Goal: Task Accomplishment & Management: Use online tool/utility

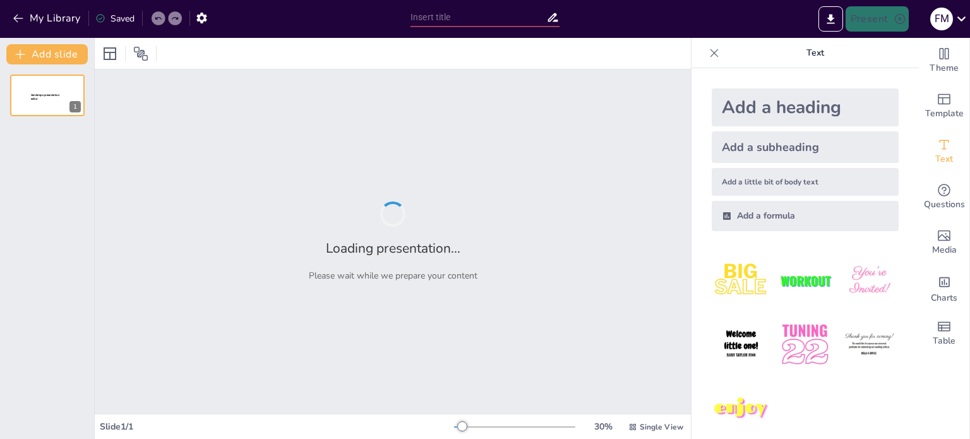
type input "Imported HOTSHOT POP QUIZ.pptx"
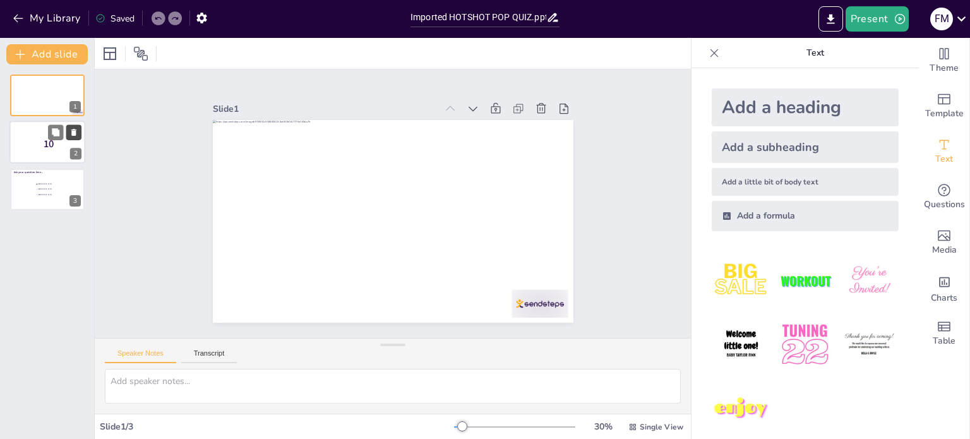
click at [76, 136] on icon at bounding box center [73, 132] width 9 height 9
click at [53, 157] on div at bounding box center [47, 142] width 76 height 43
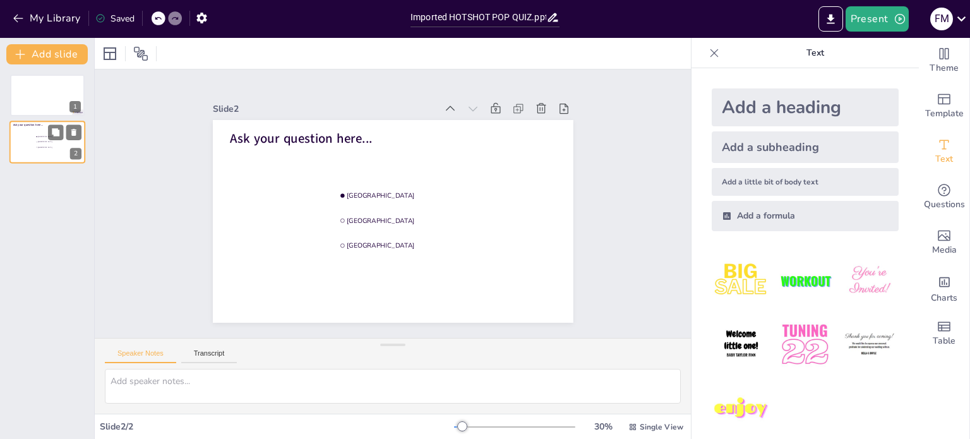
click at [54, 157] on div at bounding box center [47, 142] width 76 height 43
click at [40, 57] on button "Add slide" at bounding box center [46, 54] width 81 height 20
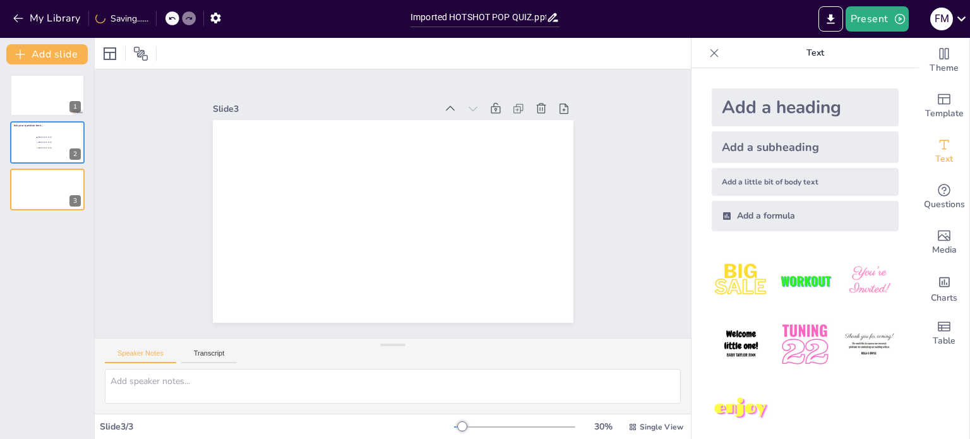
click at [74, 179] on icon at bounding box center [73, 180] width 5 height 7
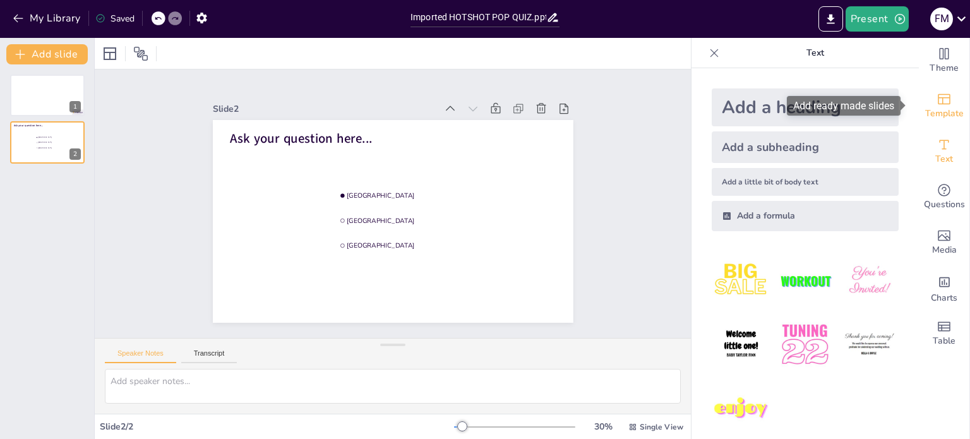
click at [940, 119] on span "Template" at bounding box center [944, 114] width 39 height 14
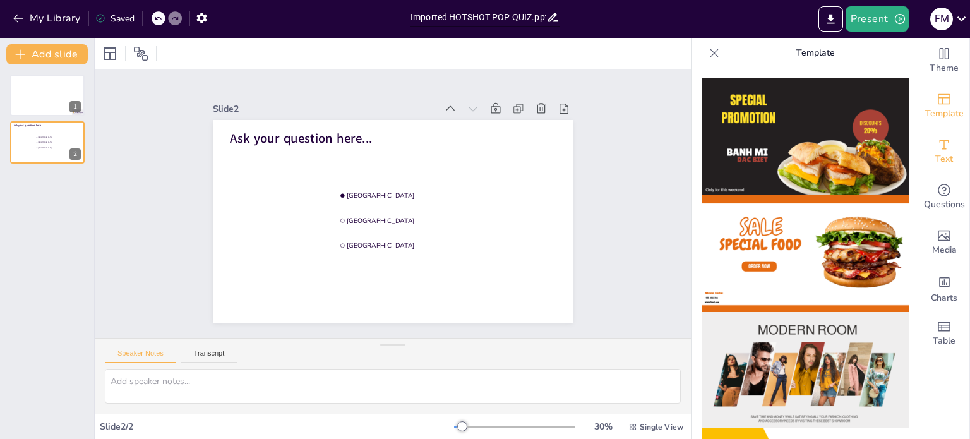
click at [927, 152] on div "Text" at bounding box center [944, 151] width 51 height 45
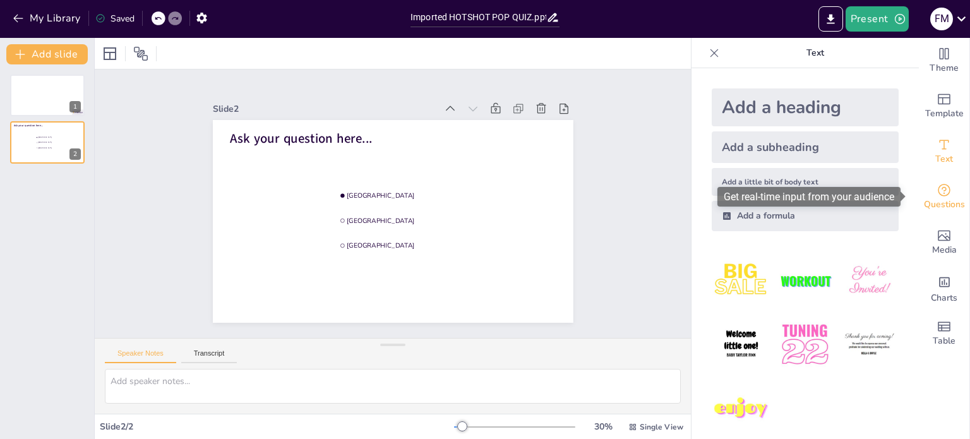
click at [948, 207] on span "Questions" at bounding box center [944, 205] width 41 height 14
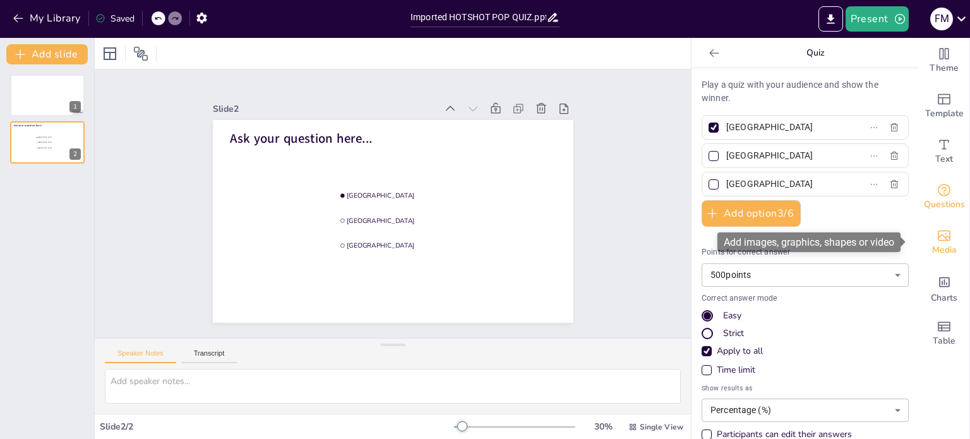
click at [934, 257] on div "Media" at bounding box center [944, 242] width 51 height 45
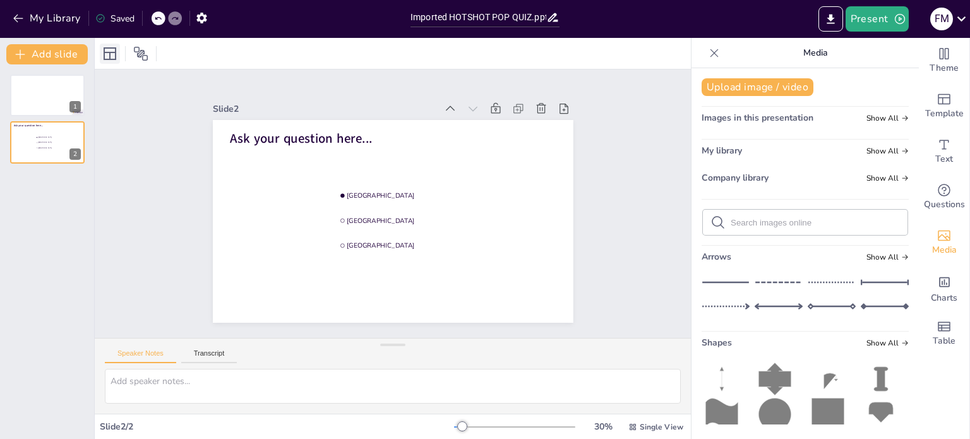
click at [106, 56] on icon at bounding box center [109, 53] width 15 height 15
click at [62, 57] on button "Add slide" at bounding box center [46, 54] width 81 height 20
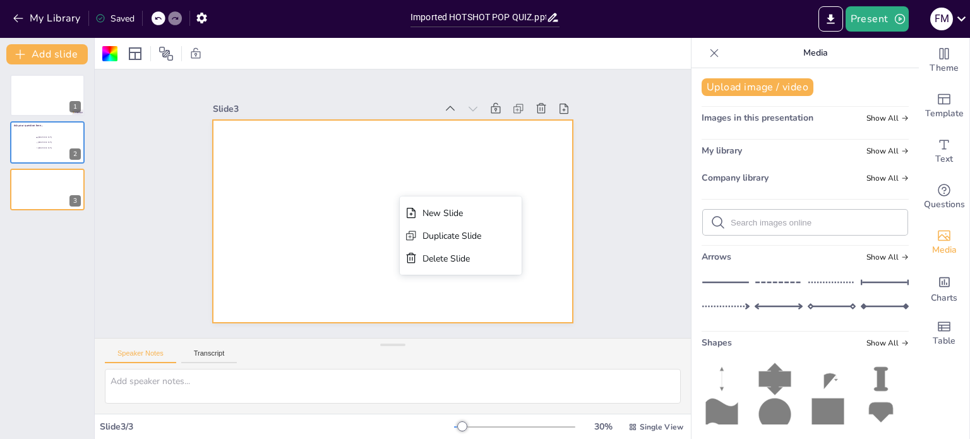
click at [529, 136] on div at bounding box center [377, 211] width 332 height 412
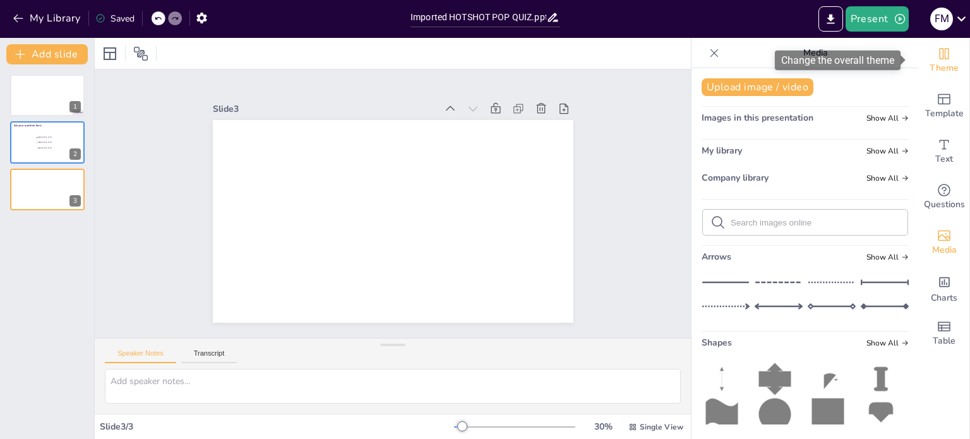
click at [935, 73] on span "Theme" at bounding box center [944, 68] width 29 height 14
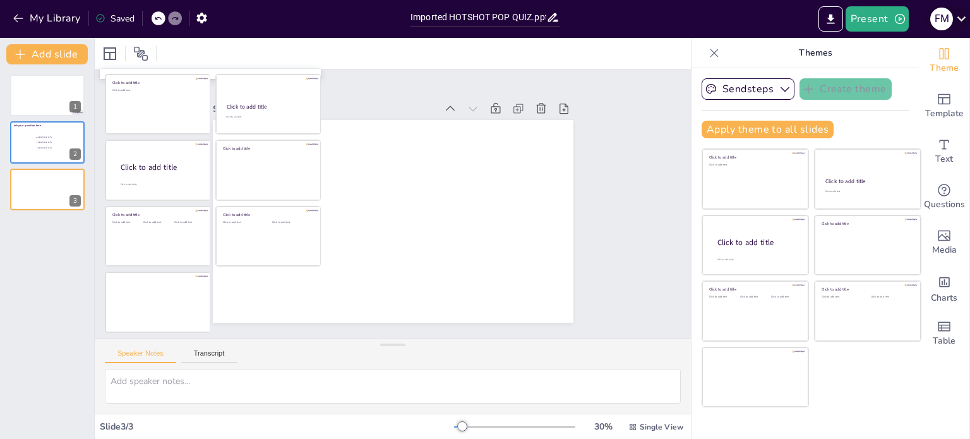
click at [963, 20] on icon at bounding box center [962, 18] width 9 height 5
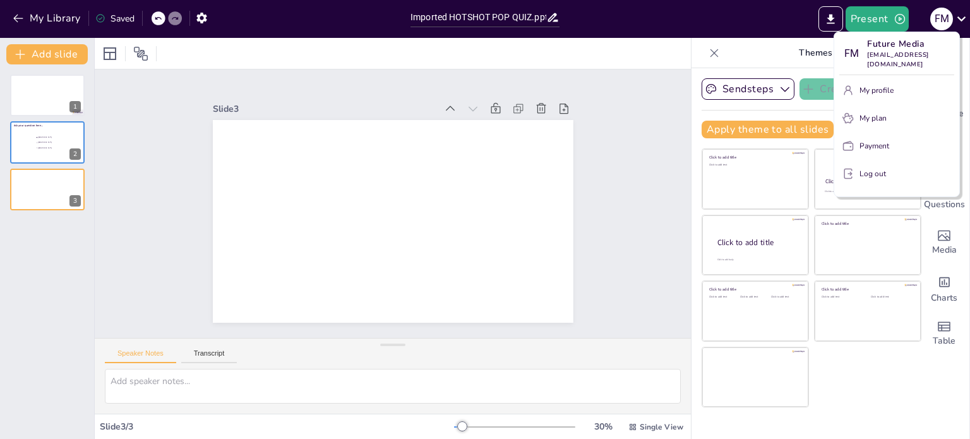
click at [301, 17] on div at bounding box center [485, 219] width 970 height 439
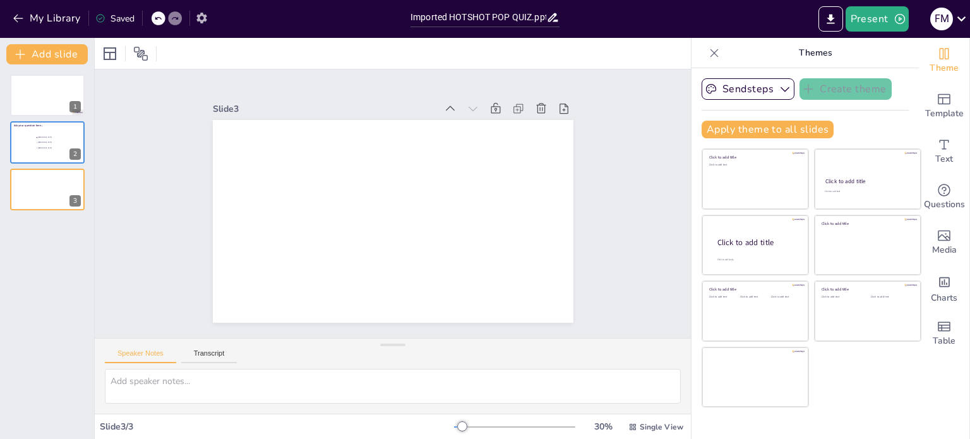
click at [203, 13] on icon "button" at bounding box center [201, 17] width 13 height 13
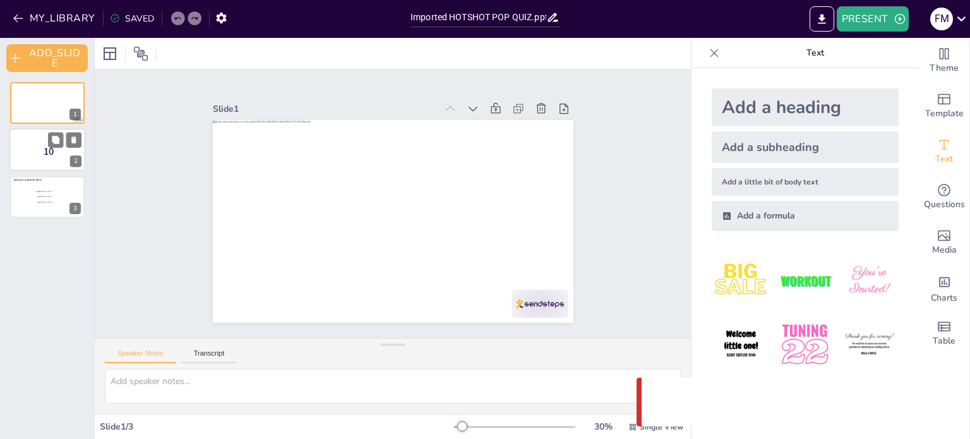
click at [40, 152] on p "10" at bounding box center [48, 152] width 33 height 14
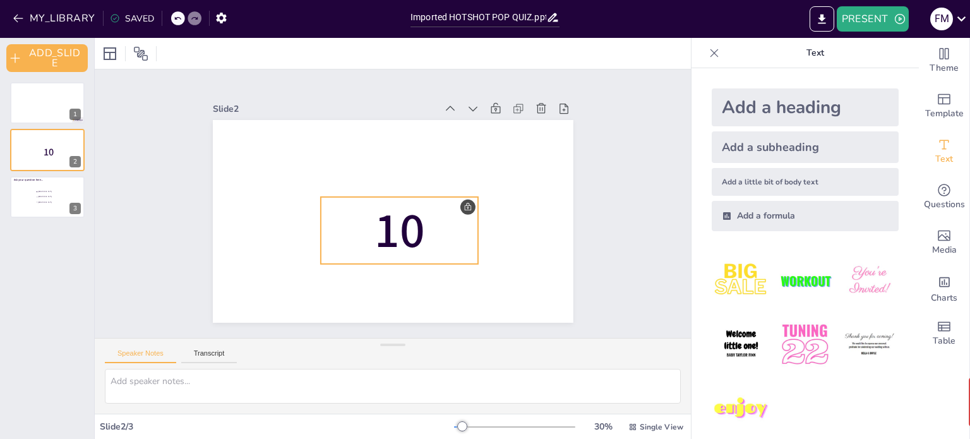
click at [459, 203] on p "10" at bounding box center [400, 231] width 158 height 68
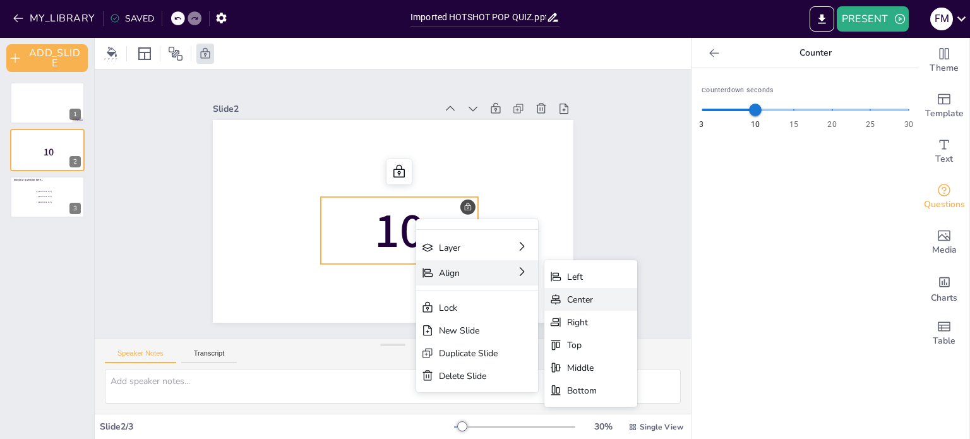
click at [584, 300] on div "Center" at bounding box center [582, 300] width 30 height 12
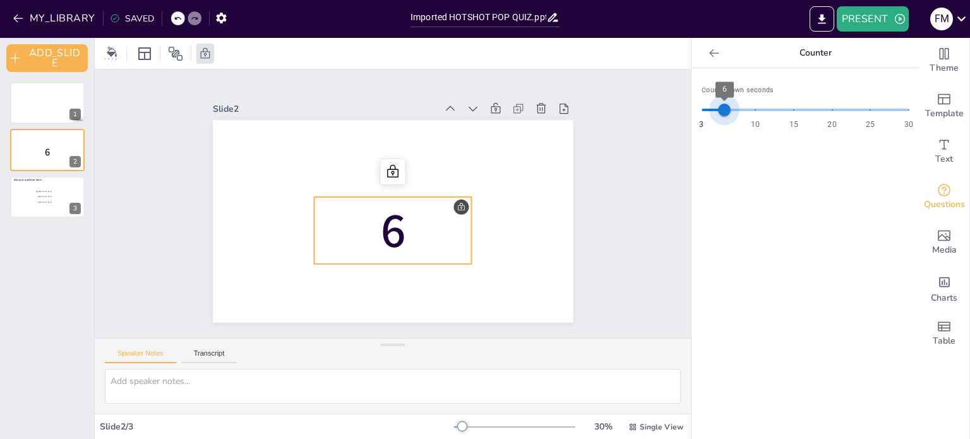
type input "5"
drag, startPoint x: 747, startPoint y: 111, endPoint x: 710, endPoint y: 114, distance: 37.4
click at [711, 114] on span "5" at bounding box center [717, 110] width 13 height 13
click at [757, 200] on div "Counterdown seconds 3 10 15 20 25 30 5" at bounding box center [805, 253] width 227 height 371
click at [45, 205] on div at bounding box center [47, 197] width 76 height 43
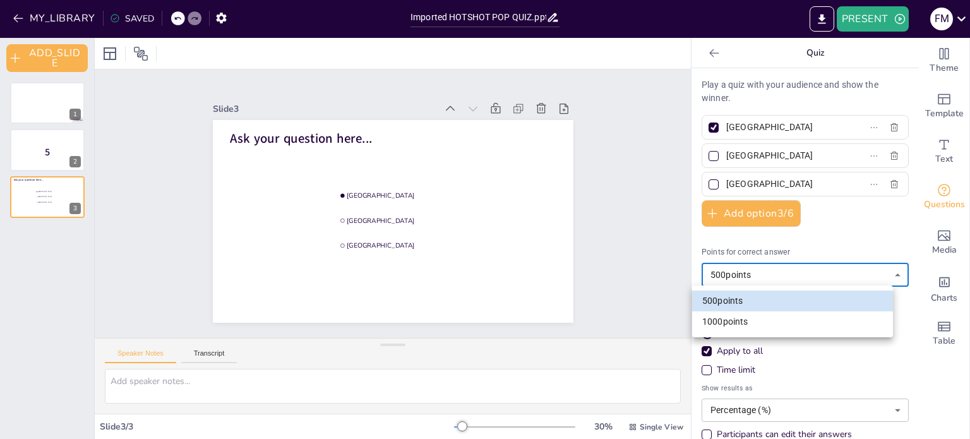
click at [817, 278] on body "MY_LIBRARY SAVED Imported HOTSHOT POP QUIZ.pptx PRESENT F M Document fonts Akat…" at bounding box center [485, 219] width 970 height 439
click at [814, 275] on div at bounding box center [485, 219] width 970 height 439
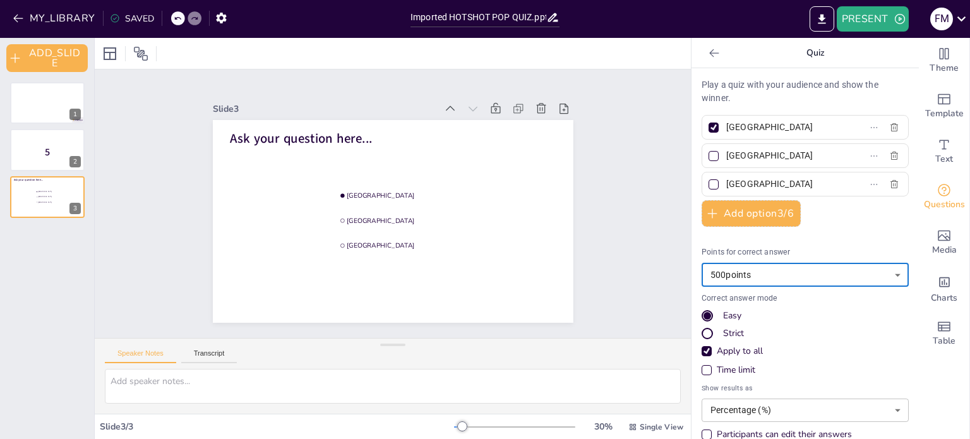
click at [747, 88] on p "Play a quiz with your audience and show the winner." at bounding box center [805, 91] width 207 height 27
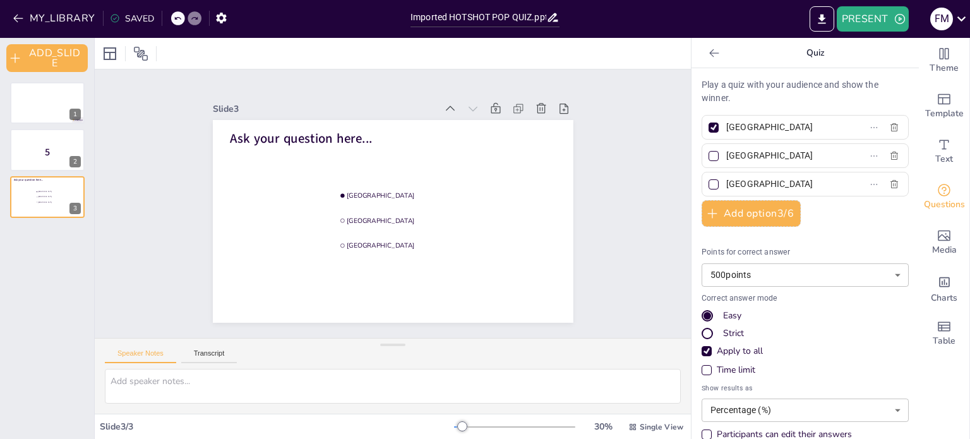
scroll to position [36, 0]
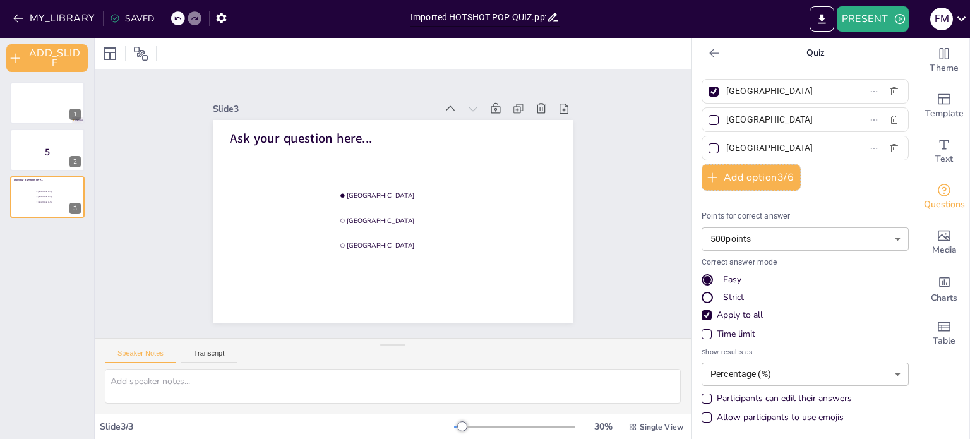
click at [704, 298] on div "Strict" at bounding box center [708, 298] width 8 height 8
click at [702, 330] on div "Time limit" at bounding box center [707, 334] width 10 height 10
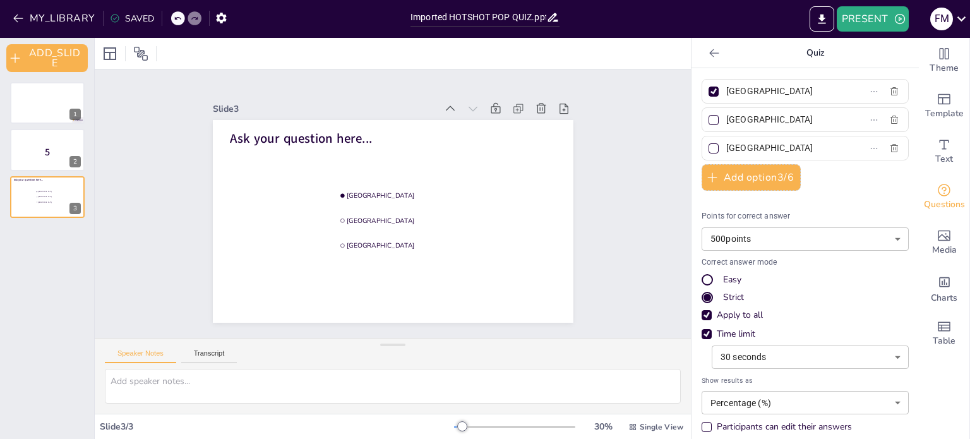
click at [792, 355] on body "MY_LIBRARY SAVED Imported HOTSHOT POP QUIZ.pptx PRESENT F M Document fonts Akat…" at bounding box center [485, 219] width 970 height 439
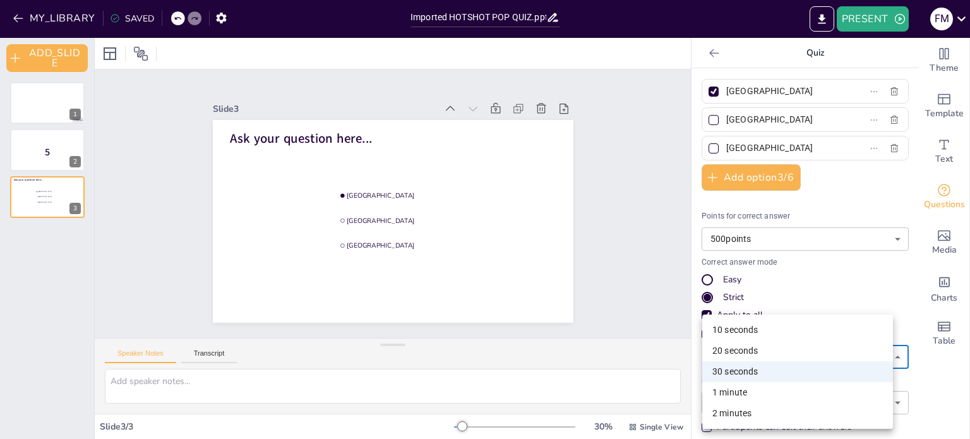
click at [786, 332] on li "10 seconds" at bounding box center [797, 330] width 191 height 21
type input "10"
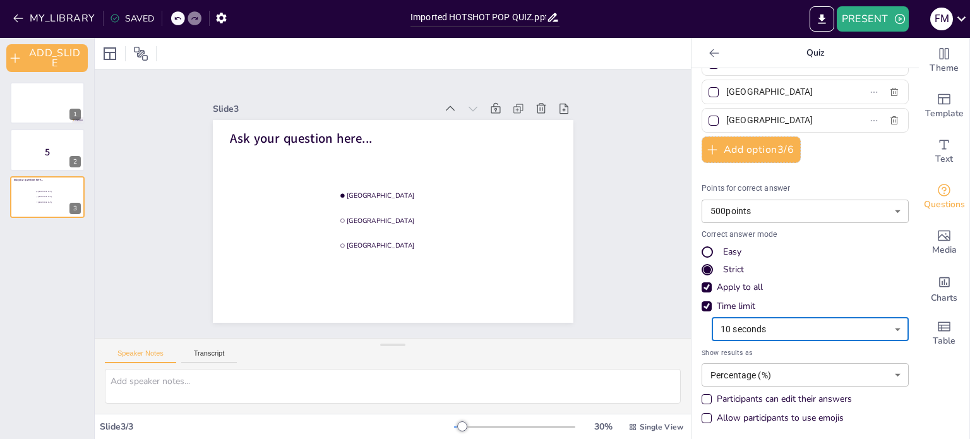
scroll to position [64, 0]
click at [763, 376] on body "MY_LIBRARY SAVED Imported HOTSHOT POP QUIZ.pptx PRESENT F M Document fonts Akat…" at bounding box center [485, 219] width 970 height 439
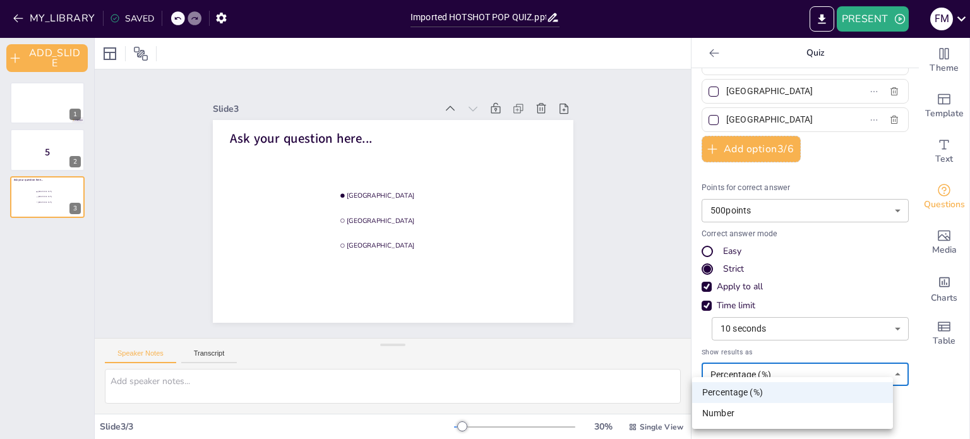
click at [754, 414] on li "Number" at bounding box center [792, 413] width 201 height 21
type input "number"
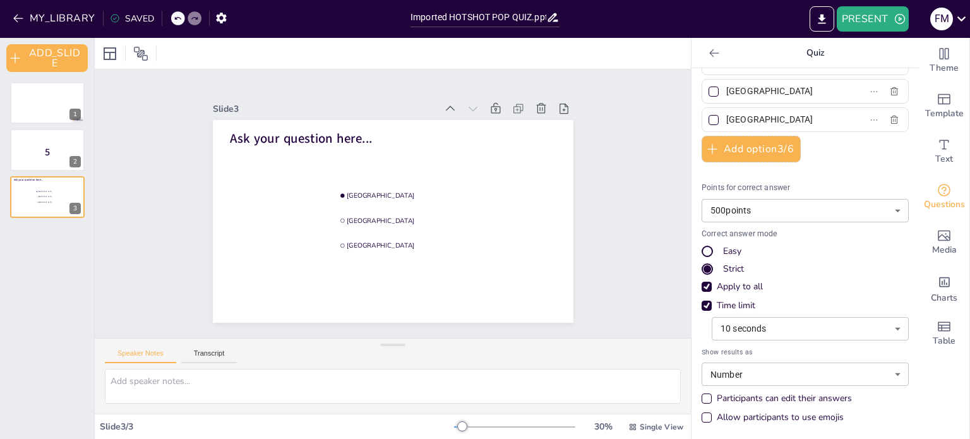
click at [702, 418] on div "Allow participants to use emojis" at bounding box center [707, 417] width 10 height 10
click at [256, 132] on span "Ask your question here..." at bounding box center [301, 138] width 142 height 18
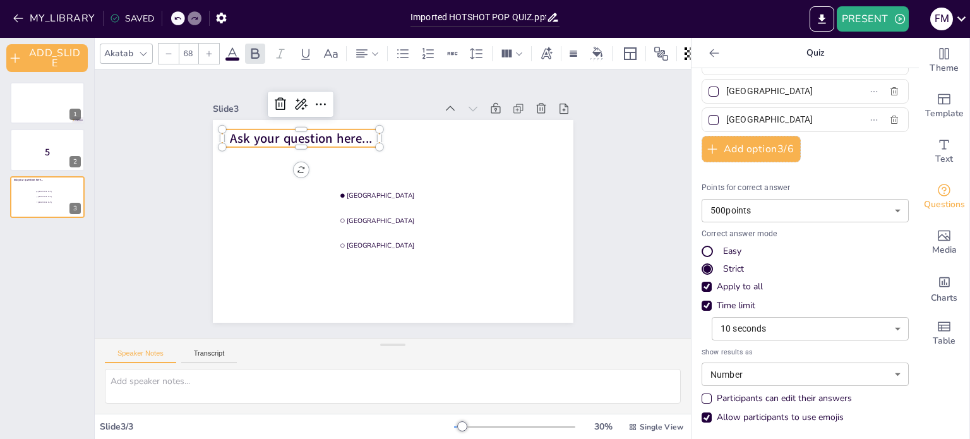
click at [607, 203] on div "Slide 1 Slide 2 5 Slide 3 Ask your question here... Amsterdam Rotterdam The Hag…" at bounding box center [393, 203] width 596 height 268
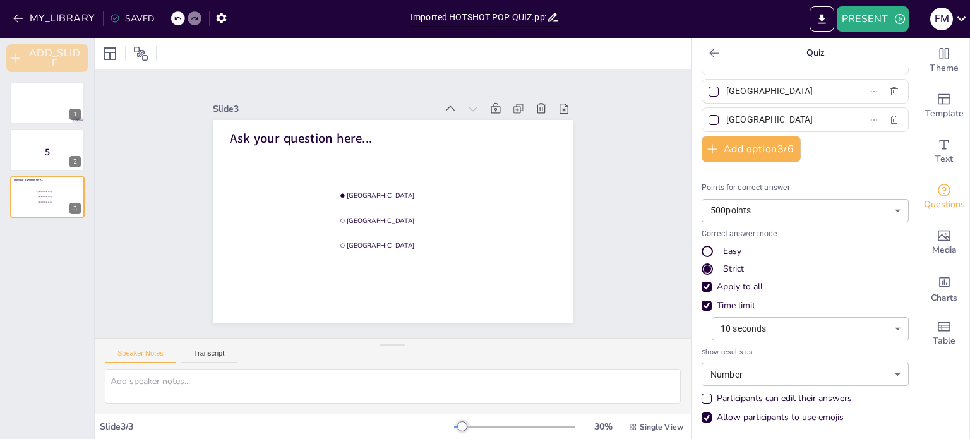
click at [55, 58] on button "ADD_SLIDE" at bounding box center [46, 58] width 81 height 28
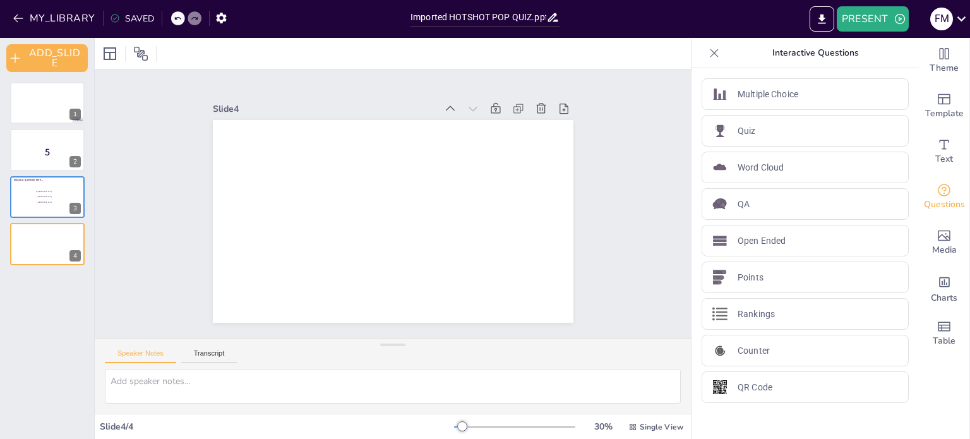
click at [74, 233] on icon at bounding box center [73, 234] width 5 height 7
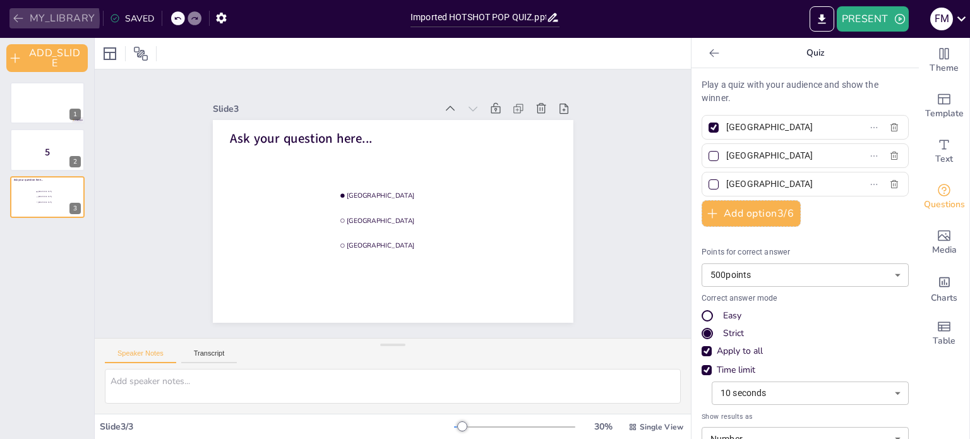
click at [18, 20] on icon "button" at bounding box center [18, 18] width 13 height 13
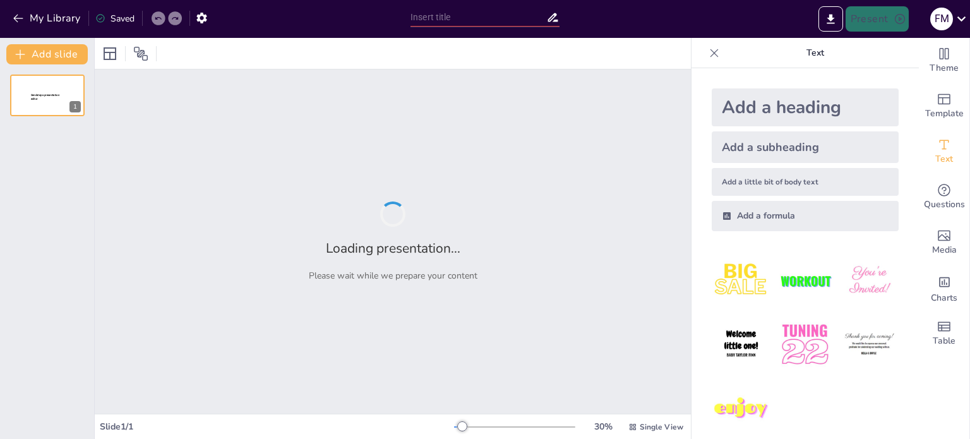
type input "Imported HOTSHOT POP QUIZ.pptx"
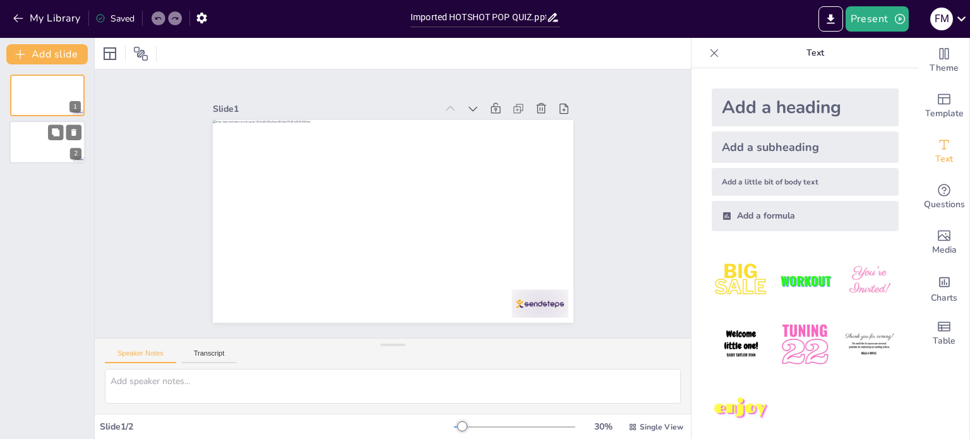
click at [36, 145] on div at bounding box center [47, 142] width 76 height 43
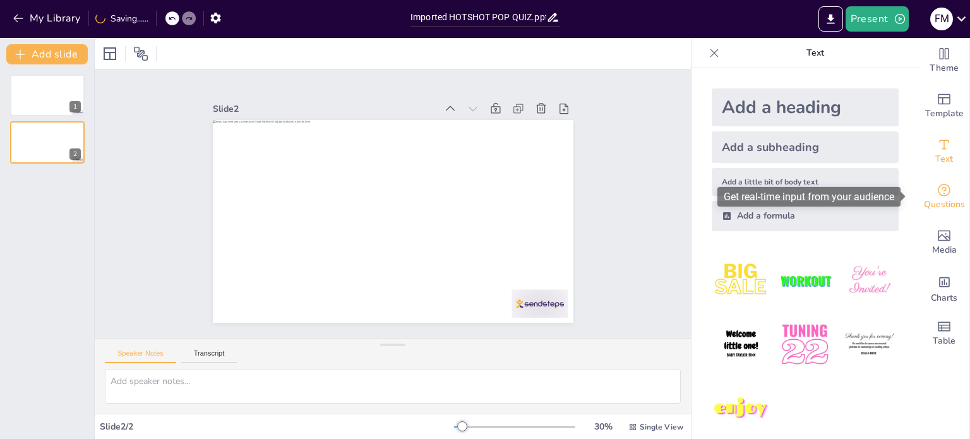
click at [937, 194] on icon "Get real-time input from your audience" at bounding box center [944, 190] width 15 height 15
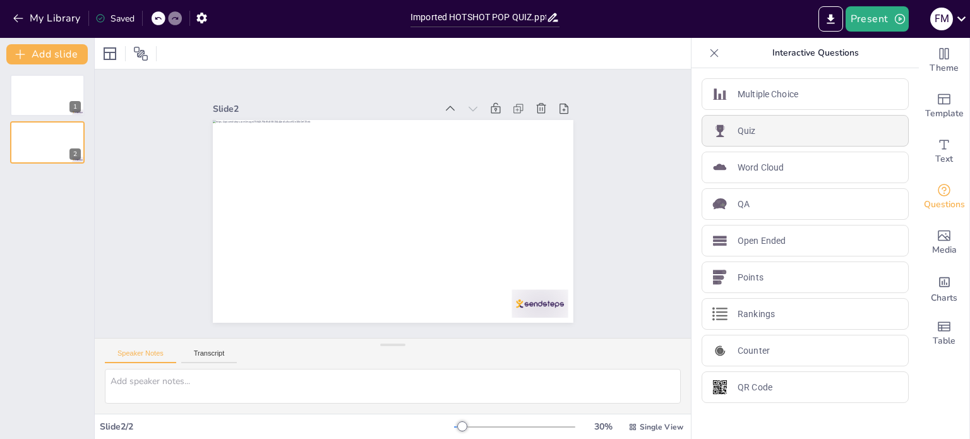
click at [761, 128] on div "Quiz" at bounding box center [805, 131] width 207 height 32
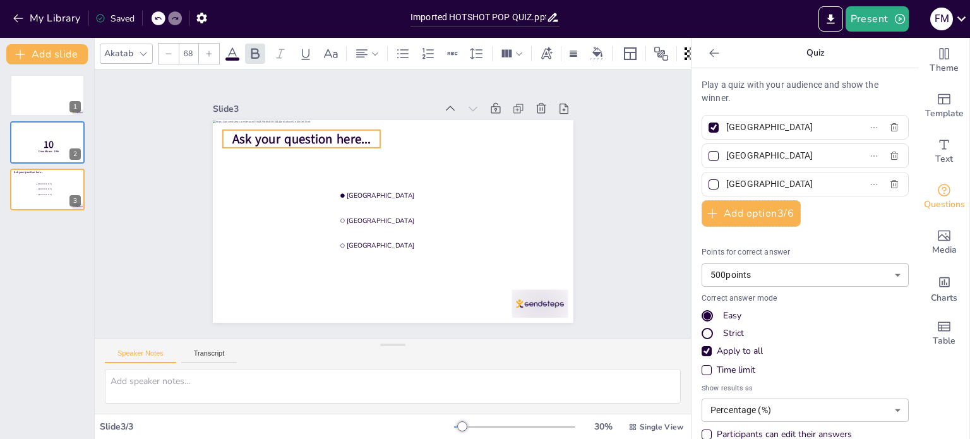
click at [262, 133] on span "Ask your question here..." at bounding box center [318, 122] width 140 height 46
click at [269, 133] on span "Ask your question here..." at bounding box center [336, 107] width 134 height 73
click at [262, 133] on span "Ask your question here..." at bounding box center [325, 113] width 137 height 59
click at [263, 133] on span "Ask your question here..." at bounding box center [309, 130] width 140 height 32
click at [263, 133] on span "Ask your question here..." at bounding box center [318, 122] width 140 height 46
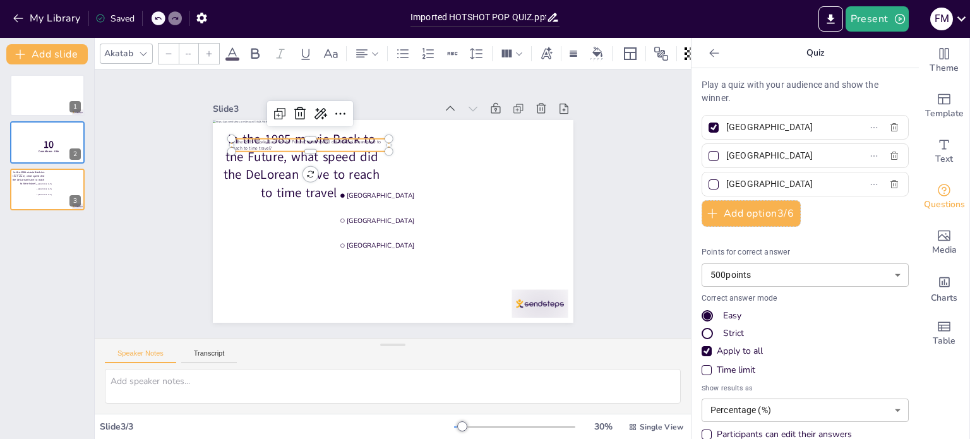
type input "24"
click at [325, 140] on span "In the 1985 movie Back to the Future, what speed did the DeLorean have to reach…" at bounding box center [337, 112] width 141 height 66
click at [306, 111] on icon at bounding box center [314, 105] width 16 height 16
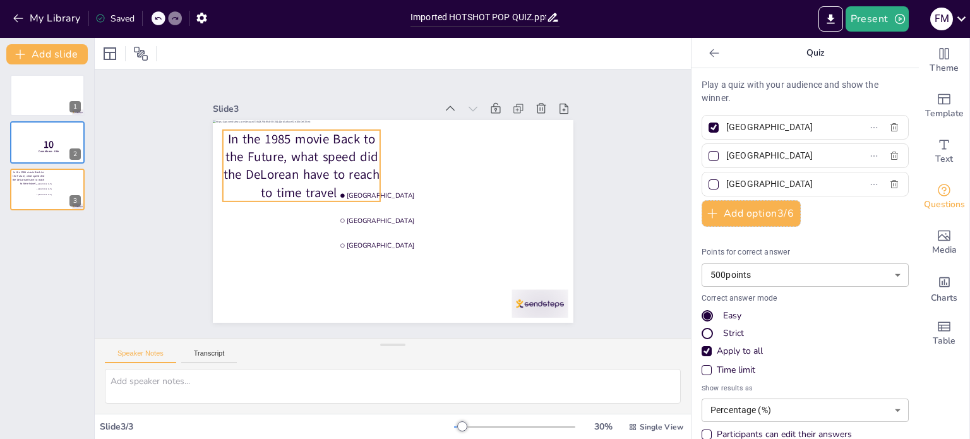
click at [327, 152] on p "In the 1985 movie Back to the Future, what speed did the DeLorean have to reach…" at bounding box center [324, 131] width 173 height 129
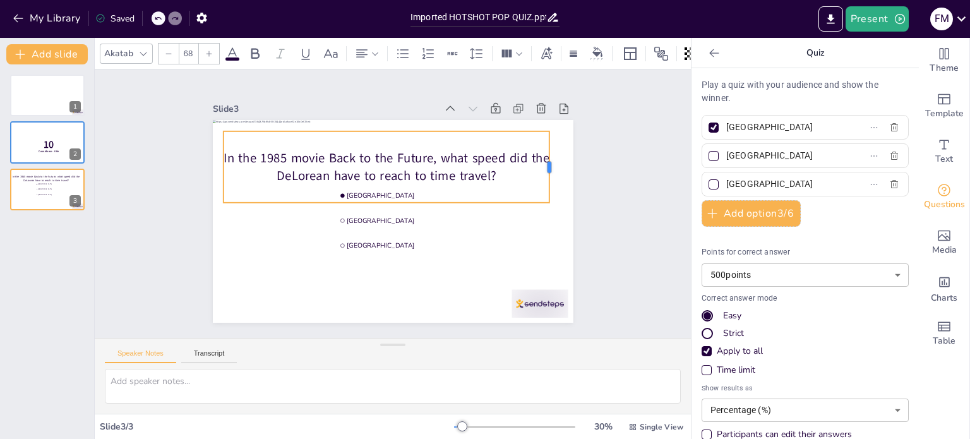
drag, startPoint x: 372, startPoint y: 162, endPoint x: 541, endPoint y: 143, distance: 169.8
click at [546, 166] on div at bounding box center [558, 202] width 25 height 72
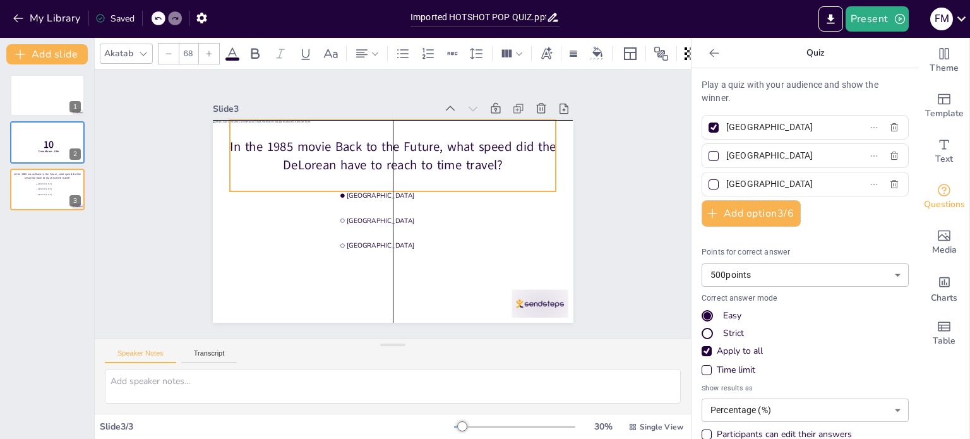
drag, startPoint x: 400, startPoint y: 149, endPoint x: 411, endPoint y: 141, distance: 13.0
click at [411, 141] on p "In the 1985 movie Back to the Future, what speed did the DeLorean have to reach…" at bounding box center [412, 160] width 313 height 166
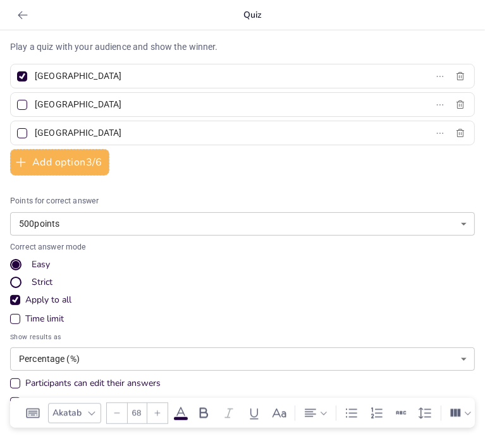
click at [68, 75] on input "[GEOGRAPHIC_DATA]" at bounding box center [93, 76] width 117 height 18
drag, startPoint x: 86, startPoint y: 74, endPoint x: 34, endPoint y: 81, distance: 52.3
click at [35, 81] on input "[GEOGRAPHIC_DATA]" at bounding box center [93, 76] width 117 height 18
type input "77 mph"
click at [56, 88] on div "Play a quiz with your audience and show the winner. 77 mph Rotterdam The Hague …" at bounding box center [242, 227] width 464 height 375
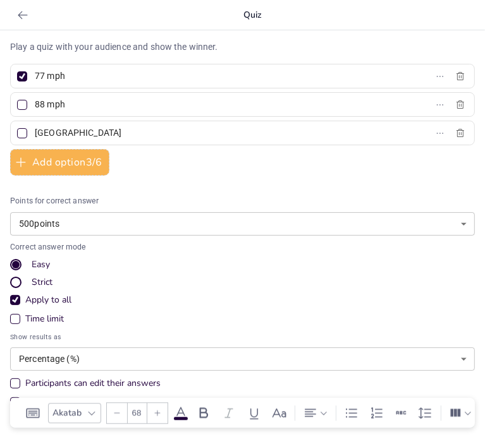
type input "88 mph"
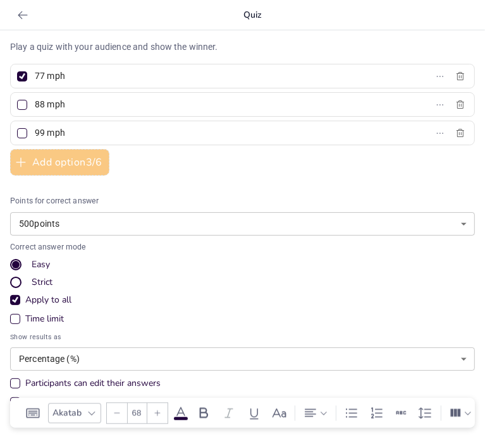
type input "99 mph"
click at [65, 164] on button "Add option 3 / 6" at bounding box center [59, 162] width 99 height 27
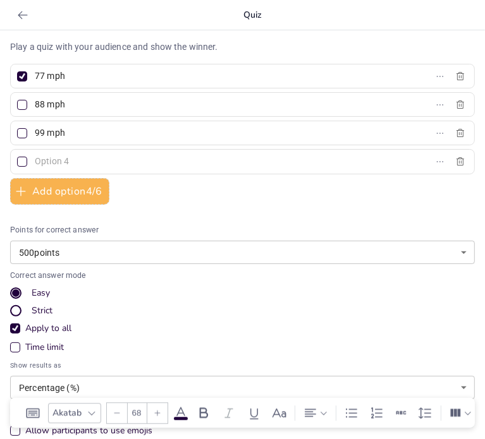
click at [66, 165] on input "text" at bounding box center [93, 161] width 117 height 18
type input "101 mph"
click at [23, 103] on div at bounding box center [22, 105] width 10 height 10
click at [35, 103] on input "88 mph" at bounding box center [93, 104] width 117 height 18
checkbox input "true"
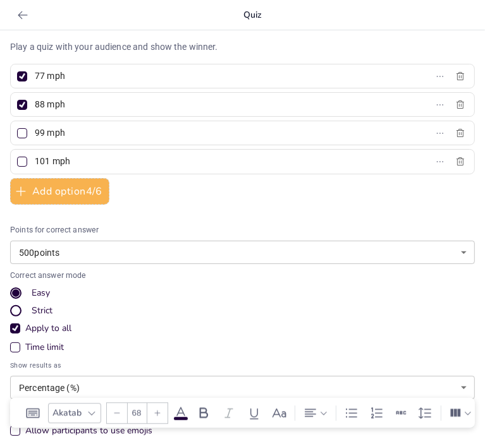
click at [20, 75] on div at bounding box center [22, 76] width 10 height 10
click at [35, 75] on input "77 mph" at bounding box center [93, 76] width 117 height 18
checkbox input "false"
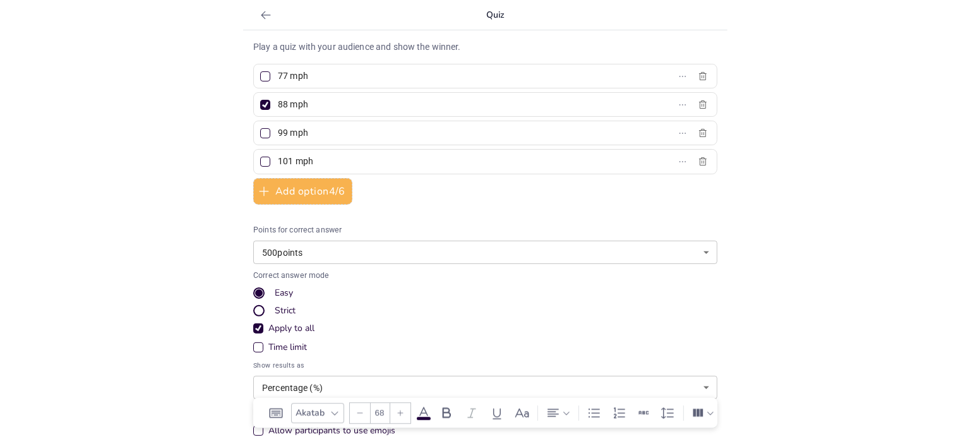
scroll to position [13, 0]
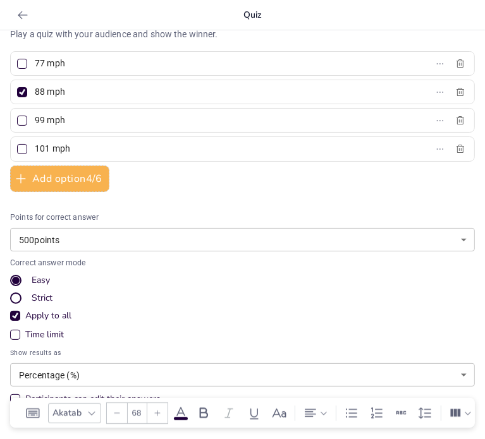
click at [15, 298] on div "Strict" at bounding box center [16, 298] width 8 height 8
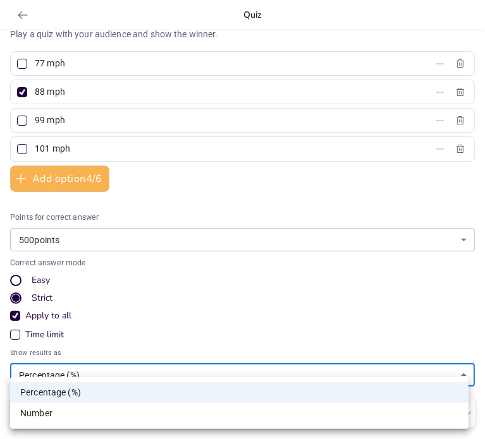
click at [117, 380] on body "My Library Saved Imported HOTSHOT POP QUIZ.pptx Present F M Document fonts Akat…" at bounding box center [242, 219] width 485 height 439
click at [93, 409] on li "Number" at bounding box center [239, 413] width 458 height 21
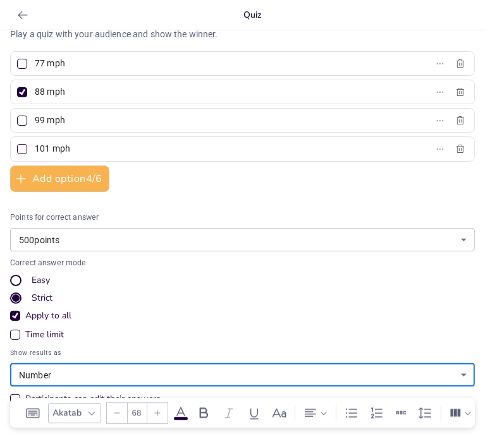
type input "number"
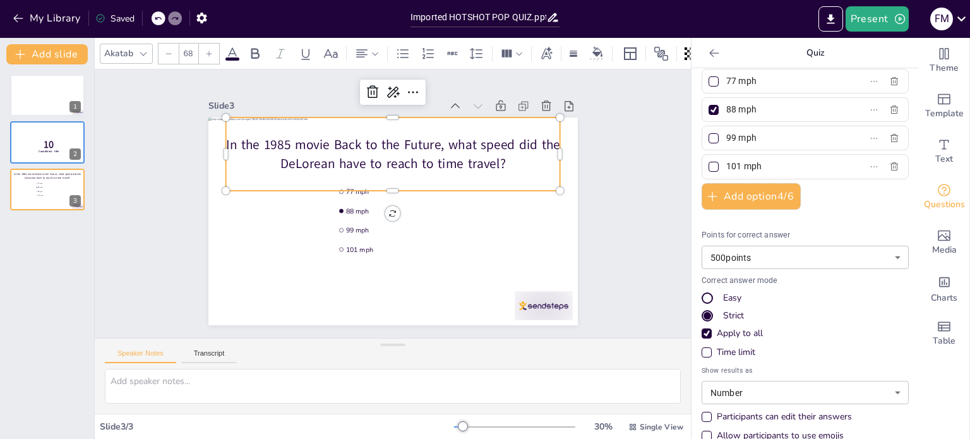
scroll to position [64, 0]
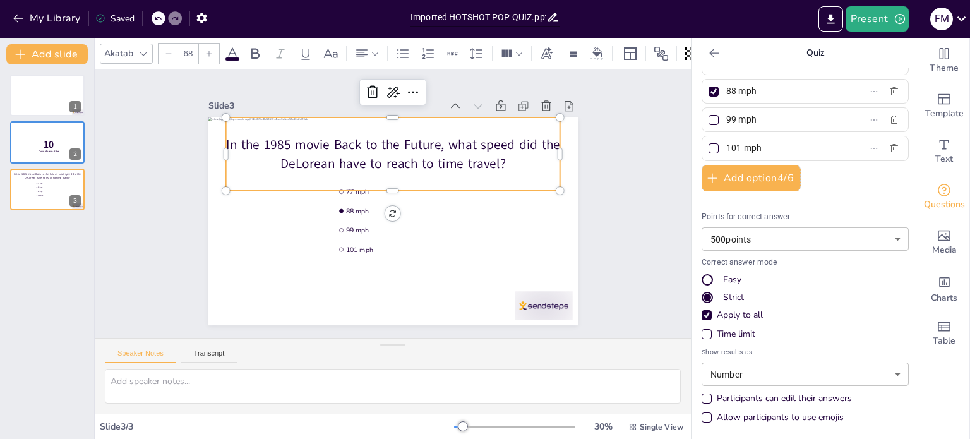
click at [704, 417] on div "Allow participants to use emojis" at bounding box center [707, 417] width 6 height 6
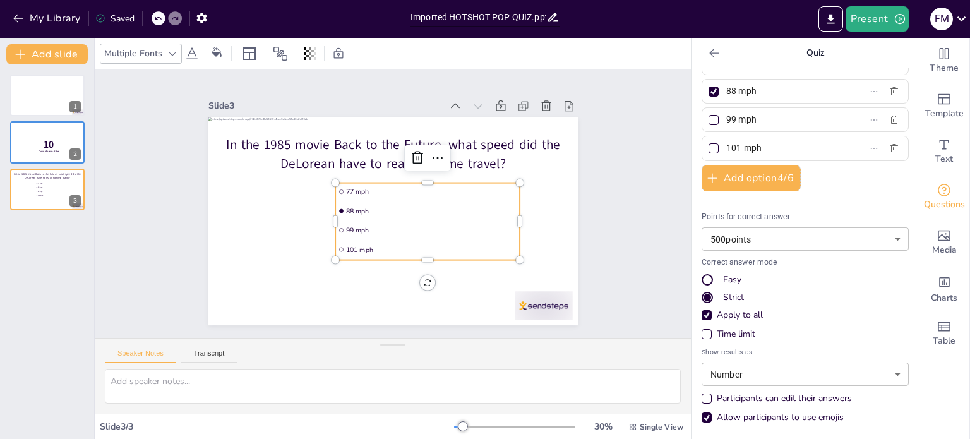
click at [458, 243] on li "101 mph" at bounding box center [406, 260] width 176 height 92
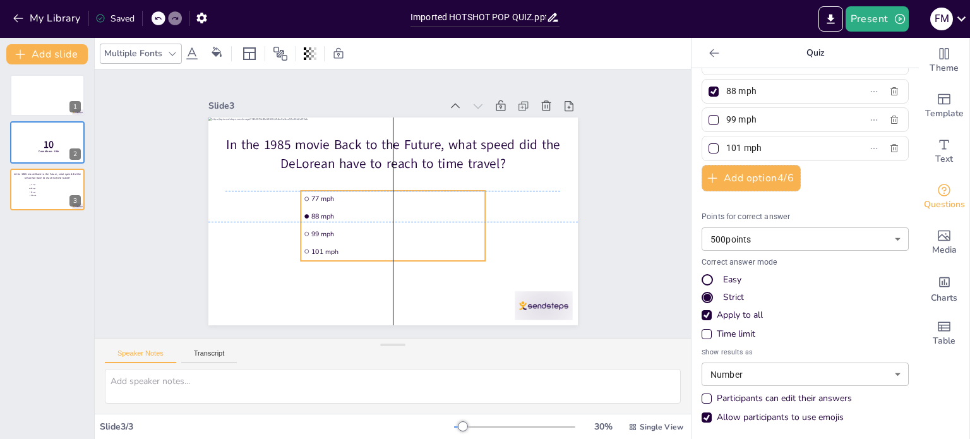
drag, startPoint x: 437, startPoint y: 244, endPoint x: 552, endPoint y: 184, distance: 129.4
click at [422, 242] on span "101 mph" at bounding box center [391, 251] width 171 height 27
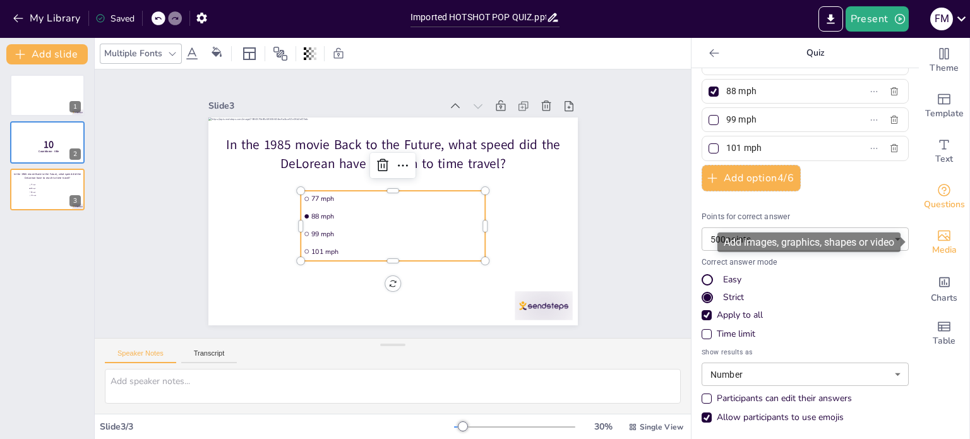
click at [938, 239] on icon "Add images, graphics, shapes or video" at bounding box center [944, 236] width 13 height 11
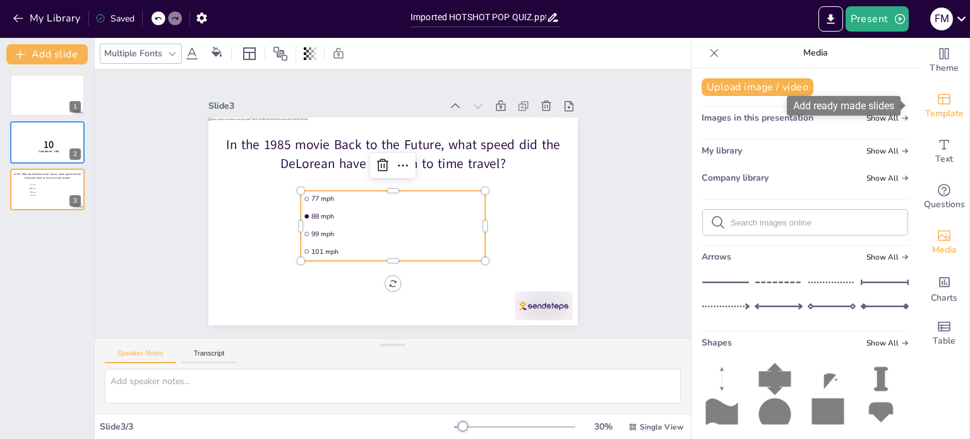
click at [937, 105] on icon "Add ready made slides" at bounding box center [944, 99] width 15 height 15
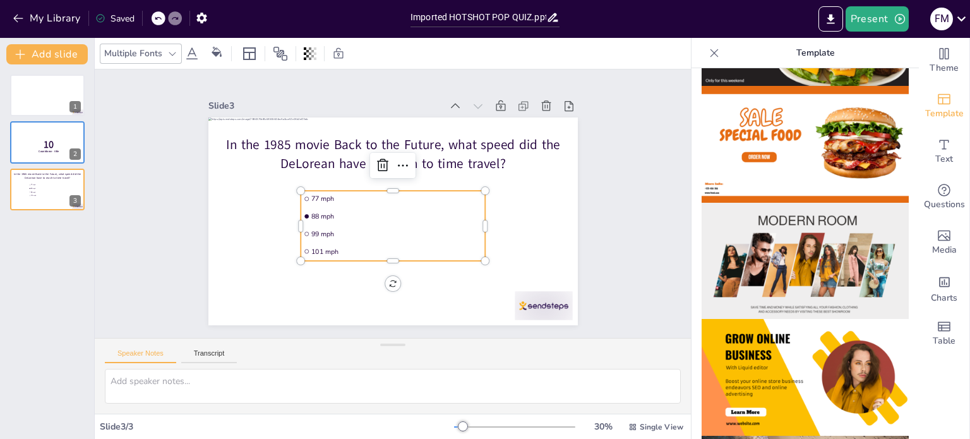
scroll to position [0, 0]
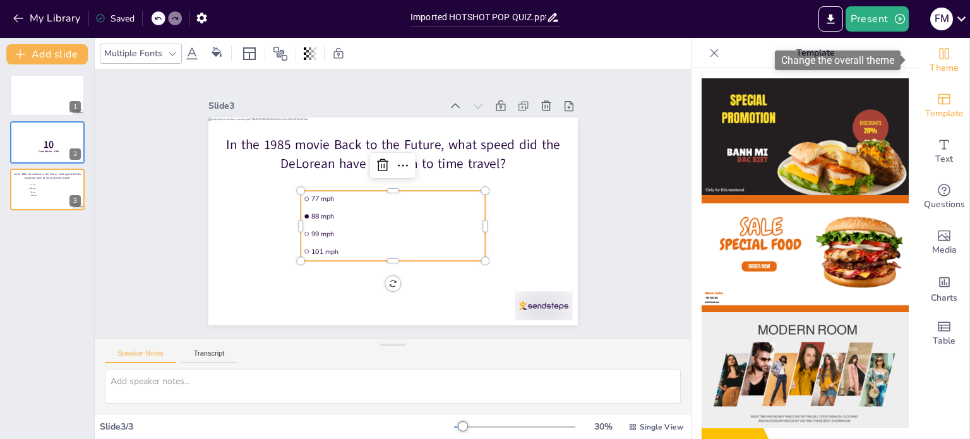
click at [937, 51] on icon "Change the overall theme" at bounding box center [944, 53] width 15 height 15
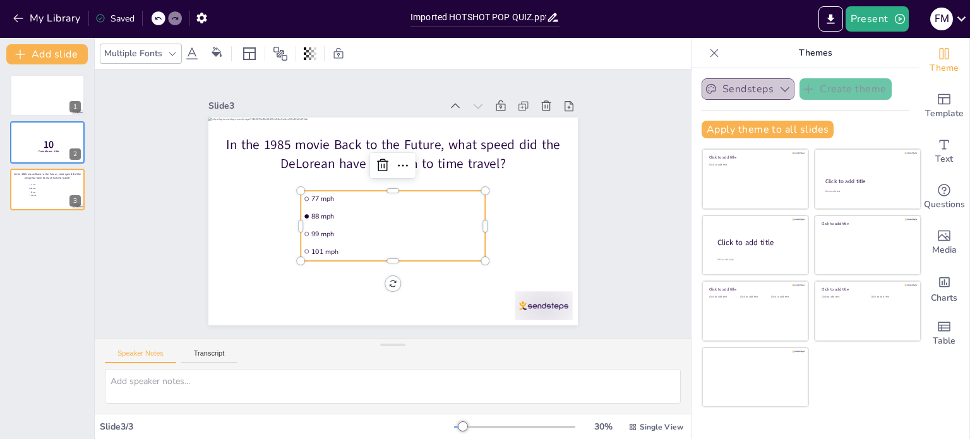
click at [730, 88] on button "Sendsteps" at bounding box center [748, 88] width 93 height 21
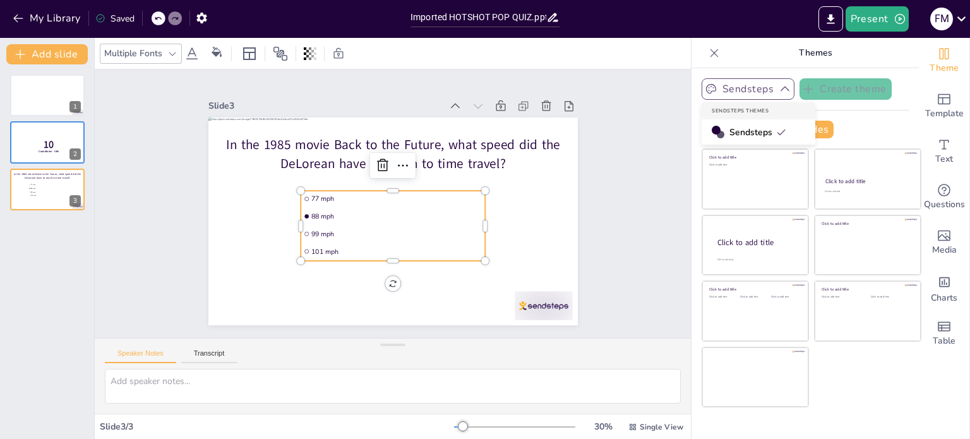
click at [731, 88] on button "Sendsteps" at bounding box center [748, 88] width 93 height 21
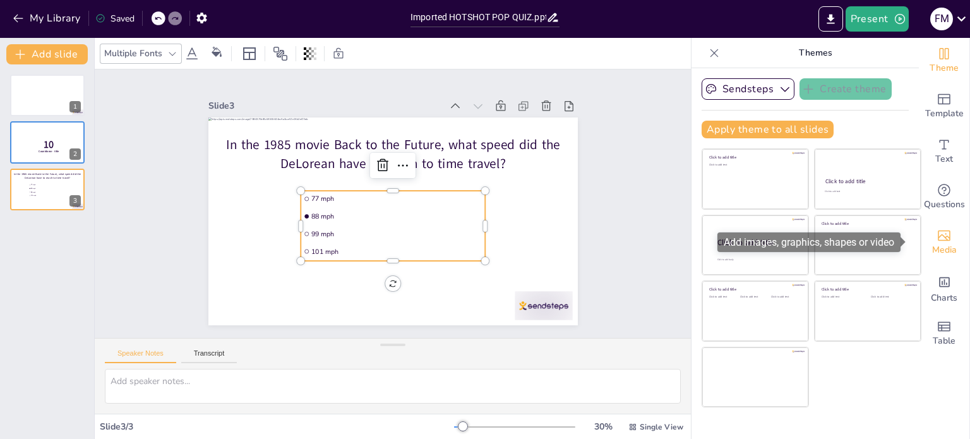
click at [934, 244] on span "Media" at bounding box center [944, 250] width 25 height 14
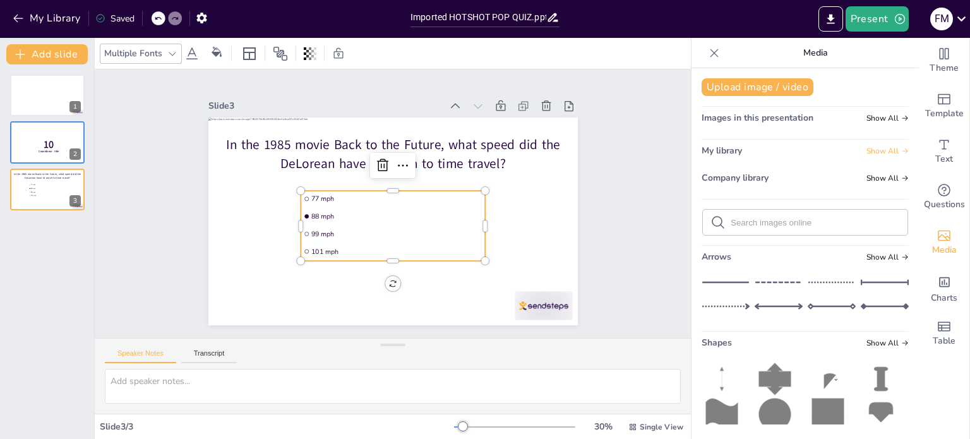
click at [873, 151] on span "Show All" at bounding box center [888, 151] width 42 height 9
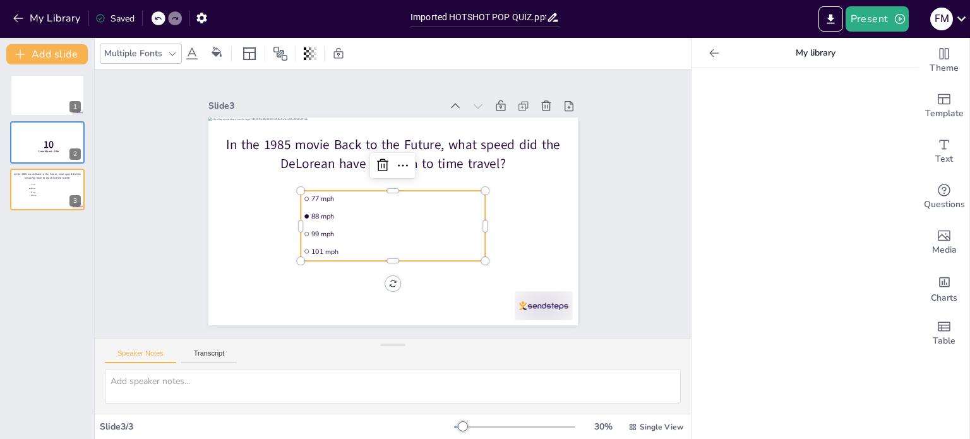
click at [708, 51] on icon at bounding box center [714, 53] width 13 height 13
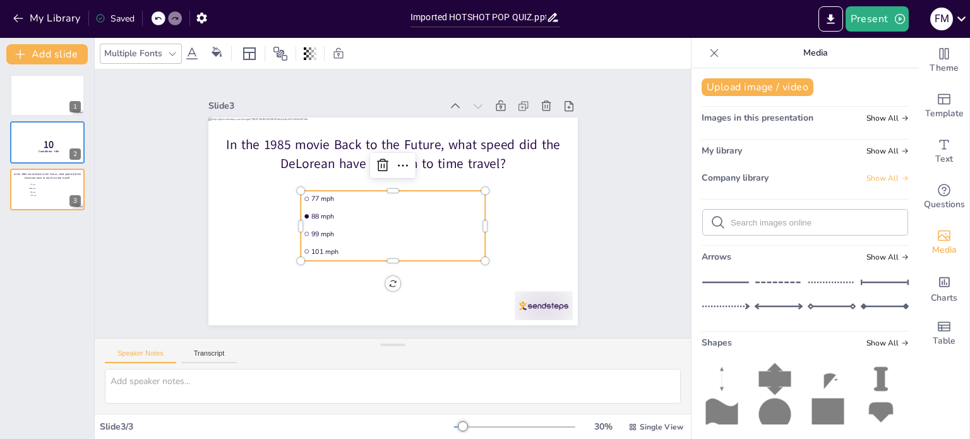
click at [876, 179] on span "Show All" at bounding box center [888, 178] width 42 height 9
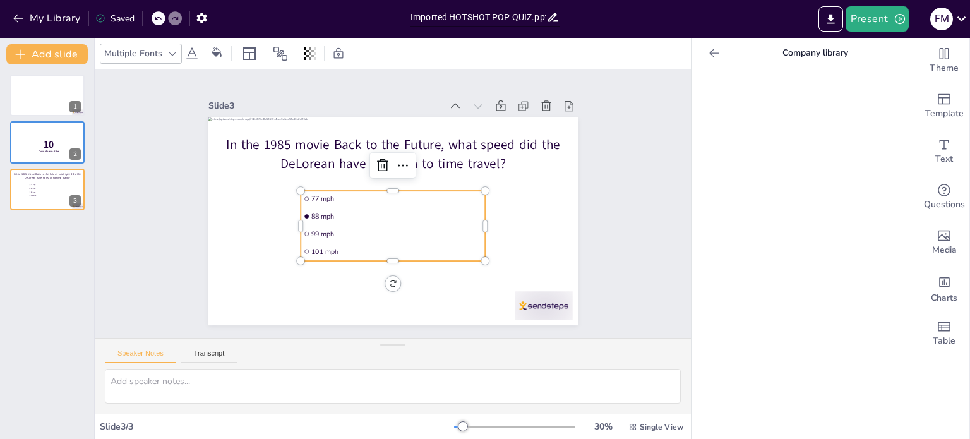
click at [708, 56] on icon at bounding box center [714, 53] width 13 height 13
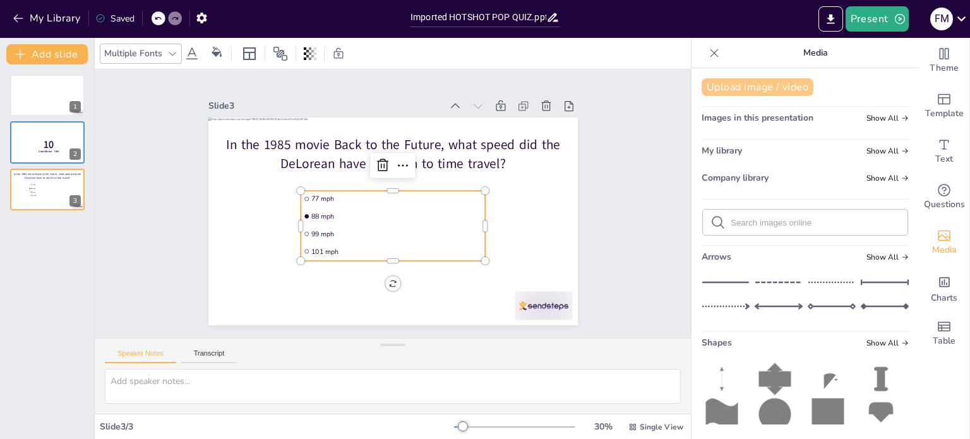
click at [776, 88] on button "Upload image / video" at bounding box center [758, 87] width 112 height 18
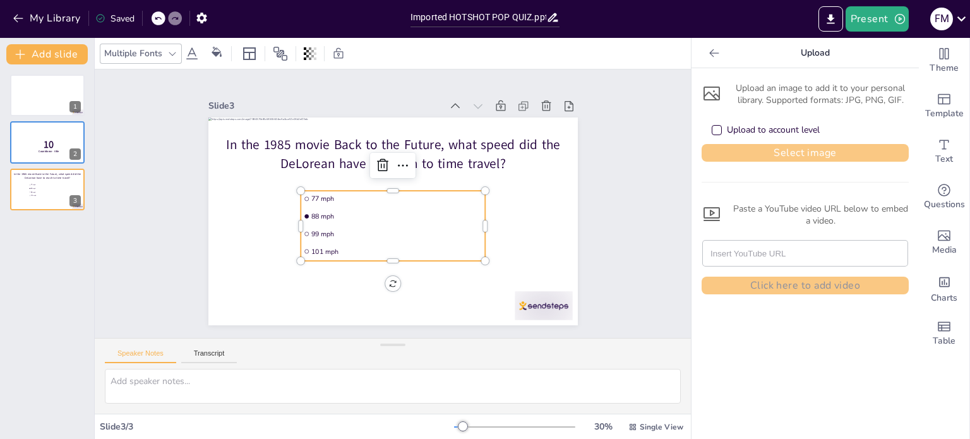
click at [738, 150] on button "Select image" at bounding box center [805, 153] width 207 height 18
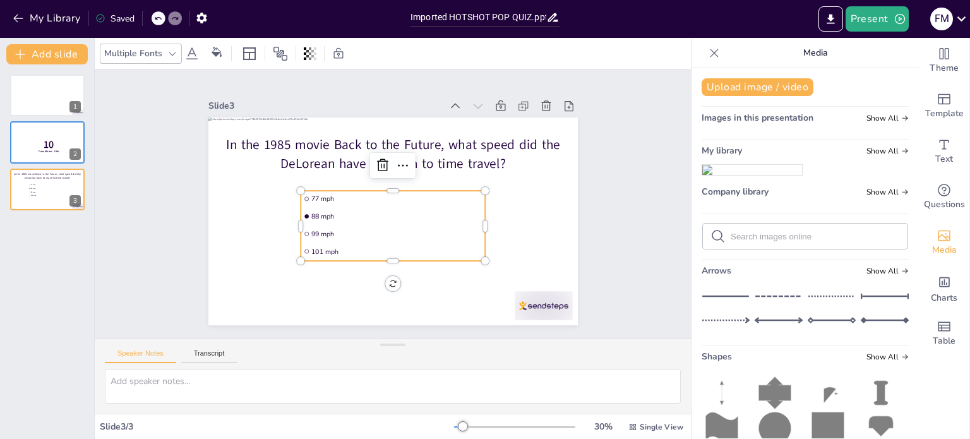
click at [746, 175] on img at bounding box center [752, 170] width 100 height 10
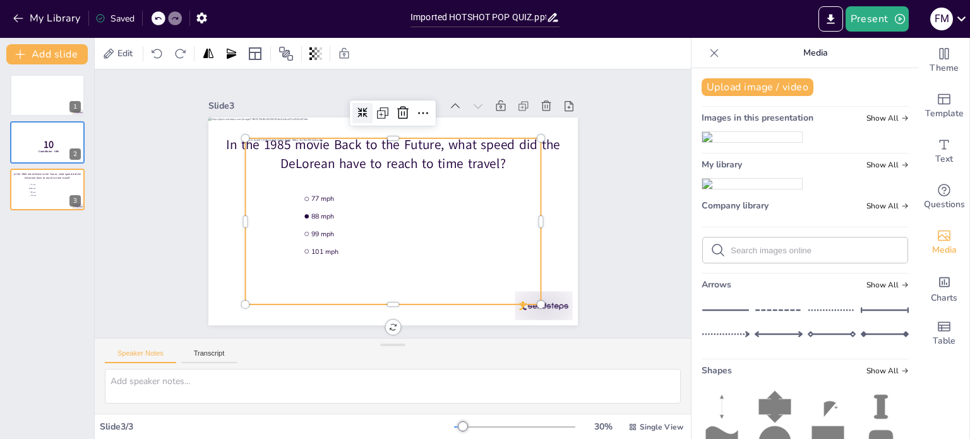
click at [414, 109] on icon at bounding box center [421, 112] width 15 height 15
click at [385, 109] on icon at bounding box center [391, 107] width 13 height 13
click at [376, 110] on icon at bounding box center [382, 109] width 12 height 12
click at [447, 123] on icon at bounding box center [457, 133] width 20 height 20
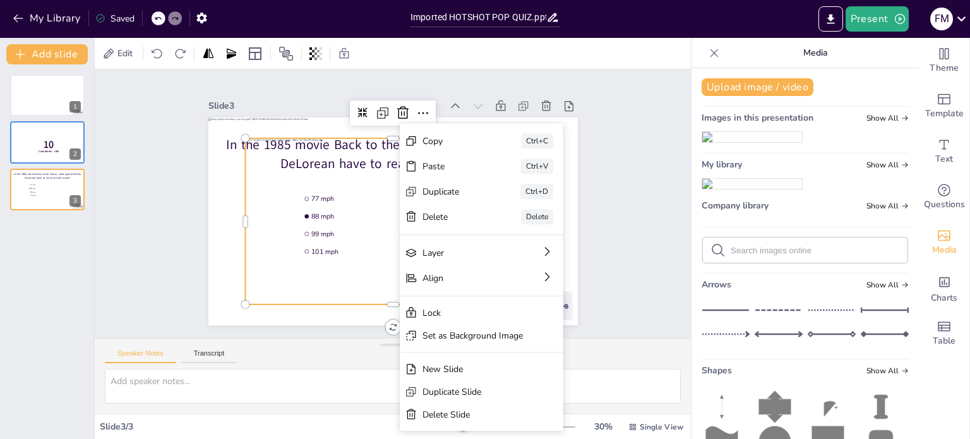
click at [490, 421] on div "Set as Background Image" at bounding box center [522, 437] width 100 height 33
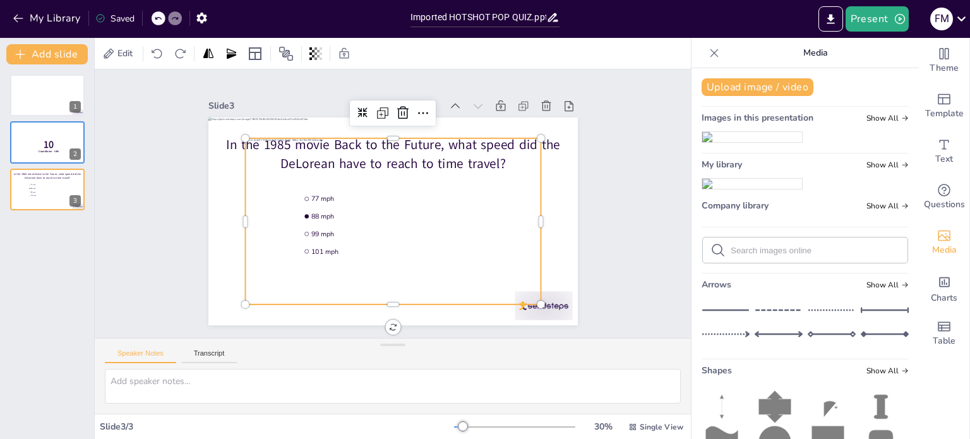
click at [458, 234] on div at bounding box center [375, 204] width 166 height 296
click at [258, 54] on icon at bounding box center [255, 53] width 15 height 15
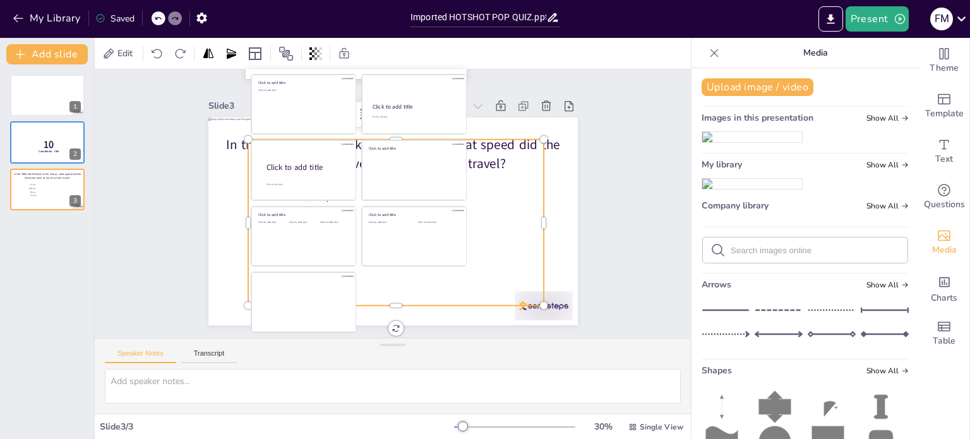
click at [394, 47] on div "Edit" at bounding box center [393, 53] width 596 height 31
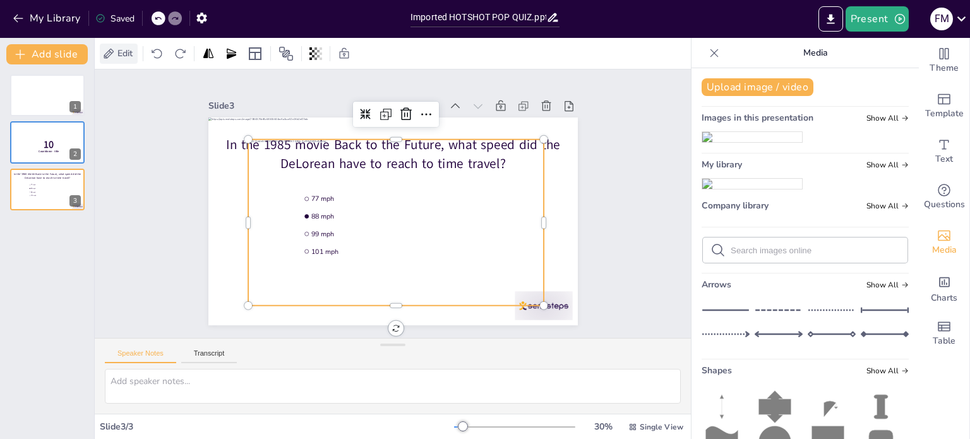
click at [131, 50] on span "Edit" at bounding box center [125, 53] width 20 height 12
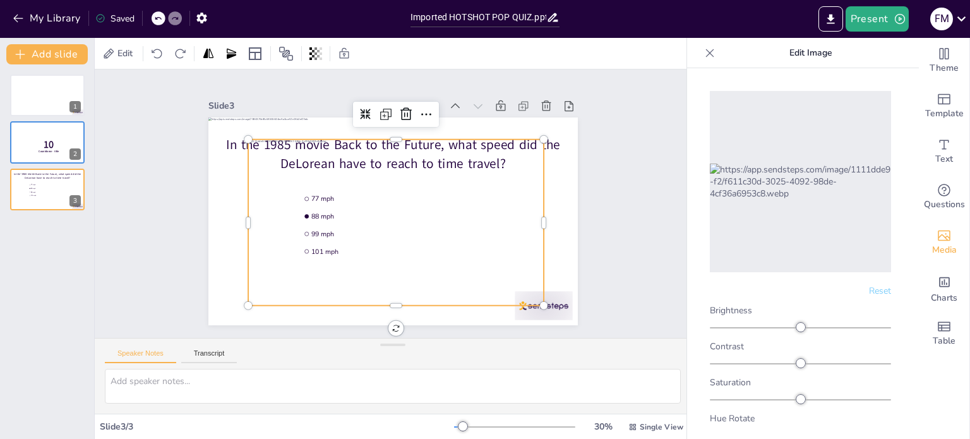
click at [414, 221] on div at bounding box center [392, 223] width 324 height 224
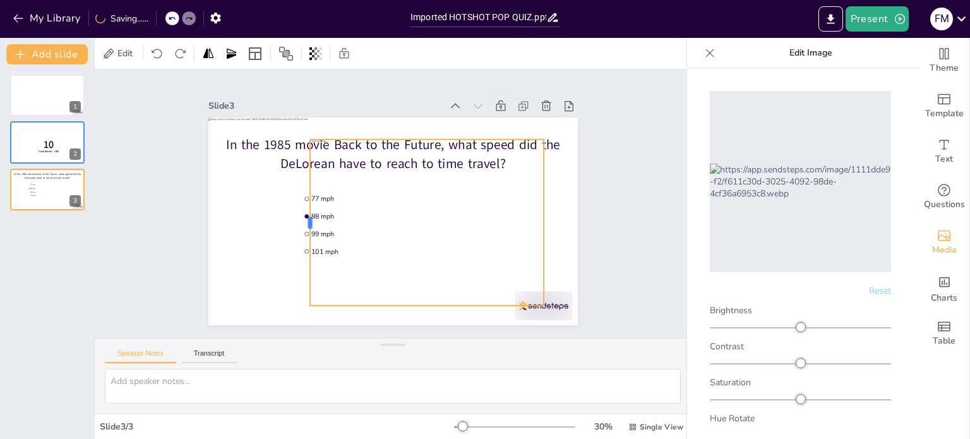
drag, startPoint x: 239, startPoint y: 219, endPoint x: 299, endPoint y: 224, distance: 60.2
click at [299, 224] on div at bounding box center [305, 185] width 77 height 156
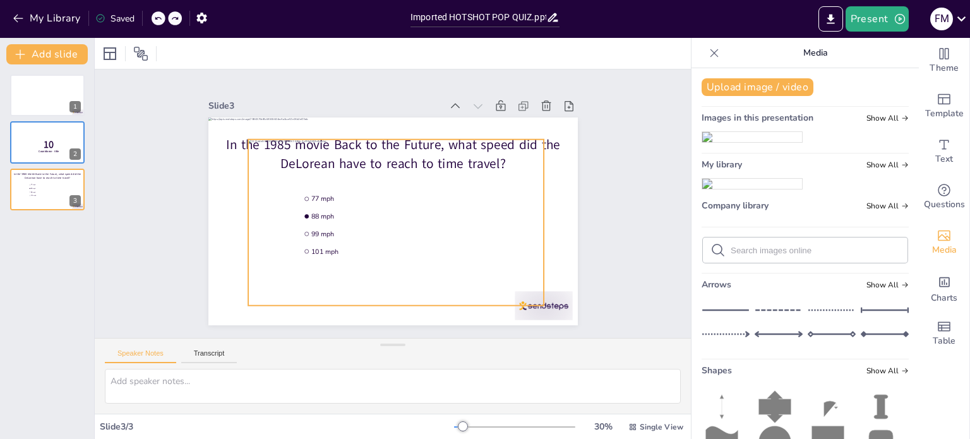
click at [469, 207] on div at bounding box center [378, 215] width 292 height 339
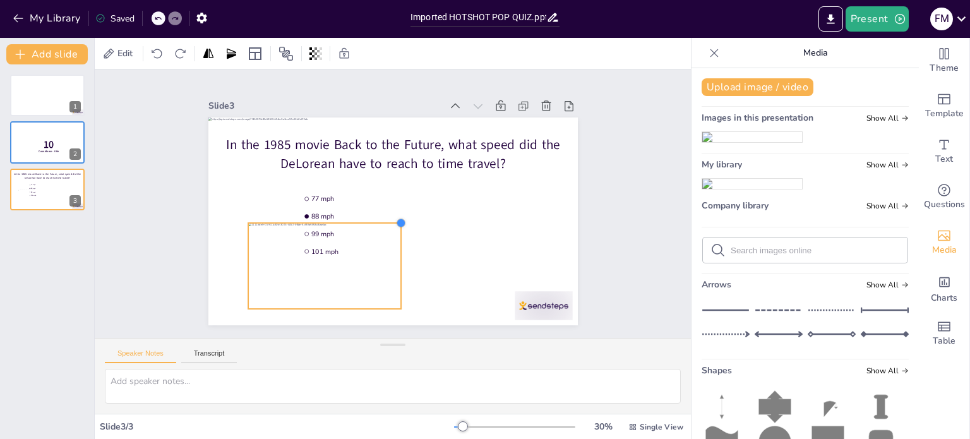
drag, startPoint x: 522, startPoint y: 148, endPoint x: 320, endPoint y: 220, distance: 214.4
click at [320, 220] on div "In the 1985 movie Back to the Future, what speed did the DeLorean have to reach…" at bounding box center [385, 220] width 422 height 340
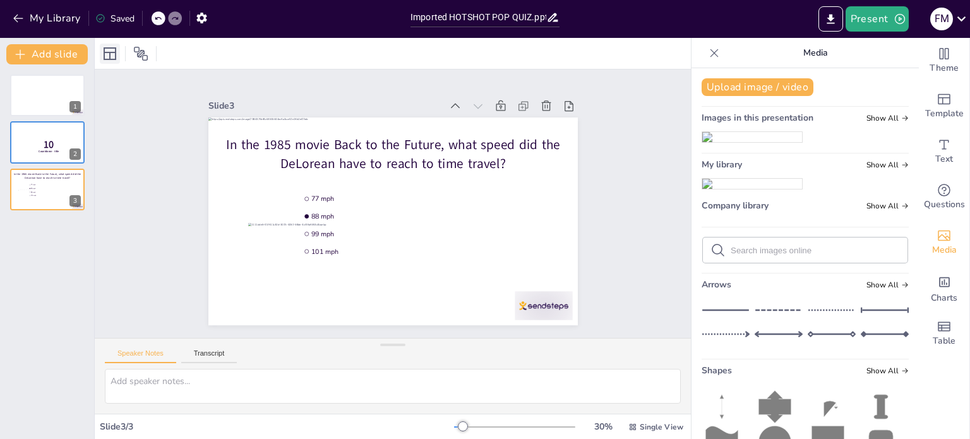
click at [113, 56] on icon at bounding box center [109, 53] width 15 height 15
click at [30, 254] on div "1 10 Countdown - title 2 In the 1985 movie Back to the Future, what speed did t…" at bounding box center [47, 251] width 94 height 375
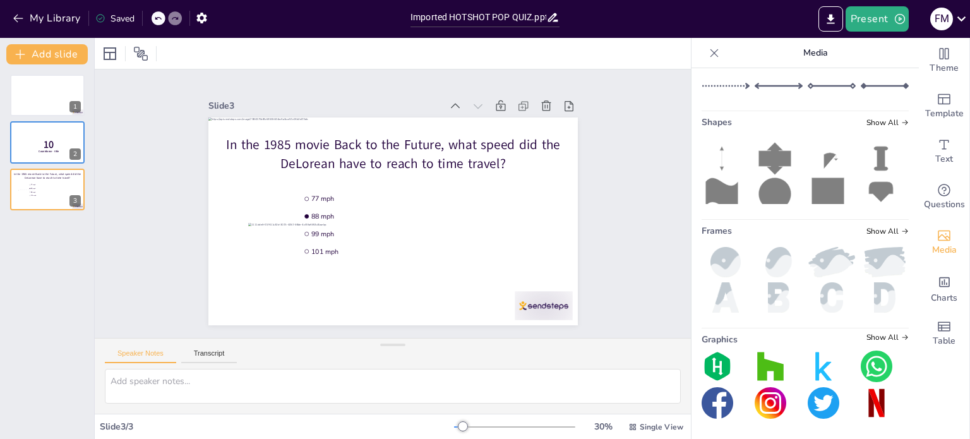
scroll to position [336, 0]
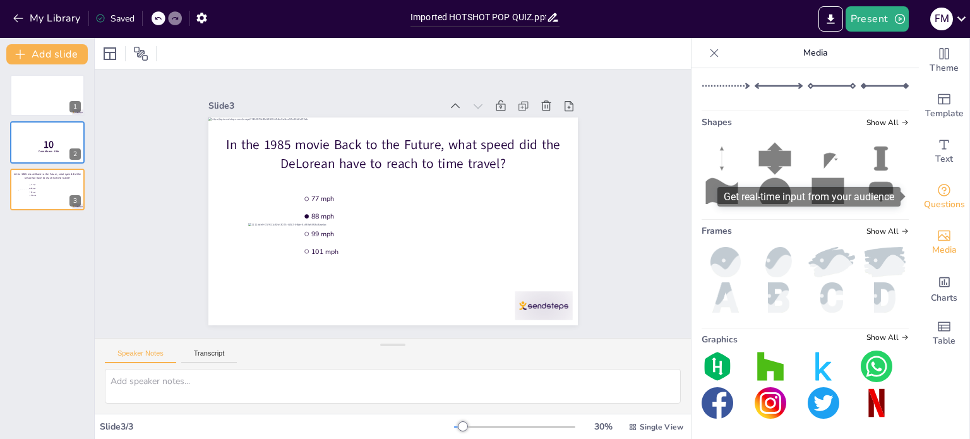
click at [941, 204] on span "Questions" at bounding box center [944, 205] width 41 height 14
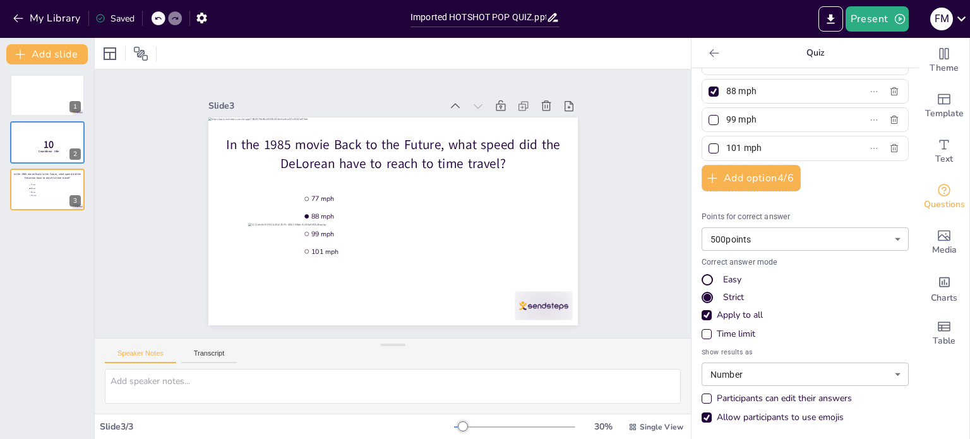
scroll to position [0, 0]
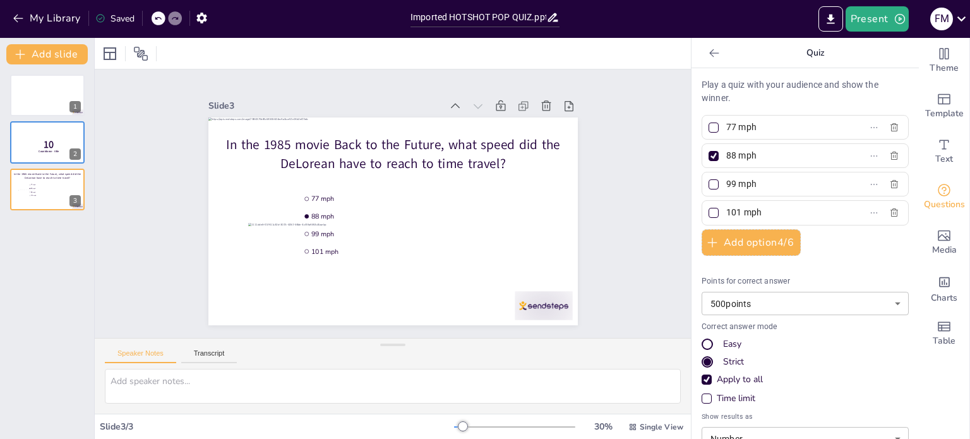
click at [708, 53] on icon at bounding box center [714, 53] width 13 height 13
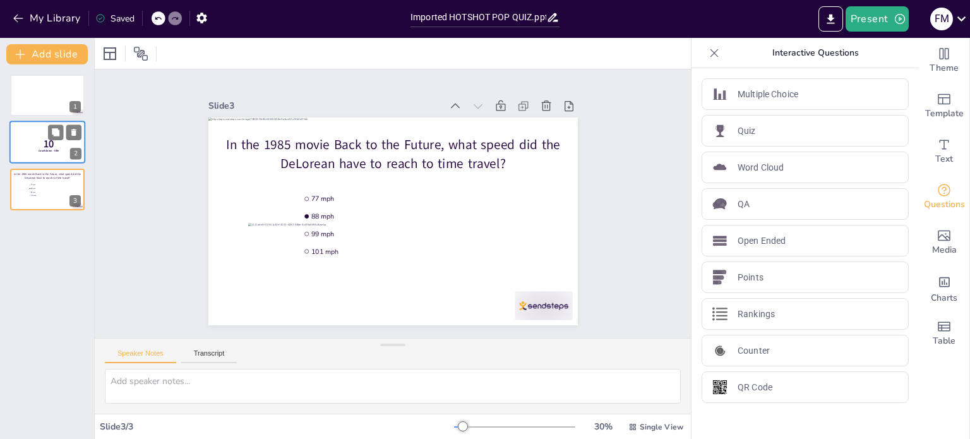
click at [36, 143] on p "10" at bounding box center [48, 144] width 33 height 14
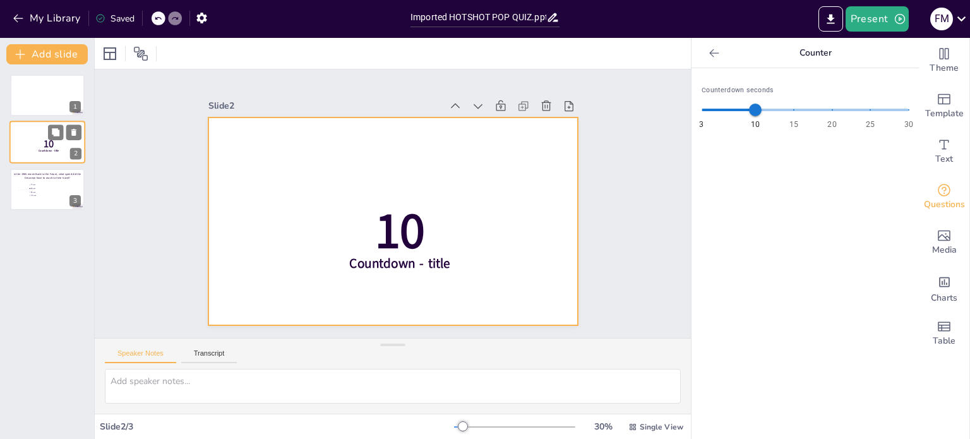
click at [40, 132] on div at bounding box center [47, 142] width 76 height 43
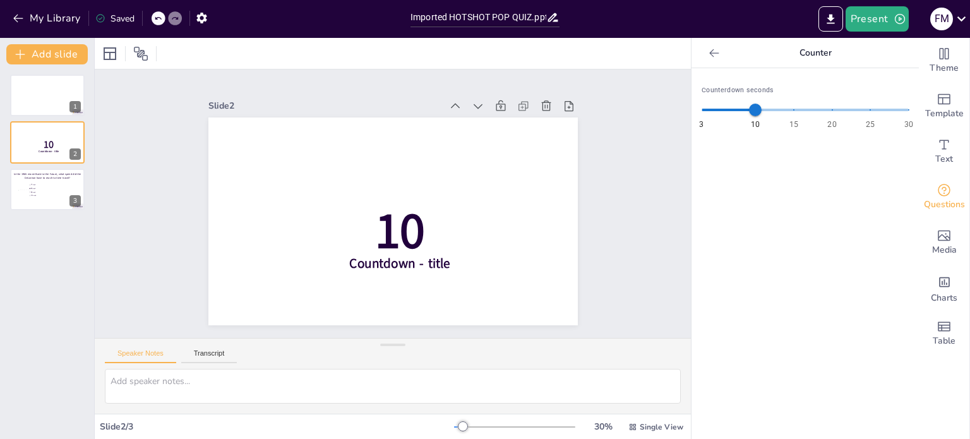
click at [27, 331] on div "1 10 Countdown - title 2 In the 1985 movie Back to the Future, what speed did t…" at bounding box center [47, 251] width 94 height 375
click at [21, 14] on icon "button" at bounding box center [18, 18] width 13 height 13
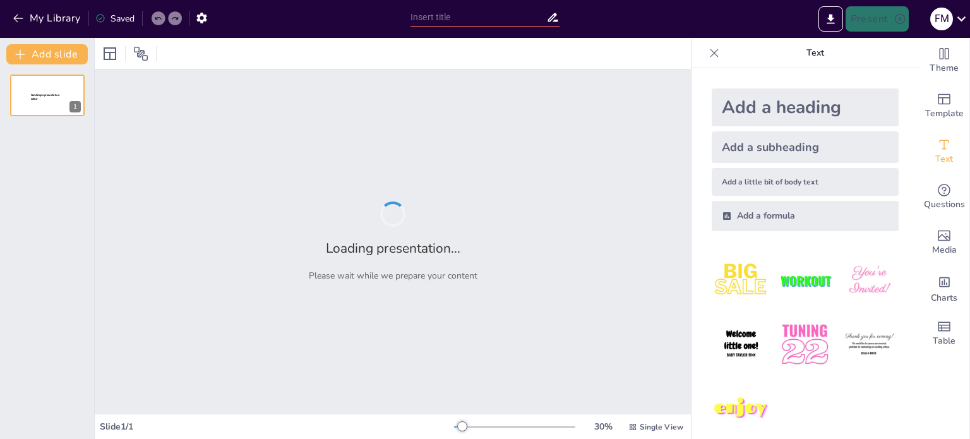
type input "Imported HOTSHOT POP QUIZ.pptx"
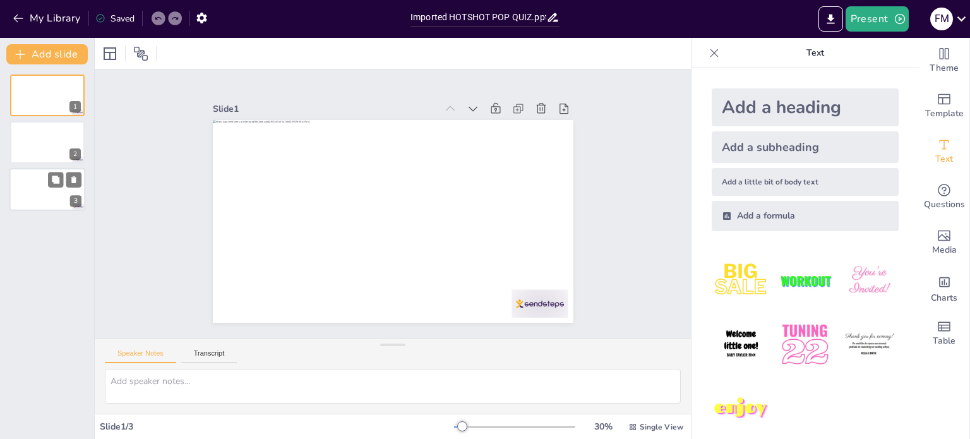
click at [44, 203] on div at bounding box center [47, 189] width 76 height 43
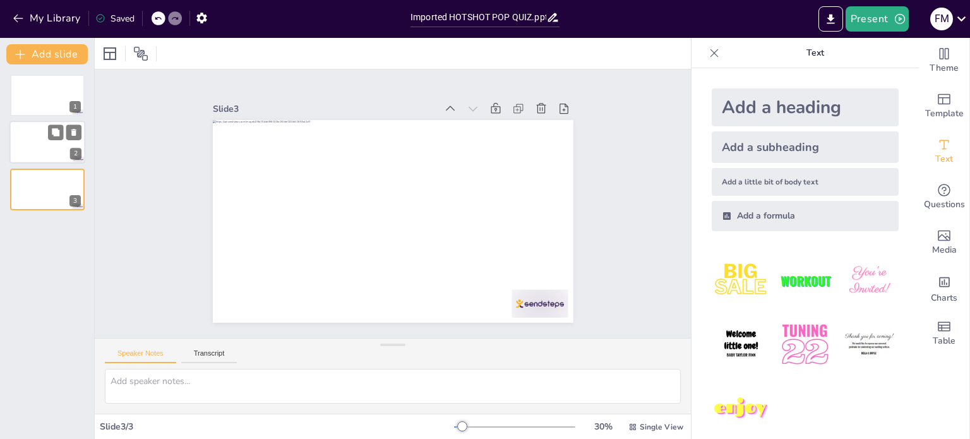
click at [43, 135] on div at bounding box center [47, 142] width 76 height 43
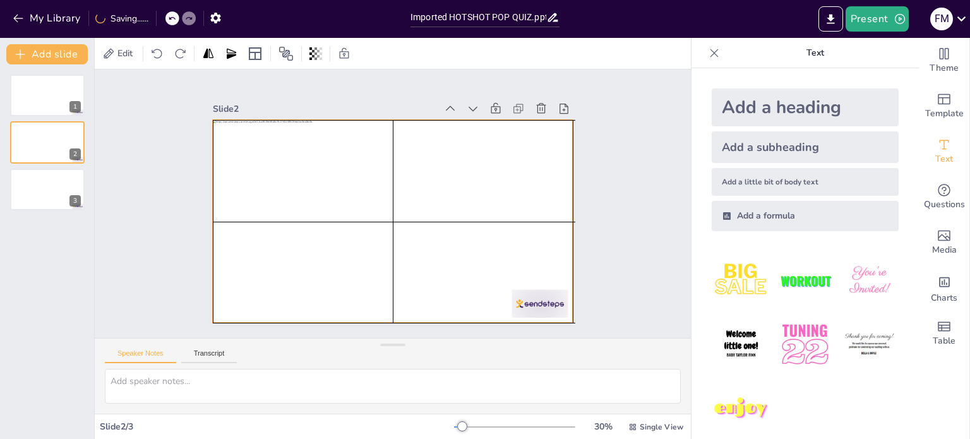
click at [486, 200] on div at bounding box center [386, 220] width 412 height 332
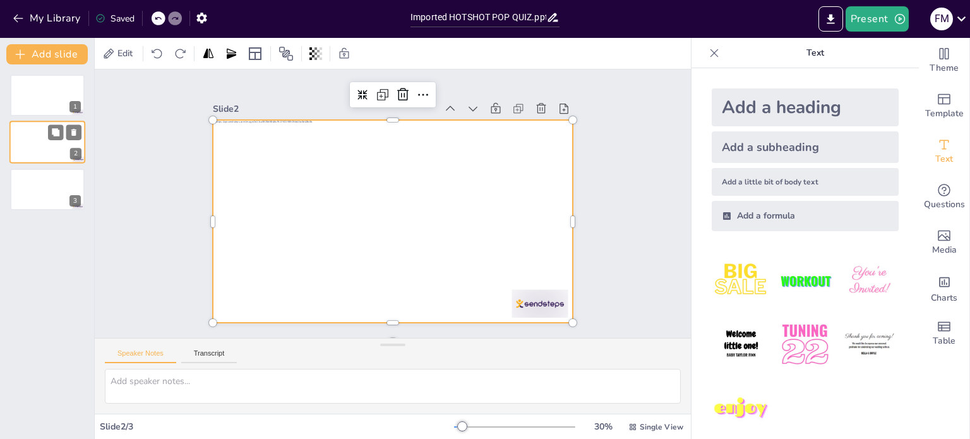
click at [27, 131] on div at bounding box center [47, 142] width 76 height 43
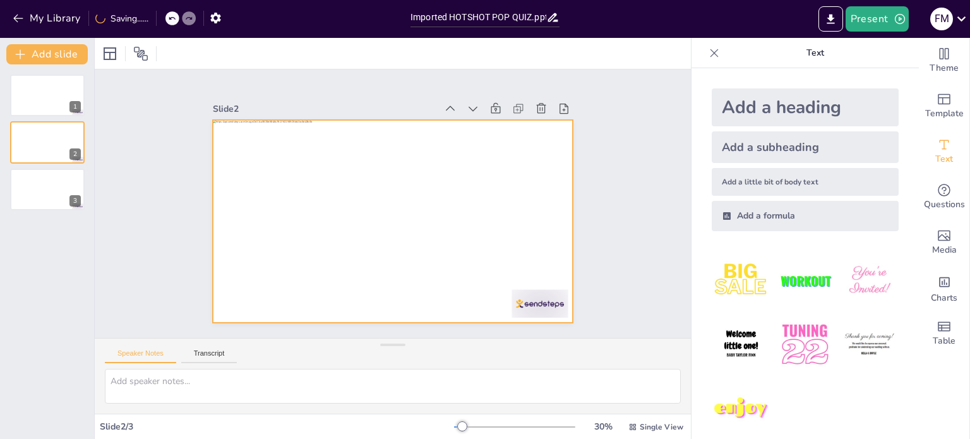
click at [411, 193] on div at bounding box center [387, 187] width 406 height 304
click at [411, 193] on div at bounding box center [387, 220] width 406 height 304
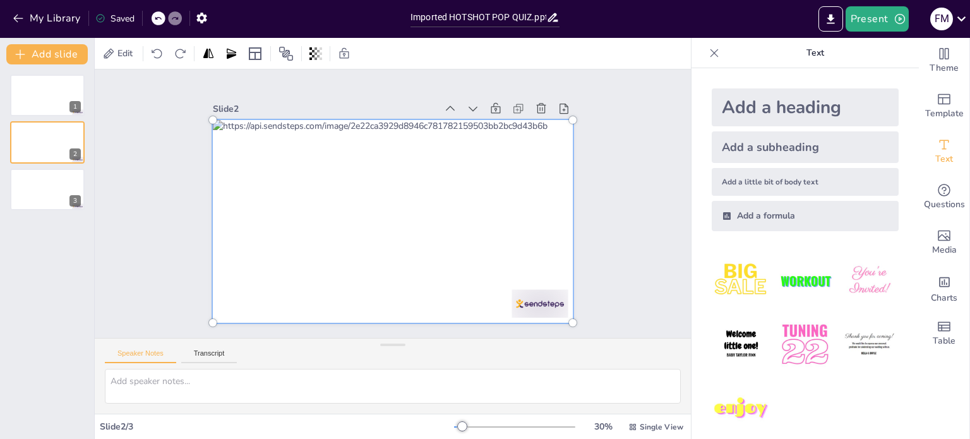
drag, startPoint x: 405, startPoint y: 192, endPoint x: 456, endPoint y: 195, distance: 51.2
click at [456, 195] on div at bounding box center [387, 220] width 424 height 323
click at [382, 196] on div at bounding box center [409, 211] width 352 height 432
click at [383, 196] on div at bounding box center [389, 220] width 412 height 291
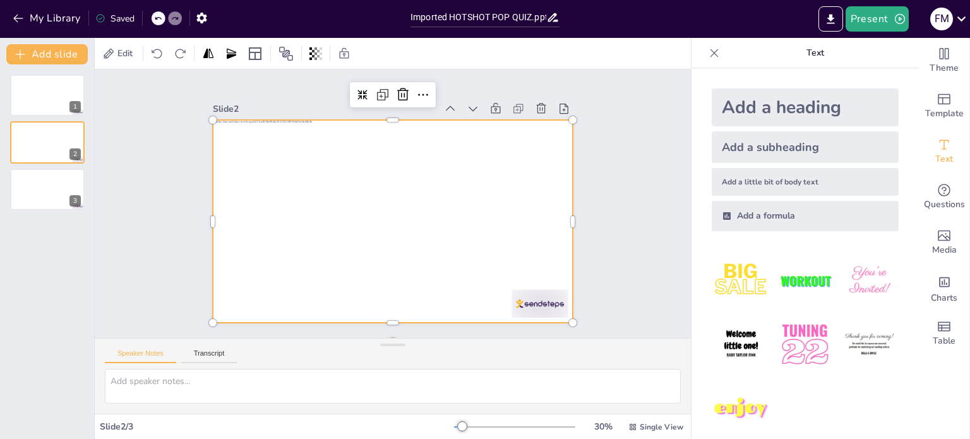
click at [410, 96] on div "Slide 2" at bounding box center [390, 210] width 412 height 323
click at [419, 178] on div at bounding box center [382, 218] width 411 height 376
click at [420, 178] on div at bounding box center [375, 203] width 203 height 361
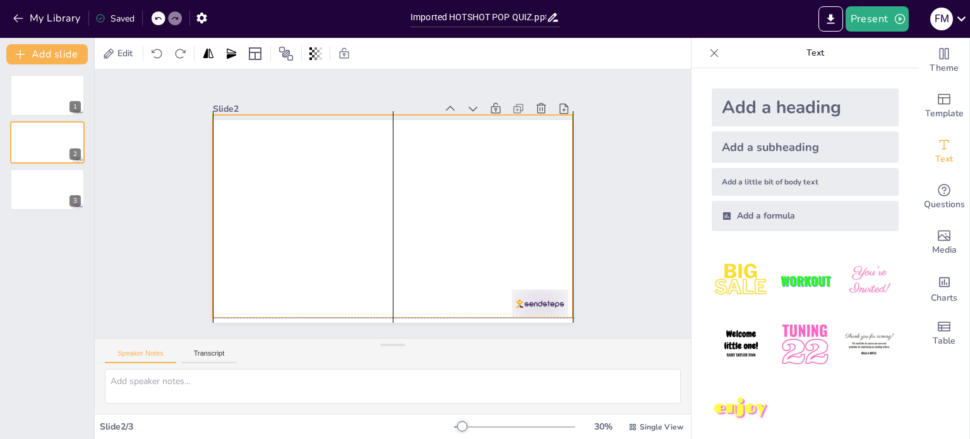
drag, startPoint x: 397, startPoint y: 193, endPoint x: 399, endPoint y: 184, distance: 9.0
click at [399, 184] on div at bounding box center [389, 216] width 406 height 304
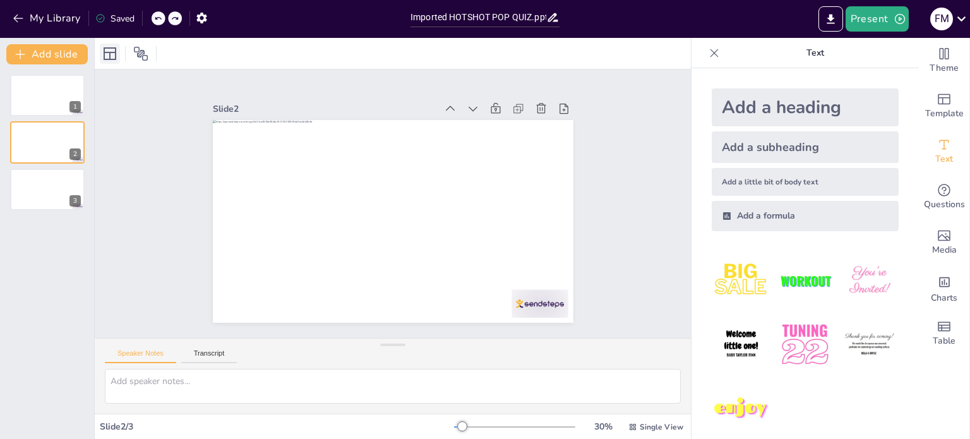
click at [114, 50] on icon at bounding box center [109, 53] width 15 height 15
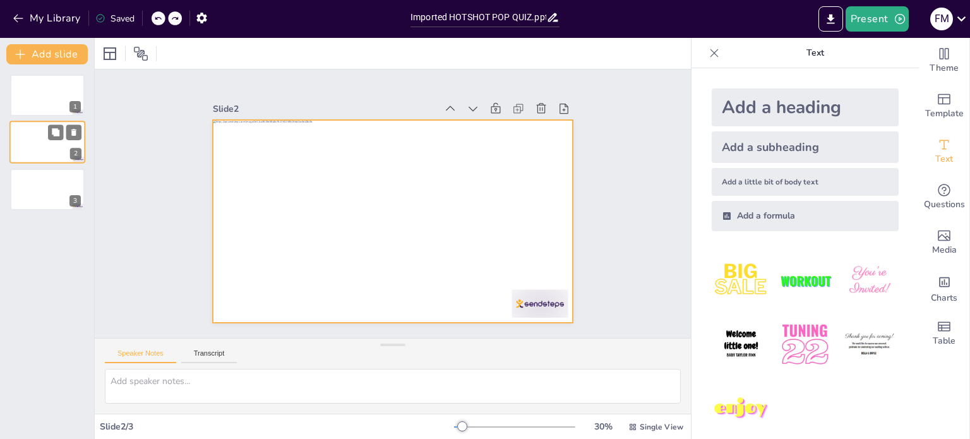
click at [53, 143] on div at bounding box center [47, 142] width 76 height 43
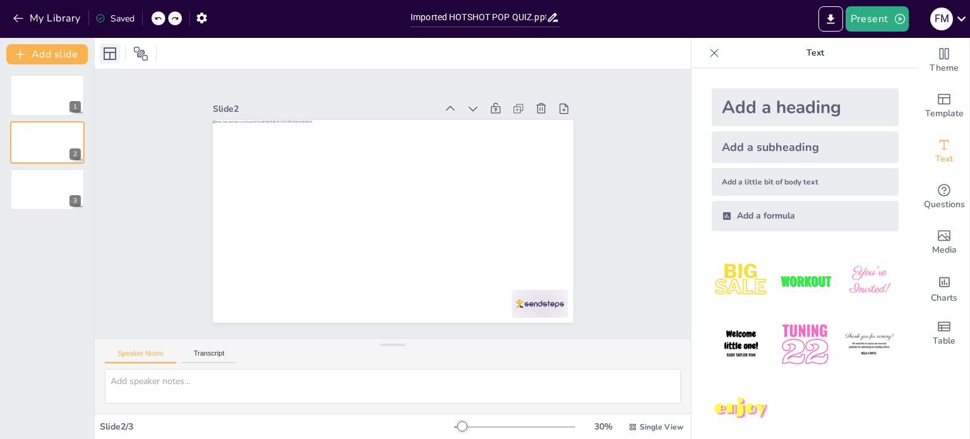
click at [109, 57] on icon at bounding box center [109, 53] width 15 height 15
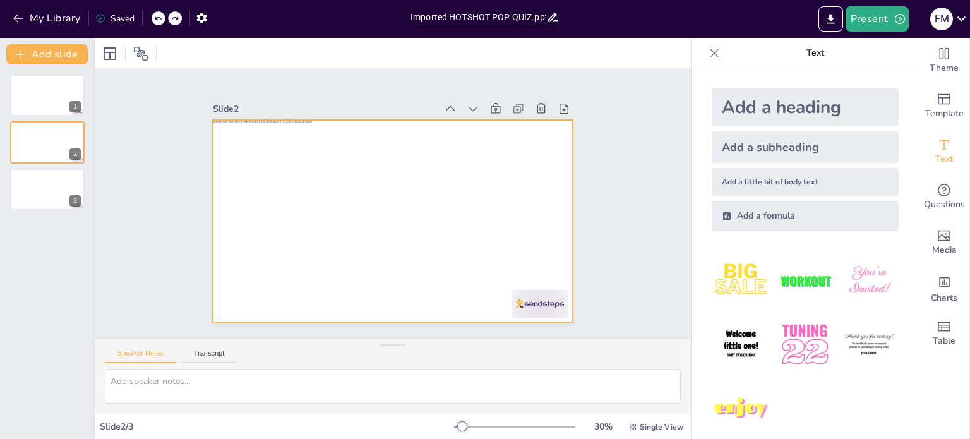
click at [256, 138] on div at bounding box center [375, 206] width 239 height 380
click at [251, 56] on icon at bounding box center [255, 53] width 15 height 15
click at [256, 53] on icon at bounding box center [255, 53] width 15 height 15
click at [256, 56] on icon at bounding box center [255, 53] width 13 height 13
click at [353, 52] on div at bounding box center [344, 54] width 18 height 20
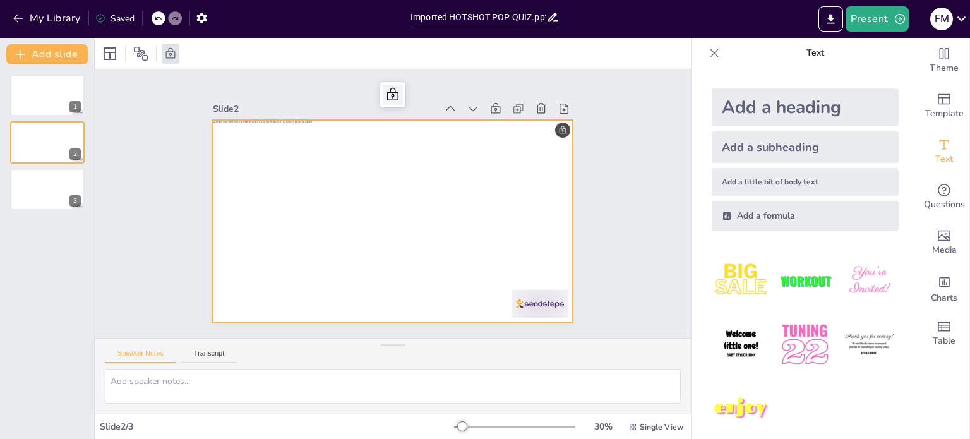
click at [340, 105] on icon at bounding box center [328, 115] width 21 height 21
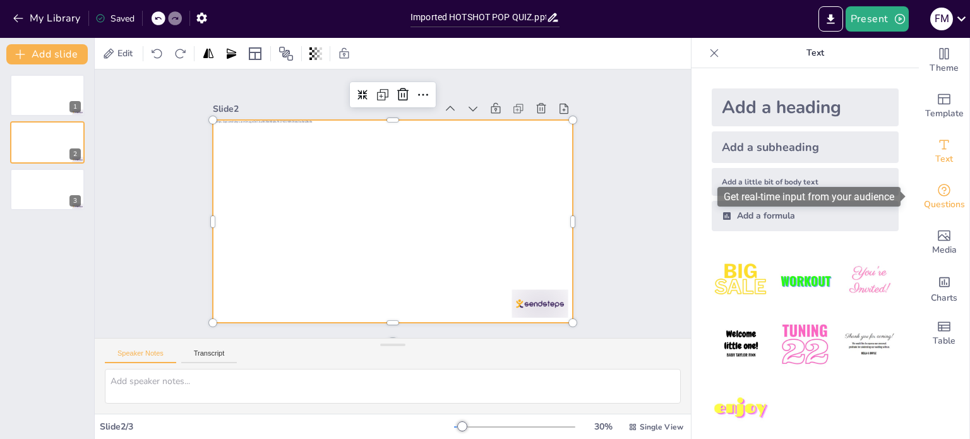
click at [936, 198] on span "Questions" at bounding box center [944, 205] width 41 height 14
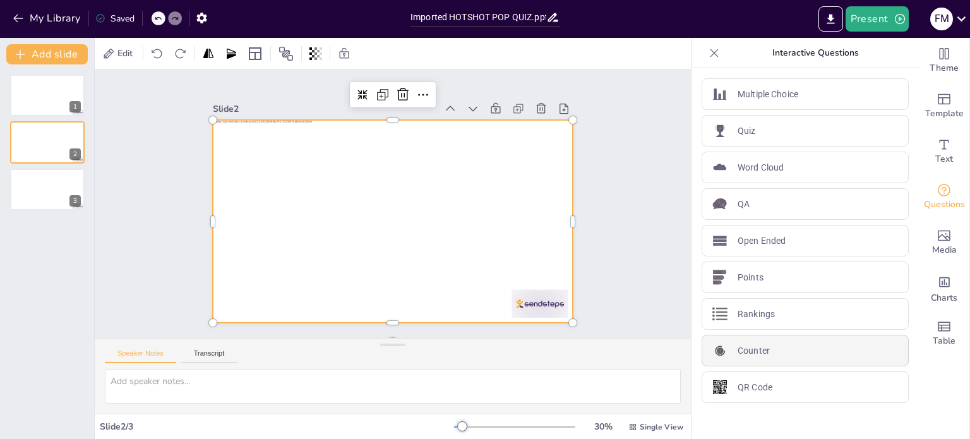
click at [774, 342] on div "Counter" at bounding box center [805, 351] width 207 height 32
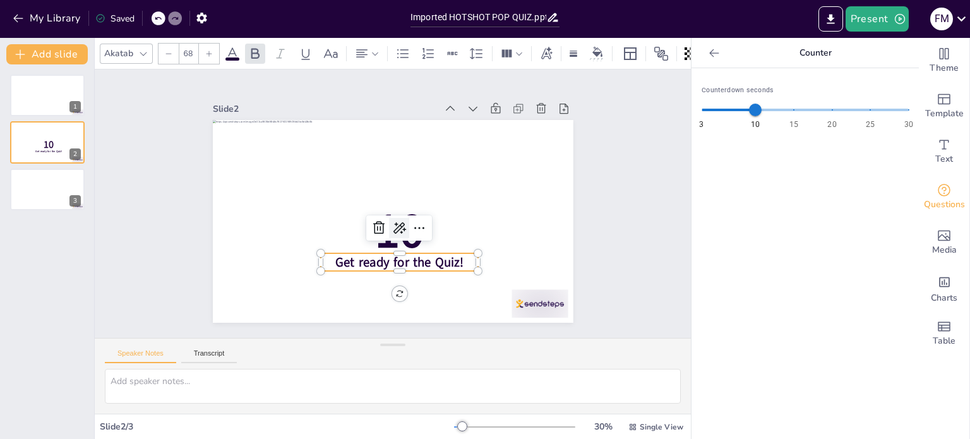
click at [376, 216] on icon at bounding box center [367, 208] width 16 height 16
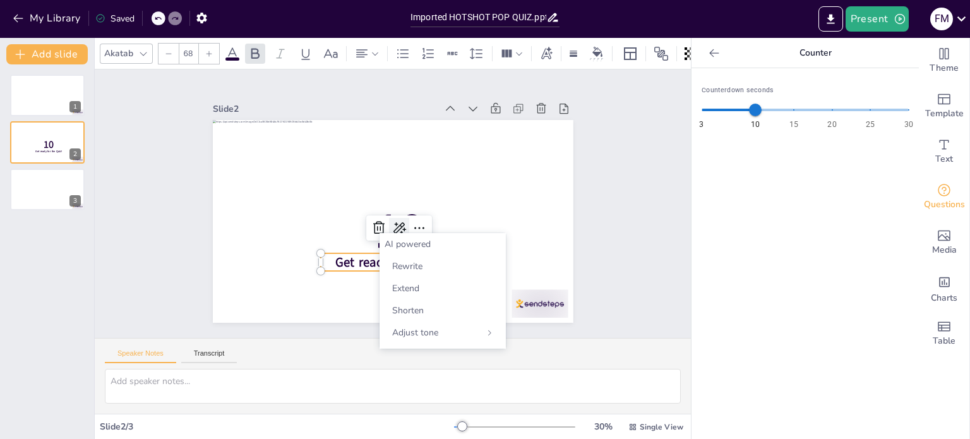
click at [376, 214] on icon at bounding box center [368, 205] width 18 height 18
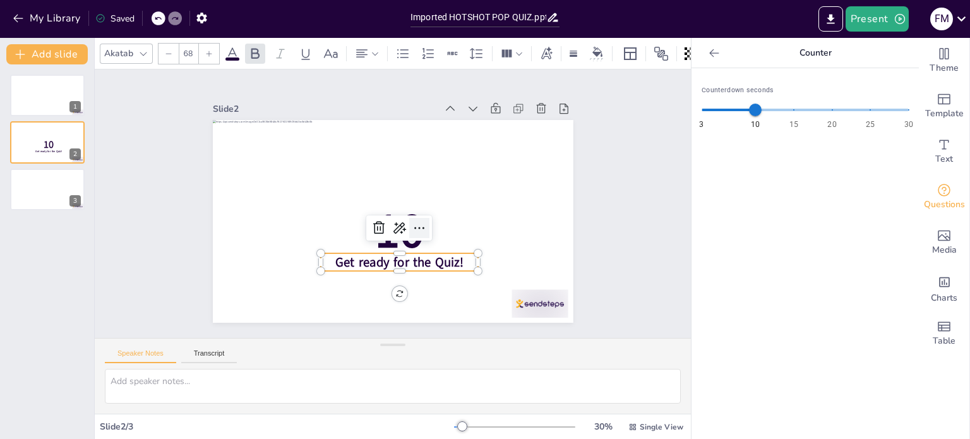
click at [409, 224] on icon at bounding box center [417, 230] width 16 height 16
click at [409, 226] on icon at bounding box center [410, 235] width 19 height 19
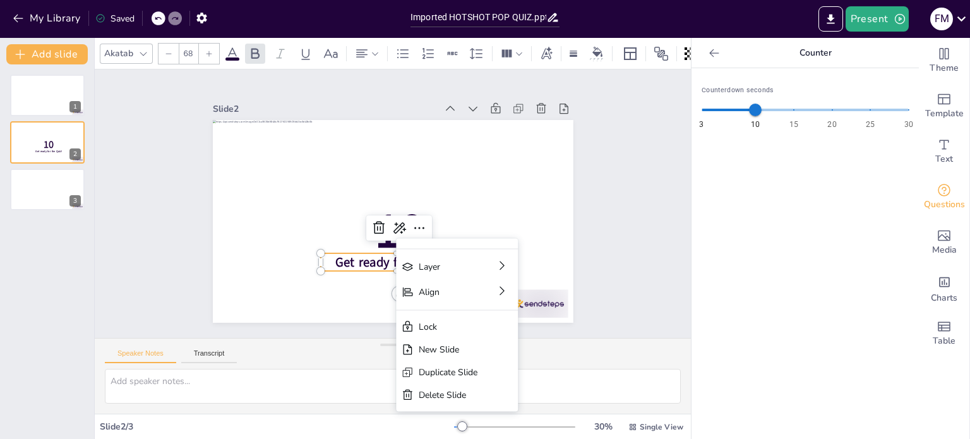
click at [371, 257] on span "Get ready for the Quiz!" at bounding box center [375, 260] width 124 height 68
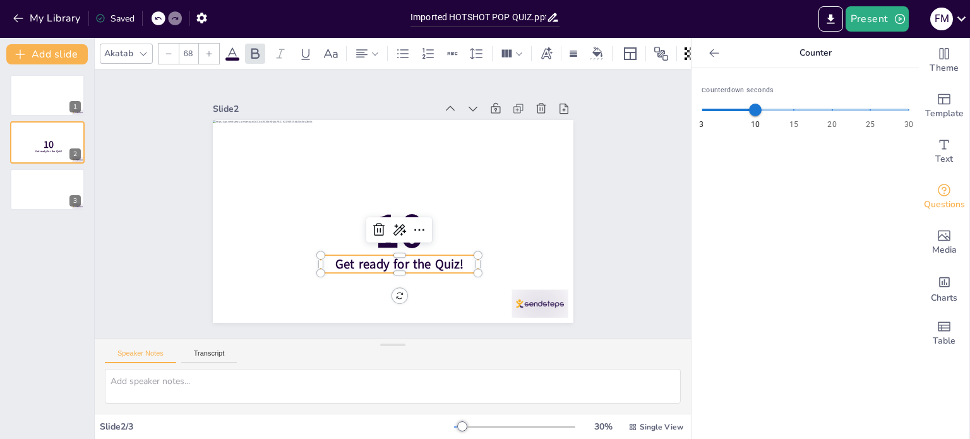
click at [371, 258] on span "Get ready for the Quiz!" at bounding box center [368, 259] width 120 height 79
click at [371, 263] on span "Get ready for the Quiz!" at bounding box center [392, 264] width 129 height 31
click at [371, 263] on span "Get ready for the Quiz!" at bounding box center [368, 259] width 120 height 79
click at [371, 261] on span "Get ready for the Quiz!" at bounding box center [386, 265] width 129 height 44
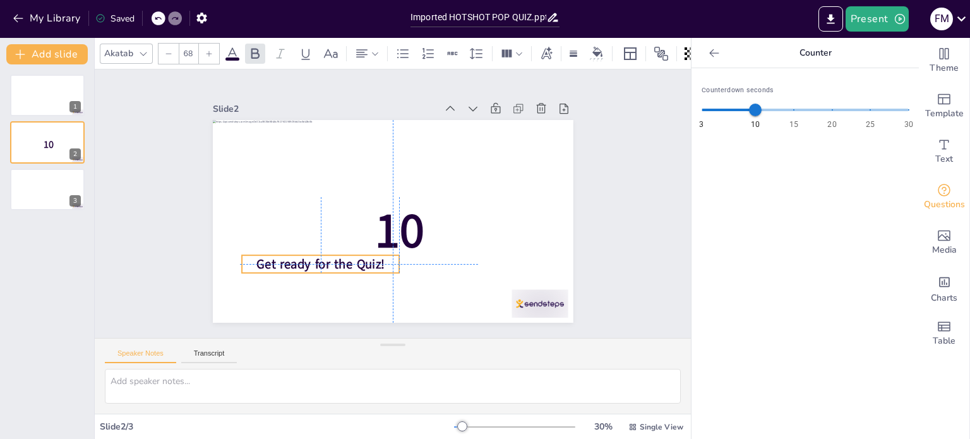
drag, startPoint x: 457, startPoint y: 262, endPoint x: 387, endPoint y: 263, distance: 70.8
click at [387, 263] on p "Get ready for the Quiz!" at bounding box center [310, 247] width 158 height 51
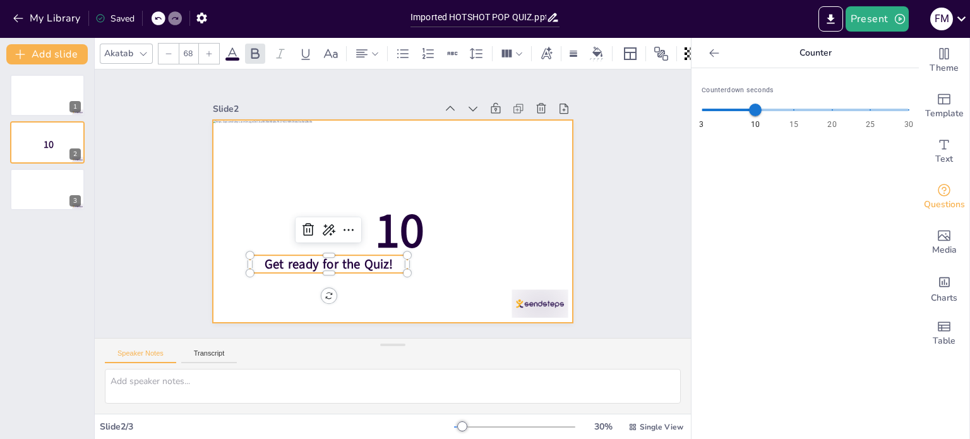
click at [475, 263] on div at bounding box center [379, 214] width 376 height 411
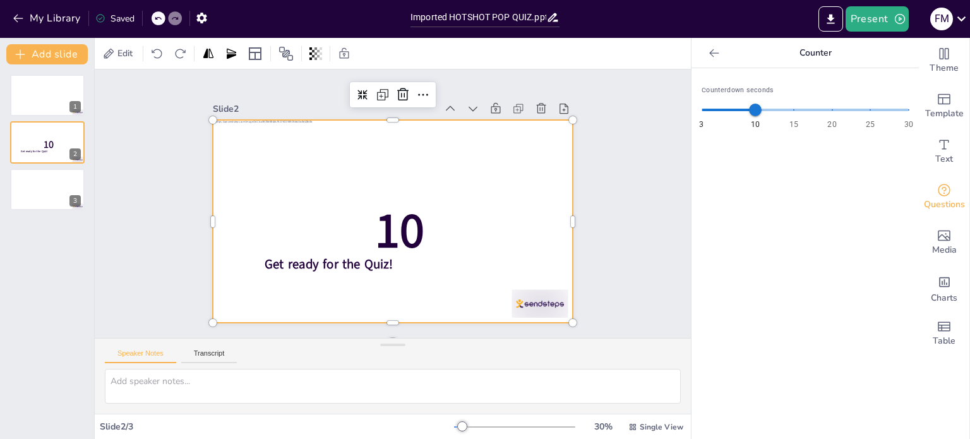
click at [159, 15] on icon at bounding box center [158, 19] width 8 height 8
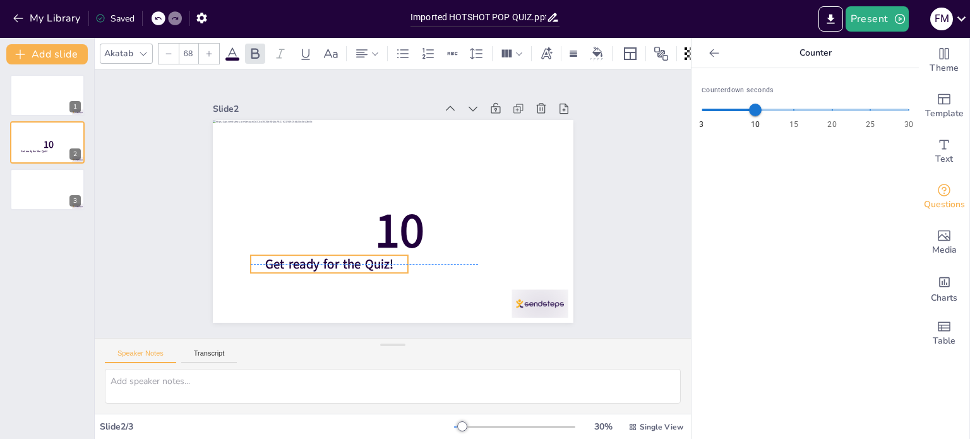
click at [351, 262] on span "Get ready for the Quiz!" at bounding box center [308, 223] width 120 height 79
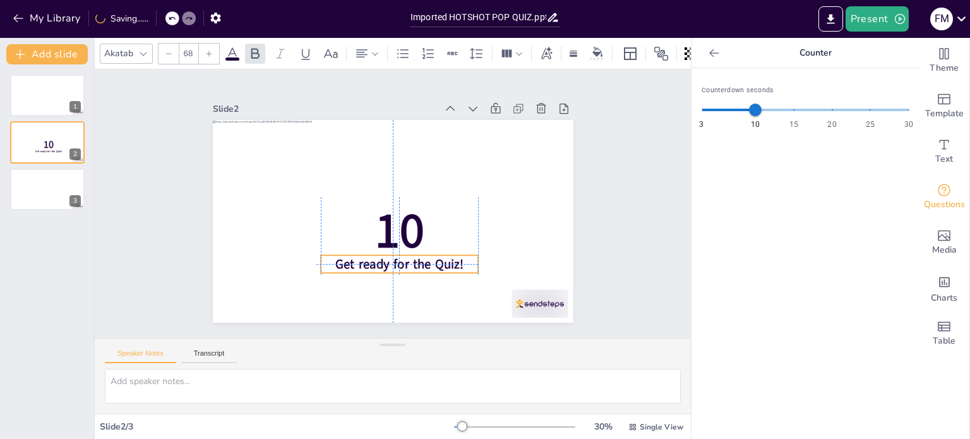
drag, startPoint x: 350, startPoint y: 262, endPoint x: 414, endPoint y: 264, distance: 64.5
click at [414, 203] on span "Get ready for the Quiz!" at bounding box center [428, 154] width 107 height 99
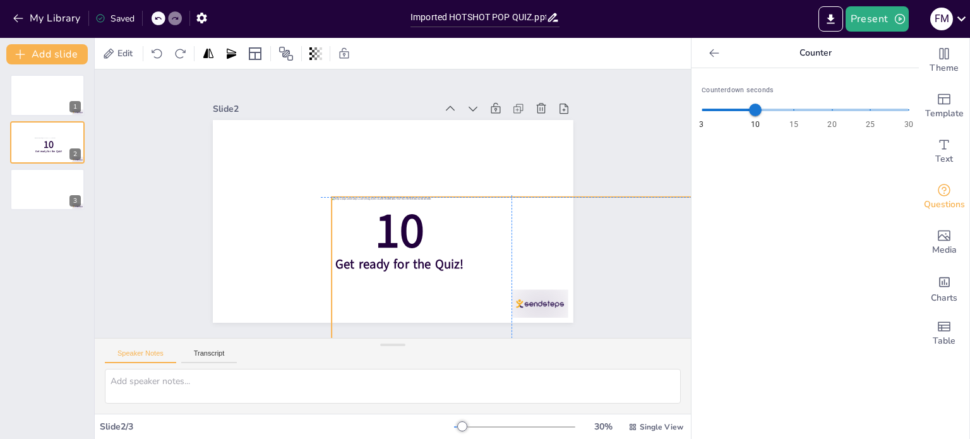
drag, startPoint x: 366, startPoint y: 191, endPoint x: 458, endPoint y: 260, distance: 114.7
click at [458, 179] on div "10 Get ready for the Quiz!" at bounding box center [418, 123] width 343 height 111
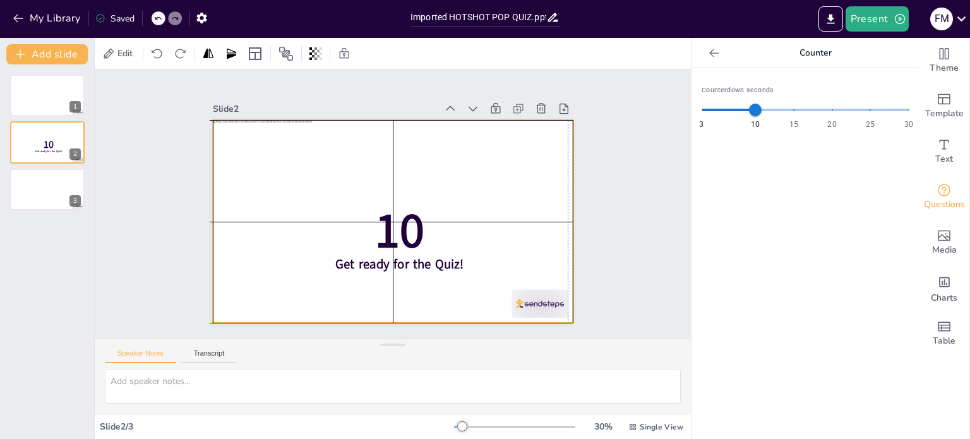
drag, startPoint x: 282, startPoint y: 154, endPoint x: 273, endPoint y: 155, distance: 9.5
click at [273, 155] on div at bounding box center [389, 222] width 395 height 274
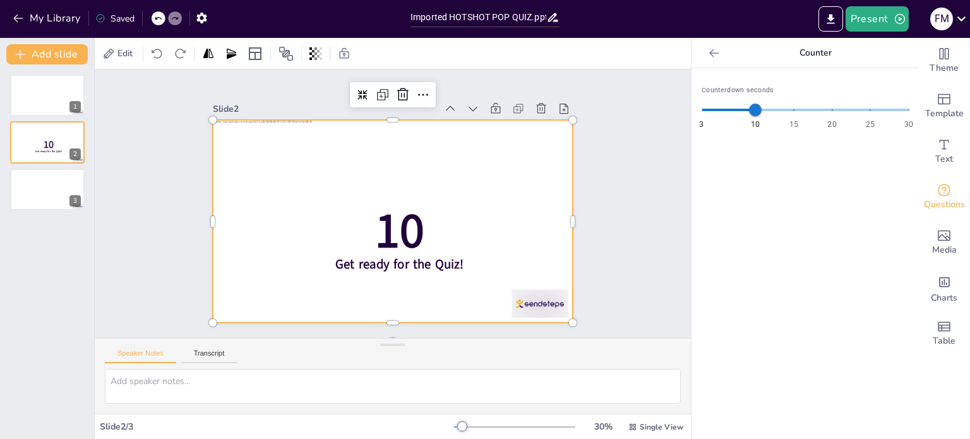
click at [350, 158] on div at bounding box center [386, 220] width 412 height 332
click at [498, 113] on icon at bounding box center [505, 120] width 14 height 14
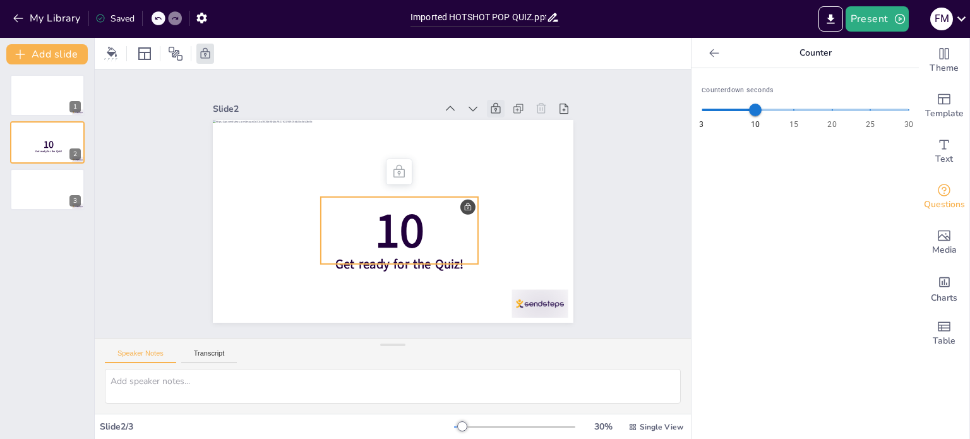
drag, startPoint x: 376, startPoint y: 222, endPoint x: 380, endPoint y: 202, distance: 20.7
click at [380, 202] on span "10" at bounding box center [406, 178] width 80 height 81
click at [498, 113] on icon at bounding box center [505, 120] width 14 height 14
click at [396, 169] on div at bounding box center [408, 174] width 25 height 25
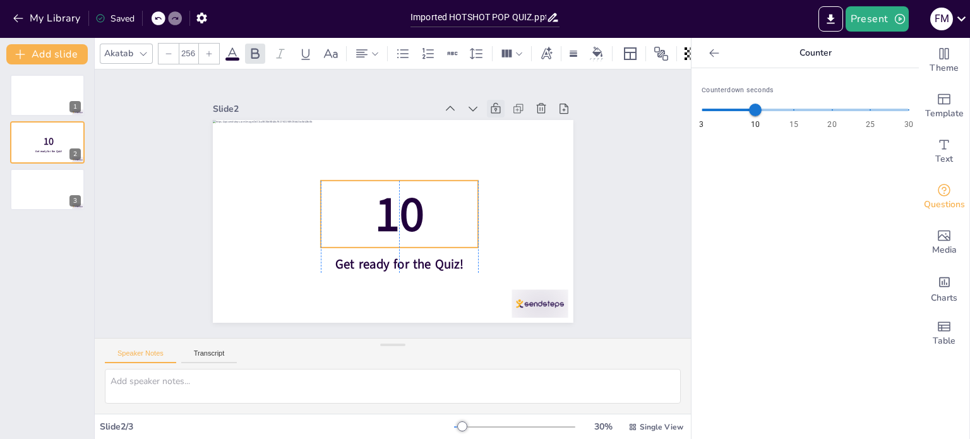
drag, startPoint x: 392, startPoint y: 220, endPoint x: 394, endPoint y: 204, distance: 16.5
click at [394, 204] on span "10" at bounding box center [388, 215] width 82 height 78
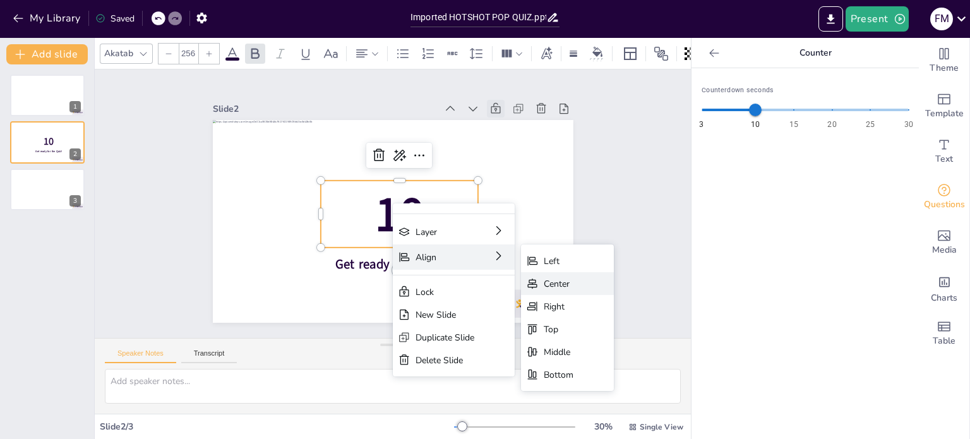
click at [579, 416] on div "Center" at bounding box center [595, 426] width 32 height 21
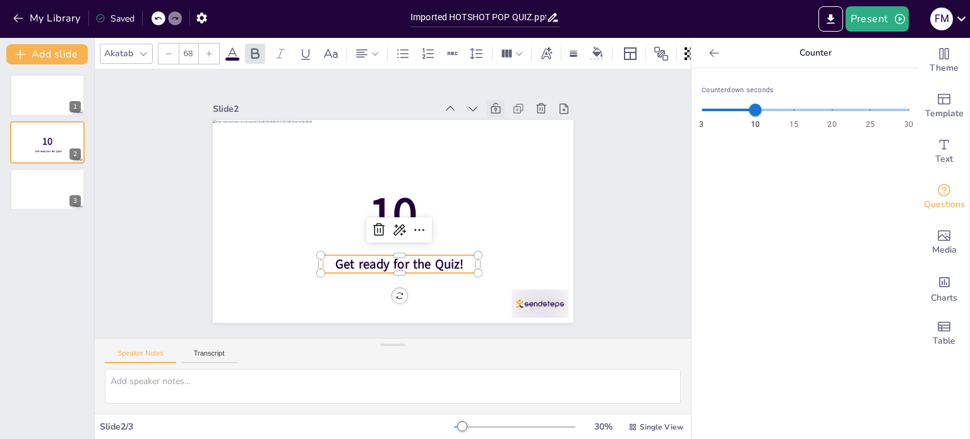
click at [407, 262] on span "Get ready for the Quiz!" at bounding box center [381, 263] width 128 height 56
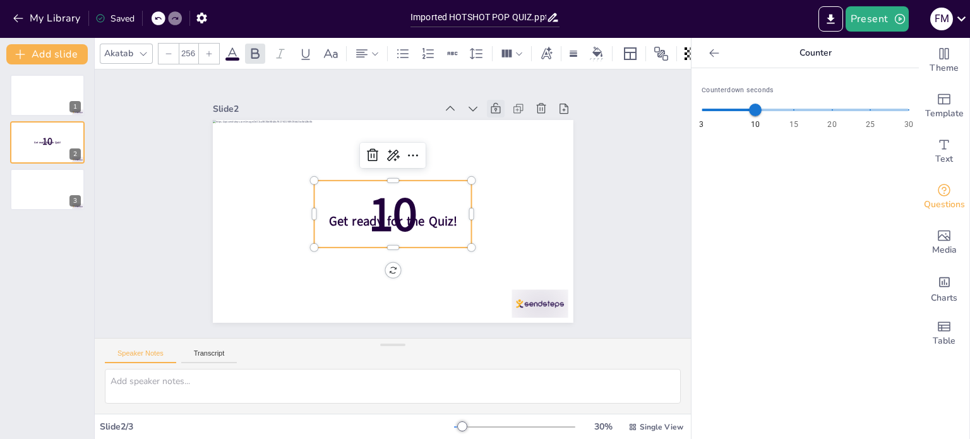
click at [424, 195] on p "10" at bounding box center [390, 214] width 168 height 99
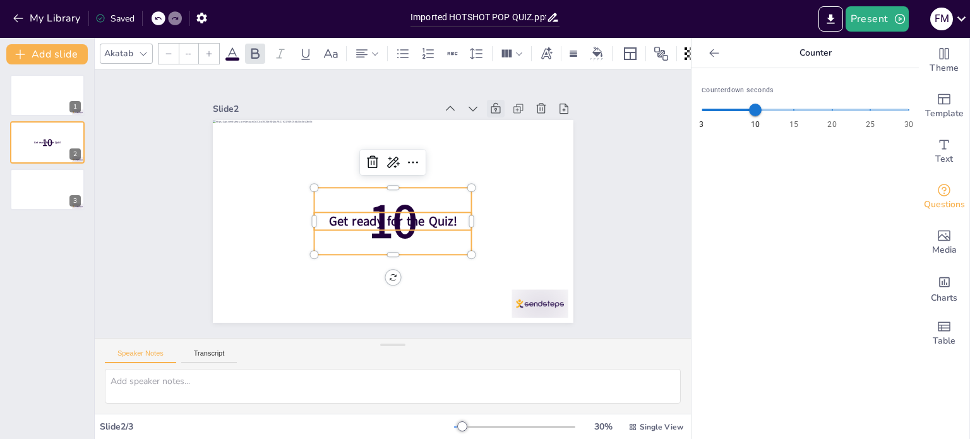
type input "68"
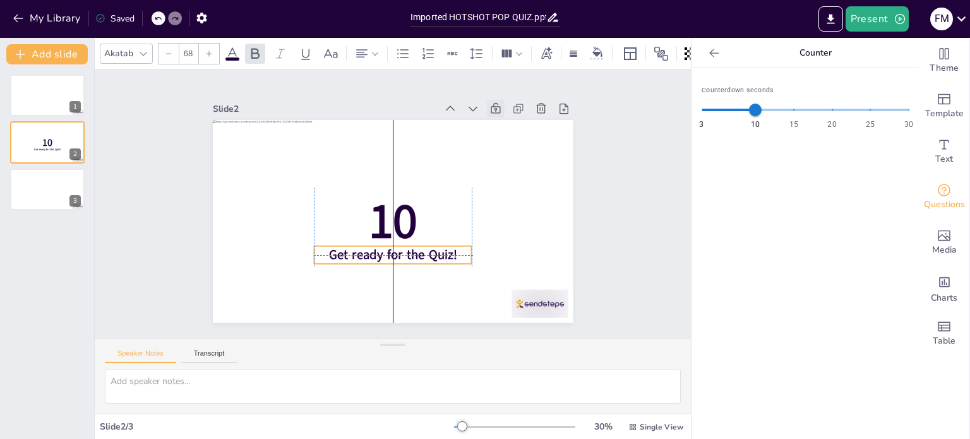
drag, startPoint x: 442, startPoint y: 218, endPoint x: 443, endPoint y: 254, distance: 36.0
click at [441, 254] on span "Get ready for the Quiz!" at bounding box center [377, 252] width 128 height 56
click at [372, 251] on span "Get ready for the Quiz!" at bounding box center [377, 252] width 128 height 56
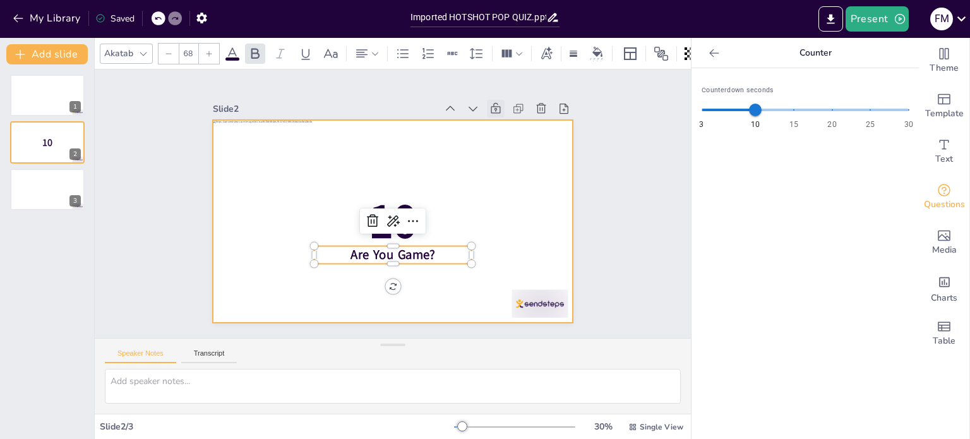
click at [320, 181] on div at bounding box center [387, 220] width 406 height 304
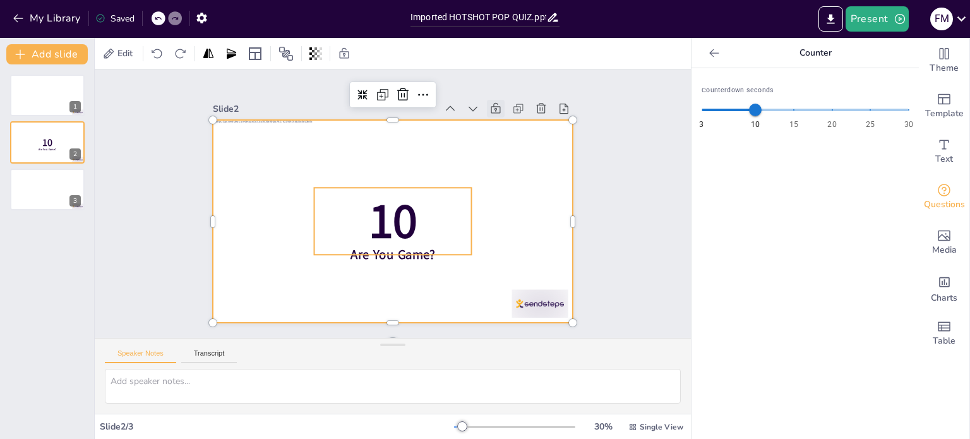
click at [339, 196] on p "10" at bounding box center [387, 220] width 171 height 112
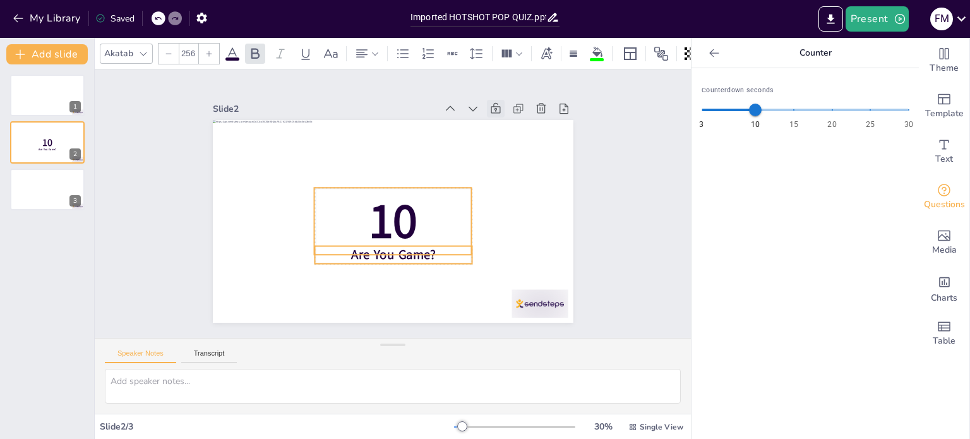
type input "--"
click at [355, 258] on span "Are You Game?" at bounding box center [372, 251] width 85 height 51
click at [426, 169] on div "Group" at bounding box center [441, 188] width 30 height 39
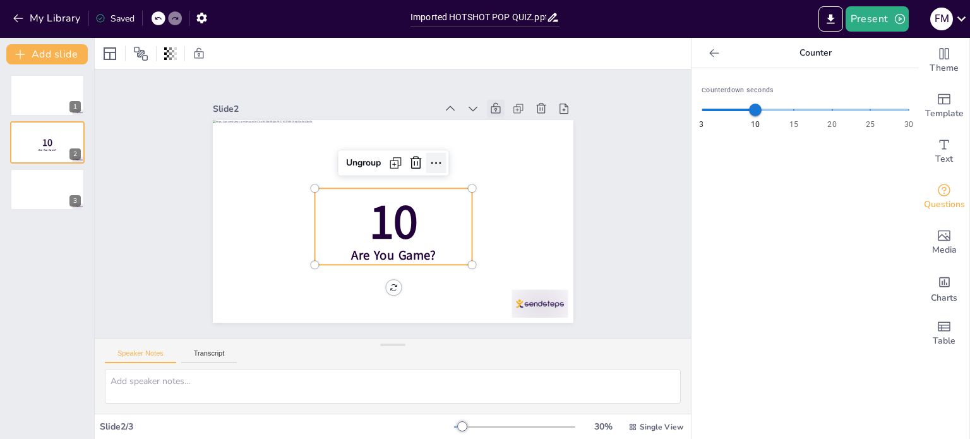
click at [442, 176] on icon at bounding box center [447, 178] width 10 height 5
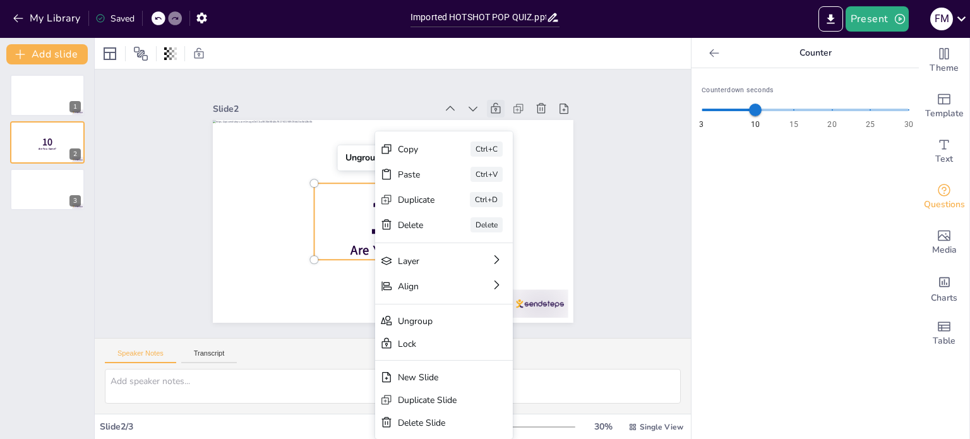
click at [152, 138] on div "Slide 1 Slide 2 10 Are You Game? Ungroup Slide 3 Copy Ctrl+C Paste Ctrl+V Dupli…" at bounding box center [393, 204] width 650 height 440
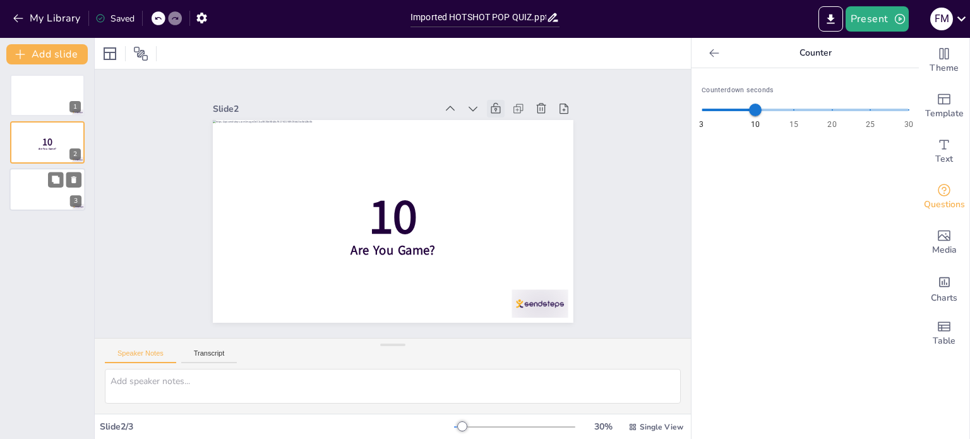
click at [41, 187] on div at bounding box center [47, 189] width 76 height 43
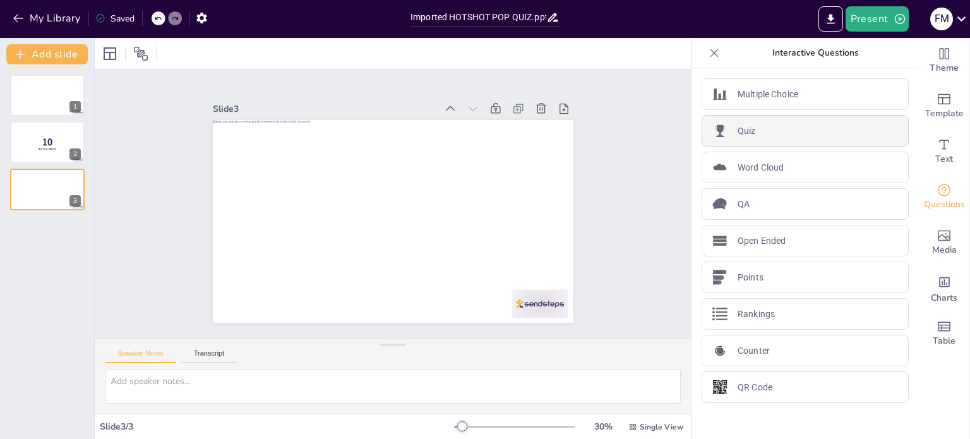
click at [785, 126] on div "Quiz" at bounding box center [805, 131] width 207 height 32
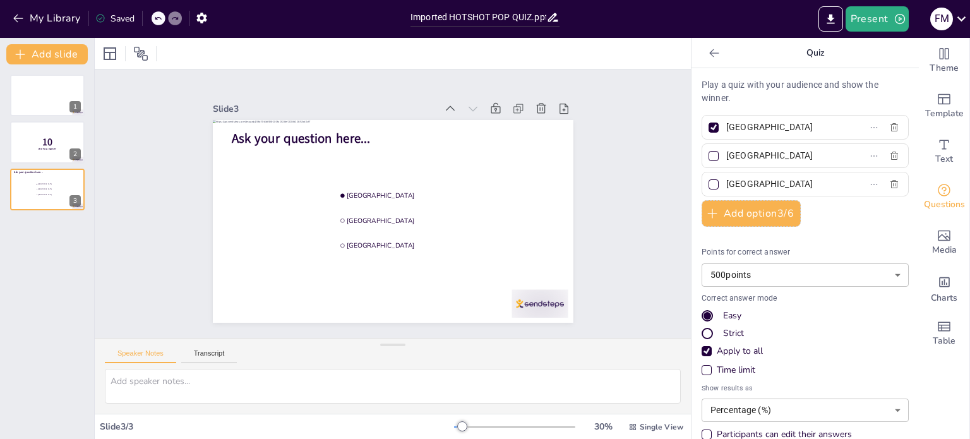
click at [717, 96] on p "Play a quiz with your audience and show the winner." at bounding box center [805, 91] width 207 height 27
click at [708, 54] on icon at bounding box center [714, 53] width 13 height 13
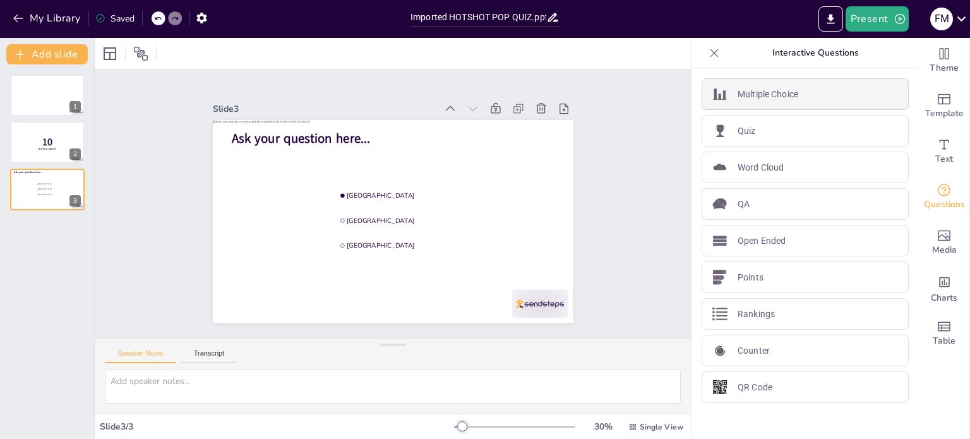
click at [746, 93] on p "Multiple Choice" at bounding box center [768, 94] width 61 height 13
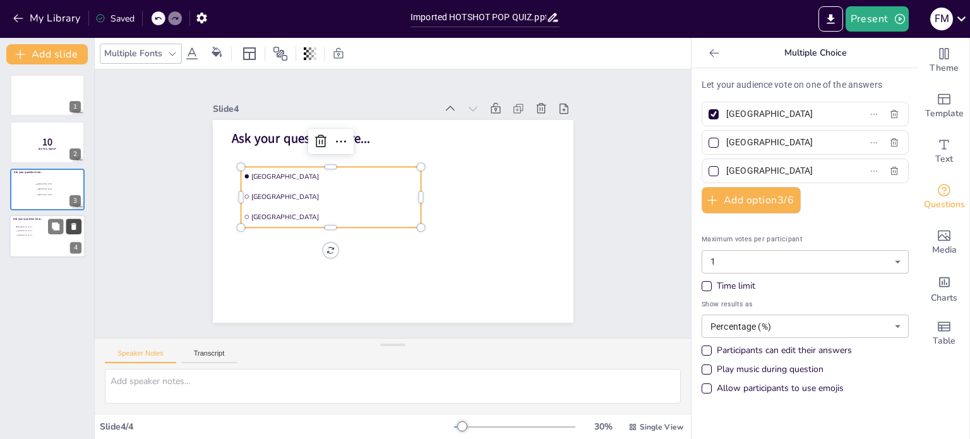
click at [73, 229] on icon at bounding box center [73, 226] width 5 height 7
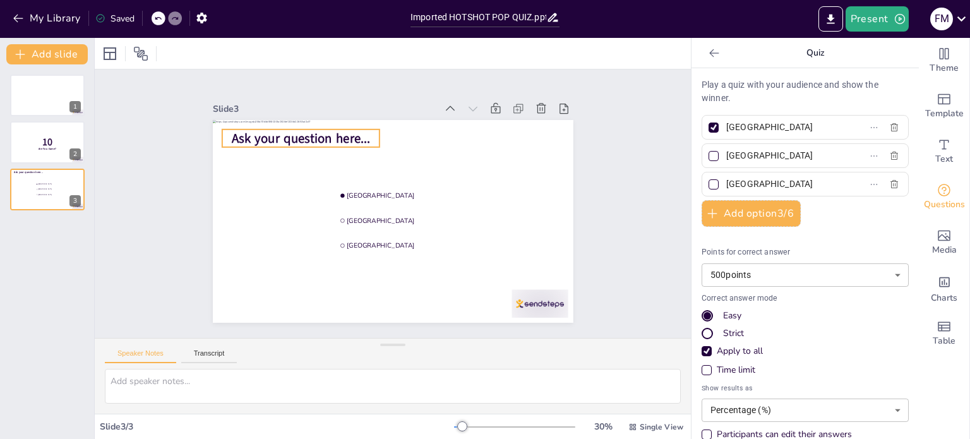
click at [296, 131] on span "Ask your question here..." at bounding box center [317, 121] width 140 height 46
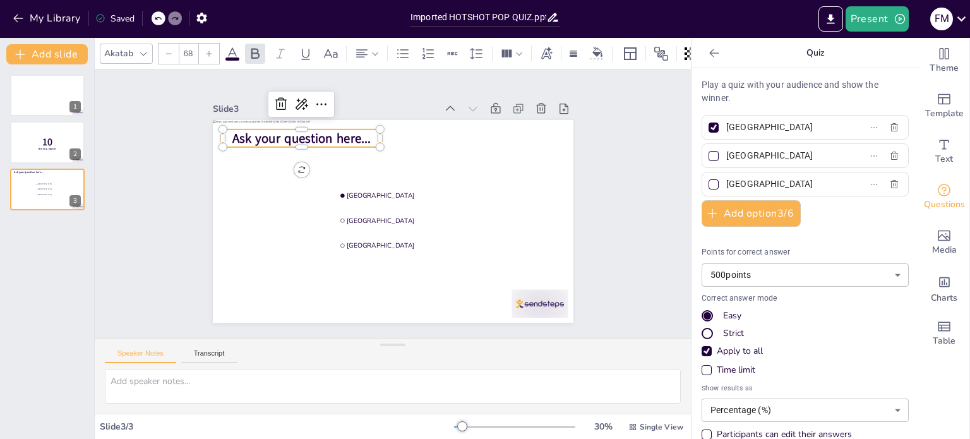
click at [450, 131] on span "Ask your question here..." at bounding box center [459, 112] width 18 height 139
click at [296, 131] on span "Ask your question here..." at bounding box center [336, 107] width 134 height 73
click at [367, 140] on p "Ask your question here..." at bounding box center [339, 112] width 152 height 80
click at [278, 136] on span "Ask your question here..." at bounding box center [321, 125] width 140 height 46
click at [298, 136] on span "Ask your question here..." at bounding box center [359, 102] width 123 height 95
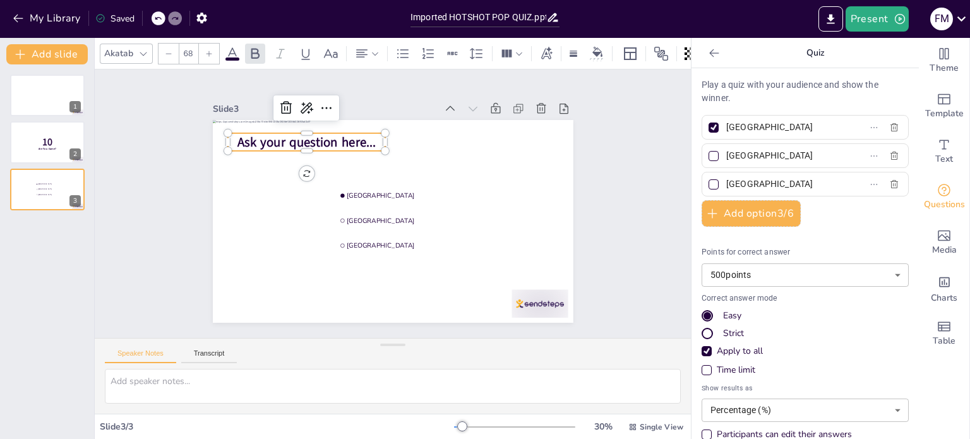
click at [262, 138] on span "Ask your question here..." at bounding box center [329, 118] width 137 height 59
click at [361, 138] on span "Ask your question here..." at bounding box center [403, 98] width 85 height 129
click at [273, 138] on span "Ask your question here..." at bounding box center [340, 112] width 134 height 73
click at [447, 138] on span "Ask your question here..." at bounding box center [489, 160] width 85 height 129
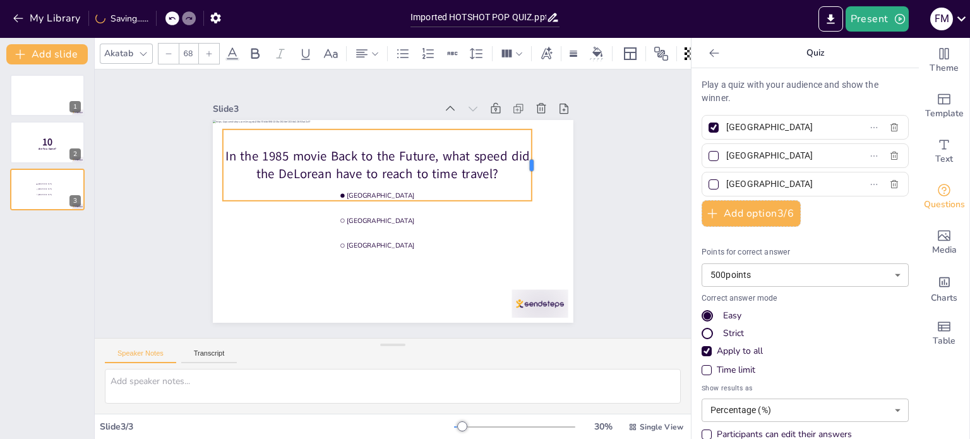
drag, startPoint x: 371, startPoint y: 162, endPoint x: 521, endPoint y: 151, distance: 150.1
click at [526, 176] on div at bounding box center [542, 211] width 32 height 71
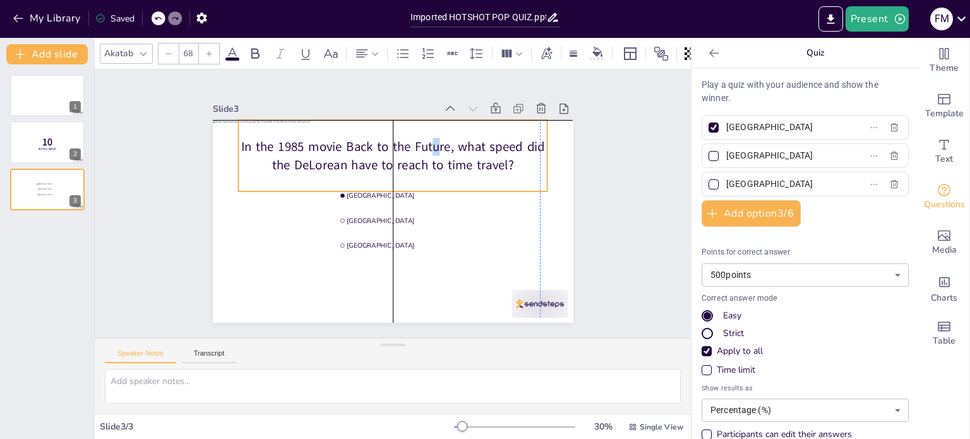
drag, startPoint x: 414, startPoint y: 155, endPoint x: 426, endPoint y: 148, distance: 14.4
click at [426, 148] on p "In the 1985 movie Back to the Future, what speed did the DeLorean have to reach…" at bounding box center [403, 156] width 310 height 99
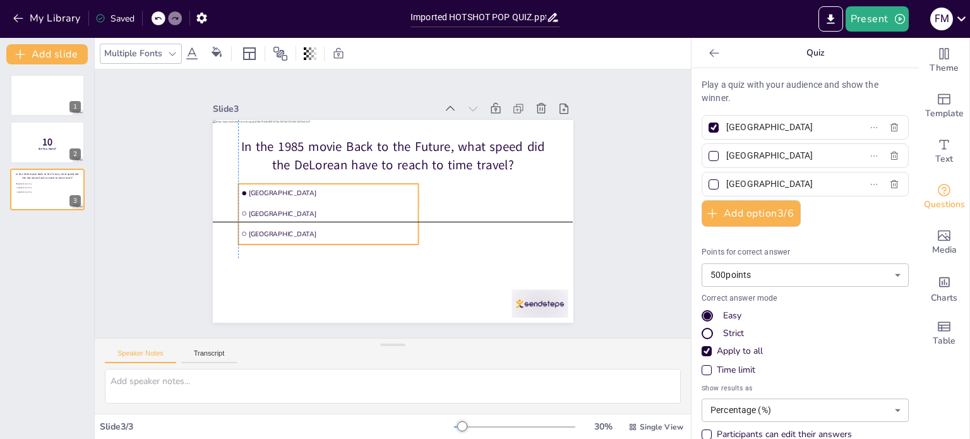
drag, startPoint x: 472, startPoint y: 192, endPoint x: 376, endPoint y: 191, distance: 96.0
click at [376, 191] on span "Amsterdam" at bounding box center [333, 187] width 167 height 26
click at [601, 176] on div "Slide 1 Slide 2 10 Are You Game? Slide 3 In the 1985 movie Back to the Future, …" at bounding box center [392, 203] width 621 height 329
click at [362, 209] on span "Rotterdam" at bounding box center [332, 201] width 166 height 44
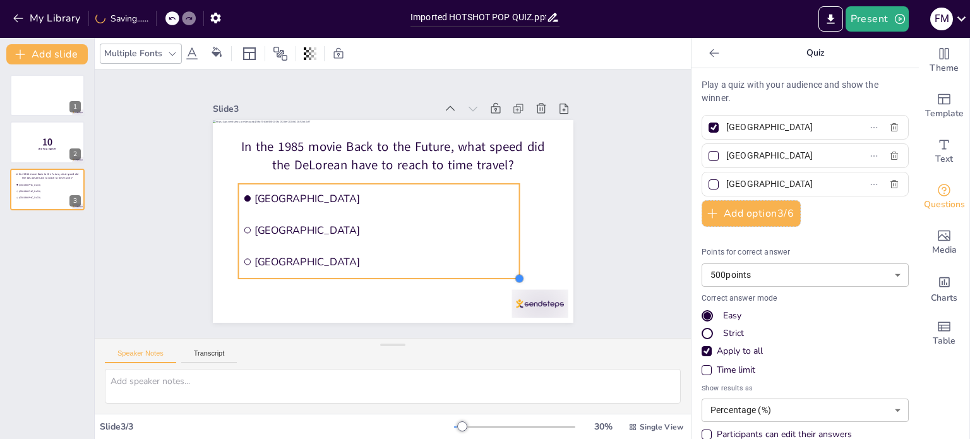
drag, startPoint x: 414, startPoint y: 247, endPoint x: 444, endPoint y: 274, distance: 40.2
click at [444, 274] on div "In the 1985 movie Back to the Future, what speed did the DeLorean have to reach…" at bounding box center [381, 217] width 404 height 392
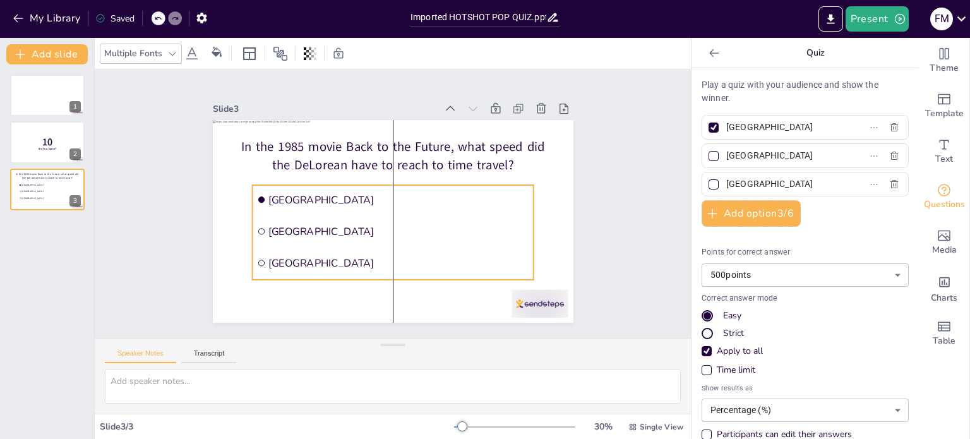
drag, startPoint x: 426, startPoint y: 198, endPoint x: 442, endPoint y: 199, distance: 15.2
click at [442, 199] on span "Amsterdam" at bounding box center [400, 201] width 252 height 93
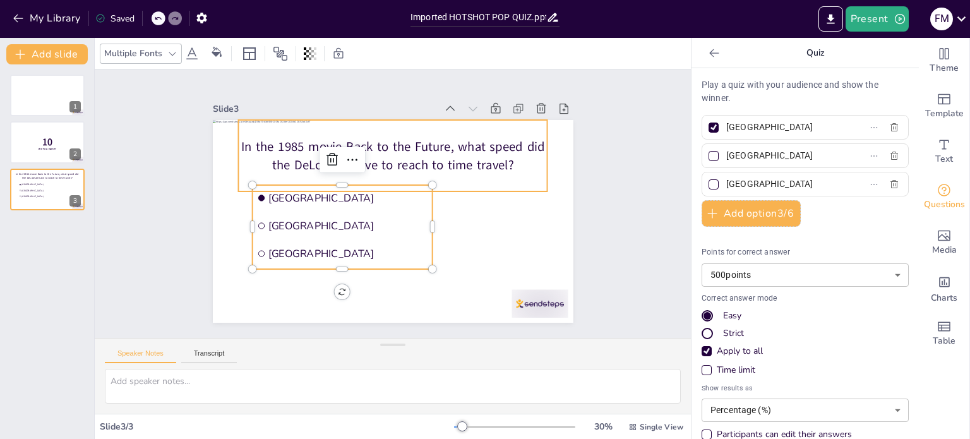
click at [449, 148] on p "In the 1985 movie Back to the Future, what speed did the DeLorean have to reach…" at bounding box center [403, 156] width 310 height 99
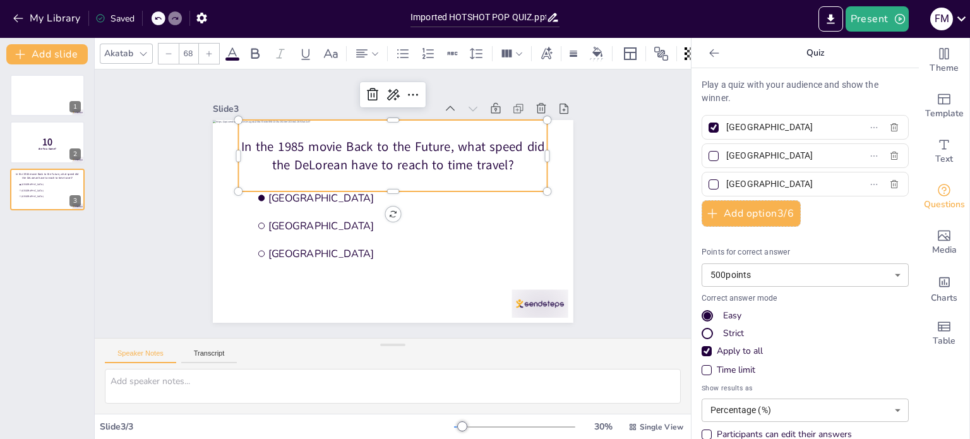
click at [140, 49] on icon at bounding box center [143, 54] width 10 height 10
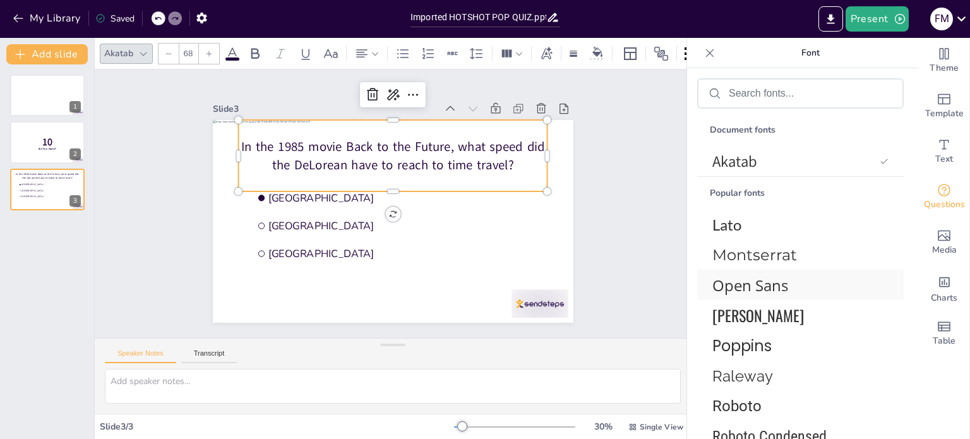
click at [753, 342] on span "Poppins" at bounding box center [798, 346] width 171 height 22
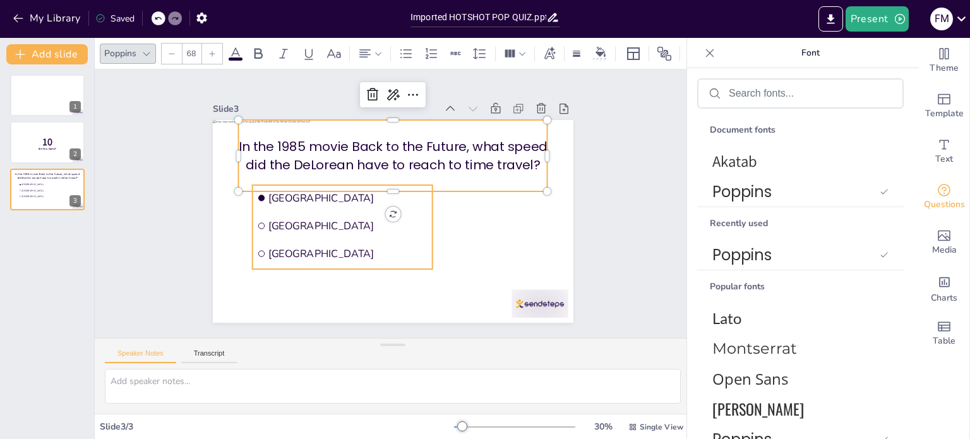
click at [329, 223] on span "Rotterdam" at bounding box center [346, 221] width 160 height 30
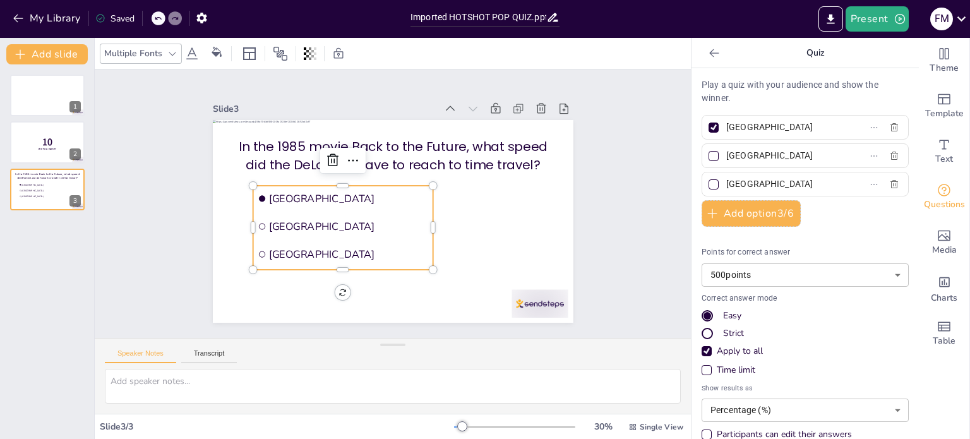
click at [148, 54] on div "Multiple Fonts" at bounding box center [133, 53] width 63 height 17
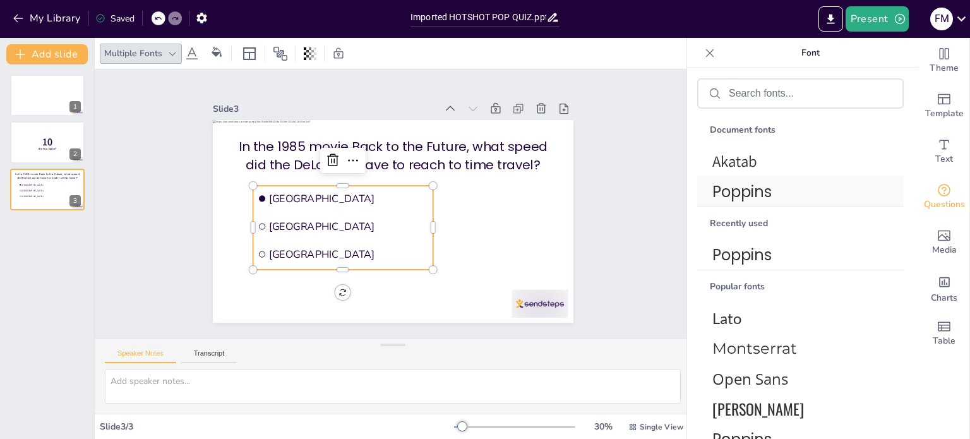
click at [768, 193] on span "Poppins" at bounding box center [798, 192] width 171 height 22
click at [610, 198] on div "Slide 1 Slide 2 10 Are You Game? Slide 3 In the 1985 movie Back to the Future, …" at bounding box center [393, 204] width 488 height 654
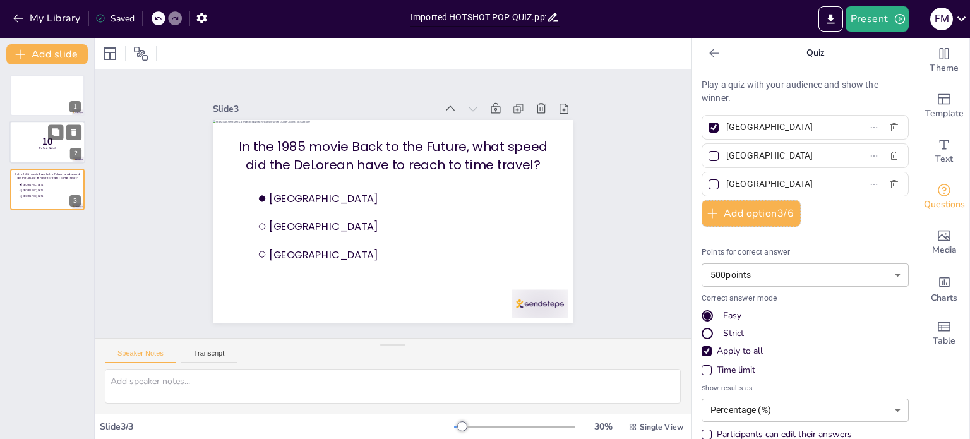
click at [68, 142] on div at bounding box center [47, 142] width 76 height 43
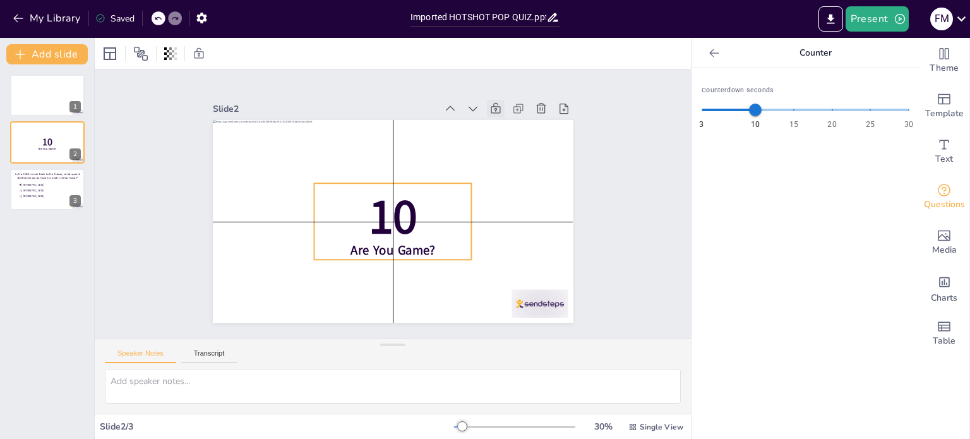
click at [379, 246] on span "Are You Game?" at bounding box center [378, 248] width 86 height 43
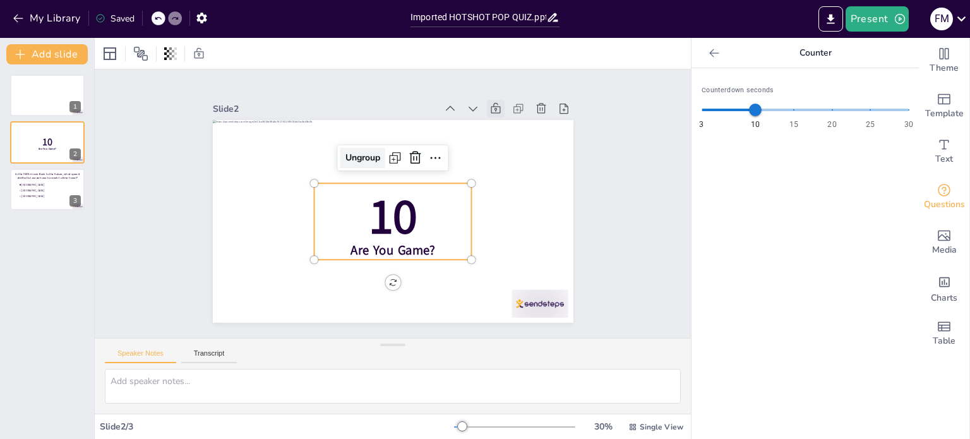
click at [354, 151] on div "Ungroup" at bounding box center [378, 151] width 49 height 33
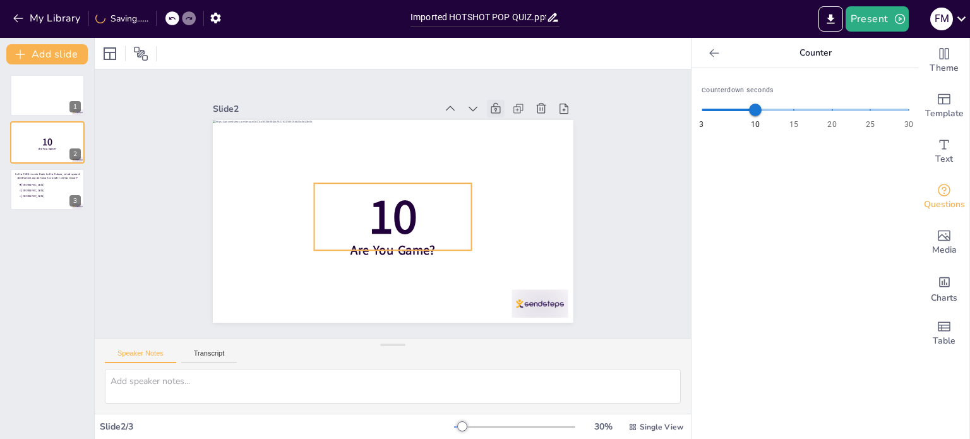
click at [408, 214] on p "10" at bounding box center [384, 214] width 167 height 147
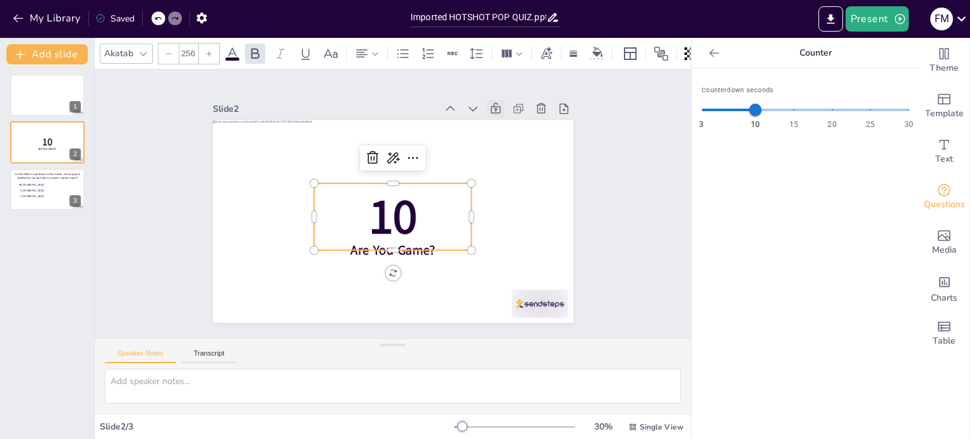
click at [114, 48] on div "Akatab" at bounding box center [119, 53] width 34 height 17
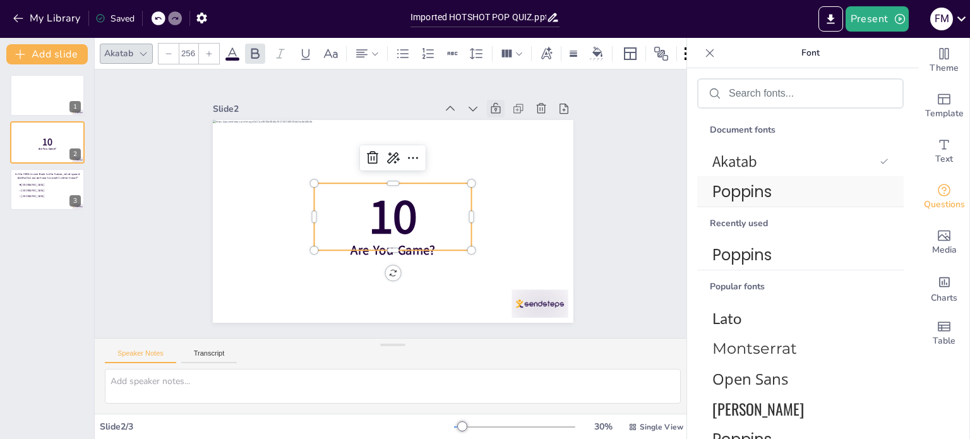
click at [731, 189] on span "Poppins" at bounding box center [798, 192] width 171 height 22
click at [599, 257] on div "Slide 1 Slide 2 10 Are You Game? Slide 3 In the 1985 movie Back to the Future, …" at bounding box center [393, 203] width 491 height 393
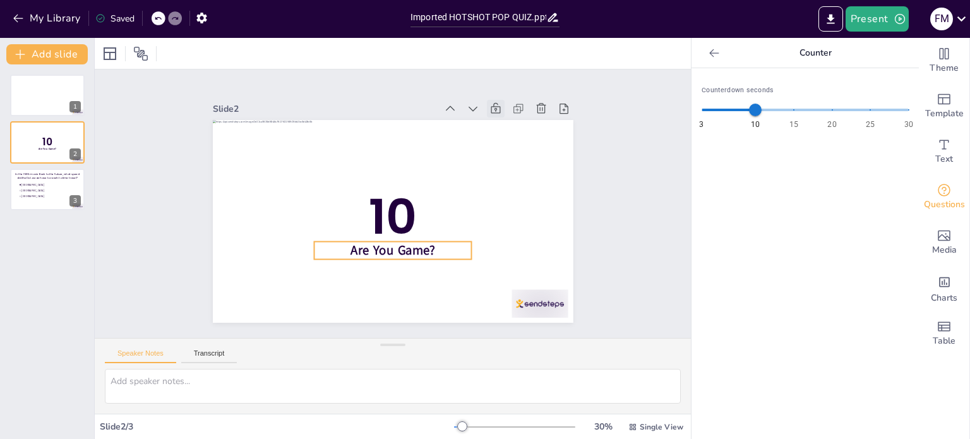
click at [393, 247] on span "Are You Game?" at bounding box center [378, 248] width 86 height 43
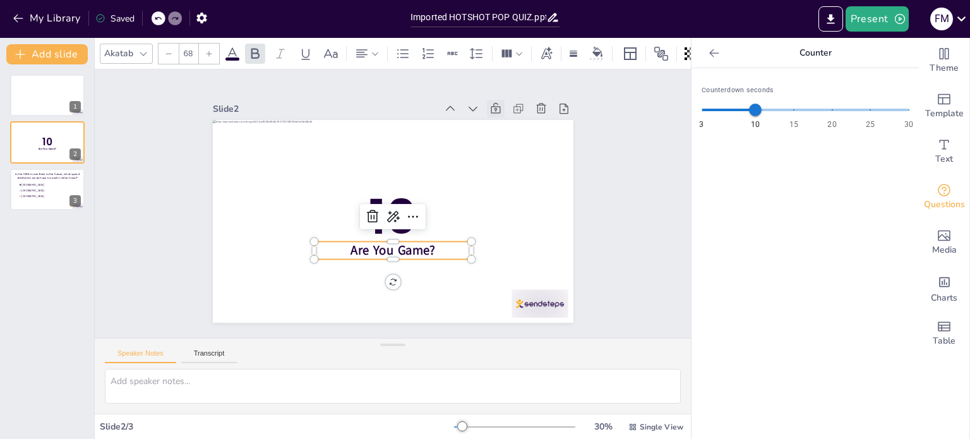
click at [133, 51] on div "Akatab" at bounding box center [119, 53] width 34 height 17
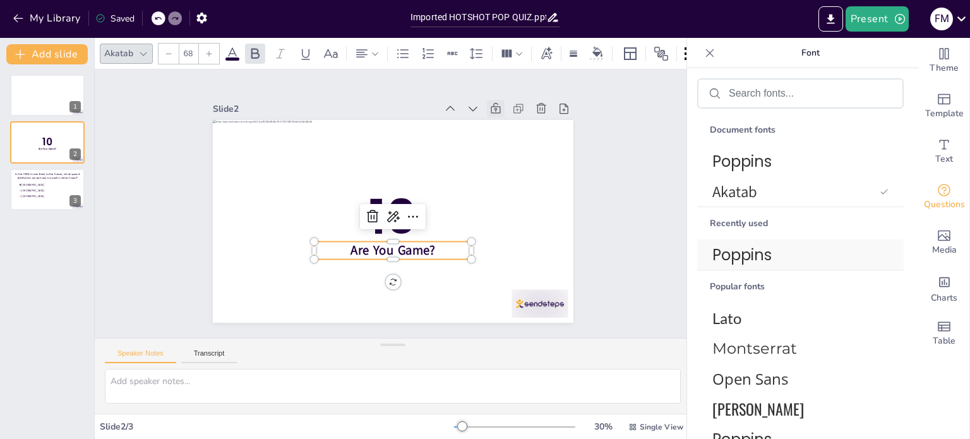
click at [758, 256] on span "Poppins" at bounding box center [798, 255] width 171 height 22
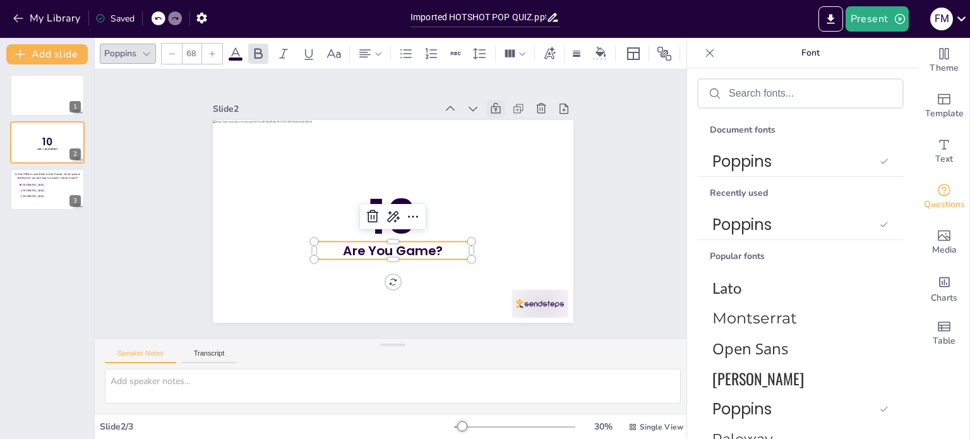
click at [592, 207] on div "Slide 1 Slide 2 10 Are You Game? Slide 3 In the 1985 movie Back to the Future, …" at bounding box center [393, 204] width 491 height 393
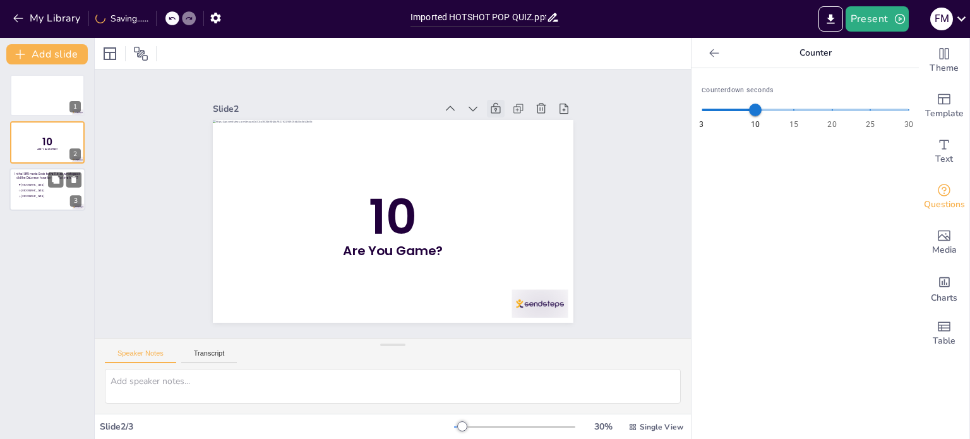
click at [28, 175] on p "In the 1985 movie Back to the Future, what speed did the DeLorean have to reach…" at bounding box center [47, 176] width 65 height 8
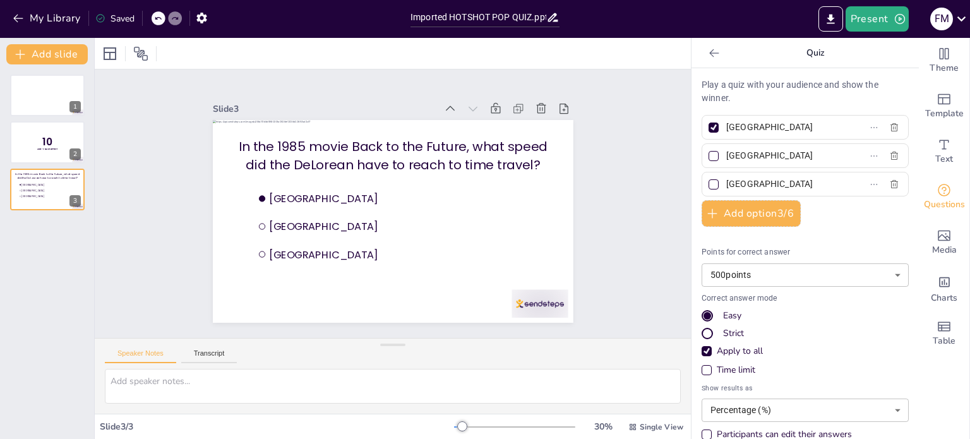
click at [708, 327] on div "Strict" at bounding box center [805, 333] width 207 height 13
drag, startPoint x: 771, startPoint y: 126, endPoint x: 715, endPoint y: 129, distance: 55.6
click at [721, 129] on span "Amsterdam" at bounding box center [779, 127] width 117 height 18
click at [726, 129] on input "Amsterdam" at bounding box center [784, 127] width 117 height 18
type input "88 mph"
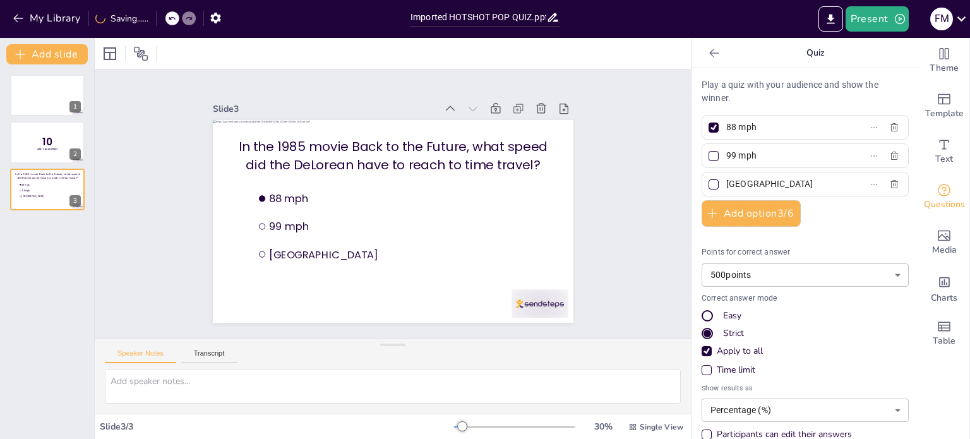
type input "99 mph"
click at [742, 211] on button "Add option 3 / 6" at bounding box center [751, 213] width 99 height 27
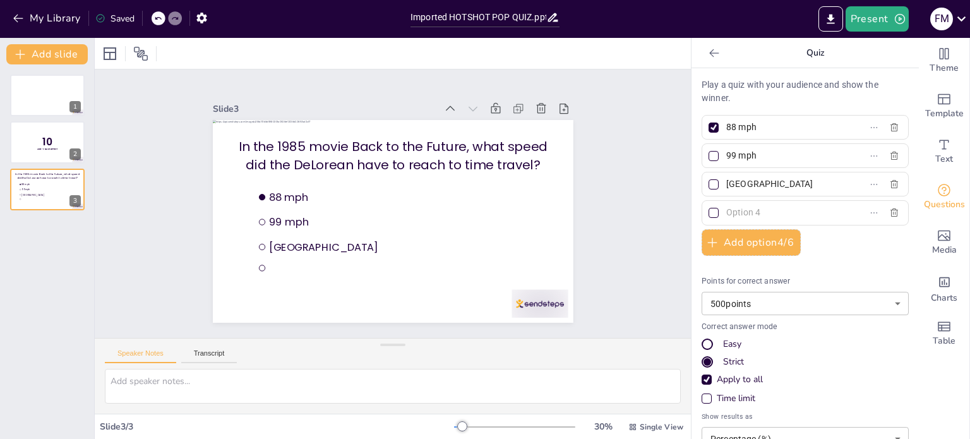
click at [726, 129] on input "88 mph" at bounding box center [784, 127] width 117 height 18
type input "77 mph"
click at [726, 153] on input "99 mph" at bounding box center [784, 156] width 117 height 18
type input "88 mph"
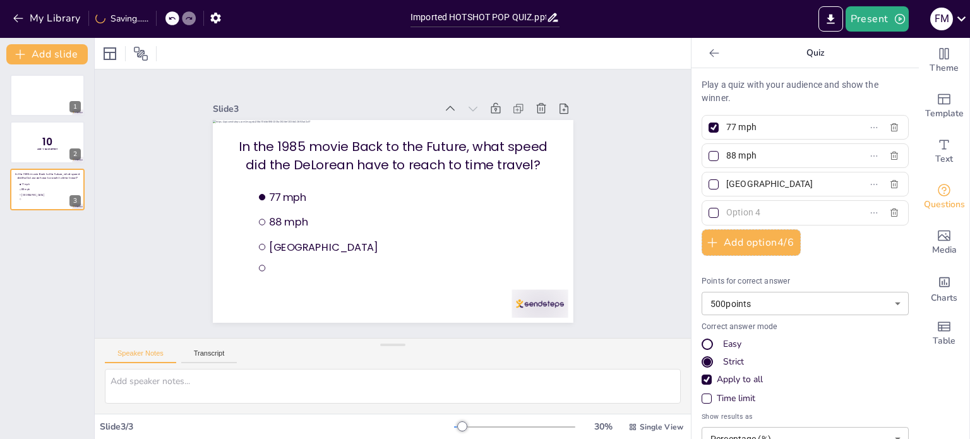
drag, startPoint x: 763, startPoint y: 184, endPoint x: 714, endPoint y: 189, distance: 49.5
click at [721, 189] on span "The Hague" at bounding box center [779, 184] width 117 height 18
click at [726, 189] on input "The Hague" at bounding box center [784, 184] width 117 height 18
type input "99 mph"
type input "101 mph"
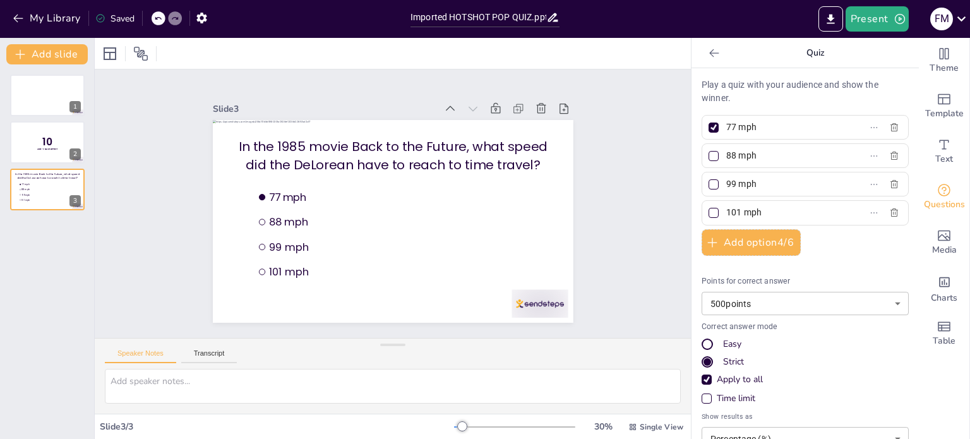
click at [709, 128] on div at bounding box center [714, 128] width 10 height 10
click at [726, 128] on input "77 mph" at bounding box center [784, 127] width 117 height 18
checkbox input "false"
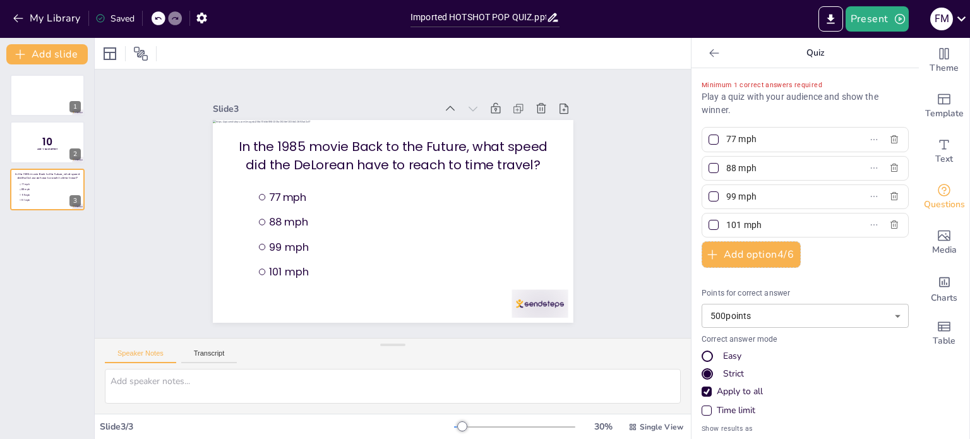
click at [711, 169] on div at bounding box center [714, 168] width 6 height 6
click at [726, 169] on input "88 mph" at bounding box center [784, 168] width 117 height 18
checkbox input "true"
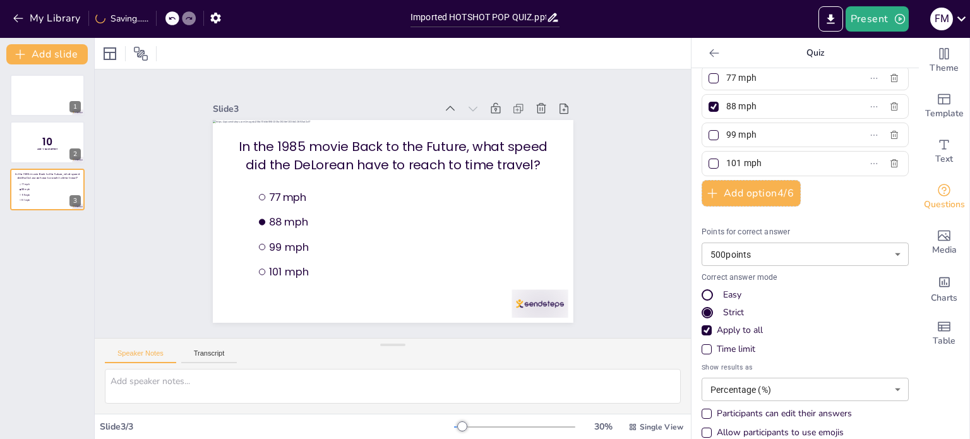
scroll to position [64, 0]
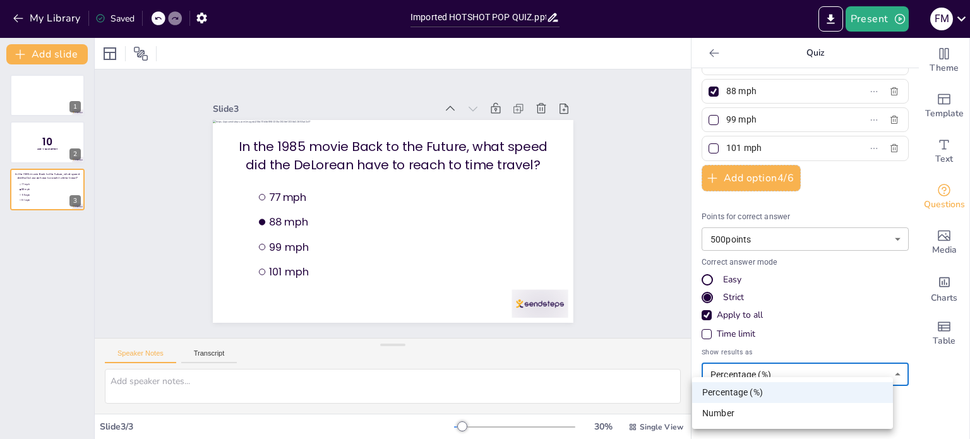
click at [755, 372] on body "My Library Saved Imported HOTSHOT POP QUIZ.pptx Present F M Document fonts Popp…" at bounding box center [485, 219] width 970 height 439
click at [745, 412] on li "Number" at bounding box center [792, 413] width 201 height 21
type input "number"
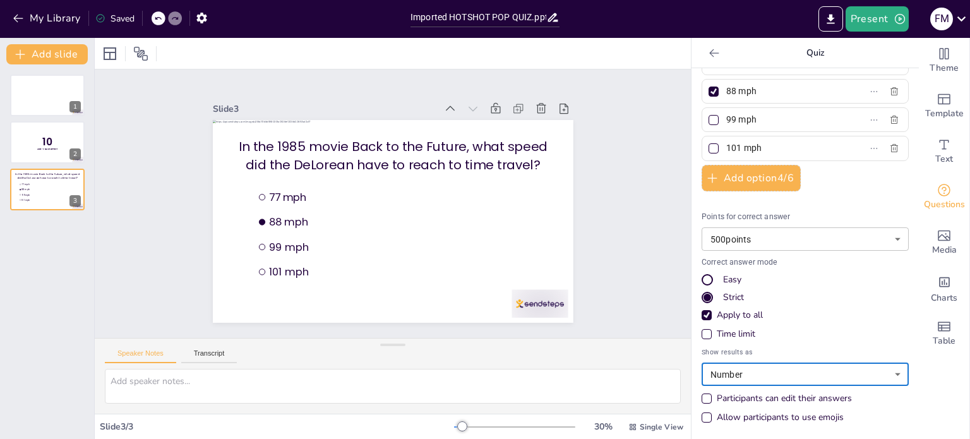
click at [704, 417] on div "Allow participants to use emojis" at bounding box center [707, 417] width 6 height 6
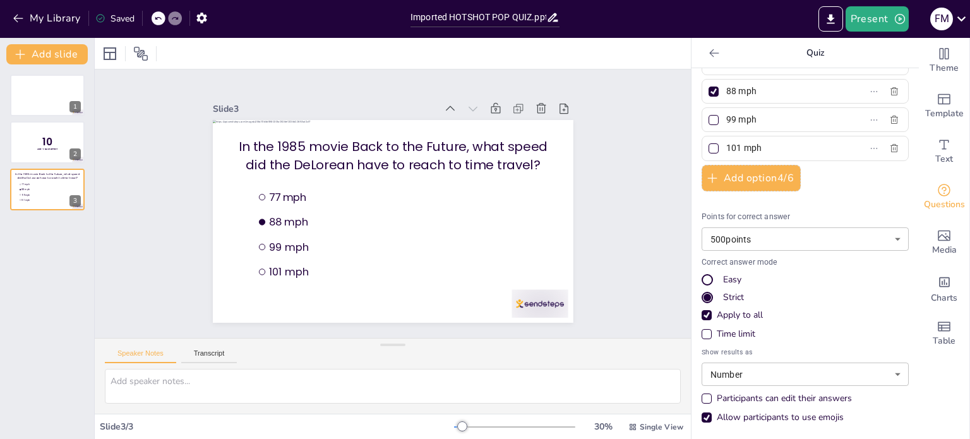
click at [702, 332] on div "Time limit" at bounding box center [707, 334] width 10 height 10
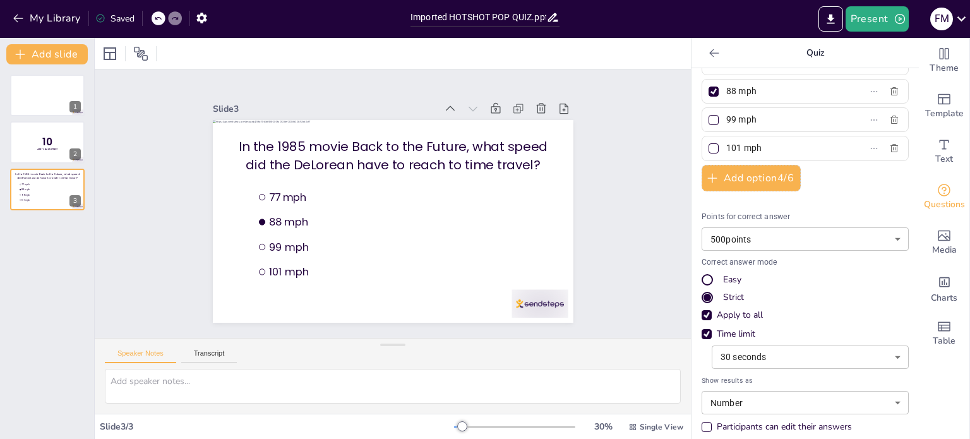
click at [759, 355] on body "My Library Saved Imported HOTSHOT POP QUIZ.pptx Present F M Document fonts Popp…" at bounding box center [485, 219] width 970 height 439
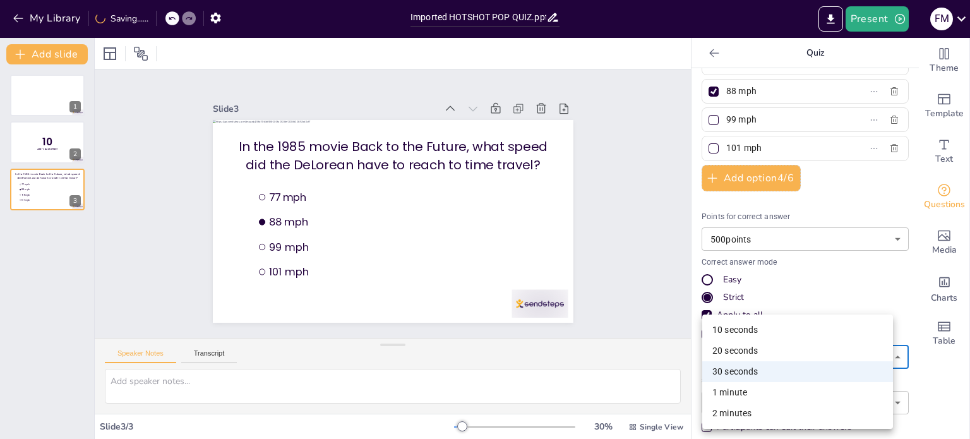
click at [744, 328] on li "10 seconds" at bounding box center [797, 330] width 191 height 21
type input "10"
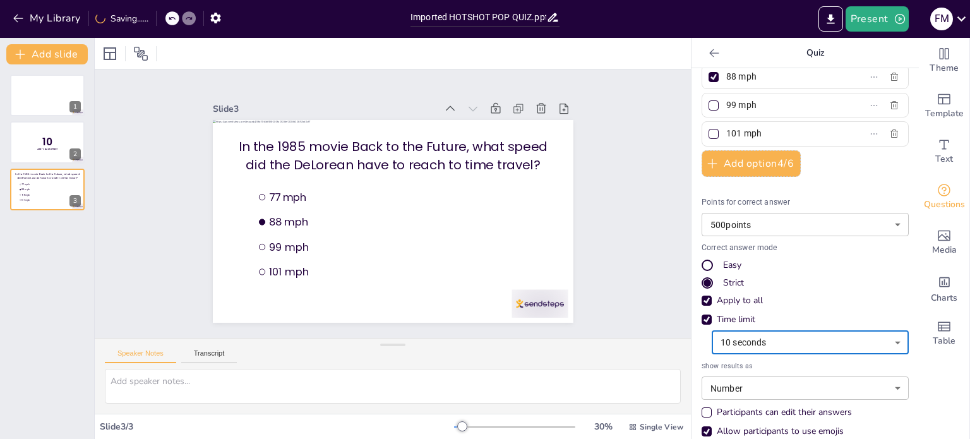
scroll to position [93, 0]
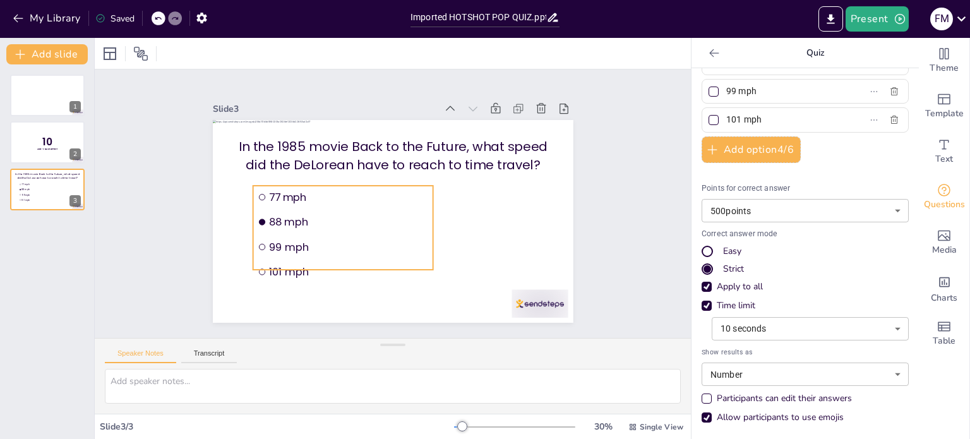
click at [351, 191] on span "77 mph" at bounding box center [350, 188] width 159 height 48
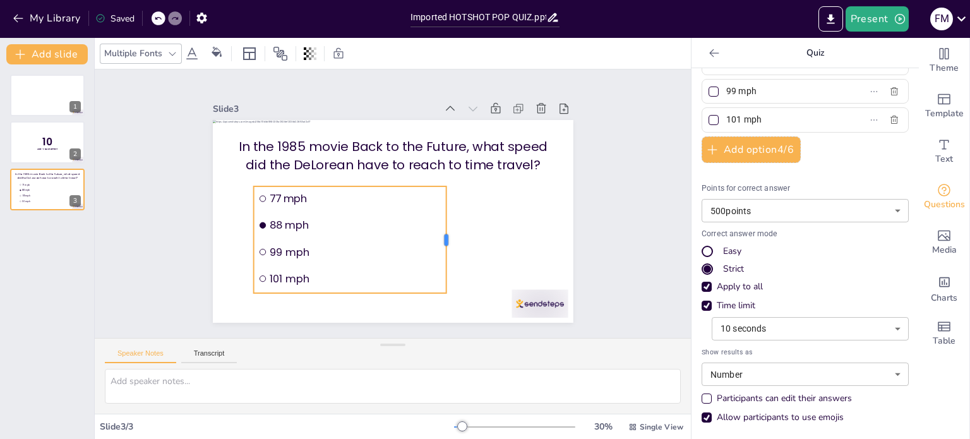
drag, startPoint x: 426, startPoint y: 238, endPoint x: 438, endPoint y: 234, distance: 12.4
click at [438, 234] on div at bounding box center [437, 256] width 43 height 105
click at [159, 20] on icon at bounding box center [158, 19] width 8 height 8
drag, startPoint x: 426, startPoint y: 236, endPoint x: 458, endPoint y: 236, distance: 31.6
click at [372, 236] on div at bounding box center [323, 252] width 98 height 63
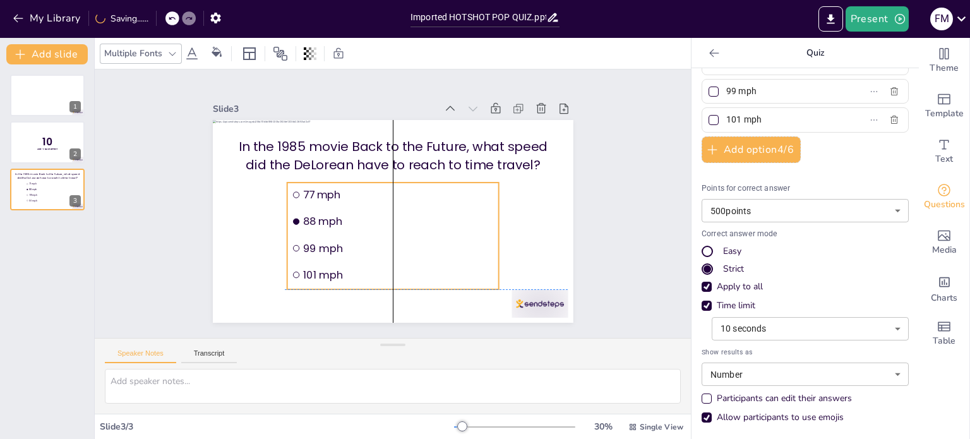
drag, startPoint x: 402, startPoint y: 194, endPoint x: 433, endPoint y: 189, distance: 32.0
click at [433, 189] on span "77 mph" at bounding box center [401, 197] width 187 height 74
click at [390, 189] on span "77 mph" at bounding box center [405, 196] width 64 height 157
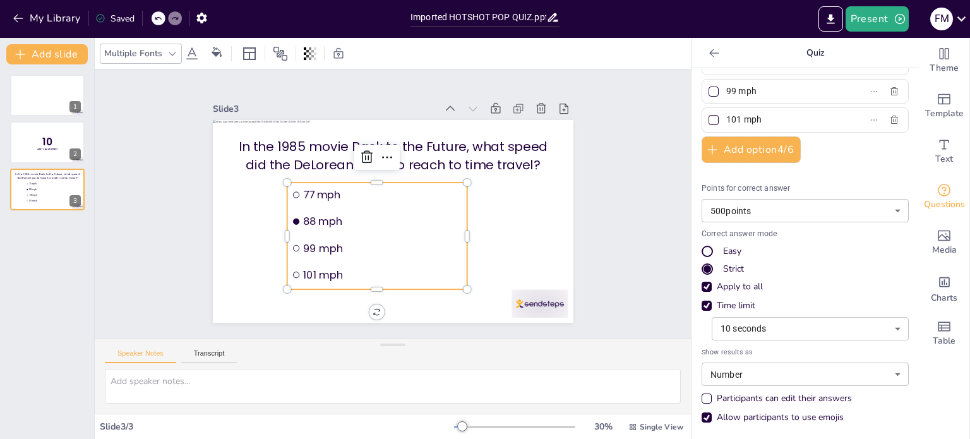
click at [160, 17] on icon at bounding box center [158, 18] width 6 height 3
drag, startPoint x: 462, startPoint y: 232, endPoint x: 480, endPoint y: 232, distance: 17.7
click at [455, 282] on div at bounding box center [405, 308] width 102 height 53
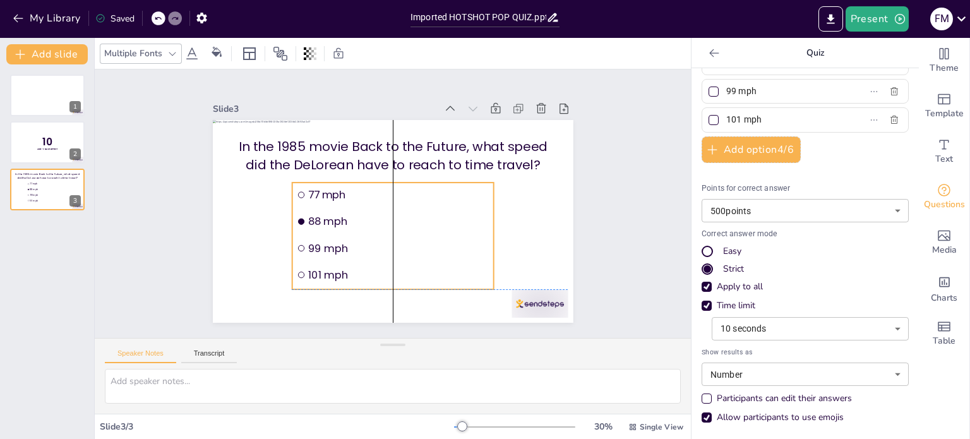
click at [426, 214] on span "88 mph" at bounding box center [399, 185] width 156 height 119
drag, startPoint x: 464, startPoint y: 232, endPoint x: 488, endPoint y: 232, distance: 23.4
click at [414, 306] on div at bounding box center [360, 311] width 107 height 10
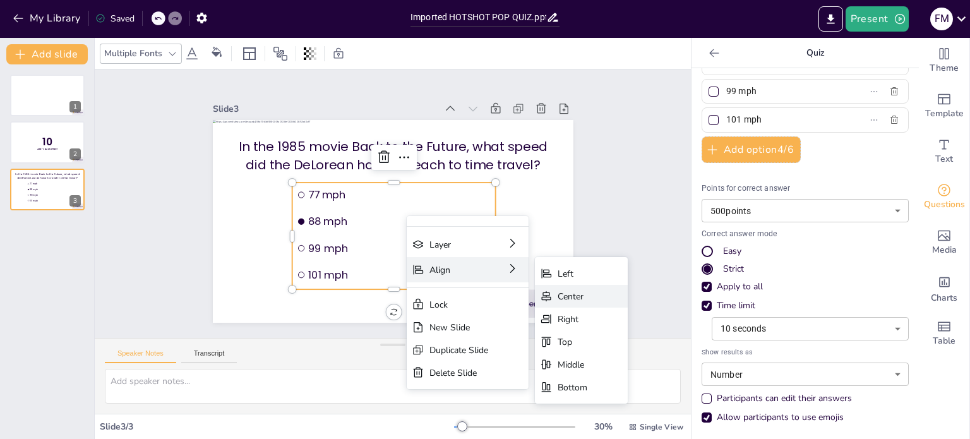
click at [589, 400] on div "Center" at bounding box center [636, 421] width 95 height 42
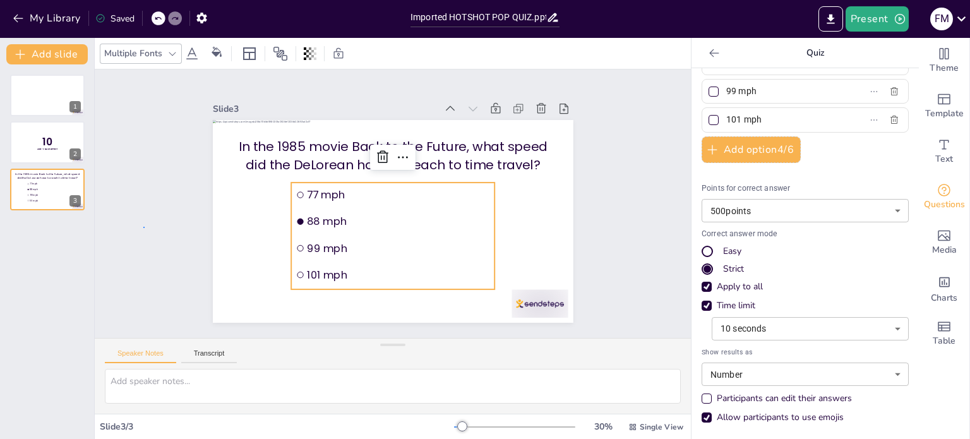
click at [144, 227] on div "Slide 1 Slide 2 10 Are You Game? Slide 3 In the 1985 movie Back to the Future, …" at bounding box center [393, 204] width 641 height 568
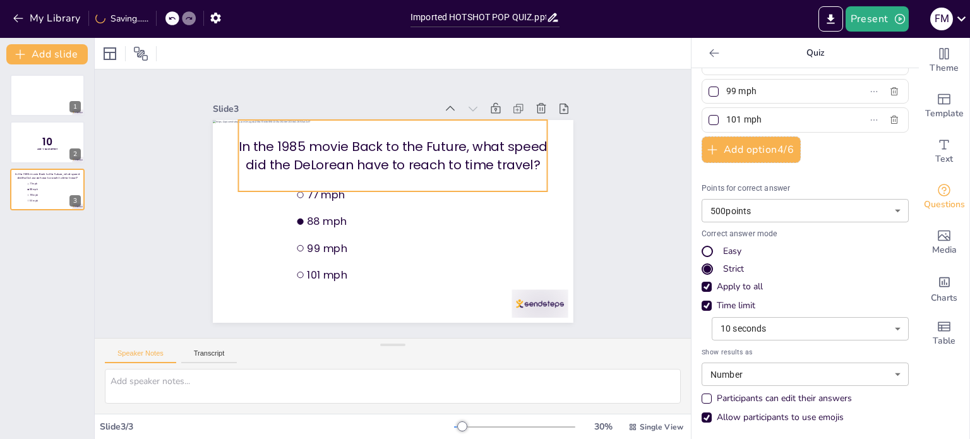
click at [339, 136] on p "In the 1985 movie Back to the Future, what speed did the DeLorean have to reach…" at bounding box center [425, 168] width 254 height 234
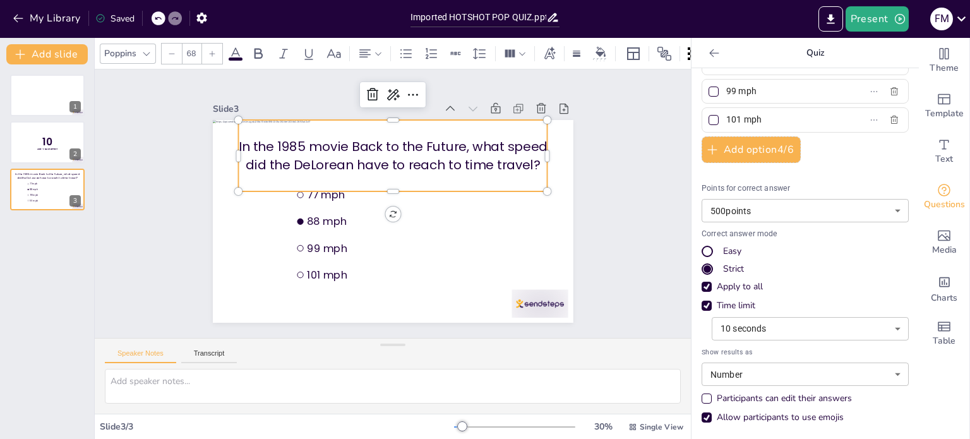
click at [162, 166] on div "Slide 1 Slide 2 10 Are You Game? Slide 3 In the 1985 movie Back to the Future, …" at bounding box center [393, 204] width 650 height 440
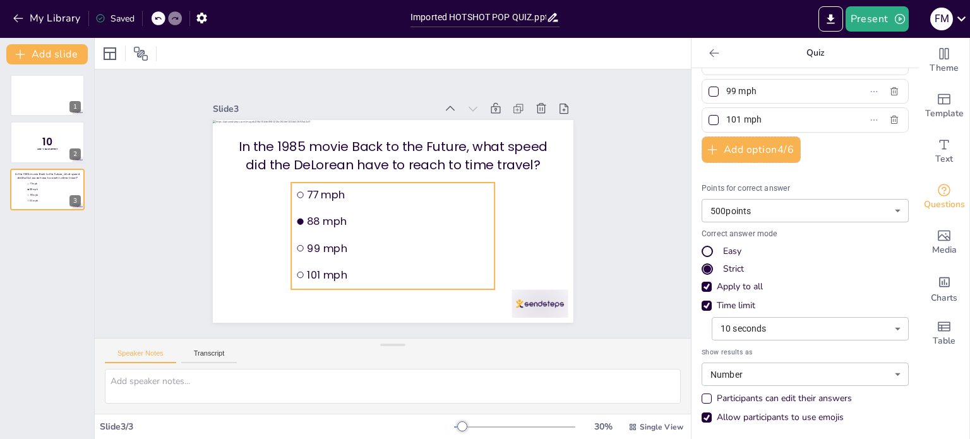
click at [371, 222] on span "88 mph" at bounding box center [382, 218] width 120 height 157
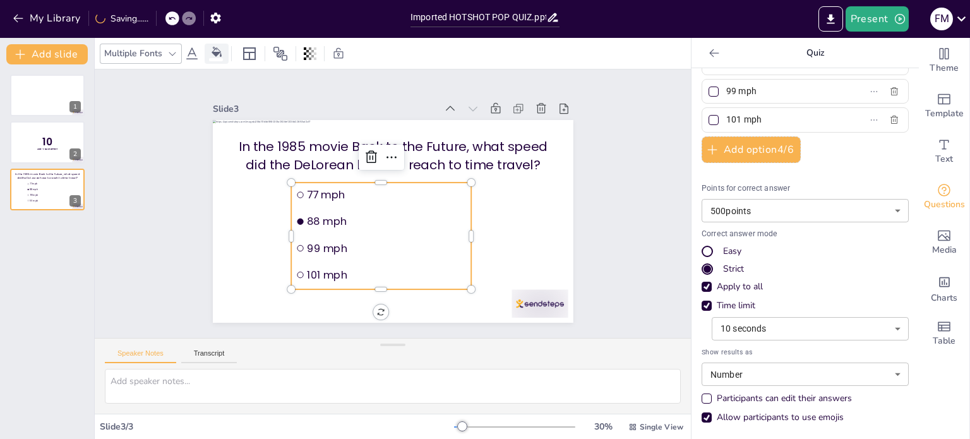
click at [215, 54] on icon at bounding box center [217, 52] width 10 height 10
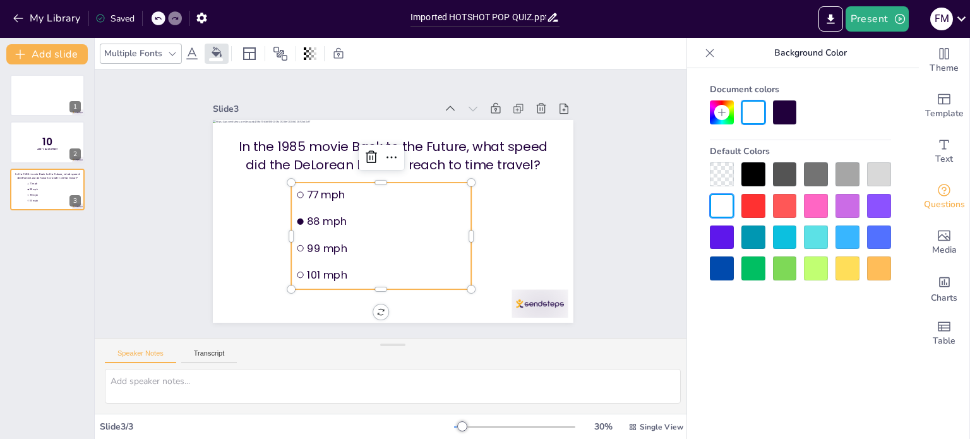
click at [781, 114] on div at bounding box center [785, 112] width 24 height 24
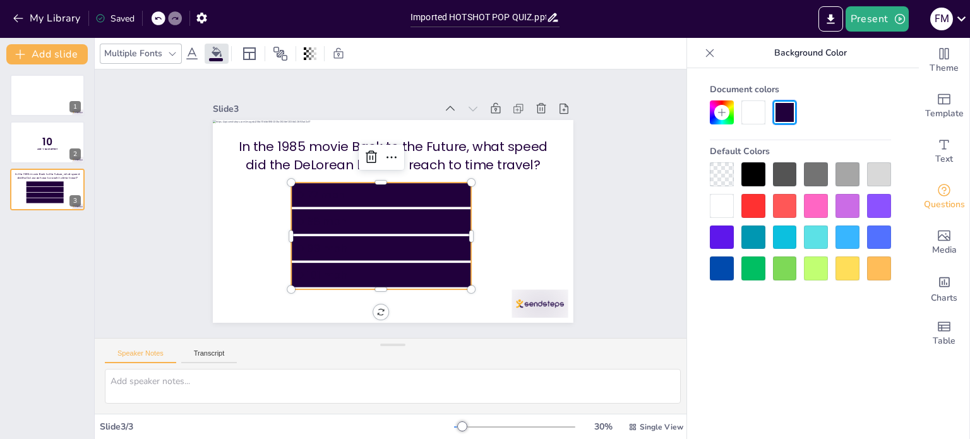
click at [191, 51] on icon at bounding box center [191, 53] width 15 height 15
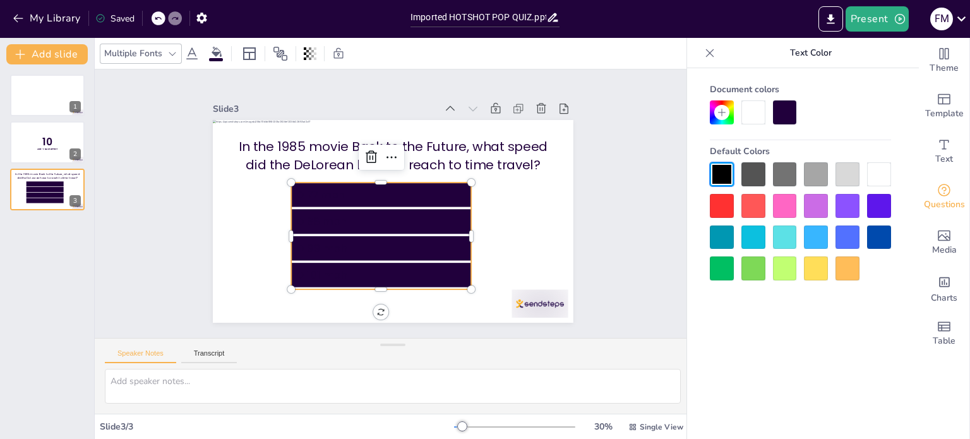
click at [192, 57] on icon at bounding box center [191, 53] width 15 height 15
click at [726, 116] on icon at bounding box center [722, 112] width 10 height 10
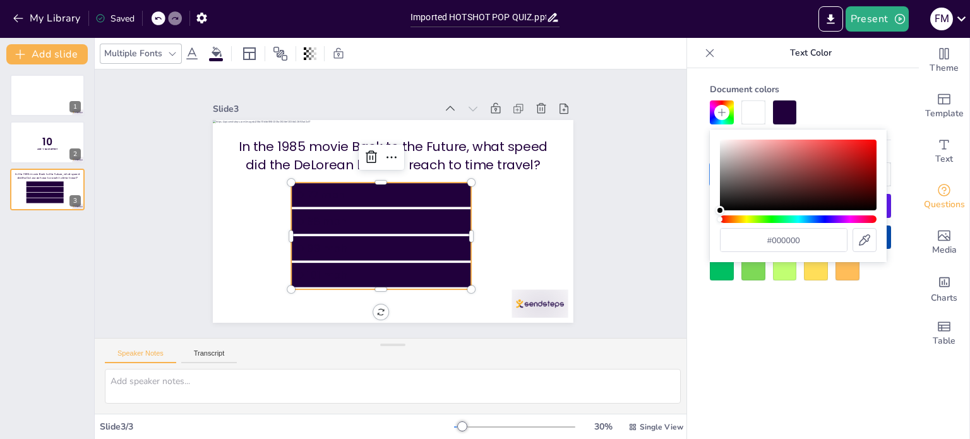
click at [748, 116] on div at bounding box center [754, 112] width 24 height 24
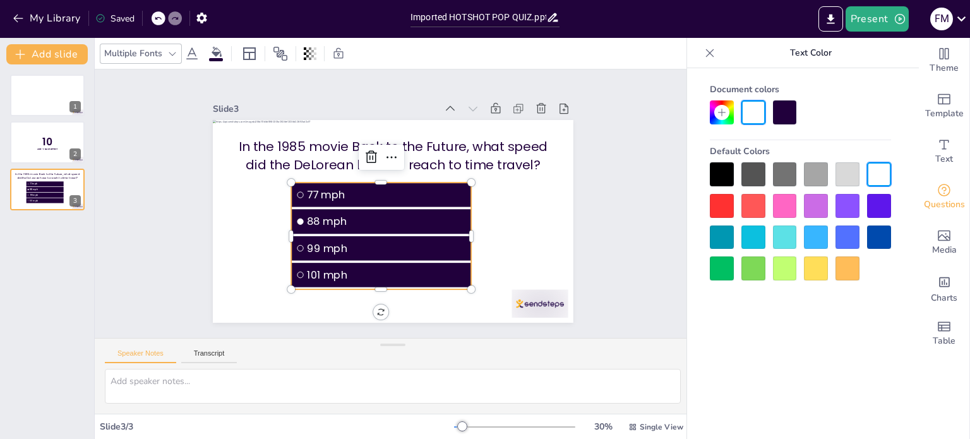
click at [601, 208] on div "Slide 1 Slide 2 10 Are You Game? Slide 3 In the 1985 movie Back to the Future, …" at bounding box center [393, 204] width 654 height 488
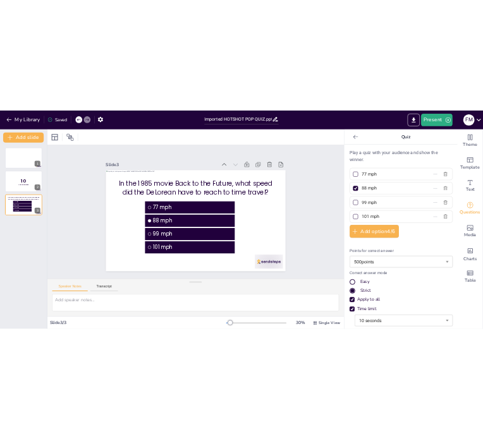
scroll to position [0, 0]
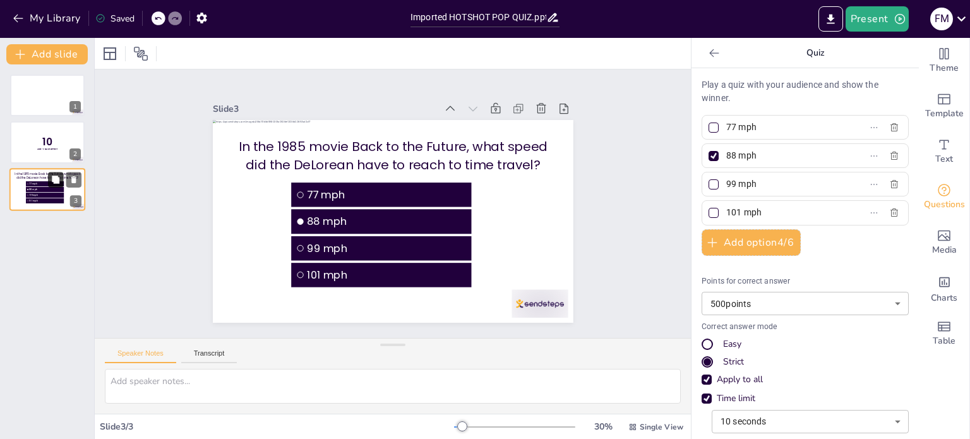
click at [53, 179] on icon at bounding box center [56, 180] width 8 height 8
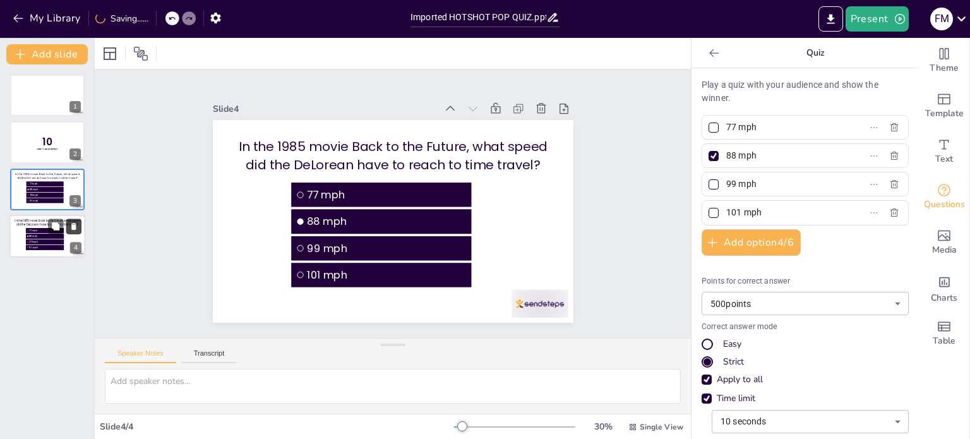
click at [75, 224] on icon at bounding box center [73, 226] width 5 height 7
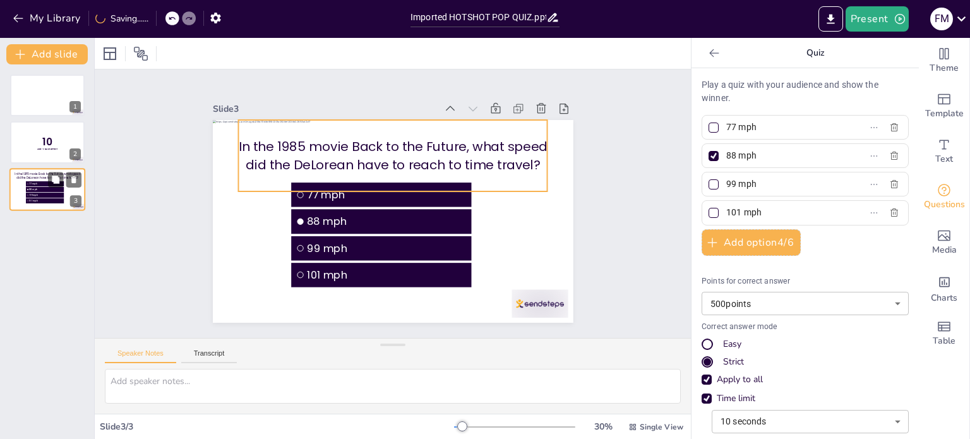
click at [33, 174] on p "In the 1985 movie Back to the Future, what speed did the DeLorean have to reach…" at bounding box center [47, 176] width 65 height 8
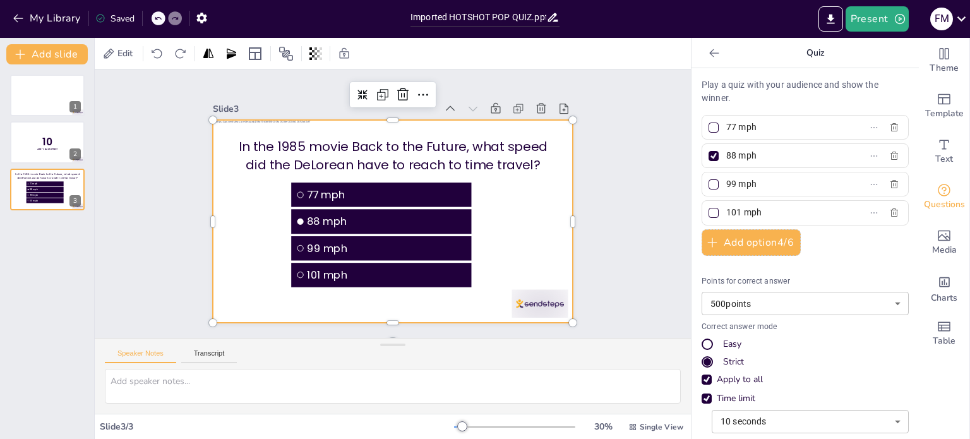
click at [503, 221] on div at bounding box center [387, 220] width 406 height 304
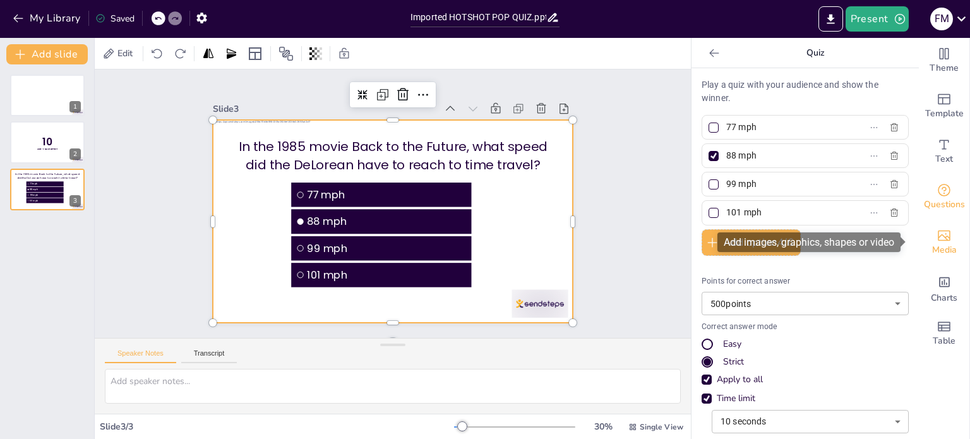
click at [937, 236] on icon "Add images, graphics, shapes or video" at bounding box center [944, 235] width 15 height 15
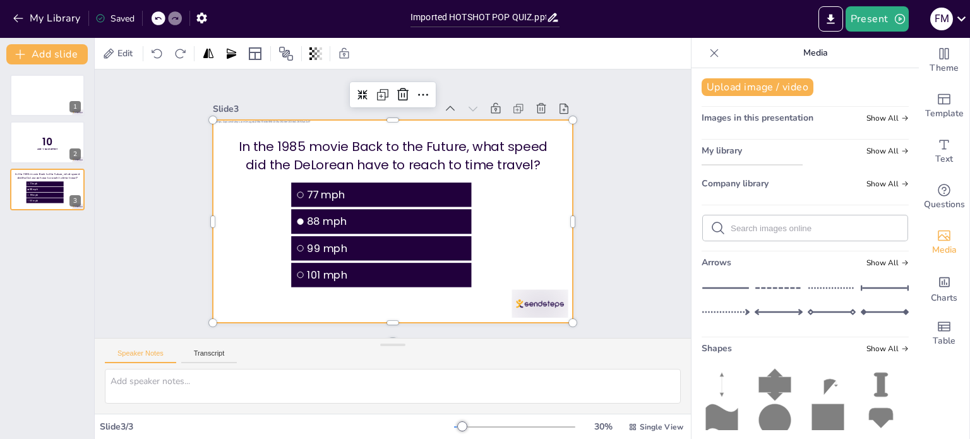
click at [743, 175] on img at bounding box center [752, 170] width 100 height 10
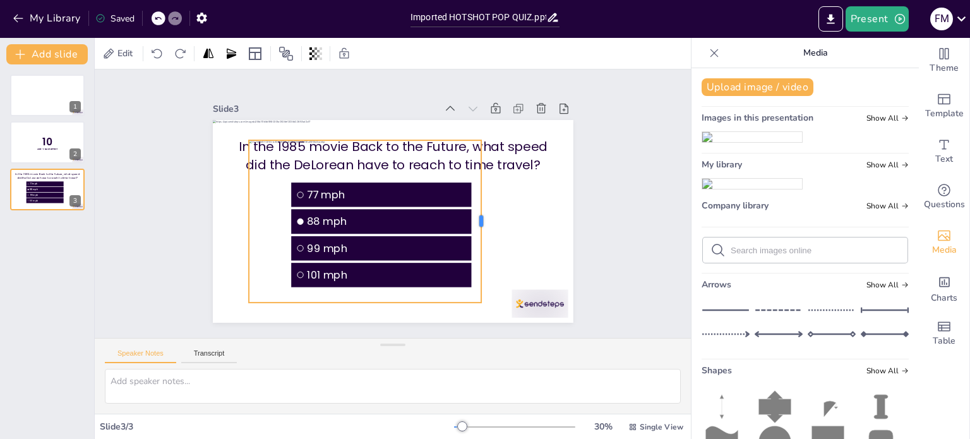
drag, startPoint x: 527, startPoint y: 219, endPoint x: 472, endPoint y: 218, distance: 55.6
click at [472, 218] on div at bounding box center [451, 280] width 116 height 128
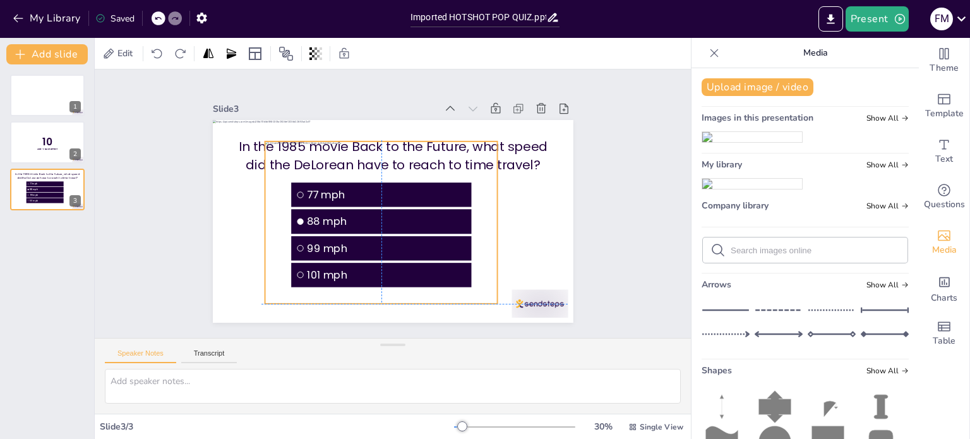
drag, startPoint x: 240, startPoint y: 219, endPoint x: 251, endPoint y: 220, distance: 11.4
click at [251, 159] on div "In the 1985 movie Back to the Future, what speed did the DeLorean have to reach…" at bounding box center [410, 121] width 352 height 75
drag, startPoint x: 255, startPoint y: 219, endPoint x: 311, endPoint y: 222, distance: 55.7
click at [311, 222] on div at bounding box center [317, 181] width 90 height 145
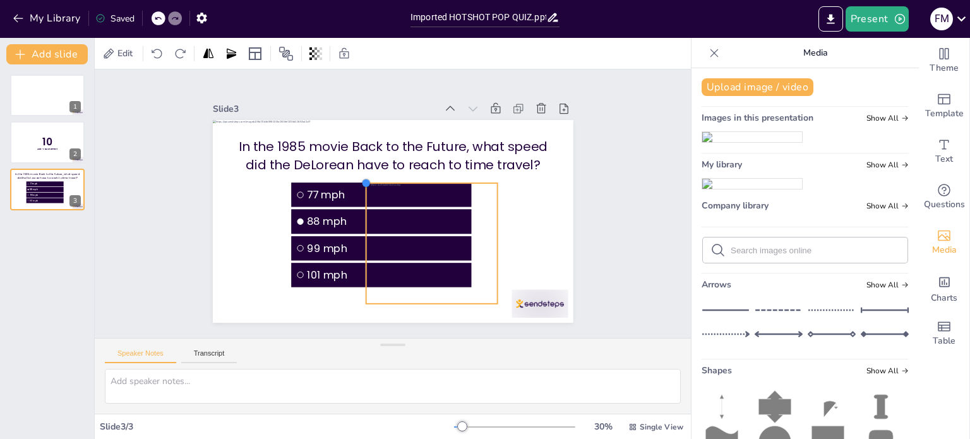
drag, startPoint x: 311, startPoint y: 138, endPoint x: 361, endPoint y: 180, distance: 64.5
click at [383, 178] on div at bounding box center [390, 170] width 15 height 15
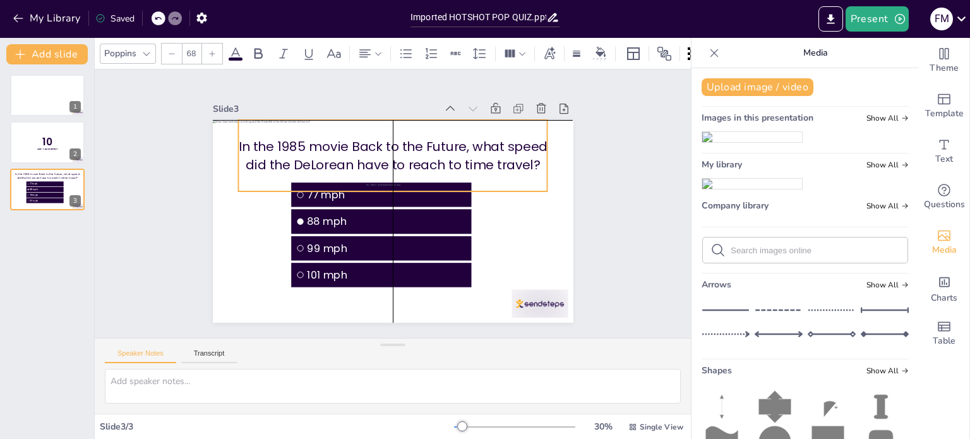
click at [407, 141] on p "In the 1985 movie Back to the Future, what speed did the DeLorean have to reach…" at bounding box center [441, 198] width 68 height 311
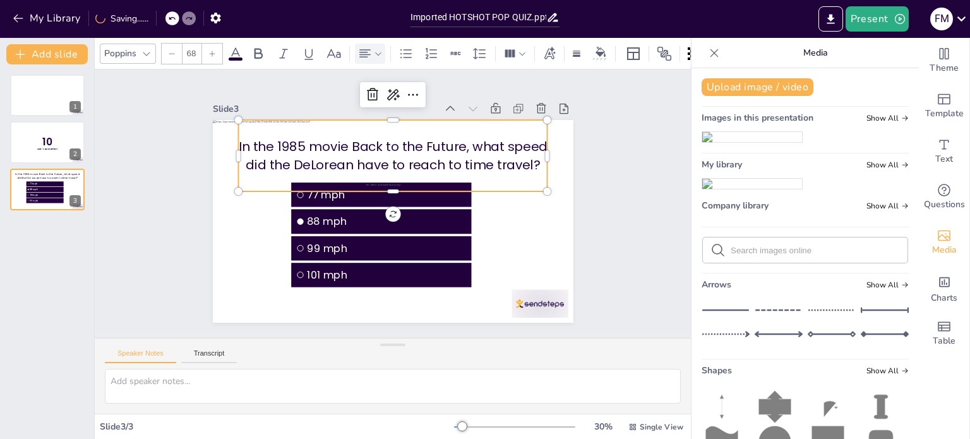
click at [363, 48] on icon at bounding box center [365, 53] width 15 height 15
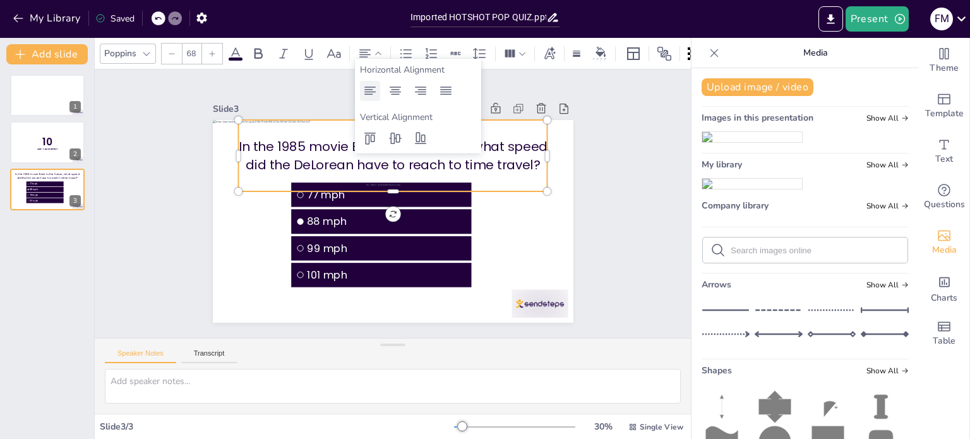
click at [366, 92] on icon at bounding box center [369, 91] width 11 height 8
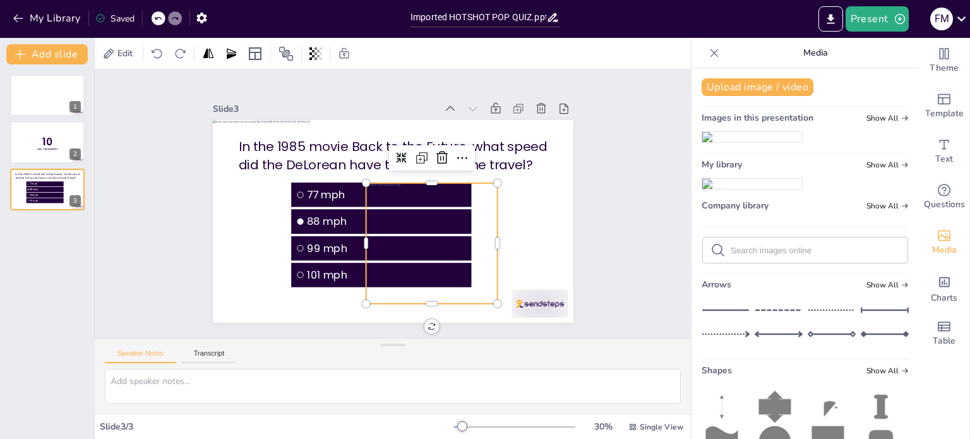
click at [422, 238] on div at bounding box center [401, 259] width 244 height 224
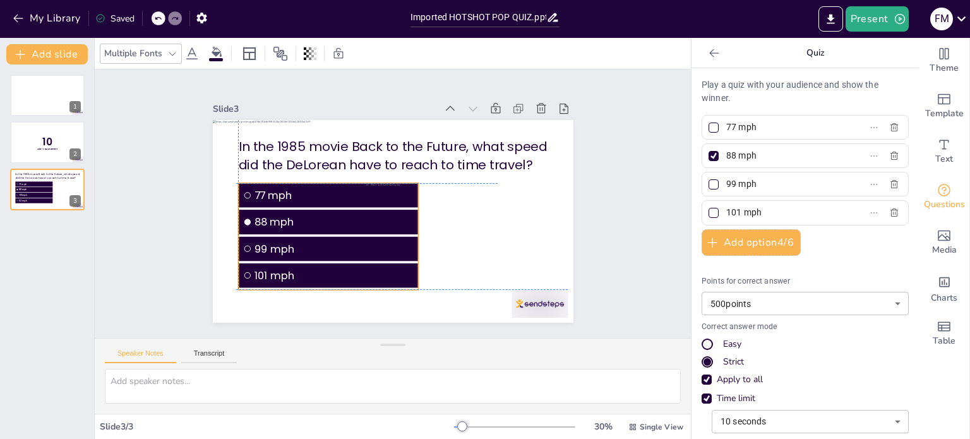
drag, startPoint x: 311, startPoint y: 186, endPoint x: 262, endPoint y: 185, distance: 49.9
click at [257, 186] on span "77 mph" at bounding box center [336, 183] width 159 height 49
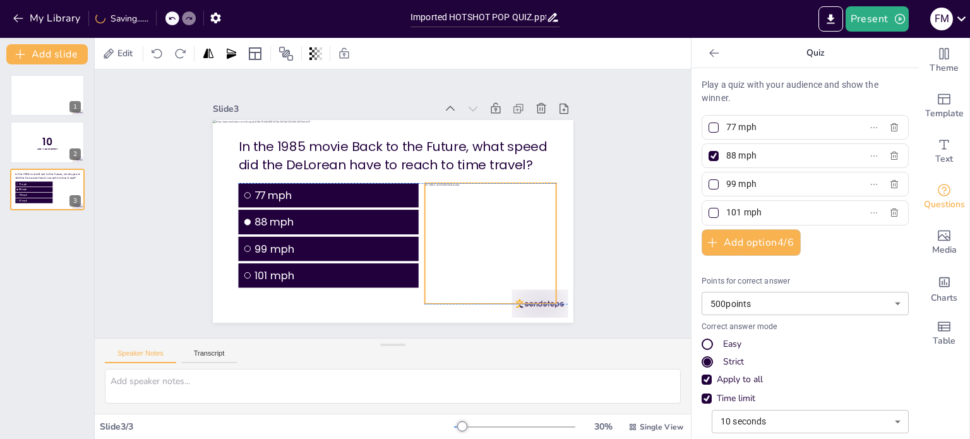
drag, startPoint x: 453, startPoint y: 218, endPoint x: 506, endPoint y: 217, distance: 53.1
click at [506, 217] on div at bounding box center [439, 298] width 240 height 233
drag, startPoint x: 546, startPoint y: 301, endPoint x: 527, endPoint y: 286, distance: 24.3
click at [485, 344] on div at bounding box center [478, 351] width 14 height 14
click at [461, 217] on div at bounding box center [468, 262] width 211 height 158
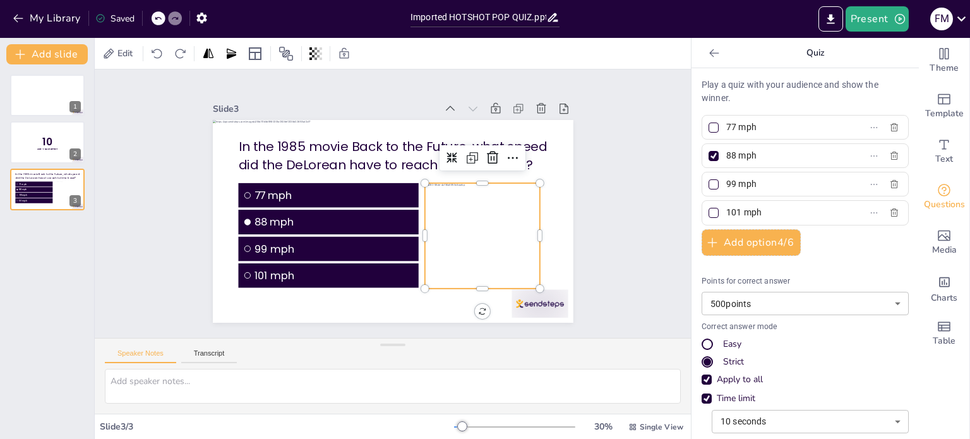
click at [470, 282] on div at bounding box center [454, 276] width 215 height 185
click at [160, 21] on icon at bounding box center [158, 19] width 8 height 8
click at [470, 294] on div at bounding box center [450, 316] width 112 height 45
click at [468, 215] on div at bounding box center [447, 281] width 214 height 195
click at [514, 323] on div at bounding box center [507, 329] width 13 height 13
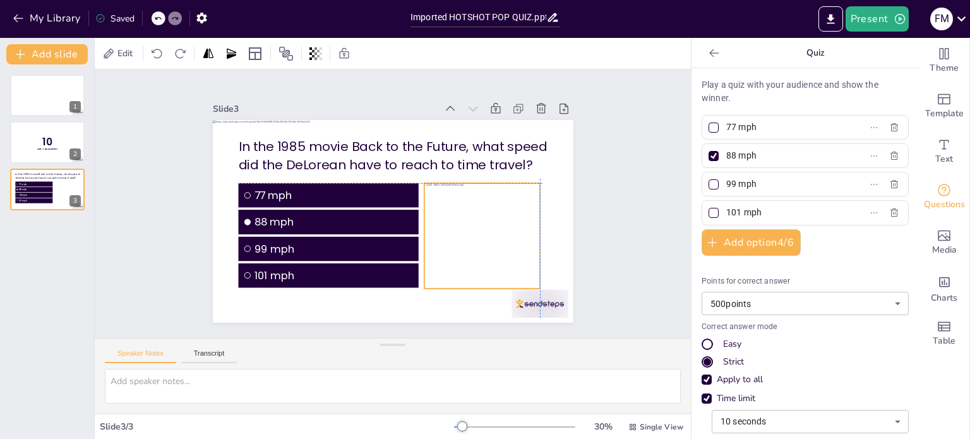
click at [487, 242] on div at bounding box center [461, 270] width 215 height 174
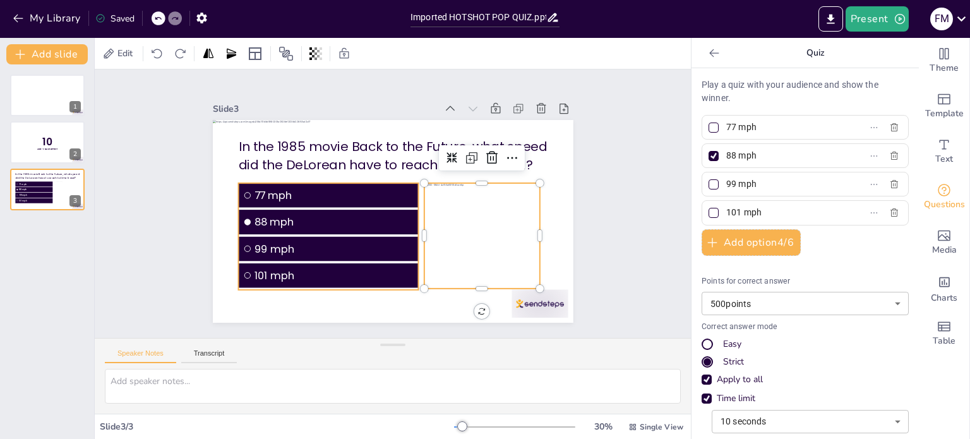
click at [348, 232] on li "99 mph" at bounding box center [317, 226] width 179 height 79
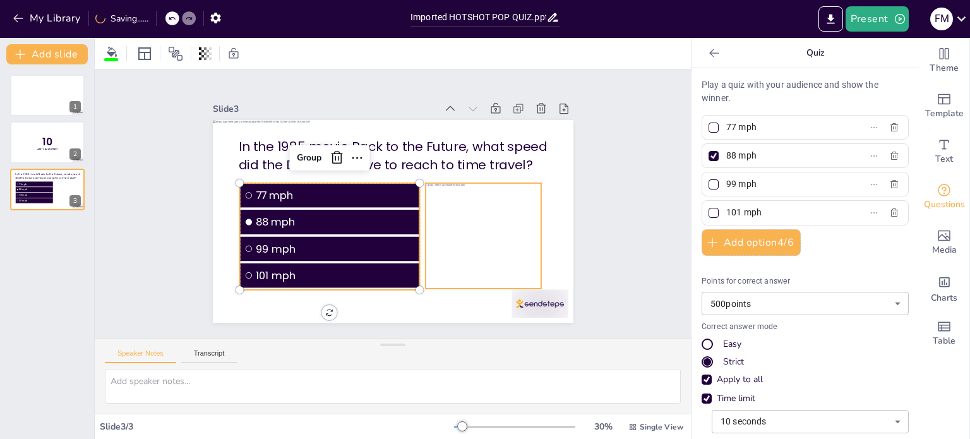
click at [464, 239] on div at bounding box center [455, 277] width 216 height 186
click at [460, 224] on div at bounding box center [455, 277] width 216 height 186
click at [315, 145] on div "Group" at bounding box center [335, 128] width 40 height 33
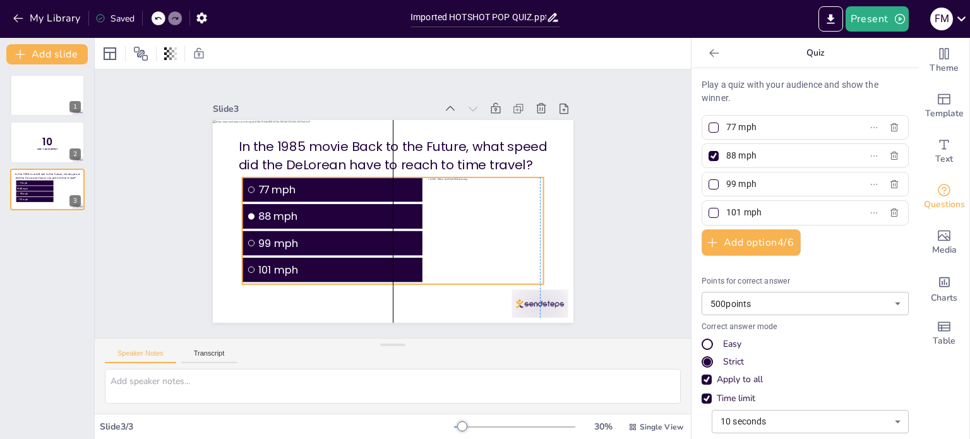
click at [378, 225] on ul "77 mph 88 mph 99 mph 101 mph" at bounding box center [328, 218] width 198 height 142
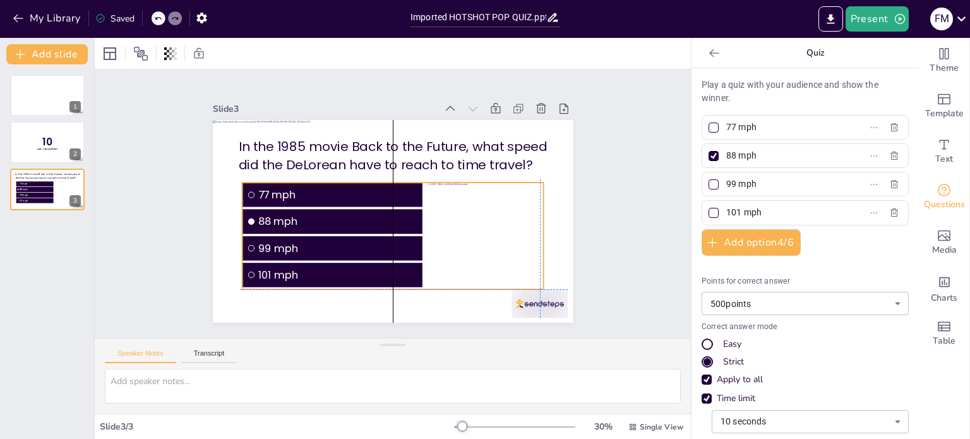
click at [433, 218] on div at bounding box center [440, 289] width 211 height 205
click at [488, 224] on div at bounding box center [477, 254] width 207 height 143
click at [488, 224] on div at bounding box center [472, 262] width 212 height 159
click at [378, 151] on div "Ungroup" at bounding box center [401, 148] width 47 height 45
click at [522, 231] on div at bounding box center [467, 274] width 215 height 174
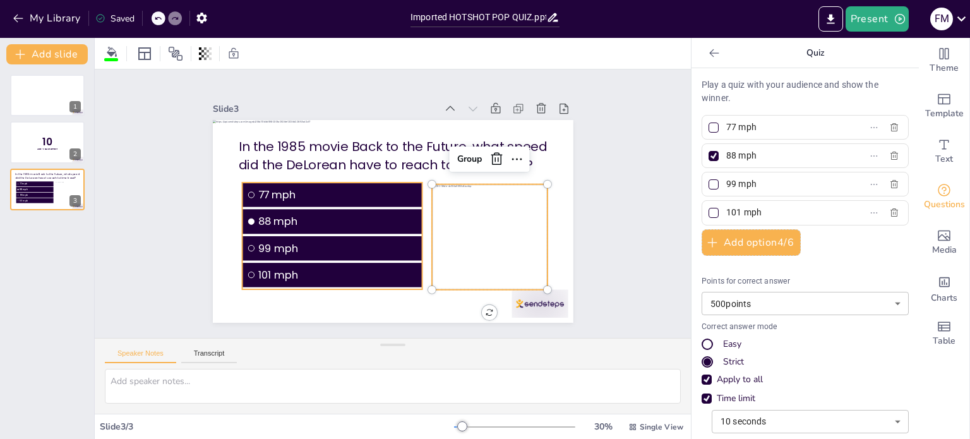
click at [517, 227] on div at bounding box center [467, 274] width 215 height 174
click at [518, 227] on div at bounding box center [481, 256] width 207 height 143
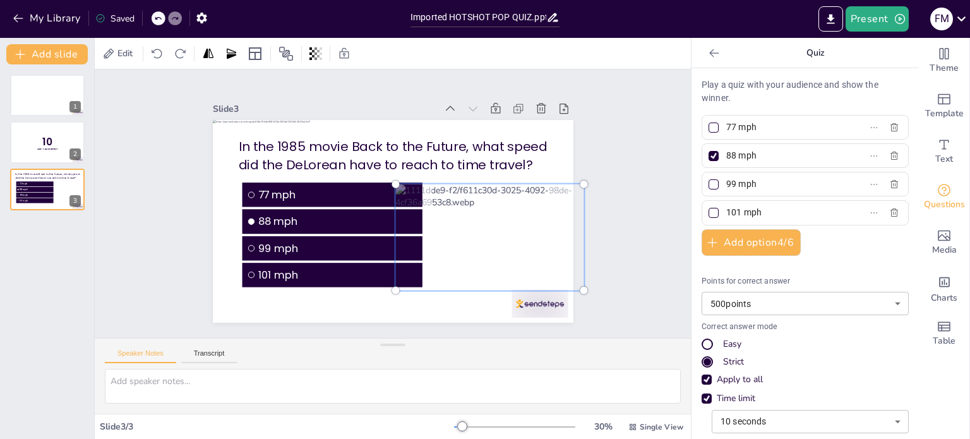
click at [607, 231] on div "Slide 1 Slide 2 10 Are You Game? Slide 3 In the 1985 movie Back to the Future, …" at bounding box center [393, 203] width 651 height 531
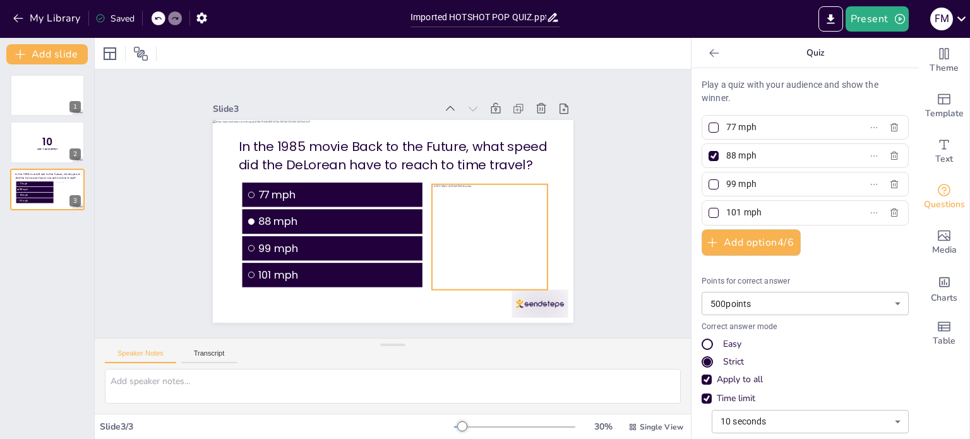
click at [510, 222] on div at bounding box center [451, 288] width 215 height 196
click at [537, 248] on div at bounding box center [524, 298] width 52 height 100
drag, startPoint x: 455, startPoint y: 214, endPoint x: 445, endPoint y: 207, distance: 11.4
click at [445, 207] on div at bounding box center [474, 254] width 207 height 143
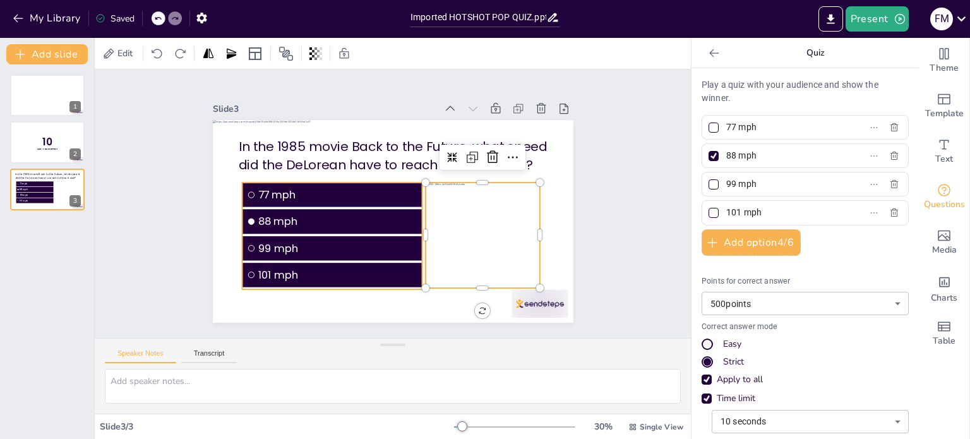
click at [281, 190] on span "77 mph" at bounding box center [340, 183] width 159 height 49
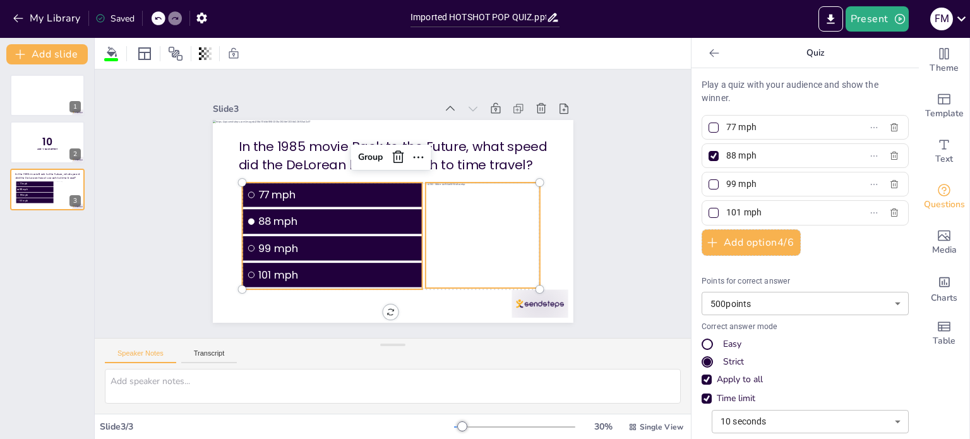
click at [459, 210] on div at bounding box center [469, 262] width 212 height 159
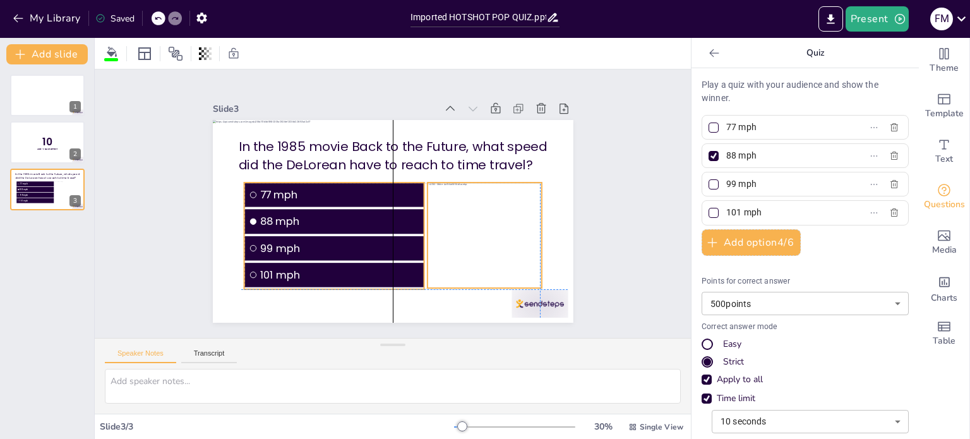
click at [372, 217] on span "88 mph" at bounding box center [336, 210] width 159 height 49
click at [306, 153] on div "Group" at bounding box center [325, 141] width 38 height 27
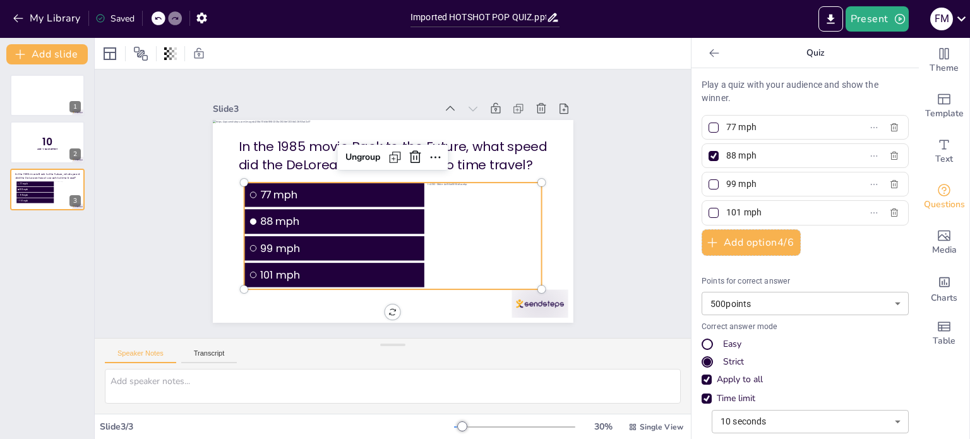
click at [642, 243] on div "Slide 1 Slide 2 10 Are You Game? Slide 3 In the 1985 movie Back to the Future, …" at bounding box center [393, 203] width 651 height 531
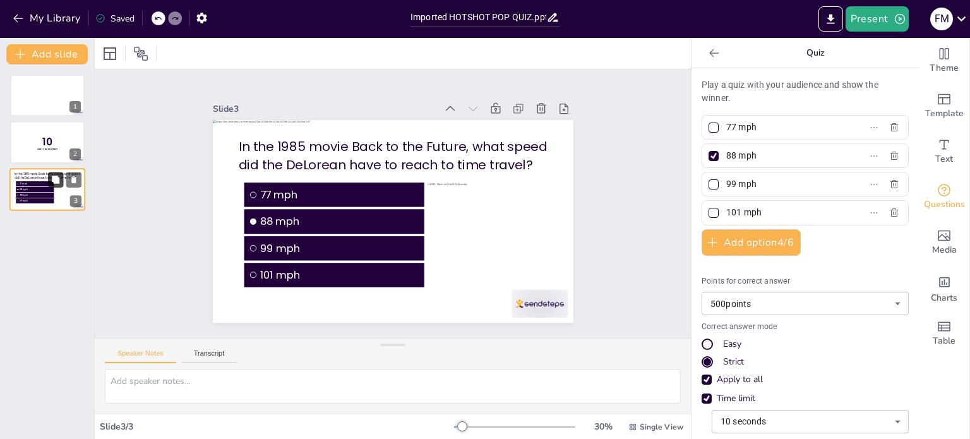
click at [53, 179] on icon at bounding box center [56, 180] width 8 height 8
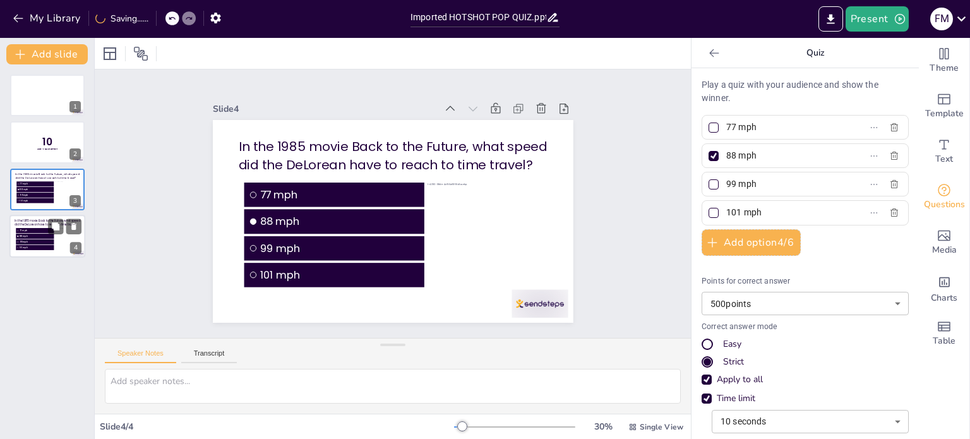
click at [52, 235] on span "88 mph" at bounding box center [36, 236] width 33 height 3
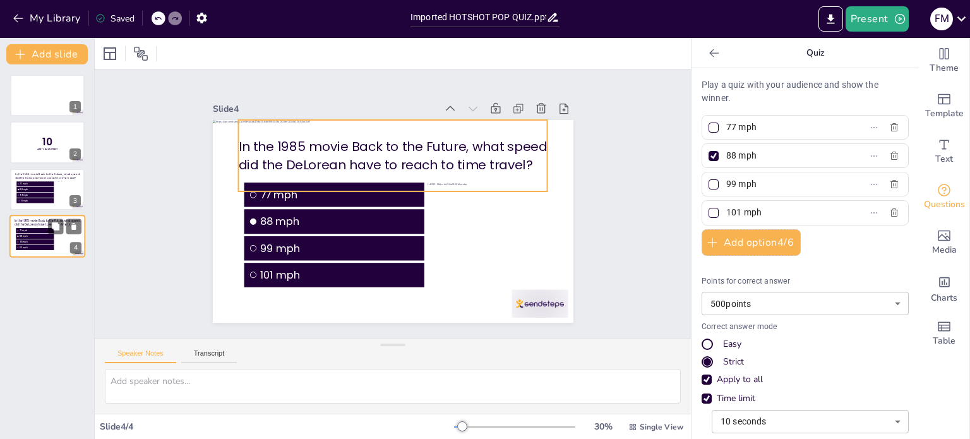
click at [35, 224] on p "In the 1985 movie Back to the Future, what speed did the DeLorean have to reach…" at bounding box center [47, 223] width 65 height 8
click at [327, 148] on p "In the 1985 movie Back to the Future, what speed did the DeLorean have to reach…" at bounding box center [412, 160] width 297 height 159
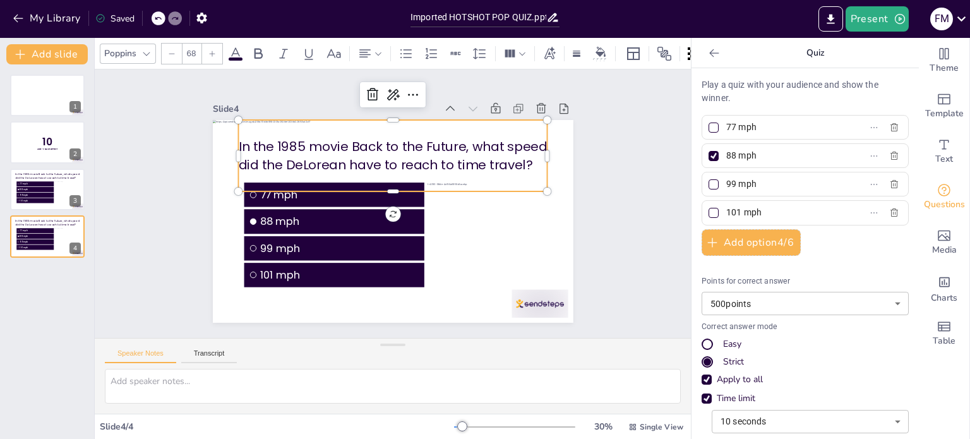
click at [327, 148] on p "In the 1985 movie Back to the Future, what speed did the DeLorean have to reach…" at bounding box center [398, 156] width 311 height 68
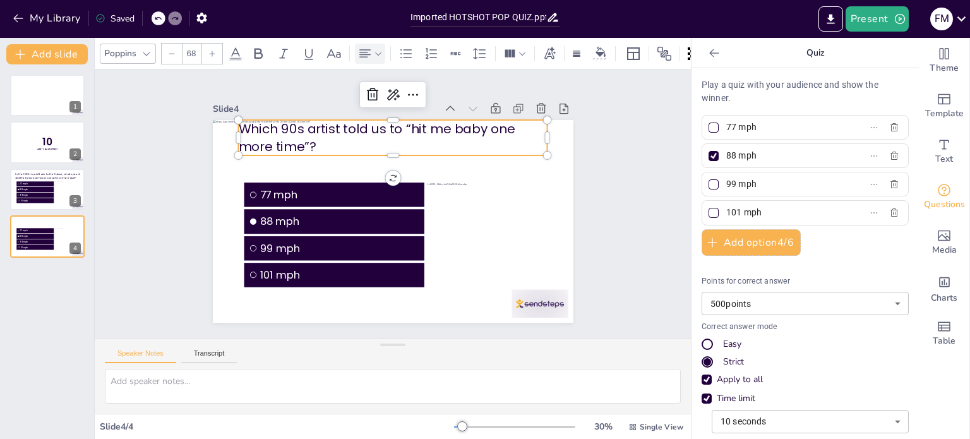
click at [364, 46] on icon at bounding box center [365, 53] width 15 height 15
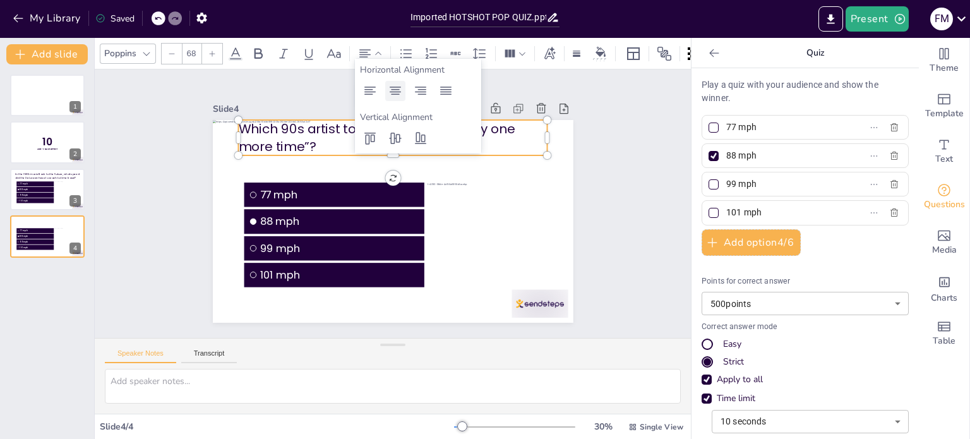
click at [397, 90] on icon at bounding box center [395, 90] width 15 height 15
click at [37, 176] on p "In the 1985 movie Back to the Future, what speed did the DeLorean have to reach…" at bounding box center [47, 176] width 65 height 8
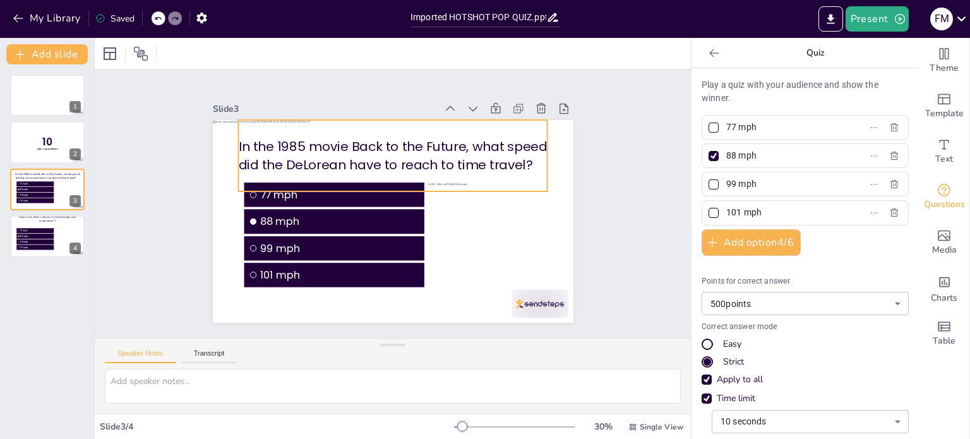
click at [336, 145] on p "In the 1985 movie Back to the Future, what speed did the DeLorean have to reach…" at bounding box center [407, 157] width 305 height 129
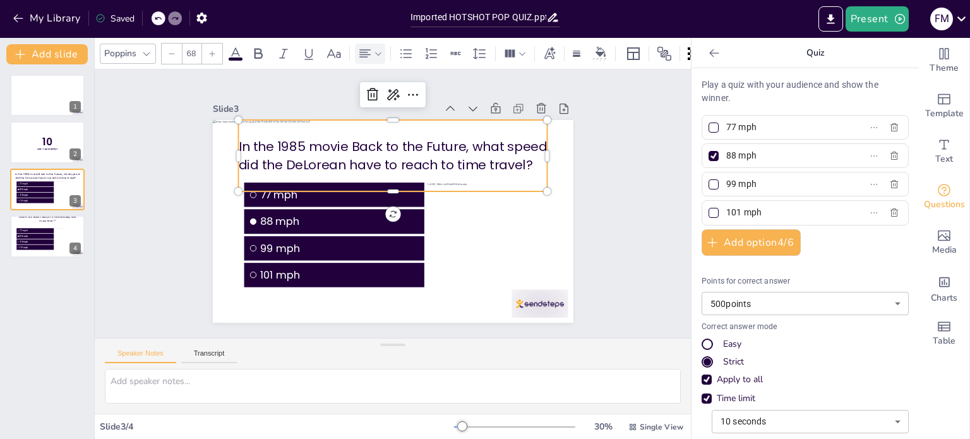
click at [369, 46] on icon at bounding box center [365, 53] width 15 height 15
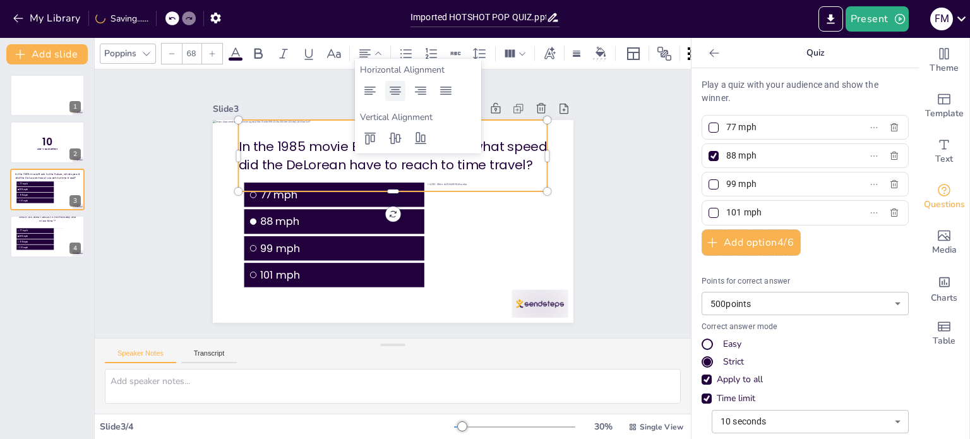
click at [397, 91] on icon at bounding box center [395, 90] width 15 height 15
click at [35, 224] on div at bounding box center [47, 236] width 76 height 43
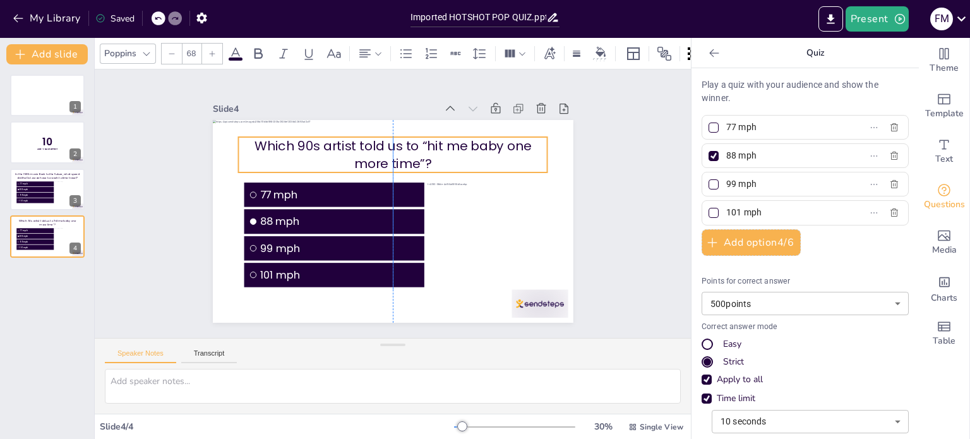
drag, startPoint x: 382, startPoint y: 132, endPoint x: 382, endPoint y: 149, distance: 17.1
click at [382, 149] on p "Which 90s artist told us to “hit me baby one more time”?" at bounding box center [398, 155] width 311 height 68
click at [21, 187] on li "88 mph" at bounding box center [35, 189] width 38 height 5
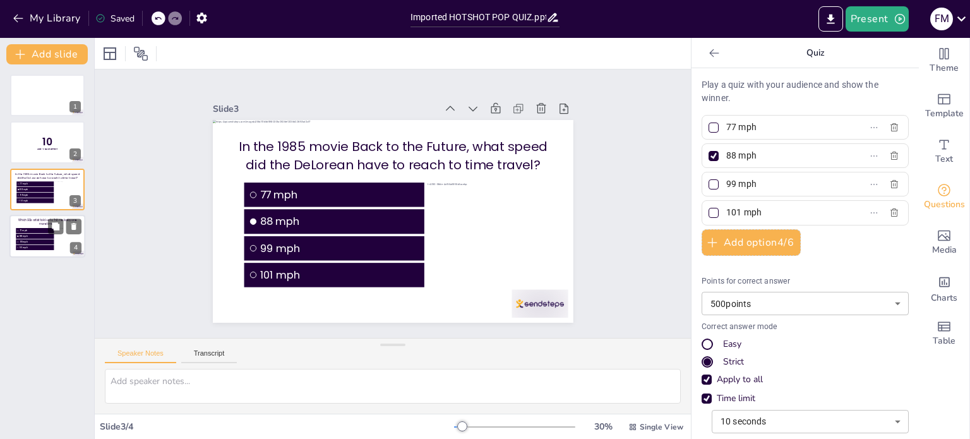
click at [37, 232] on li "77 mph" at bounding box center [35, 230] width 38 height 5
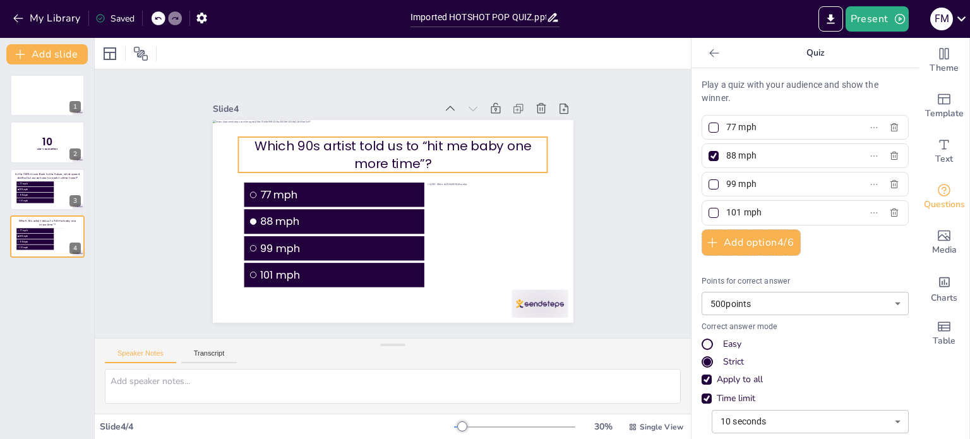
click at [426, 143] on p "Which 90s artist told us to “hit me baby one more time”?" at bounding box center [403, 155] width 310 height 99
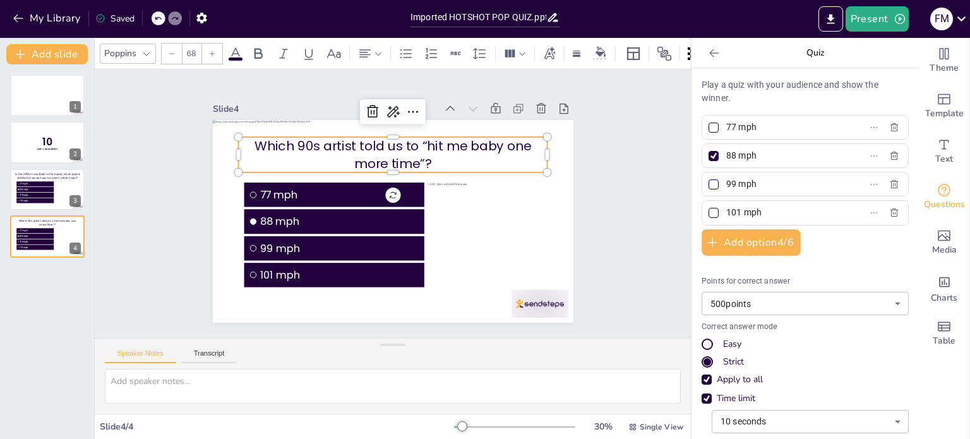
click at [423, 143] on p "Which 90s artist told us to “hit me baby one more time”?" at bounding box center [403, 155] width 310 height 99
click at [423, 141] on p "Which 90s artist told us to “hit me baby one more time”?" at bounding box center [403, 155] width 310 height 99
click at [424, 141] on p "Which 90s artist told us to “hit me baby one more time”?" at bounding box center [412, 159] width 297 height 159
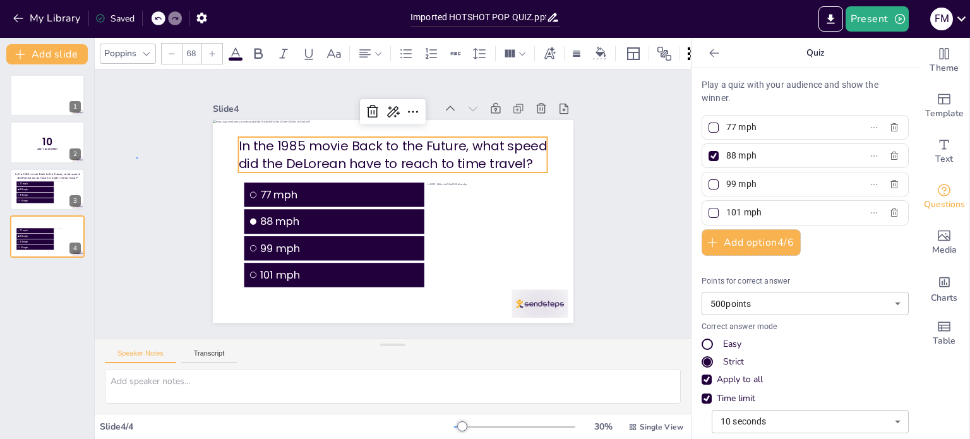
click at [138, 157] on div "Slide 1 Slide 2 10 Are You Game? Slide 3 In the 1985 movie Back to the Future, …" at bounding box center [392, 203] width 639 height 387
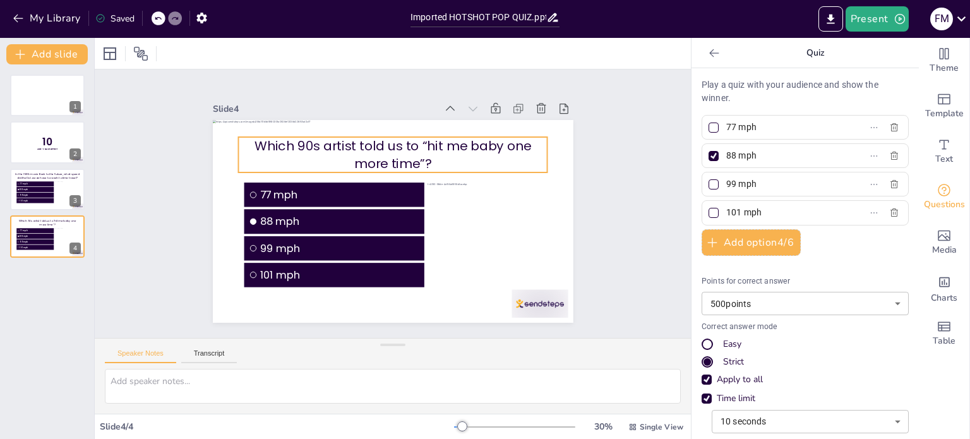
click at [331, 143] on p "Which 90s artist told us to “hit me baby one more time”?" at bounding box center [412, 159] width 297 height 159
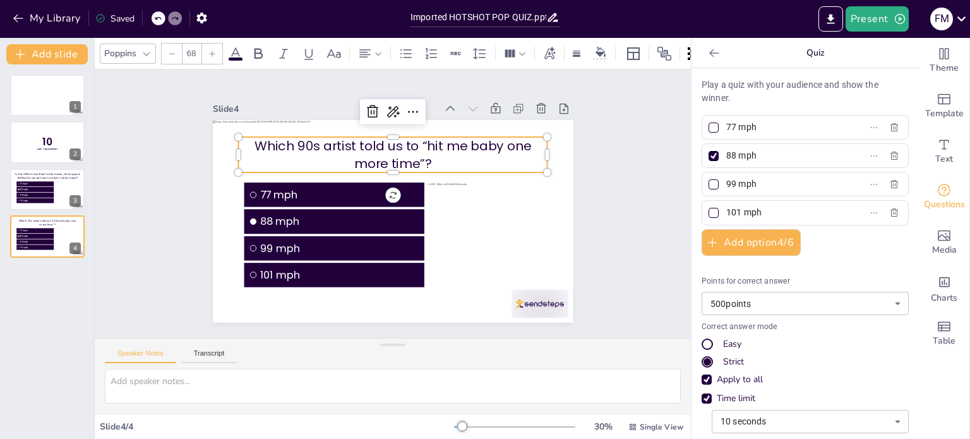
click at [331, 144] on p "Which 90s artist told us to “hit me baby one more time”?" at bounding box center [403, 155] width 310 height 99
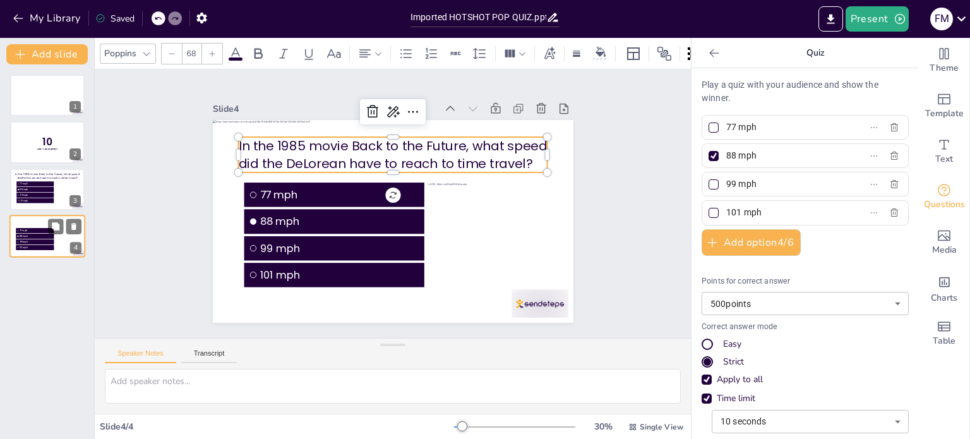
click at [32, 222] on div at bounding box center [47, 223] width 65 height 8
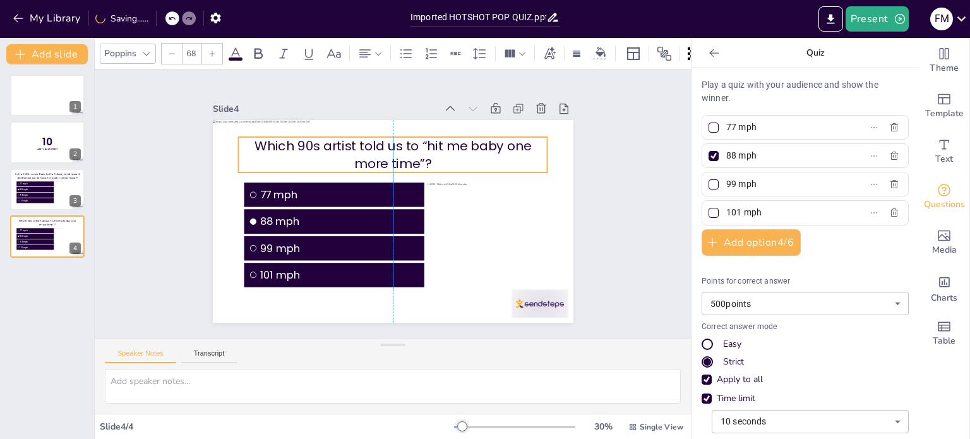
click at [338, 141] on p "Which 90s artist told us to “hit me baby one more time”?" at bounding box center [398, 155] width 311 height 68
click at [314, 144] on p "Which 90s artist told us to “hit me baby one more time”?" at bounding box center [407, 156] width 305 height 129
click at [382, 153] on p "Which 90s artist told us to “hit me baby one more time”?" at bounding box center [403, 155] width 310 height 99
click at [380, 153] on p "Which 90s artist told us to “hit me baby one more time”?" at bounding box center [407, 157] width 305 height 129
click at [390, 153] on p "Which 90s artist told us to “hit me baby one more time”?" at bounding box center [439, 214] width 99 height 310
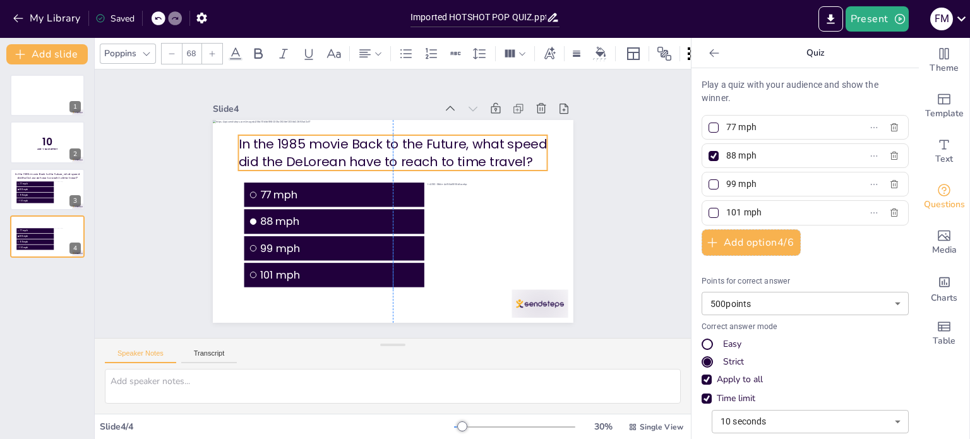
click at [526, 161] on p "In the 1985 movie Back to the Future, what speed did the DeLorean have to reach…" at bounding box center [408, 155] width 305 height 129
click at [414, 152] on p "In the 1985 movie Back to the Future, what speed did the DeLorean have to reach…" at bounding box center [408, 154] width 305 height 129
click at [415, 152] on p "In the 1985 movie Back to the Future, what speed did the DeLorean have to reach…" at bounding box center [408, 154] width 305 height 129
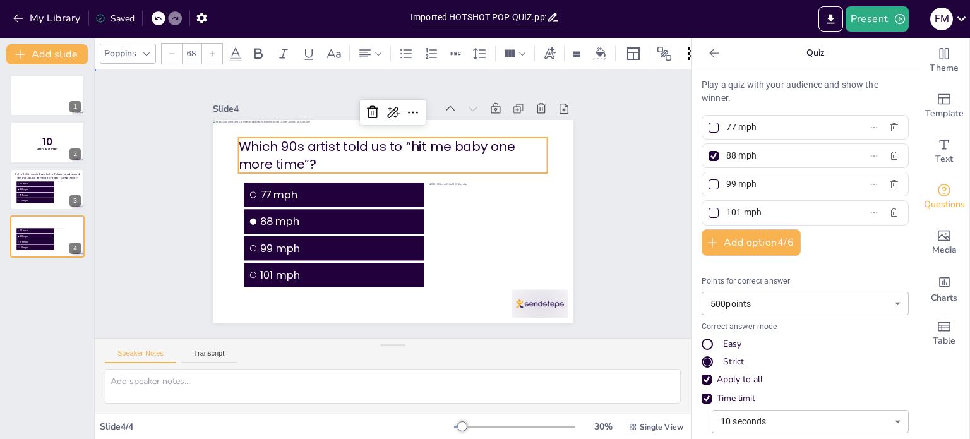
drag, startPoint x: 187, startPoint y: 141, endPoint x: 215, endPoint y: 133, distance: 28.8
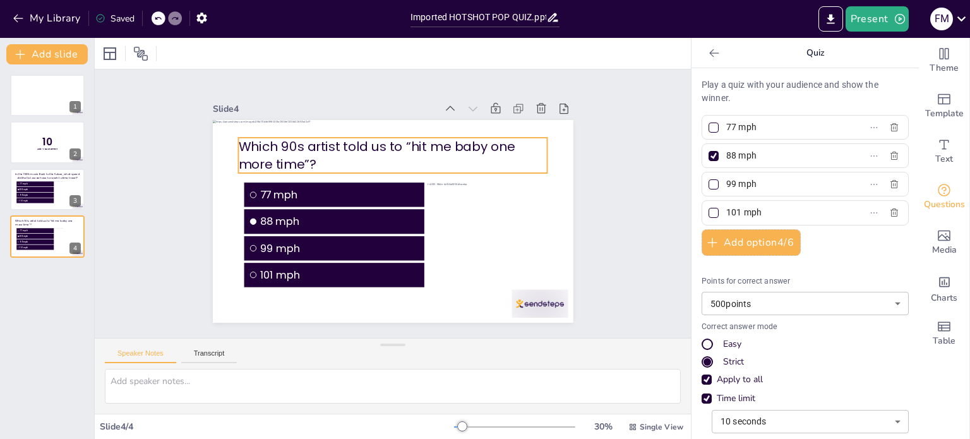
click at [407, 148] on p "Which 90s artist told us to “hit me baby one more time”?" at bounding box center [441, 198] width 68 height 311
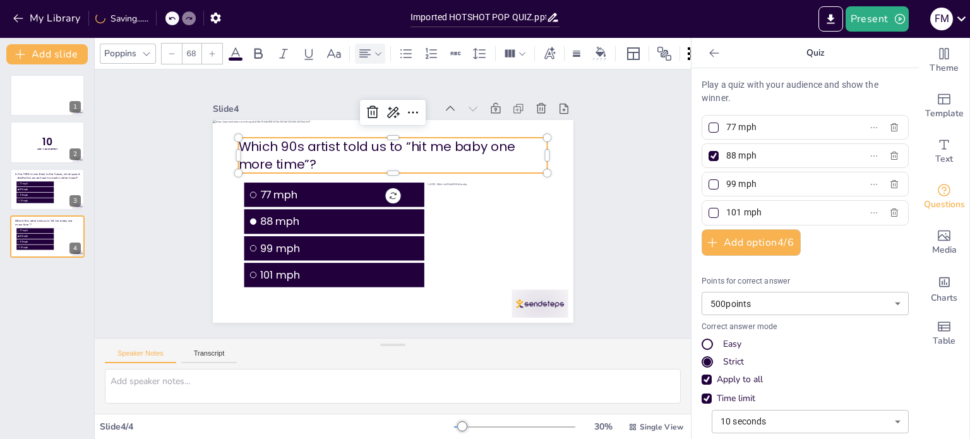
click at [366, 50] on icon at bounding box center [365, 53] width 15 height 15
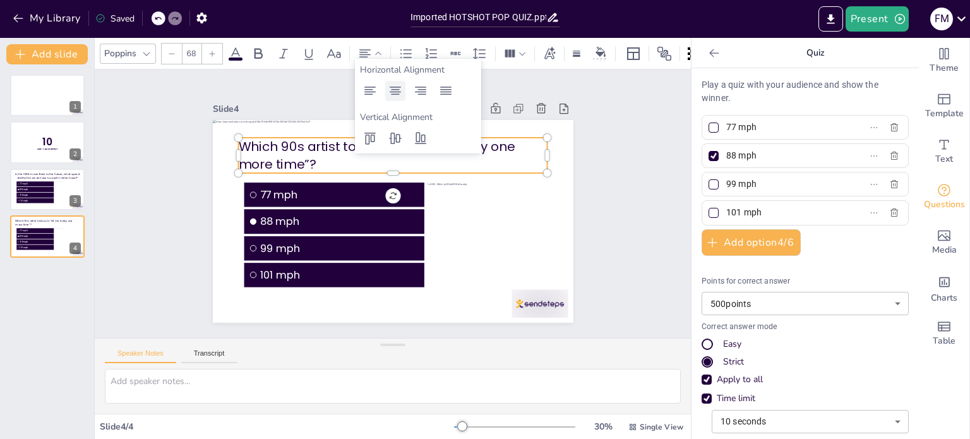
click at [394, 97] on icon at bounding box center [395, 90] width 15 height 15
click at [610, 173] on div "Slide 1 Slide 2 10 Are You Game? Slide 3 In the 1985 movie Back to the Future, …" at bounding box center [392, 204] width 639 height 387
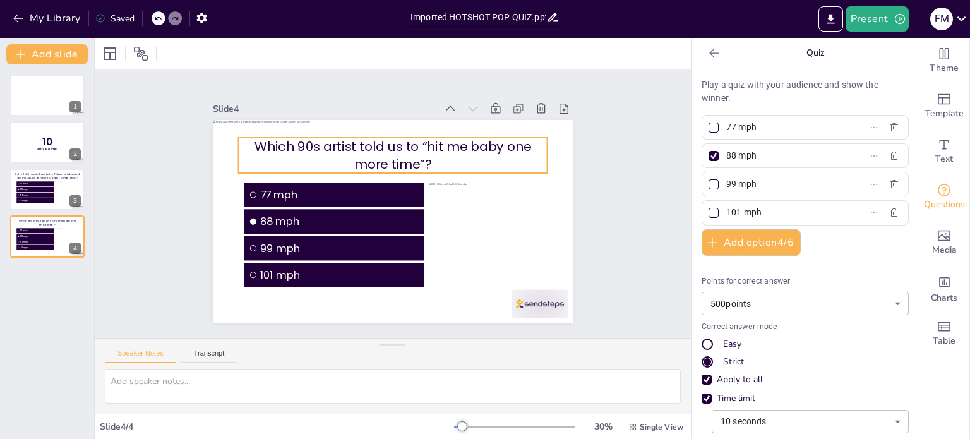
click at [427, 145] on p "Which 90s artist told us to “hit me baby one more time”?" at bounding box center [407, 157] width 305 height 129
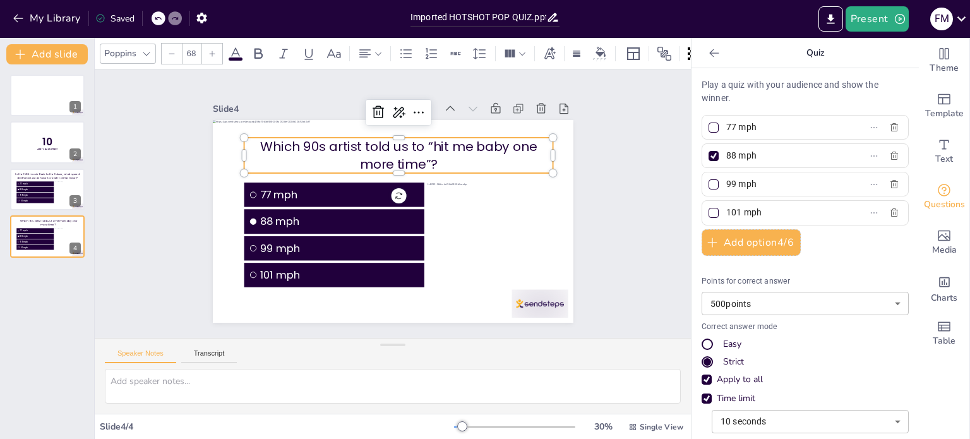
click at [427, 145] on p "Which 90s artist told us to “hit me baby one more time”?" at bounding box center [413, 159] width 305 height 129
click at [431, 143] on p "Which 90s artist told us to “hit me baby one more time”?" at bounding box center [438, 219] width 99 height 310
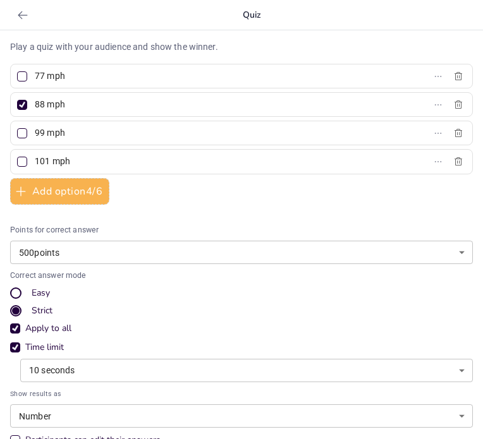
drag, startPoint x: 68, startPoint y: 77, endPoint x: 26, endPoint y: 77, distance: 42.3
click at [26, 77] on label "77 mph" at bounding box center [221, 76] width 413 height 18
click at [35, 77] on input "77 mph" at bounding box center [93, 76] width 117 height 18
type input "[PERSON_NAME]"
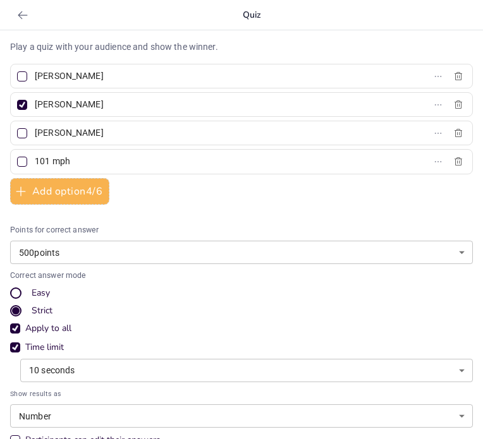
type input "[PERSON_NAME]"
click at [23, 75] on div at bounding box center [22, 76] width 6 height 6
click at [35, 75] on input "[PERSON_NAME]" at bounding box center [93, 76] width 117 height 18
checkbox input "true"
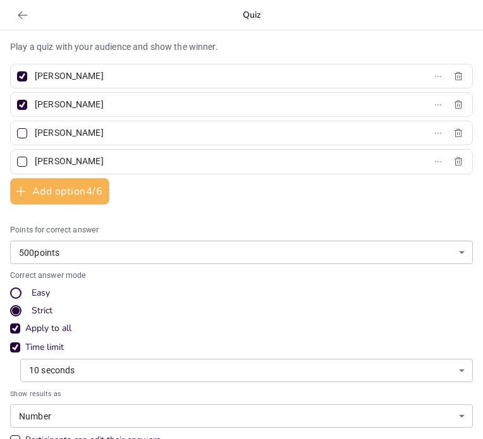
click at [23, 102] on div at bounding box center [22, 105] width 10 height 10
click at [35, 102] on input "[PERSON_NAME]" at bounding box center [93, 104] width 117 height 18
checkbox input "false"
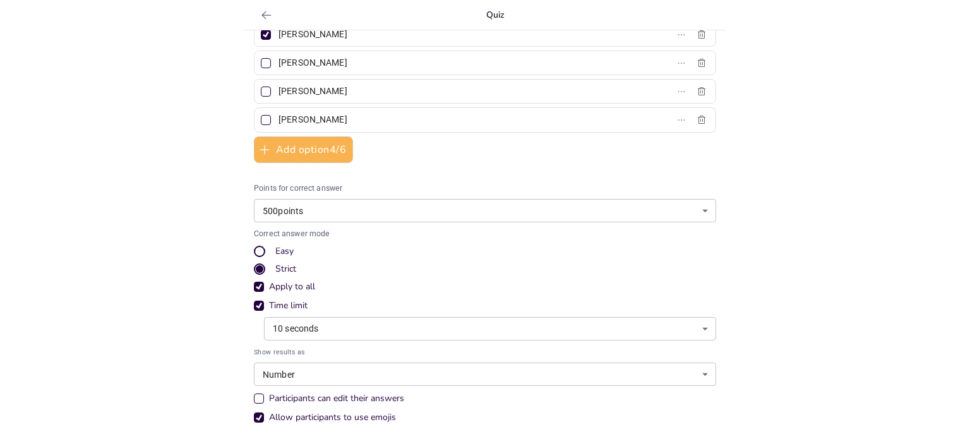
scroll to position [55, 0]
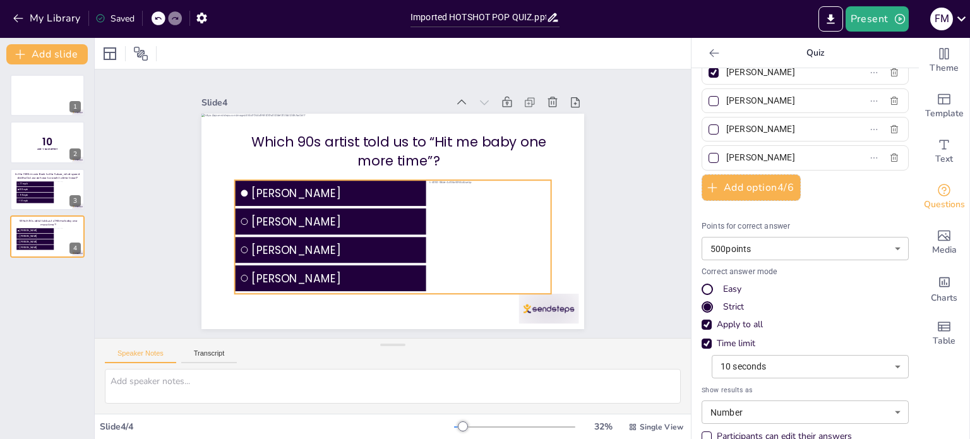
click at [500, 232] on div at bounding box center [469, 273] width 229 height 184
click at [482, 233] on div at bounding box center [476, 265] width 225 height 169
click at [482, 233] on div at bounding box center [491, 236] width 200 height 112
click at [354, 152] on div "Ungroup" at bounding box center [373, 149] width 48 height 29
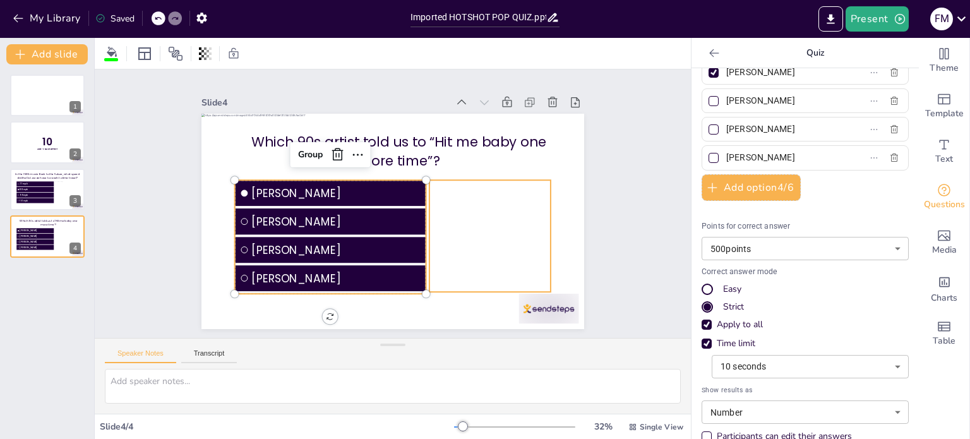
click at [486, 216] on div at bounding box center [469, 273] width 229 height 184
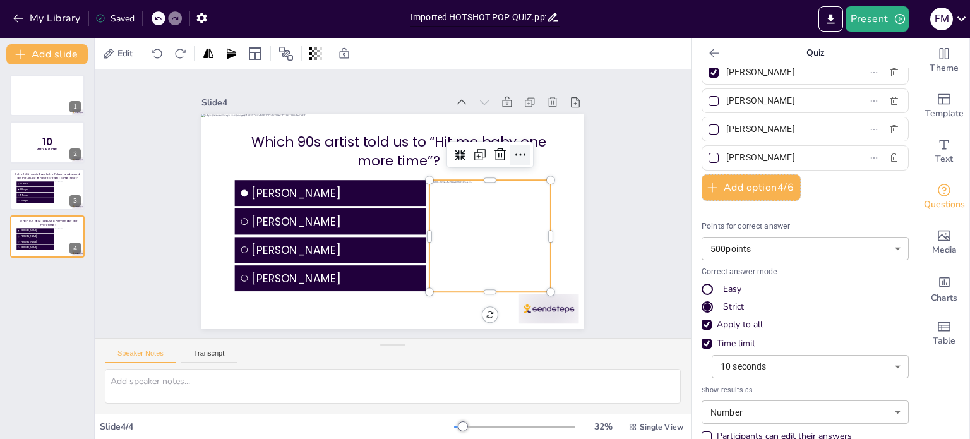
click at [510, 280] on icon at bounding box center [499, 290] width 21 height 21
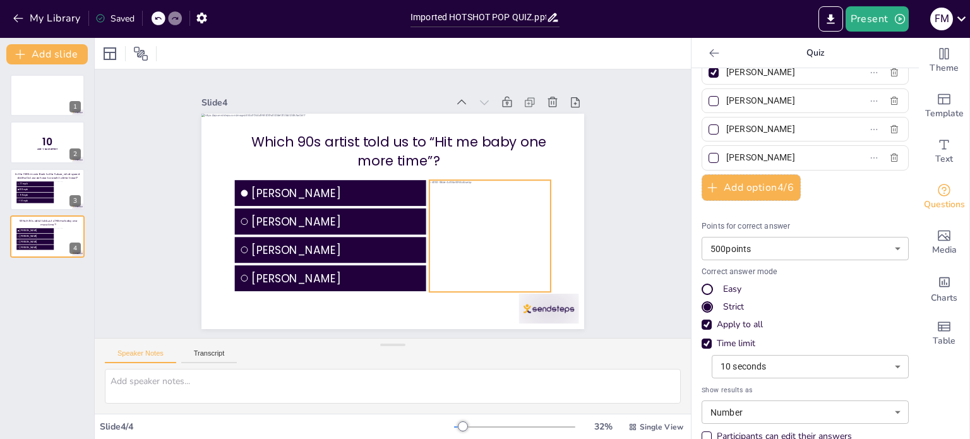
click at [503, 198] on div at bounding box center [475, 265] width 225 height 169
click at [117, 54] on span "Edit" at bounding box center [125, 53] width 20 height 12
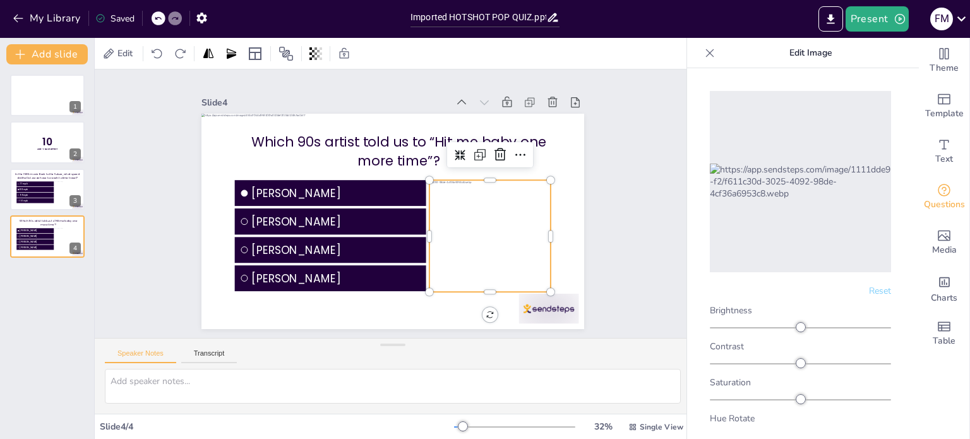
click at [711, 50] on icon at bounding box center [710, 53] width 13 height 13
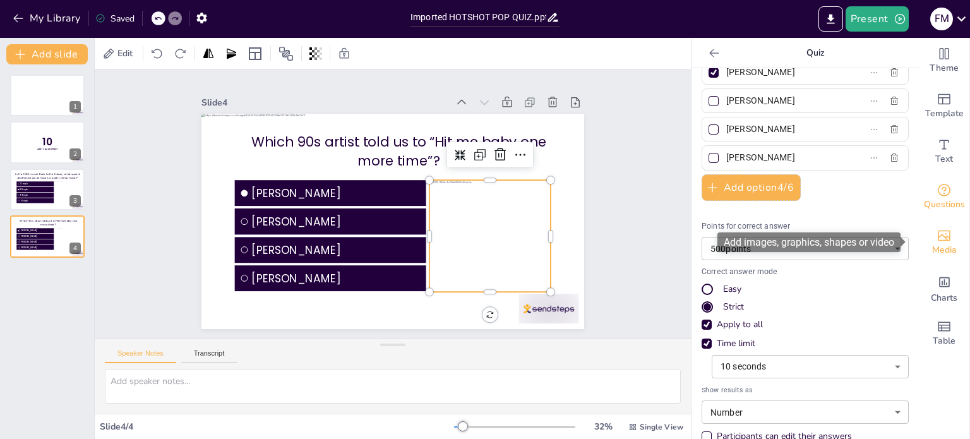
click at [935, 250] on span "Media" at bounding box center [944, 250] width 25 height 14
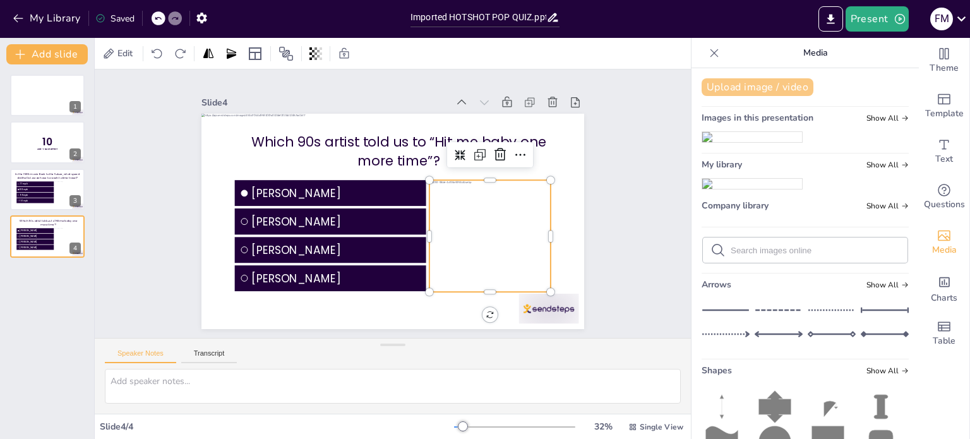
click at [762, 81] on button "Upload image / video" at bounding box center [758, 87] width 112 height 18
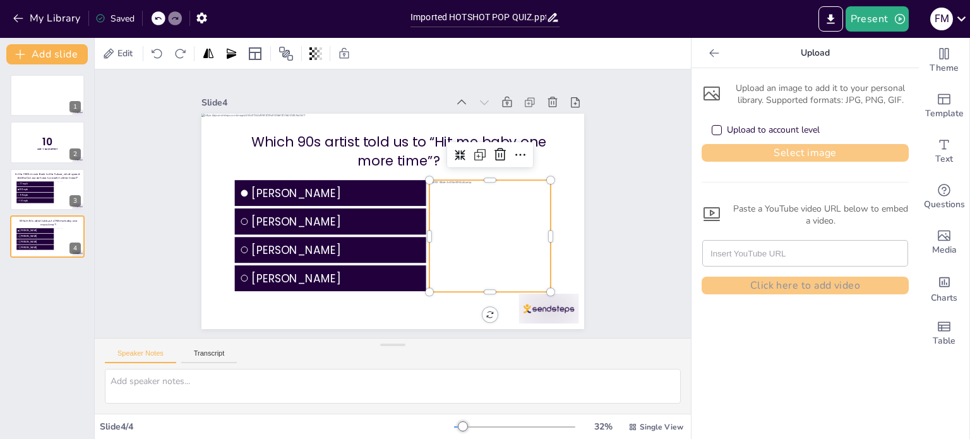
click at [778, 145] on button "Select image" at bounding box center [805, 153] width 207 height 18
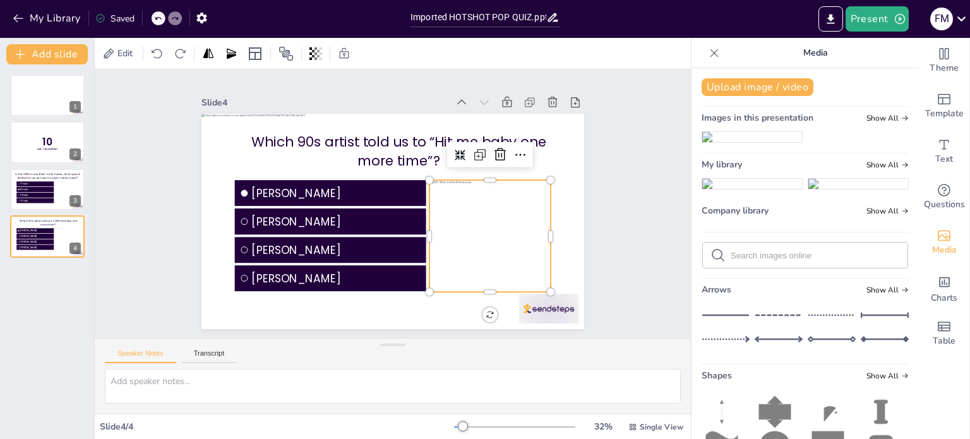
click at [763, 189] on img at bounding box center [752, 184] width 100 height 10
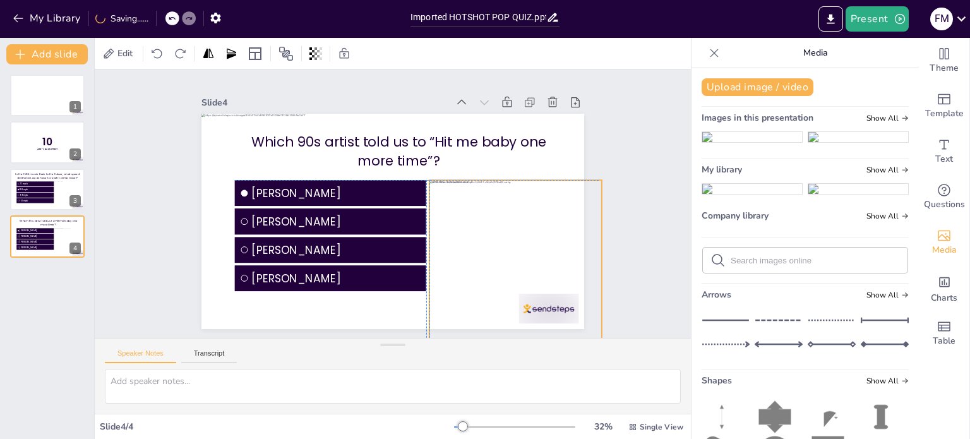
drag, startPoint x: 386, startPoint y: 187, endPoint x: 502, endPoint y: 236, distance: 126.0
click at [502, 236] on div at bounding box center [500, 290] width 204 height 204
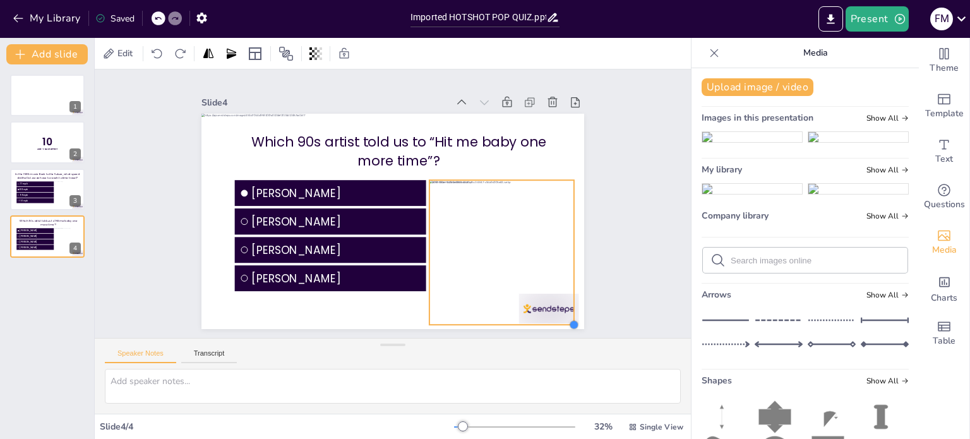
scroll to position [0, 0]
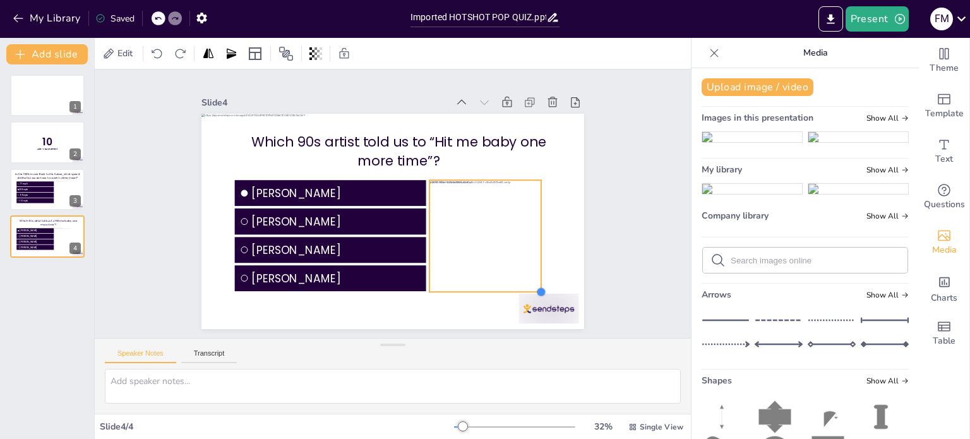
drag, startPoint x: 591, startPoint y: 298, endPoint x: 530, endPoint y: 217, distance: 101.4
click at [530, 217] on div "Which 90s artist told us to “Hit me baby one more time”? Britney Spears Christi…" at bounding box center [385, 220] width 437 height 352
click at [538, 222] on div at bounding box center [475, 267] width 225 height 169
click at [497, 217] on div at bounding box center [470, 263] width 141 height 141
click at [534, 231] on div at bounding box center [538, 267] width 33 height 111
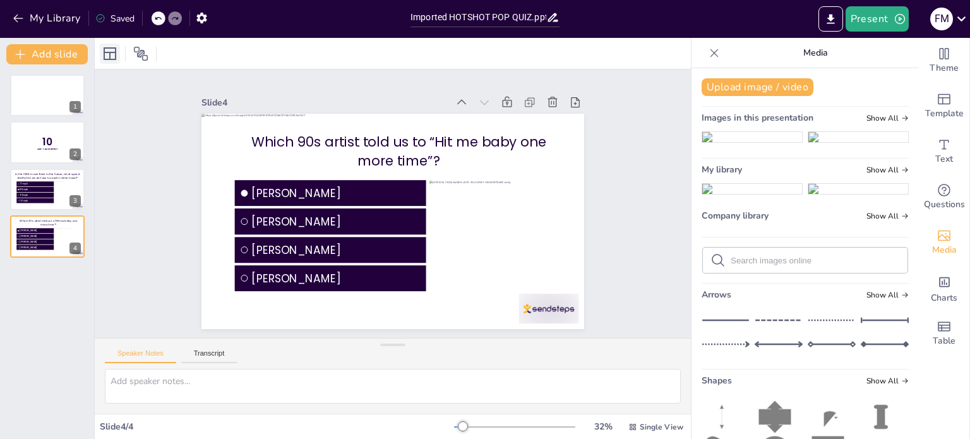
click at [113, 55] on icon at bounding box center [109, 53] width 15 height 15
click at [57, 296] on div "1 10 Are You Game? 2 In the 1985 movie Back to the Future, what speed did the D…" at bounding box center [47, 251] width 94 height 375
click at [61, 51] on button "Add slide" at bounding box center [46, 54] width 81 height 20
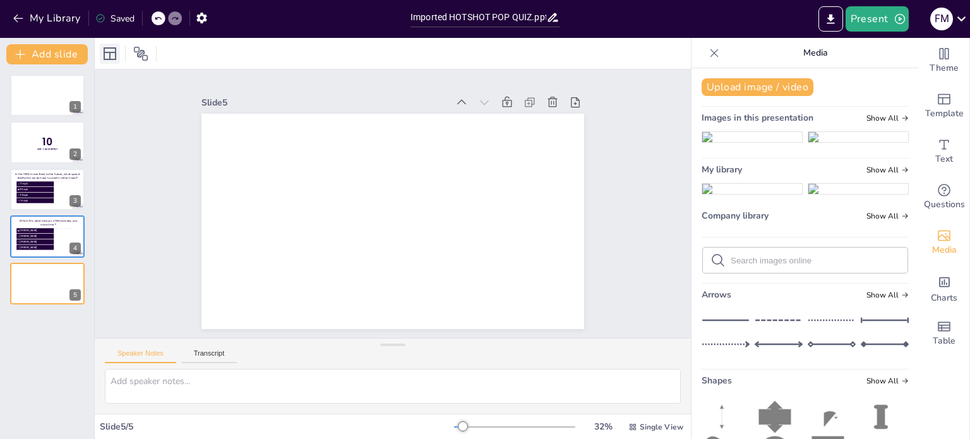
click at [111, 58] on icon at bounding box center [110, 53] width 13 height 13
click at [110, 56] on icon at bounding box center [110, 53] width 13 height 13
click at [74, 275] on icon at bounding box center [73, 273] width 5 height 7
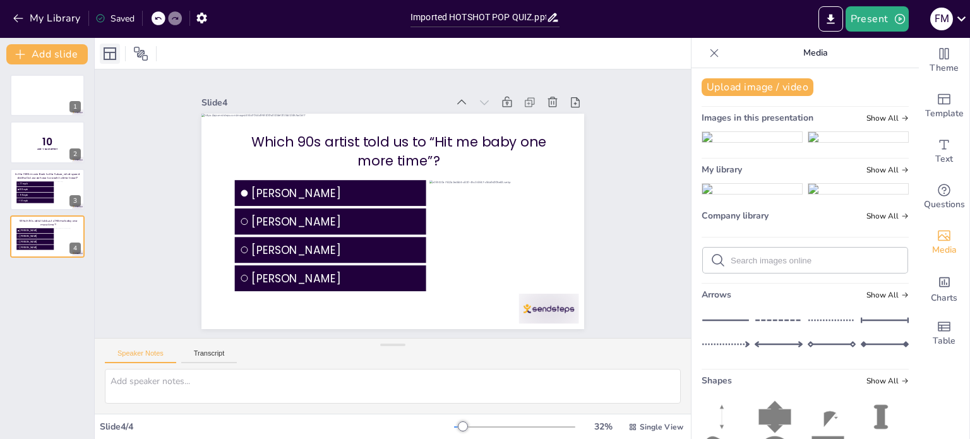
click at [107, 52] on icon at bounding box center [109, 53] width 15 height 15
click at [38, 286] on div "1 10 Are You Game? 2 In the 1985 movie Back to the Future, what speed did the D…" at bounding box center [47, 251] width 94 height 375
click at [45, 56] on button "Add slide" at bounding box center [46, 54] width 81 height 20
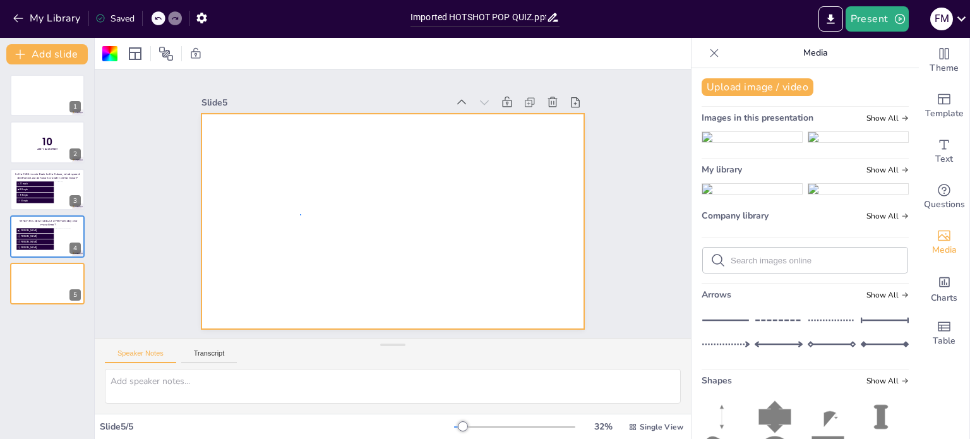
click at [301, 214] on div at bounding box center [388, 221] width 419 height 290
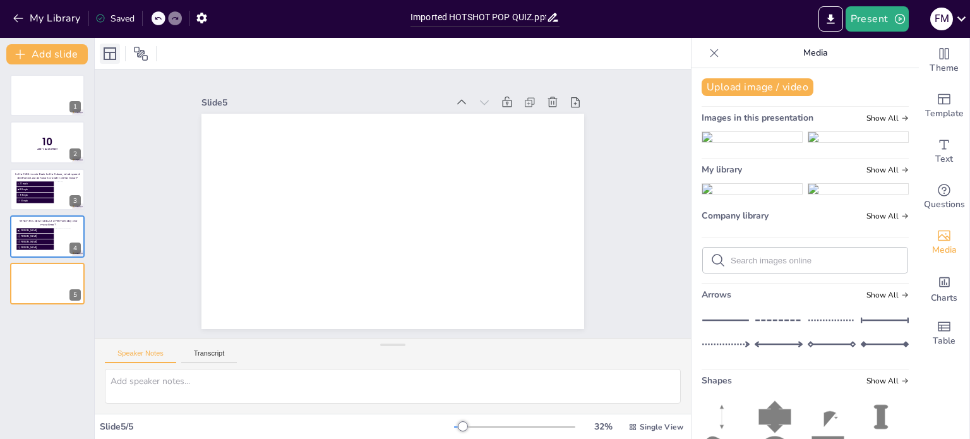
click at [112, 51] on icon at bounding box center [109, 53] width 15 height 15
click at [708, 51] on icon at bounding box center [714, 53] width 13 height 13
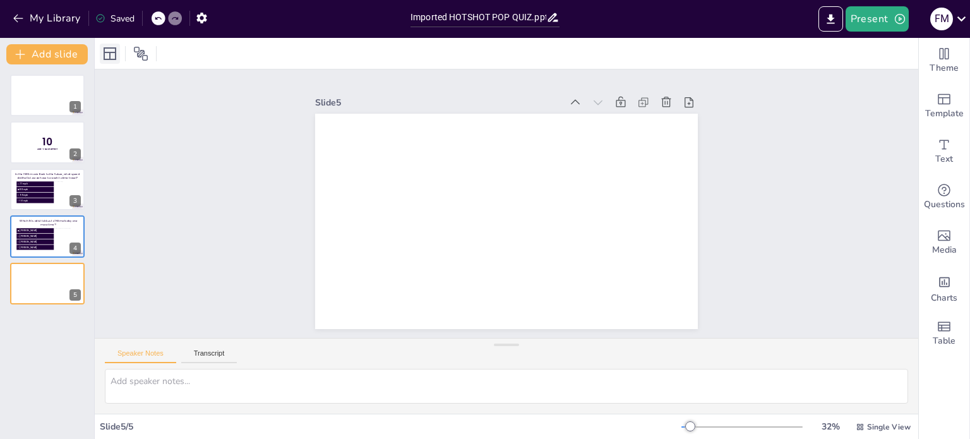
click at [107, 54] on icon at bounding box center [109, 53] width 15 height 15
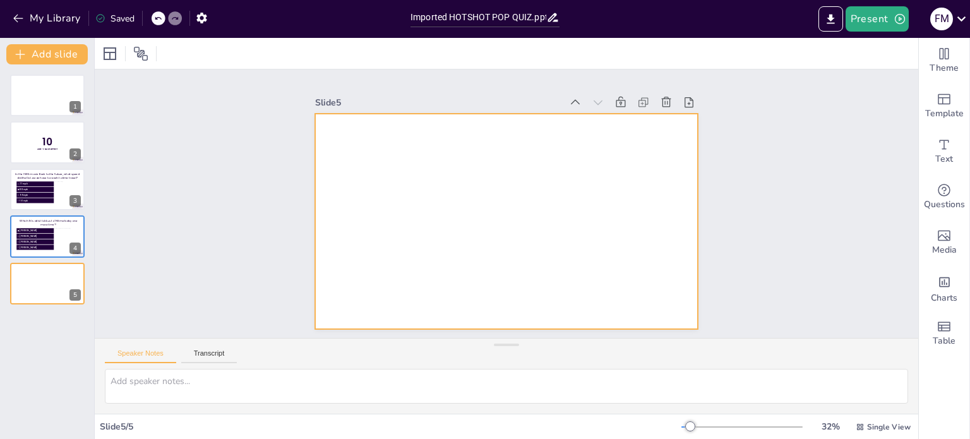
click at [455, 219] on div at bounding box center [504, 221] width 403 height 254
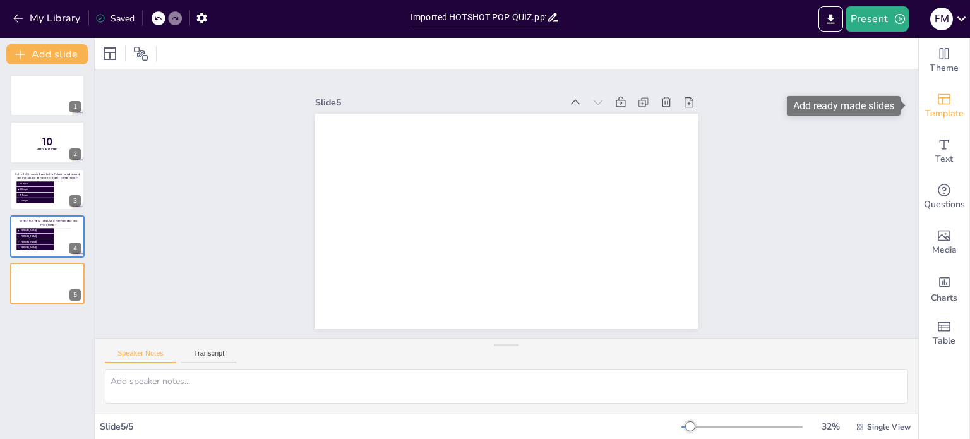
click at [942, 111] on span "Template" at bounding box center [944, 114] width 39 height 14
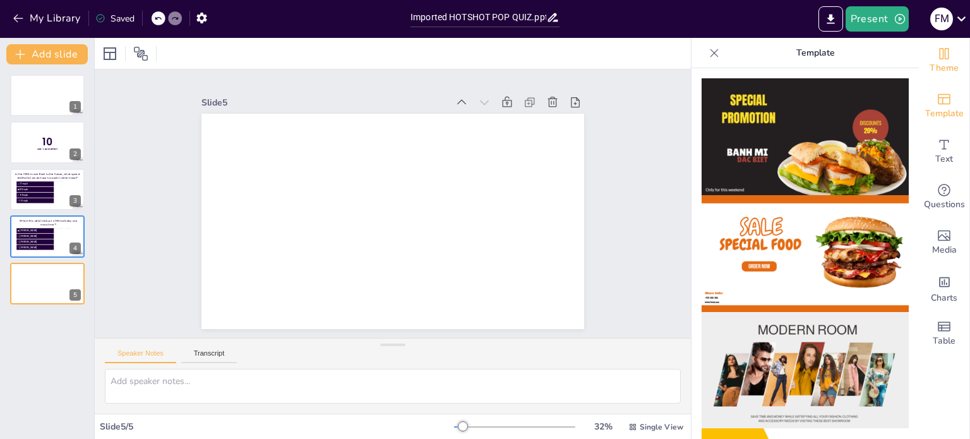
click at [940, 56] on icon "Change the overall theme" at bounding box center [944, 53] width 15 height 15
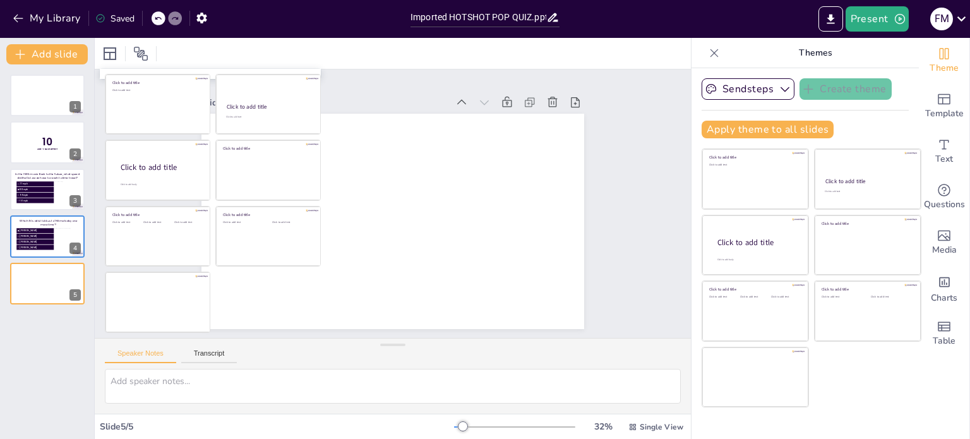
click at [212, 49] on div at bounding box center [393, 53] width 596 height 31
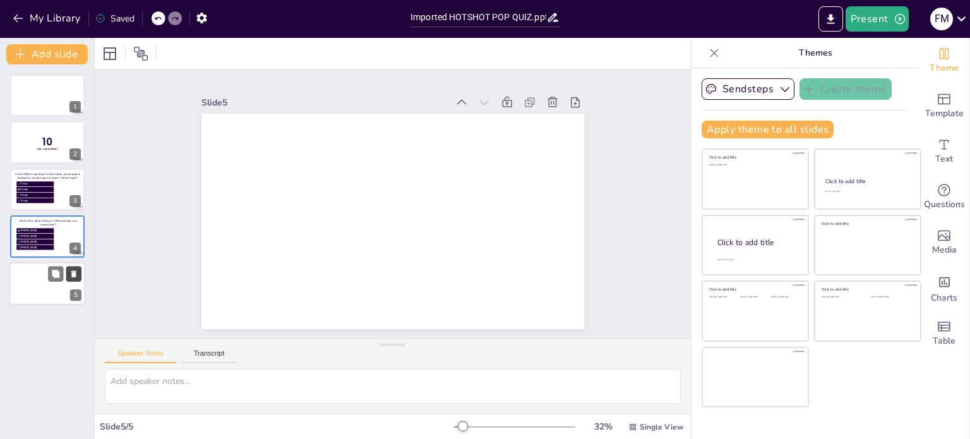
click at [76, 275] on icon at bounding box center [73, 273] width 9 height 9
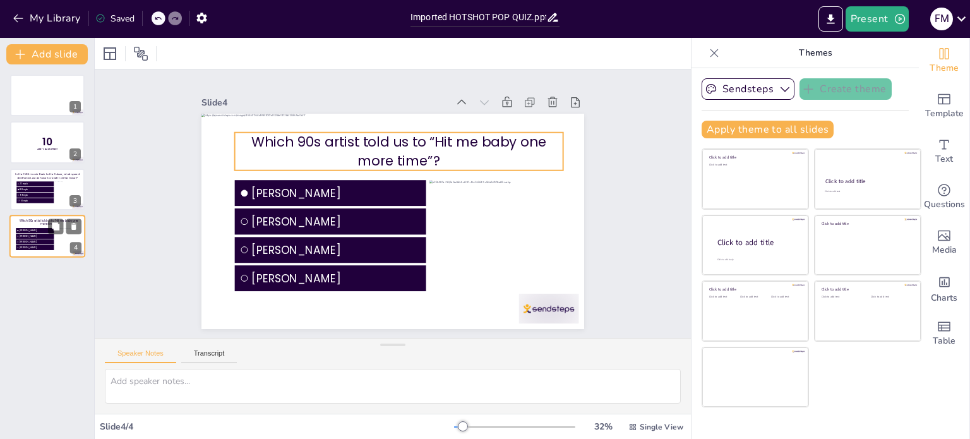
click at [36, 221] on p "Which 90s artist told us to “Hit me baby one more time”?" at bounding box center [48, 223] width 65 height 8
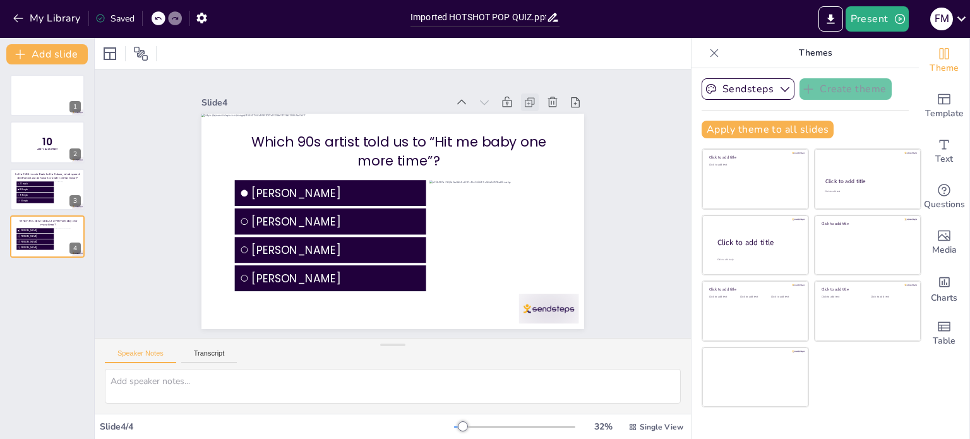
click at [533, 111] on icon at bounding box center [540, 118] width 14 height 14
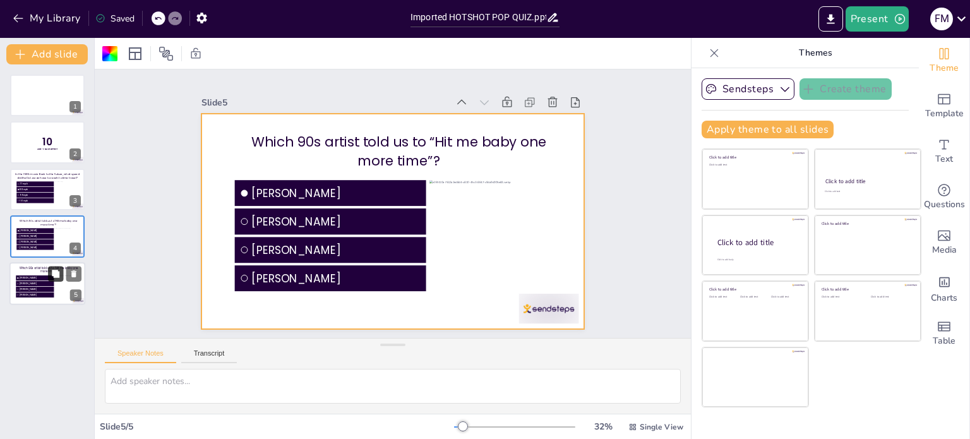
click at [51, 270] on icon at bounding box center [55, 273] width 9 height 9
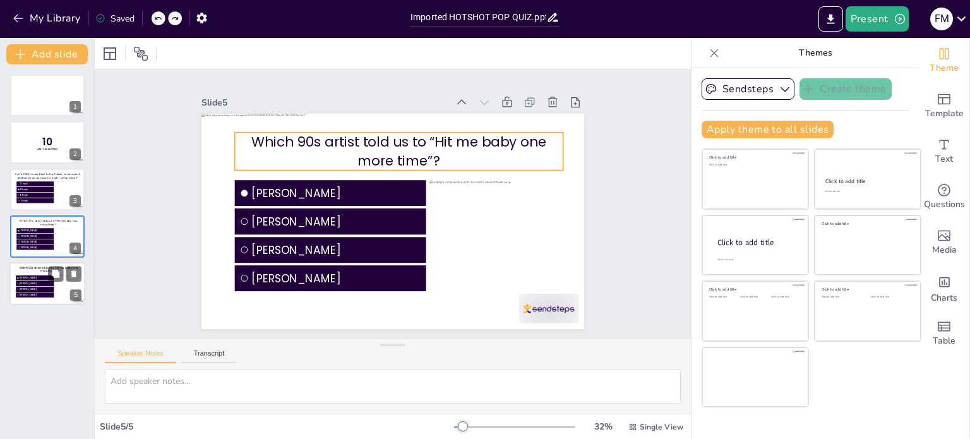
click at [33, 267] on p "Which 90s artist told us to “Hit me baby one more time”?" at bounding box center [48, 270] width 65 height 8
click at [22, 269] on p "Which 90s artist told us to “Hit me baby one more time”?" at bounding box center [48, 270] width 65 height 8
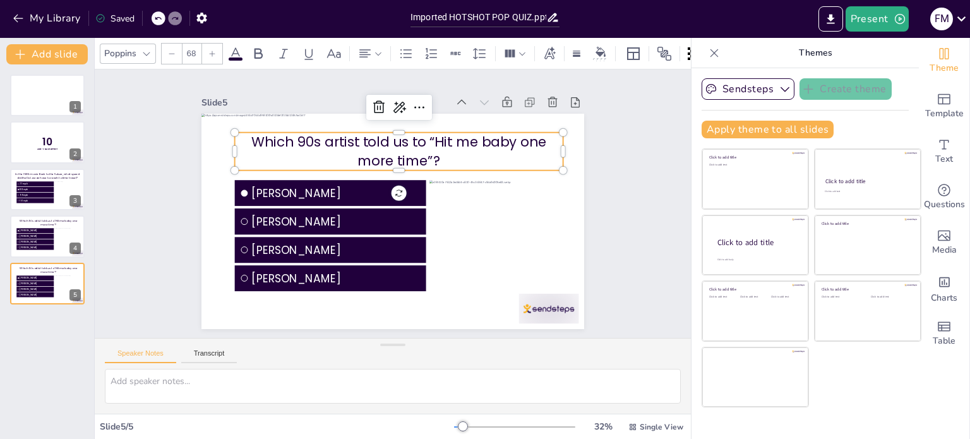
click at [363, 143] on p "Which 90s artist told us to “Hit me baby one more time”?" at bounding box center [415, 156] width 324 height 138
click at [363, 143] on p "Which 90s artist told us to “Hit me baby one more time”?" at bounding box center [419, 159] width 315 height 168
click at [363, 143] on p "Which 90s artist told us to “Hit me baby one more time”?" at bounding box center [415, 156] width 324 height 138
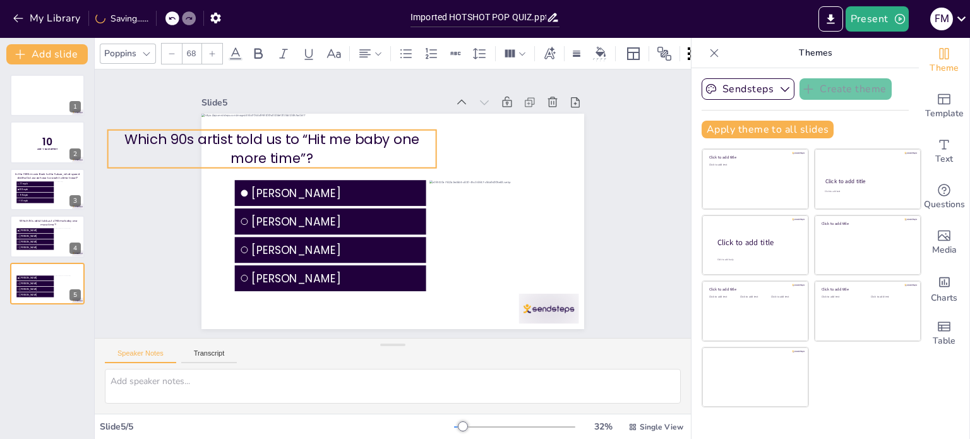
drag, startPoint x: 433, startPoint y: 155, endPoint x: 308, endPoint y: 152, distance: 125.1
click at [308, 152] on p "Which 90s artist told us to “Hit me baby one more time”?" at bounding box center [285, 124] width 329 height 105
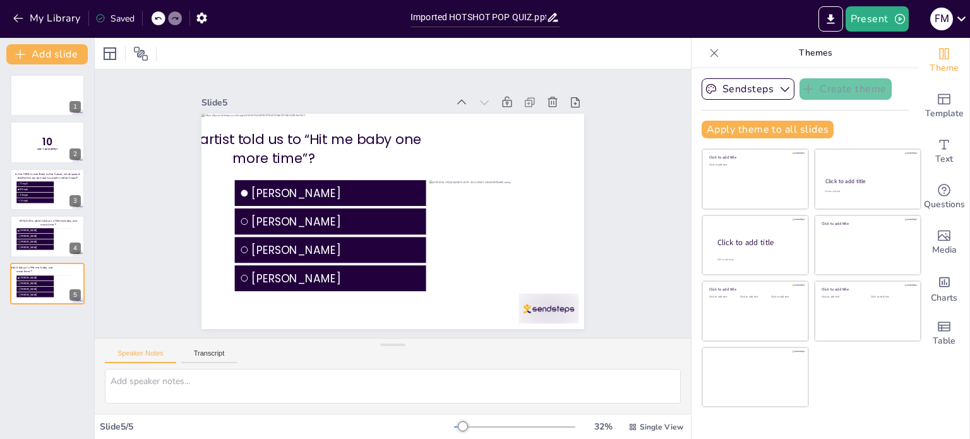
click at [157, 17] on icon at bounding box center [158, 19] width 8 height 8
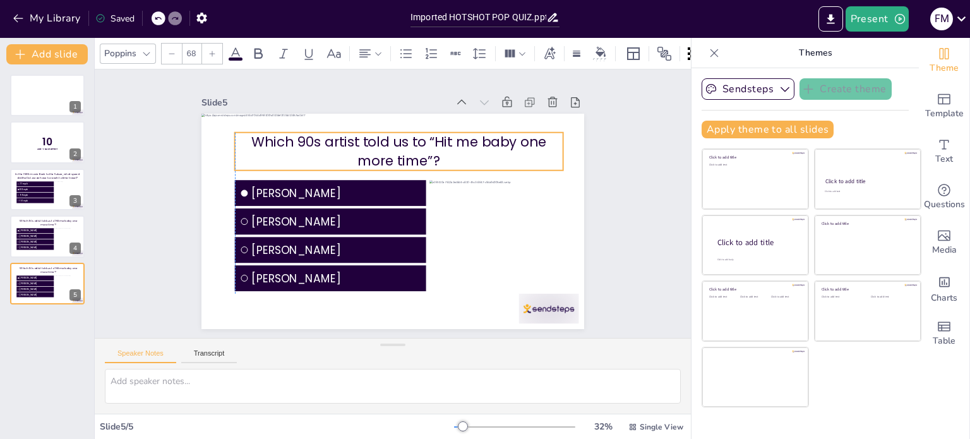
click at [377, 152] on p "Which 90s artist told us to “Hit me baby one more time”?" at bounding box center [428, 165] width 288 height 224
click at [377, 152] on p "Which 90s artist told us to “Hit me baby one more time”?" at bounding box center [423, 162] width 303 height 197
click at [377, 152] on p "Which 90s artist told us to “Hit me baby one more time”?" at bounding box center [415, 157] width 324 height 138
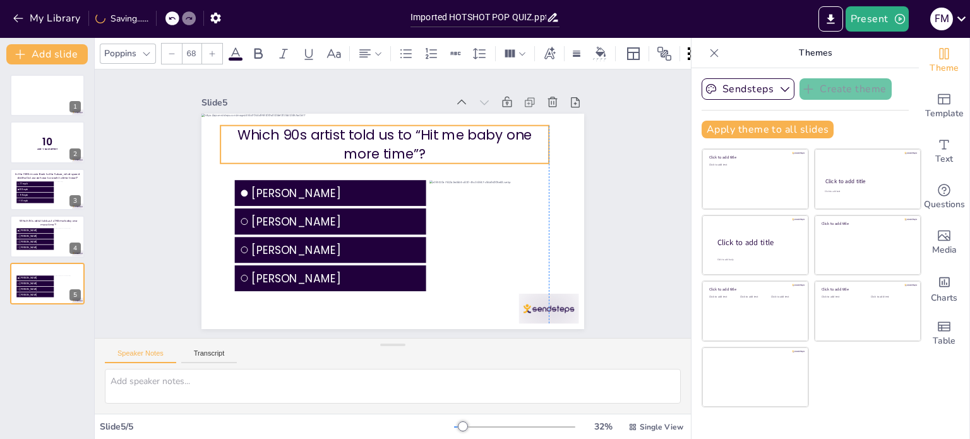
drag, startPoint x: 431, startPoint y: 156, endPoint x: 421, endPoint y: 148, distance: 12.1
click at [421, 148] on p "Which 90s artist told us to “Hit me baby one more time”?" at bounding box center [396, 144] width 329 height 105
click at [155, 18] on icon at bounding box center [158, 19] width 8 height 8
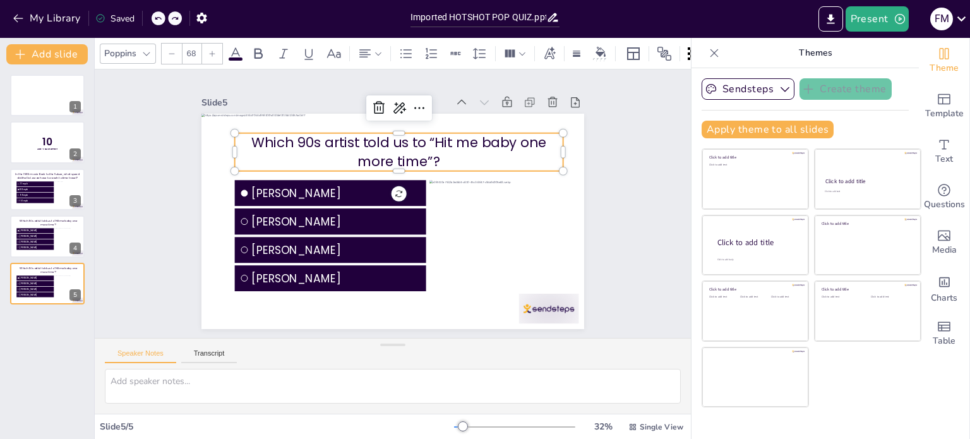
click at [419, 147] on p "Which 90s artist told us to “Hit me baby one more time”?" at bounding box center [409, 154] width 329 height 105
click at [424, 151] on p "Which 90s artist told us to “Hit me baby one more time”?" at bounding box center [419, 159] width 315 height 168
click at [421, 160] on p "Which 90s artist told us to “Hit me baby one more time”?" at bounding box center [440, 183] width 197 height 303
click at [421, 160] on p "Which 90s artist told us to “Hit me baby one more time”?" at bounding box center [419, 159] width 315 height 169
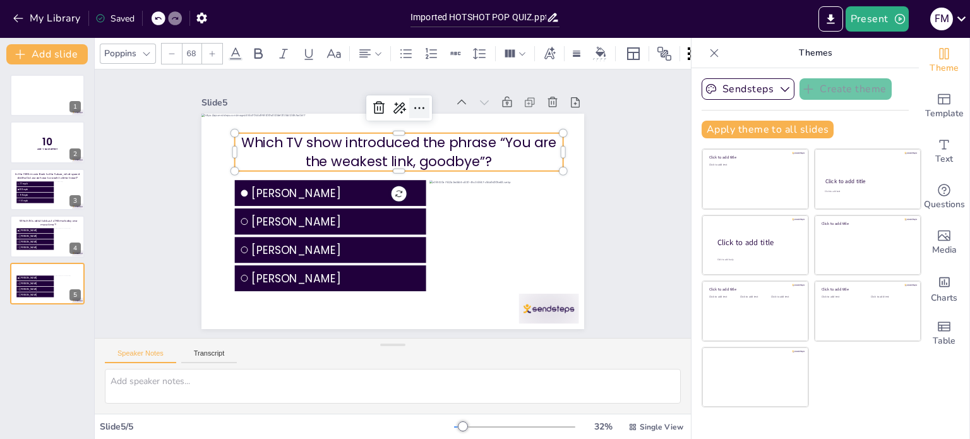
click at [446, 117] on icon at bounding box center [456, 127] width 20 height 20
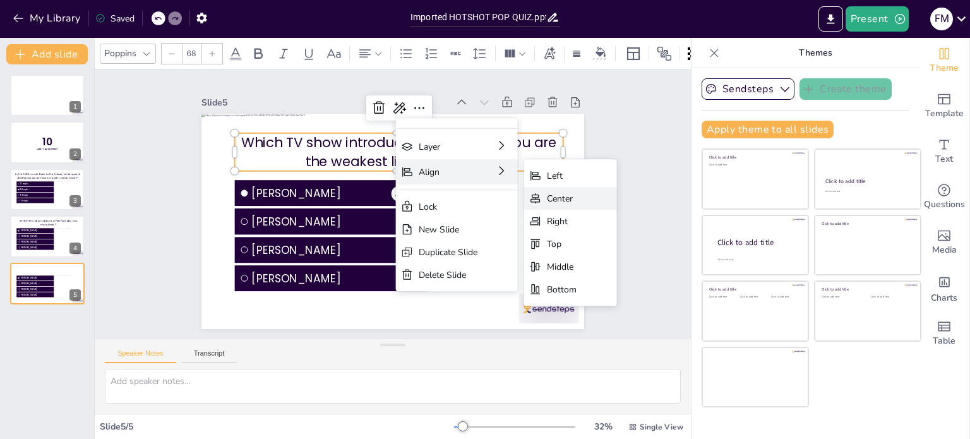
click at [622, 313] on div "Center" at bounding box center [638, 322] width 32 height 18
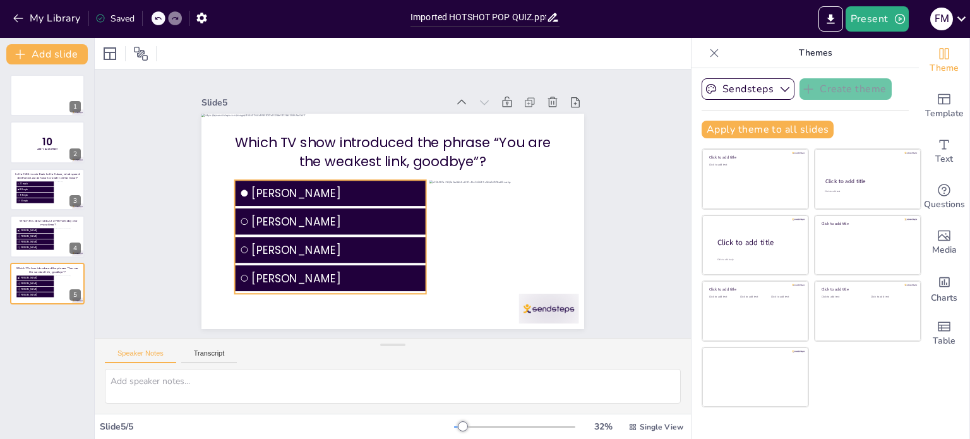
click at [291, 188] on span "[PERSON_NAME]" at bounding box center [342, 176] width 166 height 68
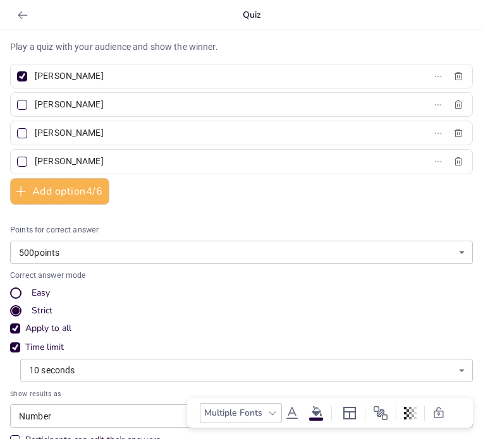
drag, startPoint x: 94, startPoint y: 77, endPoint x: 30, endPoint y: 75, distance: 63.8
click at [30, 75] on span "[PERSON_NAME]" at bounding box center [88, 76] width 117 height 18
click at [35, 75] on input "[PERSON_NAME]" at bounding box center [93, 76] width 117 height 18
type input "The Weakest Link"
click at [448, 69] on button "button" at bounding box center [458, 76] width 20 height 15
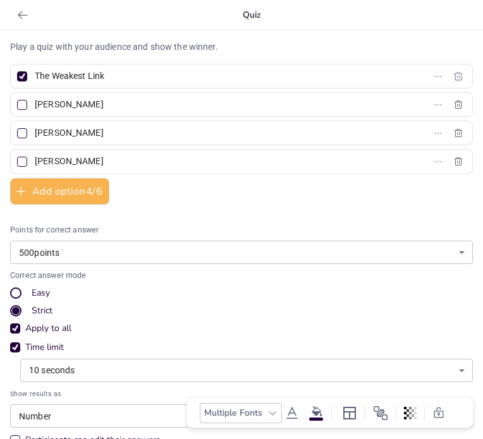
checkbox input "false"
type input "[PERSON_NAME]"
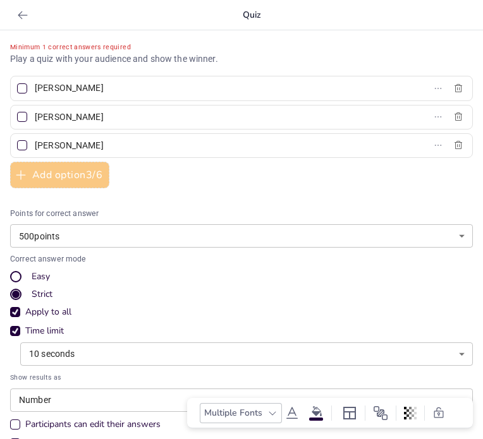
click at [64, 174] on button "Add option 3 / 6" at bounding box center [59, 175] width 99 height 27
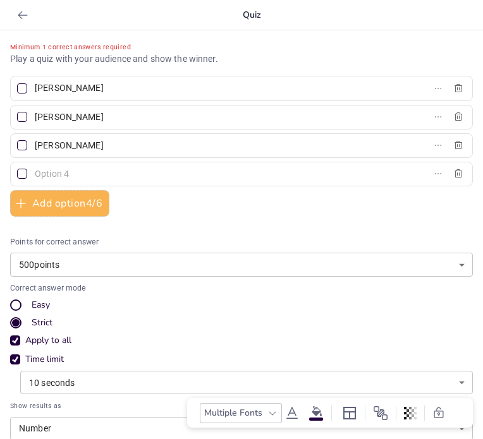
drag, startPoint x: 126, startPoint y: 87, endPoint x: 35, endPoint y: 85, distance: 91.6
click at [35, 85] on input "[PERSON_NAME]" at bounding box center [93, 88] width 117 height 18
type input "The Weakest Link"
type input "The Apprentice"
type input "Deal or No Deal"
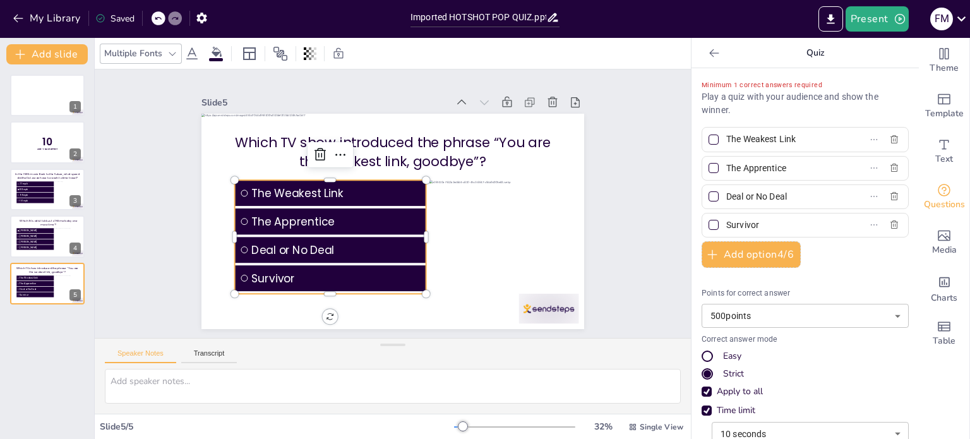
type input "Survivor"
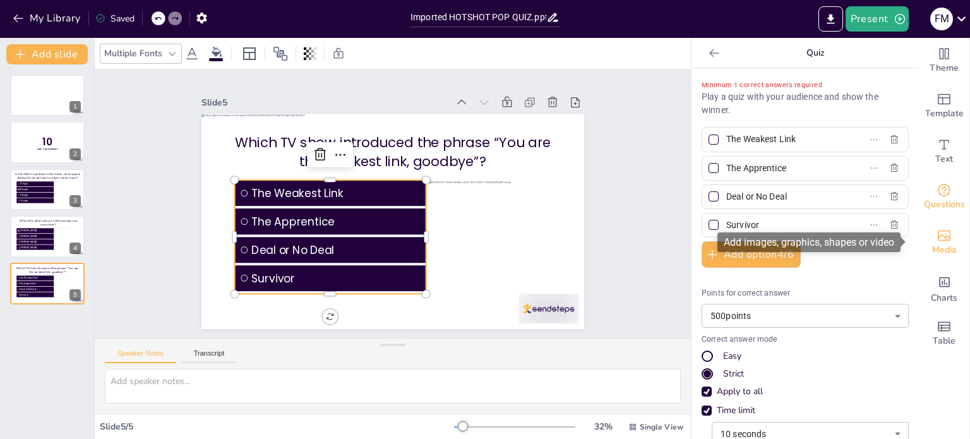
click at [934, 247] on span "Media" at bounding box center [944, 250] width 25 height 14
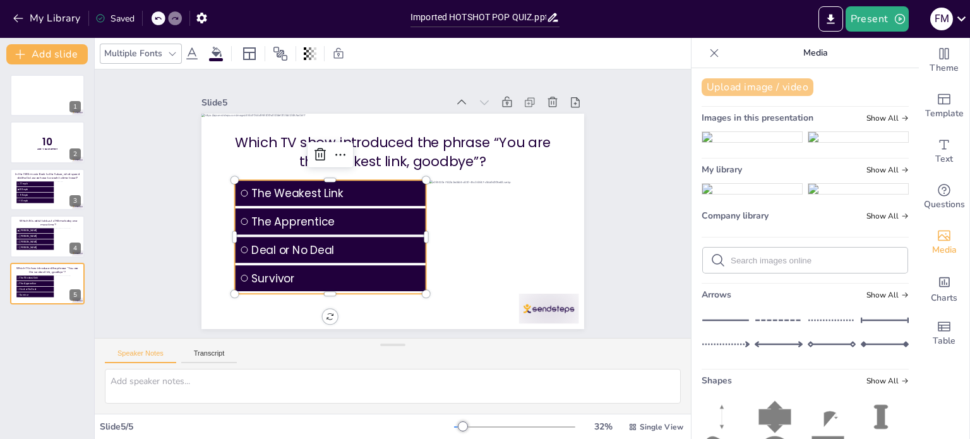
click at [744, 82] on button "Upload image / video" at bounding box center [758, 87] width 112 height 18
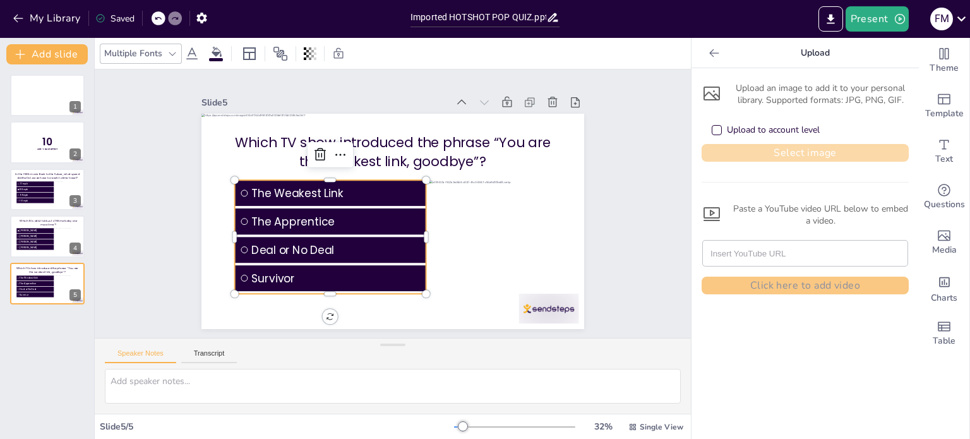
click at [768, 150] on button "Select image" at bounding box center [805, 153] width 207 height 18
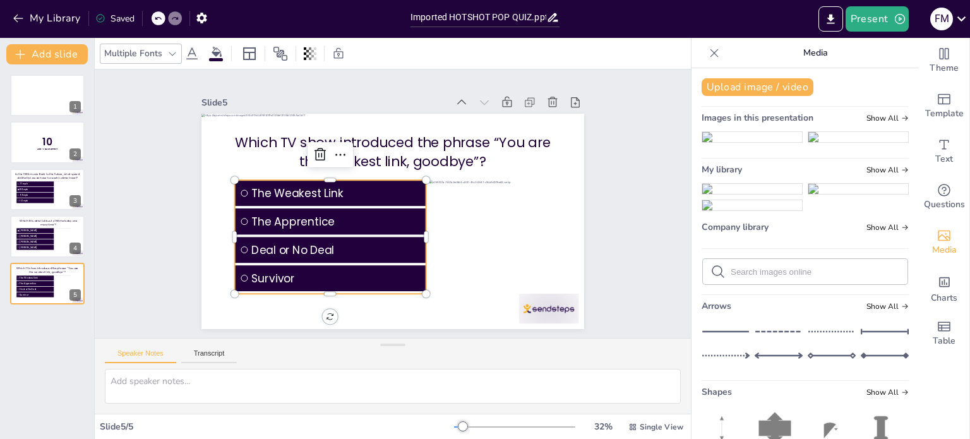
click at [759, 194] on img at bounding box center [752, 189] width 100 height 10
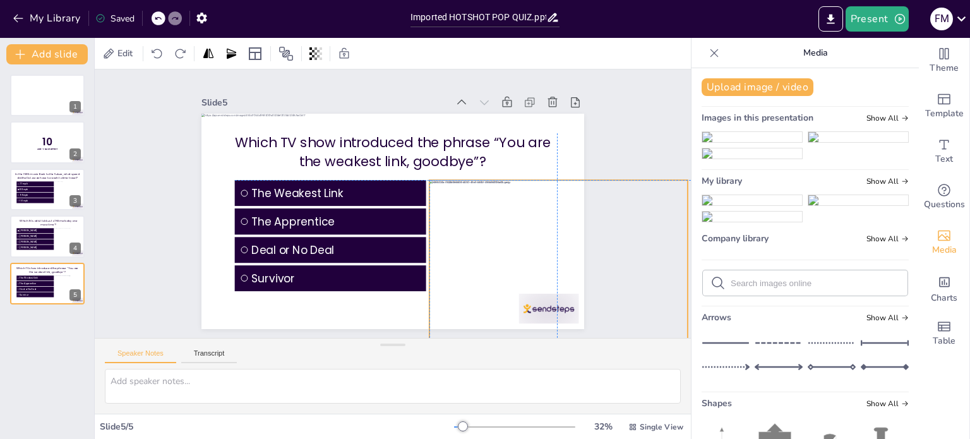
drag, startPoint x: 455, startPoint y: 222, endPoint x: 599, endPoint y: 242, distance: 145.4
click at [599, 242] on div "Slide 1 Slide 2 10 Are You Game? Slide 3 In the 1985 movie Back to the Future, …" at bounding box center [392, 204] width 413 height 516
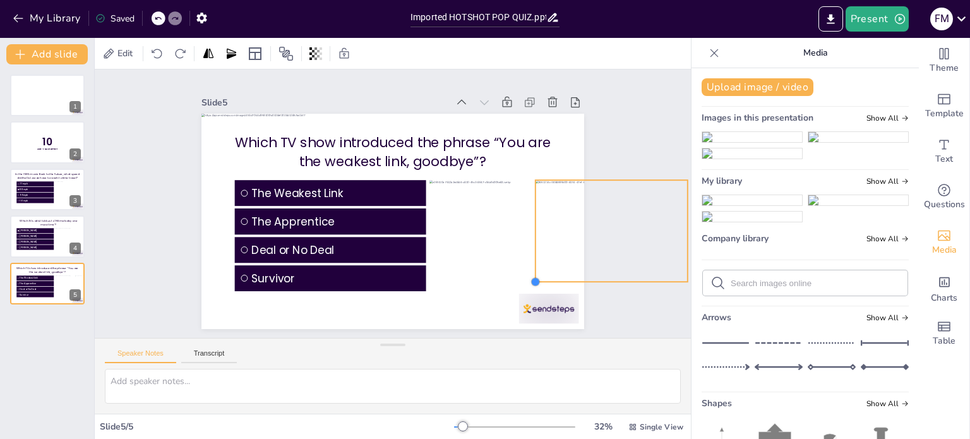
drag, startPoint x: 419, startPoint y: 297, endPoint x: 574, endPoint y: 227, distance: 169.3
click at [574, 227] on div "Which TV show introduced the phrase “You are the weakest link, goodbye”? The We…" at bounding box center [383, 219] width 439 height 378
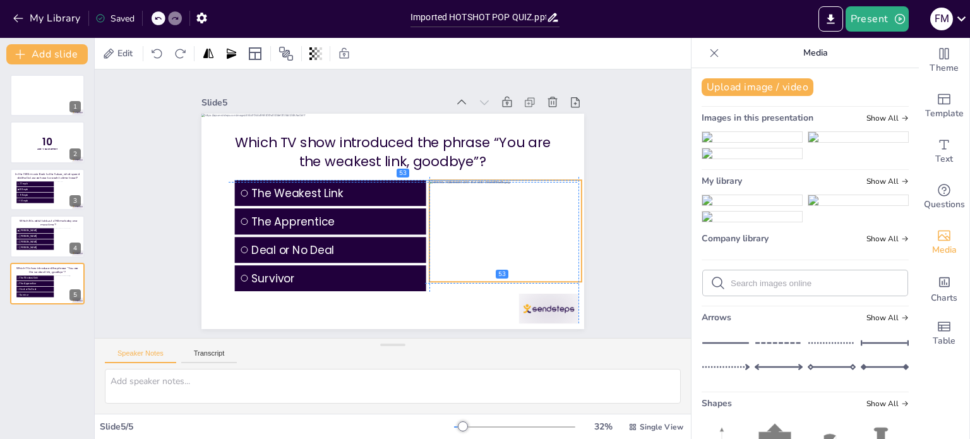
drag, startPoint x: 560, startPoint y: 222, endPoint x: 450, endPoint y: 219, distance: 110.6
click at [450, 219] on div at bounding box center [497, 253] width 170 height 131
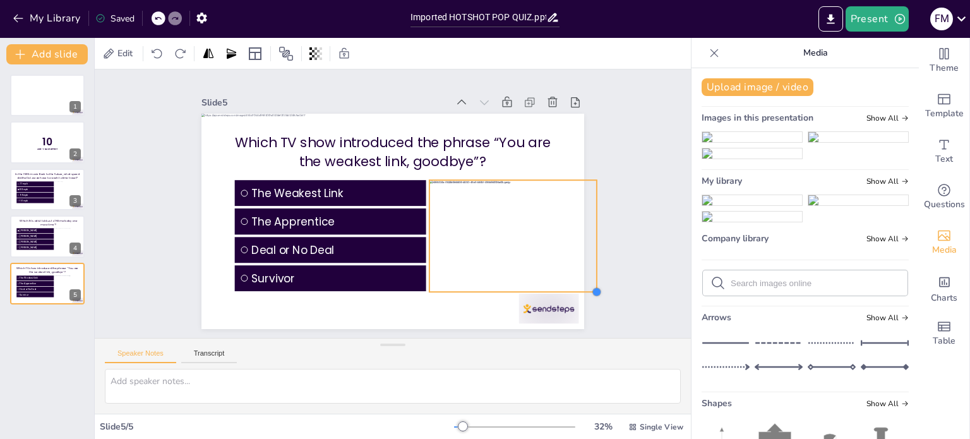
drag, startPoint x: 570, startPoint y: 275, endPoint x: 581, endPoint y: 285, distance: 14.7
click at [581, 285] on div "Slide 1 Slide 2 10 Are You Game? Slide 3 In the 1985 movie Back to the Future, …" at bounding box center [393, 204] width 518 height 444
drag, startPoint x: 589, startPoint y: 234, endPoint x: 536, endPoint y: 237, distance: 53.2
click at [536, 237] on div at bounding box center [531, 282] width 44 height 109
click at [492, 210] on div at bounding box center [480, 292] width 201 height 180
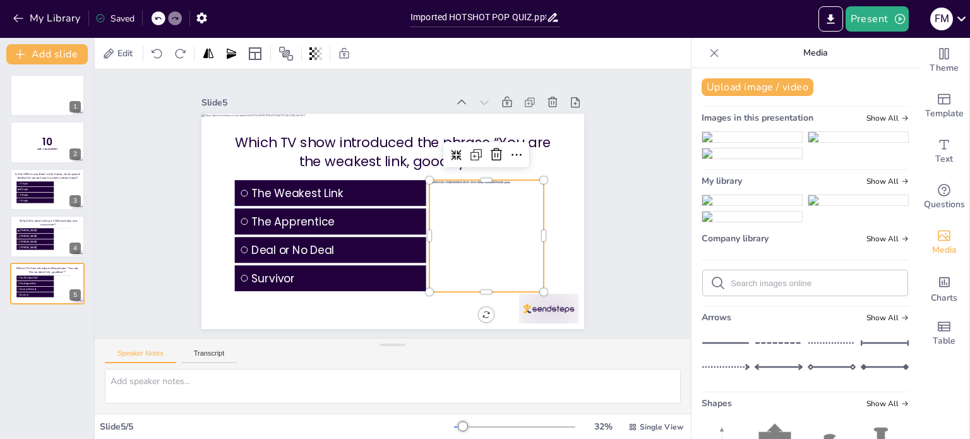
click at [492, 215] on div at bounding box center [449, 314] width 195 height 199
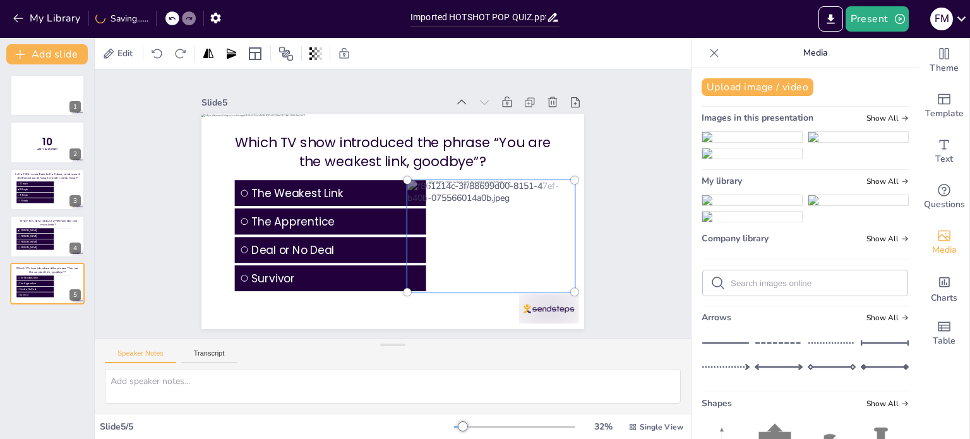
drag, startPoint x: 489, startPoint y: 214, endPoint x: 471, endPoint y: 214, distance: 18.3
click at [471, 214] on div at bounding box center [444, 293] width 220 height 216
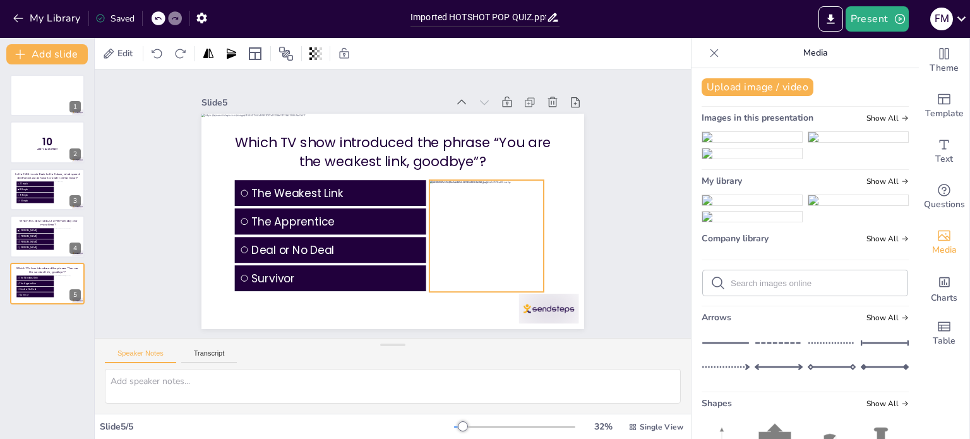
click at [483, 221] on div at bounding box center [461, 281] width 201 height 180
click at [294, 51] on div at bounding box center [286, 54] width 20 height 20
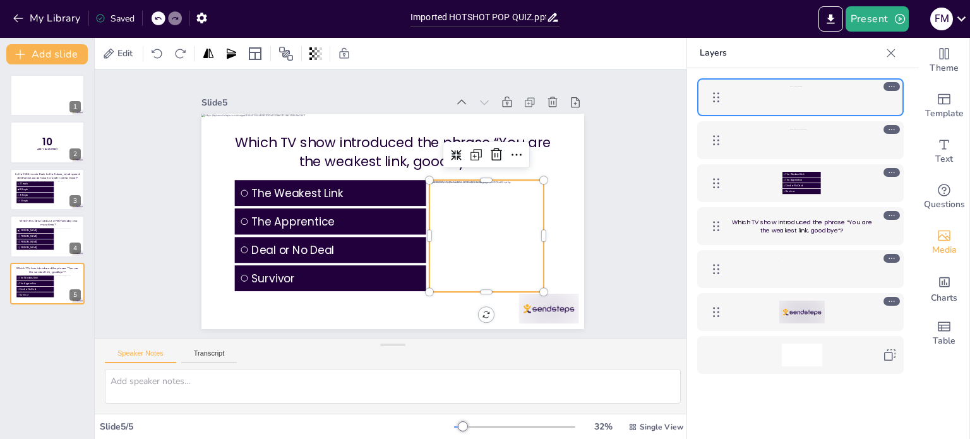
drag, startPoint x: 801, startPoint y: 93, endPoint x: 798, endPoint y: 133, distance: 39.9
click at [798, 148] on div "The Weakest Link The Apprentice Deal or No Deal Survivor Which TV show introduc…" at bounding box center [800, 226] width 227 height 316
drag, startPoint x: 716, startPoint y: 95, endPoint x: 715, endPoint y: 136, distance: 41.1
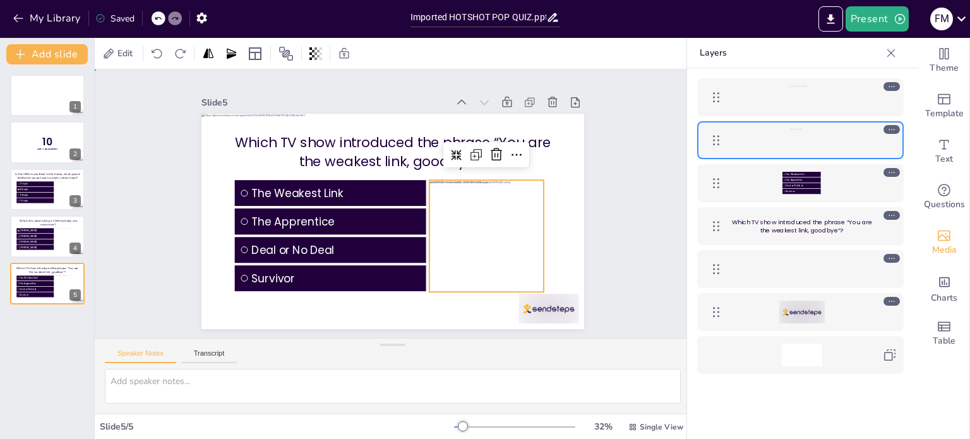
click at [619, 214] on div "Slide 1 Slide 2 10 Are You Game? Slide 3 In the 1985 movie Back to the Future, …" at bounding box center [392, 203] width 639 height 387
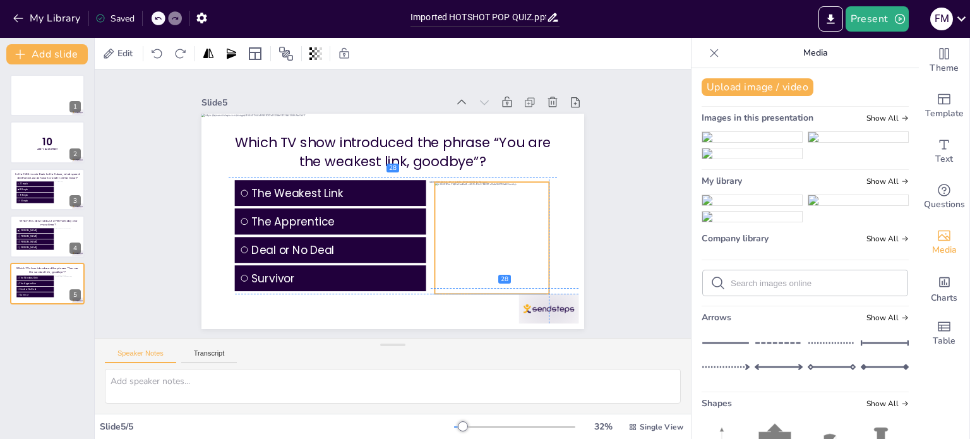
click at [507, 216] on div at bounding box center [476, 268] width 144 height 144
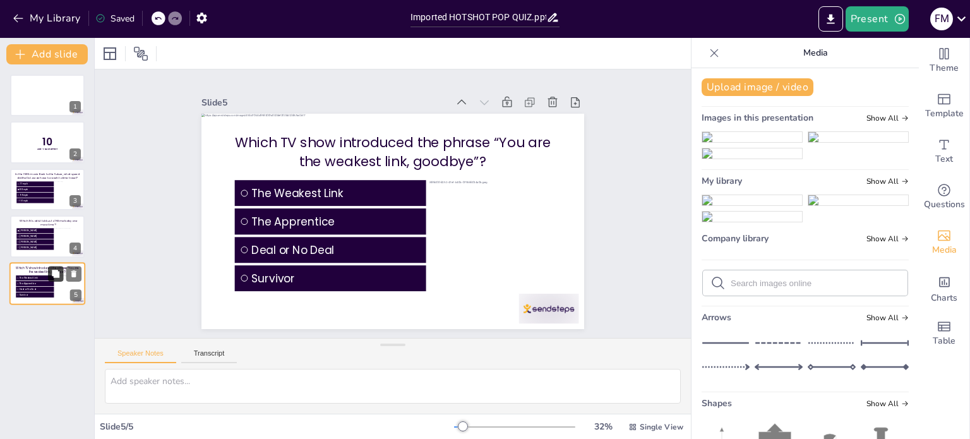
click at [51, 274] on icon at bounding box center [55, 273] width 9 height 9
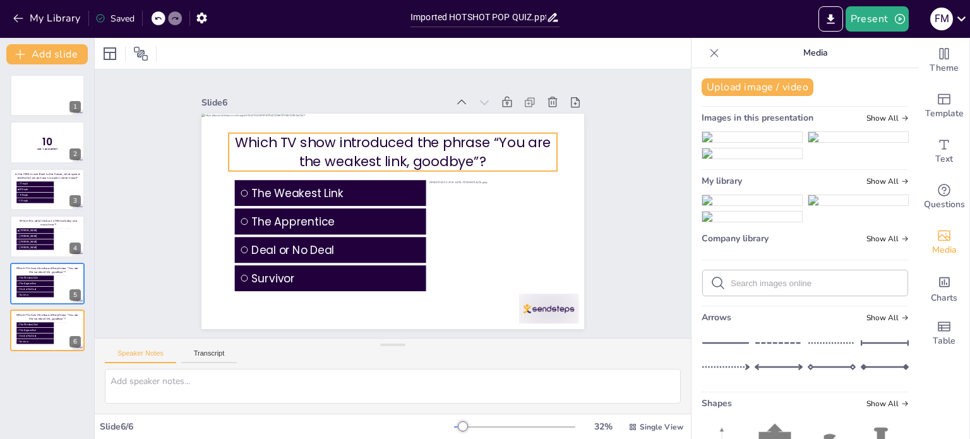
click at [343, 148] on p "Which TV show introduced the phrase “You are the weakest link, goodbye”?" at bounding box center [409, 155] width 324 height 138
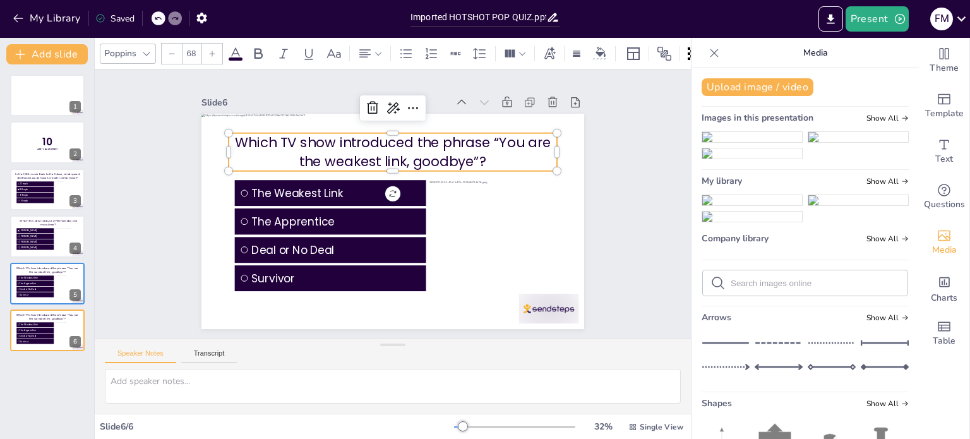
click at [343, 148] on p "Which TV show introduced the phrase “You are the weakest link, goodbye”?" at bounding box center [414, 157] width 316 height 168
click at [343, 148] on p "Which TV show introduced the phrase “You are the weakest link, goodbye”?" at bounding box center [403, 152] width 329 height 105
click at [344, 148] on p "Which TV show introduced the phrase “You are the weakest link, goodbye”?" at bounding box center [398, 152] width 330 height 72
click at [356, 142] on p "Which TV show introduced the phrase “You are the weakest link, goodbye”?" at bounding box center [440, 182] width 169 height 315
click at [346, 142] on p "Which TV show introduced the phrase “You are the weakest link, goodbye”?" at bounding box center [423, 162] width 288 height 224
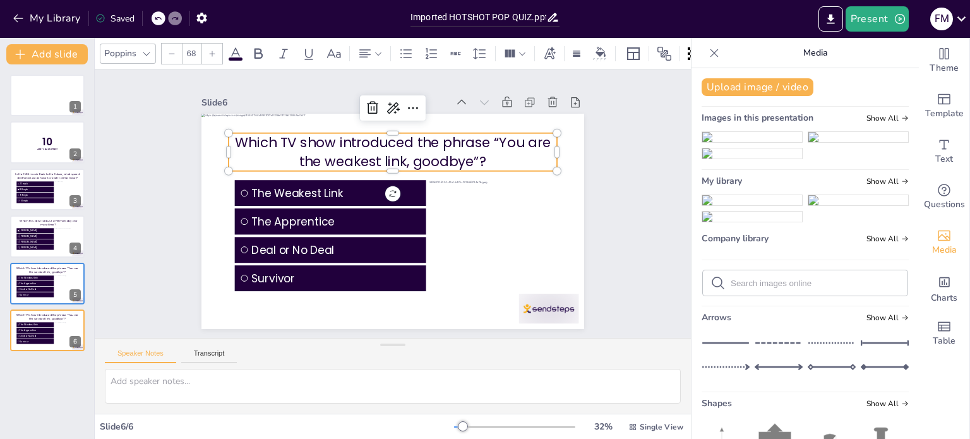
click at [472, 152] on p "Which TV show introduced the phrase “You are the weakest link, goodbye”?" at bounding box center [409, 155] width 324 height 138
click at [474, 153] on p "Which TV show introduced the phrase “You are the weakest link, goodbye”?" at bounding box center [418, 159] width 303 height 197
click at [475, 157] on p "Which TV show introduced the phrase “You are the weakest link, goodbye”?" at bounding box center [409, 155] width 324 height 138
click at [475, 157] on p "Which TV show introduced the phrase “You are the weakest link, goodbye”?" at bounding box center [398, 152] width 330 height 72
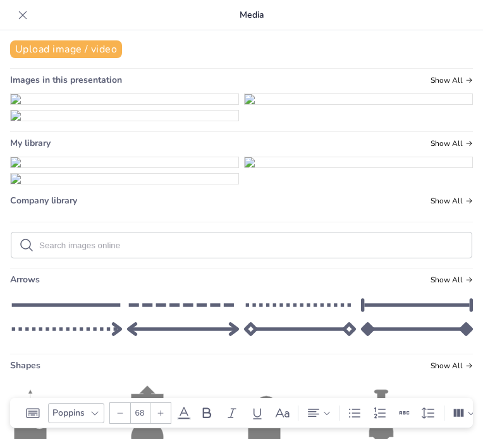
click at [25, 16] on icon at bounding box center [22, 15] width 13 height 13
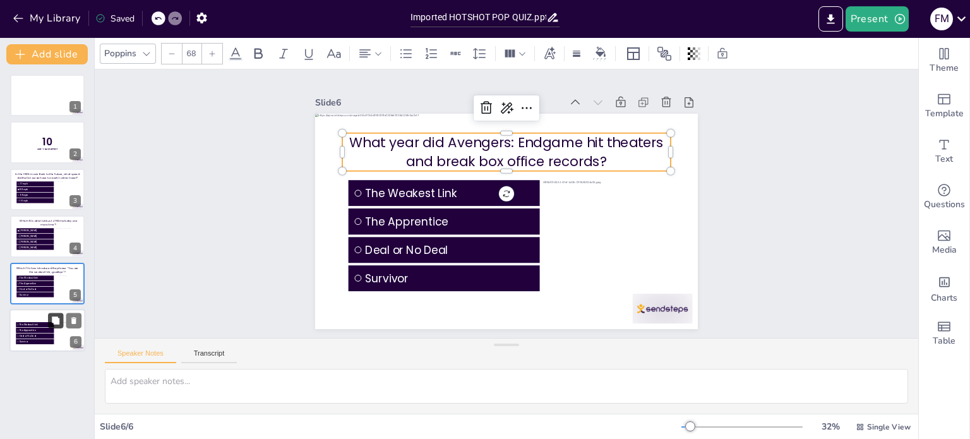
click at [51, 328] on button at bounding box center [55, 320] width 15 height 15
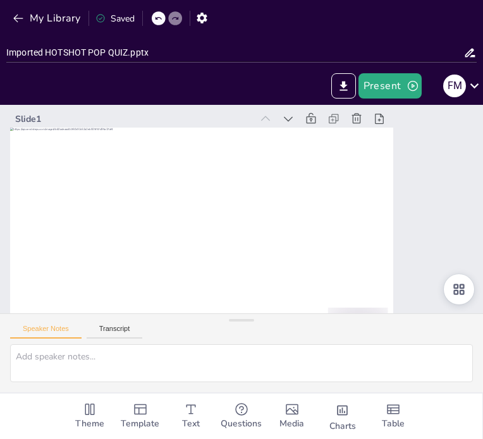
click at [430, 346] on icon at bounding box center [423, 353] width 14 height 14
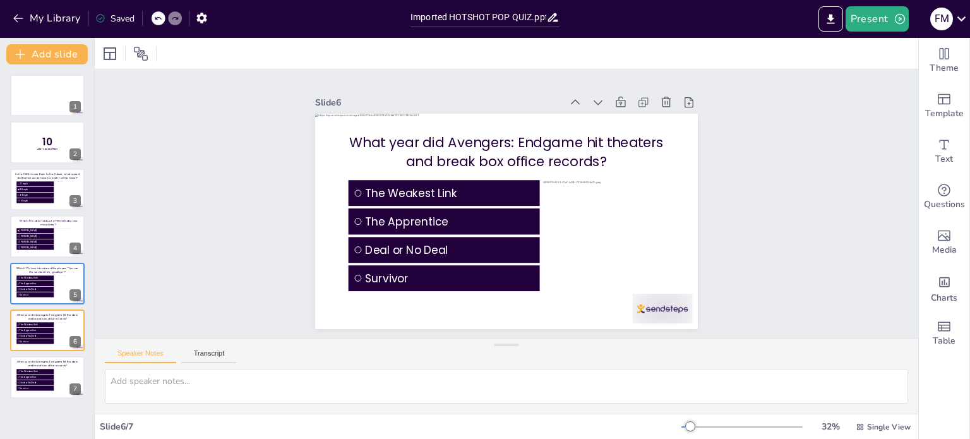
drag, startPoint x: 38, startPoint y: 373, endPoint x: 65, endPoint y: 354, distance: 33.1
click at [37, 373] on li "The Weakest Link" at bounding box center [34, 372] width 37 height 5
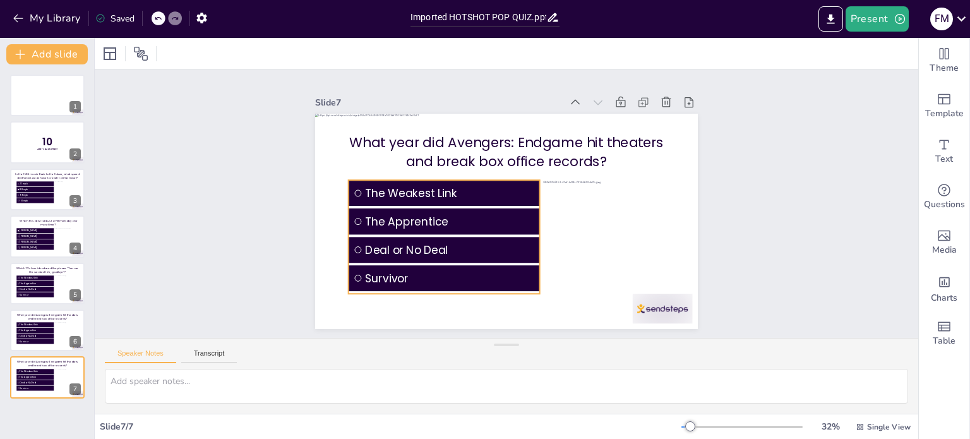
click at [418, 186] on div "What year did Avengers: Endgame hit theaters and break box office records? The …" at bounding box center [494, 217] width 428 height 416
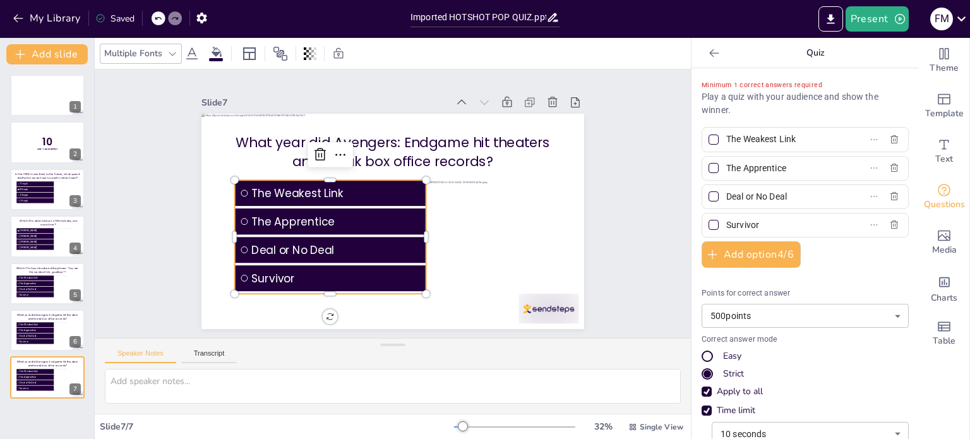
click at [761, 136] on input "The Weakest Link" at bounding box center [784, 139] width 117 height 18
type input "2017"
type input "2018"
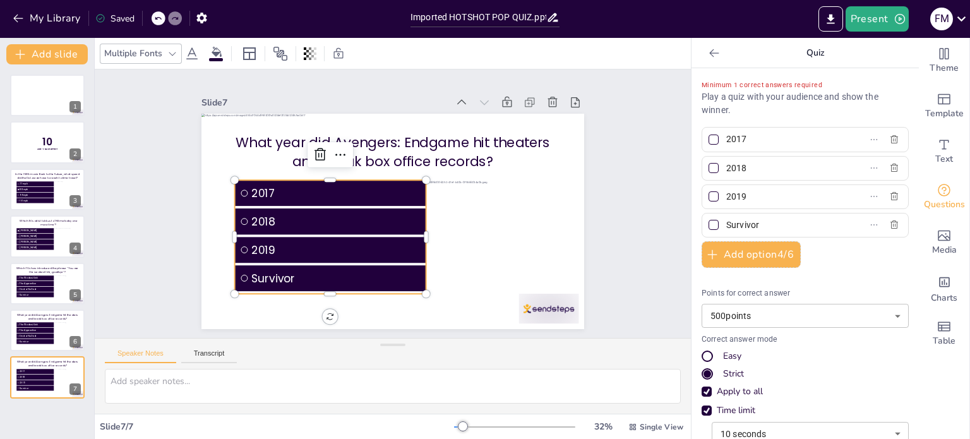
type input "2019"
type input "2020"
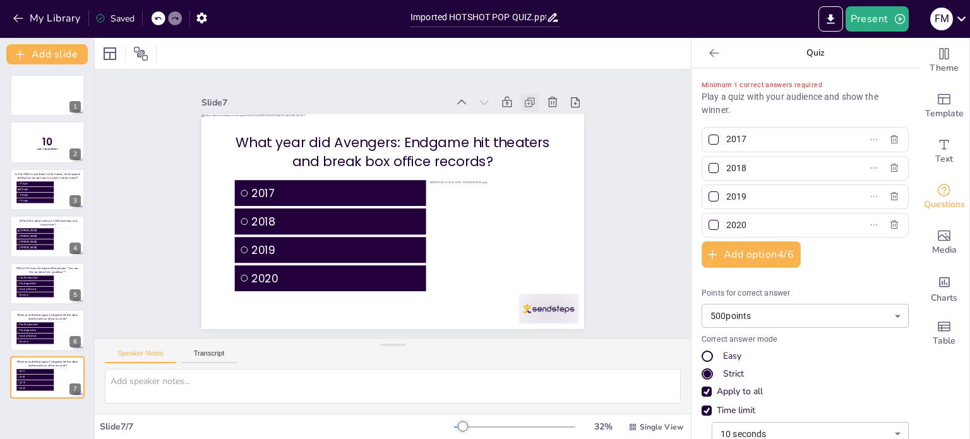
click at [551, 159] on icon at bounding box center [559, 167] width 16 height 16
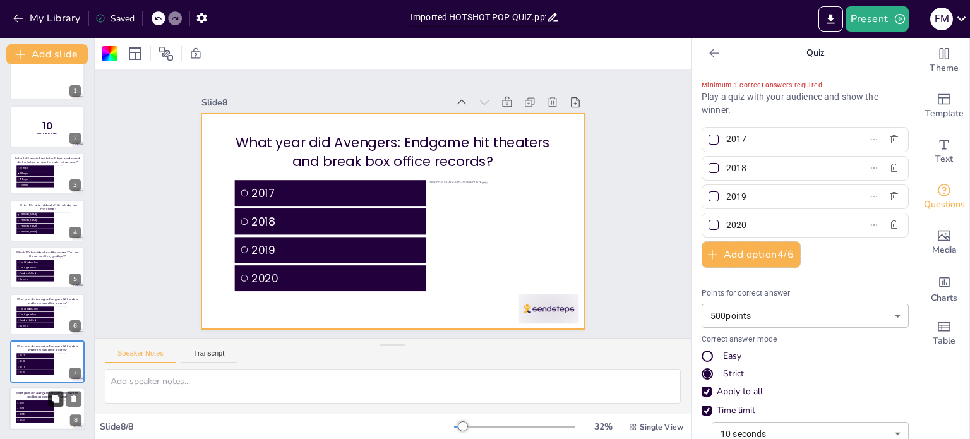
click at [56, 402] on icon at bounding box center [55, 398] width 9 height 9
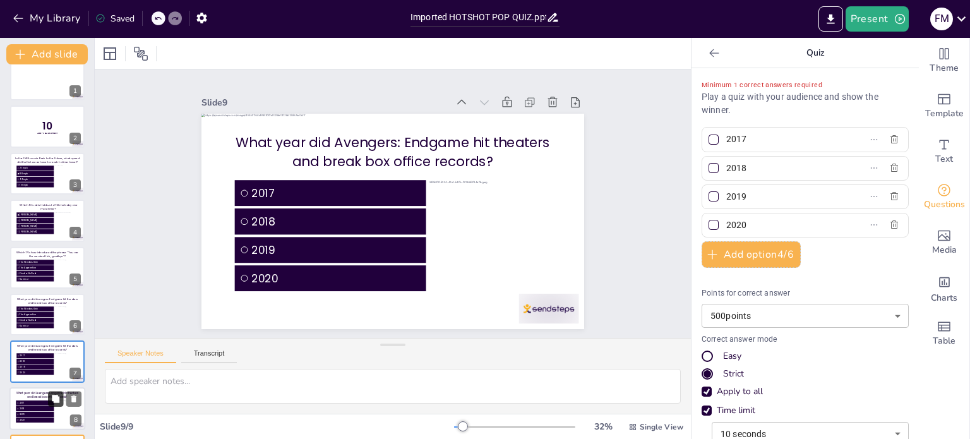
scroll to position [63, 0]
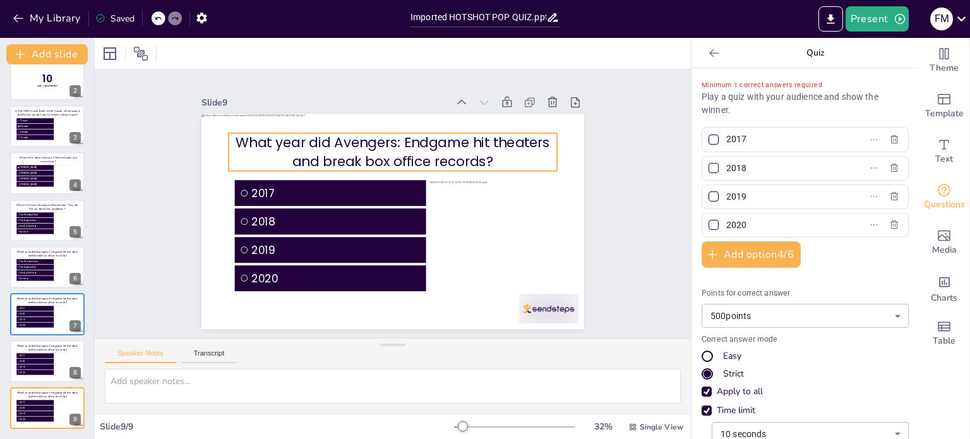
click at [339, 142] on p "What year did Avengers: Endgame hit theaters and break box office records?" at bounding box center [403, 152] width 329 height 105
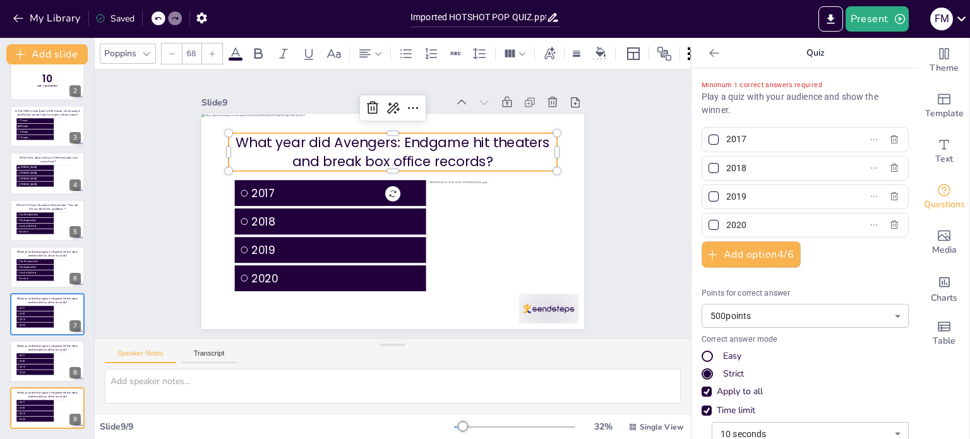
click at [421, 144] on p "What year did Avengers: Endgame hit theaters and break box office records?" at bounding box center [403, 152] width 329 height 105
click at [461, 153] on p "What year did Avengers: Endgame hit theaters and break box office records?" at bounding box center [398, 152] width 330 height 72
click at [479, 156] on p "What year did Avengers: Endgame hit theaters and break box office records?" at bounding box center [409, 155] width 324 height 138
click at [484, 156] on p "What year did Avengers: Endgame hit theaters and break box office records?" at bounding box center [403, 152] width 329 height 105
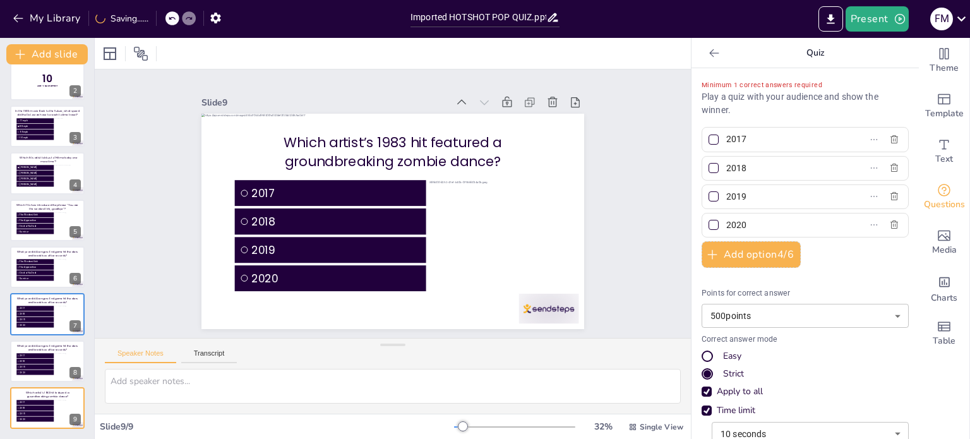
click at [35, 164] on div at bounding box center [47, 173] width 75 height 42
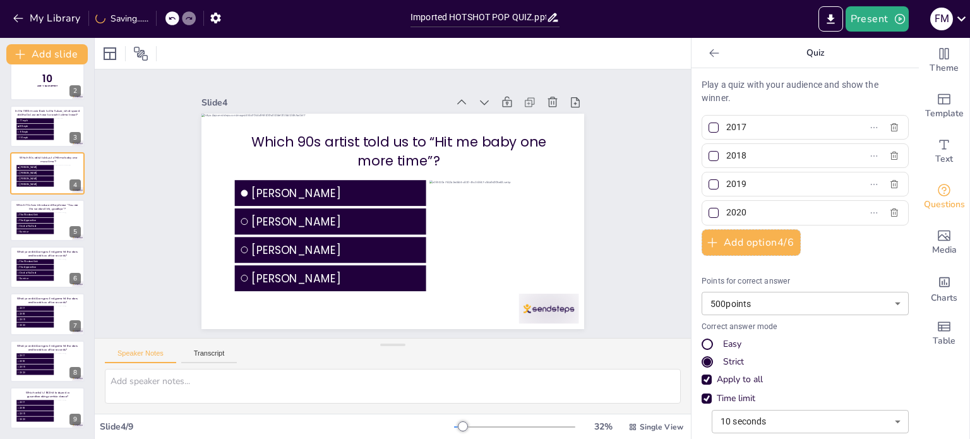
type input "[PERSON_NAME]"
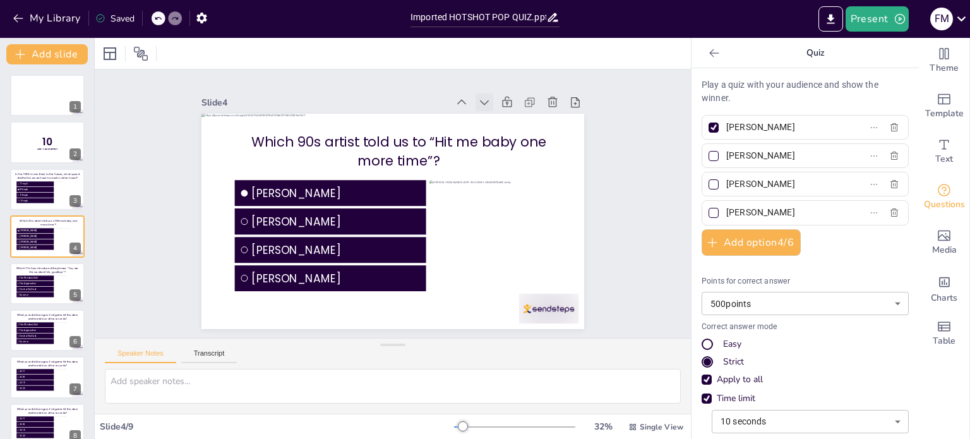
click at [514, 153] on icon at bounding box center [522, 161] width 17 height 17
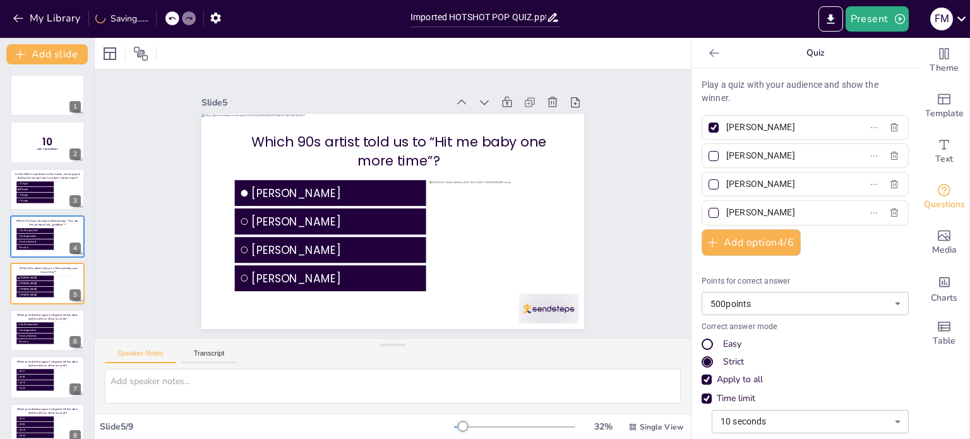
click at [488, 105] on icon at bounding box center [495, 112] width 14 height 14
click at [474, 111] on icon at bounding box center [481, 118] width 15 height 15
click at [465, 103] on icon at bounding box center [472, 110] width 14 height 14
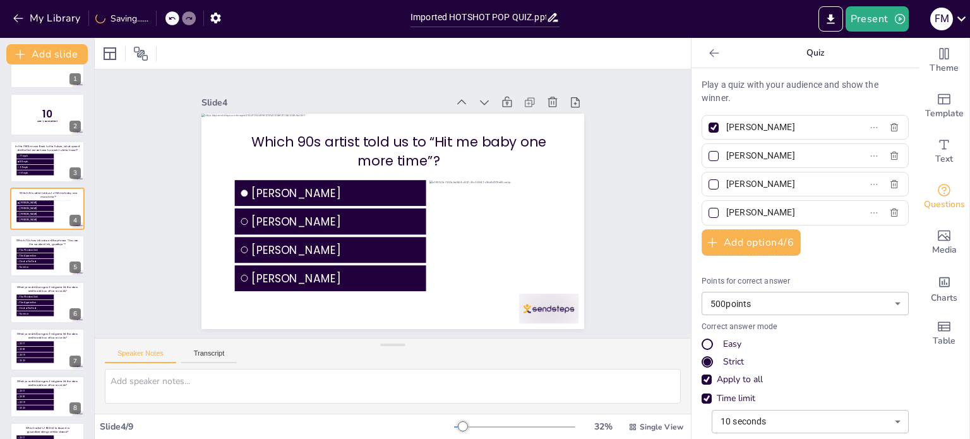
scroll to position [63, 0]
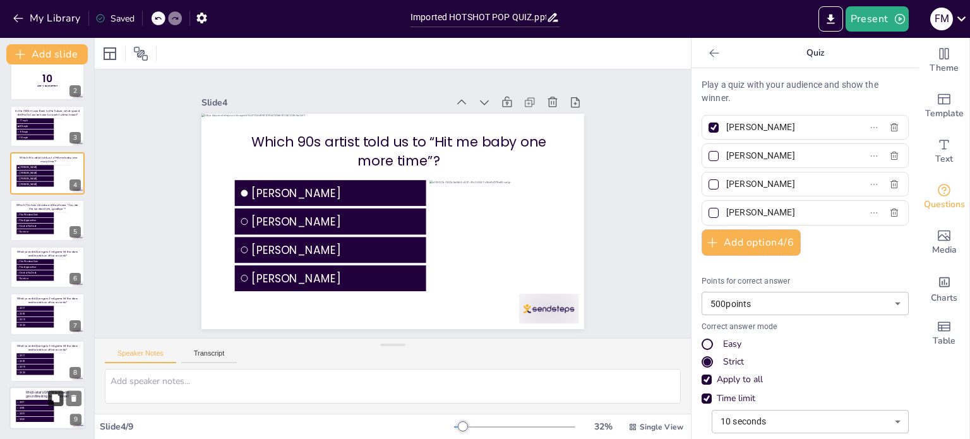
click at [51, 395] on icon at bounding box center [55, 398] width 9 height 9
type input "2017"
type input "2018"
type input "2019"
type input "2020"
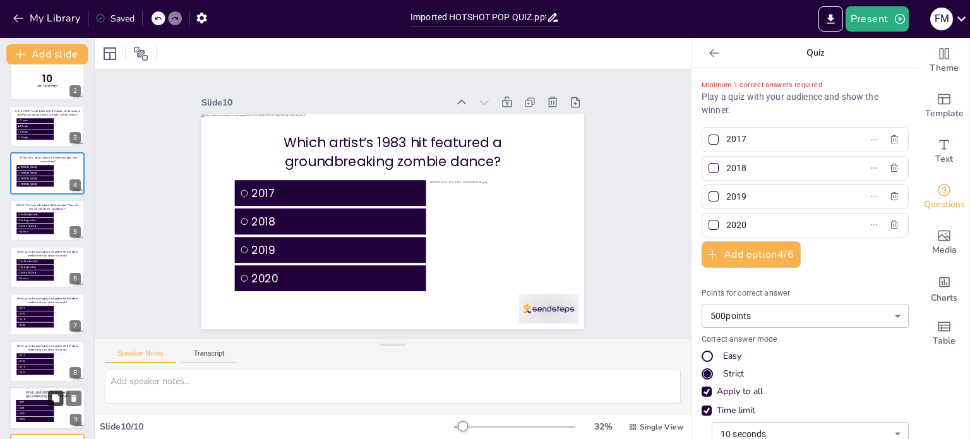
scroll to position [111, 0]
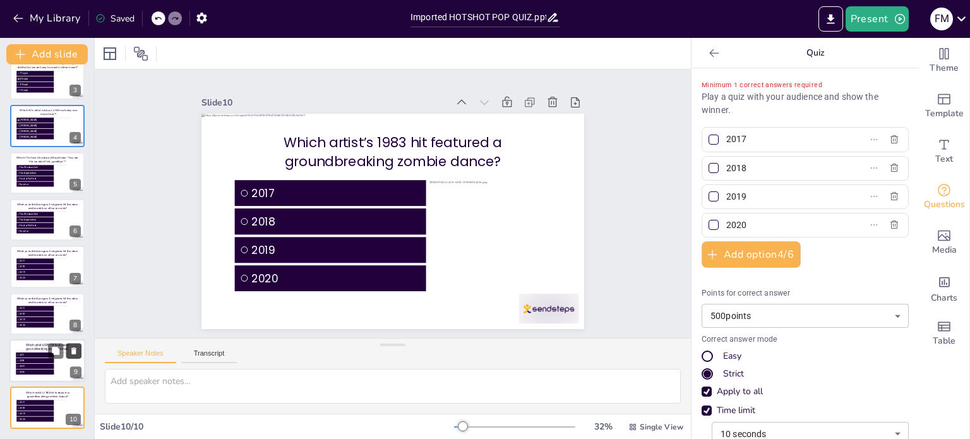
click at [75, 395] on icon at bounding box center [73, 398] width 9 height 9
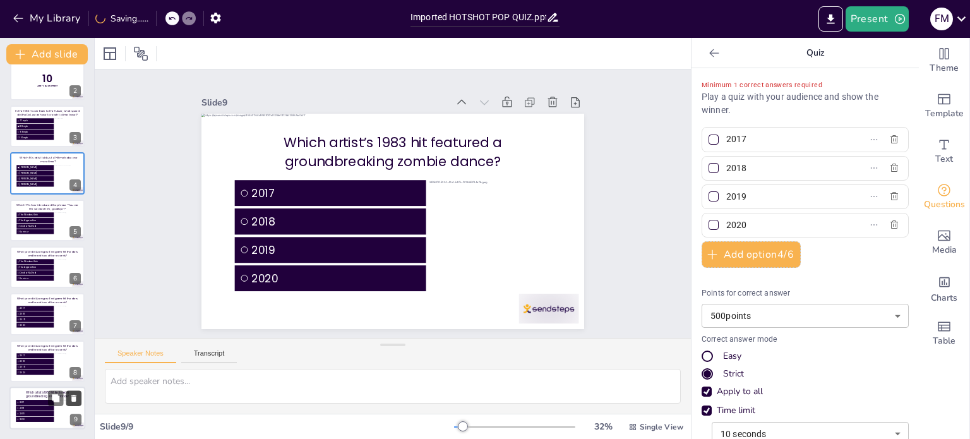
click at [75, 395] on icon at bounding box center [73, 398] width 9 height 9
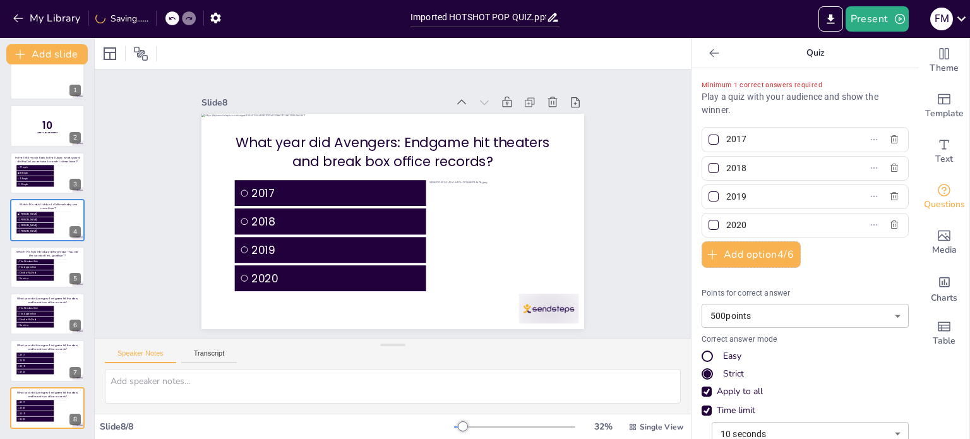
click at [75, 395] on icon at bounding box center [73, 398] width 9 height 9
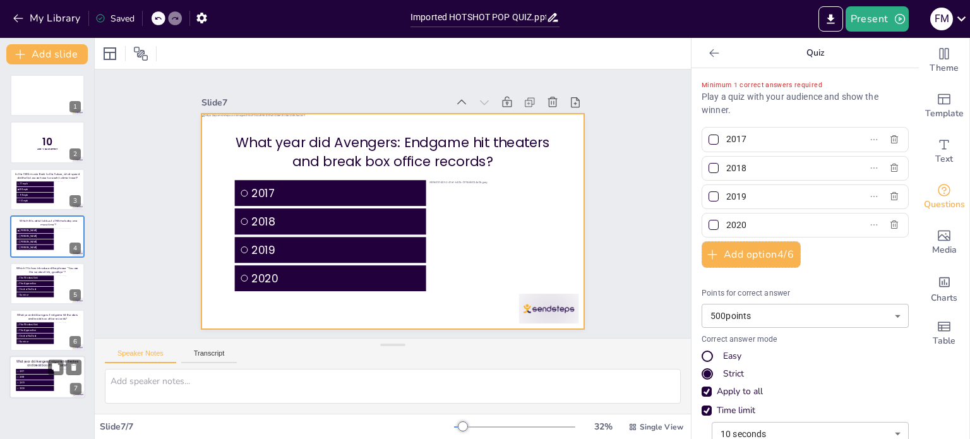
scroll to position [0, 0]
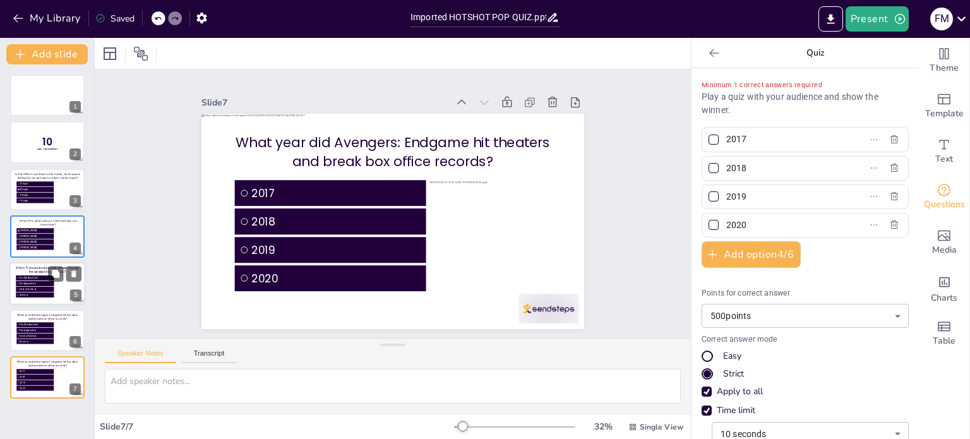
click at [41, 264] on div at bounding box center [47, 283] width 76 height 43
type input "The Weakest Link"
type input "The Apprentice"
type input "Deal or No Deal"
type input "Survivor"
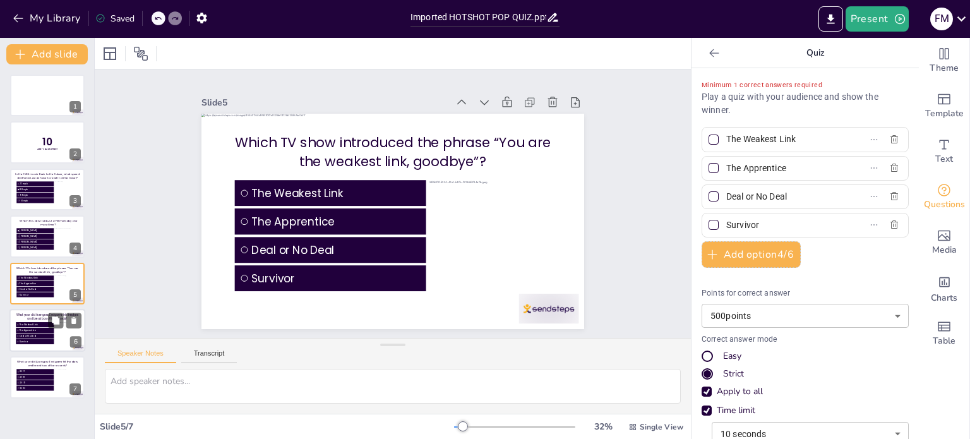
click at [39, 311] on div at bounding box center [47, 330] width 76 height 43
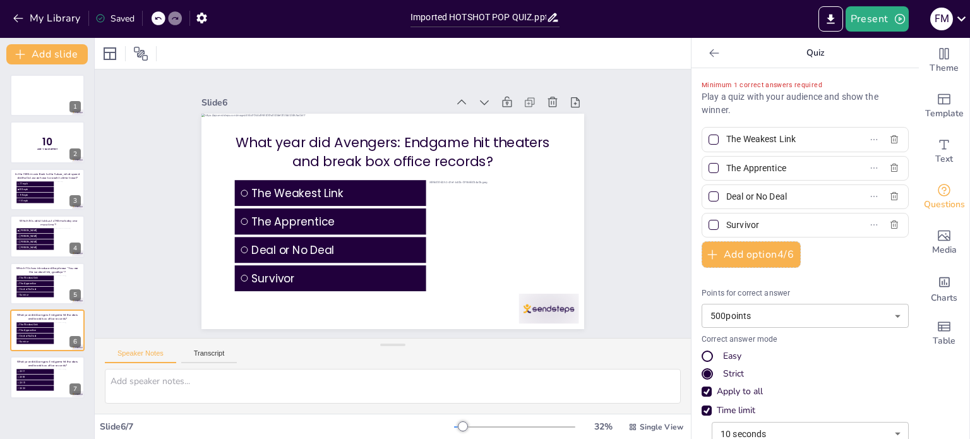
click at [38, 356] on div "What year did Avengers: Endgame hit theaters and break box office records? 2017…" at bounding box center [47, 377] width 75 height 42
type input "2017"
type input "2018"
type input "2019"
type input "2020"
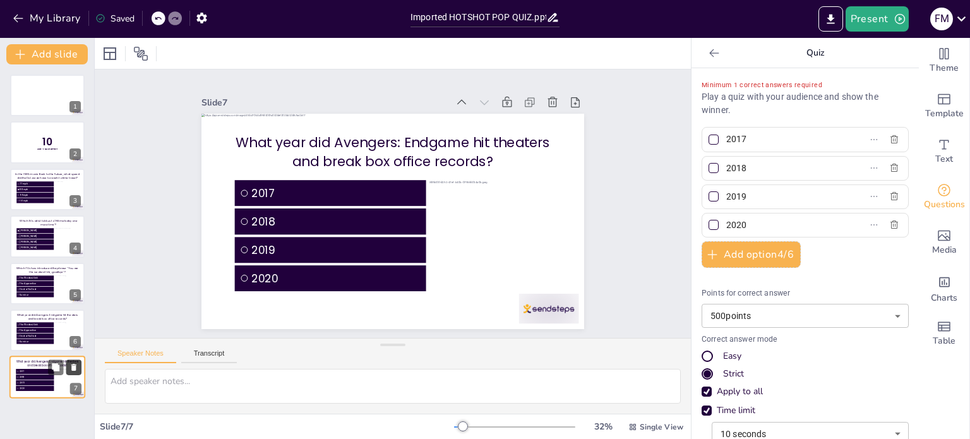
click at [75, 367] on icon at bounding box center [73, 367] width 5 height 7
type input "The Weakest Link"
type input "The Apprentice"
type input "Deal or No Deal"
type input "Survivor"
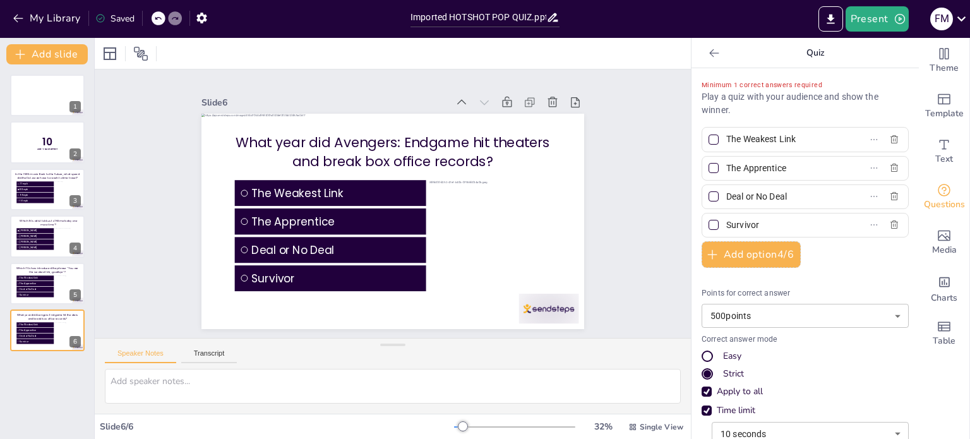
click at [164, 20] on div at bounding box center [159, 18] width 14 height 14
click at [159, 19] on icon at bounding box center [158, 19] width 8 height 8
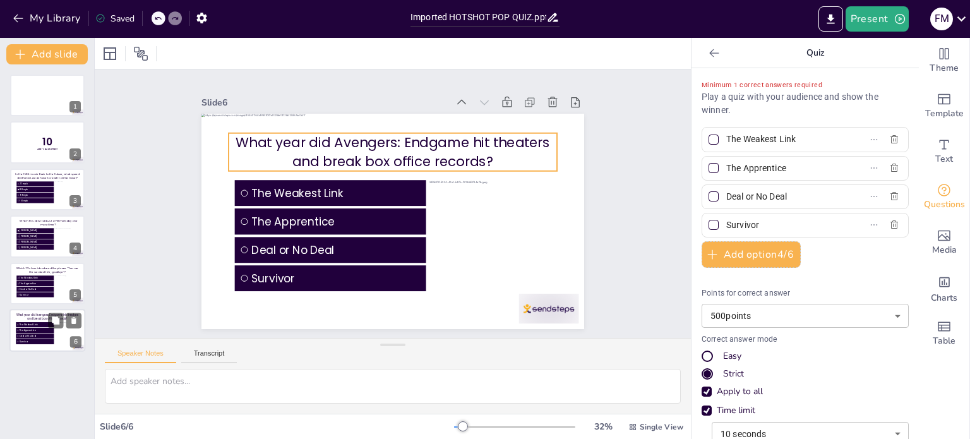
click at [28, 315] on p "What year did Avengers: Endgame hit theaters and break box office records?" at bounding box center [47, 317] width 65 height 8
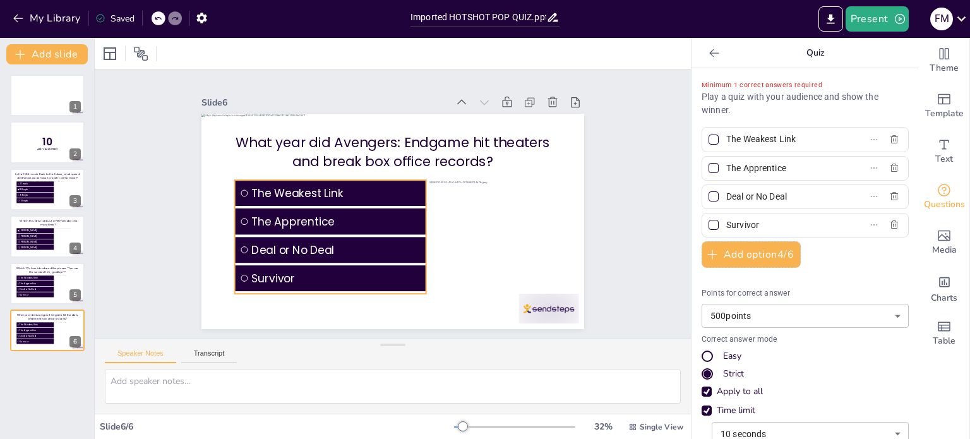
click at [280, 193] on span "The Weakest Link" at bounding box center [349, 166] width 155 height 99
drag, startPoint x: 796, startPoint y: 136, endPoint x: 717, endPoint y: 133, distance: 79.0
click at [726, 133] on input "The Weakest Link" at bounding box center [784, 139] width 117 height 18
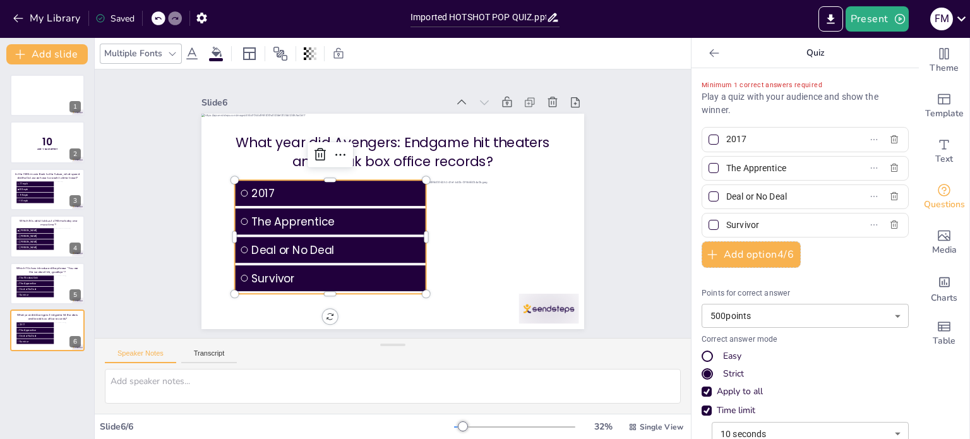
type input "2017"
type input "2018"
type input "2019"
type input "2020"
click at [709, 197] on div at bounding box center [714, 196] width 10 height 10
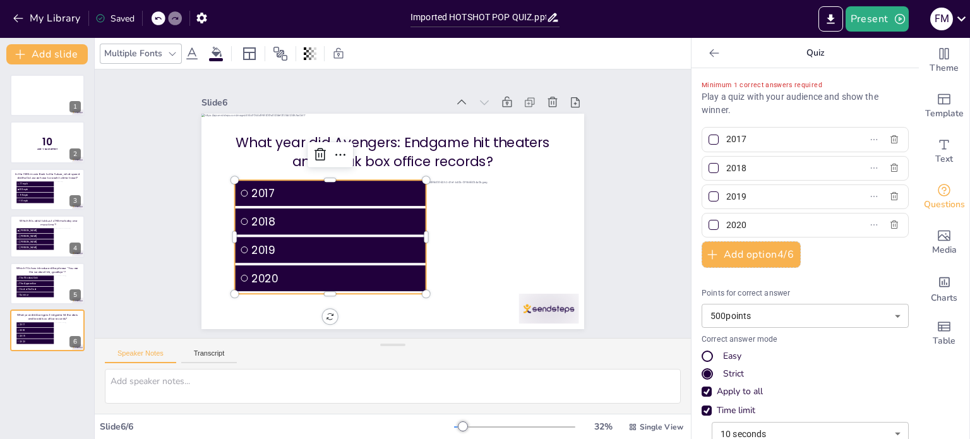
click at [726, 197] on input "2019" at bounding box center [784, 197] width 117 height 18
checkbox input "true"
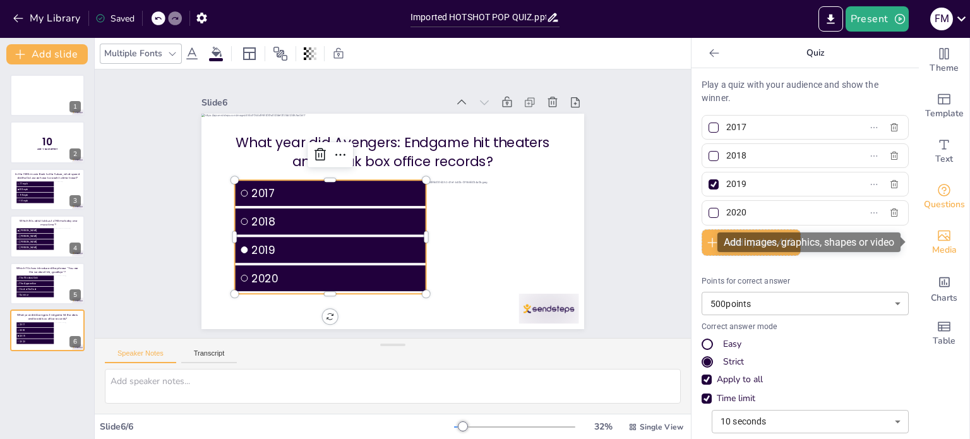
click at [940, 240] on icon "Add images, graphics, shapes or video" at bounding box center [944, 236] width 13 height 11
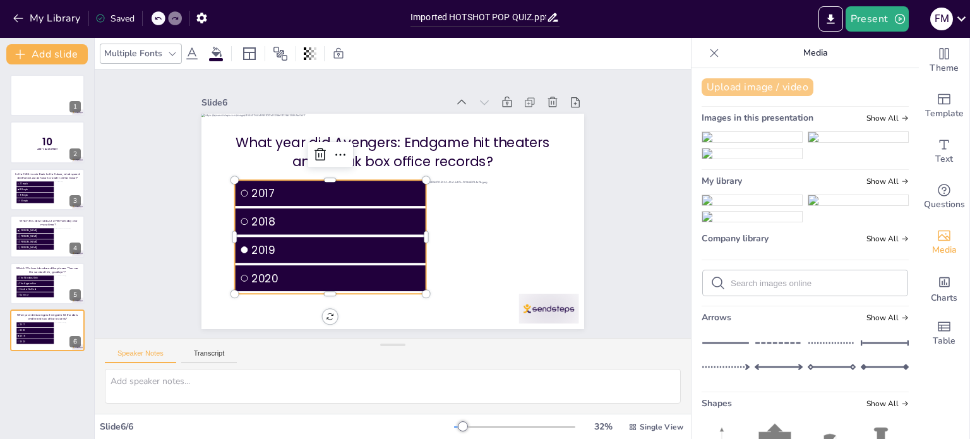
click at [734, 91] on button "Upload image / video" at bounding box center [758, 87] width 112 height 18
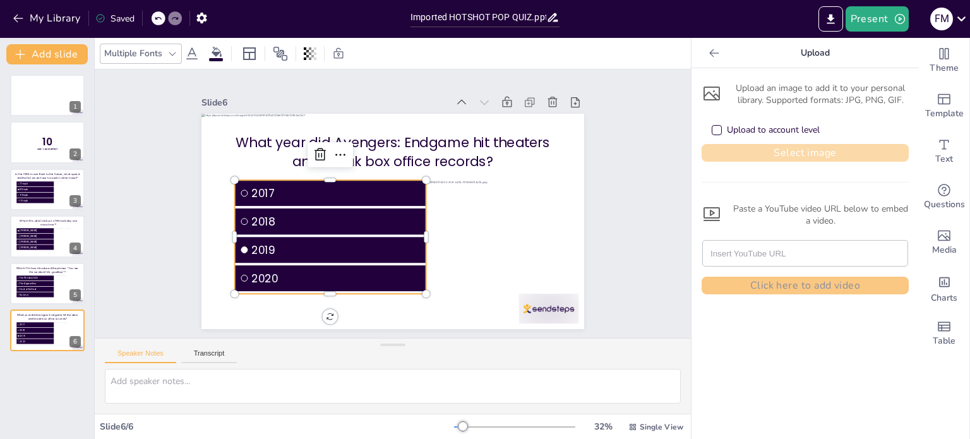
click at [751, 153] on button "Select image" at bounding box center [805, 153] width 207 height 18
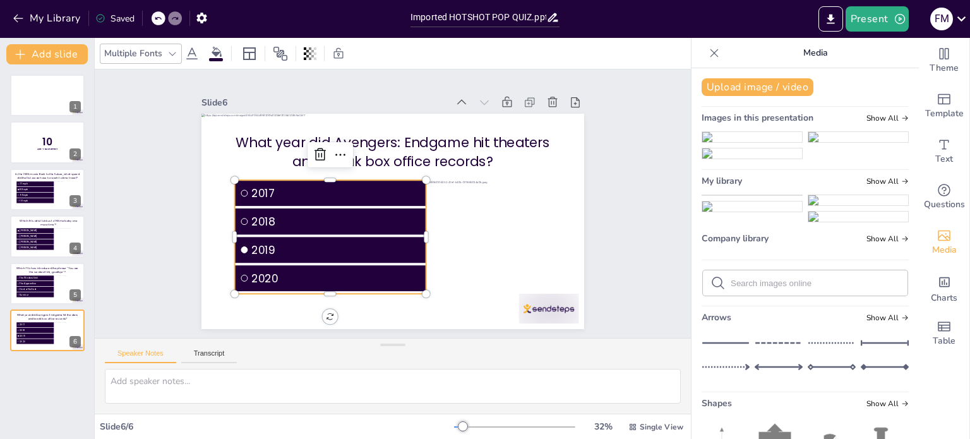
click at [743, 195] on img at bounding box center [752, 195] width 100 height 0
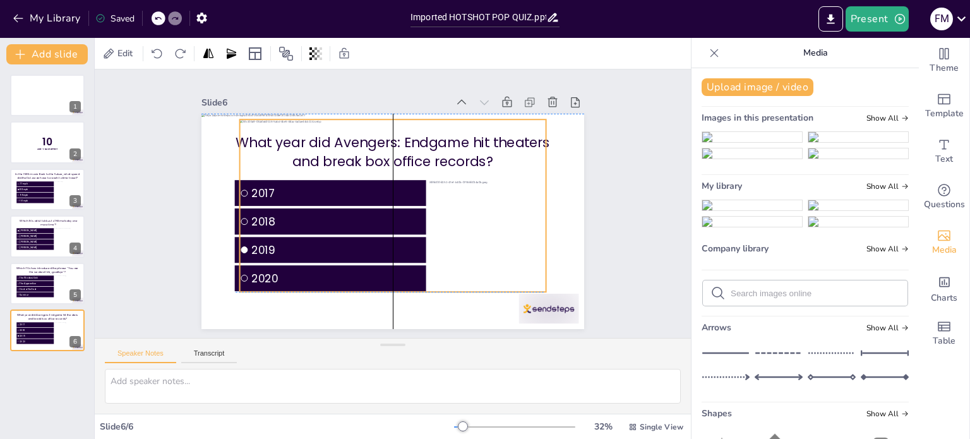
drag, startPoint x: 346, startPoint y: 209, endPoint x: 329, endPoint y: 186, distance: 28.4
click at [329, 186] on div at bounding box center [392, 205] width 344 height 258
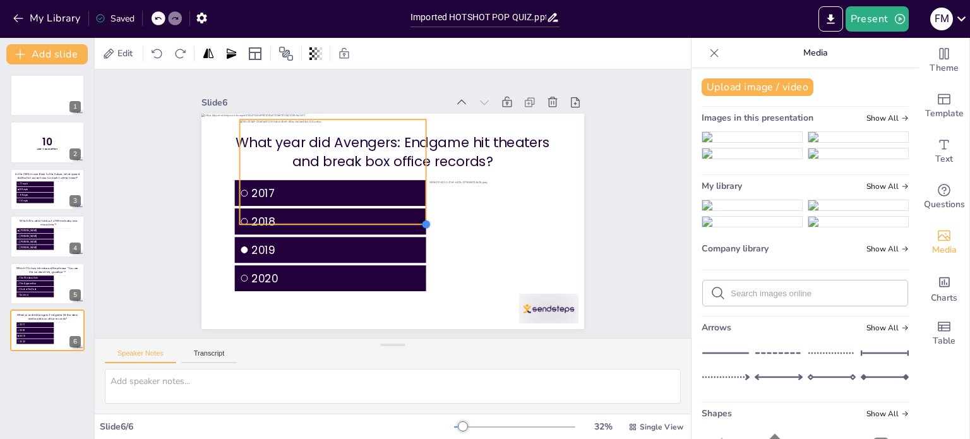
drag, startPoint x: 536, startPoint y: 289, endPoint x: 416, endPoint y: 202, distance: 148.3
click at [416, 202] on div "What year did Avengers: Endgame hit theaters and break box office records? 2017…" at bounding box center [388, 221] width 419 height 291
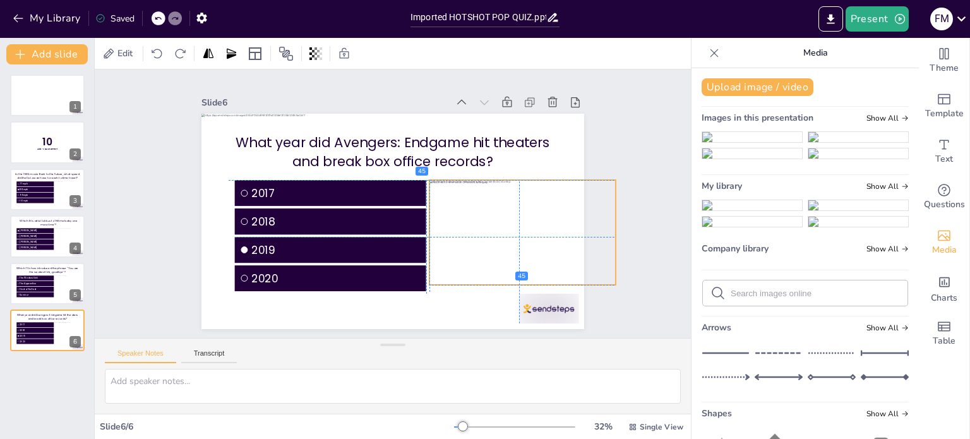
drag, startPoint x: 326, startPoint y: 167, endPoint x: 492, endPoint y: 214, distance: 172.4
click at [492, 214] on div at bounding box center [519, 246] width 196 height 124
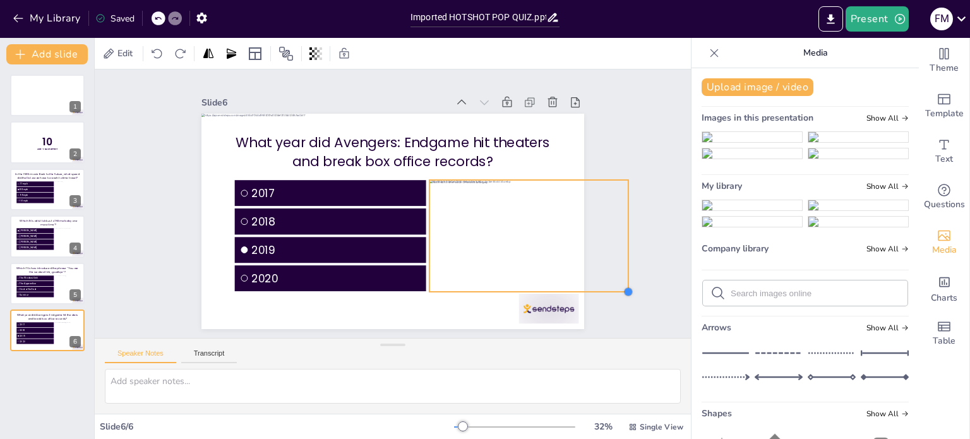
drag, startPoint x: 606, startPoint y: 280, endPoint x: 618, endPoint y: 286, distance: 14.1
click at [611, 333] on div at bounding box center [605, 339] width 12 height 12
drag, startPoint x: 619, startPoint y: 234, endPoint x: 534, endPoint y: 239, distance: 84.8
click at [534, 239] on div at bounding box center [538, 268] width 33 height 112
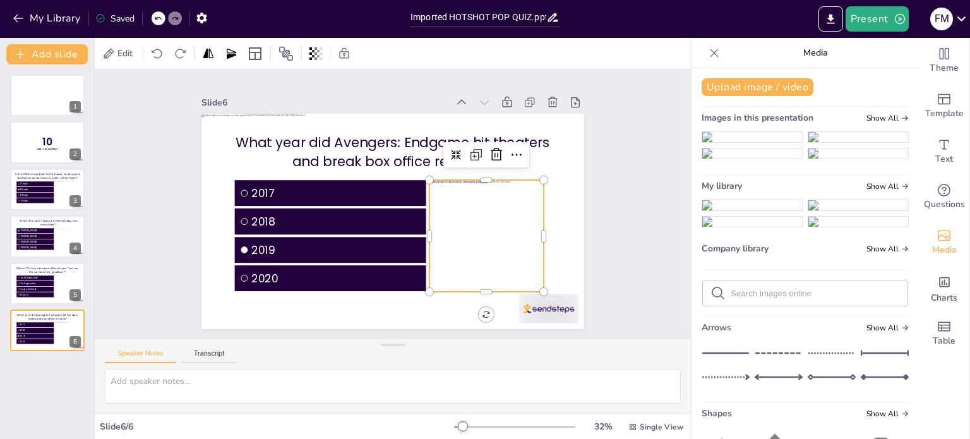
click at [475, 229] on div at bounding box center [503, 288] width 227 height 183
click at [477, 229] on div at bounding box center [525, 250] width 210 height 132
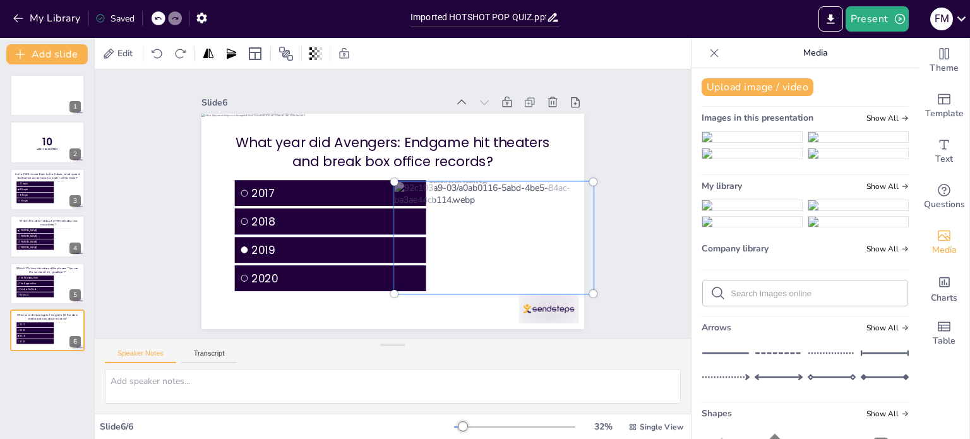
drag, startPoint x: 485, startPoint y: 232, endPoint x: 445, endPoint y: 230, distance: 40.5
click at [444, 231] on div at bounding box center [445, 297] width 244 height 238
click at [618, 234] on div "Slide 1 Slide 2 10 Are You Game? Slide 3 In the 1985 movie Back to the Future, …" at bounding box center [393, 204] width 568 height 640
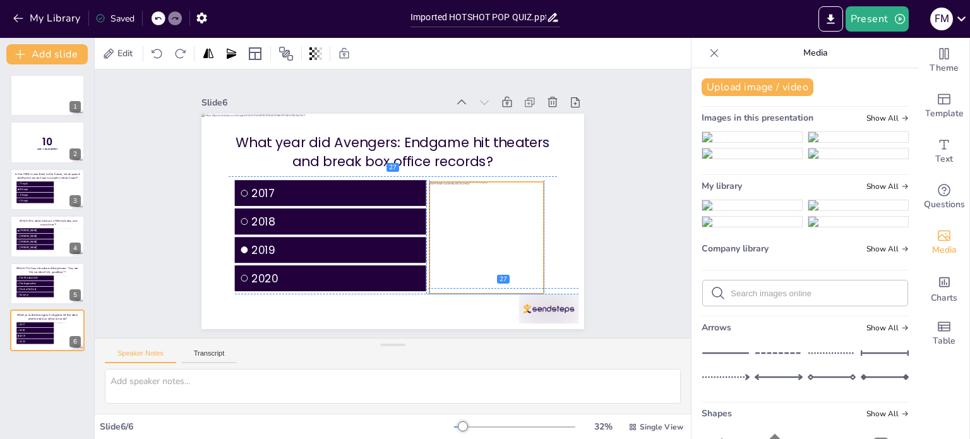
drag, startPoint x: 484, startPoint y: 231, endPoint x: 478, endPoint y: 229, distance: 6.4
click at [478, 229] on div at bounding box center [465, 273] width 227 height 183
click at [476, 174] on div at bounding box center [487, 174] width 114 height 10
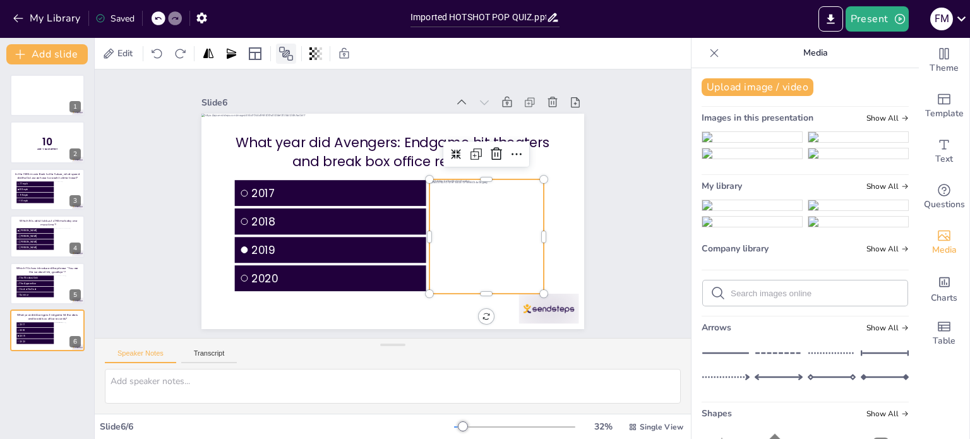
click at [283, 56] on icon at bounding box center [286, 54] width 14 height 14
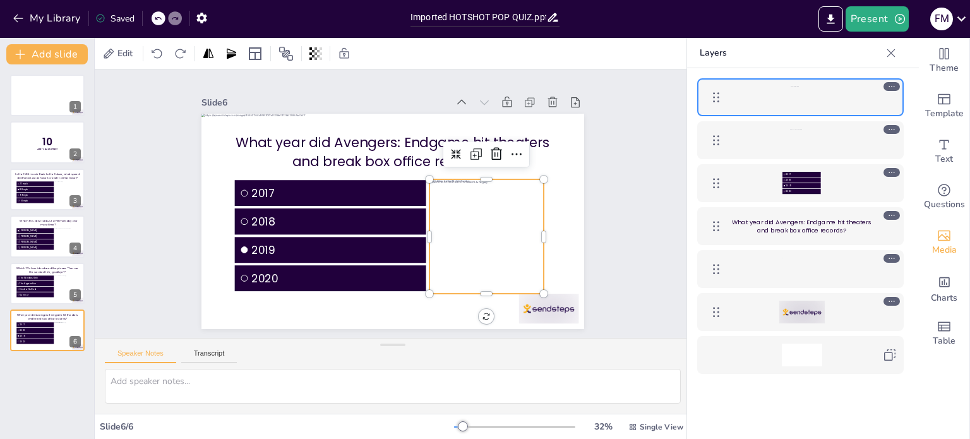
click at [892, 129] on icon at bounding box center [892, 129] width 9 height 9
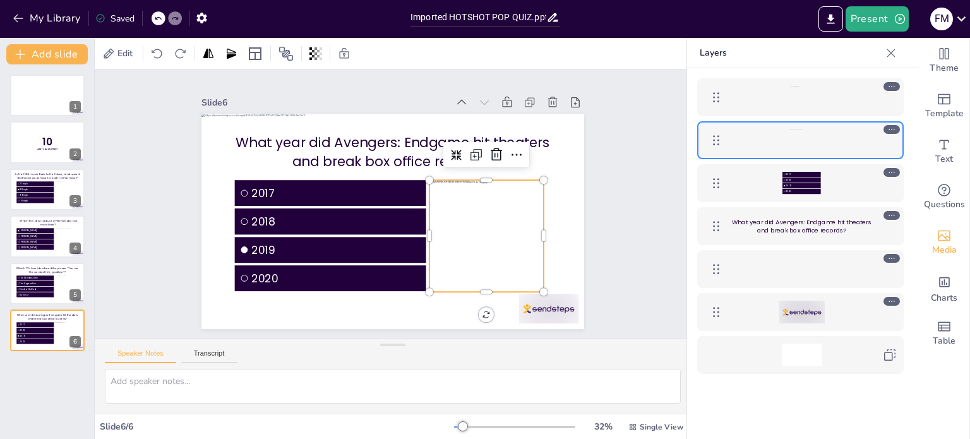
click at [892, 129] on icon at bounding box center [892, 129] width 9 height 9
drag, startPoint x: 892, startPoint y: 129, endPoint x: 885, endPoint y: 102, distance: 28.6
click at [889, 99] on div "2017 2018 2019 2020 What year did Avengers: Endgame hit theaters and break box …" at bounding box center [800, 226] width 227 height 316
drag, startPoint x: 738, startPoint y: 142, endPoint x: 740, endPoint y: 92, distance: 50.6
click at [741, 90] on div "2017 2018 2019 2020 What year did Avengers: Endgame hit theaters and break box …" at bounding box center [800, 226] width 227 height 316
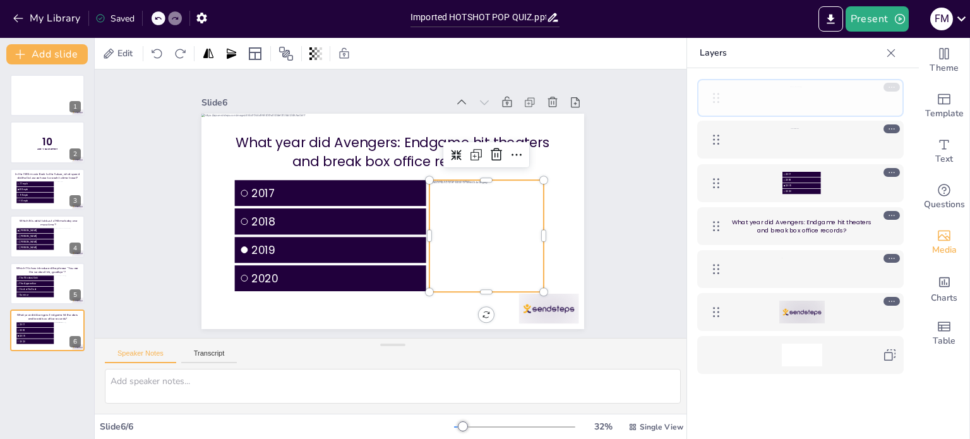
drag, startPoint x: 715, startPoint y: 126, endPoint x: 718, endPoint y: 87, distance: 39.2
click at [718, 85] on div at bounding box center [716, 97] width 25 height 25
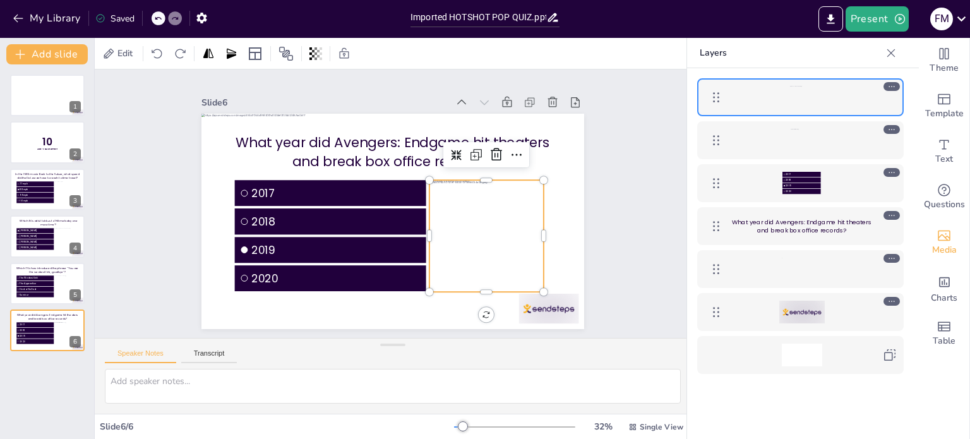
drag, startPoint x: 892, startPoint y: 52, endPoint x: 873, endPoint y: 60, distance: 20.4
click at [893, 52] on icon at bounding box center [891, 53] width 13 height 13
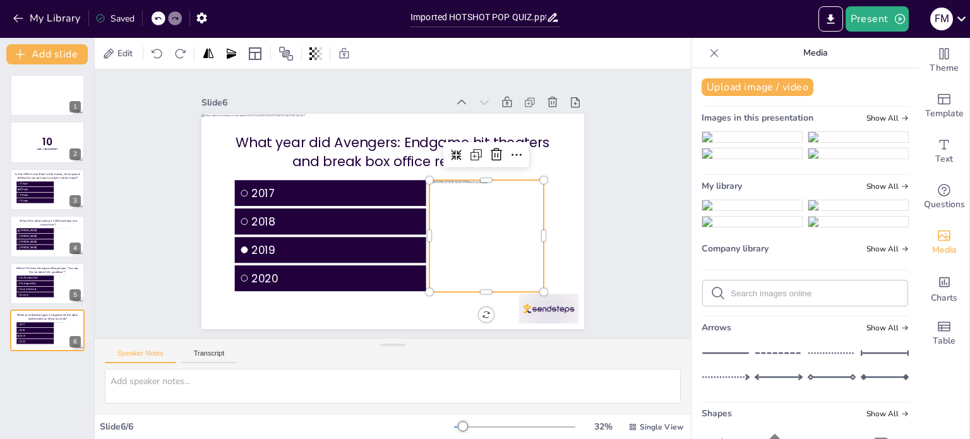
click at [455, 236] on div at bounding box center [487, 246] width 178 height 128
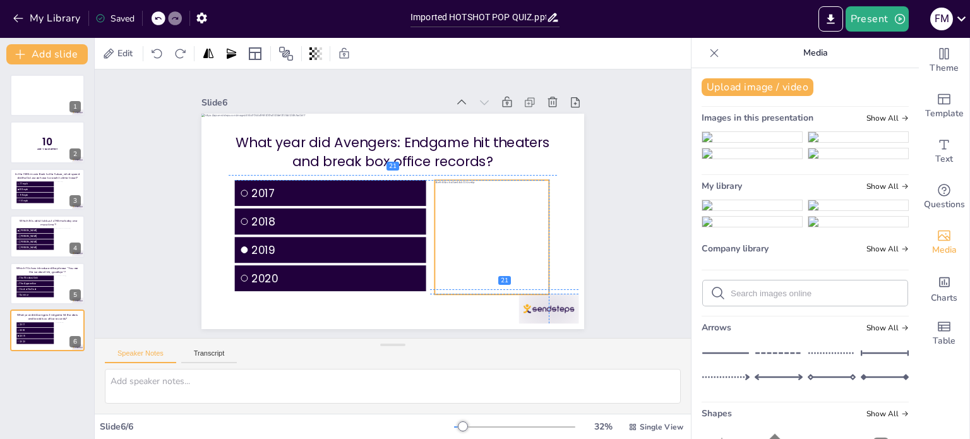
click at [482, 222] on div at bounding box center [485, 257] width 220 height 153
click at [155, 17] on div at bounding box center [159, 18] width 14 height 14
click at [476, 178] on div at bounding box center [491, 194] width 114 height 33
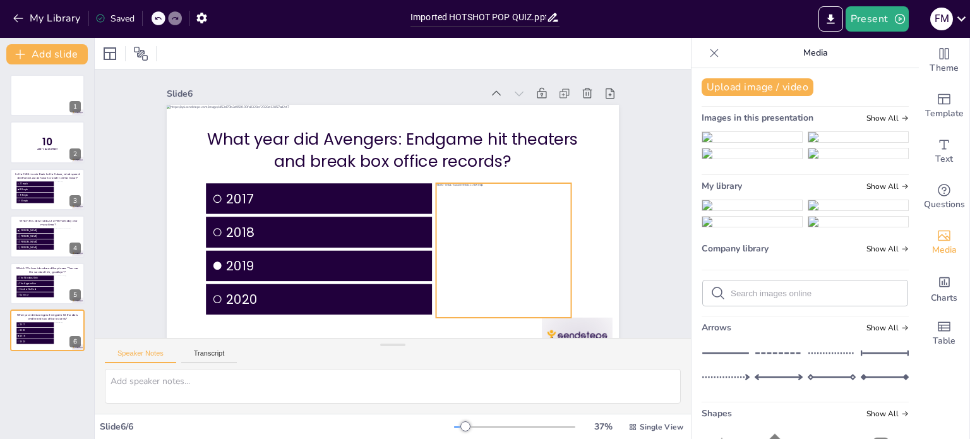
click at [488, 283] on div at bounding box center [410, 324] width 236 height 272
click at [495, 320] on div at bounding box center [490, 332] width 135 height 24
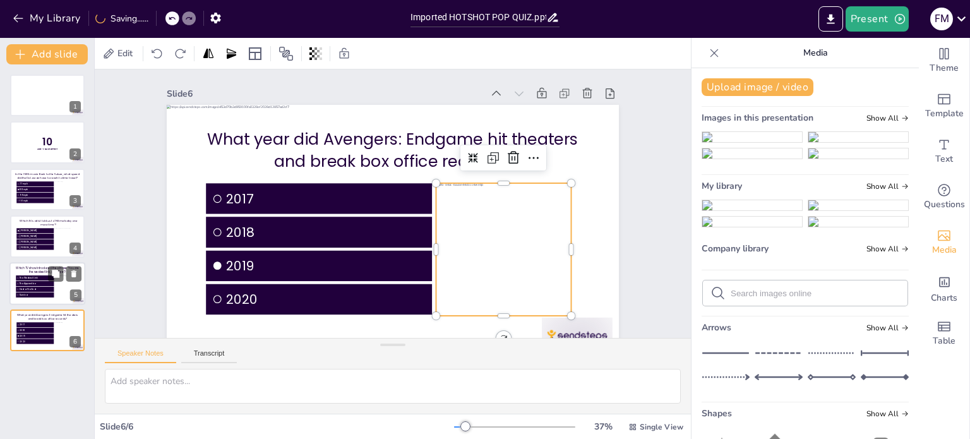
click at [37, 282] on span "The Apprentice" at bounding box center [36, 283] width 33 height 3
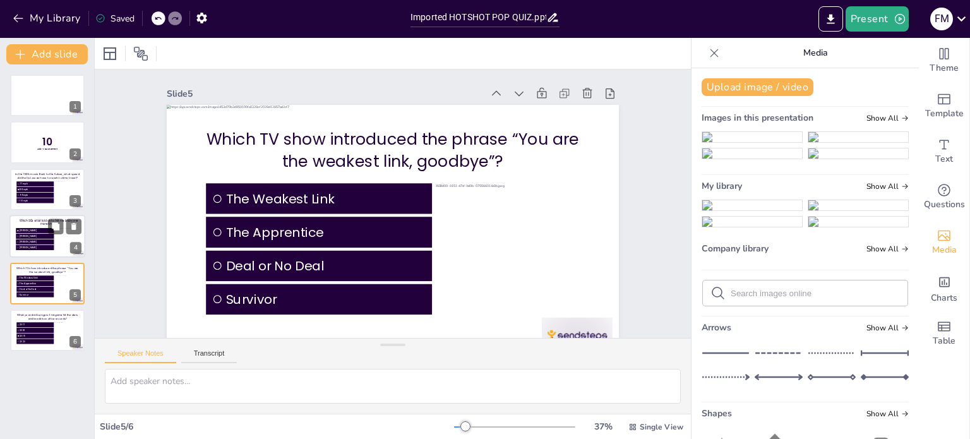
click at [49, 241] on span "[PERSON_NAME]" at bounding box center [36, 242] width 33 height 3
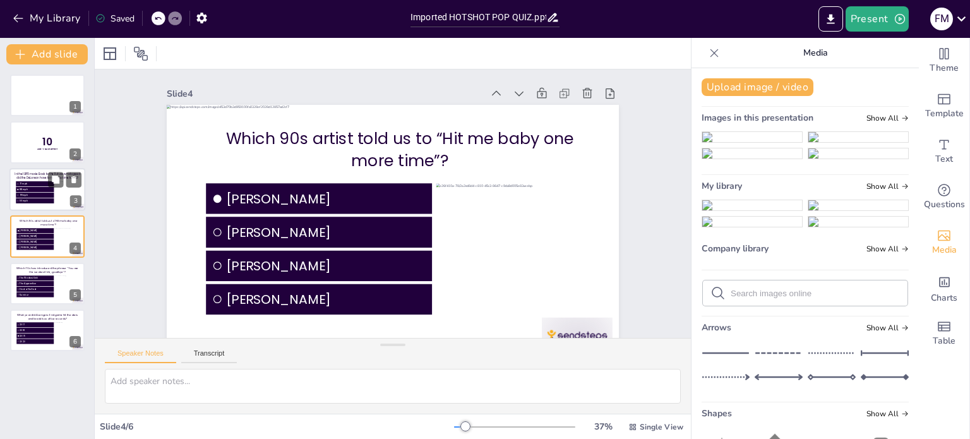
click at [49, 198] on li "101 mph" at bounding box center [35, 200] width 38 height 5
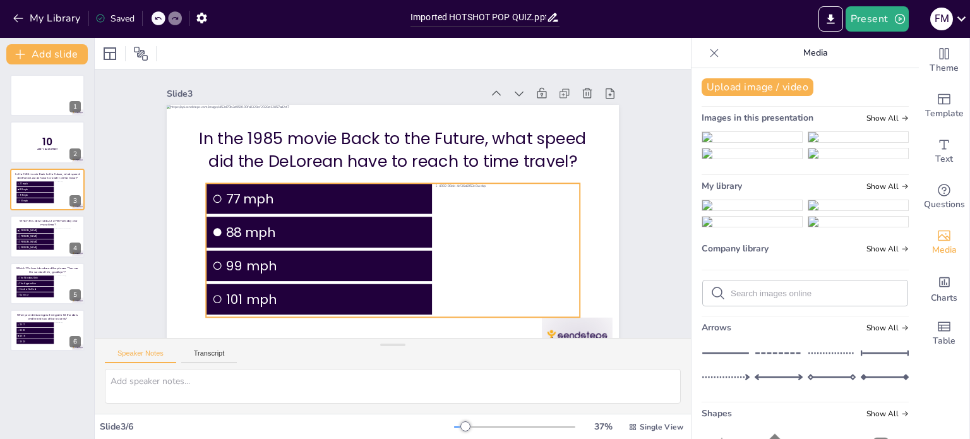
click at [488, 250] on div at bounding box center [503, 261] width 249 height 157
click at [499, 289] on div at bounding box center [496, 272] width 259 height 179
click at [346, 155] on div "Ungroup" at bounding box center [367, 155] width 47 height 25
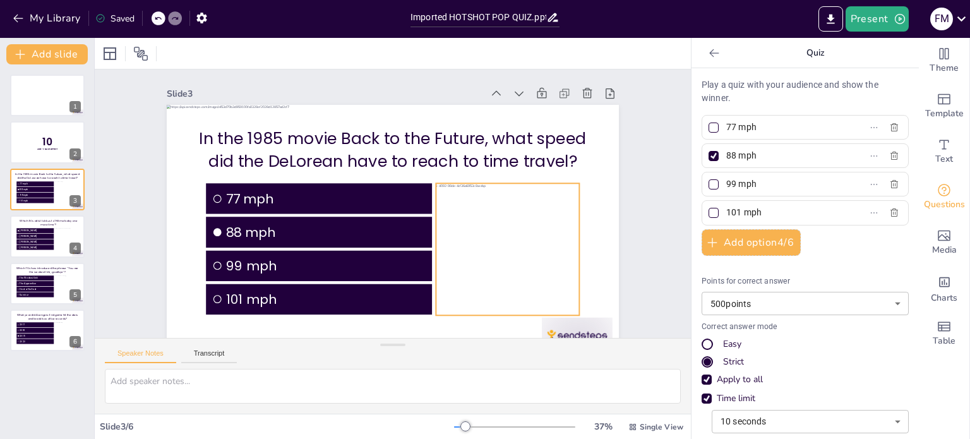
click at [531, 255] on div at bounding box center [503, 261] width 249 height 157
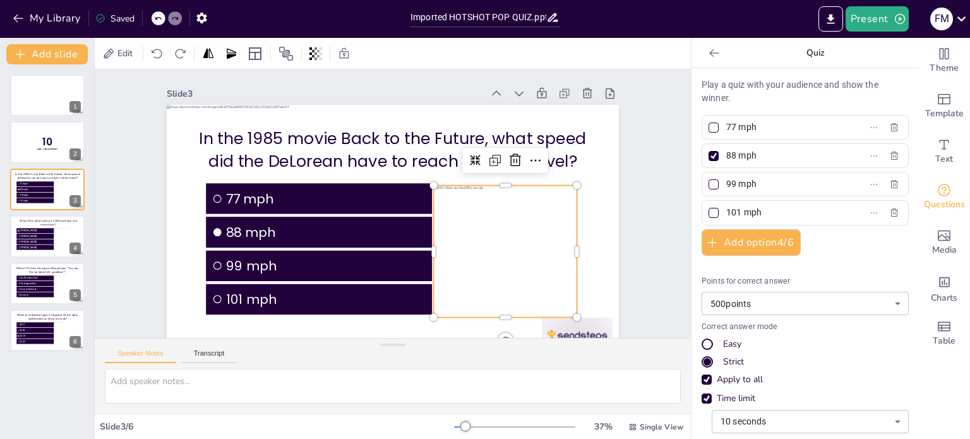
click at [161, 19] on icon at bounding box center [158, 19] width 8 height 8
drag, startPoint x: 481, startPoint y: 239, endPoint x: 483, endPoint y: 232, distance: 6.6
click at [483, 232] on div at bounding box center [487, 283] width 266 height 200
click at [36, 229] on span "[PERSON_NAME]" at bounding box center [36, 230] width 33 height 3
type input "[PERSON_NAME]"
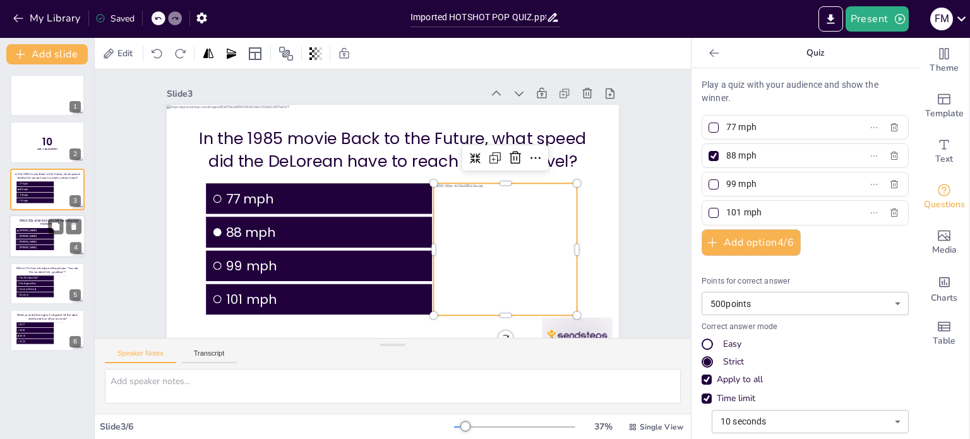
type input "[PERSON_NAME]"
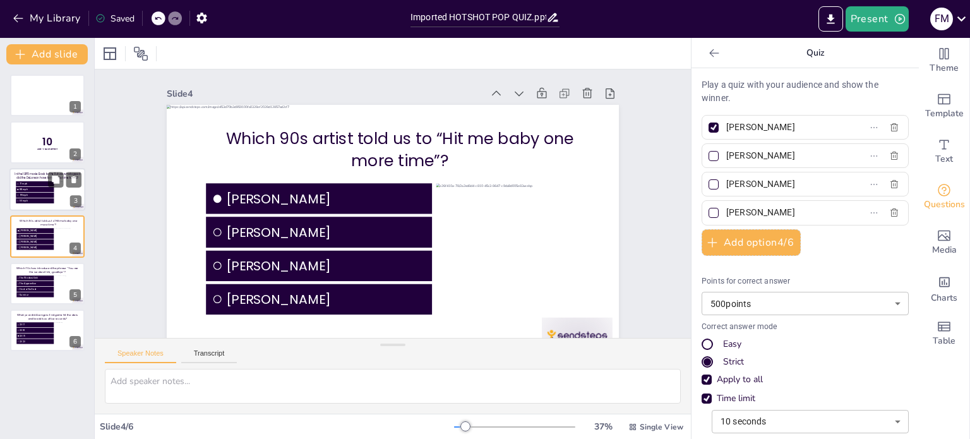
click at [35, 188] on span "88 mph" at bounding box center [36, 189] width 33 height 3
type input "77 mph"
type input "88 mph"
type input "99 mph"
type input "101 mph"
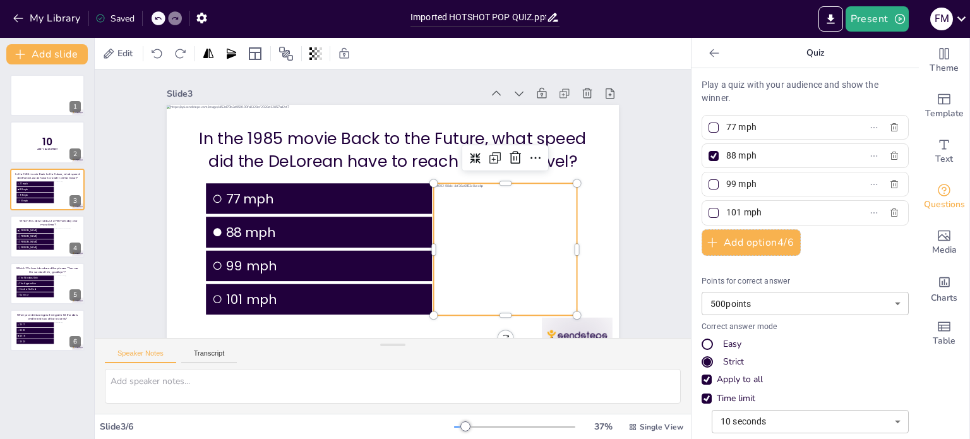
click at [454, 240] on div at bounding box center [487, 283] width 266 height 200
click at [428, 248] on div at bounding box center [433, 249] width 10 height 132
click at [48, 246] on span "[PERSON_NAME]" at bounding box center [36, 247] width 33 height 3
type input "[PERSON_NAME]"
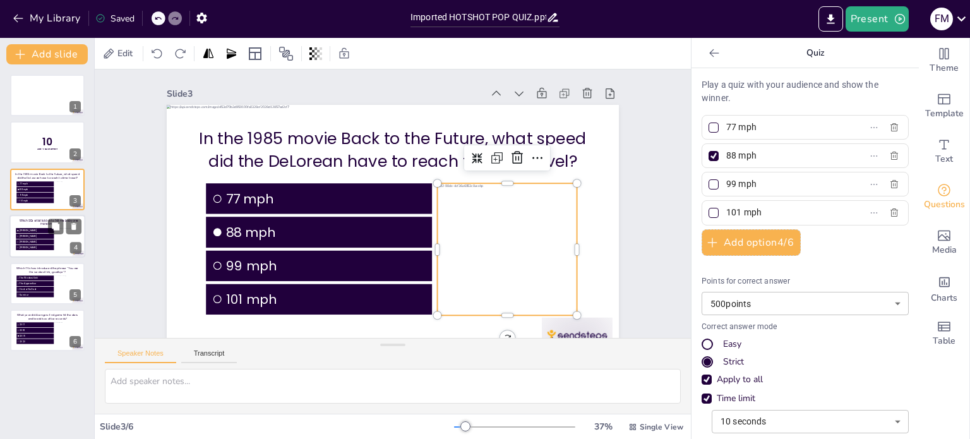
type input "[PERSON_NAME]"
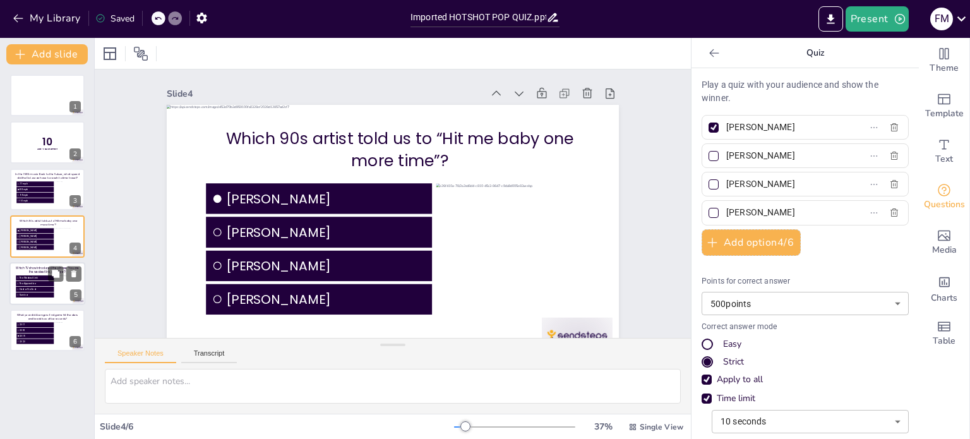
click at [47, 277] on span "The Weakest Link" at bounding box center [36, 277] width 33 height 3
type input "The Weakest Link"
type input "The Apprentice"
type input "Deal or No Deal"
type input "Survivor"
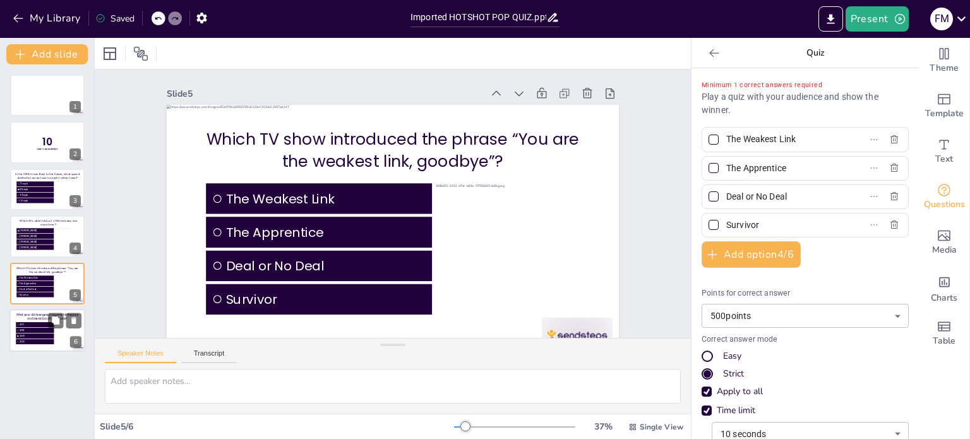
click at [48, 324] on div at bounding box center [64, 320] width 33 height 15
type input "2017"
type input "2018"
type input "2019"
type input "2020"
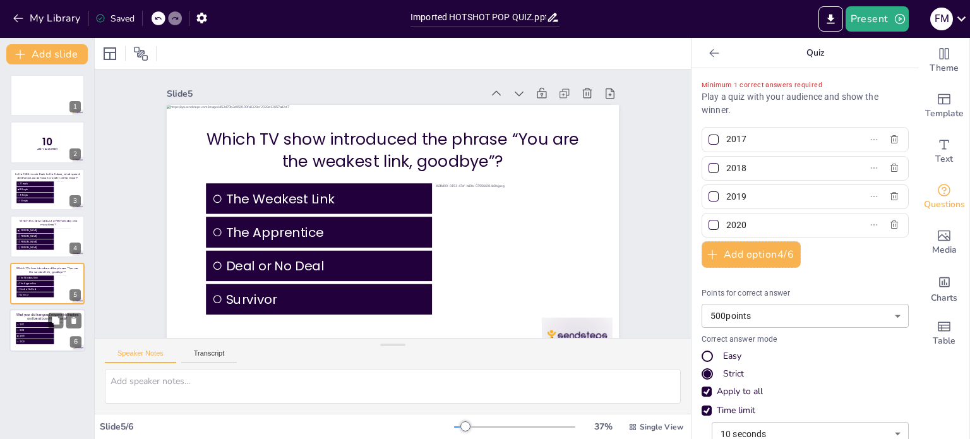
scroll to position [28, 0]
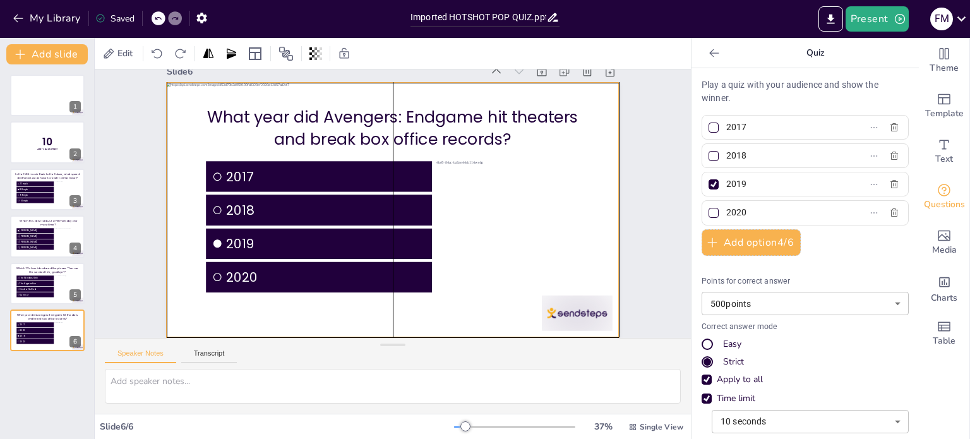
click at [586, 202] on div at bounding box center [390, 210] width 509 height 382
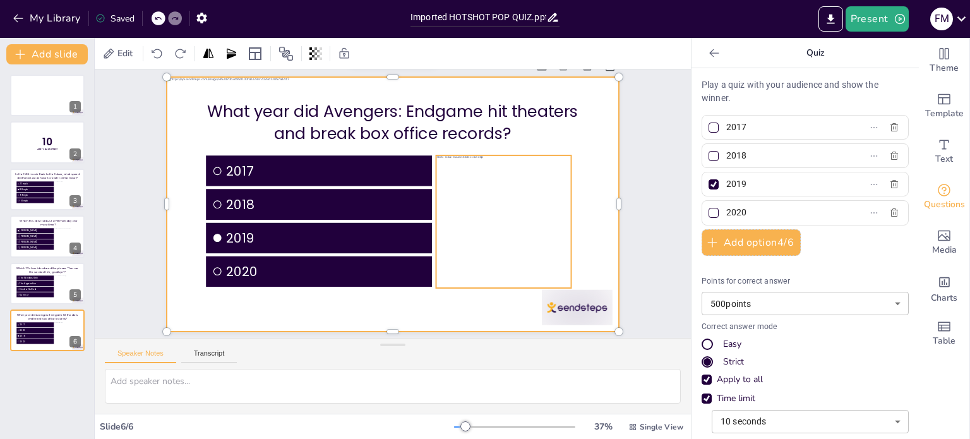
click at [545, 205] on div at bounding box center [500, 245] width 260 height 181
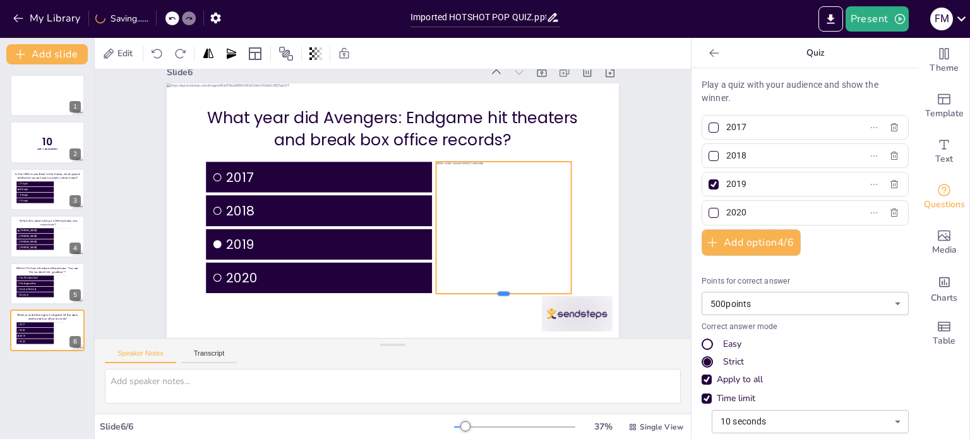
click at [484, 302] on div at bounding box center [426, 345] width 115 height 87
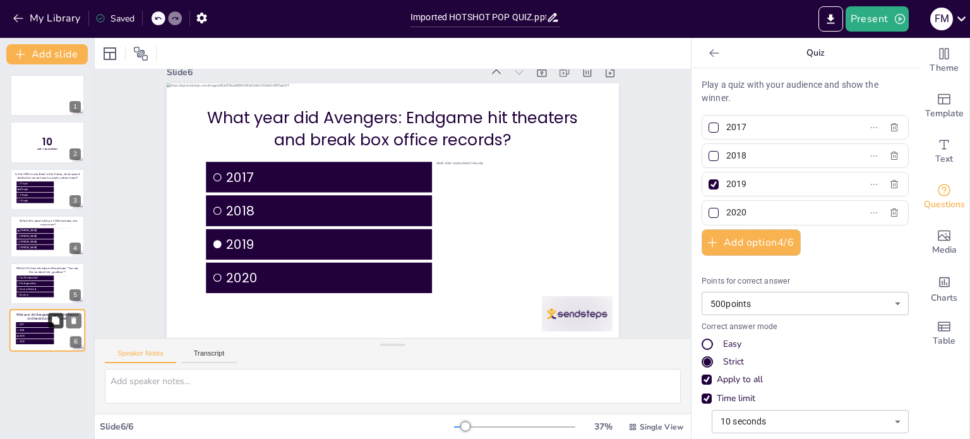
click at [58, 320] on icon at bounding box center [56, 320] width 8 height 8
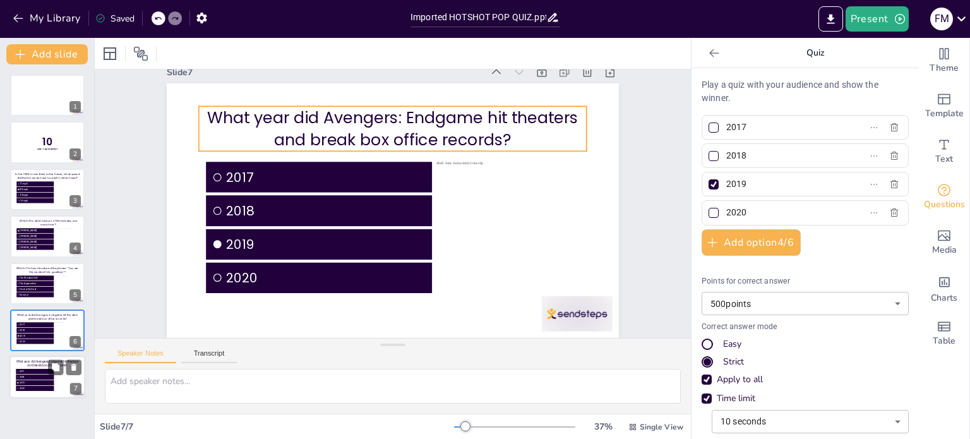
click at [28, 361] on p "What year did Avengers: Endgame hit theaters and break box office records?" at bounding box center [47, 364] width 65 height 8
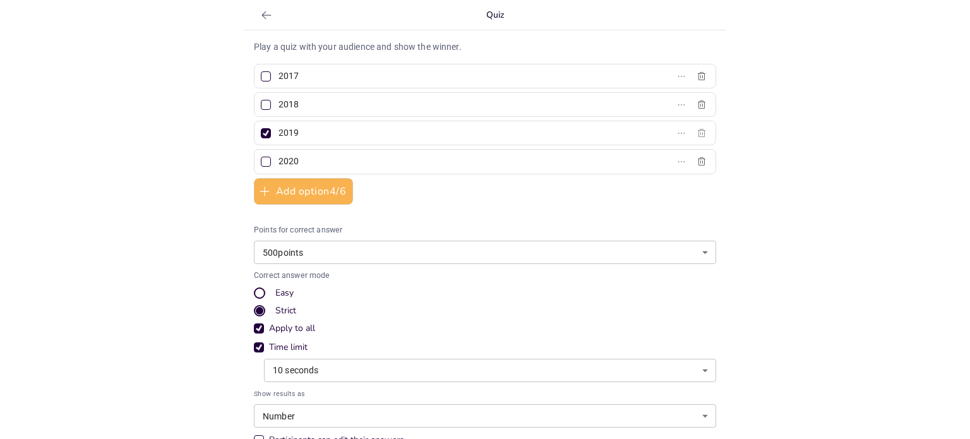
scroll to position [0, 0]
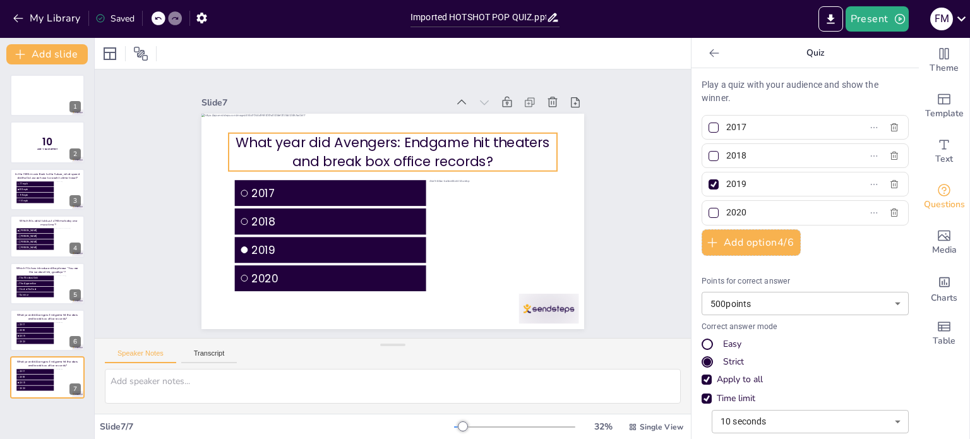
click at [322, 147] on p "What year did Avengers: Endgame hit theaters and break box office records?" at bounding box center [409, 155] width 324 height 138
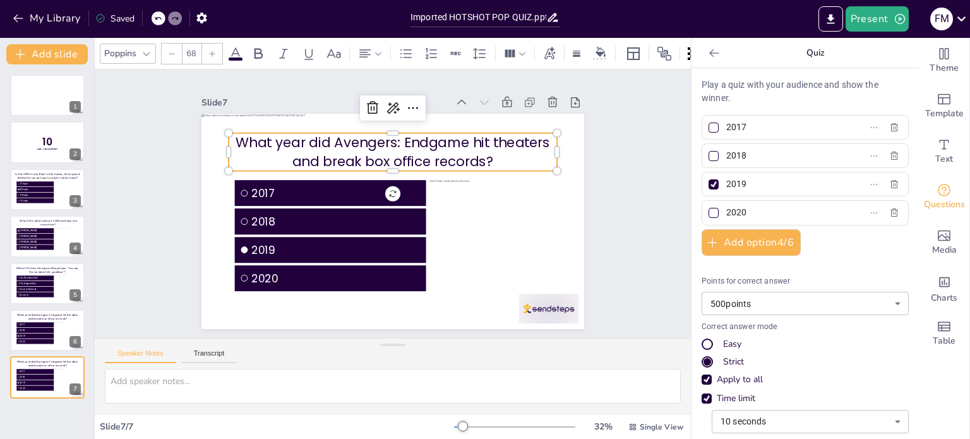
click at [485, 157] on p "What year did Avengers: Endgame hit theaters and break box office records?" at bounding box center [423, 162] width 288 height 224
click at [478, 157] on p "What year did Avengers: Endgame hit theaters and break box office records?" at bounding box center [403, 152] width 329 height 105
click at [481, 158] on p "What year did Avengers: Endgame hit theaters and break box office records?" at bounding box center [409, 155] width 324 height 138
drag, startPoint x: 157, startPoint y: 22, endPoint x: 188, endPoint y: 23, distance: 31.0
click at [157, 22] on icon at bounding box center [158, 19] width 8 height 8
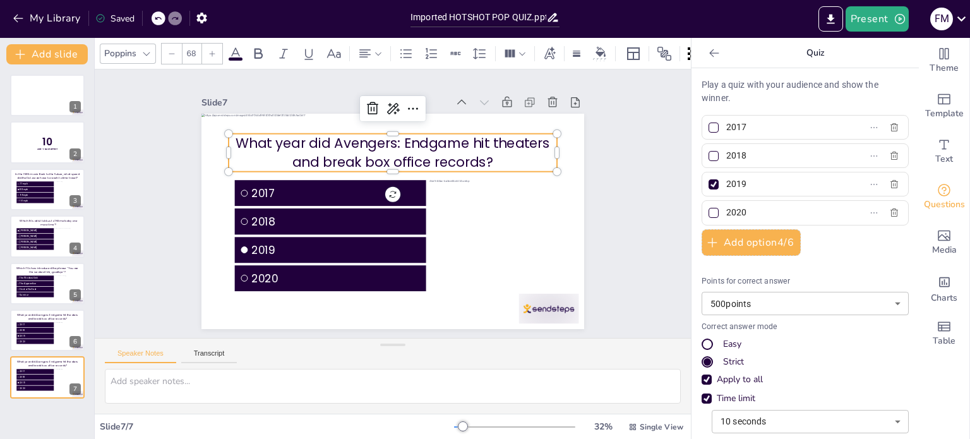
click at [478, 154] on span "What year did Avengers: Endgame hit theaters and break box office records?" at bounding box center [422, 151] width 281 height 174
click at [478, 154] on span "What year did Avengers: Endgame hit theaters and break box office records?" at bounding box center [412, 146] width 304 height 116
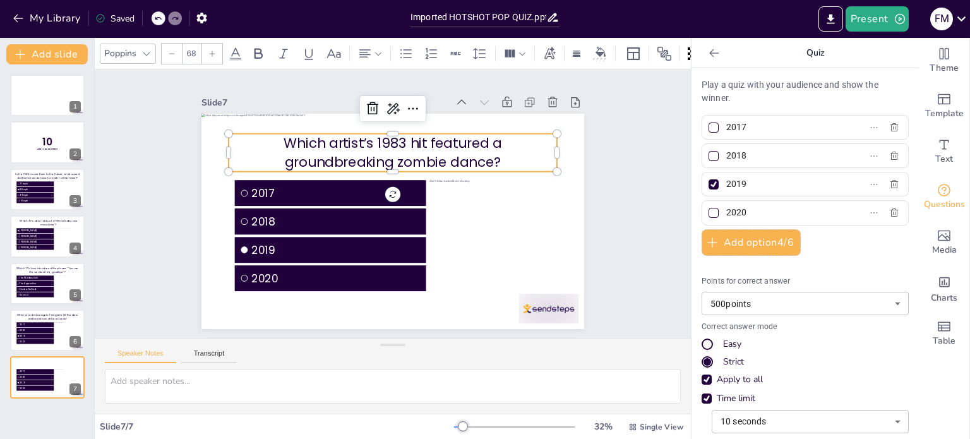
click at [589, 178] on div "Slide 1 Slide 2 10 Are You Game? Slide 3 In the 1985 movie Back to the Future, …" at bounding box center [393, 203] width 514 height 469
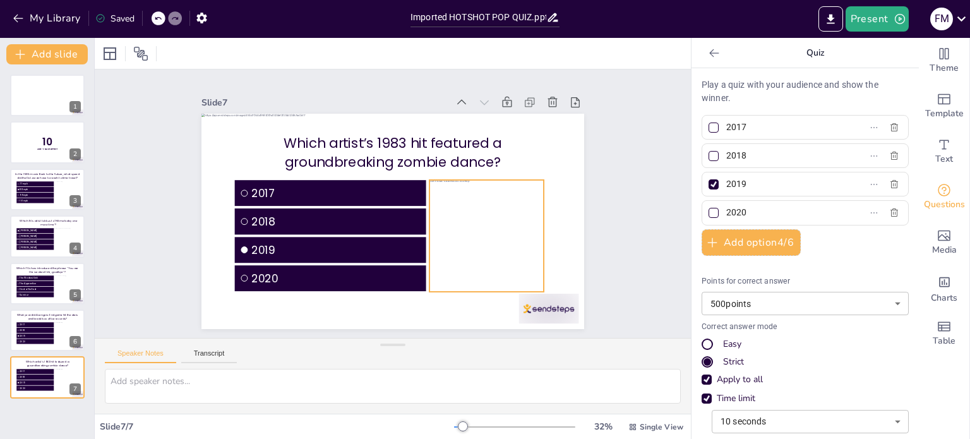
click at [464, 213] on div at bounding box center [466, 272] width 229 height 186
click at [632, 228] on div "Slide 1 Slide 2 10 Are You Game? Slide 3 In the 1985 movie Back to the Future, …" at bounding box center [392, 204] width 639 height 387
click at [932, 250] on span "Media" at bounding box center [944, 250] width 25 height 14
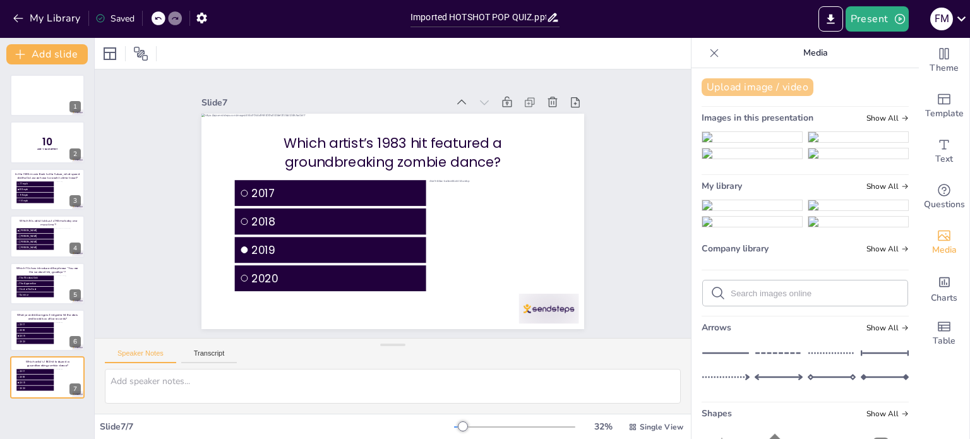
click at [767, 90] on button "Upload image / video" at bounding box center [758, 87] width 112 height 18
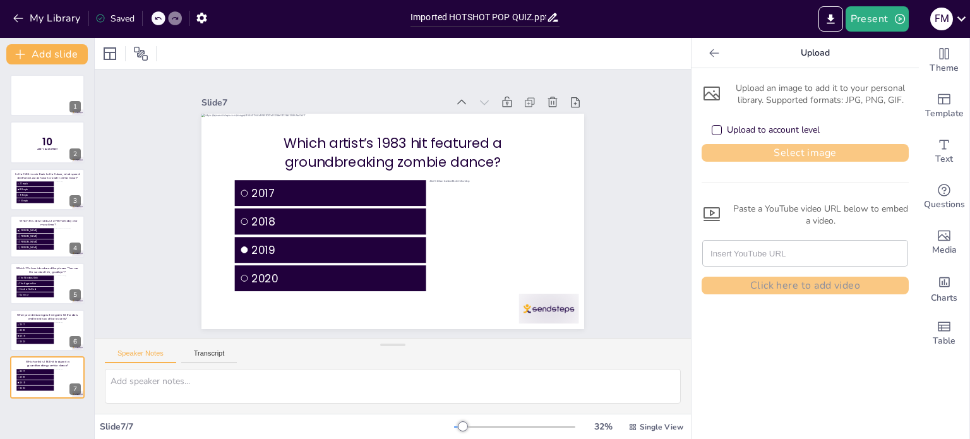
click at [766, 153] on button "Select image" at bounding box center [805, 153] width 207 height 18
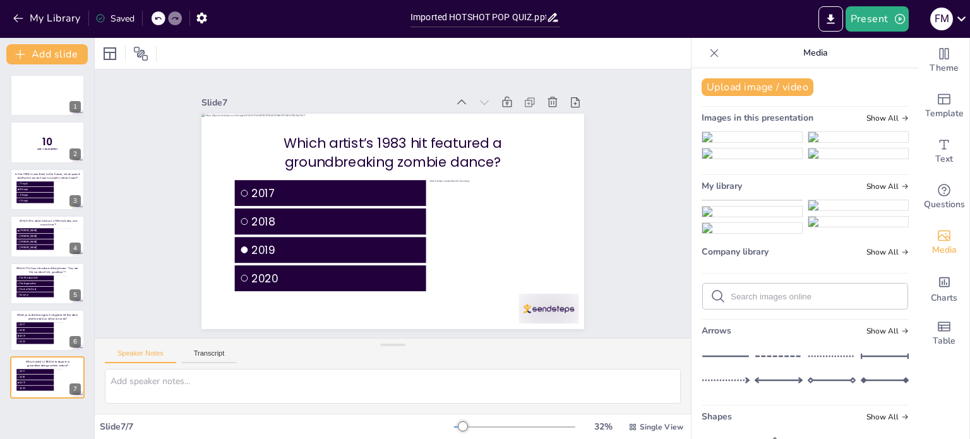
click at [743, 210] on img at bounding box center [752, 205] width 100 height 10
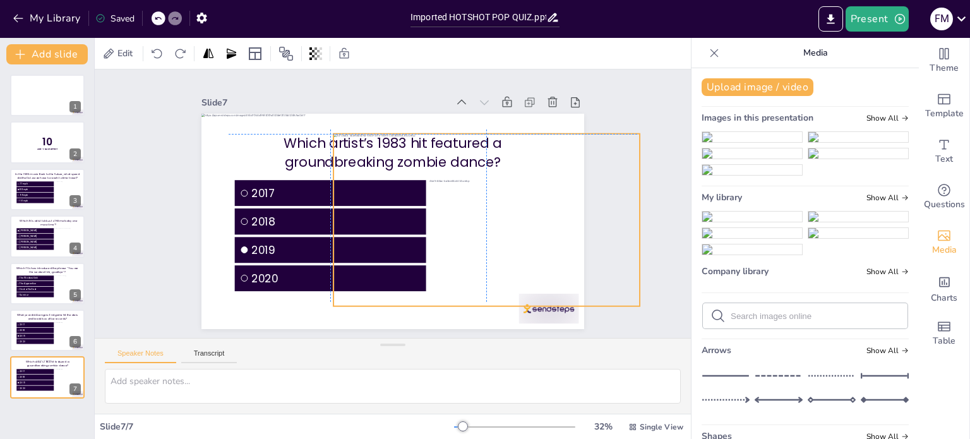
drag, startPoint x: 388, startPoint y: 207, endPoint x: 466, endPoint y: 196, distance: 78.4
click at [466, 196] on div at bounding box center [480, 239] width 335 height 232
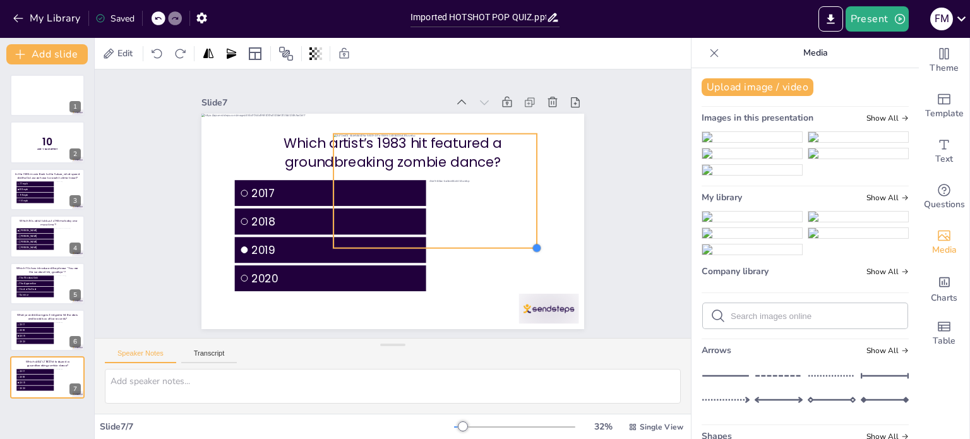
drag, startPoint x: 629, startPoint y: 299, endPoint x: 527, endPoint y: 237, distance: 119.6
click at [527, 237] on div "Which artist’s 1983 hit featured a groundbreaking zombie dance? 2017 2018 2019 …" at bounding box center [391, 221] width 403 height 254
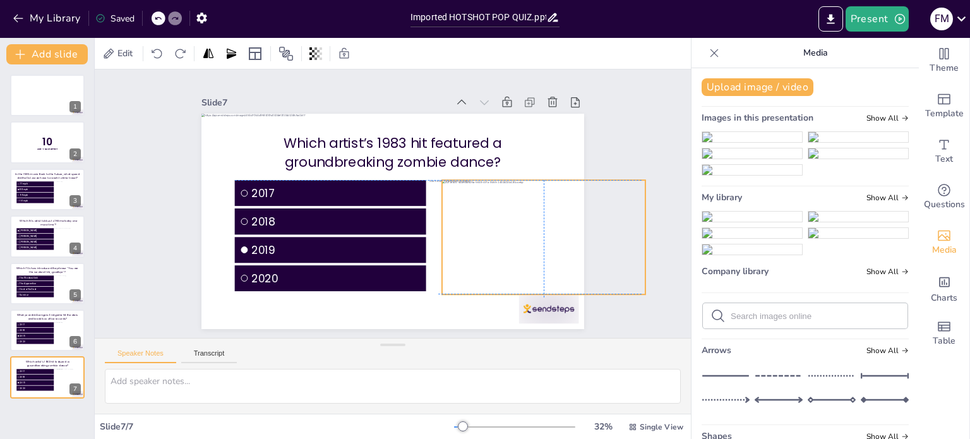
drag, startPoint x: 433, startPoint y: 181, endPoint x: 538, endPoint y: 231, distance: 115.9
click at [538, 231] on div at bounding box center [533, 268] width 222 height 154
drag, startPoint x: 634, startPoint y: 289, endPoint x: 630, endPoint y: 284, distance: 6.8
click at [147, 284] on div at bounding box center [140, 278] width 14 height 14
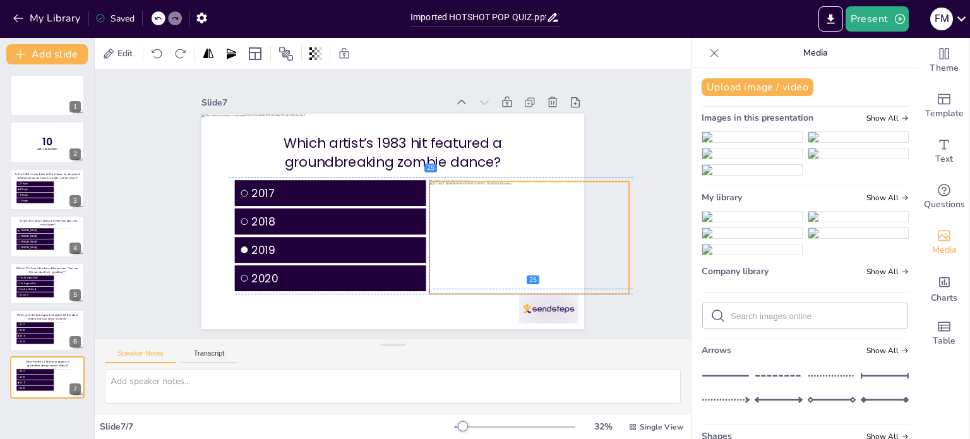
drag, startPoint x: 464, startPoint y: 222, endPoint x: 455, endPoint y: 223, distance: 8.9
click at [455, 223] on div at bounding box center [512, 278] width 224 height 168
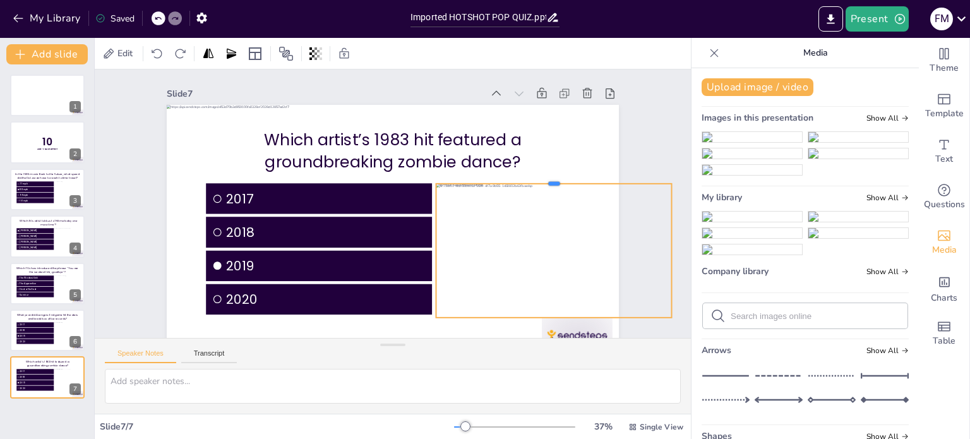
click at [543, 221] on div at bounding box center [508, 319] width 147 height 196
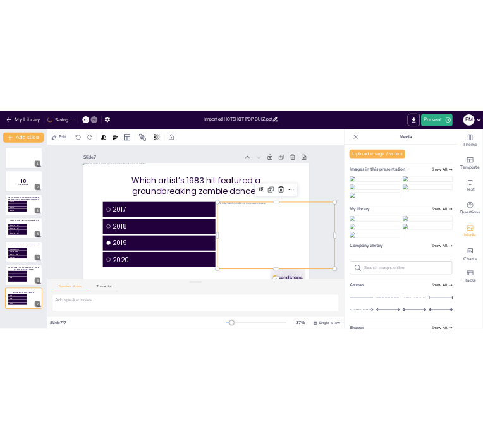
scroll to position [30, 0]
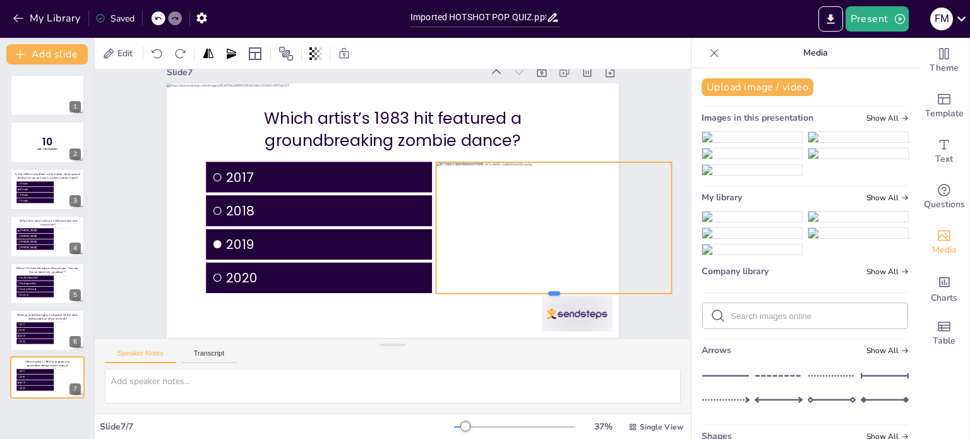
click at [293, 284] on div at bounding box center [240, 312] width 105 height 219
drag, startPoint x: 663, startPoint y: 219, endPoint x: 561, endPoint y: 224, distance: 101.8
click at [561, 224] on div at bounding box center [559, 283] width 51 height 128
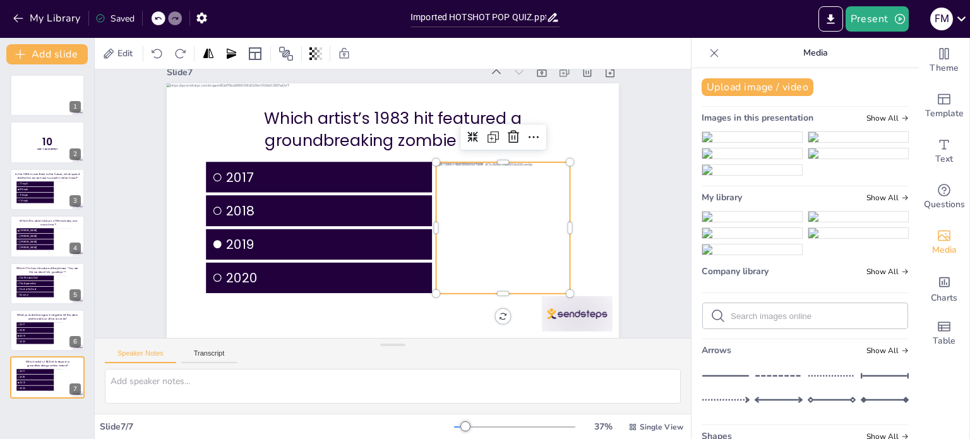
click at [522, 214] on div at bounding box center [539, 278] width 266 height 200
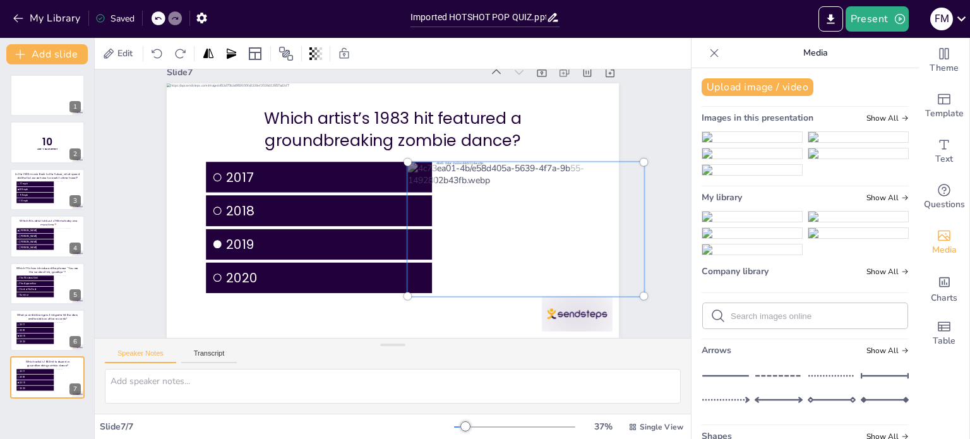
drag, startPoint x: 521, startPoint y: 214, endPoint x: 498, endPoint y: 221, distance: 23.8
click at [491, 222] on div at bounding box center [523, 242] width 266 height 174
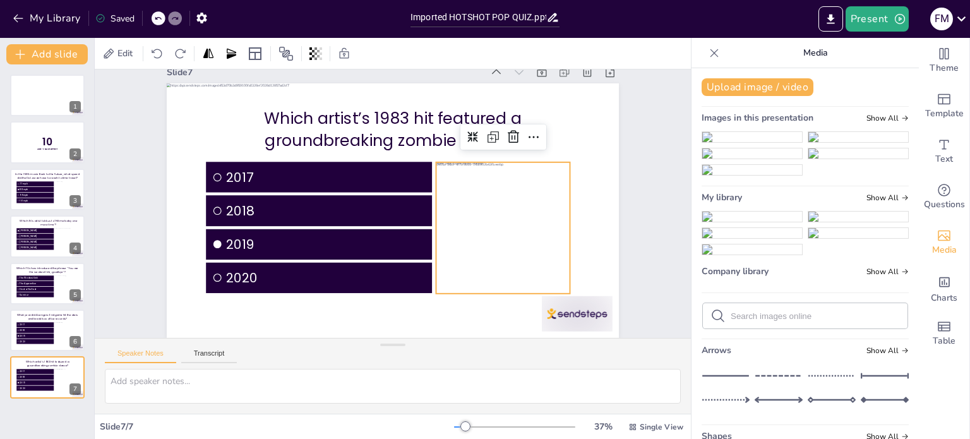
click at [648, 138] on div "Slide 1 Slide 2 10 Are You Game? Slide 3 In the 1985 movie Back to the Future, …" at bounding box center [393, 193] width 623 height 351
click at [515, 173] on div at bounding box center [521, 243] width 249 height 158
click at [286, 51] on icon at bounding box center [286, 53] width 15 height 15
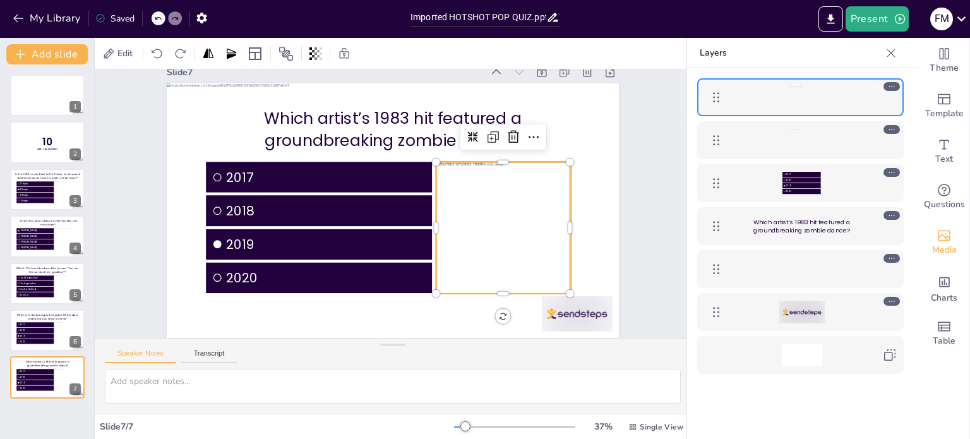
drag, startPoint x: 805, startPoint y: 98, endPoint x: 803, endPoint y: 146, distance: 48.1
click at [803, 146] on div "2017 2018 2019 2020 Which artist’s 1983 hit featured a groundbreaking zombie da…" at bounding box center [800, 226] width 227 height 316
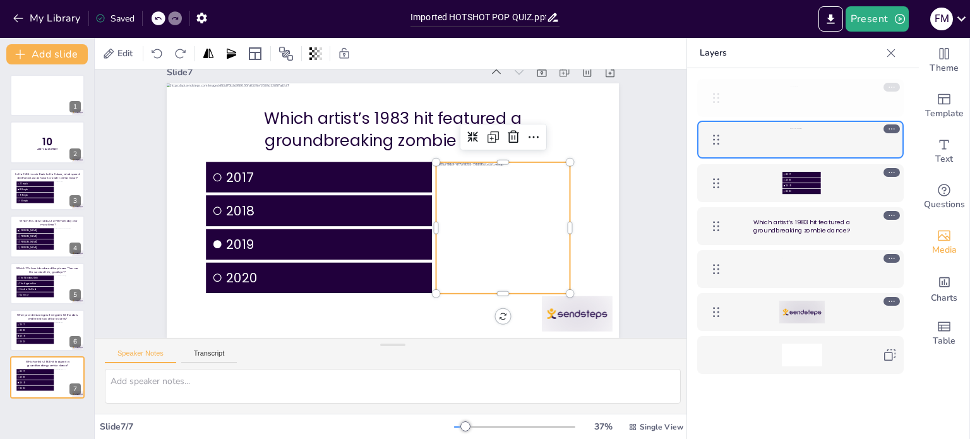
drag, startPoint x: 713, startPoint y: 142, endPoint x: 713, endPoint y: 81, distance: 61.3
click at [713, 81] on div at bounding box center [800, 98] width 207 height 38
click at [522, 183] on icon at bounding box center [529, 191] width 15 height 16
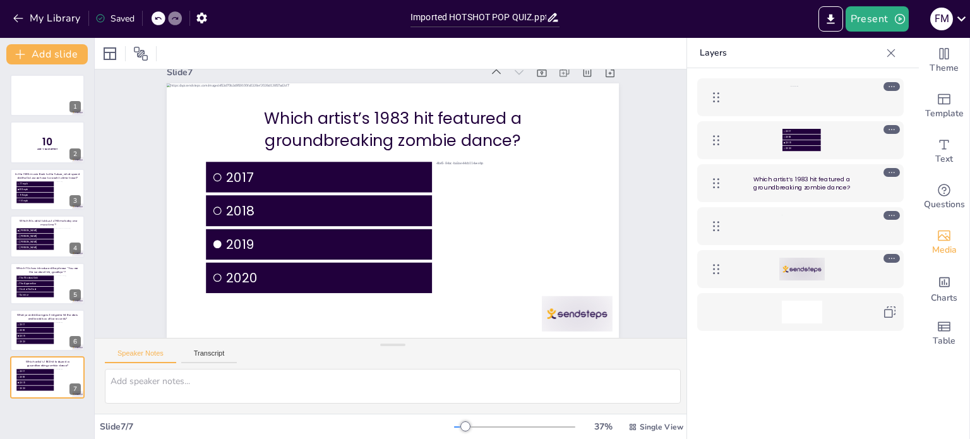
click at [159, 20] on icon at bounding box center [158, 19] width 8 height 8
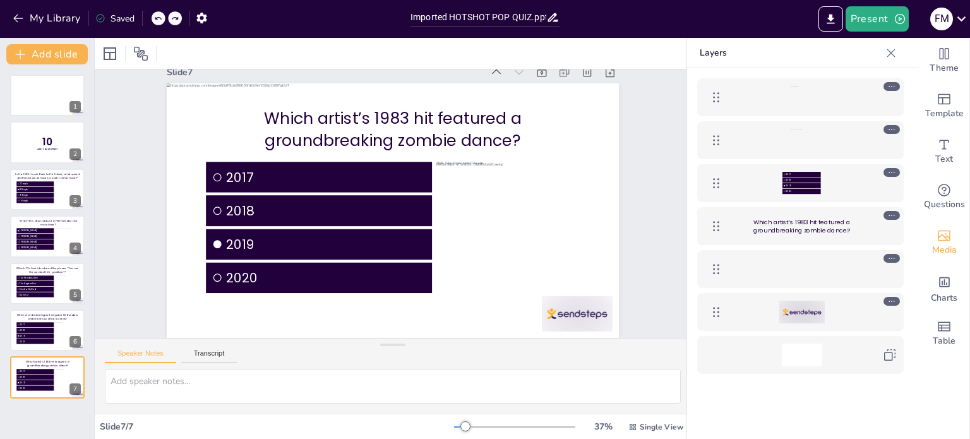
click at [896, 85] on icon at bounding box center [892, 86] width 9 height 9
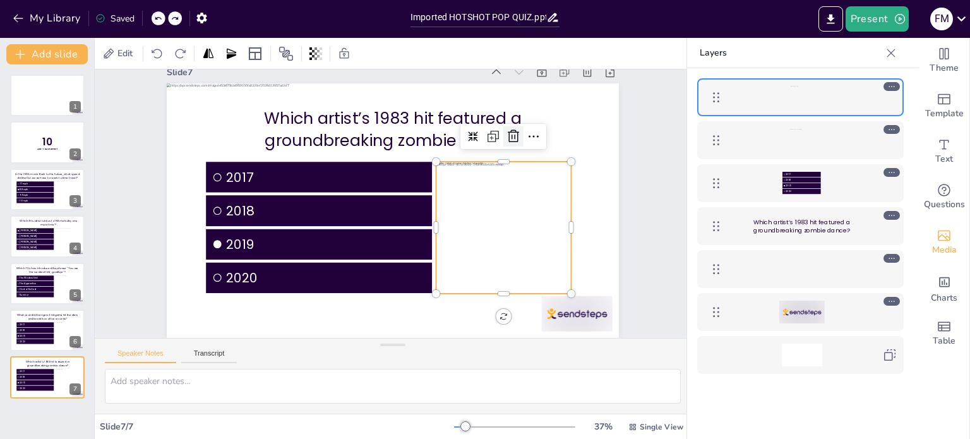
click at [519, 155] on icon at bounding box center [526, 162] width 14 height 15
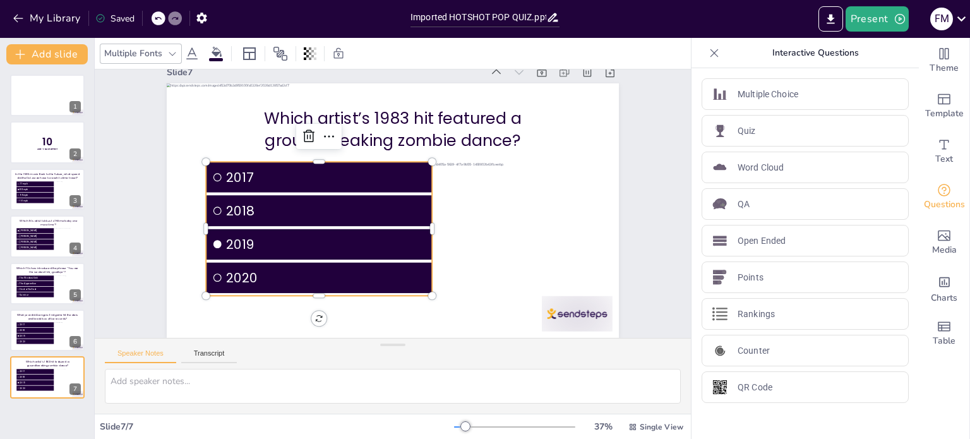
click at [241, 169] on span "2017" at bounding box center [326, 177] width 200 height 20
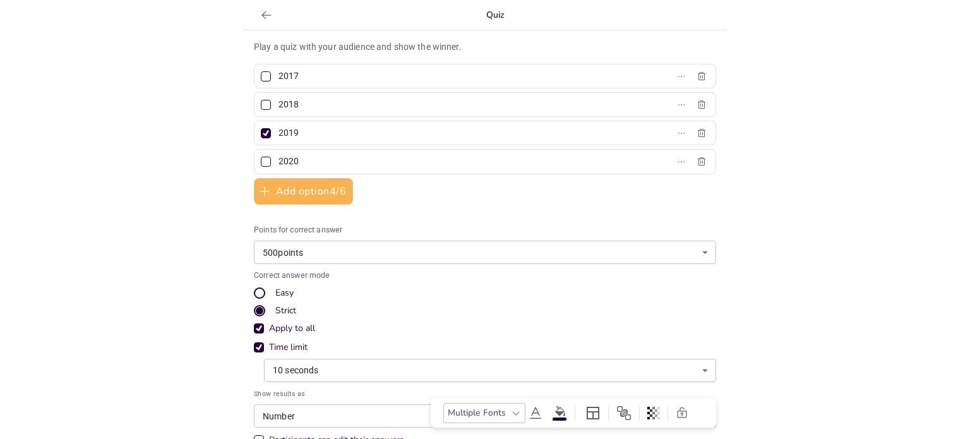
scroll to position [20, 0]
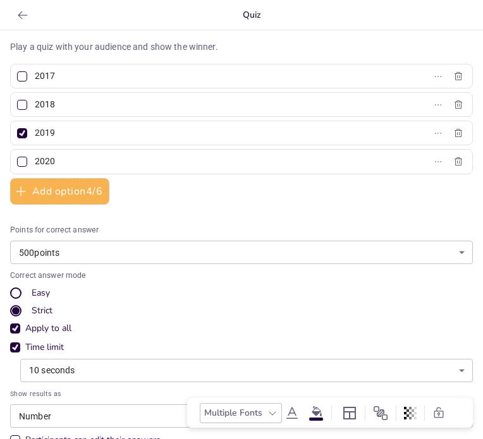
drag, startPoint x: 56, startPoint y: 76, endPoint x: 30, endPoint y: 81, distance: 26.3
click at [27, 76] on label "2017" at bounding box center [221, 76] width 413 height 18
click at [35, 76] on input "2017" at bounding box center [93, 76] width 117 height 18
type input "Prince"
type input "[PERSON_NAME]"
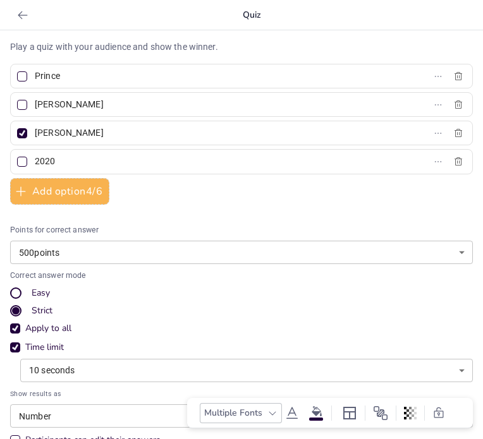
type input "[PERSON_NAME]"
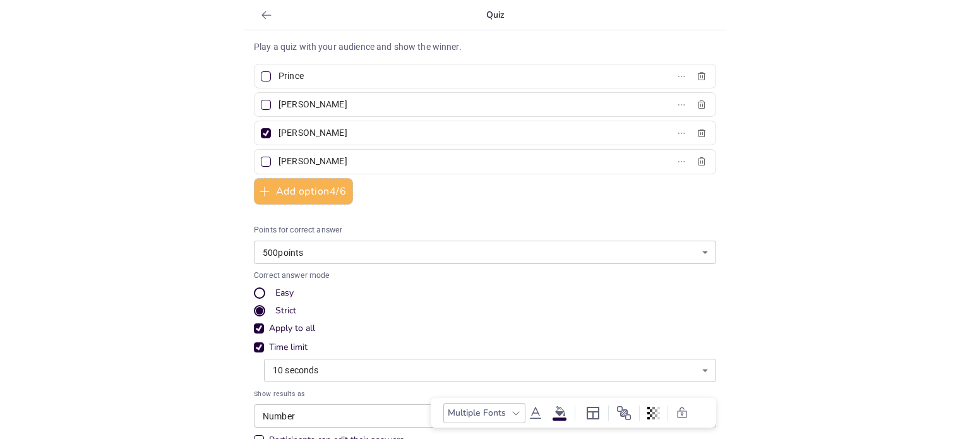
scroll to position [0, 0]
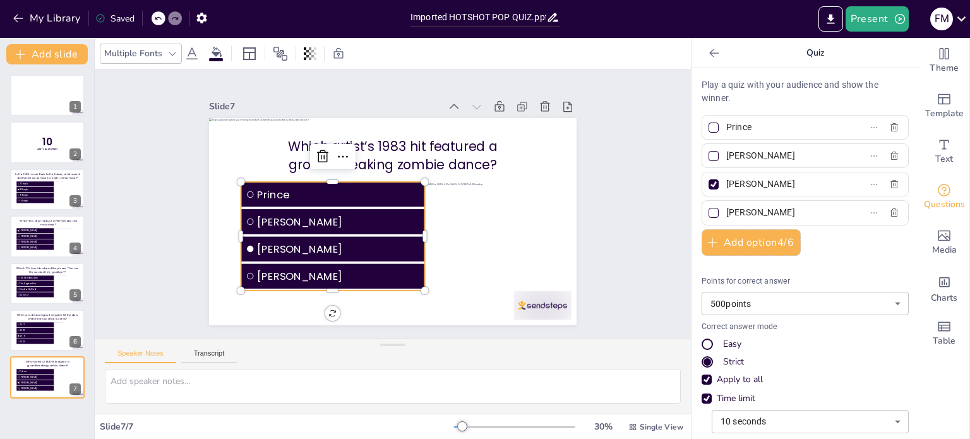
type input "[PERSON_NAME]"
click at [709, 185] on div at bounding box center [714, 184] width 10 height 10
click at [726, 185] on input "[PERSON_NAME]" at bounding box center [784, 184] width 117 height 18
checkbox input "false"
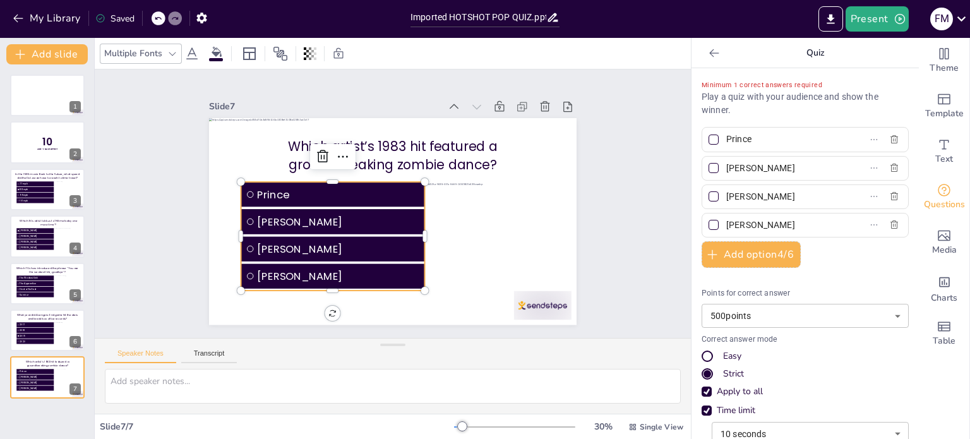
click at [709, 166] on div at bounding box center [714, 168] width 10 height 10
click at [726, 166] on input "[PERSON_NAME]" at bounding box center [784, 168] width 117 height 18
checkbox input "true"
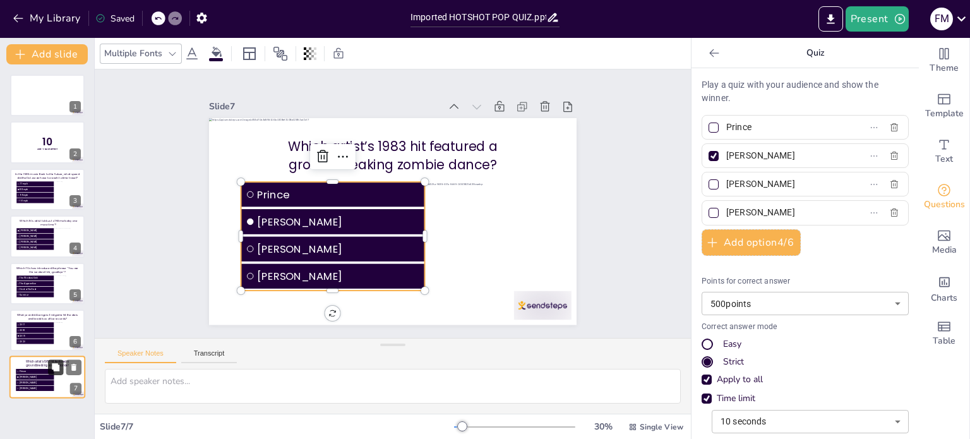
click at [57, 369] on icon at bounding box center [56, 367] width 8 height 8
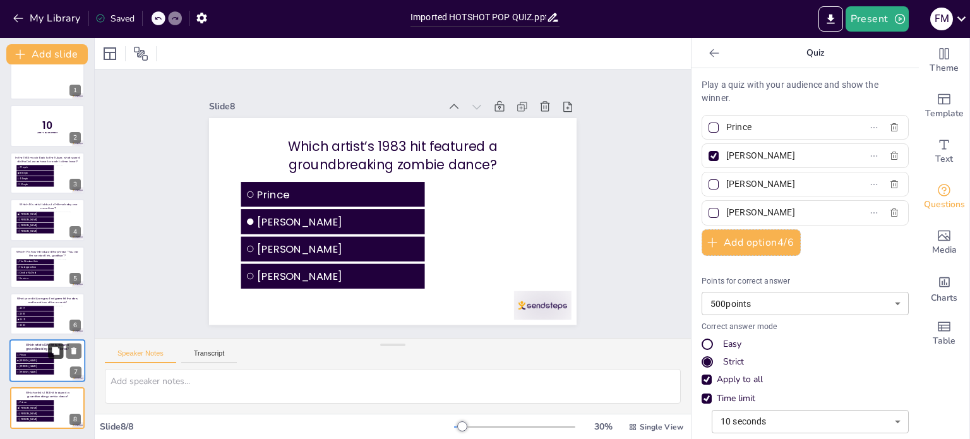
scroll to position [16, 0]
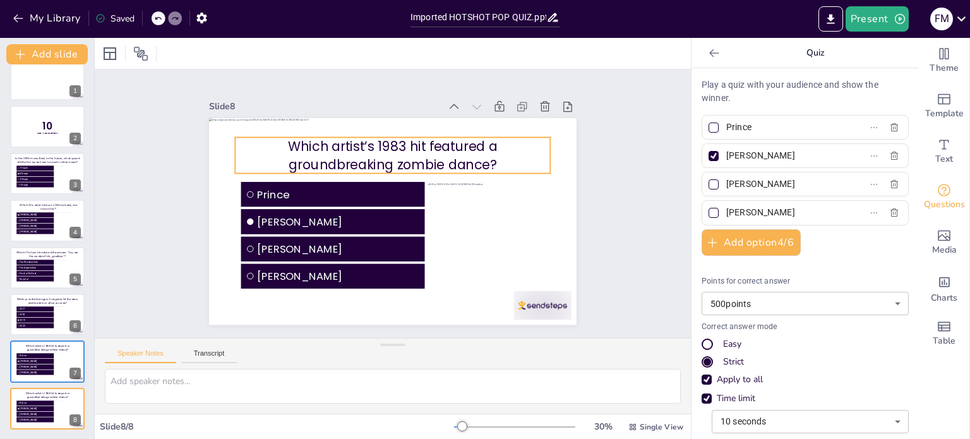
click at [338, 151] on p "Which artist’s 1983 hit featured a groundbreaking zombie dance?" at bounding box center [416, 163] width 291 height 190
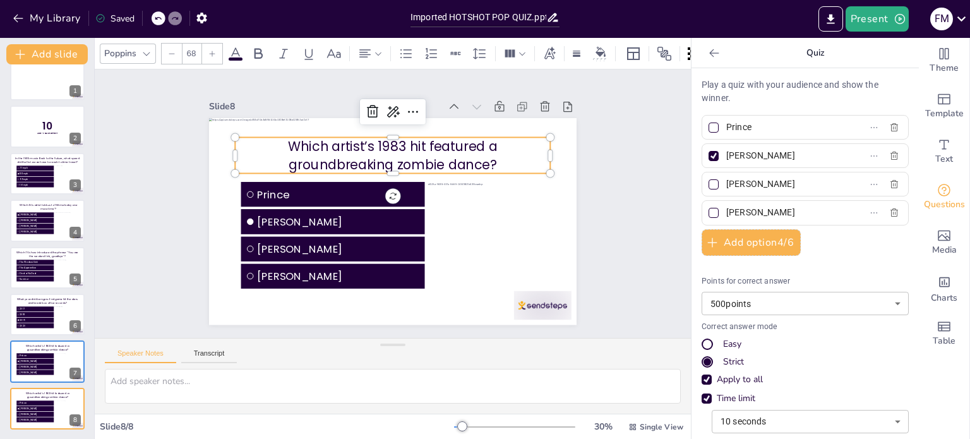
click at [336, 151] on p "Which artist’s 1983 hit featured a groundbreaking zombie dance?" at bounding box center [403, 156] width 316 height 101
click at [336, 151] on p "Which artist’s 1983 hit featured a groundbreaking zombie dance?" at bounding box center [398, 155] width 318 height 69
click at [178, 194] on div "Slide 1 Slide 2 10 Are You Game? Slide 3 In the 1985 movie Back to the Future, …" at bounding box center [393, 204] width 438 height 242
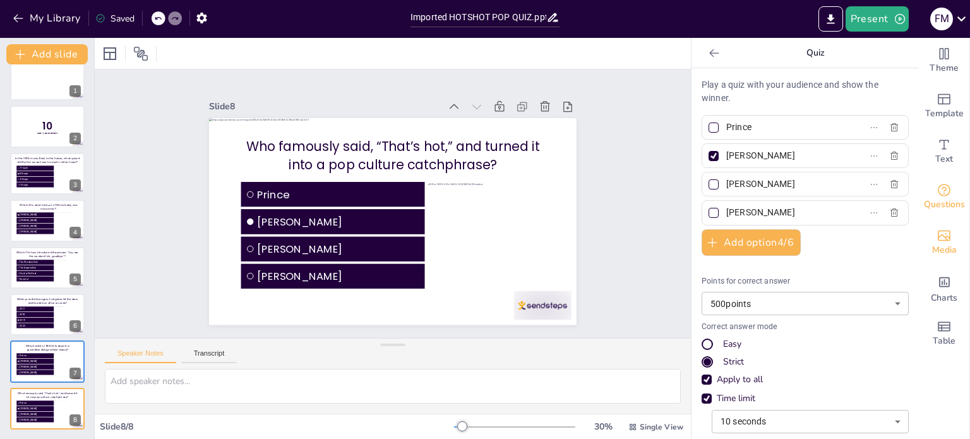
click at [932, 249] on span "Media" at bounding box center [944, 250] width 25 height 14
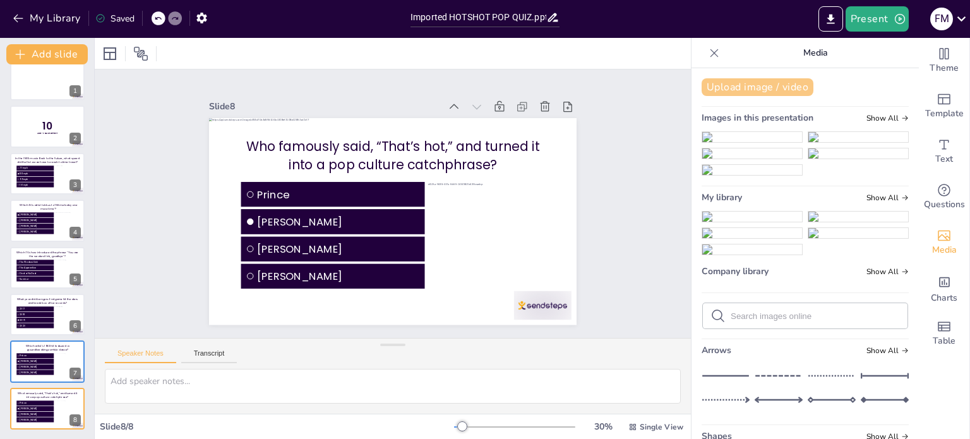
click at [726, 83] on button "Upload image / video" at bounding box center [758, 87] width 112 height 18
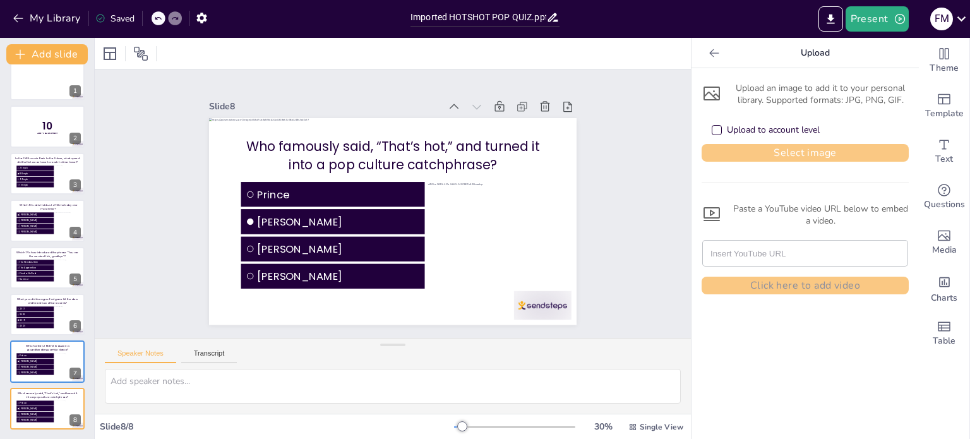
click at [771, 153] on button "Select image" at bounding box center [805, 153] width 207 height 18
click at [764, 152] on button "Select image" at bounding box center [805, 153] width 207 height 18
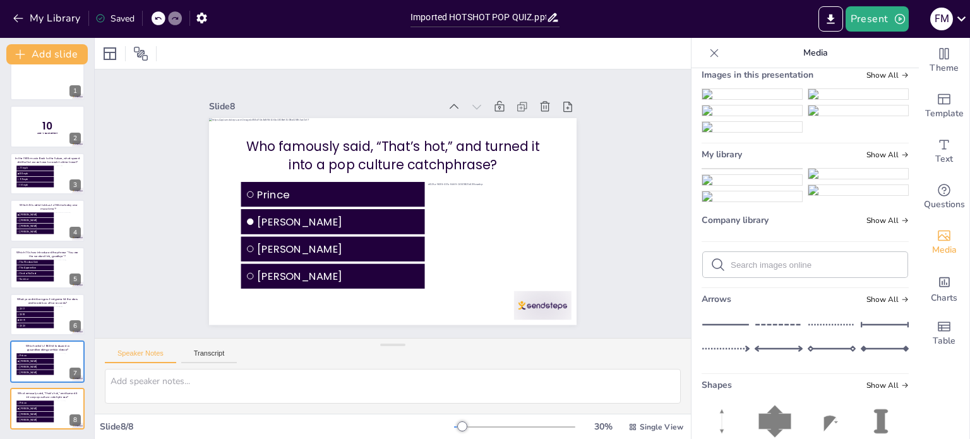
scroll to position [126, 0]
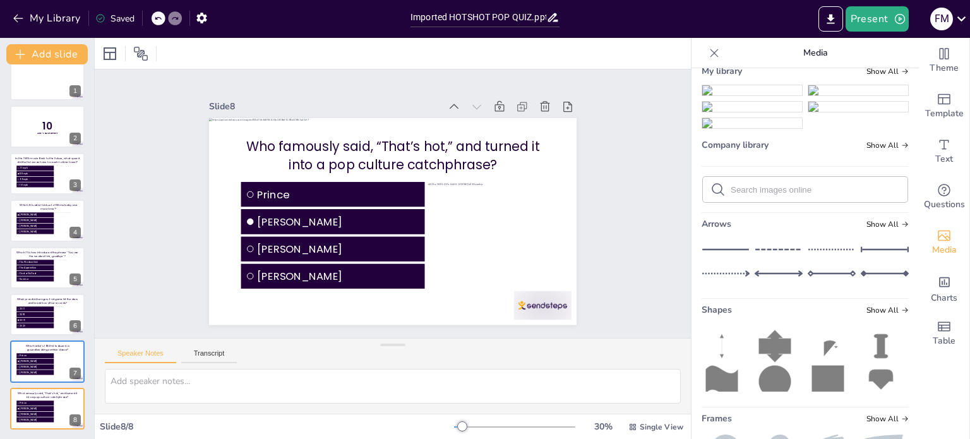
click at [740, 95] on img at bounding box center [752, 90] width 100 height 10
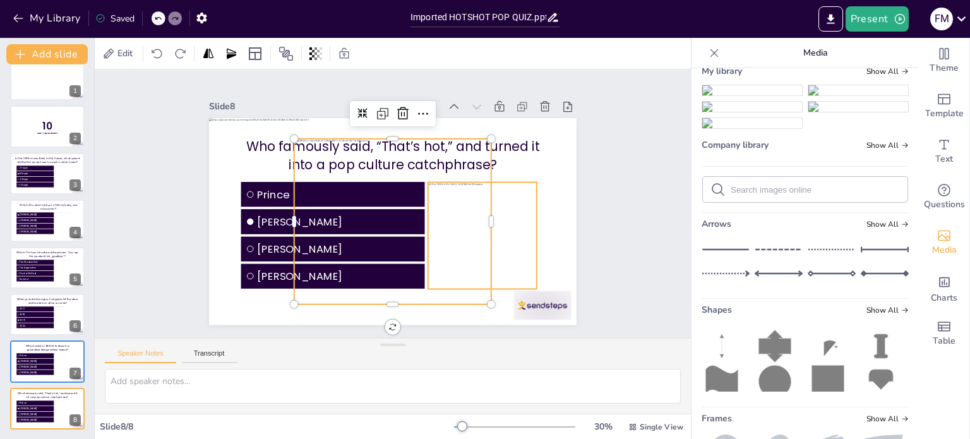
scroll to position [153, 0]
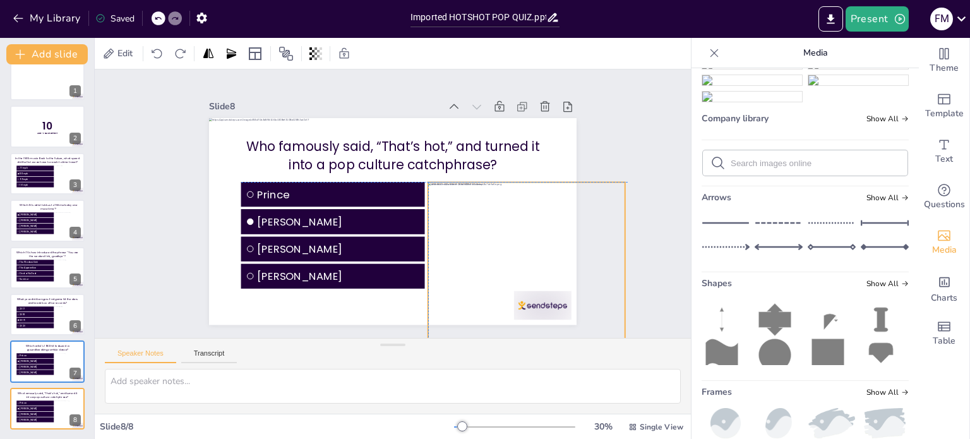
drag, startPoint x: 376, startPoint y: 171, endPoint x: 513, endPoint y: 217, distance: 144.0
click at [513, 217] on div at bounding box center [520, 278] width 214 height 185
drag, startPoint x: 617, startPoint y: 298, endPoint x: 520, endPoint y: 239, distance: 113.4
click at [520, 239] on div "Who famously said, “That’s hot,” and turned it into a pop culture catchphrase? …" at bounding box center [382, 218] width 419 height 383
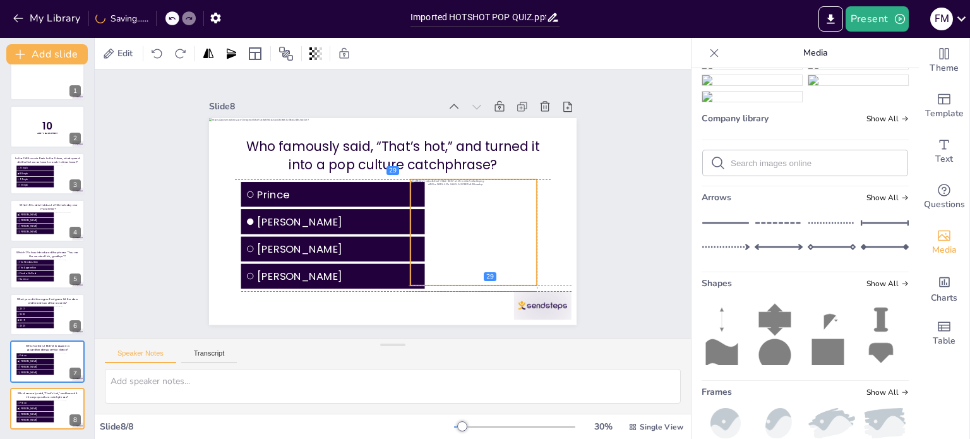
drag, startPoint x: 459, startPoint y: 224, endPoint x: 452, endPoint y: 222, distance: 8.0
click at [447, 222] on div at bounding box center [455, 262] width 159 height 148
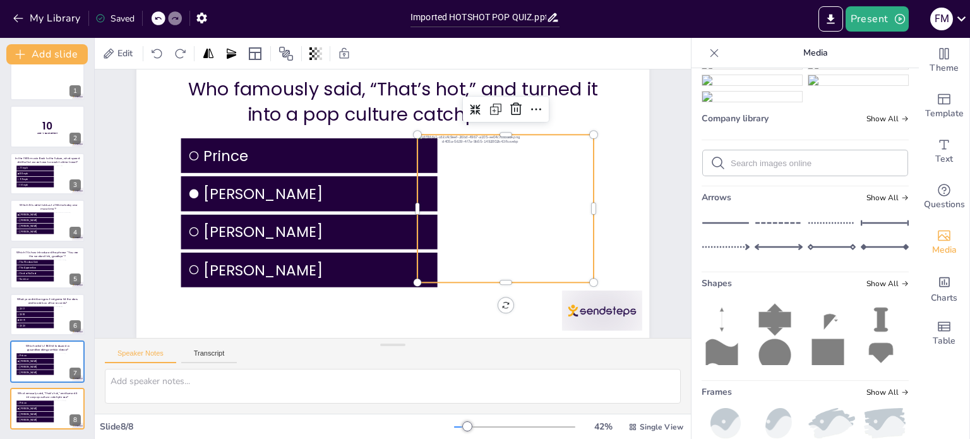
scroll to position [65, 0]
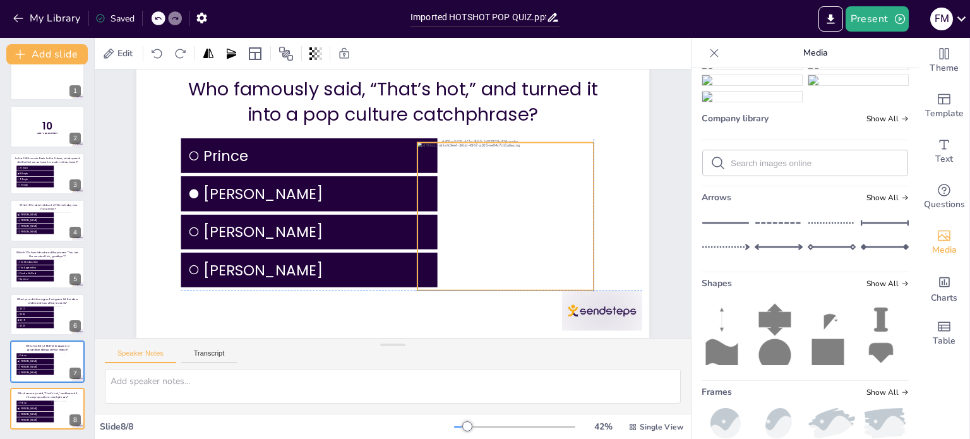
click at [530, 211] on div at bounding box center [500, 239] width 203 height 181
click at [502, 136] on div at bounding box center [517, 159] width 175 height 47
click at [526, 220] on div at bounding box center [502, 238] width 207 height 185
click at [497, 279] on div at bounding box center [497, 249] width 217 height 199
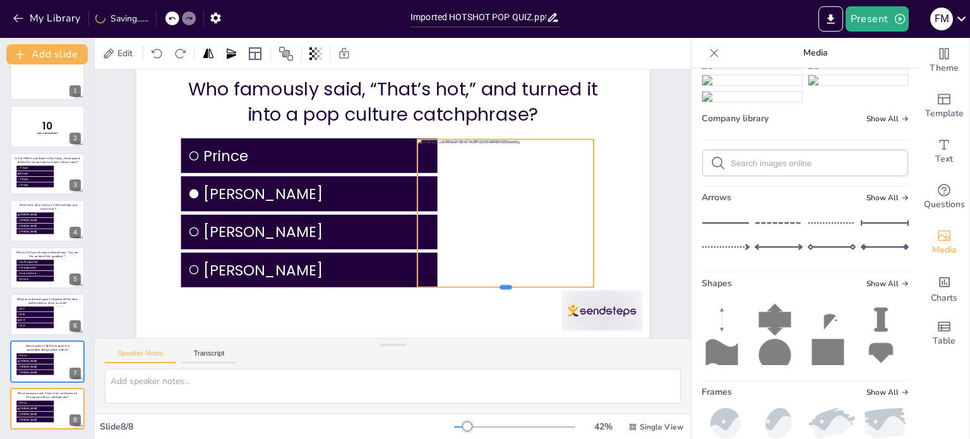
drag, startPoint x: 500, startPoint y: 282, endPoint x: 491, endPoint y: 255, distance: 28.8
click at [502, 290] on div at bounding box center [460, 330] width 166 height 81
drag, startPoint x: 409, startPoint y: 205, endPoint x: 436, endPoint y: 211, distance: 27.9
click at [435, 211] on div at bounding box center [435, 222] width 40 height 147
click at [513, 292] on div at bounding box center [508, 305] width 151 height 26
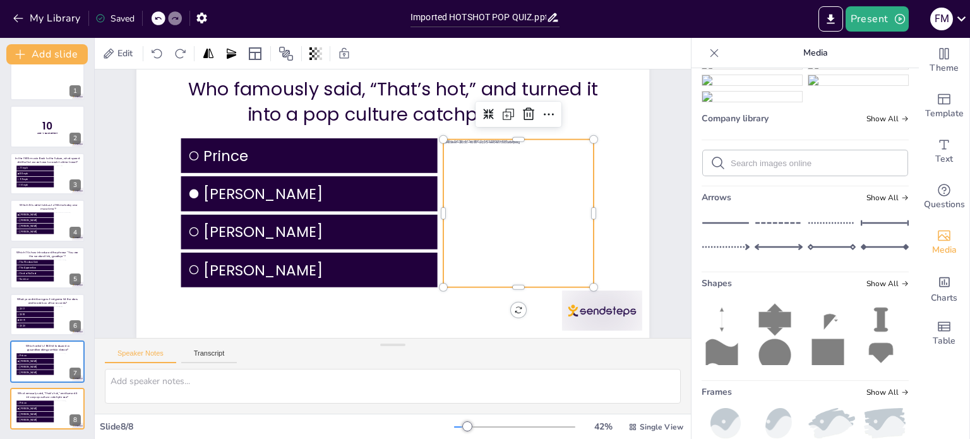
click at [510, 207] on div at bounding box center [440, 308] width 220 height 231
click at [510, 207] on div at bounding box center [502, 238] width 207 height 185
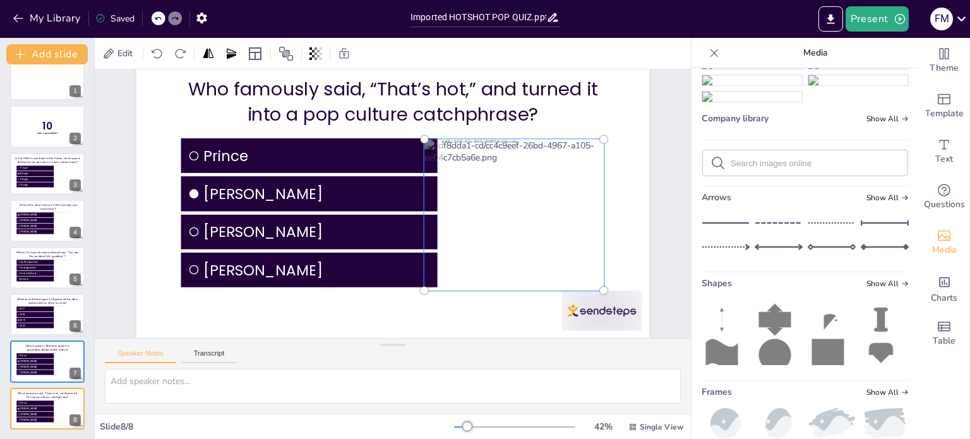
drag, startPoint x: 510, startPoint y: 208, endPoint x: 517, endPoint y: 210, distance: 7.2
click at [517, 210] on div at bounding box center [514, 215] width 195 height 166
click at [621, 207] on div at bounding box center [395, 193] width 577 height 433
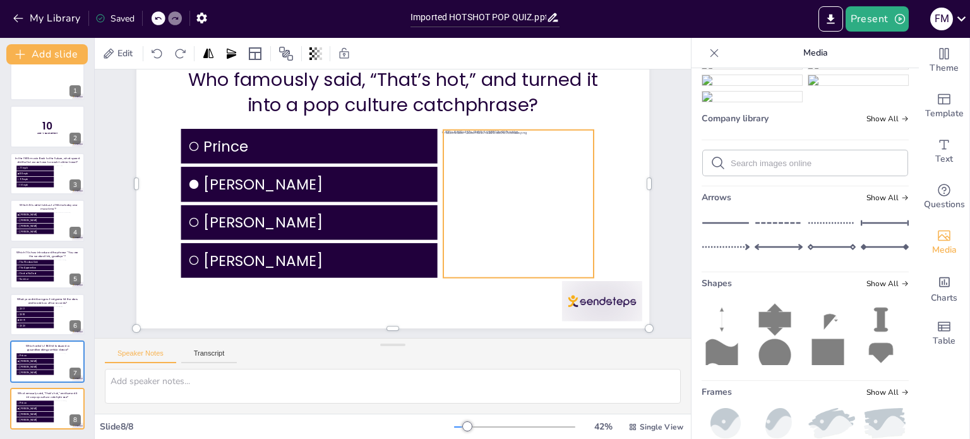
click at [463, 227] on div at bounding box center [378, 324] width 169 height 194
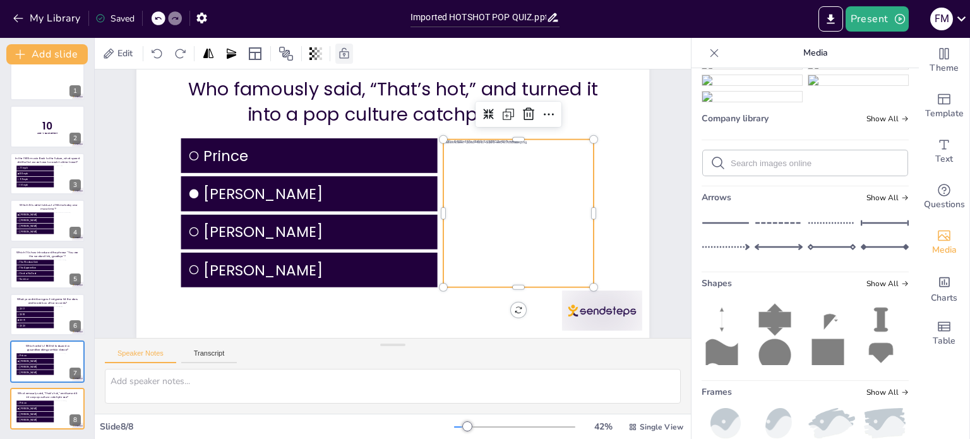
drag, startPoint x: 289, startPoint y: 51, endPoint x: 344, endPoint y: 55, distance: 54.5
click at [289, 50] on icon at bounding box center [286, 53] width 15 height 15
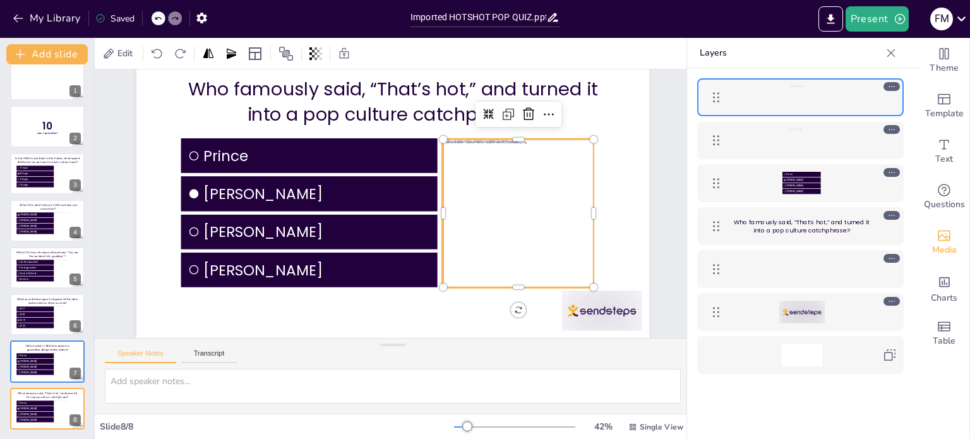
click at [790, 141] on div at bounding box center [805, 140] width 41 height 23
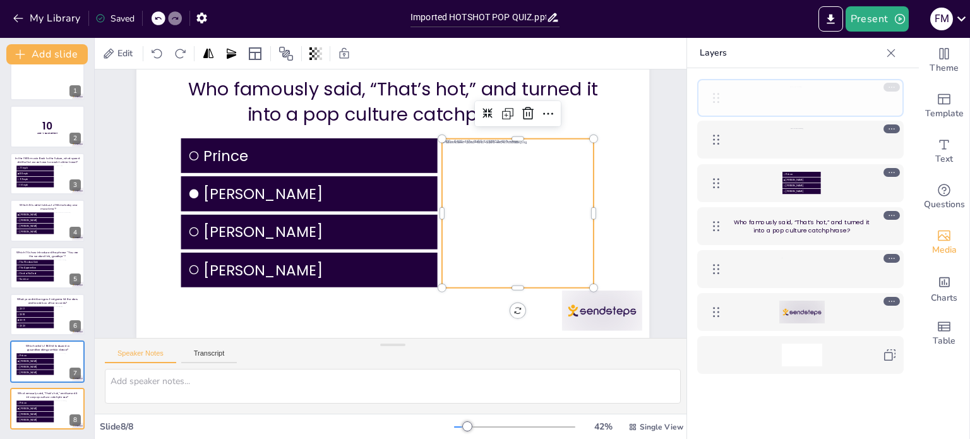
drag, startPoint x: 711, startPoint y: 139, endPoint x: 737, endPoint y: 98, distance: 48.5
click at [711, 88] on div at bounding box center [716, 97] width 25 height 25
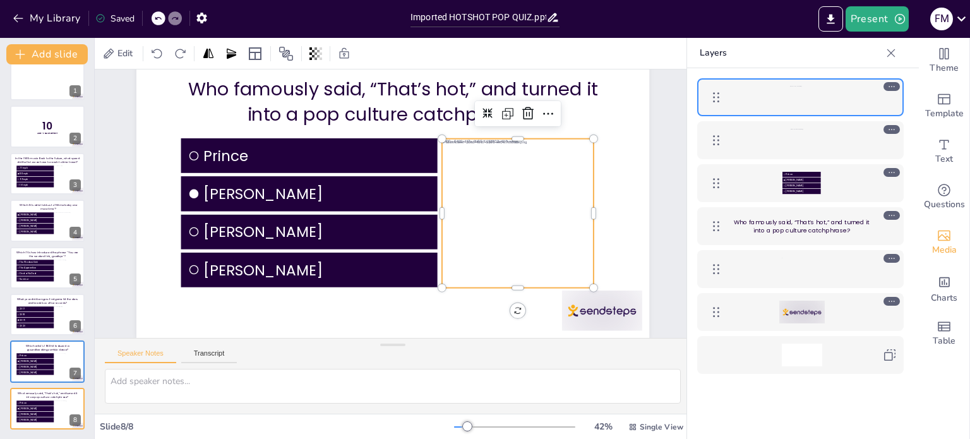
click at [801, 95] on div at bounding box center [805, 97] width 41 height 23
click at [535, 135] on icon at bounding box center [544, 144] width 18 height 18
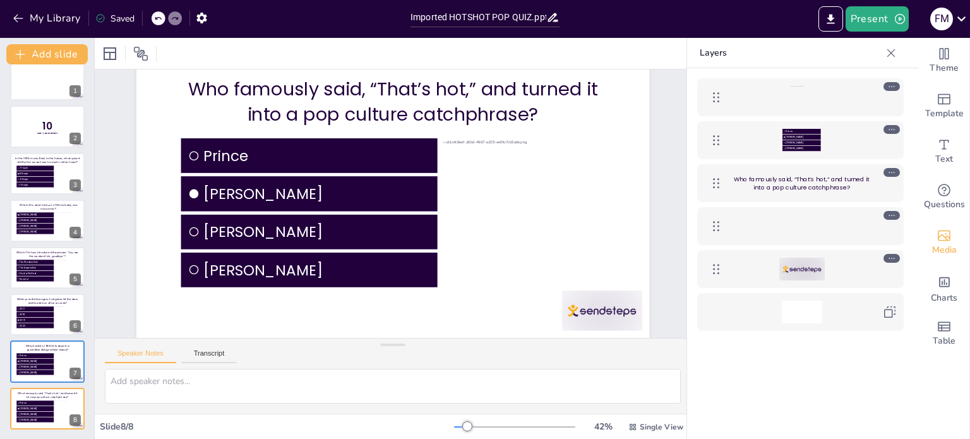
click at [652, 210] on div "Slide 1 Slide 2 10 Are You Game? Slide 3 In the 1985 movie Back to the Future, …" at bounding box center [402, 177] width 656 height 489
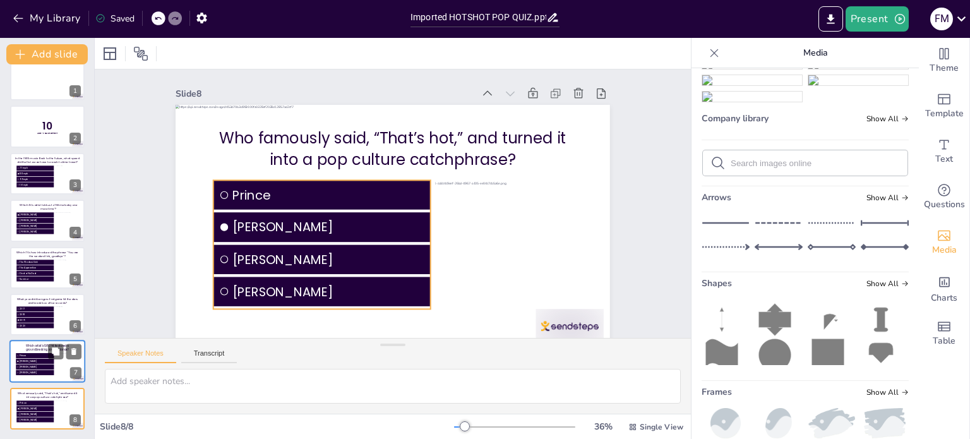
scroll to position [20, 0]
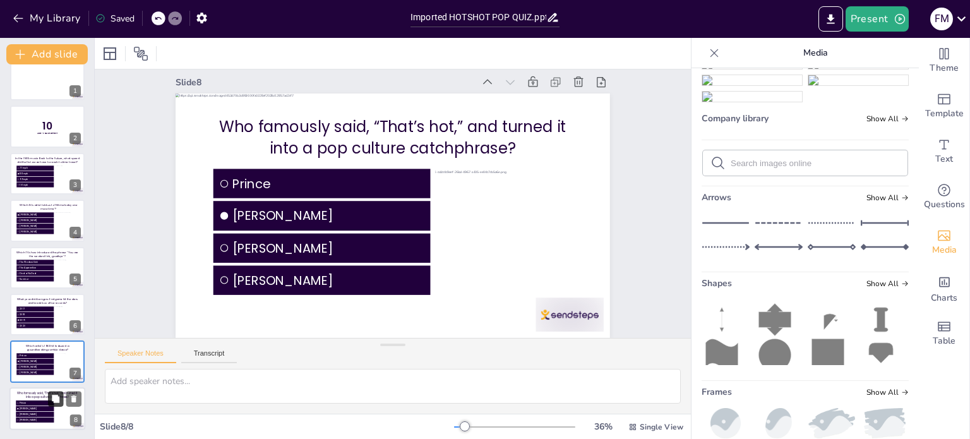
click at [56, 399] on icon at bounding box center [56, 399] width 8 height 8
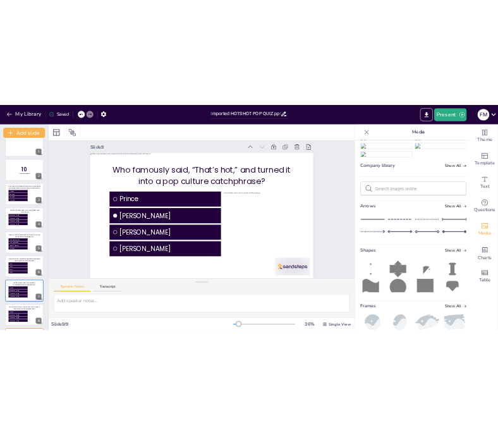
scroll to position [63, 0]
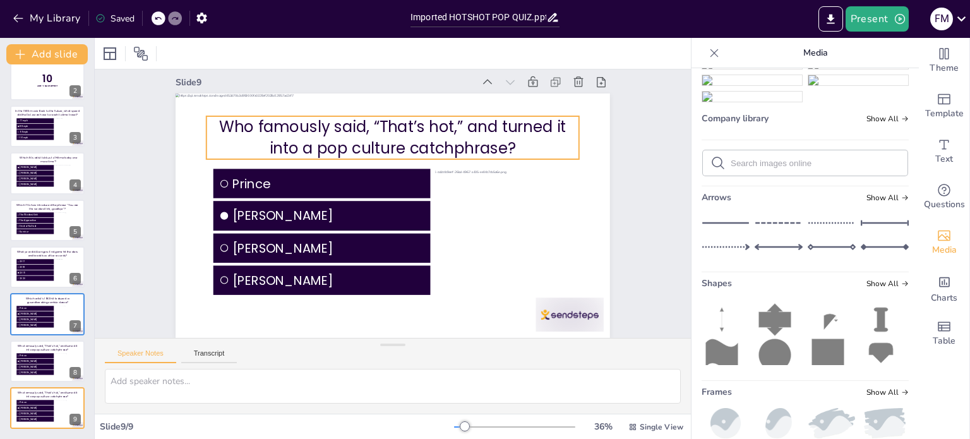
click at [302, 122] on p "Who famously said, “That’s hot,” and turned it into a pop culture catchphrase?" at bounding box center [413, 141] width 368 height 156
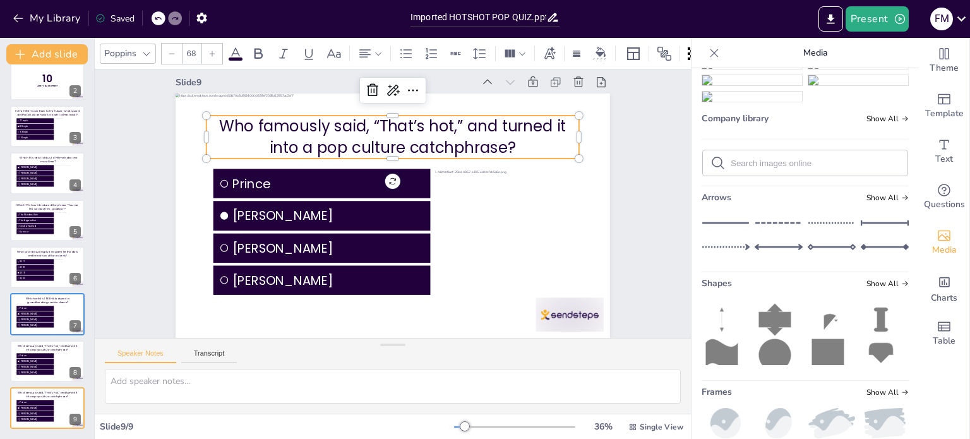
click at [303, 122] on p "Who famously said, “That’s hot,” and turned it into a pop culture catchphrase?" at bounding box center [393, 137] width 373 height 43
click at [303, 122] on p "Who famously said, “That’s hot,” and turned it into a pop culture catchphrase?" at bounding box center [399, 137] width 375 height 81
click at [303, 123] on p "Who famously said, “That’s hot,” and turned it into a pop culture catchphrase?" at bounding box center [426, 146] width 344 height 224
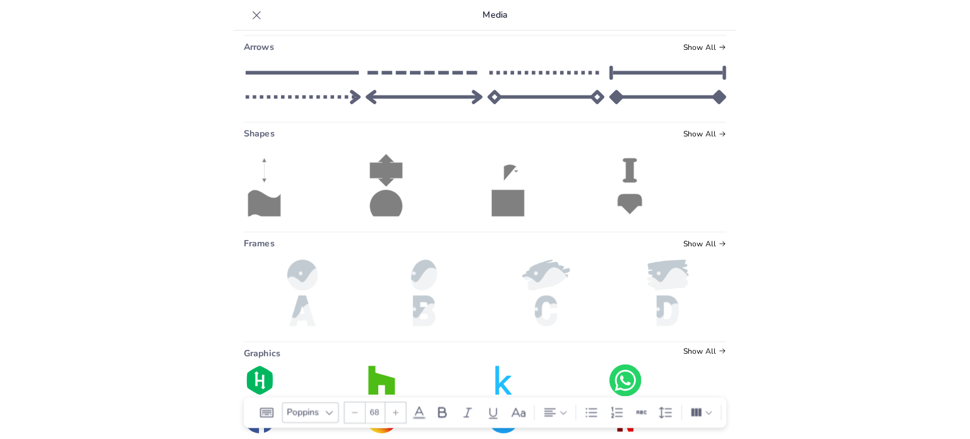
scroll to position [260, 0]
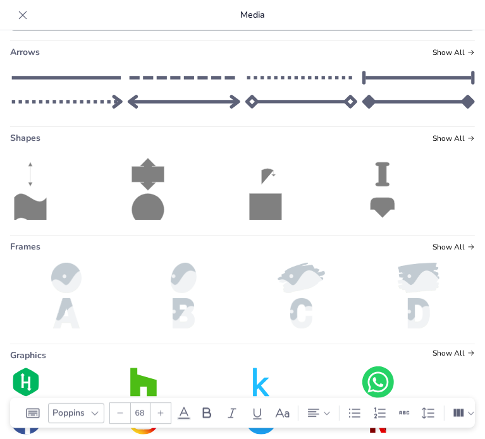
click at [22, 15] on icon at bounding box center [23, 15] width 8 height 8
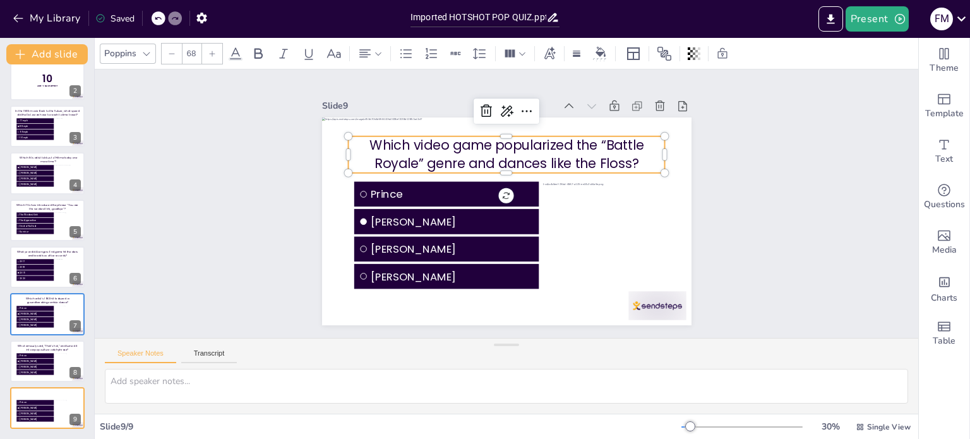
scroll to position [0, 0]
click at [388, 191] on span "Prince" at bounding box center [455, 183] width 164 height 49
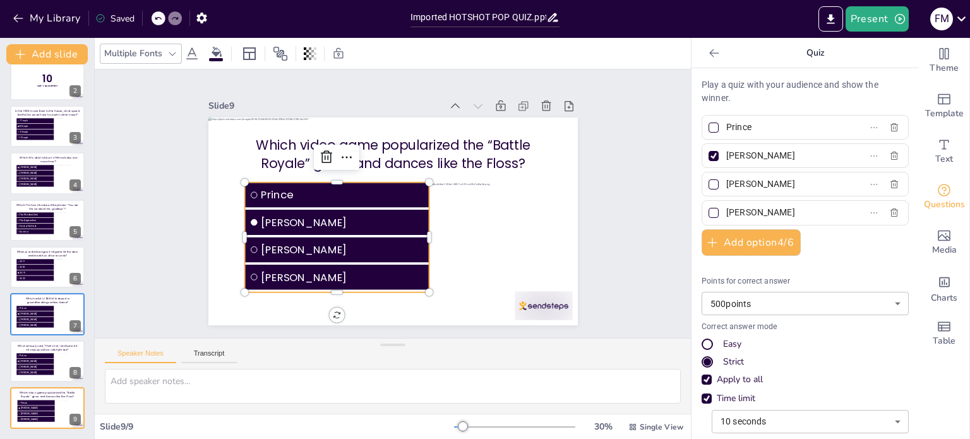
click at [388, 191] on span "Prince" at bounding box center [346, 185] width 164 height 50
drag, startPoint x: 785, startPoint y: 128, endPoint x: 796, endPoint y: 105, distance: 24.9
click at [785, 128] on input "Prince" at bounding box center [784, 127] width 117 height 18
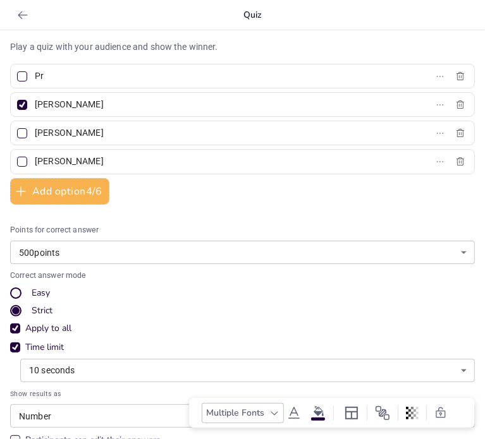
type input "P"
type input "PUBG"
type input "Fortnight"
type input "Super Mario"
type input "Apex Legends"
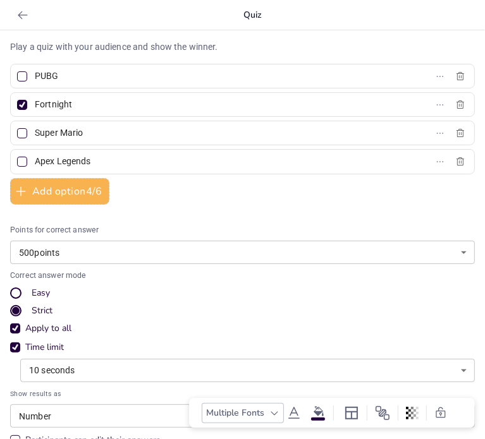
click at [90, 104] on input "Fortnight" at bounding box center [93, 104] width 117 height 18
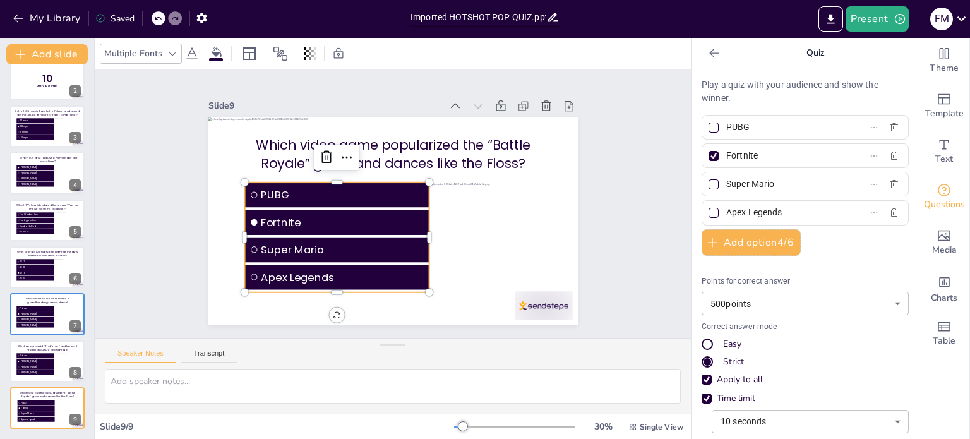
type input "Fortnite"
click at [28, 346] on p "Who famously said, “That’s hot,” and turned it into a pop culture catchphrase?" at bounding box center [47, 348] width 65 height 8
type input "Prince"
type input "[PERSON_NAME]"
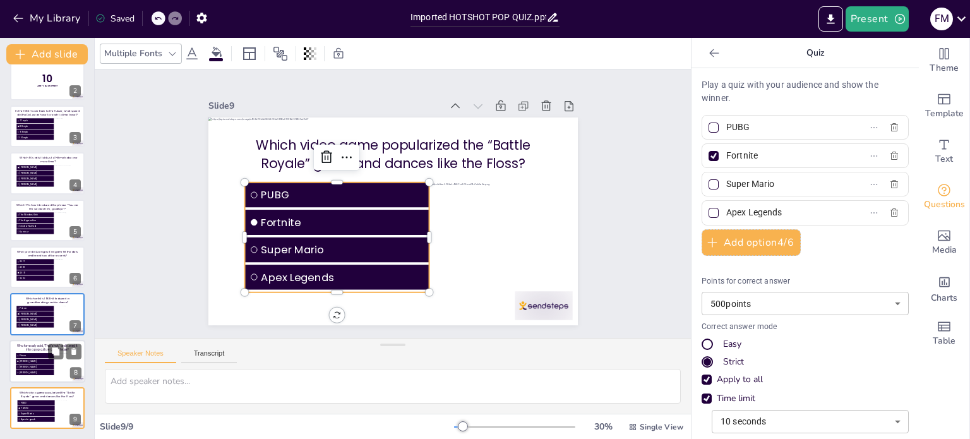
type input "[PERSON_NAME]"
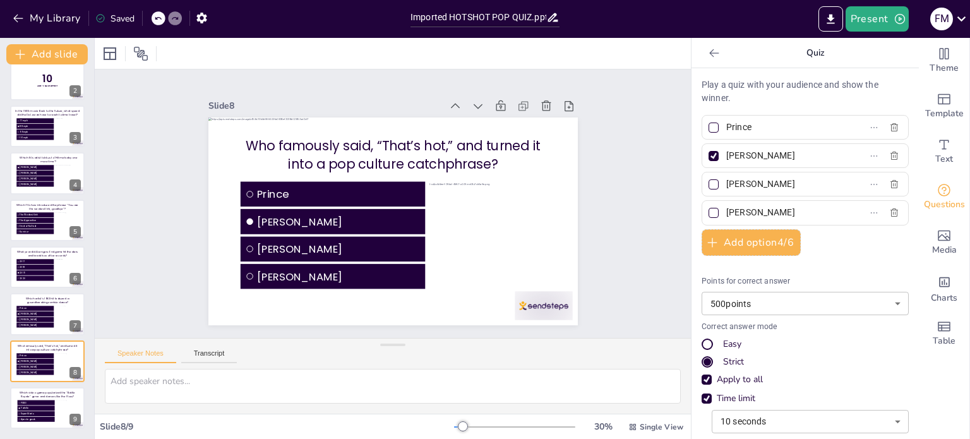
drag, startPoint x: 732, startPoint y: 128, endPoint x: 716, endPoint y: 128, distance: 16.4
click at [721, 128] on span "Prince" at bounding box center [779, 127] width 117 height 18
click at [726, 128] on input "Prince" at bounding box center [784, 127] width 117 height 18
type input "[PERSON_NAME]"
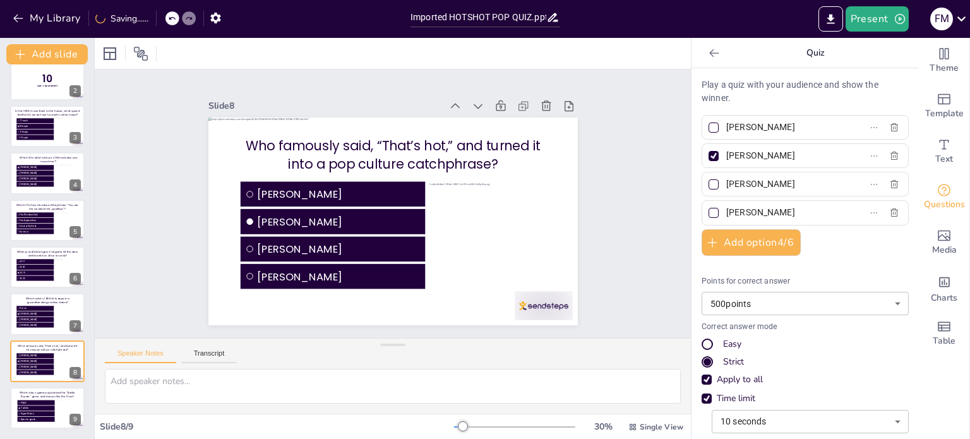
type input "[PERSON_NAME]"
click at [15, 392] on p "Which video game popularized the “Battle Royale” genre and dances like the Flos…" at bounding box center [47, 394] width 65 height 8
type input "PUBG"
type input "Fortnite"
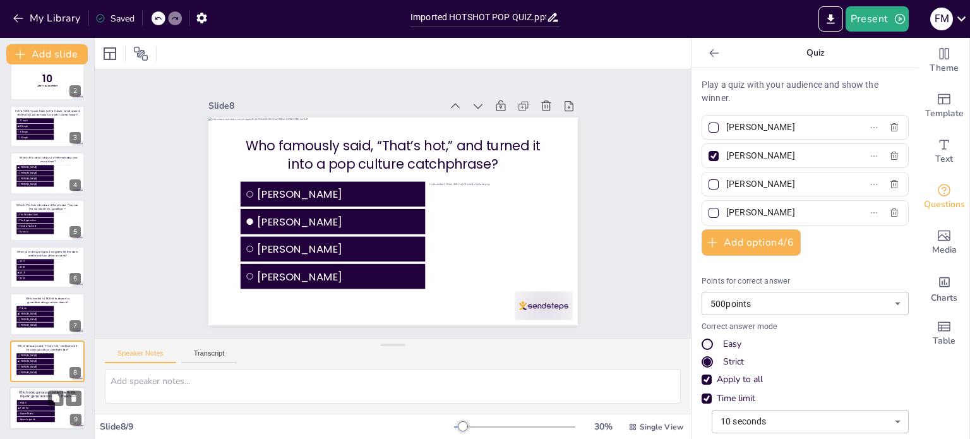
type input "Super Mario"
type input "Apex Legends"
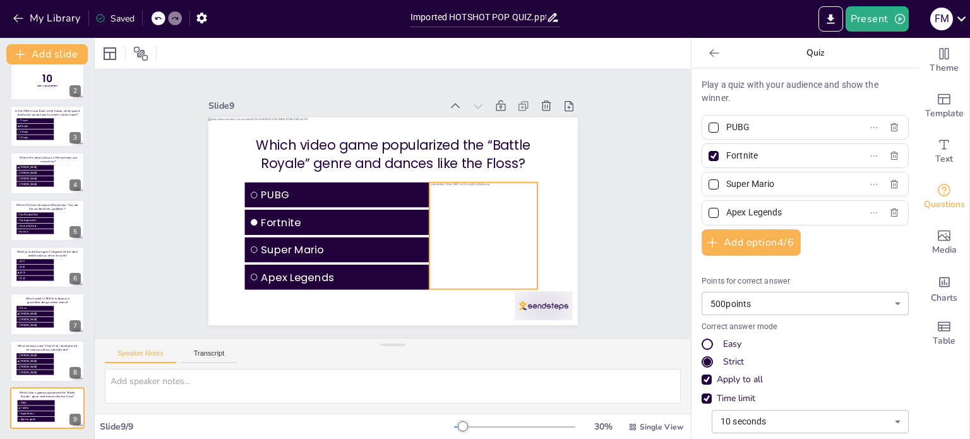
click at [455, 205] on div at bounding box center [476, 246] width 140 height 122
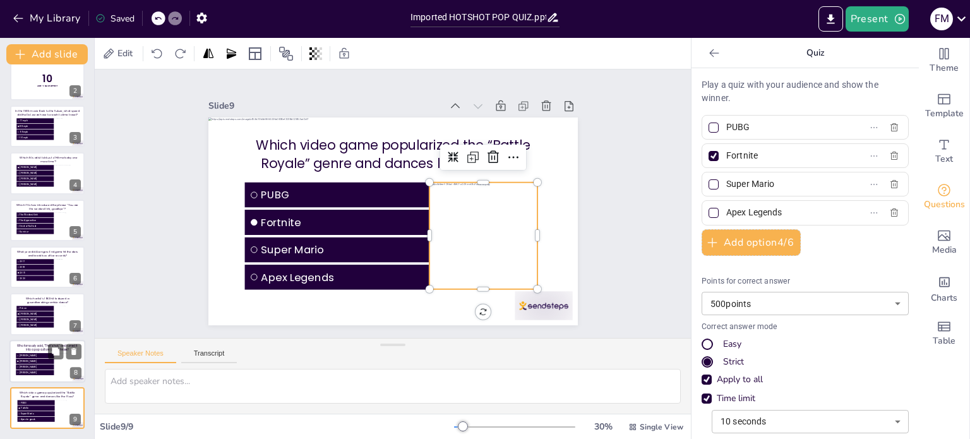
click at [15, 344] on p "Who famously said, “That’s hot,” and turned it into a pop culture catchphrase?" at bounding box center [47, 348] width 65 height 8
type input "[PERSON_NAME]"
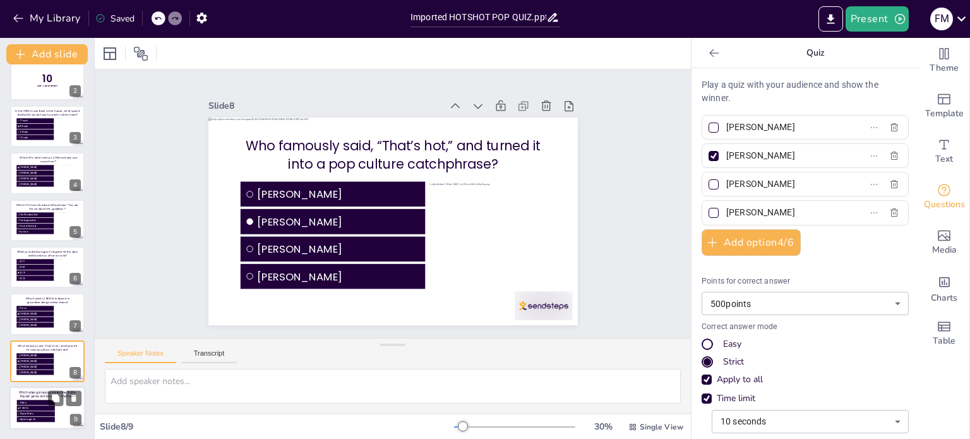
click at [14, 392] on div at bounding box center [47, 408] width 76 height 43
type input "PUBG"
type input "Fortnite"
type input "Super Mario"
type input "Apex Legends"
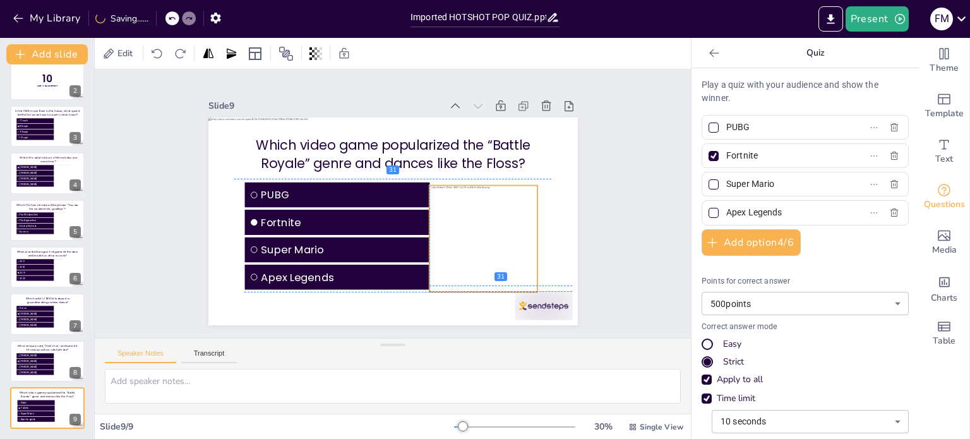
click at [462, 253] on div at bounding box center [476, 249] width 140 height 122
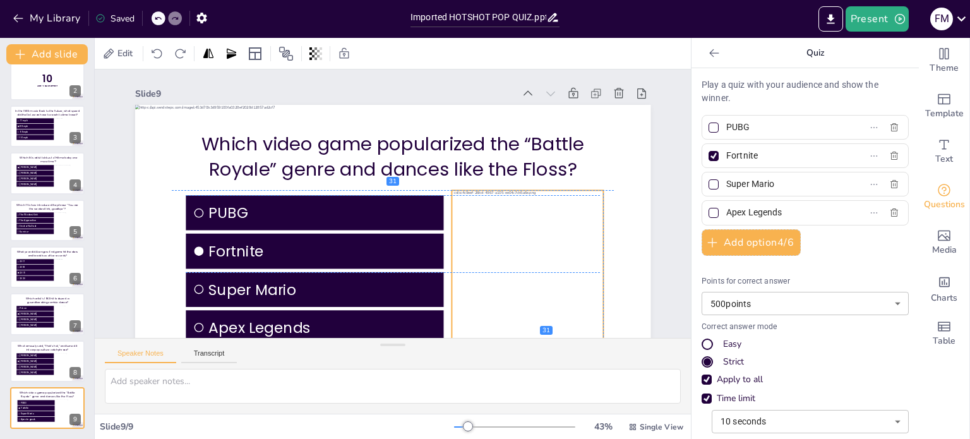
drag, startPoint x: 478, startPoint y: 238, endPoint x: 483, endPoint y: 232, distance: 8.1
click at [483, 232] on div at bounding box center [418, 345] width 229 height 235
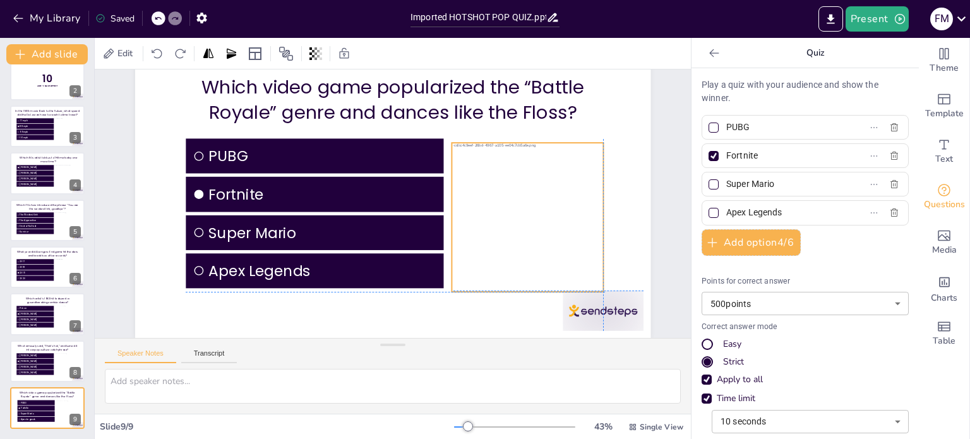
drag, startPoint x: 509, startPoint y: 227, endPoint x: 507, endPoint y: 184, distance: 43.0
click at [511, 232] on div at bounding box center [520, 232] width 195 height 170
click at [522, 142] on div at bounding box center [539, 162] width 150 height 41
click at [522, 282] on div at bounding box center [519, 243] width 212 height 191
click at [521, 306] on div at bounding box center [479, 341] width 143 height 71
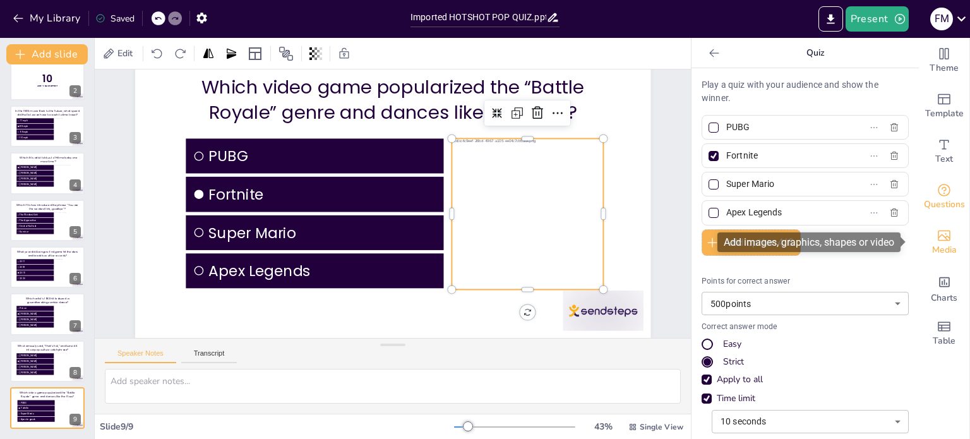
click at [939, 243] on span "Media" at bounding box center [944, 250] width 25 height 14
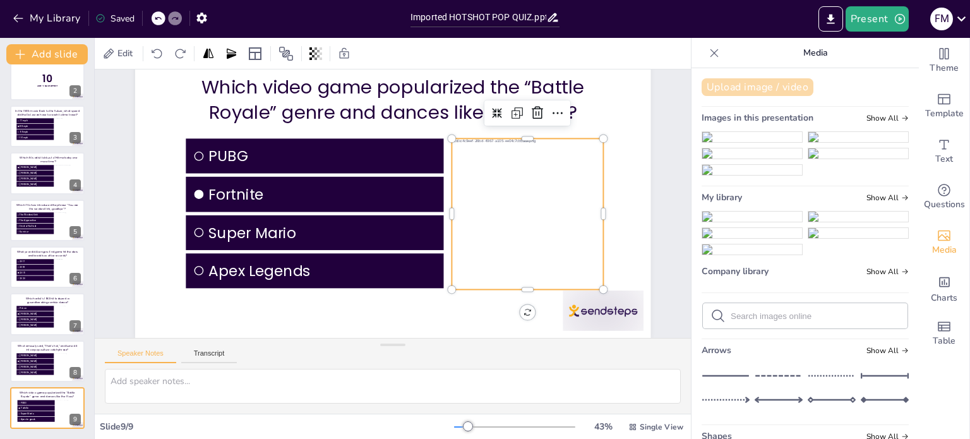
click at [765, 90] on button "Upload image / video" at bounding box center [758, 87] width 112 height 18
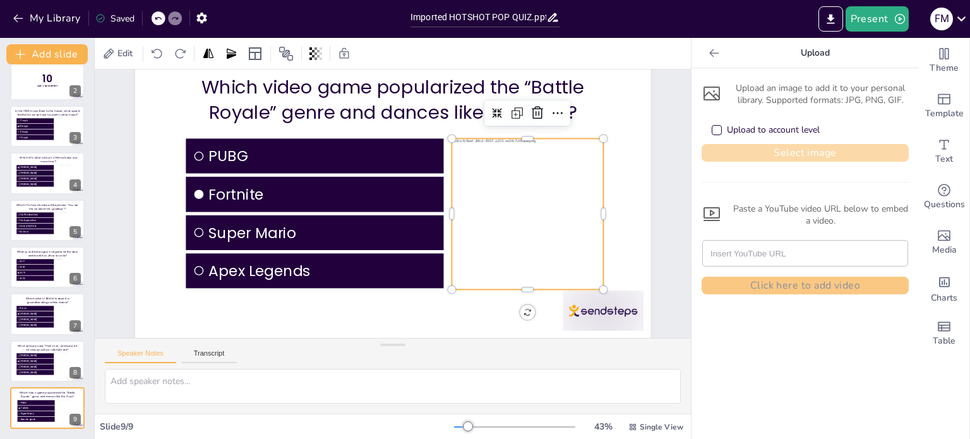
click at [752, 153] on button "Select image" at bounding box center [805, 153] width 207 height 18
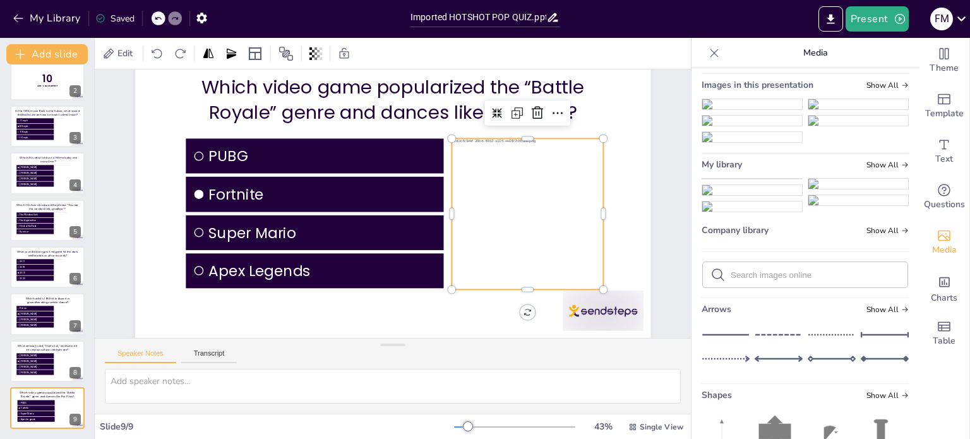
scroll to position [126, 0]
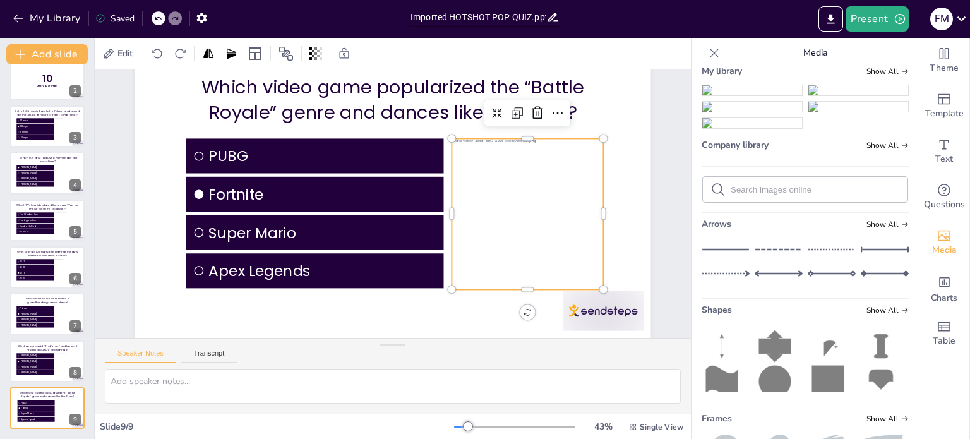
click at [743, 95] on img at bounding box center [752, 90] width 100 height 10
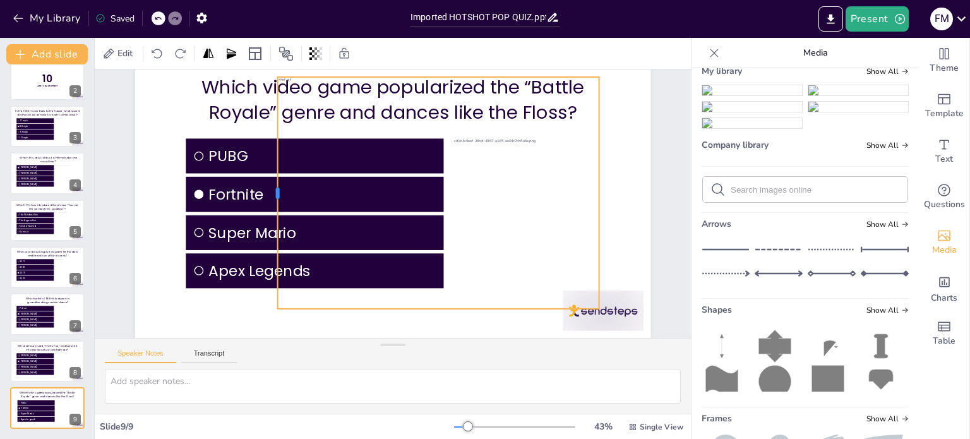
drag, startPoint x: 181, startPoint y: 188, endPoint x: 271, endPoint y: 193, distance: 90.5
click at [271, 193] on div at bounding box center [281, 156] width 81 height 224
drag, startPoint x: 594, startPoint y: 187, endPoint x: 524, endPoint y: 182, distance: 70.9
click at [524, 184] on div at bounding box center [531, 208] width 34 height 232
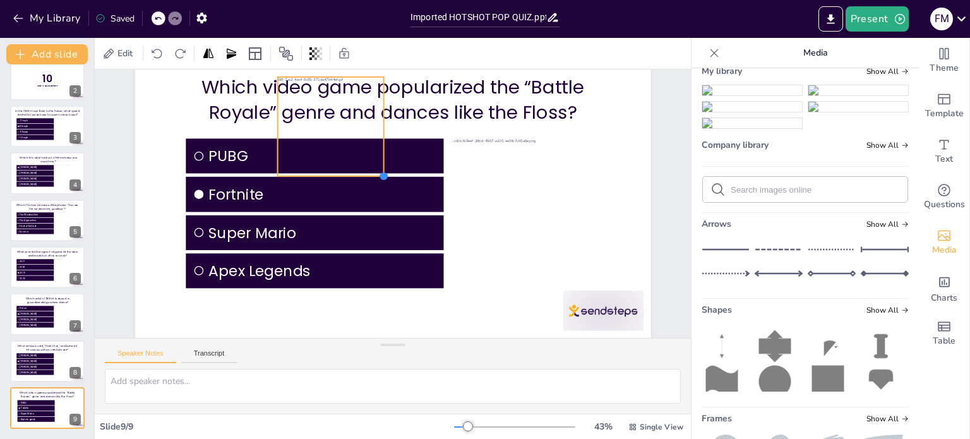
drag, startPoint x: 521, startPoint y: 301, endPoint x: 379, endPoint y: 165, distance: 196.1
click at [379, 171] on div at bounding box center [384, 176] width 10 height 10
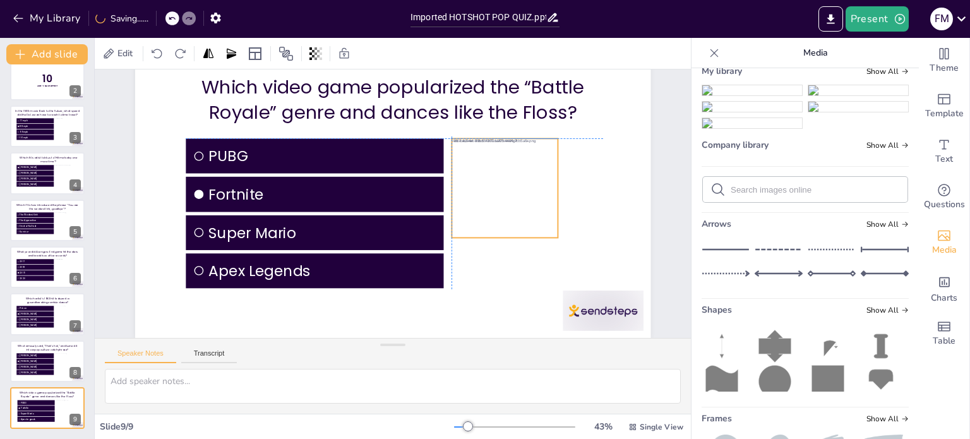
drag, startPoint x: 331, startPoint y: 126, endPoint x: 505, endPoint y: 185, distance: 183.6
click at [505, 185] on div at bounding box center [502, 199] width 186 height 117
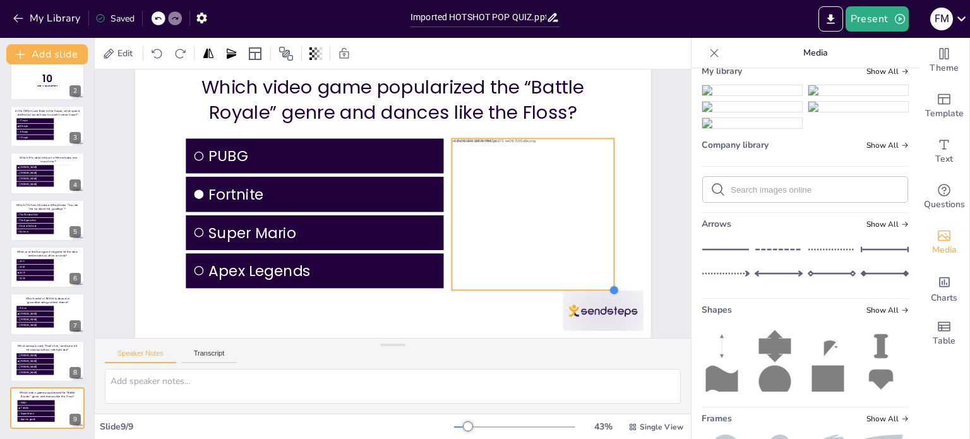
drag, startPoint x: 553, startPoint y: 231, endPoint x: 596, endPoint y: 284, distance: 67.8
click at [596, 284] on div "Which video game popularized the “Battle Royale” genre and dances like the Flos…" at bounding box center [394, 193] width 565 height 391
drag, startPoint x: 611, startPoint y: 208, endPoint x: 601, endPoint y: 212, distance: 11.4
click at [601, 212] on div at bounding box center [606, 237] width 26 height 152
click at [286, 54] on icon at bounding box center [286, 53] width 15 height 15
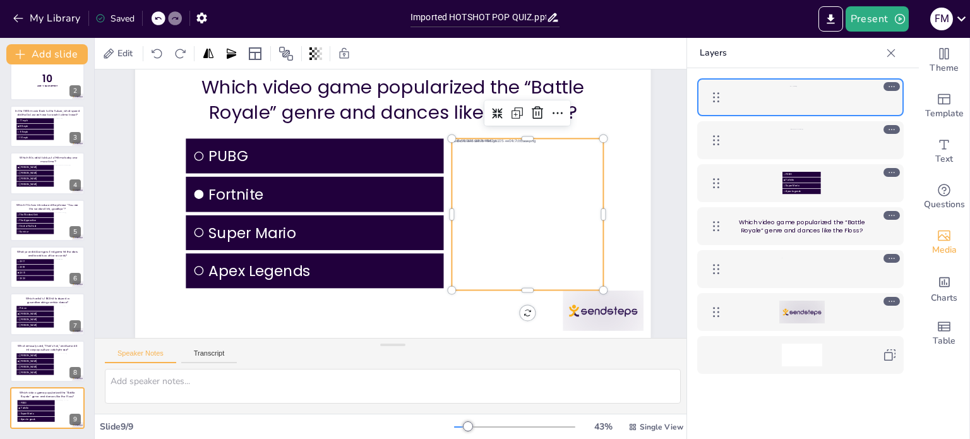
click at [764, 139] on div at bounding box center [802, 140] width 146 height 23
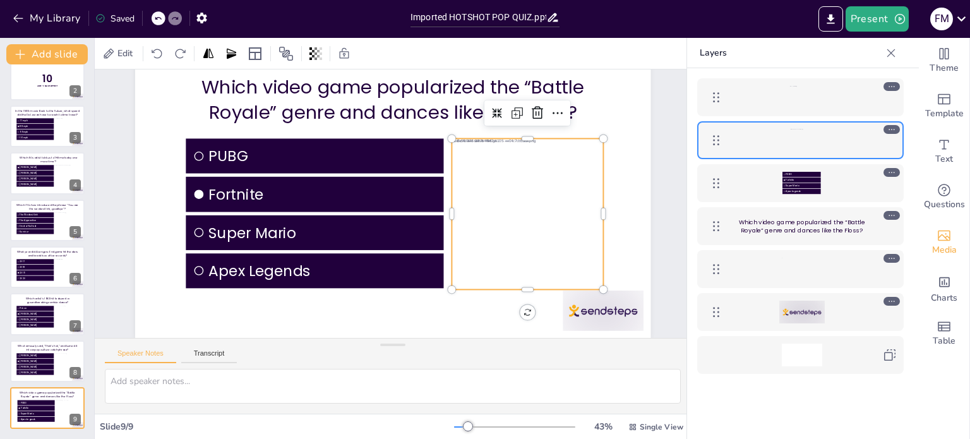
drag, startPoint x: 767, startPoint y: 139, endPoint x: 786, endPoint y: 124, distance: 24.3
click at [768, 80] on div "PUBG Fortnite Super Mario Apex Legends Which video game popularized the “Battle…" at bounding box center [800, 226] width 227 height 316
drag, startPoint x: 716, startPoint y: 144, endPoint x: 719, endPoint y: 100, distance: 43.7
click at [719, 100] on icon at bounding box center [716, 97] width 15 height 15
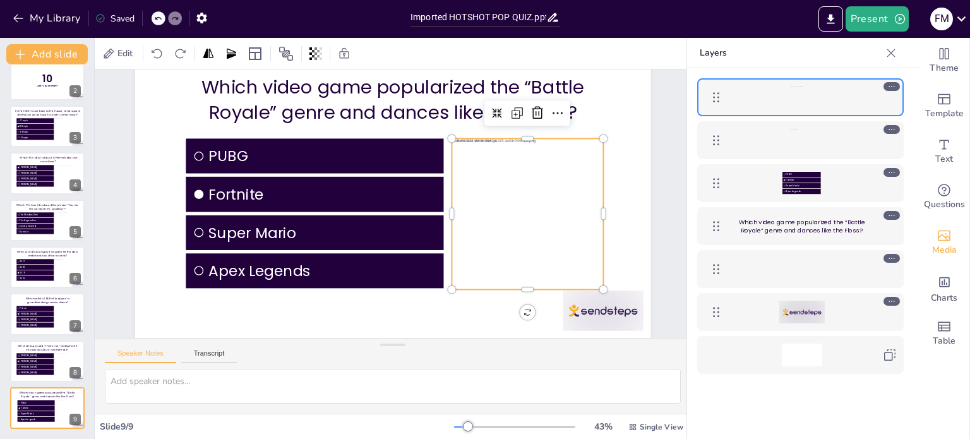
click at [715, 96] on icon at bounding box center [716, 97] width 15 height 15
click at [546, 138] on icon at bounding box center [553, 145] width 14 height 15
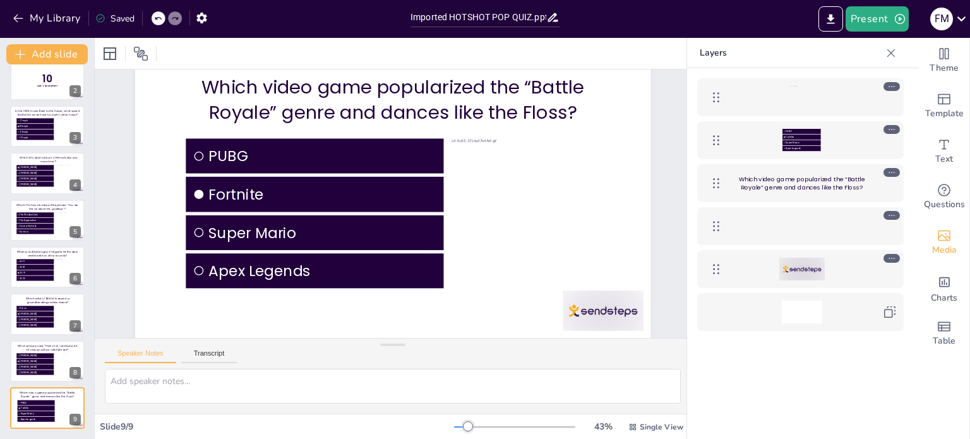
click at [889, 54] on icon at bounding box center [892, 53] width 8 height 8
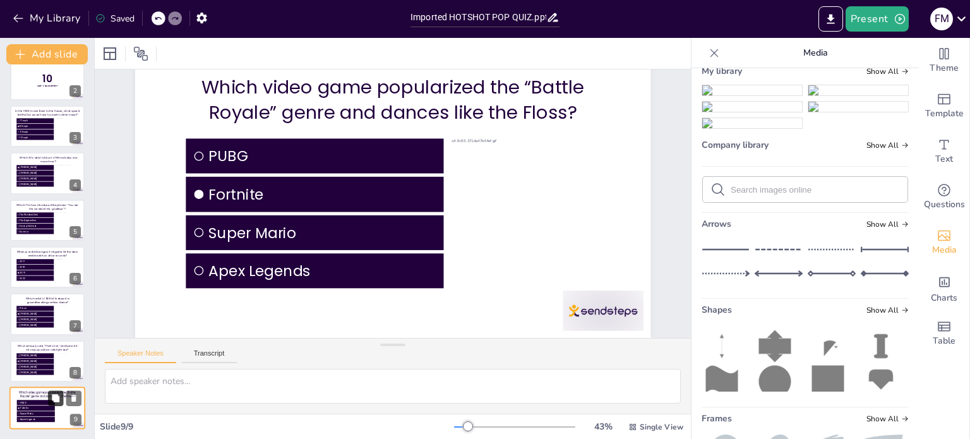
click at [58, 398] on icon at bounding box center [56, 398] width 8 height 8
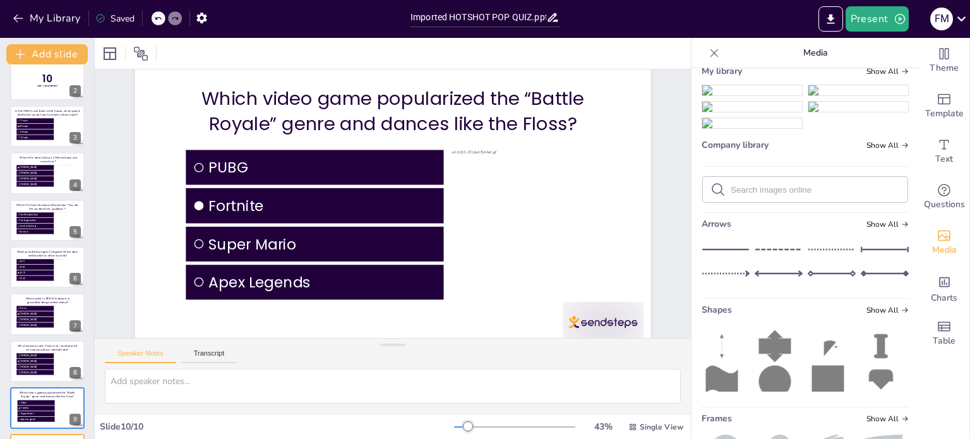
scroll to position [111, 0]
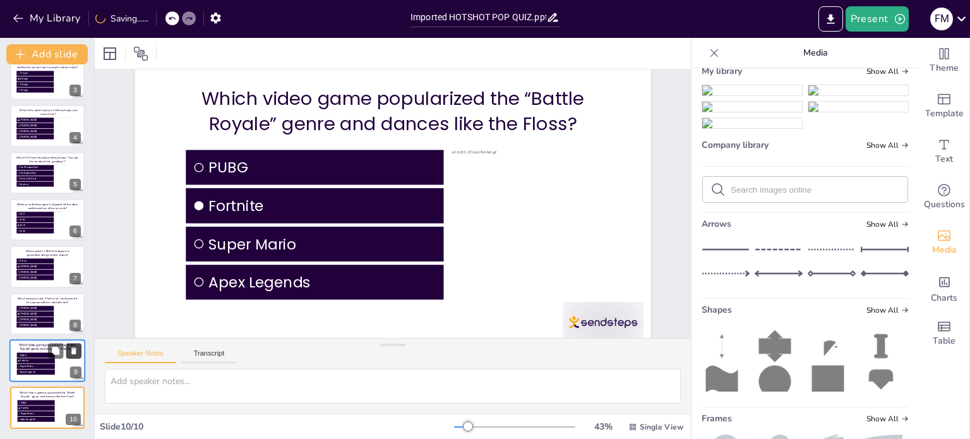
click at [71, 396] on icon at bounding box center [73, 398] width 9 height 9
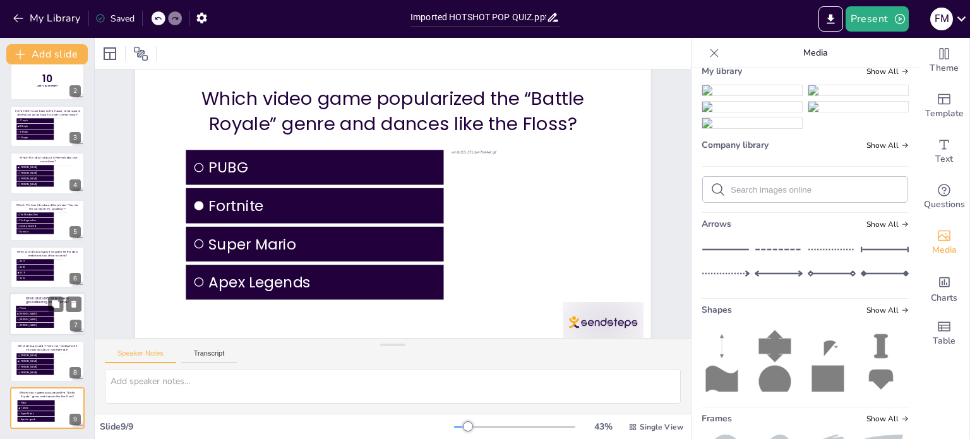
scroll to position [63, 0]
click at [56, 351] on icon at bounding box center [56, 351] width 8 height 8
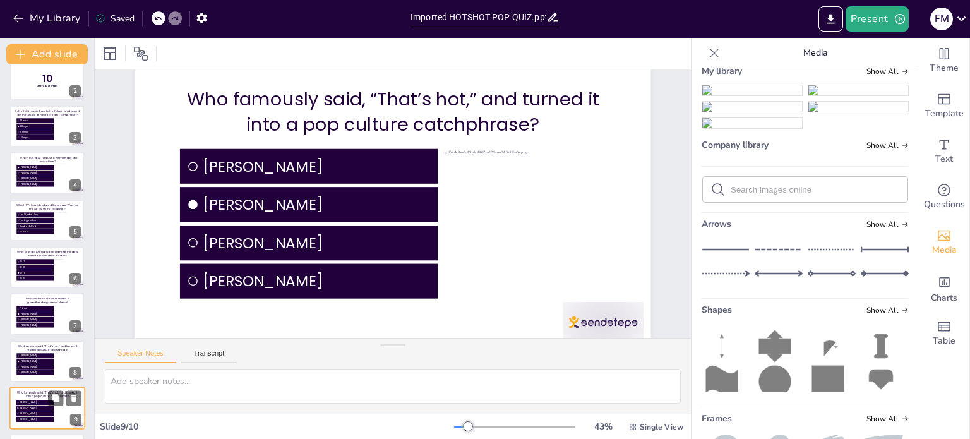
scroll to position [111, 0]
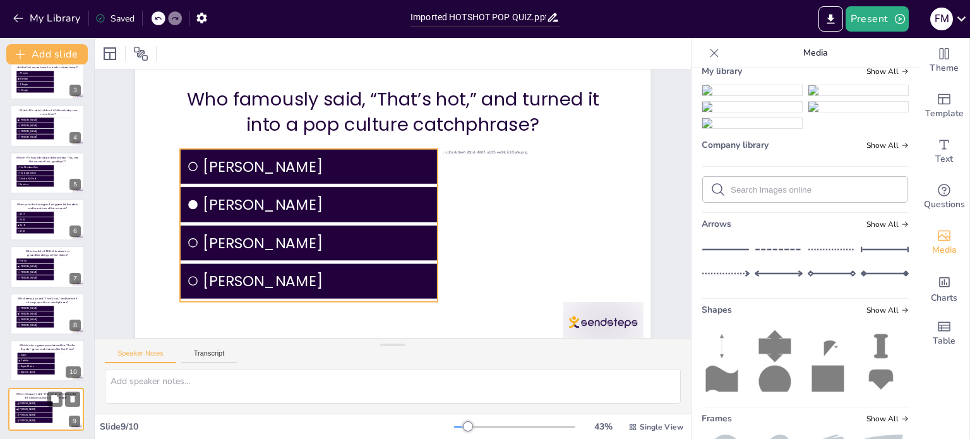
drag, startPoint x: 32, startPoint y: 399, endPoint x: 33, endPoint y: 414, distance: 14.6
click at [33, 416] on ul "Kim Kardashian Paris Hilton Lindsay Lohan Zellmari Brandt" at bounding box center [33, 412] width 37 height 22
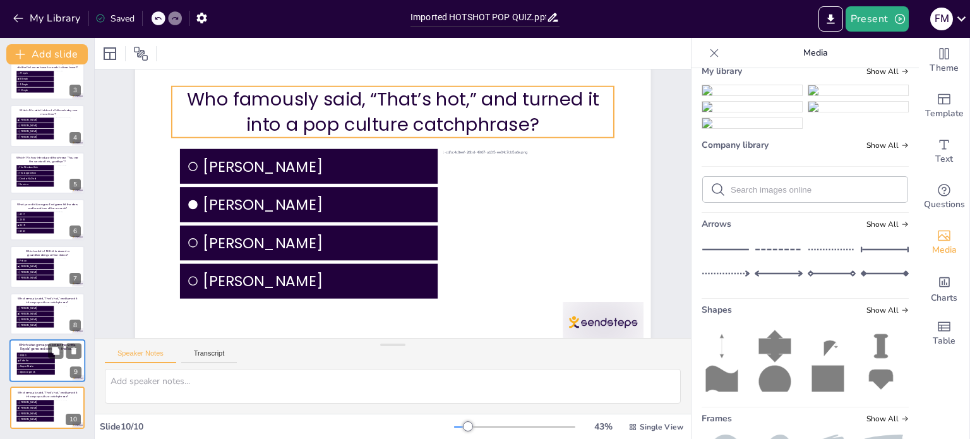
click at [407, 113] on p "Who famously said, “That’s hot,” and turned it into a pop culture catchphrase?" at bounding box center [402, 112] width 445 height 97
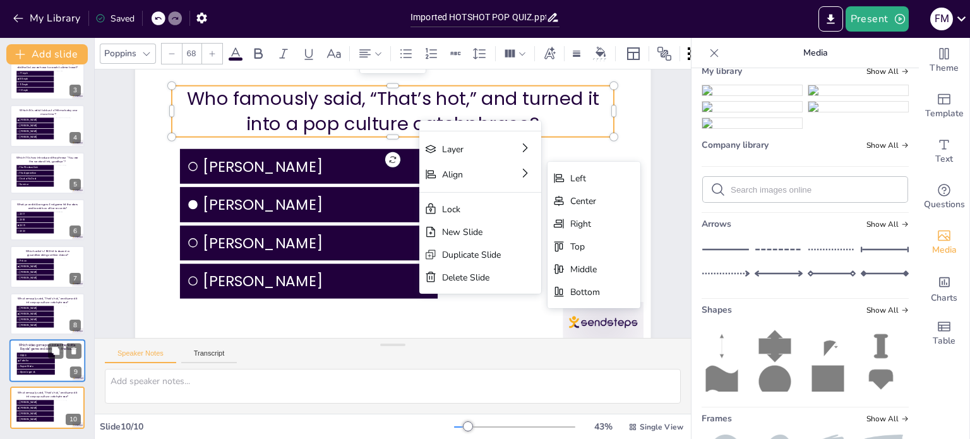
click at [633, 285] on div "Center" at bounding box center [680, 301] width 95 height 32
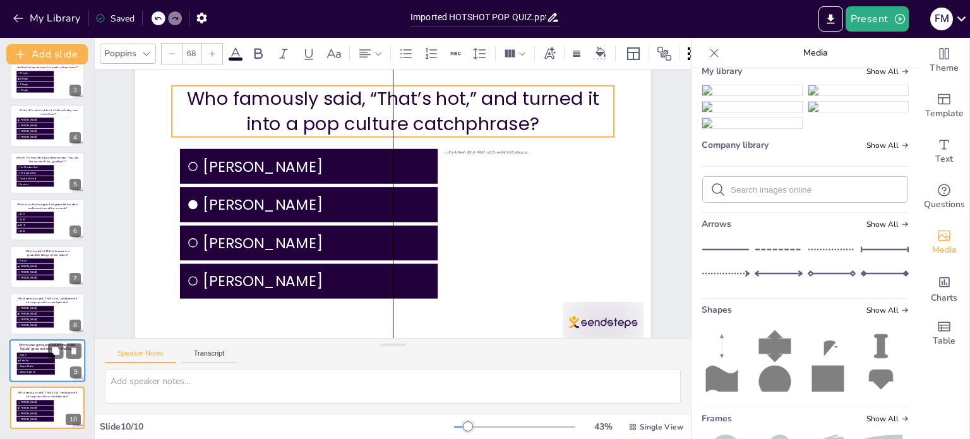
click at [421, 111] on p "Who famously said, “That’s hot,” and turned it into a pop culture catchphrase?" at bounding box center [411, 113] width 443 height 142
click at [422, 111] on p "Who famously said, “That’s hot,” and turned it into a pop culture catchphrase?" at bounding box center [402, 111] width 445 height 97
click at [426, 126] on p "Who famously said, “That’s hot,” and turned it into a pop culture catchphrase?" at bounding box center [402, 111] width 445 height 97
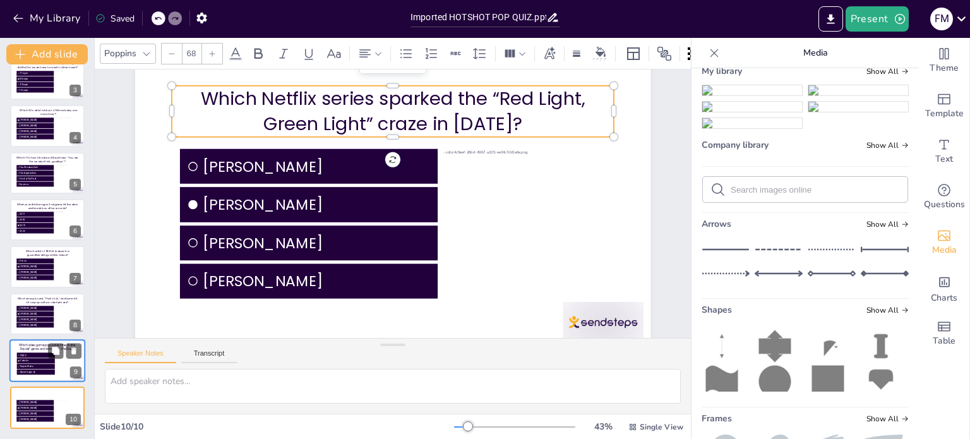
click at [937, 241] on icon "Add images, graphics, shapes or video" at bounding box center [944, 235] width 15 height 15
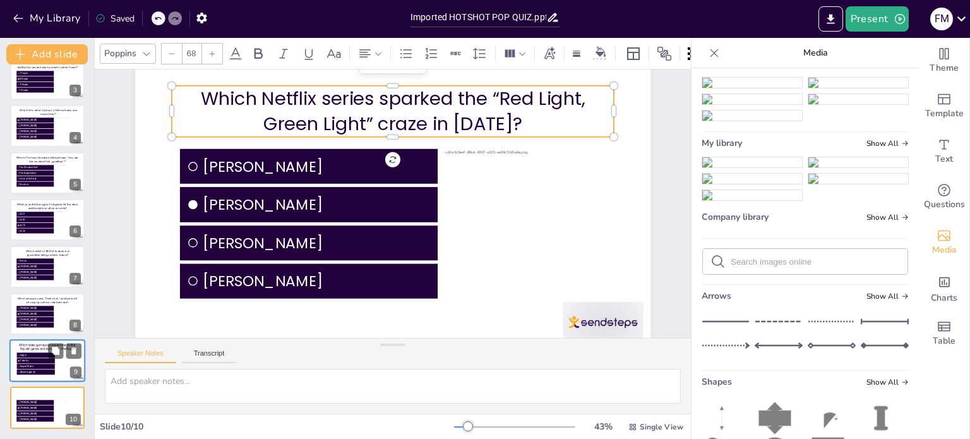
scroll to position [0, 0]
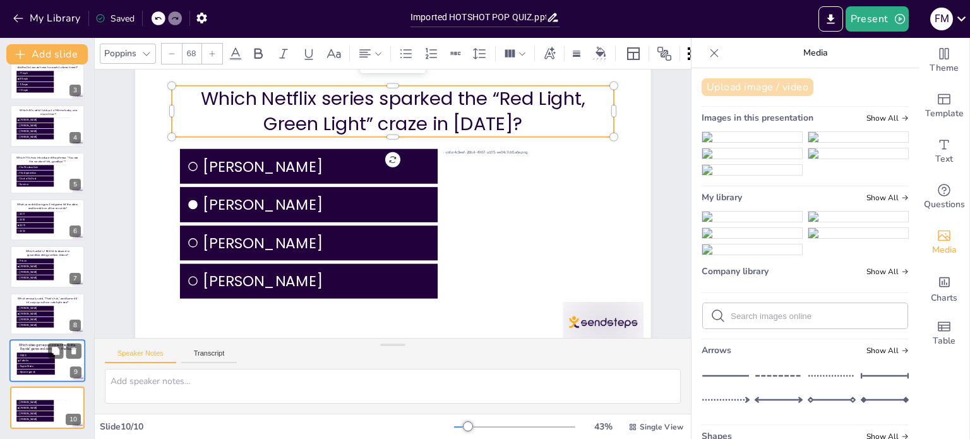
click at [755, 82] on button "Upload image / video" at bounding box center [758, 87] width 112 height 18
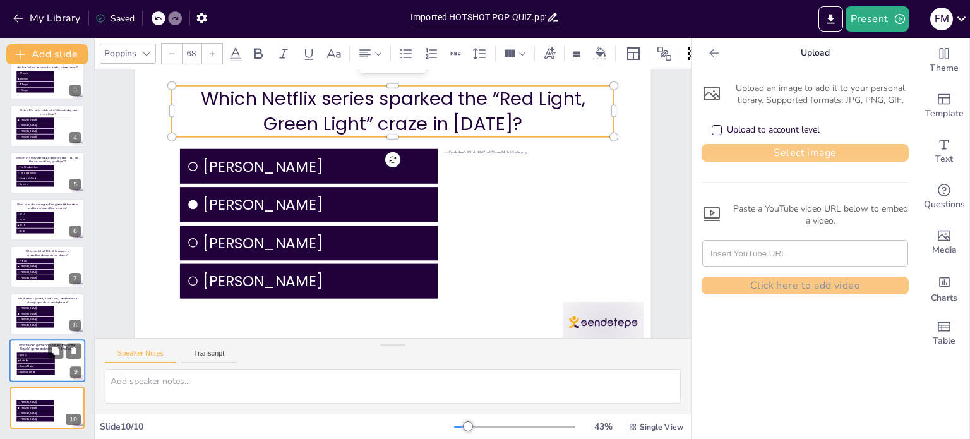
click at [766, 150] on button "Select image" at bounding box center [805, 153] width 207 height 18
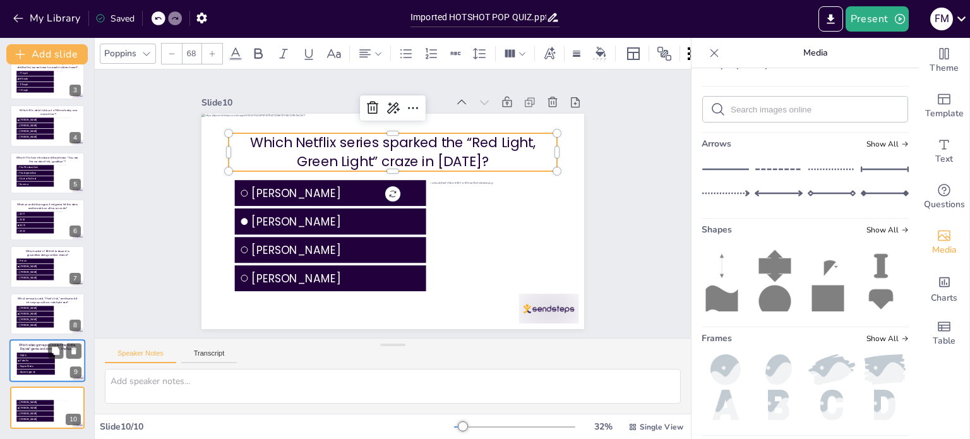
scroll to position [126, 0]
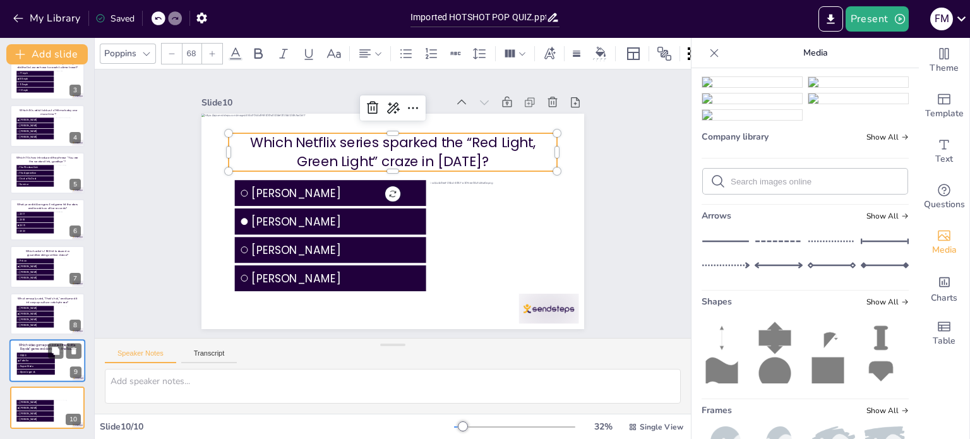
click at [752, 87] on img at bounding box center [752, 82] width 100 height 10
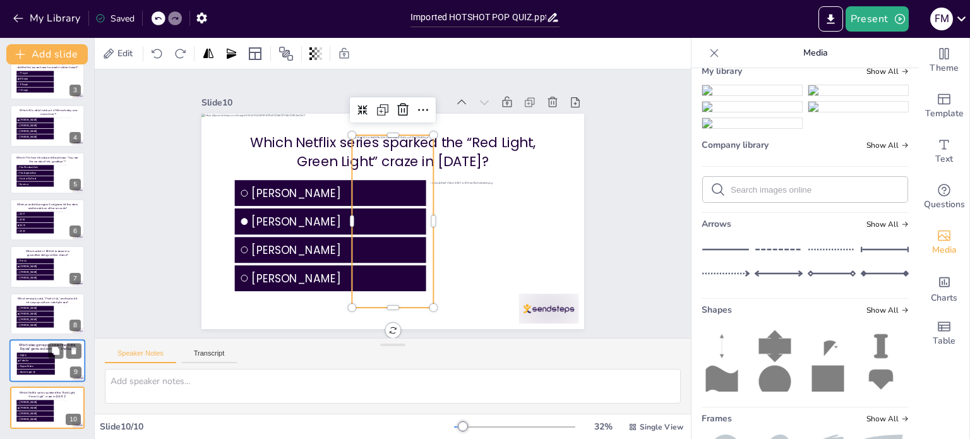
scroll to position [66, 0]
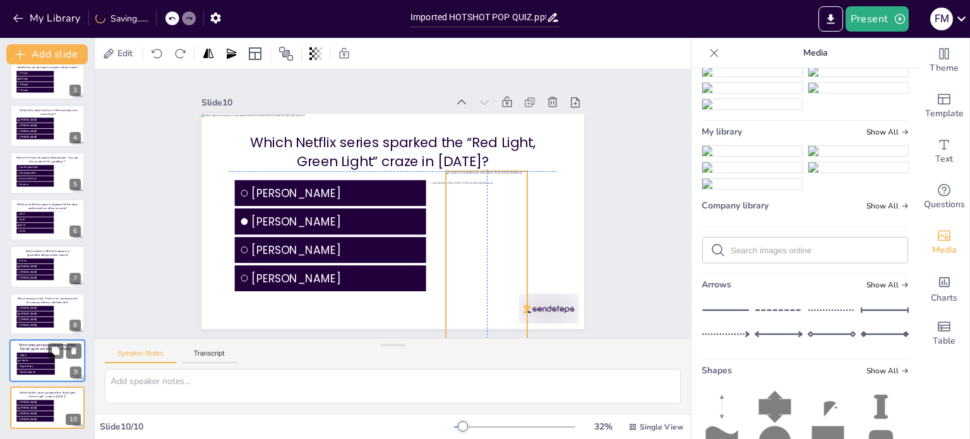
drag, startPoint x: 387, startPoint y: 191, endPoint x: 469, endPoint y: 213, distance: 84.4
click at [469, 213] on div at bounding box center [480, 267] width 99 height 180
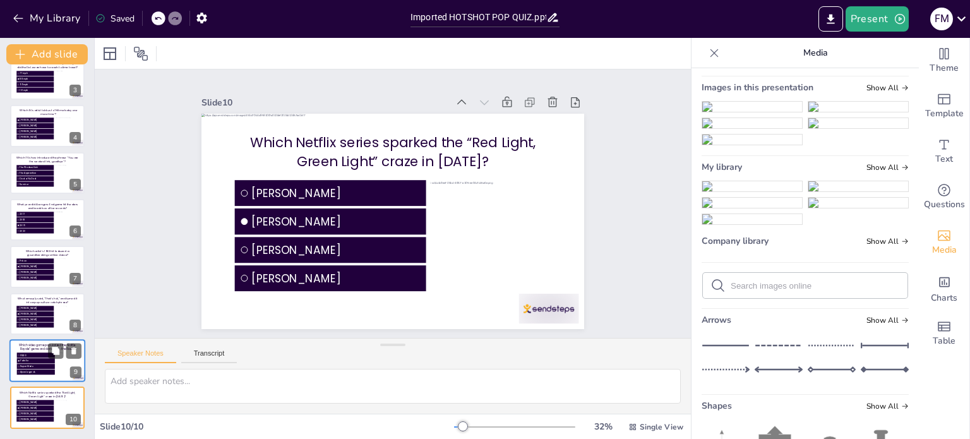
scroll to position [0, 0]
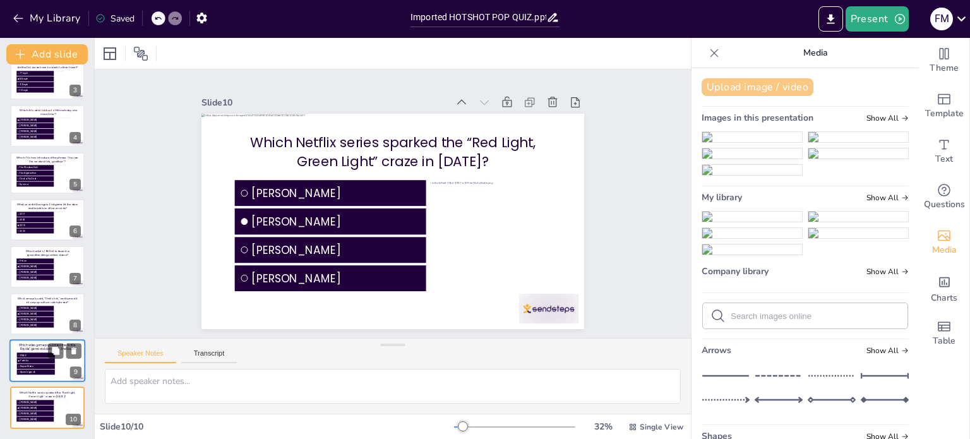
click at [764, 79] on button "Upload image / video" at bounding box center [758, 87] width 112 height 18
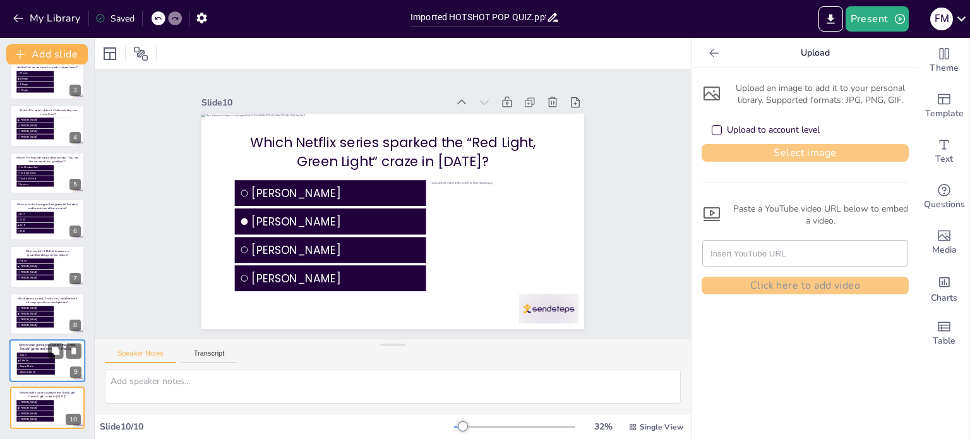
click at [757, 153] on button "Select image" at bounding box center [805, 153] width 207 height 18
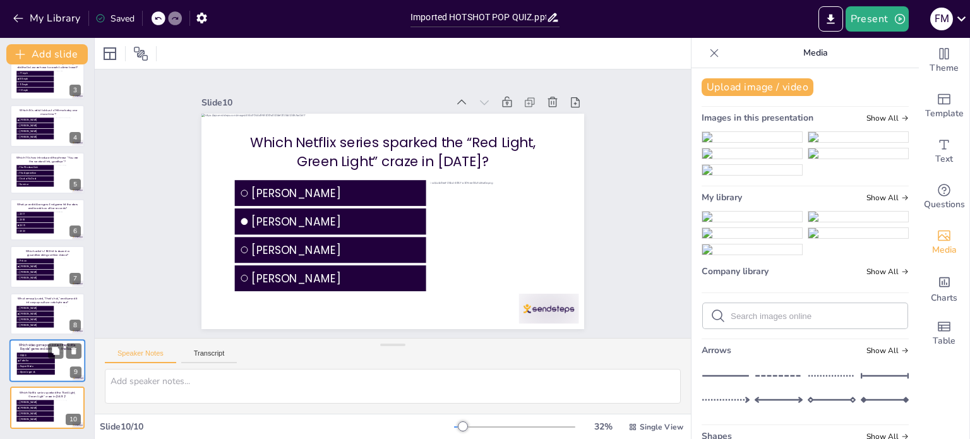
drag, startPoint x: 742, startPoint y: 157, endPoint x: 822, endPoint y: 116, distance: 89.8
click at [822, 116] on div "Images in this presentation Show All" at bounding box center [805, 120] width 207 height 17
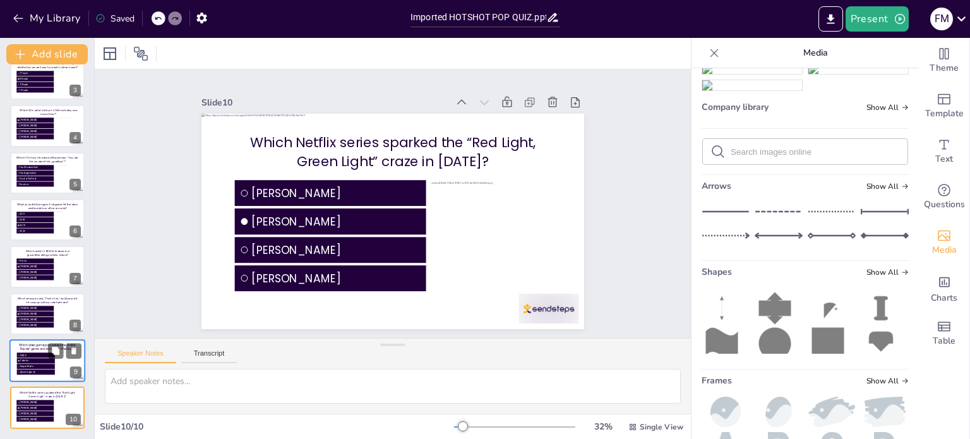
scroll to position [190, 0]
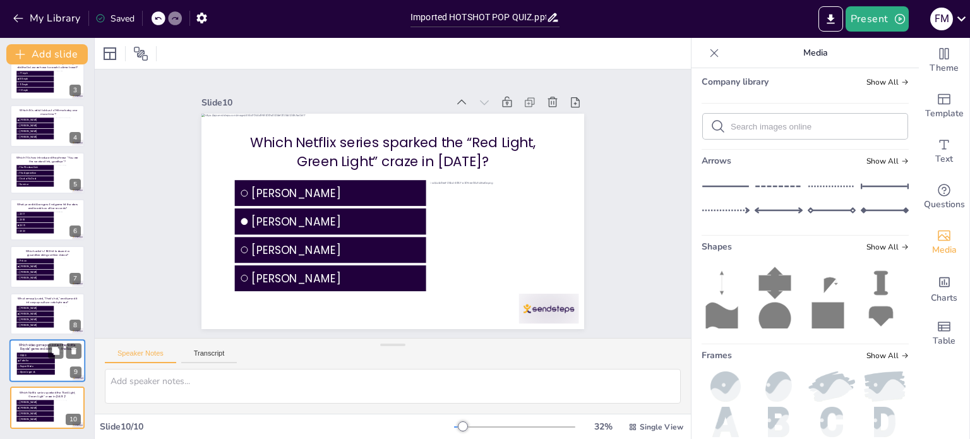
click at [745, 32] on img at bounding box center [752, 27] width 100 height 10
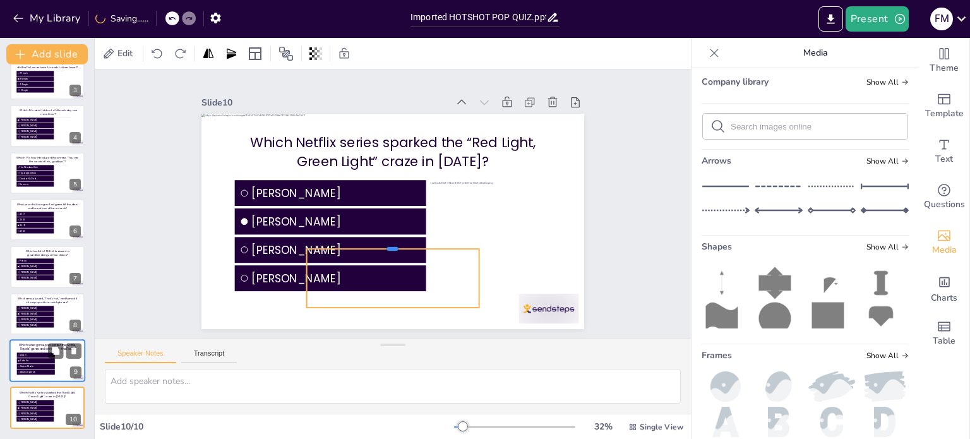
drag, startPoint x: 380, startPoint y: 130, endPoint x: 378, endPoint y: 244, distance: 113.7
click at [378, 244] on div at bounding box center [384, 242] width 171 height 45
drag, startPoint x: 301, startPoint y: 275, endPoint x: 384, endPoint y: 279, distance: 83.4
click at [381, 279] on div at bounding box center [367, 273] width 28 height 59
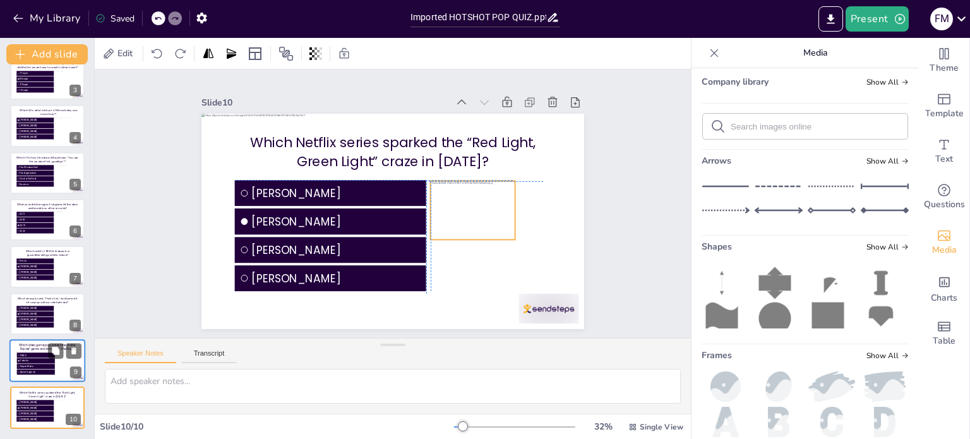
drag, startPoint x: 428, startPoint y: 265, endPoint x: 462, endPoint y: 199, distance: 74.6
click at [462, 199] on div at bounding box center [445, 172] width 227 height 227
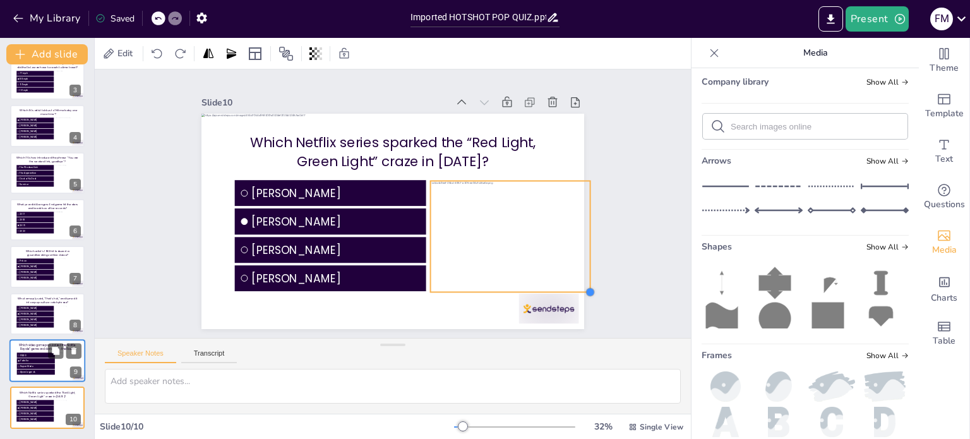
drag, startPoint x: 524, startPoint y: 250, endPoint x: 529, endPoint y: 287, distance: 38.2
click at [529, 287] on div "Which Netflix series sparked the “Red Light, Green Light” craze in 2021? Kim Ka…" at bounding box center [388, 221] width 419 height 290
click at [498, 229] on div at bounding box center [441, 138] width 389 height 389
click at [498, 229] on div at bounding box center [442, 138] width 389 height 389
drag, startPoint x: 498, startPoint y: 231, endPoint x: 486, endPoint y: 207, distance: 26.6
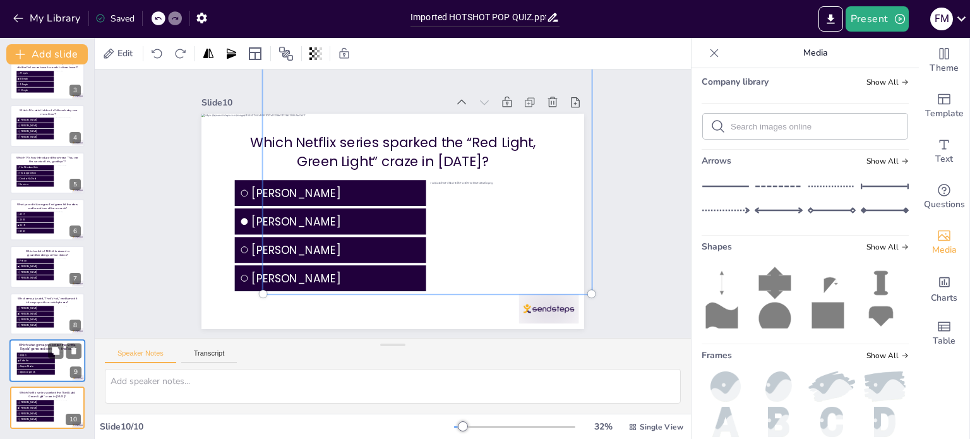
click at [486, 207] on div at bounding box center [441, 138] width 407 height 407
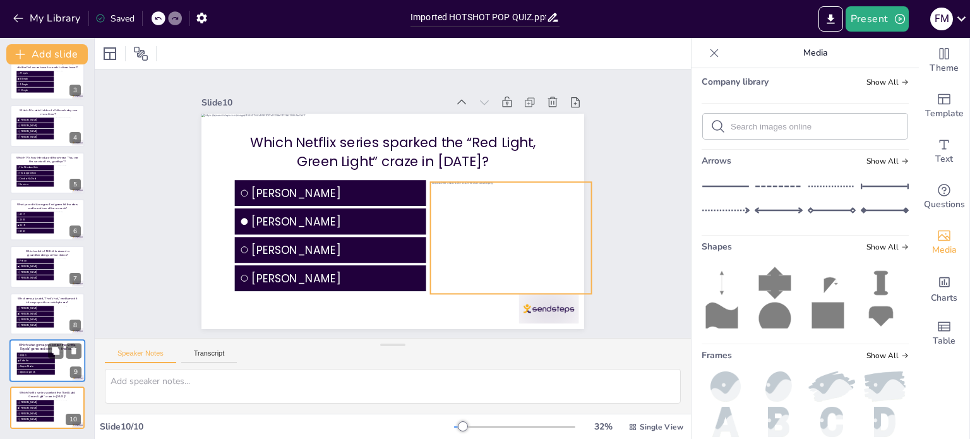
click at [491, 233] on div at bounding box center [442, 139] width 390 height 390
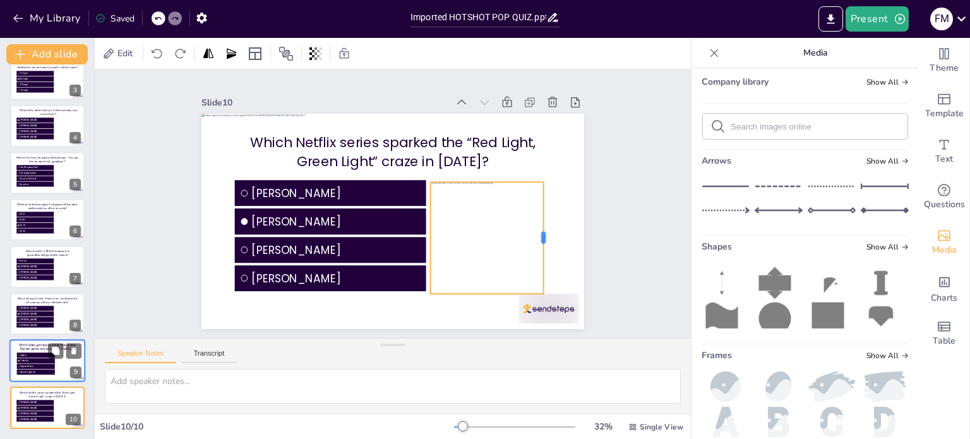
drag, startPoint x: 584, startPoint y: 233, endPoint x: 536, endPoint y: 232, distance: 48.0
click at [536, 232] on div at bounding box center [538, 269] width 33 height 111
click at [472, 225] on div at bounding box center [449, 144] width 414 height 414
click at [472, 225] on div at bounding box center [435, 133] width 361 height 361
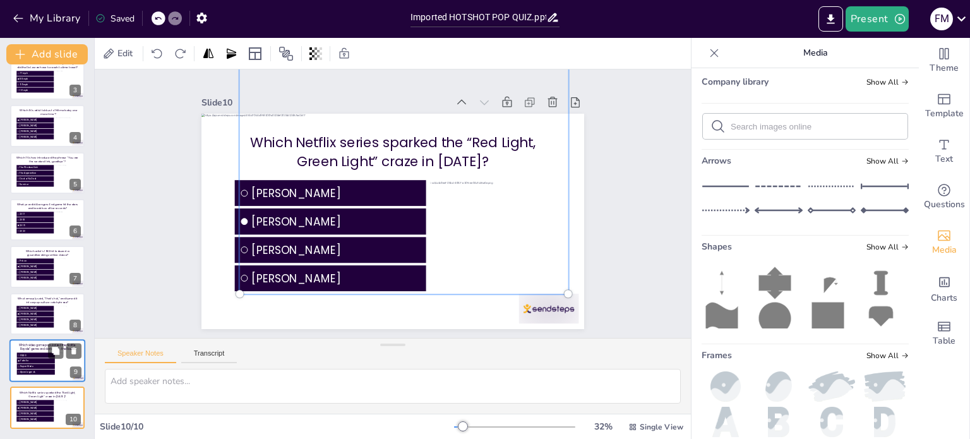
drag, startPoint x: 473, startPoint y: 226, endPoint x: 450, endPoint y: 225, distance: 23.4
click at [450, 225] on div at bounding box center [426, 136] width 433 height 433
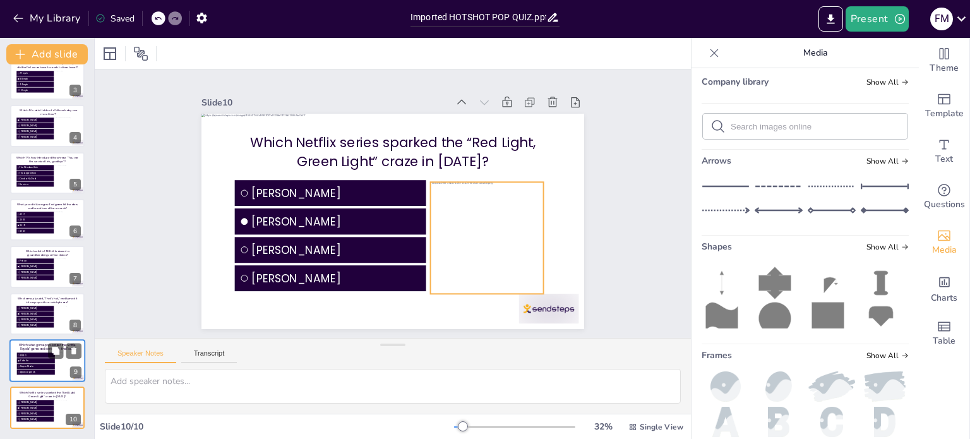
click at [469, 219] on div at bounding box center [426, 137] width 414 height 414
click at [469, 219] on div at bounding box center [419, 134] width 390 height 390
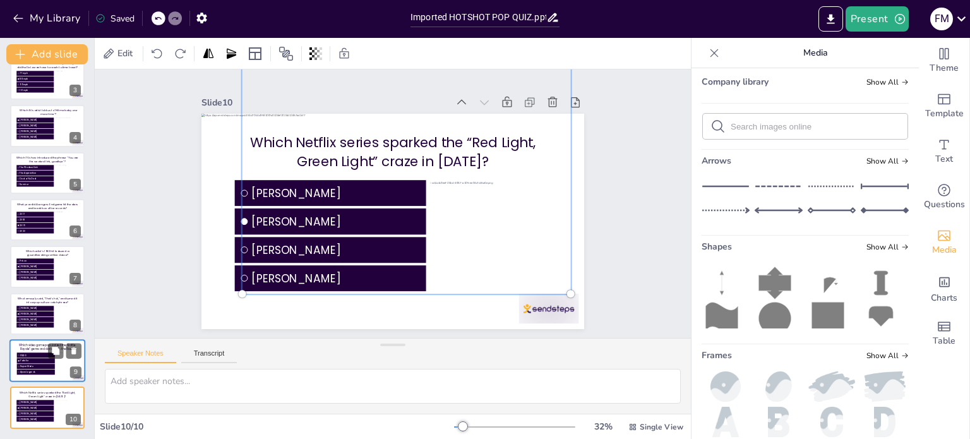
click at [472, 217] on div at bounding box center [415, 132] width 378 height 378
click at [601, 229] on div "Slide 1 Slide 2 10 Are You Game? Slide 3 In the 1985 movie Back to the Future, …" at bounding box center [393, 204] width 496 height 340
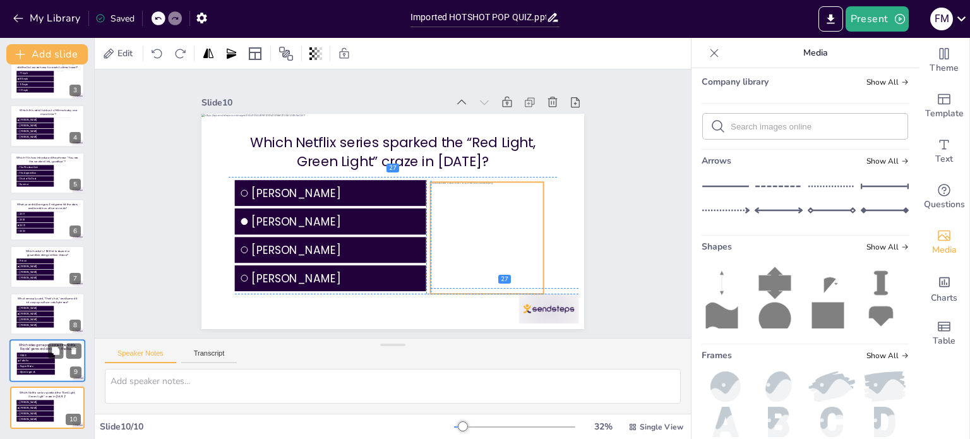
click at [462, 217] on div at bounding box center [414, 131] width 361 height 361
click at [476, 179] on div at bounding box center [491, 195] width 112 height 33
click at [480, 296] on div at bounding box center [477, 307] width 114 height 22
click at [481, 209] on div at bounding box center [421, 133] width 389 height 389
click at [708, 51] on icon at bounding box center [714, 53] width 13 height 13
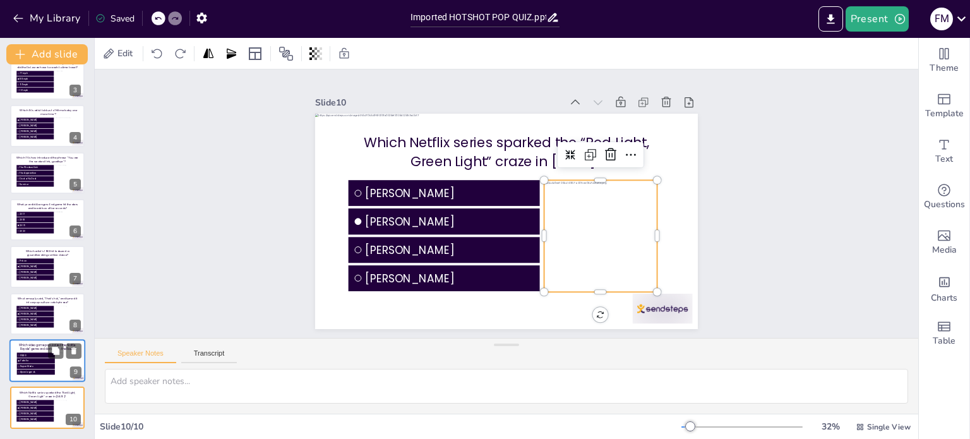
drag, startPoint x: 286, startPoint y: 52, endPoint x: 304, endPoint y: 48, distance: 18.2
click at [288, 52] on icon at bounding box center [286, 53] width 15 height 15
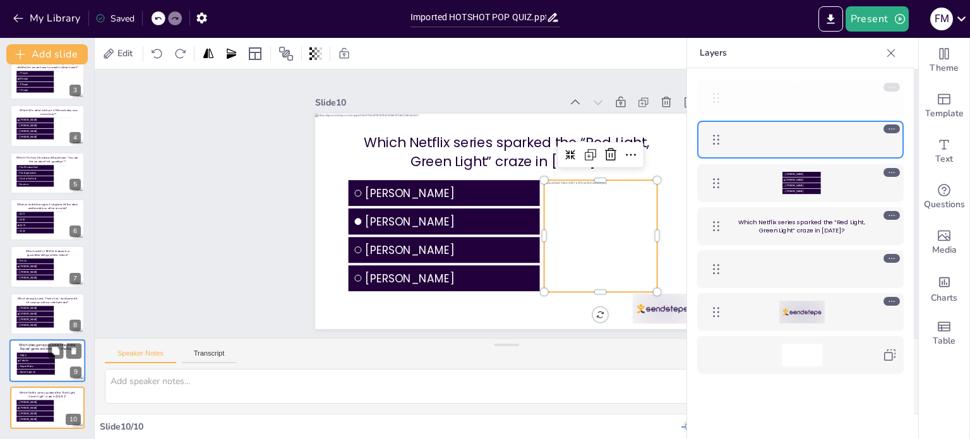
drag, startPoint x: 711, startPoint y: 140, endPoint x: 717, endPoint y: 90, distance: 50.9
click at [717, 90] on icon at bounding box center [716, 97] width 15 height 15
click at [748, 92] on div at bounding box center [802, 97] width 146 height 23
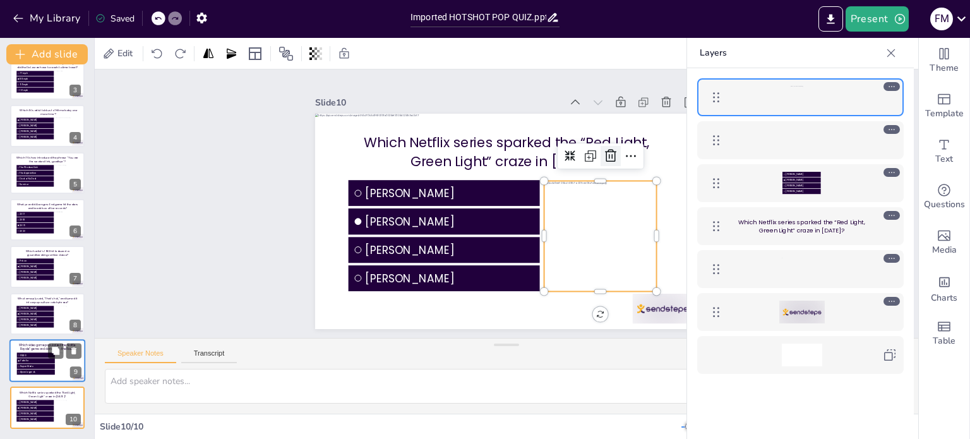
click at [606, 159] on icon at bounding box center [614, 167] width 16 height 16
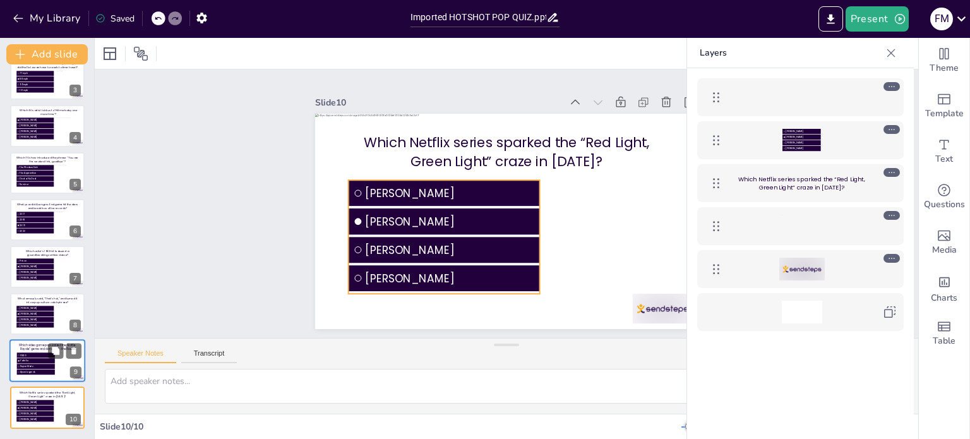
click at [447, 134] on div "Which Netflix series sparked the “Red Light, Green Light” craze in 2021? Kim Ka…" at bounding box center [515, 114] width 381 height 40
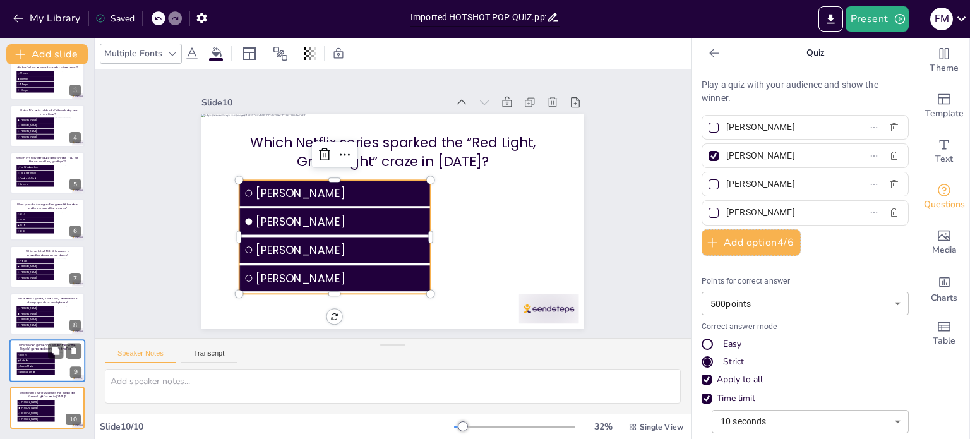
click at [160, 20] on icon at bounding box center [158, 19] width 8 height 8
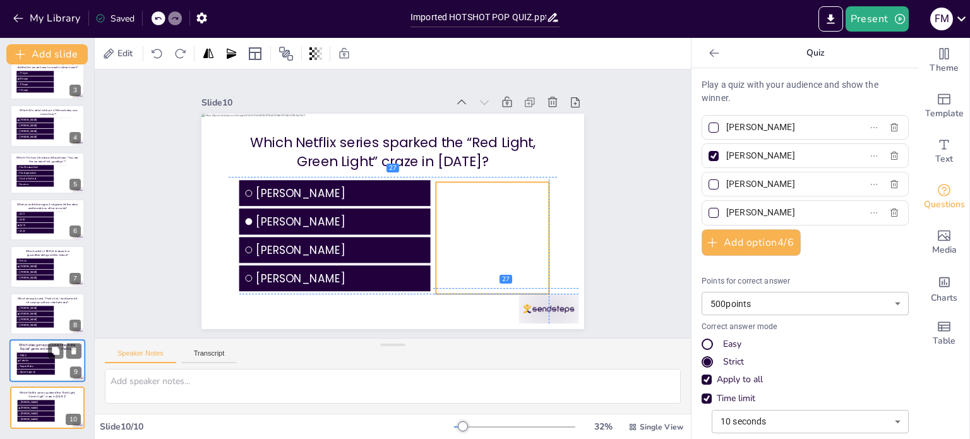
click at [474, 219] on div at bounding box center [419, 133] width 361 height 361
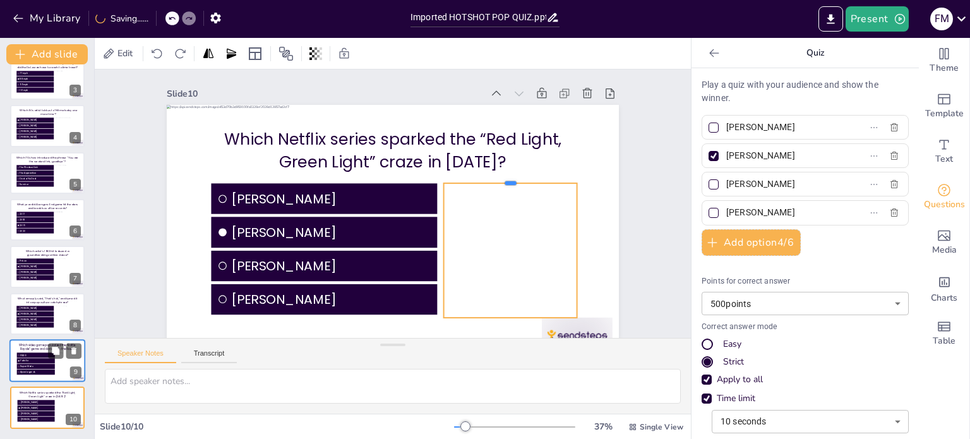
click at [500, 182] on div at bounding box center [513, 191] width 134 height 24
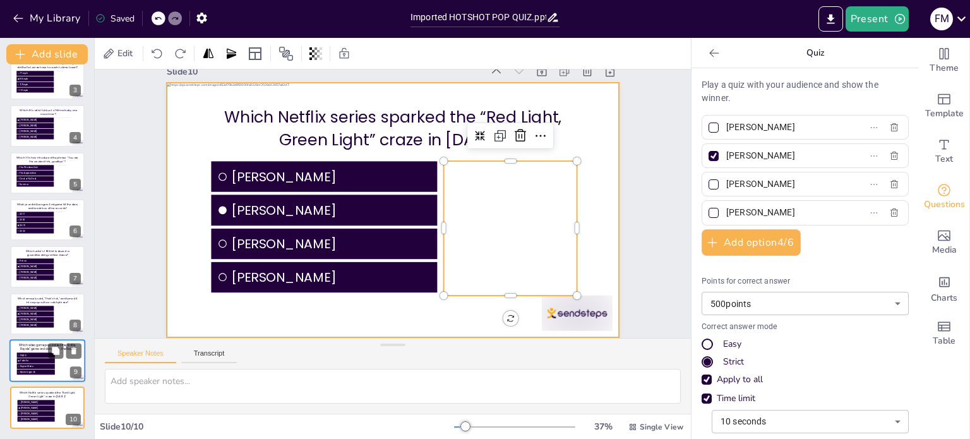
scroll to position [30, 0]
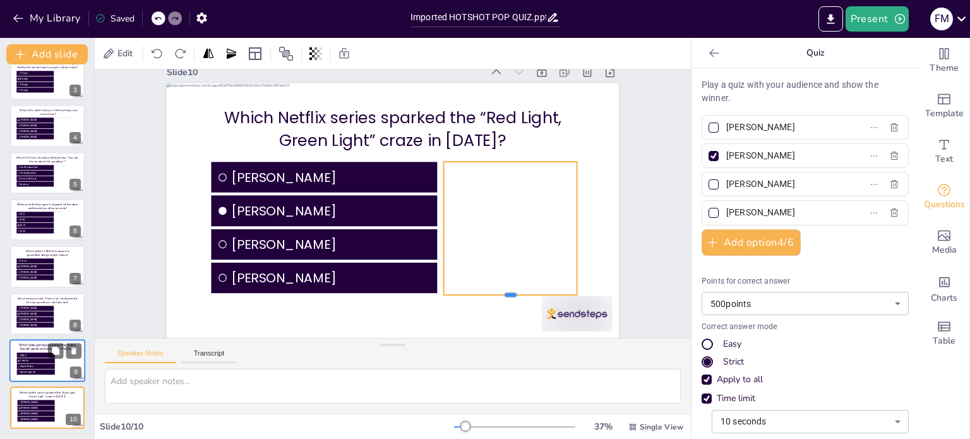
click at [501, 303] on div at bounding box center [488, 322] width 133 height 38
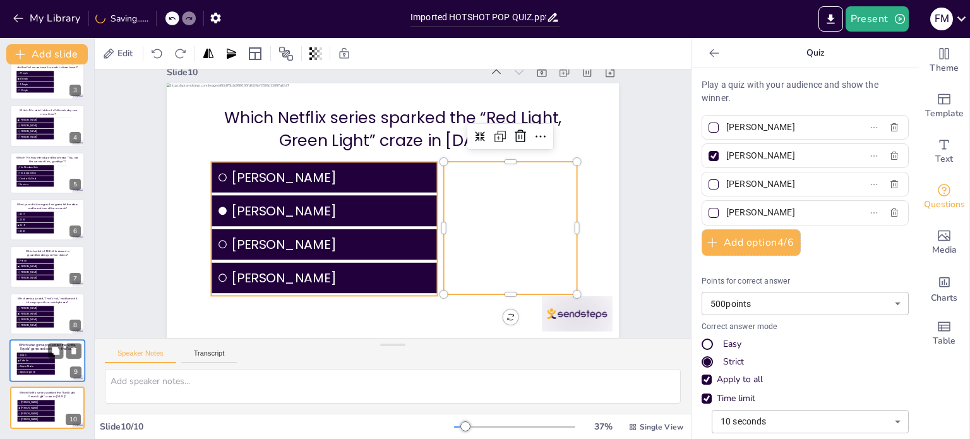
click at [325, 171] on span "[PERSON_NAME]" at bounding box center [335, 171] width 202 height 40
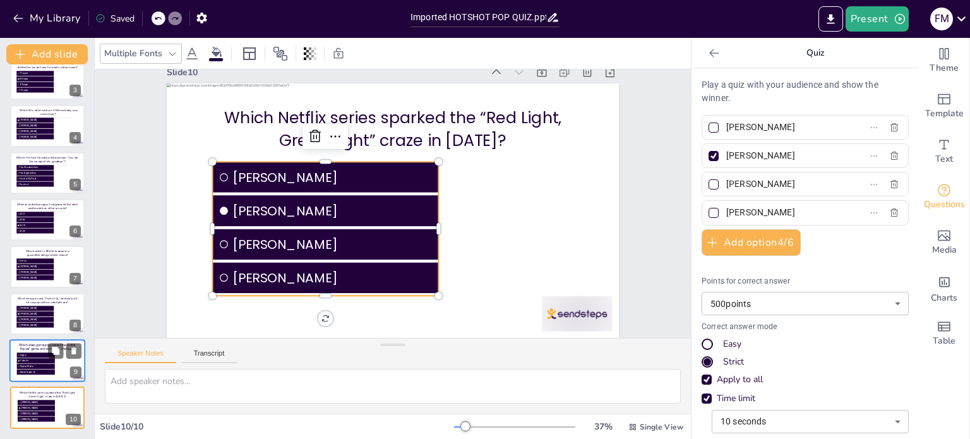
click at [326, 171] on span "[PERSON_NAME]" at bounding box center [336, 171] width 202 height 40
click at [326, 171] on span "[PERSON_NAME]" at bounding box center [332, 177] width 200 height 20
drag, startPoint x: 771, startPoint y: 129, endPoint x: 711, endPoint y: 125, distance: 60.8
click at [711, 125] on label "[PERSON_NAME]" at bounding box center [785, 127] width 158 height 18
click at [726, 125] on input "[PERSON_NAME]" at bounding box center [784, 127] width 117 height 18
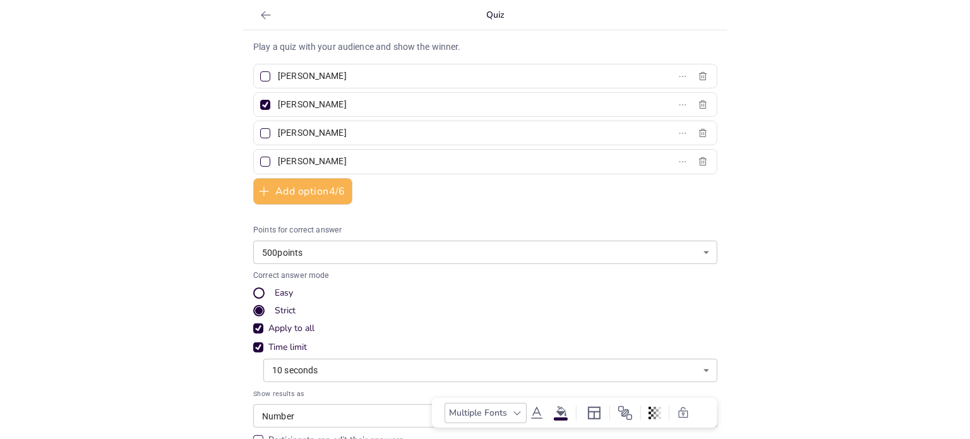
scroll to position [21, 0]
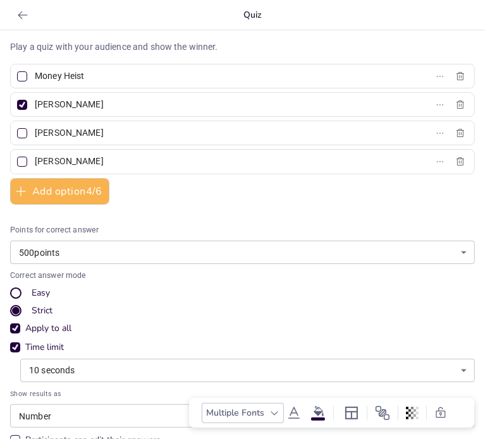
type input "Money Heist"
type input "Squid Game"
type input "Stranger Things"
type input "[PERSON_NAME] in Borderland"
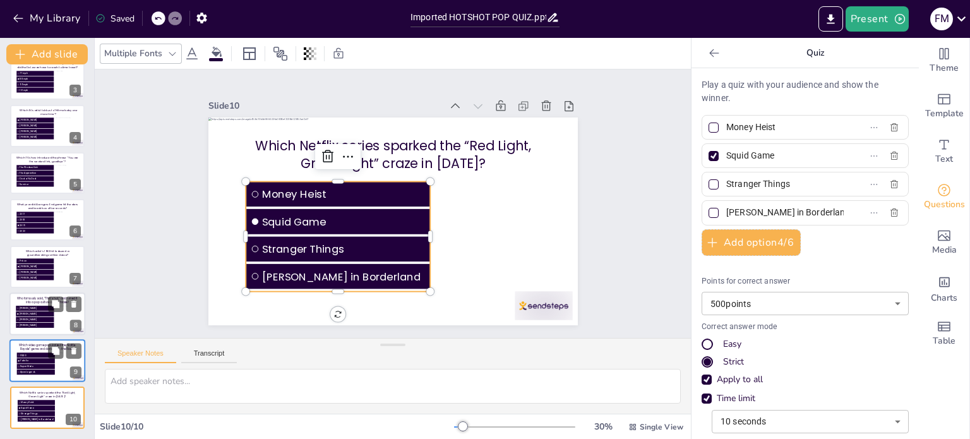
scroll to position [110, 0]
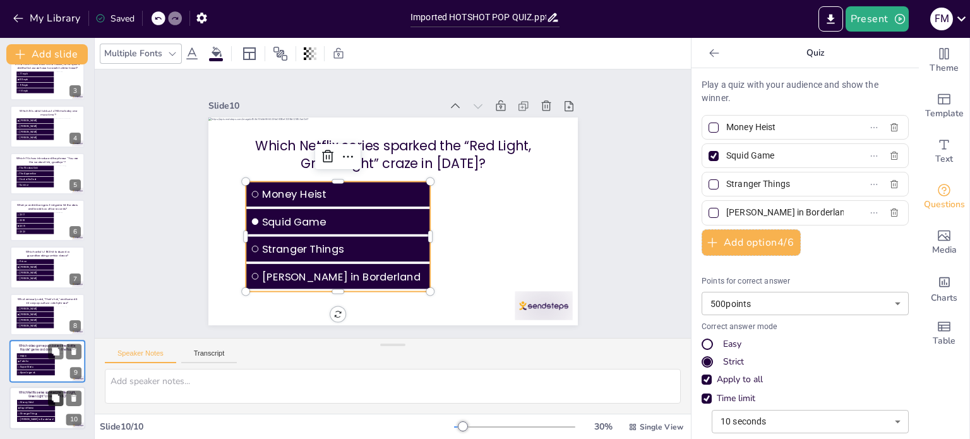
click at [56, 399] on icon at bounding box center [56, 399] width 8 height 8
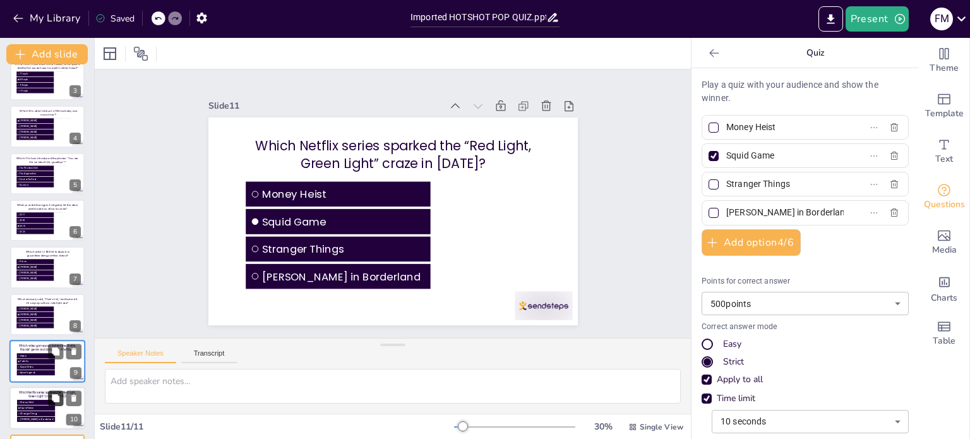
scroll to position [157, 0]
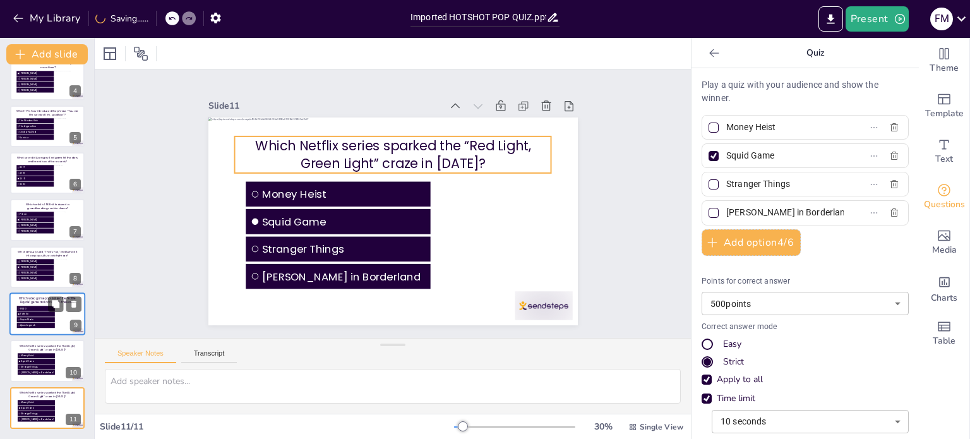
click at [393, 145] on p "Which Netflix series sparked the “Red Light, Green Light” craze in [DATE]?" at bounding box center [403, 156] width 318 height 102
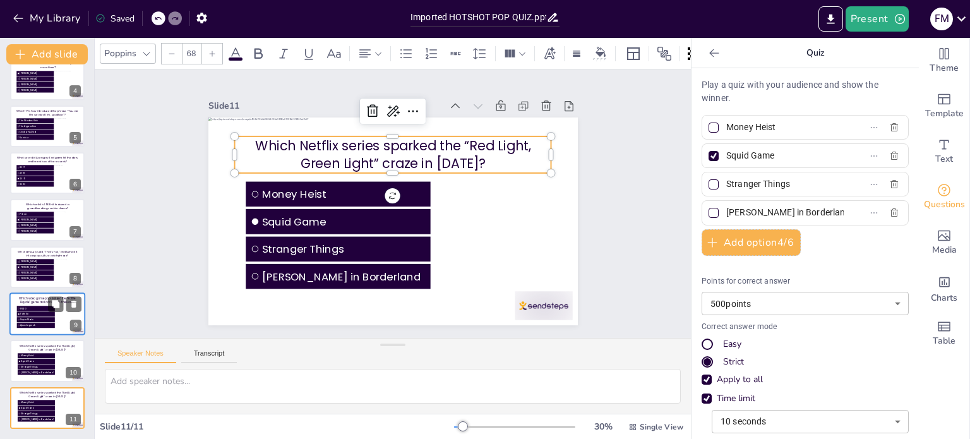
click at [393, 145] on p "Which Netflix series sparked the “Red Light, Green Light” craze in [DATE]?" at bounding box center [407, 156] width 313 height 133
click at [393, 145] on p "Which Netflix series sparked the “Red Light, Green Light” craze in [DATE]?" at bounding box center [397, 154] width 319 height 69
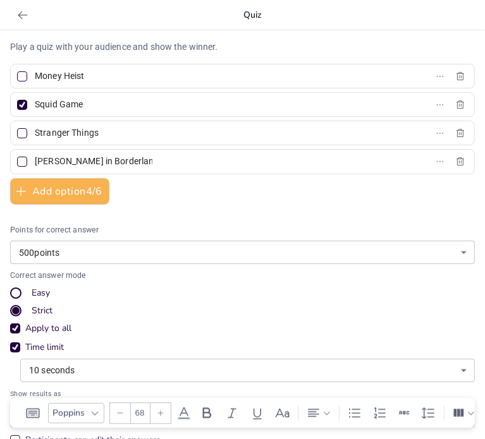
drag, startPoint x: 93, startPoint y: 78, endPoint x: 10, endPoint y: 77, distance: 82.8
click at [10, 77] on div "Money Heist" at bounding box center [242, 76] width 464 height 25
type input "[PERSON_NAME]"
type input "Doja Cat"
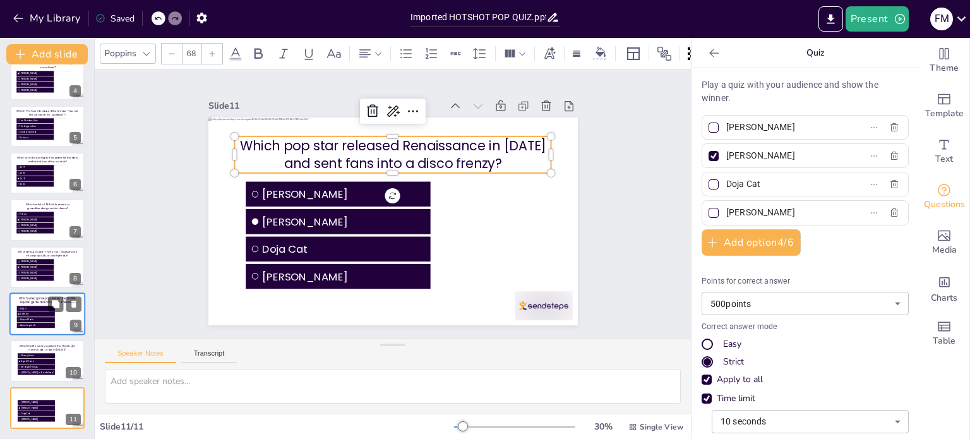
type input "[PERSON_NAME]"
click at [601, 179] on div "Slide 1 Slide 2 10 Are You Game? Slide 3 In the 1985 movie Back to the Future, …" at bounding box center [393, 204] width 494 height 368
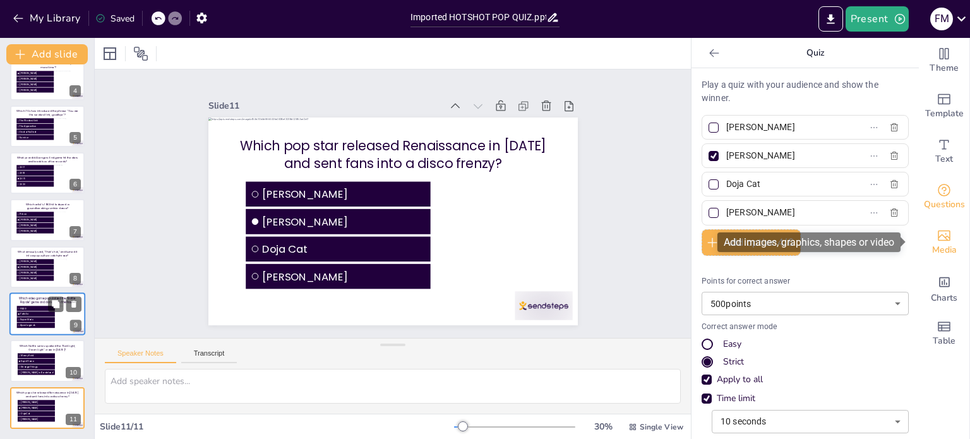
click at [932, 250] on span "Media" at bounding box center [944, 250] width 25 height 14
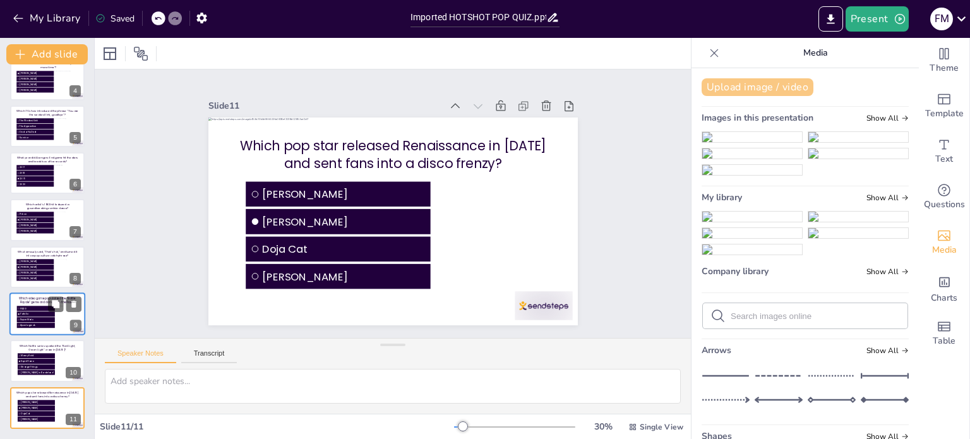
click at [743, 88] on button "Upload image / video" at bounding box center [758, 87] width 112 height 18
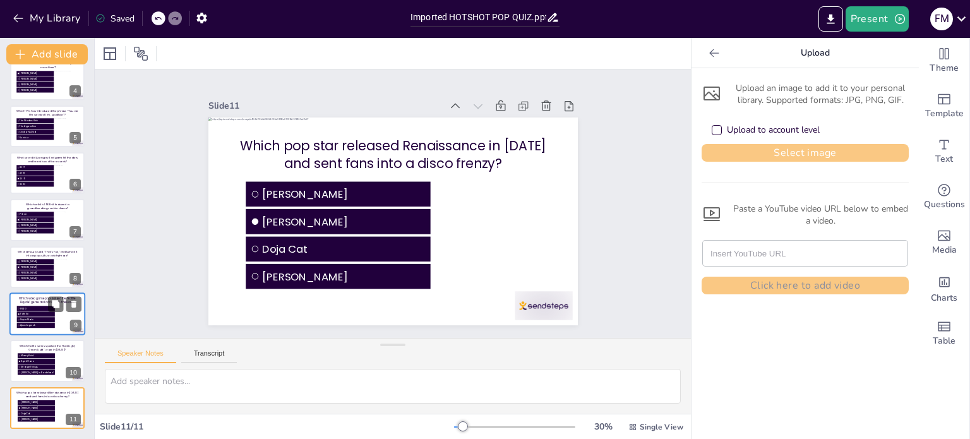
click at [793, 160] on button "Select image" at bounding box center [805, 153] width 207 height 18
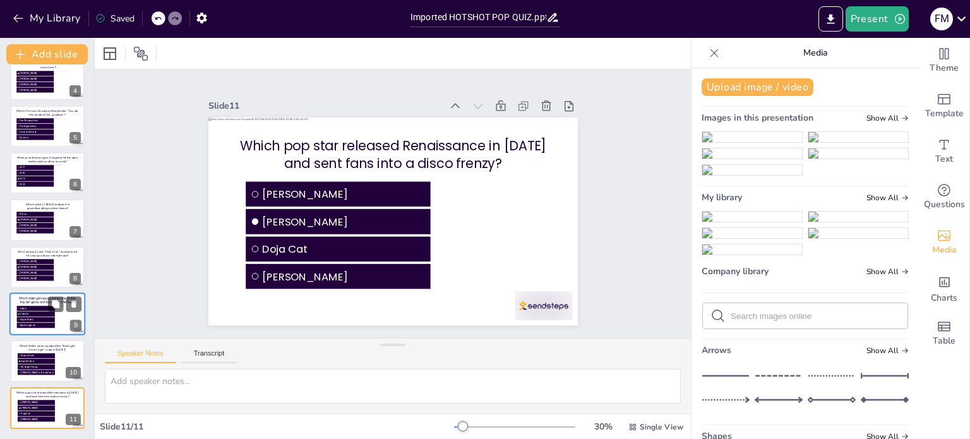
scroll to position [316, 0]
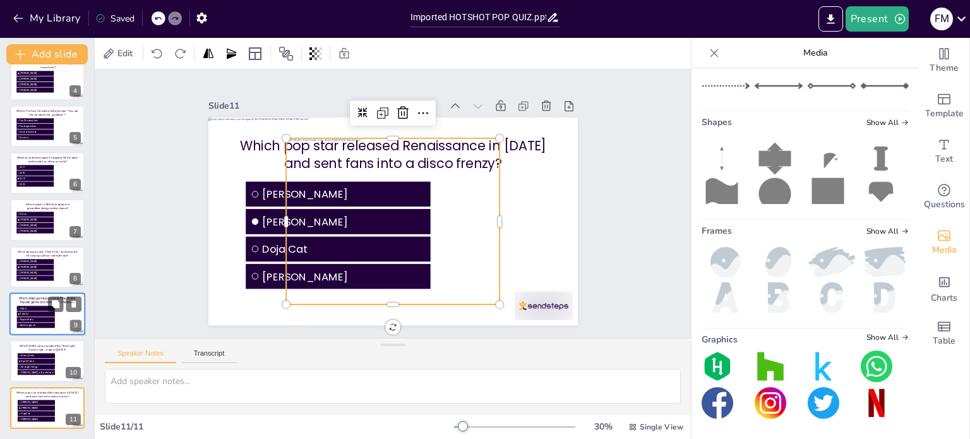
scroll to position [294, 0]
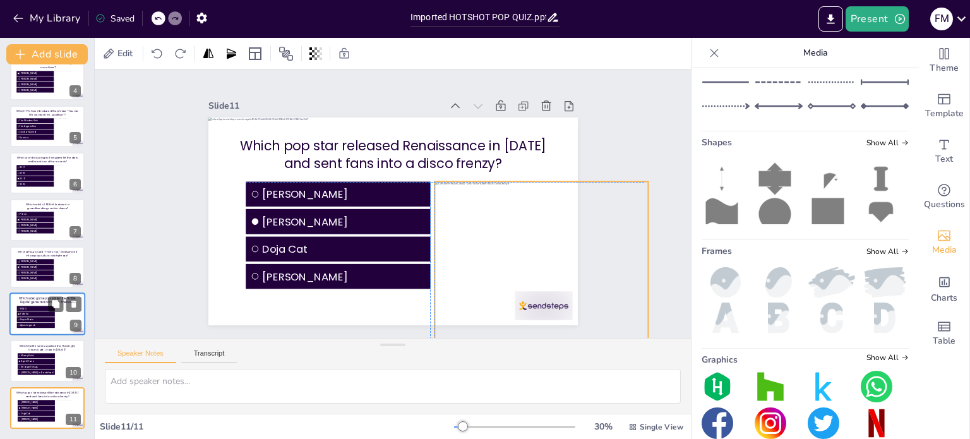
drag, startPoint x: 387, startPoint y: 194, endPoint x: 531, endPoint y: 238, distance: 151.3
click at [531, 238] on div at bounding box center [526, 294] width 244 height 207
drag, startPoint x: 638, startPoint y: 298, endPoint x: 543, endPoint y: 239, distance: 112.0
click at [543, 239] on div "Which pop star released Renaissance in 2022 and sent fans into a disco frenzy? …" at bounding box center [386, 220] width 422 height 340
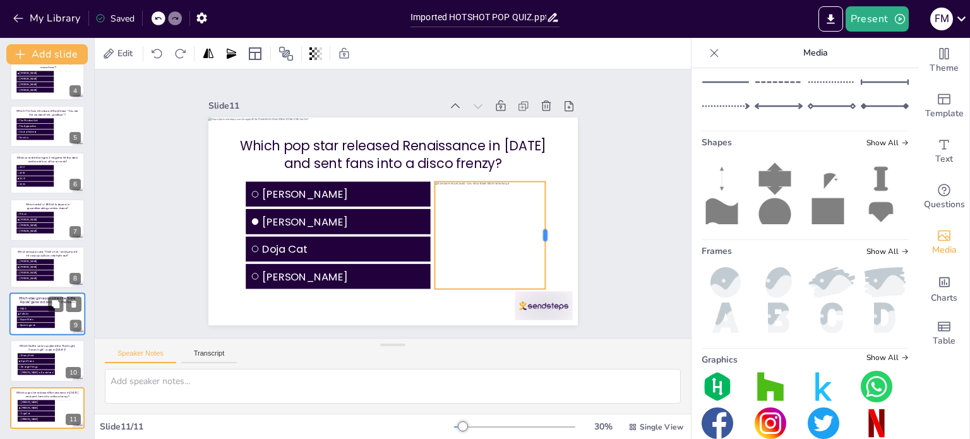
drag, startPoint x: 563, startPoint y: 231, endPoint x: 536, endPoint y: 234, distance: 28.0
click at [536, 234] on div at bounding box center [540, 267] width 32 height 107
click at [501, 219] on div at bounding box center [499, 246] width 149 height 121
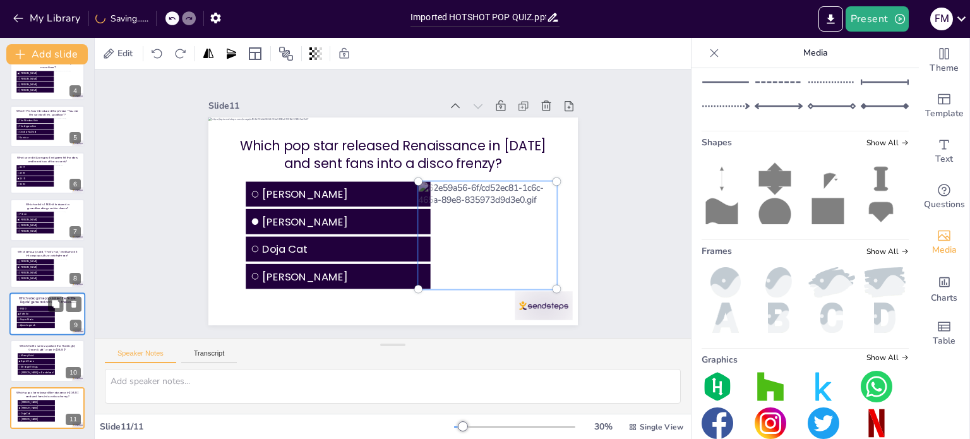
drag, startPoint x: 491, startPoint y: 226, endPoint x: 476, endPoint y: 227, distance: 15.8
click at [476, 227] on div at bounding box center [483, 245] width 166 height 138
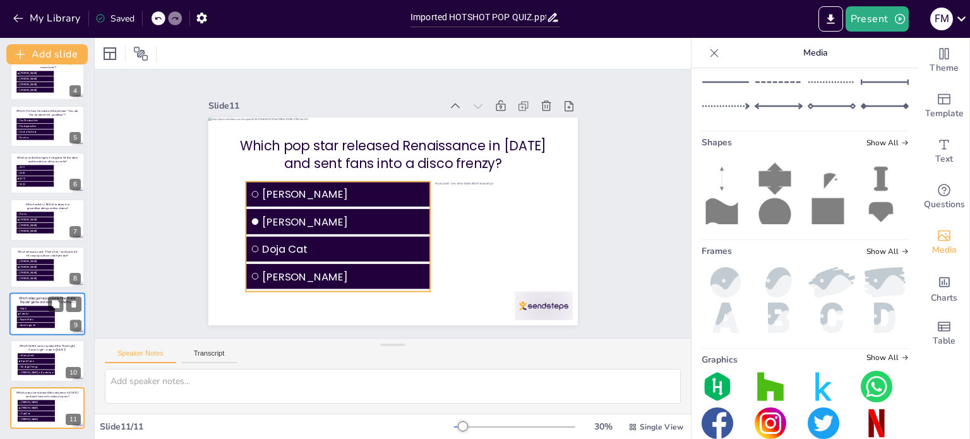
click at [286, 193] on span "[PERSON_NAME]" at bounding box center [347, 184] width 164 height 50
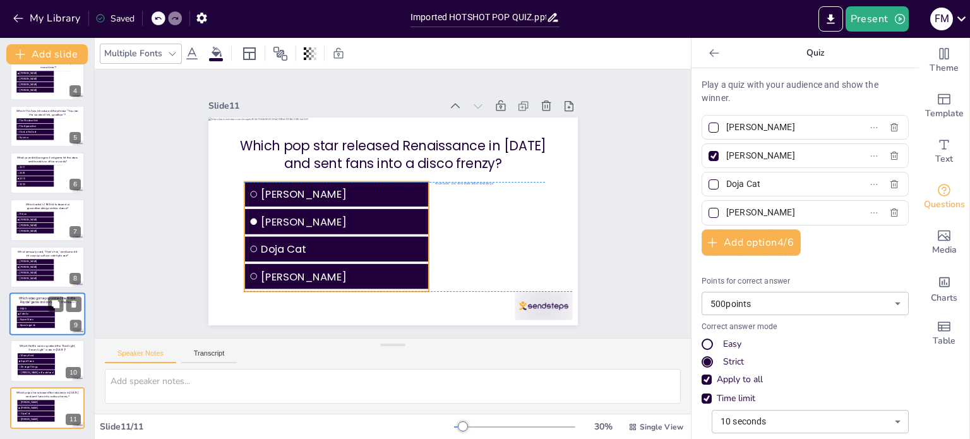
click at [266, 191] on span "[PERSON_NAME]" at bounding box center [345, 183] width 164 height 49
click at [640, 218] on div "Slide 1 Slide 2 10 Are You Game? Slide 3 In the 1985 movie Back to the Future, …" at bounding box center [392, 203] width 639 height 387
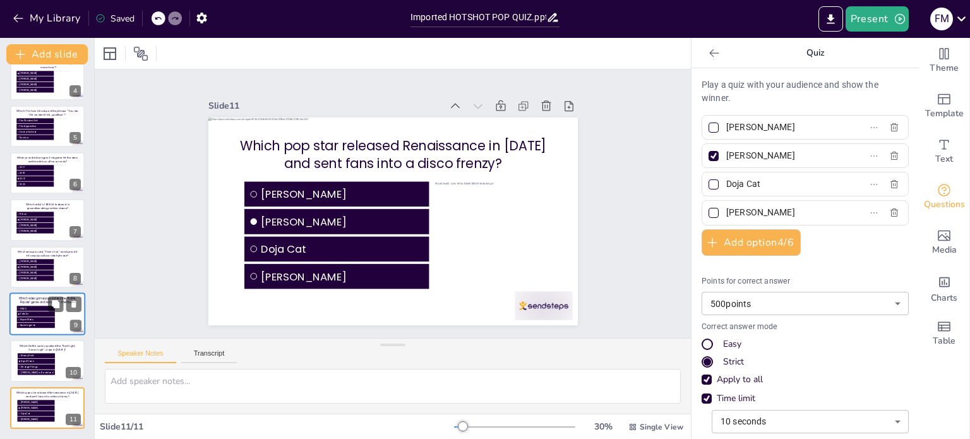
click at [40, 307] on span "PUBG" at bounding box center [36, 308] width 33 height 3
type input "PUBG"
type input "Fortnite"
type input "Super Mario"
type input "Apex Legends"
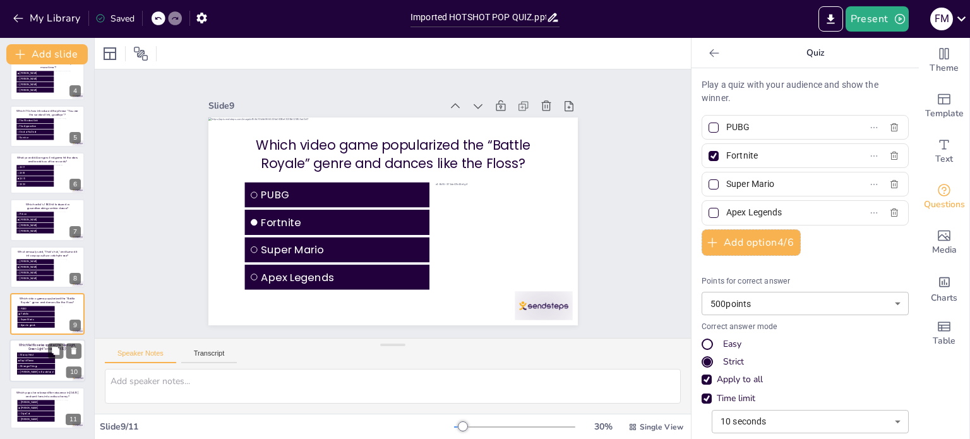
click at [49, 359] on span "Squid Game" at bounding box center [36, 360] width 33 height 3
type input "Money Heist"
type input "Squid Game"
type input "Stranger Things"
type input "[PERSON_NAME] in Borderland"
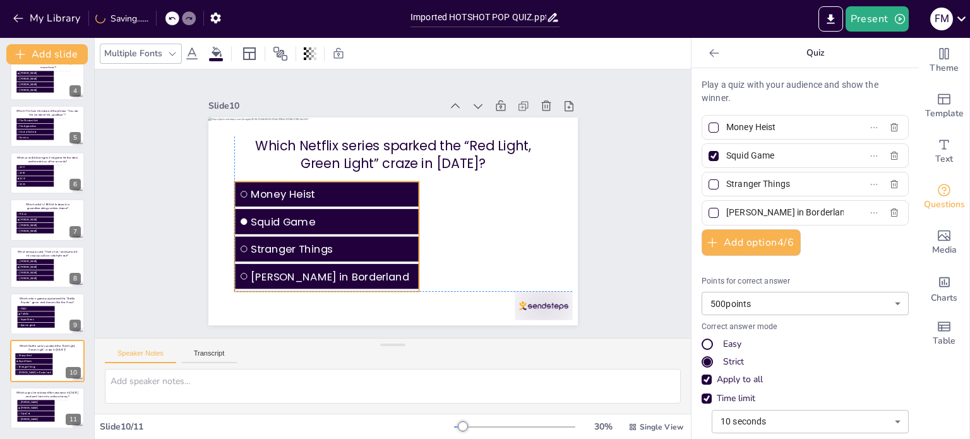
drag, startPoint x: 315, startPoint y: 219, endPoint x: 306, endPoint y: 219, distance: 8.8
click at [306, 219] on span "Squid Game" at bounding box center [331, 214] width 164 height 33
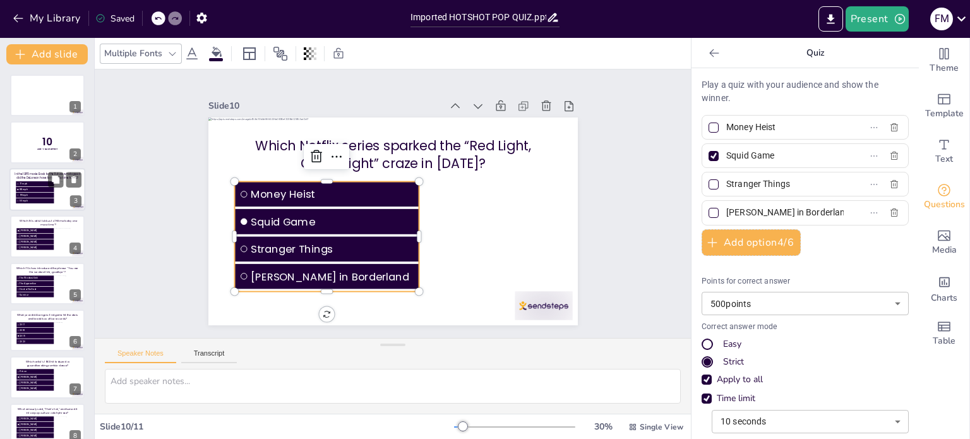
click at [28, 200] on span "101 mph" at bounding box center [36, 200] width 33 height 3
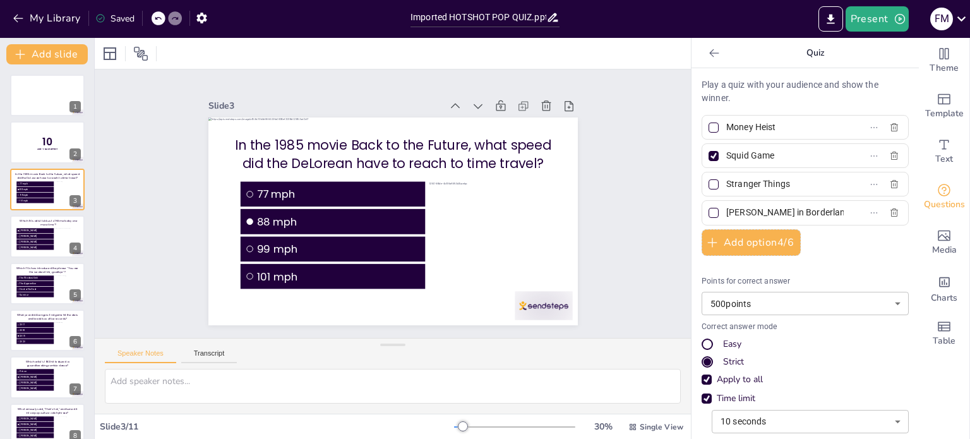
type input "77 mph"
type input "88 mph"
type input "99 mph"
type input "101 mph"
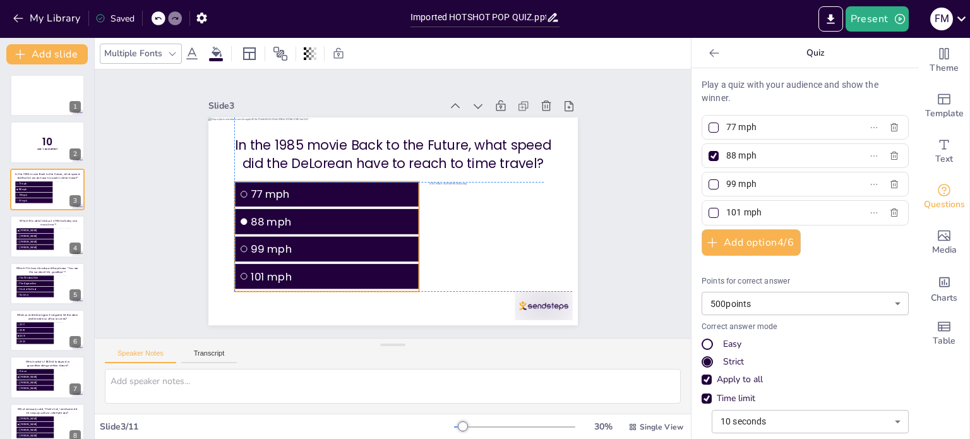
click at [288, 236] on span "99 mph" at bounding box center [321, 228] width 160 height 66
click at [41, 238] on ul "Britney Spears Christina Aguilera Jessica Simpson Mandy Moore" at bounding box center [35, 239] width 38 height 23
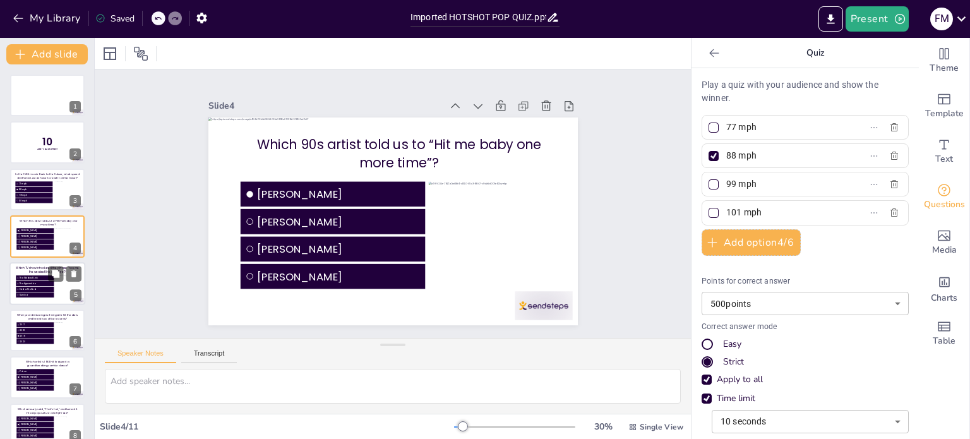
type input "[PERSON_NAME]"
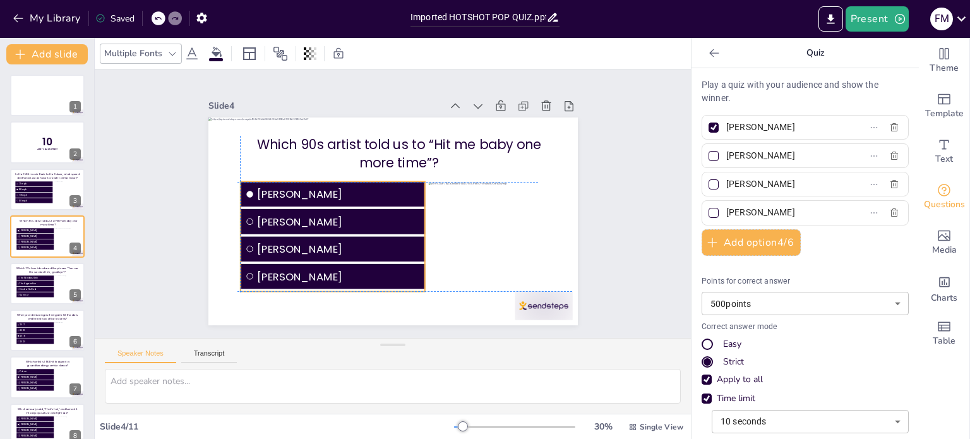
click at [300, 222] on span "[PERSON_NAME]" at bounding box center [336, 209] width 164 height 49
drag, startPoint x: 20, startPoint y: 289, endPoint x: 64, endPoint y: 280, distance: 44.6
click at [20, 289] on span "Deal or No Deal" at bounding box center [36, 288] width 33 height 3
type input "The Weakest Link"
type input "The Apprentice"
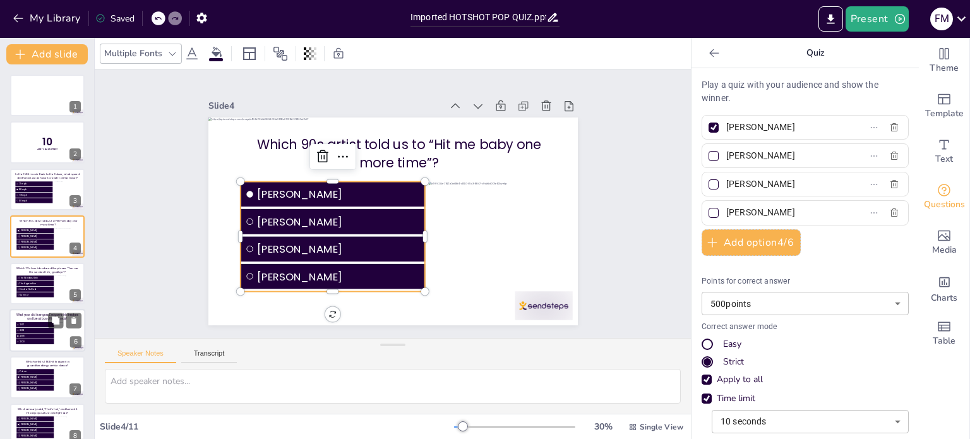
type input "Deal or No Deal"
type input "Survivor"
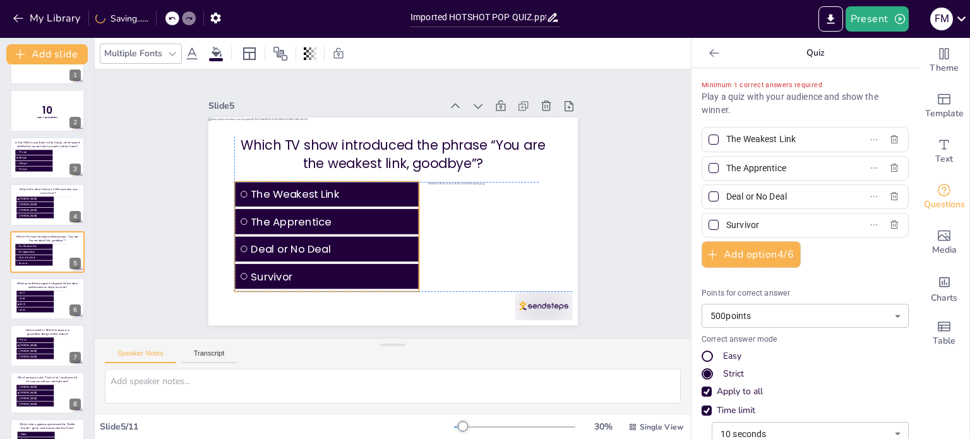
click at [288, 236] on span "Deal or No Deal" at bounding box center [328, 242] width 164 height 33
drag, startPoint x: 38, startPoint y: 298, endPoint x: 100, endPoint y: 286, distance: 63.6
click at [38, 298] on span "2018" at bounding box center [36, 299] width 33 height 3
type input "2017"
type input "2018"
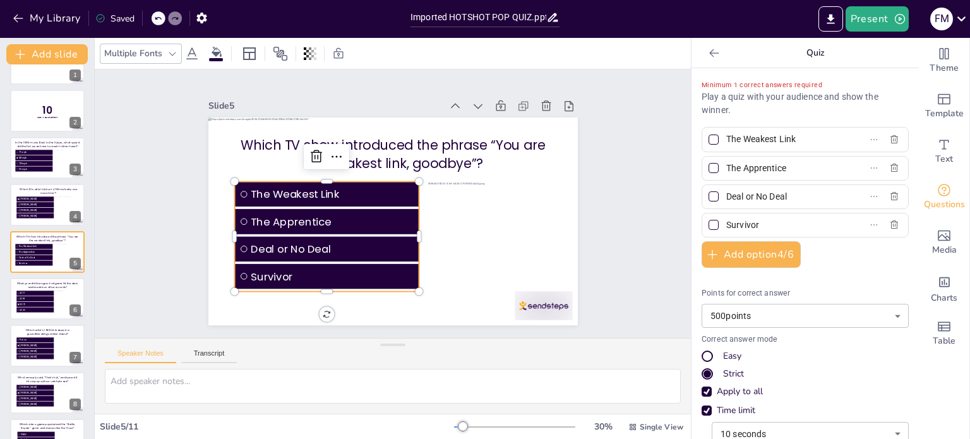
type input "2019"
type input "2020"
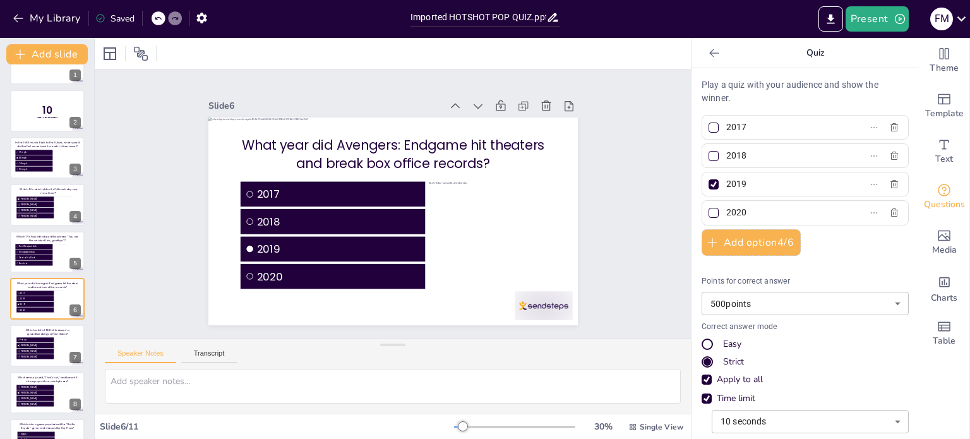
scroll to position [78, 0]
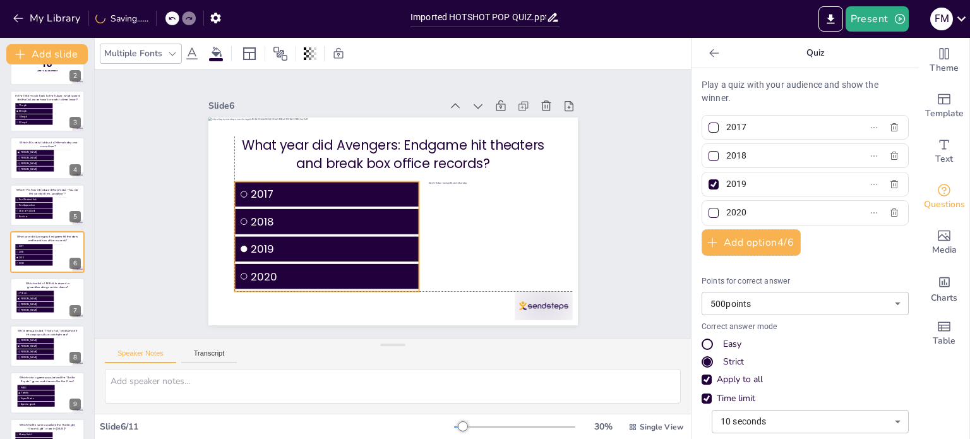
click at [323, 231] on li "2019" at bounding box center [319, 234] width 186 height 63
click at [47, 347] on li "[PERSON_NAME]" at bounding box center [35, 346] width 38 height 5
type input "[PERSON_NAME]"
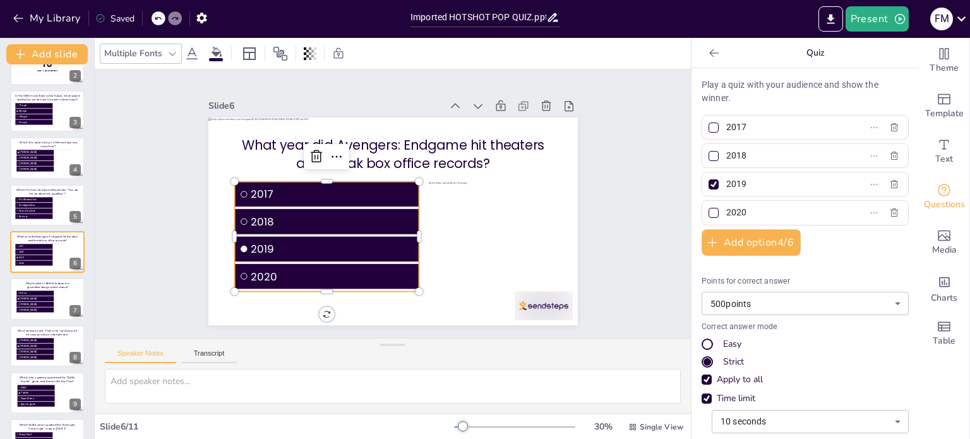
type input "[PERSON_NAME]"
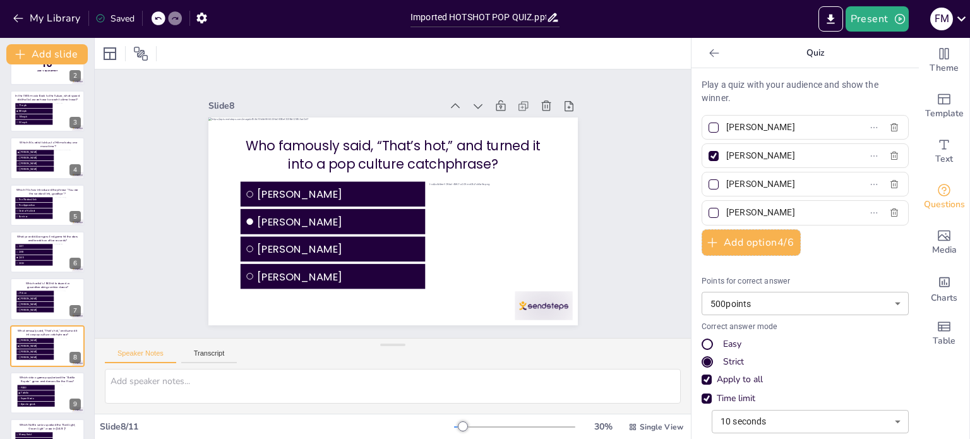
scroll to position [157, 0]
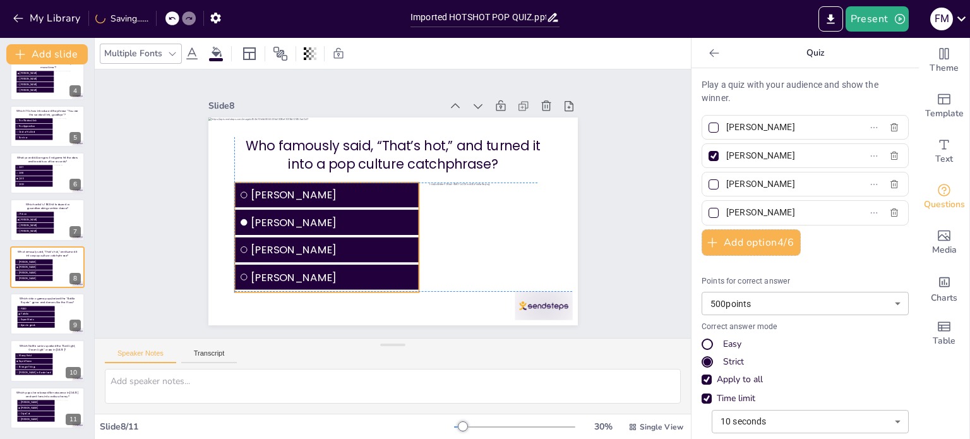
click at [304, 237] on span "[PERSON_NAME]" at bounding box center [325, 236] width 164 height 49
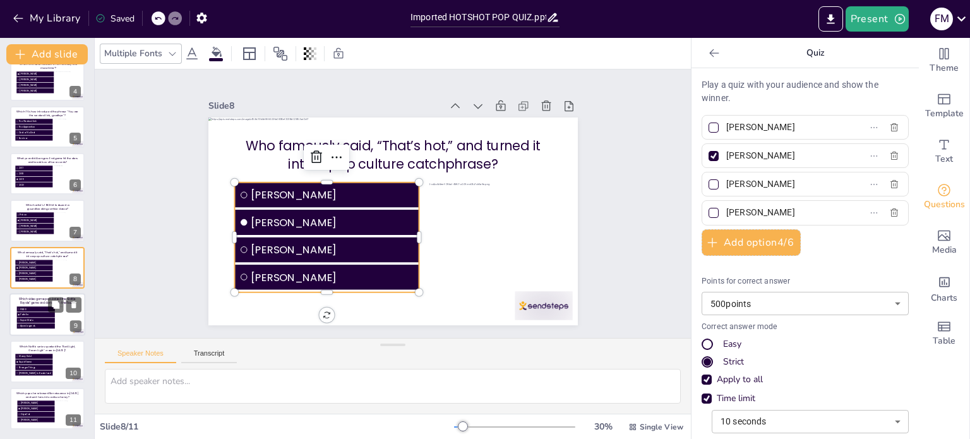
drag, startPoint x: 44, startPoint y: 321, endPoint x: 65, endPoint y: 304, distance: 27.0
click at [44, 320] on li "Super Mario" at bounding box center [36, 320] width 38 height 5
type input "PUBG"
type input "Fortnite"
type input "Super Mario"
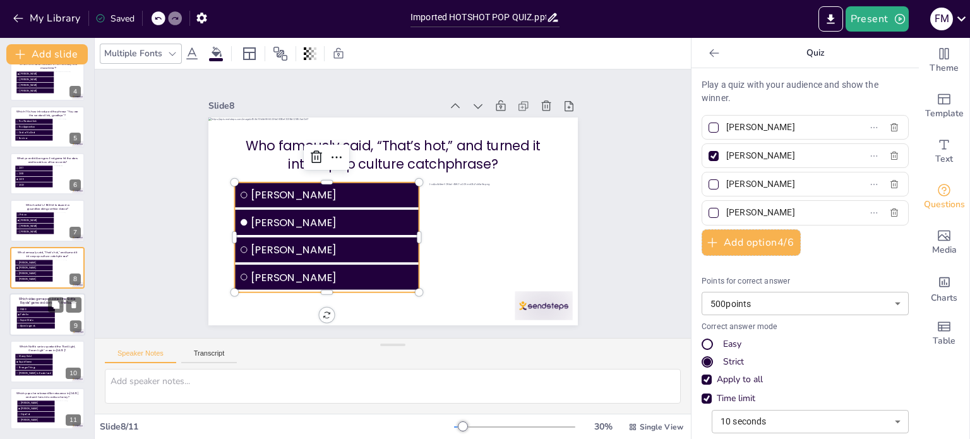
type input "Apex Legends"
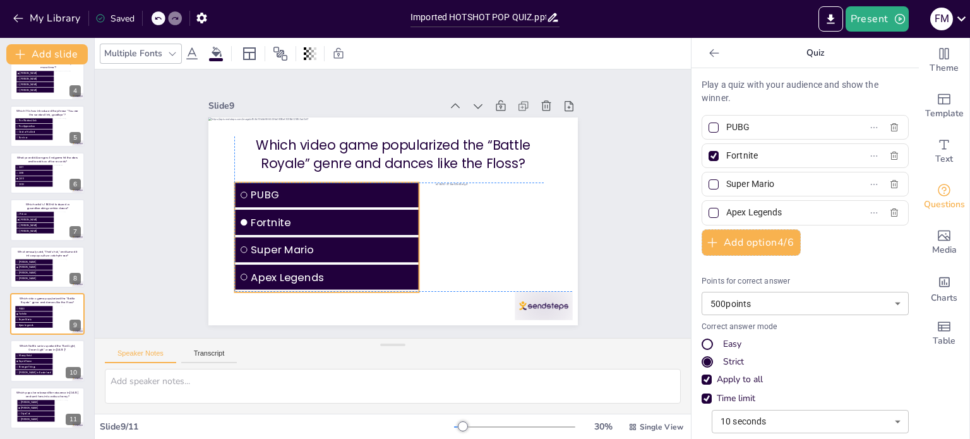
drag, startPoint x: 265, startPoint y: 239, endPoint x: 256, endPoint y: 241, distance: 9.0
click at [335, 203] on span "Super Mario" at bounding box center [382, 129] width 95 height 150
click at [40, 368] on li "Stranger Things" at bounding box center [34, 366] width 38 height 5
type input "Money Heist"
type input "Squid Game"
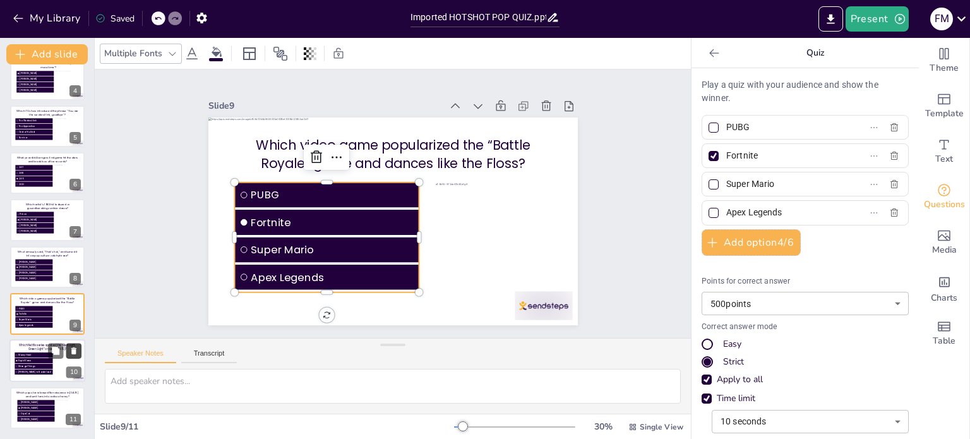
type input "Stranger Things"
type input "[PERSON_NAME] in Borderland"
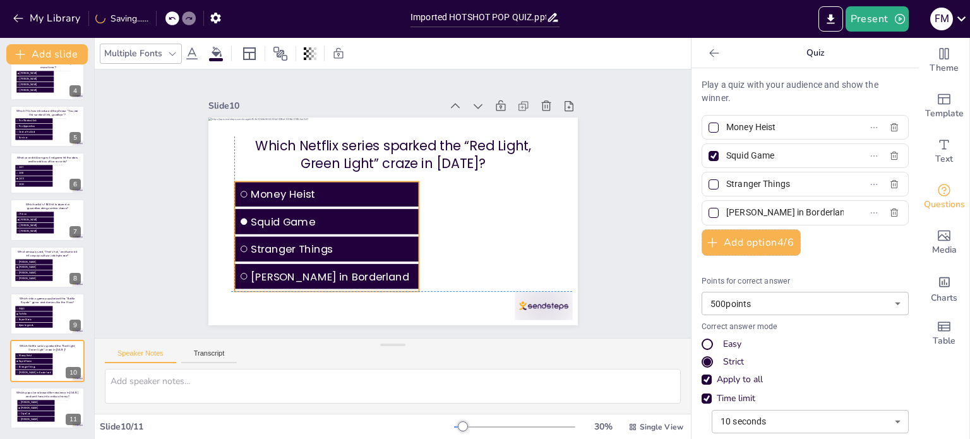
click at [296, 219] on span "Squid Game" at bounding box center [330, 202] width 160 height 66
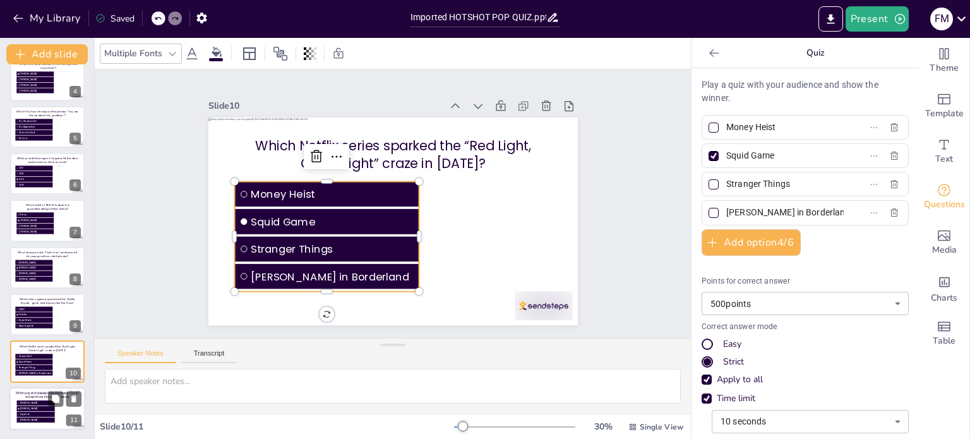
click at [35, 403] on span "[PERSON_NAME]" at bounding box center [36, 402] width 33 height 3
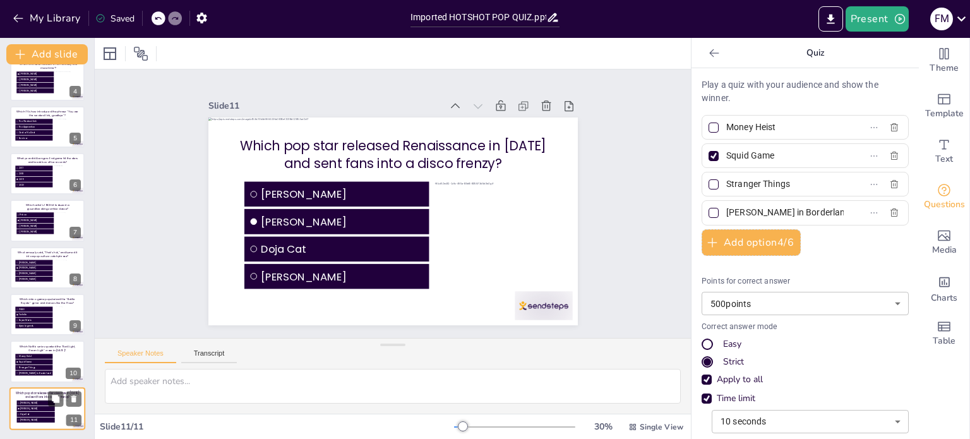
type input "[PERSON_NAME]"
type input "Doja Cat"
type input "[PERSON_NAME]"
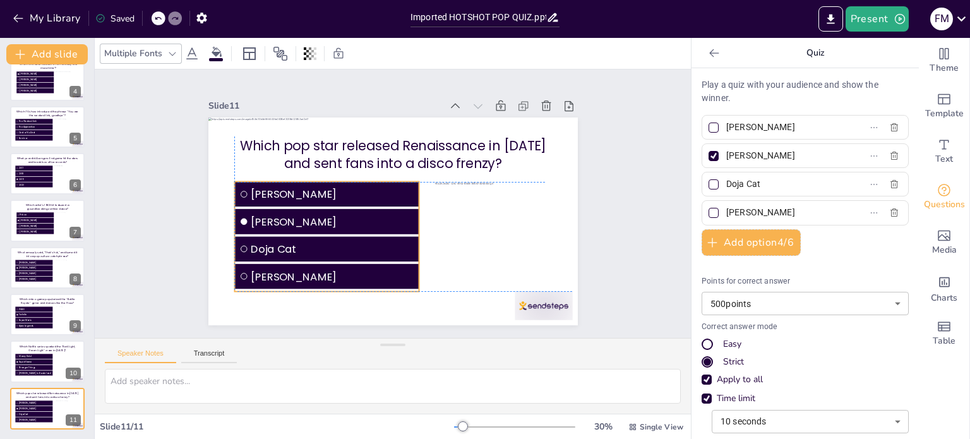
drag, startPoint x: 308, startPoint y: 231, endPoint x: 302, endPoint y: 230, distance: 6.4
click at [302, 230] on ul "Rihanna Beyonce Doja Cat Lizzo" at bounding box center [322, 183] width 210 height 205
click at [409, 229] on ul "Rihanna Beyonce Doja Cat Lizzo" at bounding box center [332, 163] width 188 height 215
click at [408, 230] on ul "Rihanna Beyonce Doja Cat Lizzo" at bounding box center [336, 157] width 176 height 214
drag, startPoint x: 411, startPoint y: 234, endPoint x: 418, endPoint y: 234, distance: 6.9
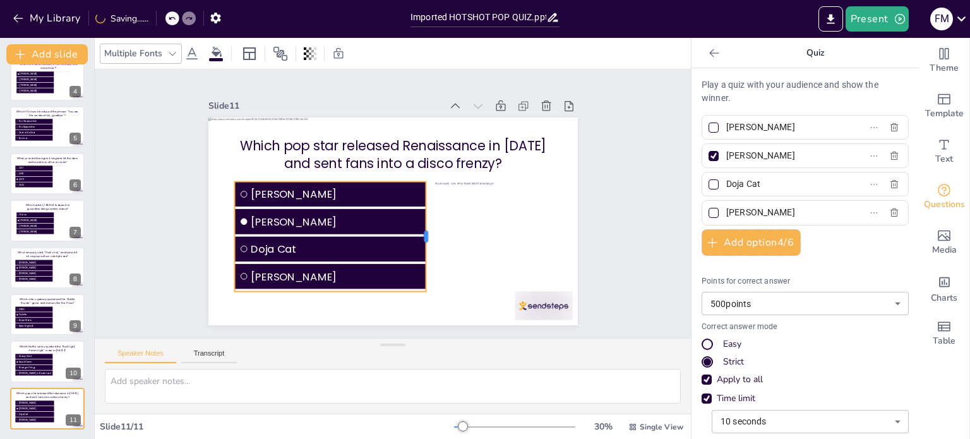
click at [418, 234] on div at bounding box center [419, 246] width 44 height 107
click at [33, 351] on p "Which Netflix series sparked the “Red Light, Green Light” craze in [DATE]?" at bounding box center [47, 348] width 65 height 8
type input "Money Heist"
type input "Squid Game"
type input "Stranger Things"
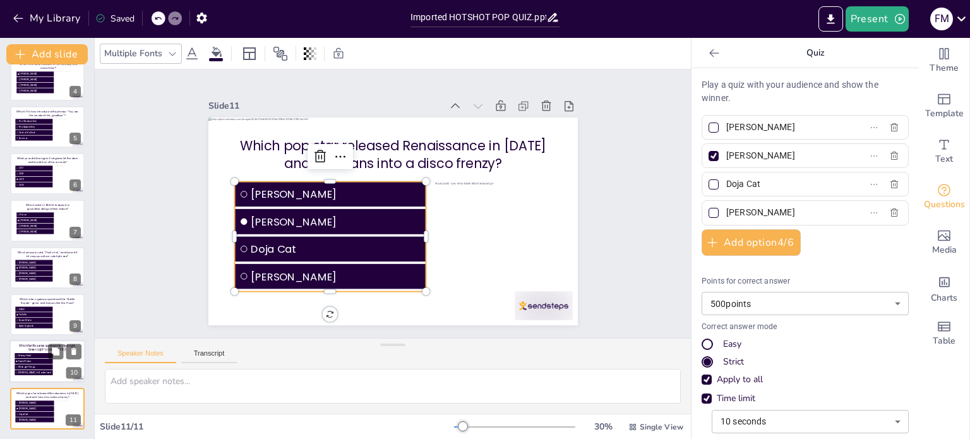
type input "[PERSON_NAME] in Borderland"
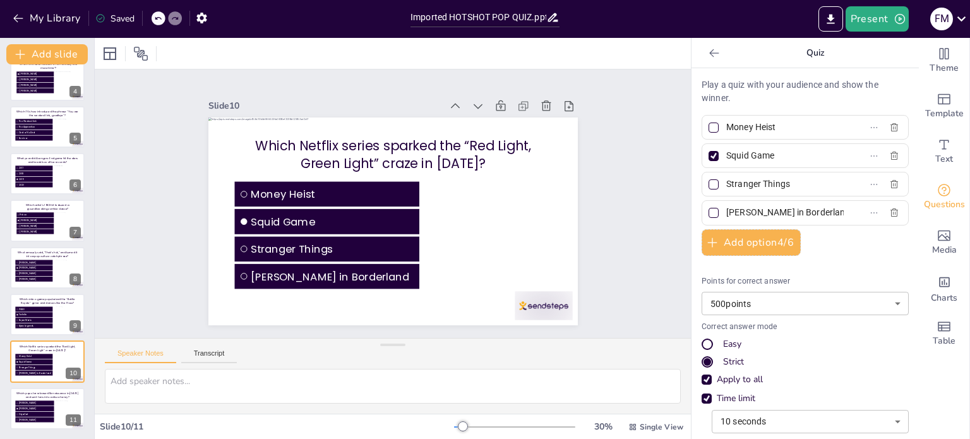
scroll to position [157, 0]
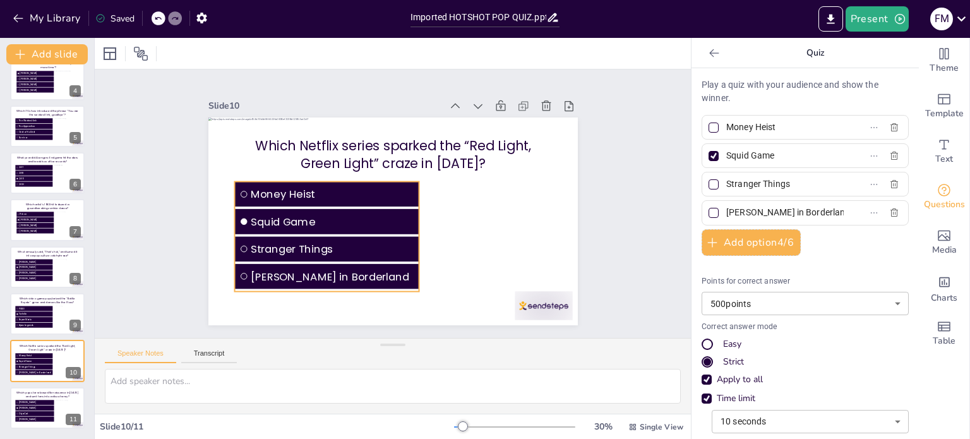
click at [406, 227] on li "Squid Game" at bounding box center [424, 265] width 63 height 186
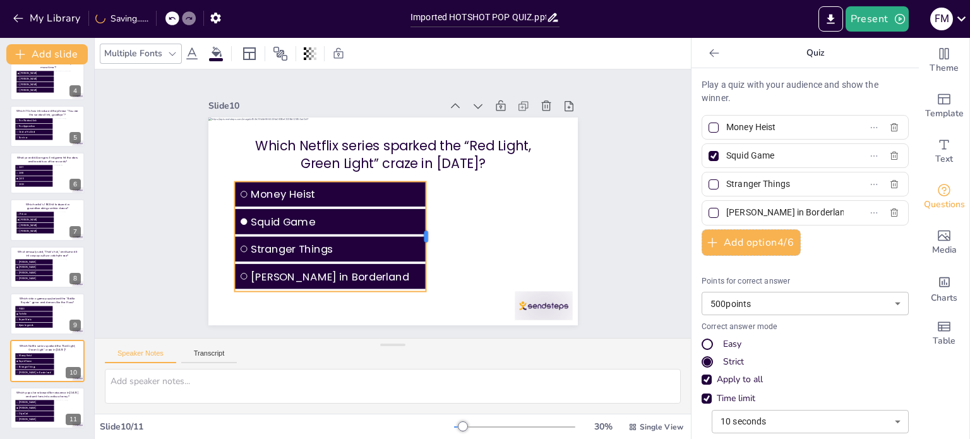
drag, startPoint x: 410, startPoint y: 229, endPoint x: 417, endPoint y: 230, distance: 7.0
click at [417, 230] on div at bounding box center [373, 251] width 107 height 44
click at [46, 296] on p "Which video game popularized the “Battle Royale” genre and dances like the Flos…" at bounding box center [47, 300] width 65 height 8
type input "PUBG"
type input "Fortnite"
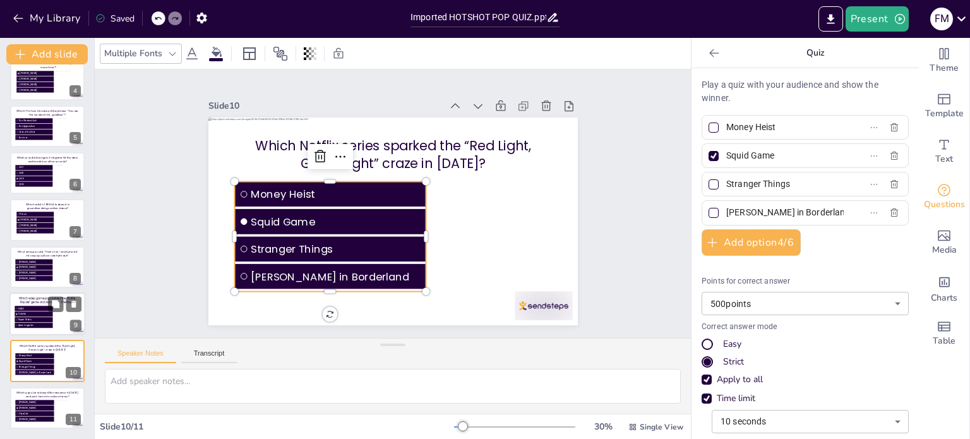
type input "Super Mario"
type input "Apex Legends"
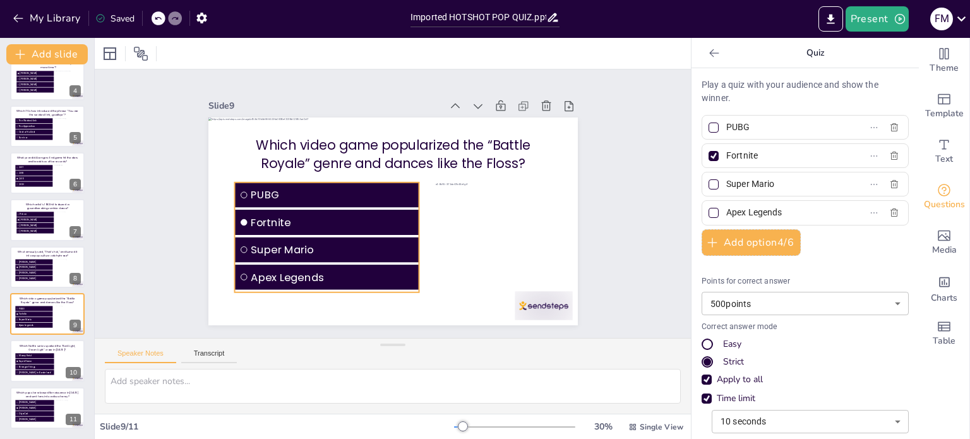
click at [402, 222] on span "Fortnite" at bounding box center [331, 188] width 150 height 95
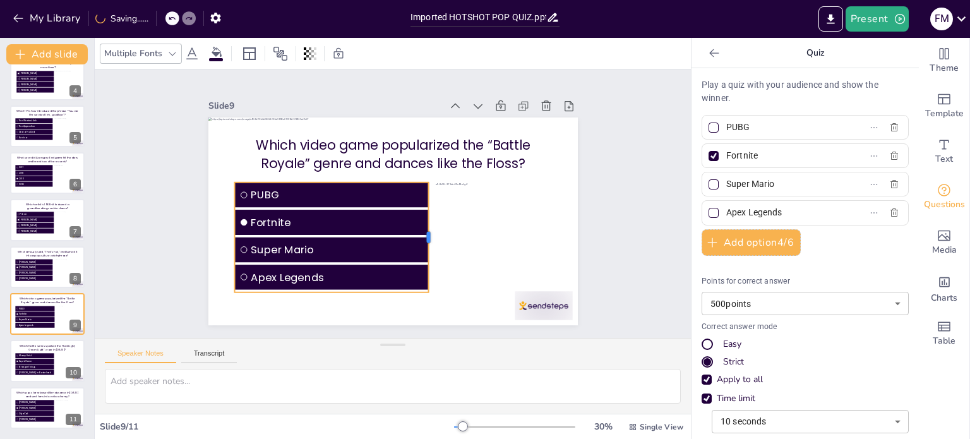
drag, startPoint x: 411, startPoint y: 231, endPoint x: 420, endPoint y: 232, distance: 9.5
click at [420, 232] on div at bounding box center [400, 256] width 81 height 88
click at [52, 272] on li "[PERSON_NAME]" at bounding box center [34, 272] width 38 height 5
type input "[PERSON_NAME]"
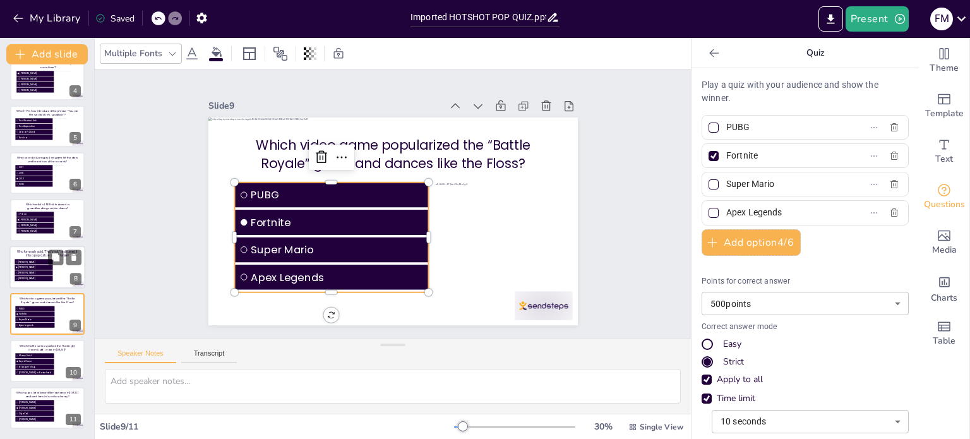
type input "[PERSON_NAME]"
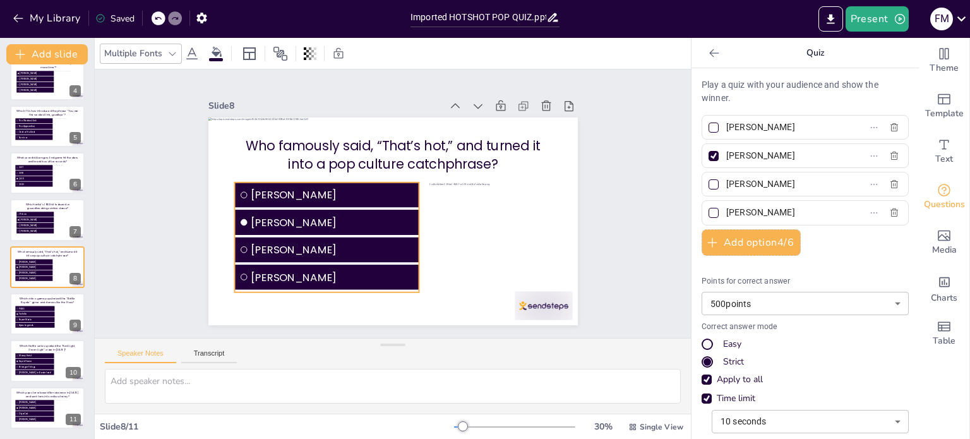
click at [385, 217] on span "[PERSON_NAME]" at bounding box center [330, 209] width 164 height 50
click at [412, 214] on div at bounding box center [437, 187] width 104 height 54
click at [51, 215] on button at bounding box center [55, 210] width 15 height 15
type input "Prince"
type input "[PERSON_NAME]"
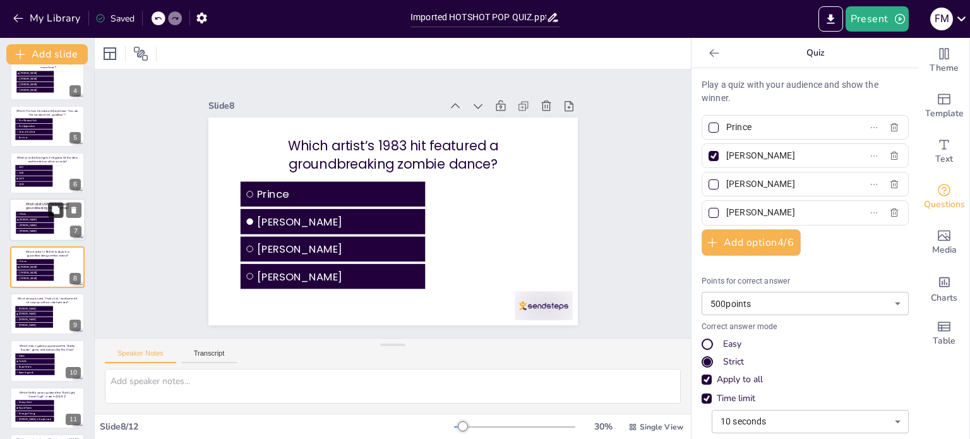
scroll to position [172, 0]
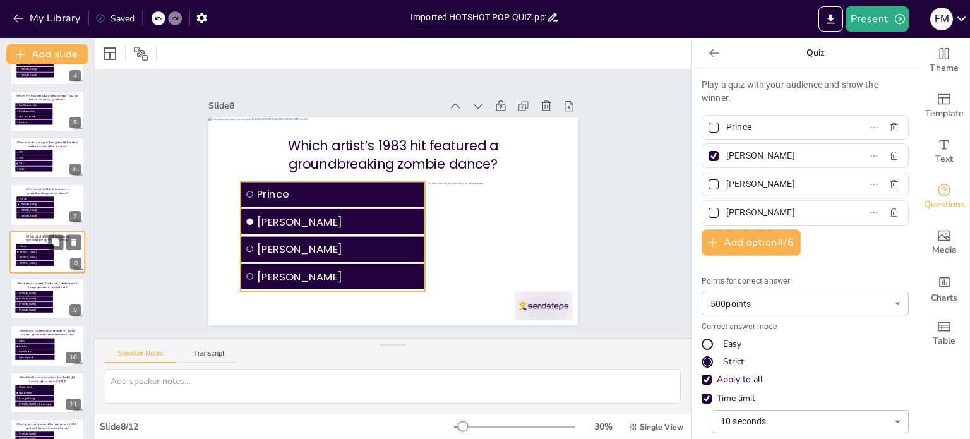
click at [30, 242] on div at bounding box center [47, 252] width 76 height 43
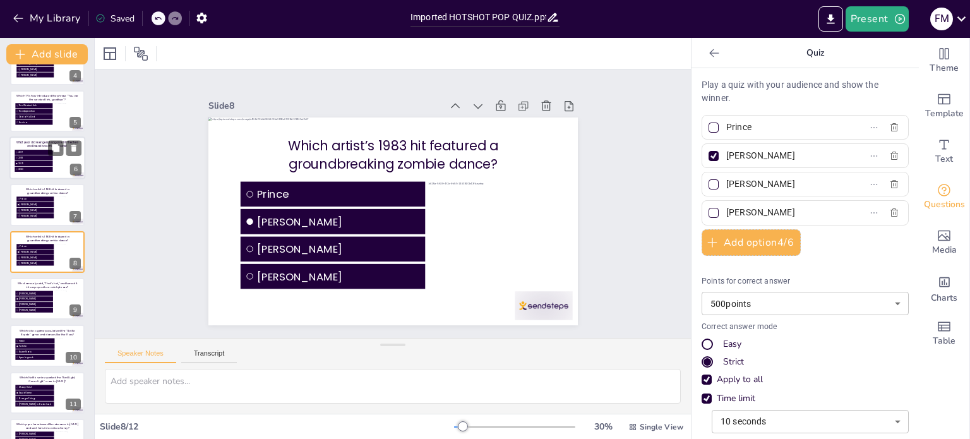
click at [32, 205] on span "[PERSON_NAME]" at bounding box center [36, 204] width 33 height 3
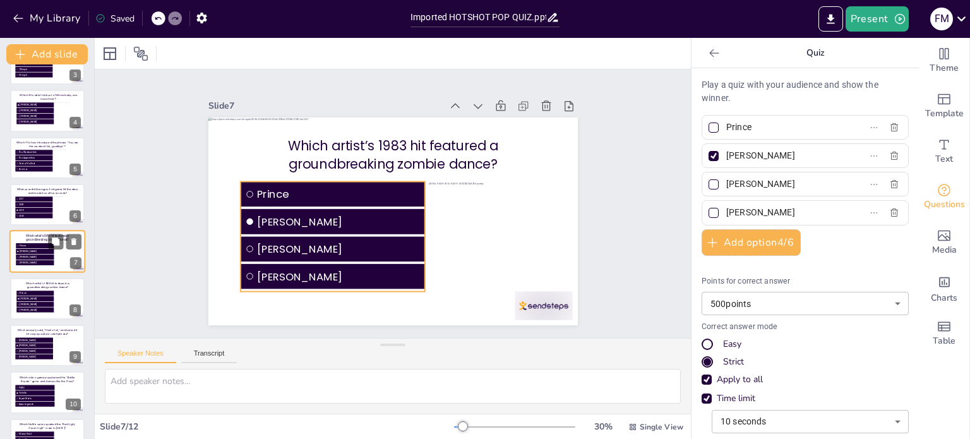
click at [37, 247] on li "Prince" at bounding box center [35, 245] width 38 height 5
click at [71, 241] on icon at bounding box center [73, 242] width 9 height 9
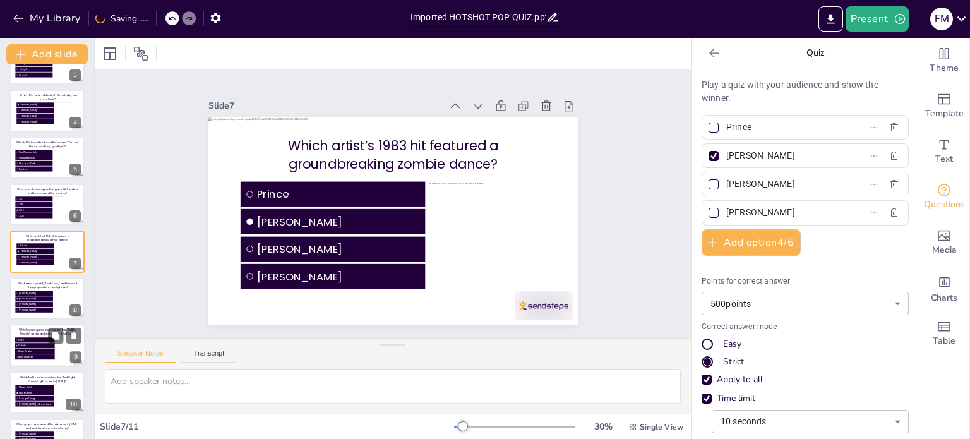
click at [20, 298] on span "[PERSON_NAME]" at bounding box center [35, 299] width 33 height 3
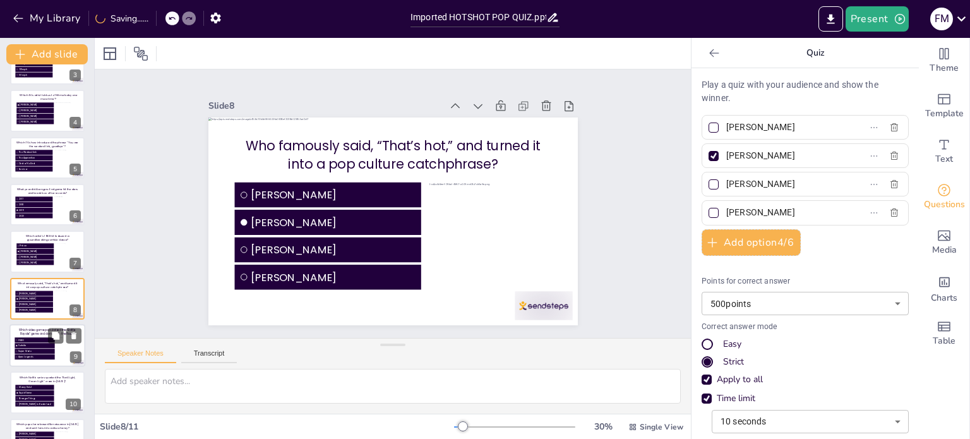
scroll to position [157, 0]
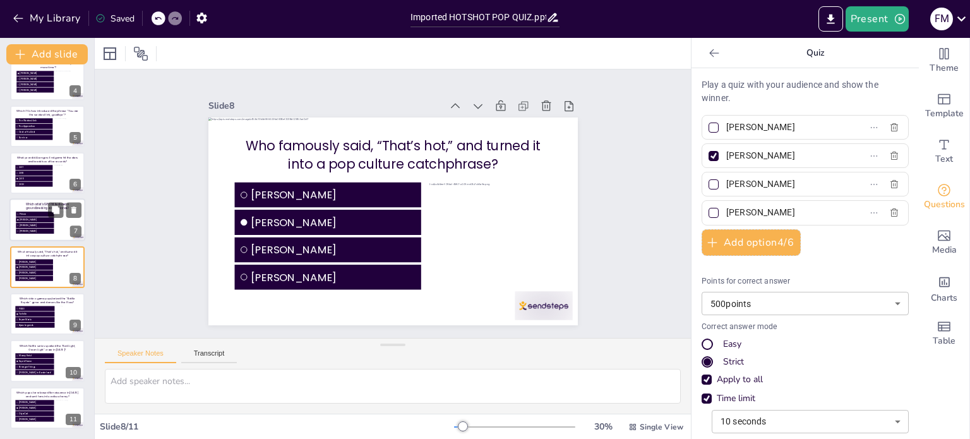
click at [32, 210] on div at bounding box center [47, 220] width 76 height 43
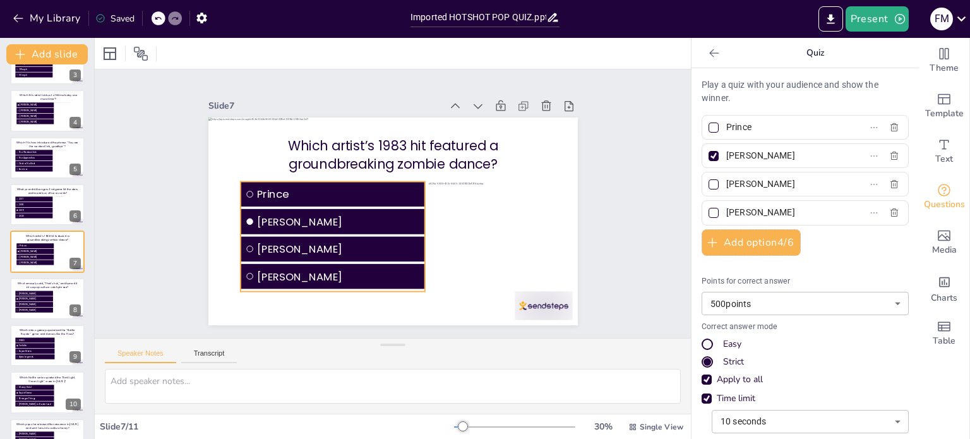
click at [382, 217] on span "[PERSON_NAME]" at bounding box center [337, 215] width 164 height 33
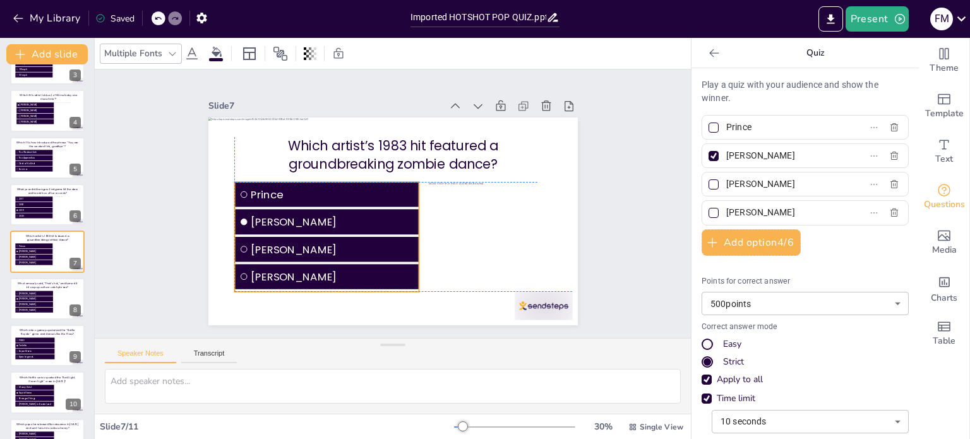
drag, startPoint x: 358, startPoint y: 217, endPoint x: 349, endPoint y: 217, distance: 8.8
click at [349, 217] on span "[PERSON_NAME]" at bounding box center [330, 208] width 164 height 49
click at [414, 231] on div at bounding box center [367, 245] width 109 height 33
click at [33, 192] on p "What year did Avengers: Endgame hit theaters and break box office records?" at bounding box center [47, 191] width 65 height 8
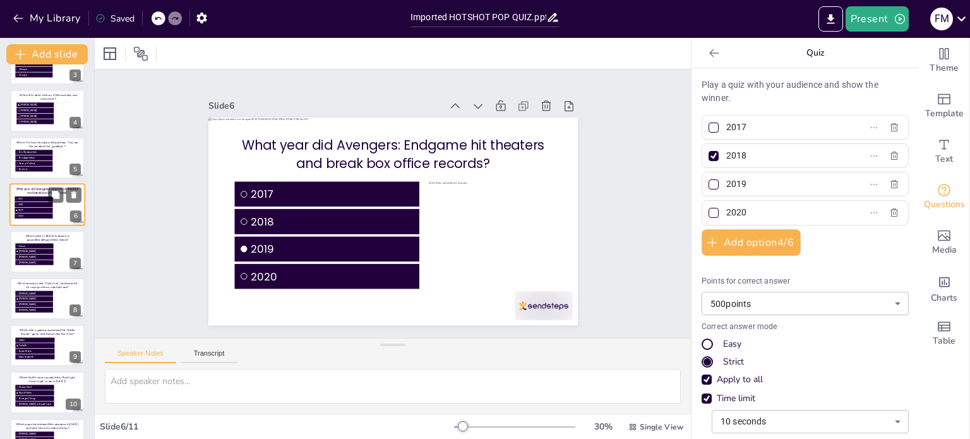
scroll to position [78, 0]
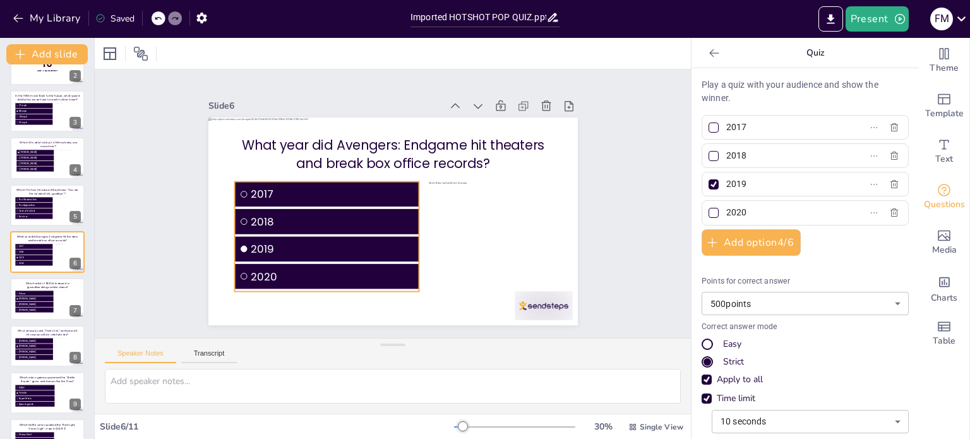
click at [384, 191] on span "2017" at bounding box center [345, 164] width 150 height 95
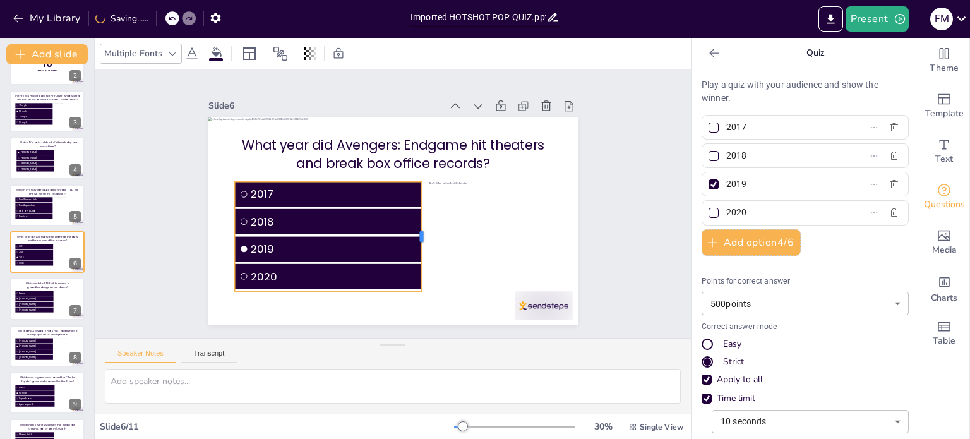
click at [412, 232] on div at bounding box center [415, 244] width 44 height 107
click at [25, 189] on p "Which TV show introduced the phrase “You are the weakest link, goodbye”?" at bounding box center [47, 192] width 65 height 8
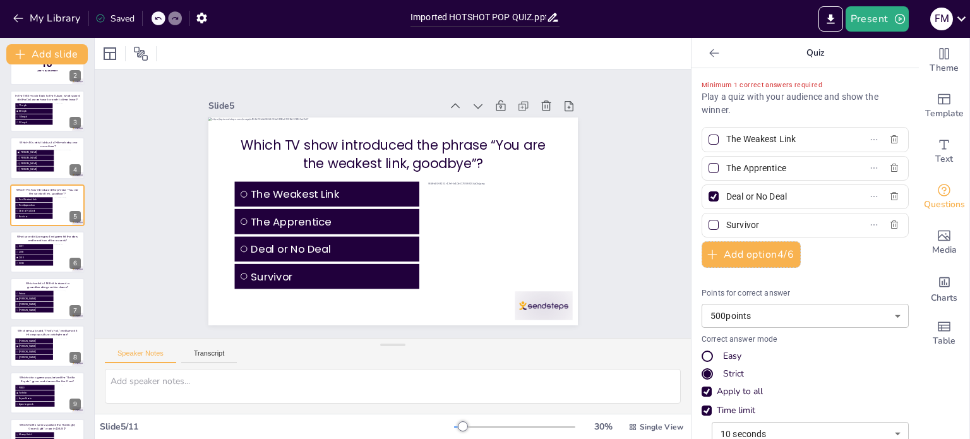
scroll to position [32, 0]
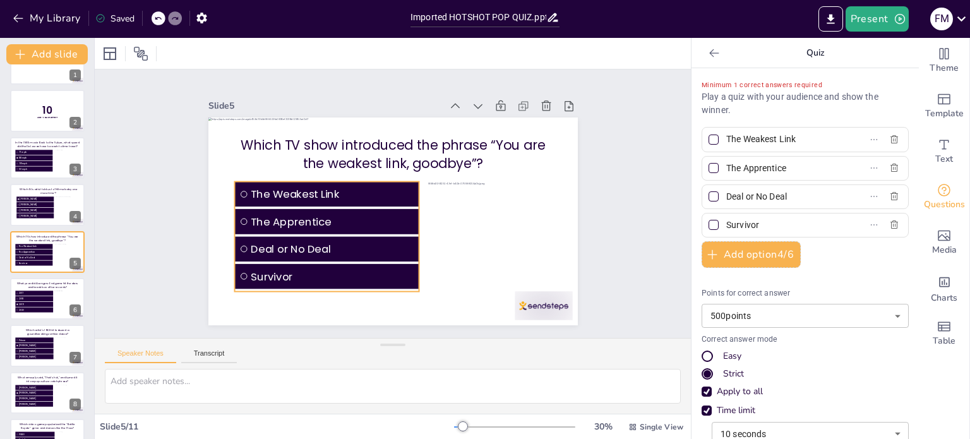
click at [390, 189] on span "The Weakest Link" at bounding box center [415, 147] width 50 height 164
click at [376, 219] on span "The Apprentice" at bounding box center [331, 215] width 164 height 33
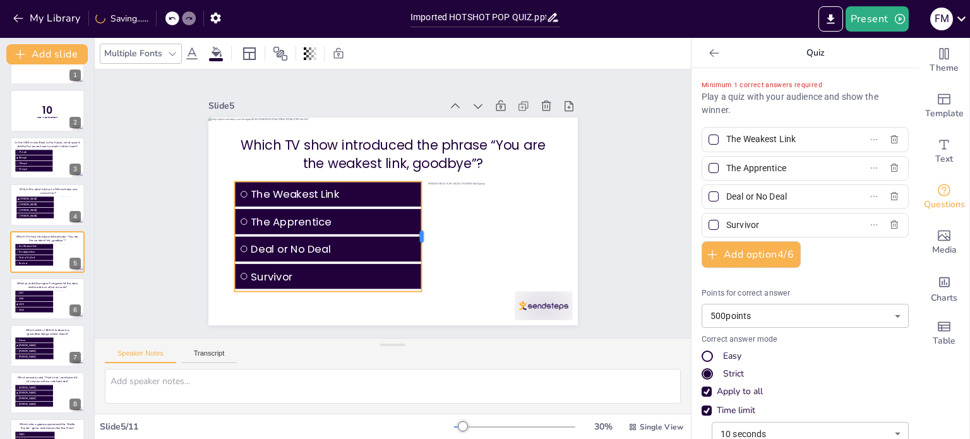
click at [414, 229] on div at bounding box center [419, 242] width 33 height 109
click at [30, 203] on span "[PERSON_NAME]" at bounding box center [36, 204] width 33 height 3
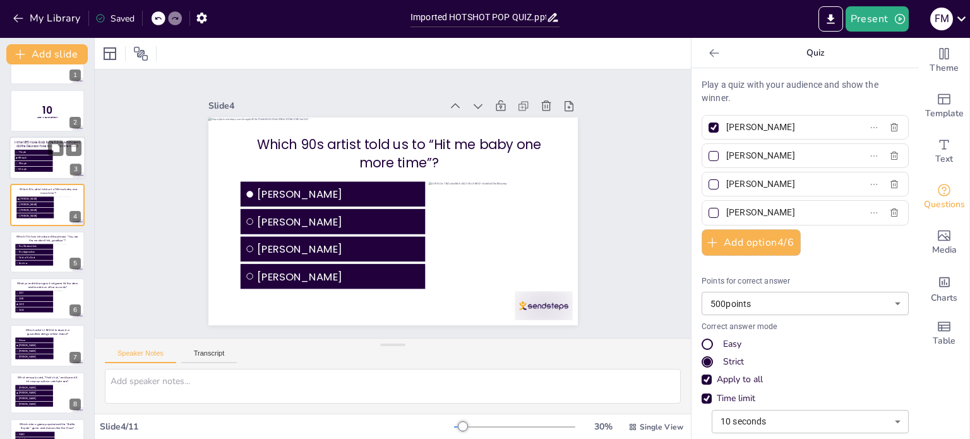
scroll to position [0, 0]
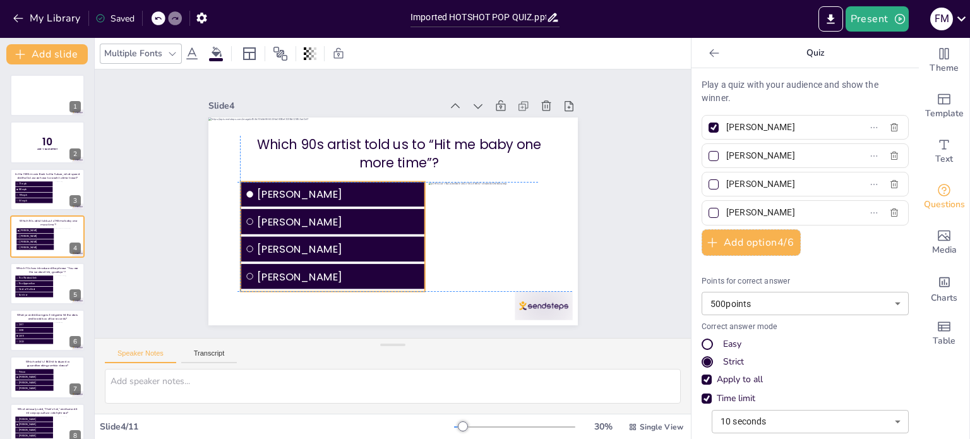
click at [296, 219] on span "[PERSON_NAME]" at bounding box center [335, 204] width 160 height 66
click at [450, 220] on div at bounding box center [461, 270] width 145 height 145
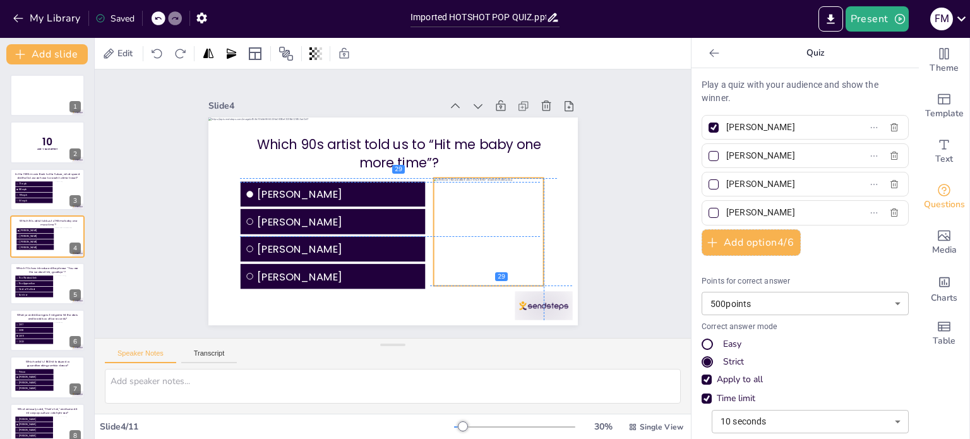
drag, startPoint x: 442, startPoint y: 229, endPoint x: 447, endPoint y: 224, distance: 7.6
click at [447, 224] on div at bounding box center [480, 252] width 131 height 131
click at [157, 18] on icon at bounding box center [158, 19] width 8 height 8
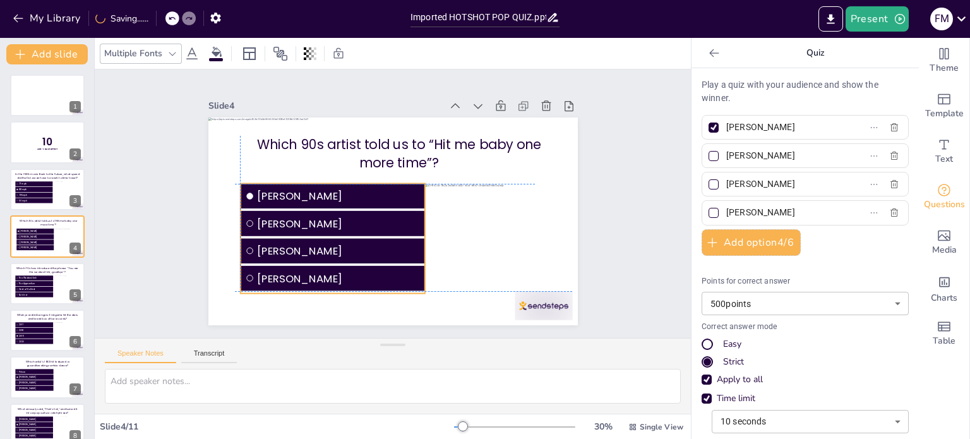
click at [370, 211] on span "[PERSON_NAME]" at bounding box center [335, 199] width 156 height 81
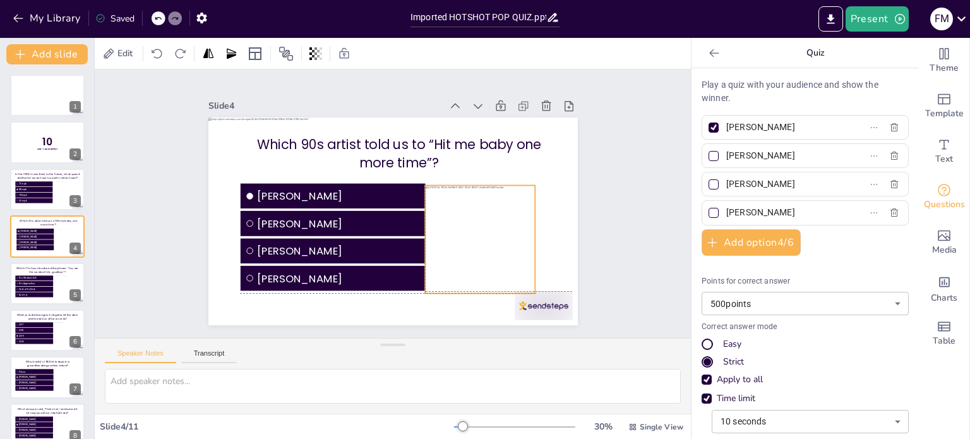
click at [471, 211] on div at bounding box center [457, 272] width 145 height 145
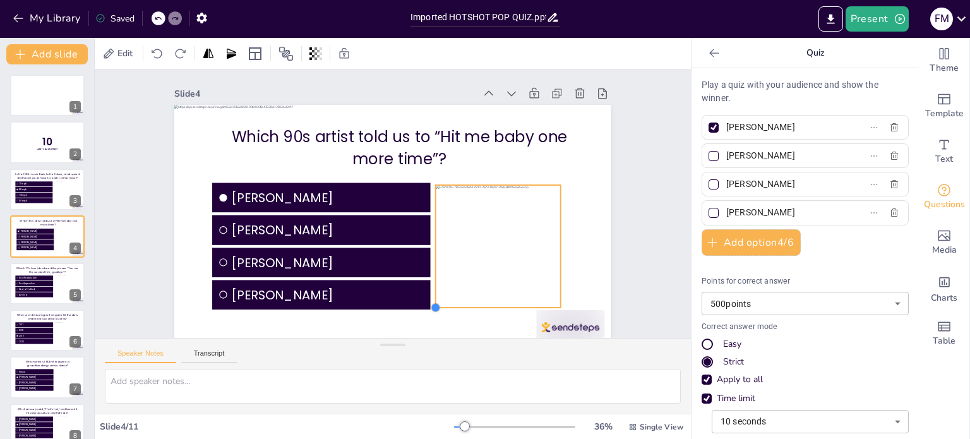
drag, startPoint x: 422, startPoint y: 313, endPoint x: 428, endPoint y: 308, distance: 7.6
click at [341, 306] on div at bounding box center [334, 299] width 14 height 14
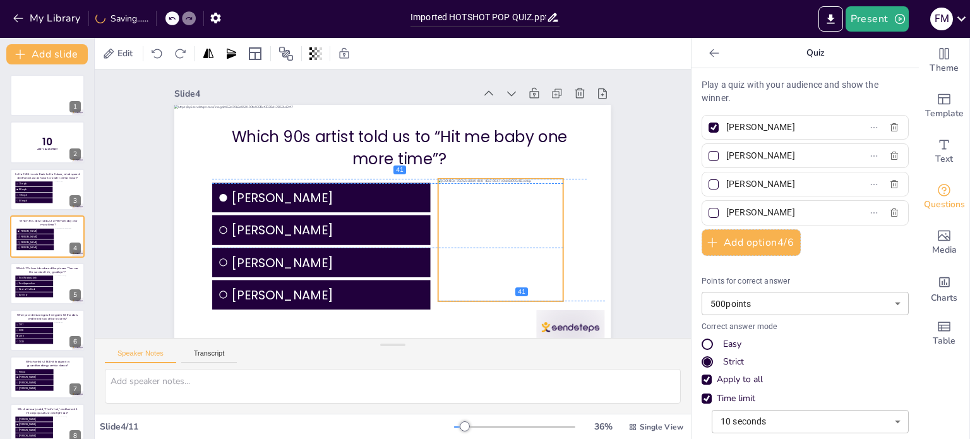
click at [490, 200] on div at bounding box center [476, 282] width 165 height 165
drag, startPoint x: 490, startPoint y: 301, endPoint x: 490, endPoint y: 310, distance: 8.8
click at [490, 319] on div at bounding box center [461, 343] width 122 height 48
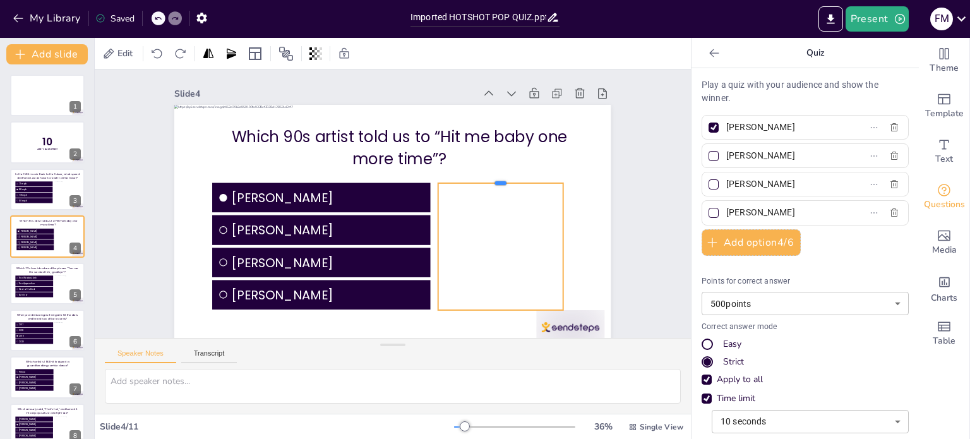
click at [368, 161] on div at bounding box center [355, 98] width 23 height 125
click at [487, 231] on div at bounding box center [413, 320] width 179 height 179
click at [488, 231] on div at bounding box center [478, 286] width 173 height 173
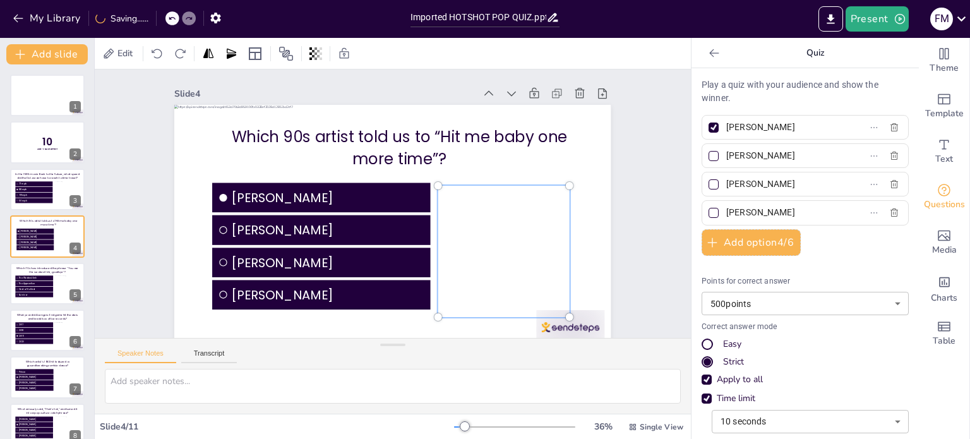
drag, startPoint x: 488, startPoint y: 231, endPoint x: 487, endPoint y: 241, distance: 10.1
click at [487, 241] on div at bounding box center [484, 283] width 184 height 184
click at [652, 260] on div "Slide 1 Slide 2 10 Are You Game? Slide 3 In the 1985 movie Back to the Future, …" at bounding box center [391, 210] width 654 height 452
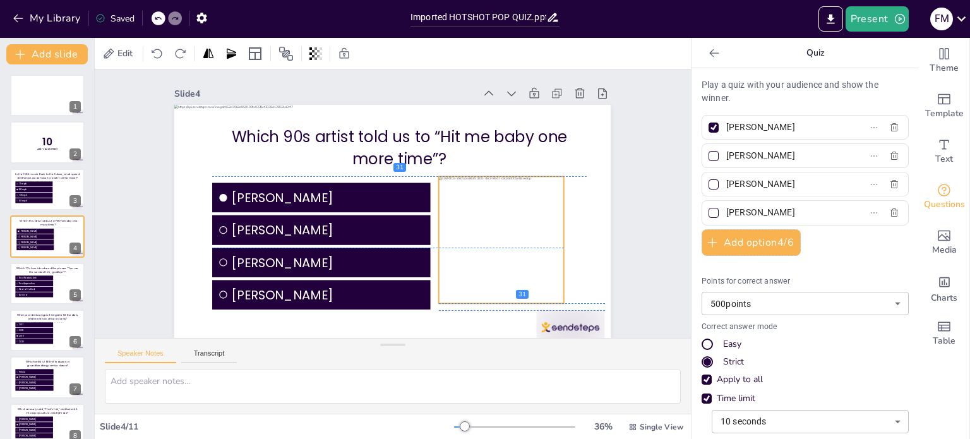
drag, startPoint x: 516, startPoint y: 273, endPoint x: 465, endPoint y: 270, distance: 51.3
click at [515, 267] on div at bounding box center [493, 263] width 155 height 155
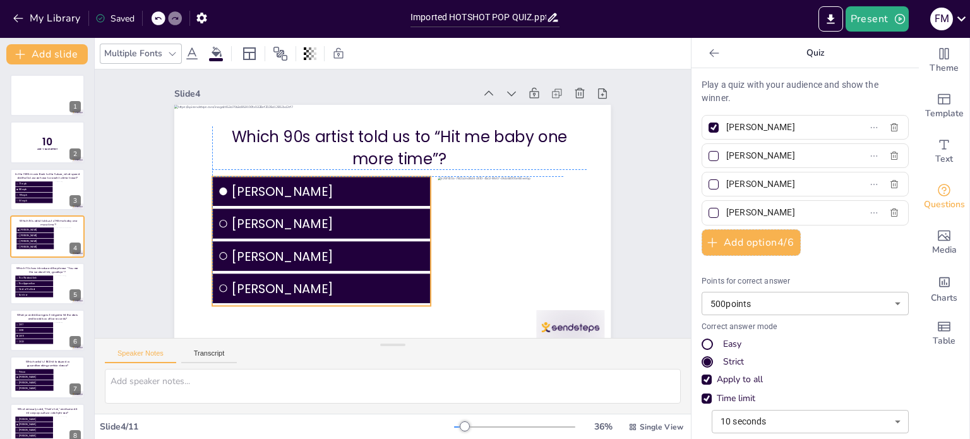
drag, startPoint x: 354, startPoint y: 258, endPoint x: 355, endPoint y: 250, distance: 8.9
click at [355, 250] on span "[PERSON_NAME]" at bounding box center [323, 248] width 195 height 39
click at [159, 15] on icon at bounding box center [158, 19] width 8 height 8
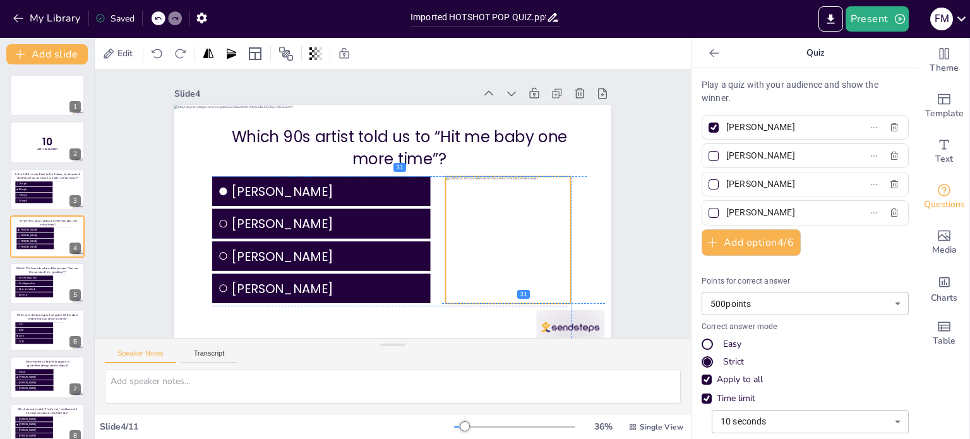
click at [500, 248] on div at bounding box center [500, 265] width 155 height 155
click at [430, 306] on div at bounding box center [424, 312] width 12 height 12
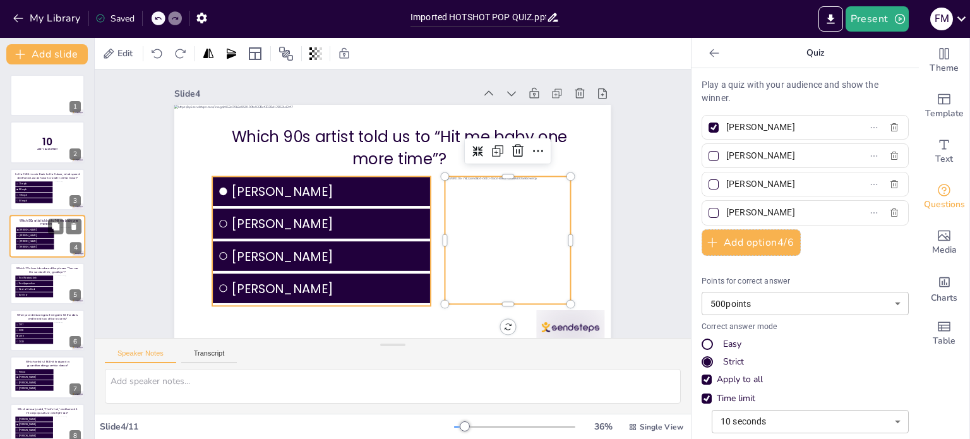
click at [40, 234] on span "[PERSON_NAME]" at bounding box center [36, 235] width 33 height 3
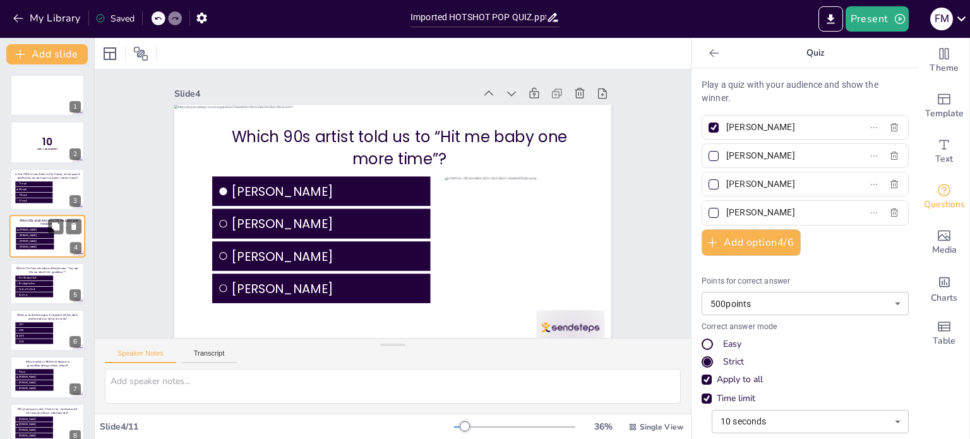
scroll to position [22, 0]
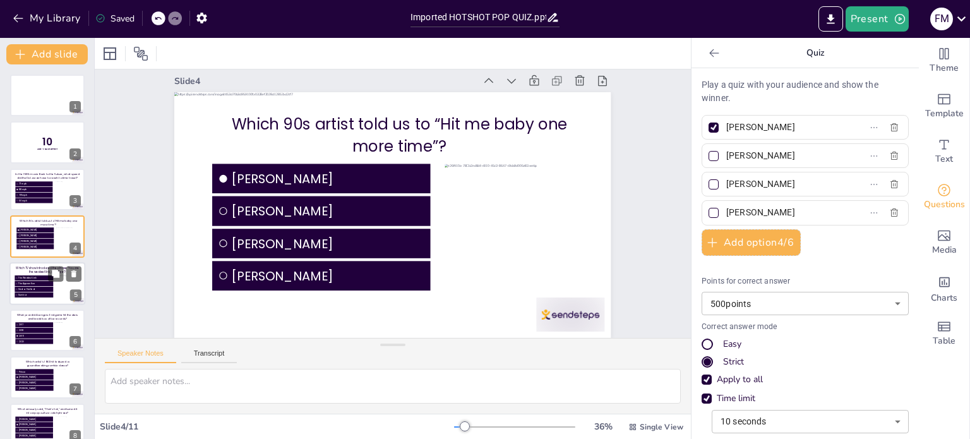
click at [39, 289] on span "Deal or No Deal" at bounding box center [35, 288] width 34 height 3
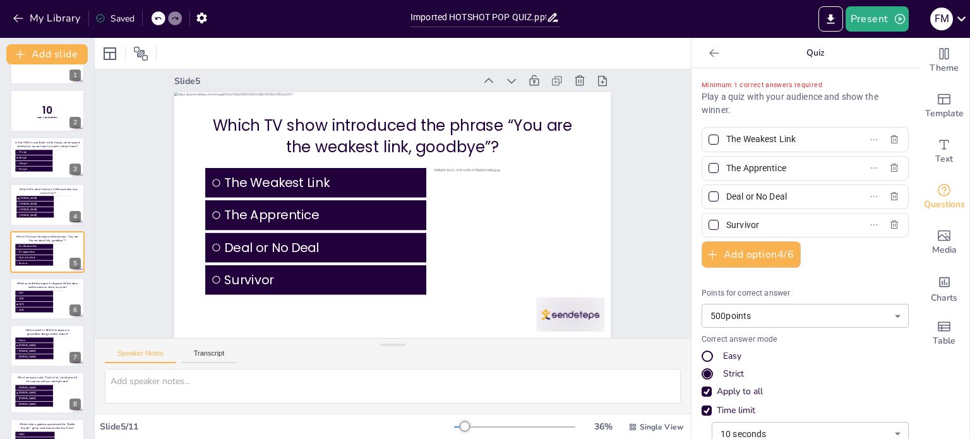
scroll to position [21, 0]
click at [33, 200] on li "[PERSON_NAME]" at bounding box center [35, 198] width 38 height 5
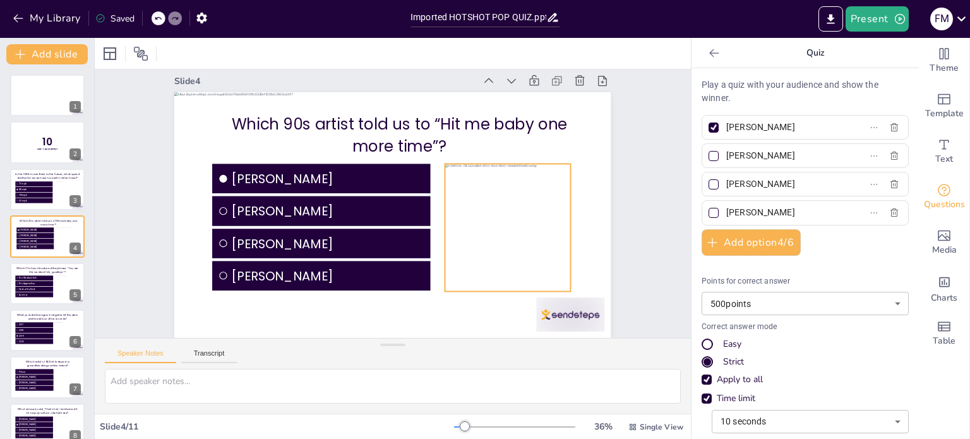
click at [479, 247] on div at bounding box center [417, 322] width 174 height 174
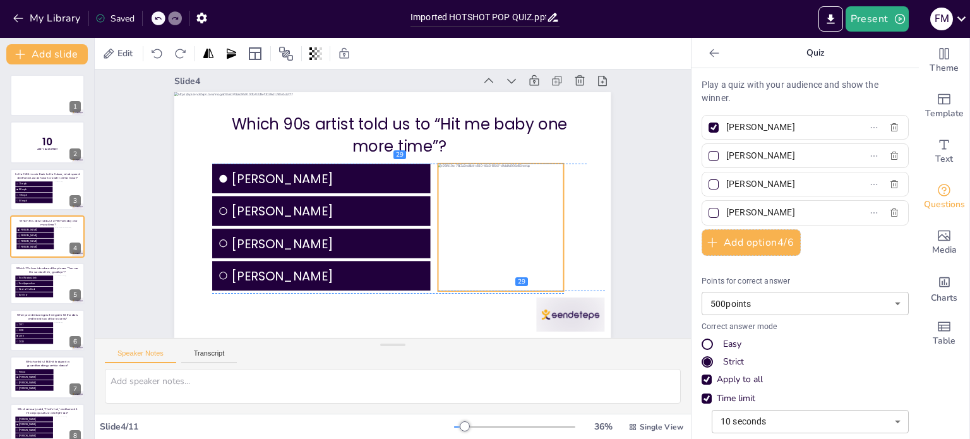
drag, startPoint x: 479, startPoint y: 248, endPoint x: 472, endPoint y: 248, distance: 6.9
click at [472, 248] on div at bounding box center [484, 272] width 174 height 174
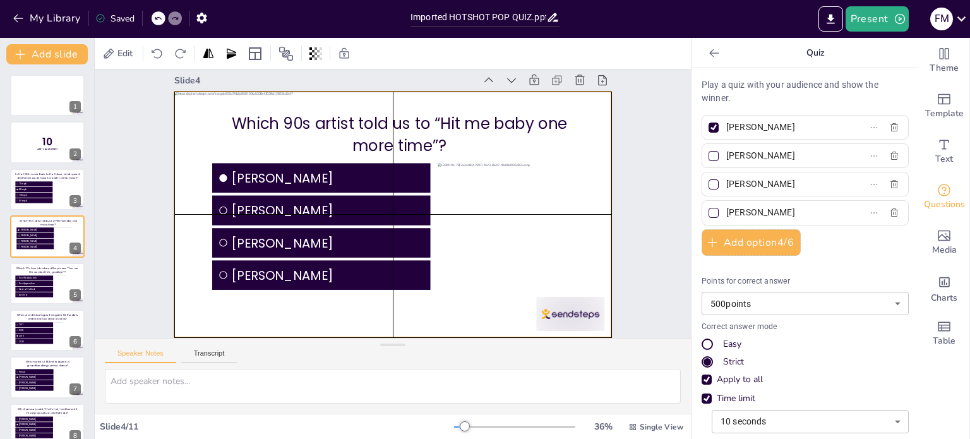
click at [185, 162] on div at bounding box center [387, 212] width 501 height 431
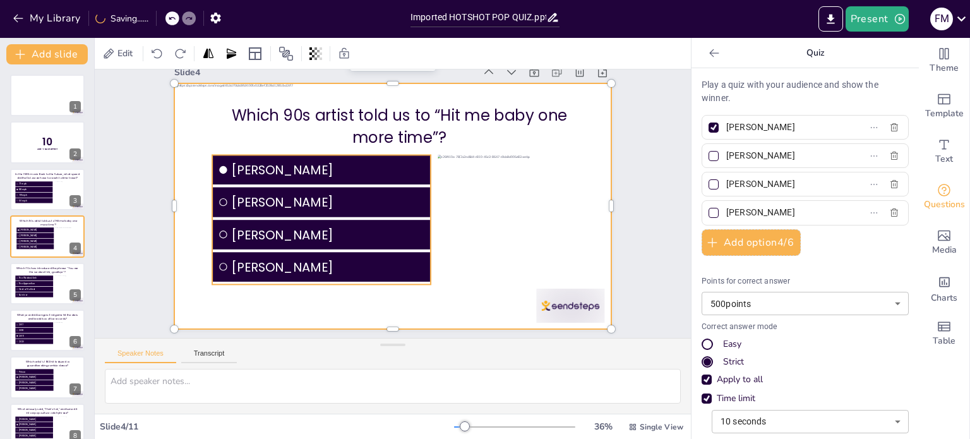
click at [252, 174] on span "[PERSON_NAME]" at bounding box center [332, 163] width 195 height 39
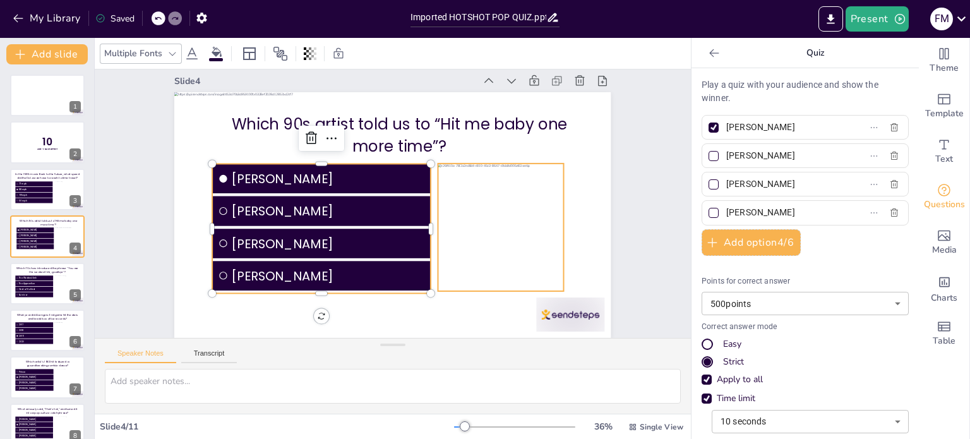
click at [467, 191] on div at bounding box center [496, 252] width 156 height 156
click at [470, 212] on div at bounding box center [484, 272] width 174 height 174
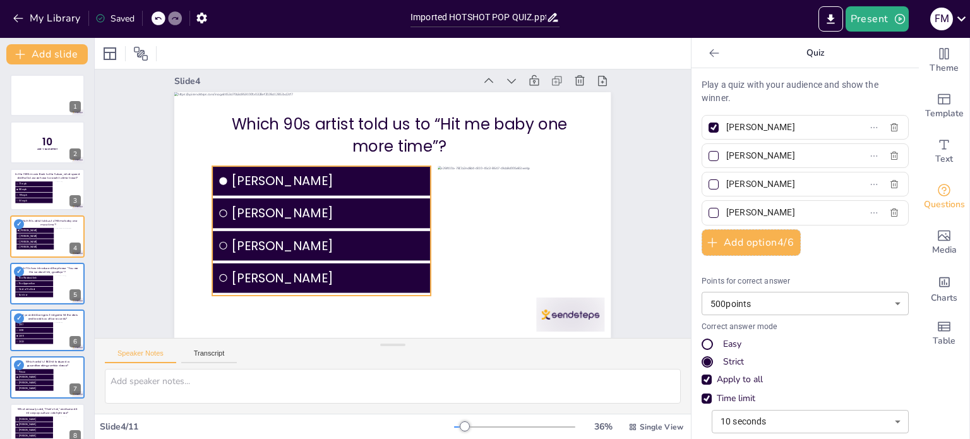
click at [352, 231] on span "[PERSON_NAME]" at bounding box center [317, 216] width 184 height 96
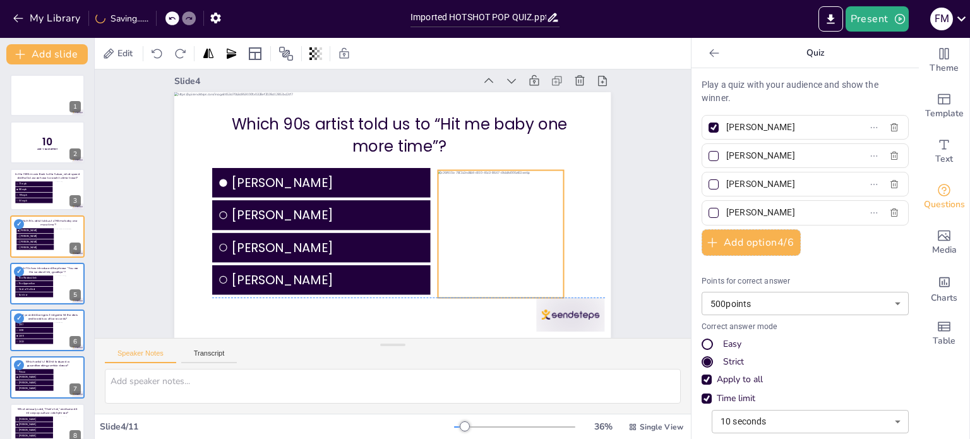
click at [466, 234] on div at bounding box center [473, 287] width 180 height 180
click at [492, 306] on div at bounding box center [452, 336] width 119 height 61
click at [492, 159] on div "Which 90s artist told us to “Hit me baby one more time”? Britney Spears Christi…" at bounding box center [389, 214] width 491 height 368
click at [640, 220] on div "Slide 1 Slide 2 10 Are You Game? Slide 3 In the 1985 movie Back to the Future, …" at bounding box center [398, 199] width 578 height 647
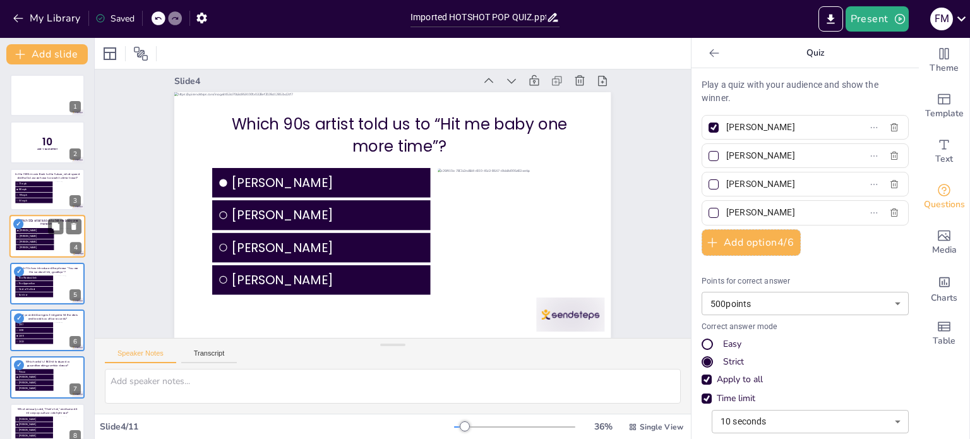
click at [17, 224] on div "✓" at bounding box center [18, 224] width 10 height 10
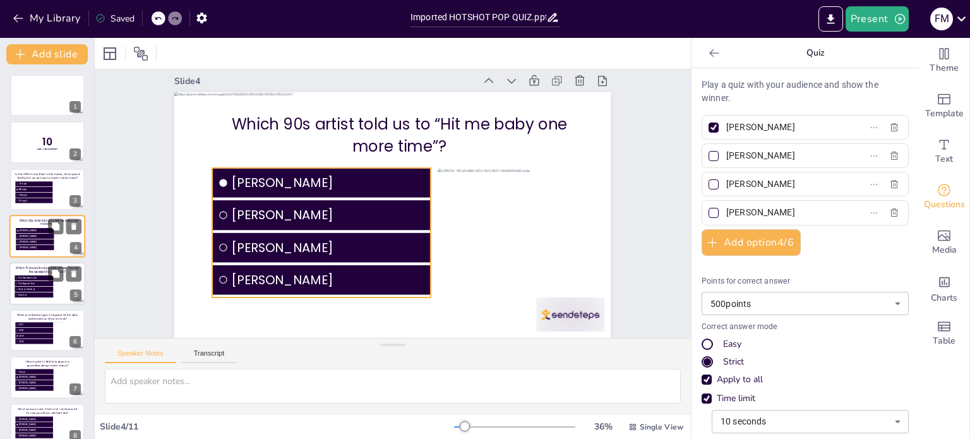
scroll to position [22, 0]
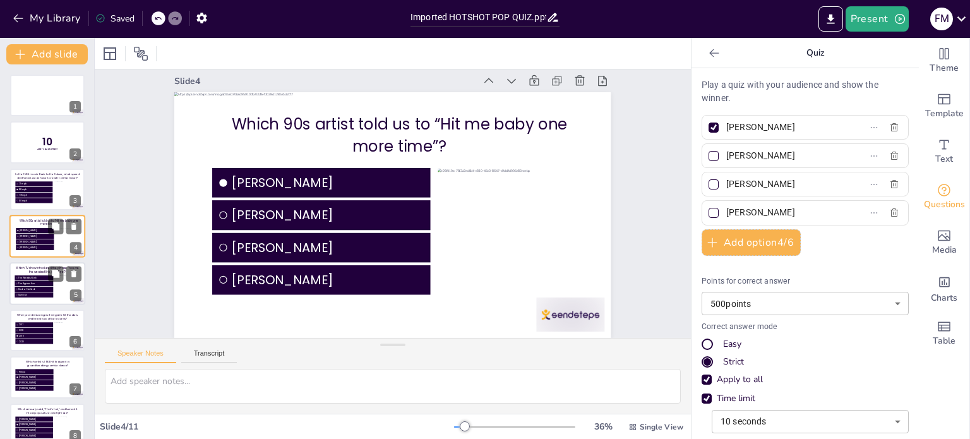
click at [39, 279] on span "The Weakest Link" at bounding box center [35, 277] width 34 height 3
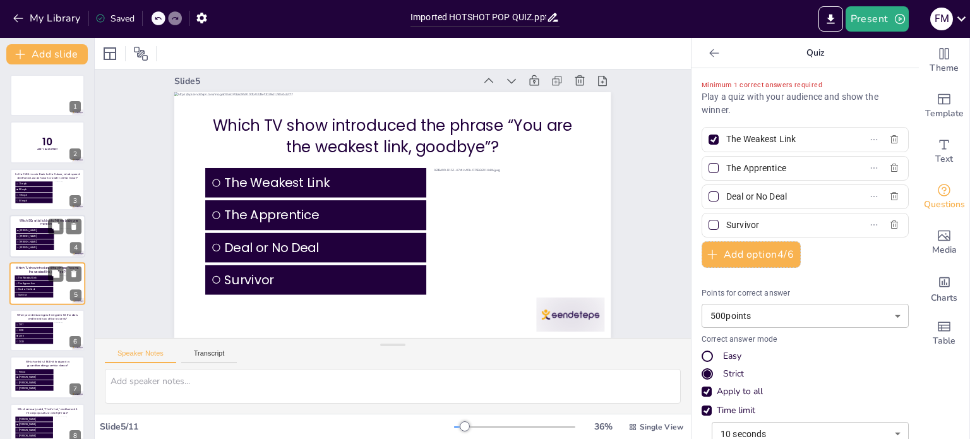
scroll to position [0, 0]
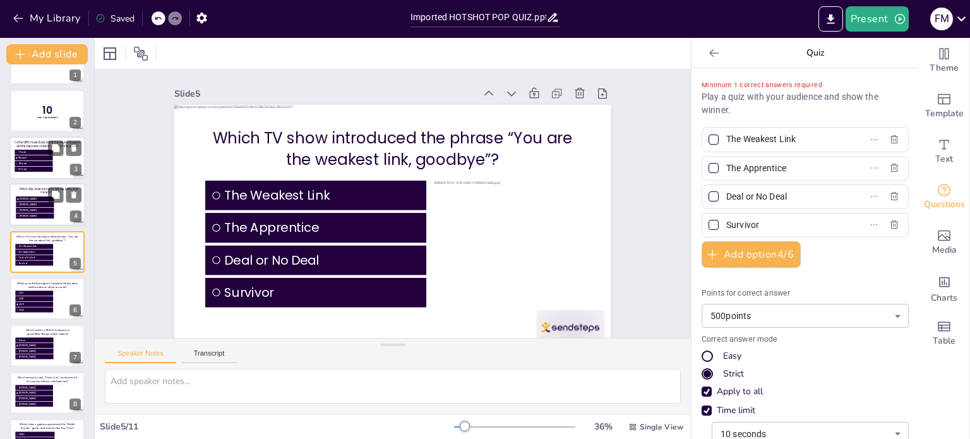
click at [37, 209] on span "[PERSON_NAME]" at bounding box center [36, 210] width 33 height 3
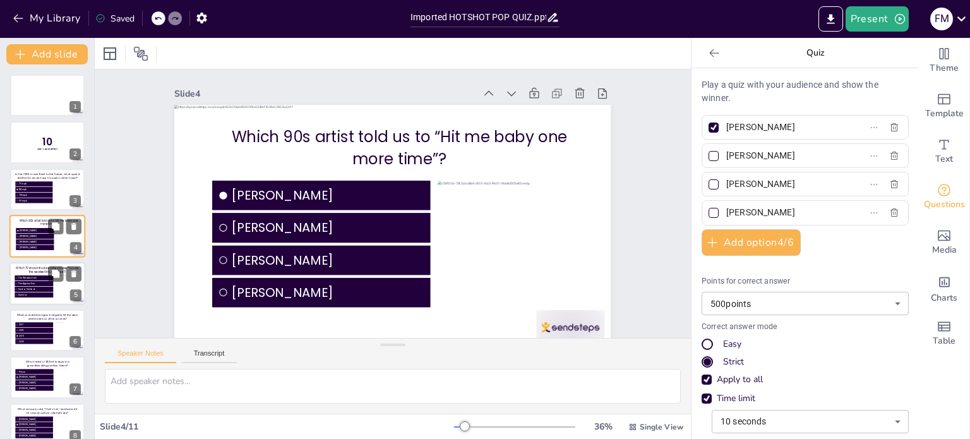
click at [40, 280] on li "The Weakest Link" at bounding box center [34, 277] width 39 height 5
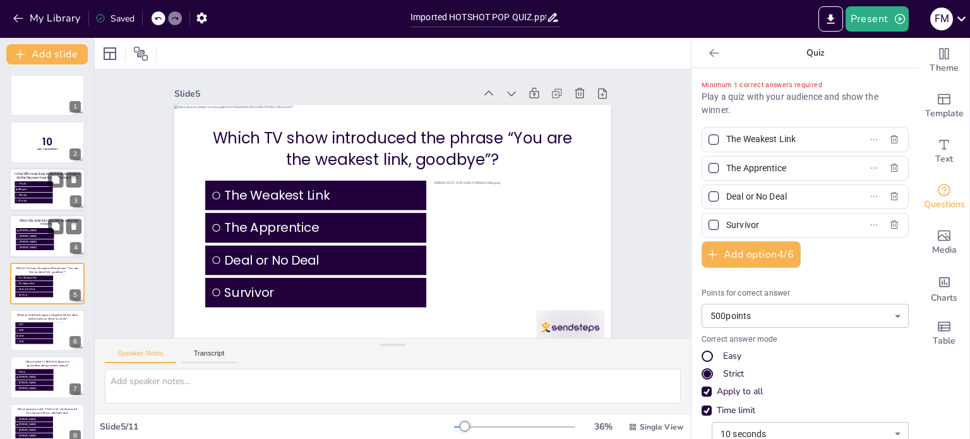
click at [36, 189] on span "88 mph" at bounding box center [34, 189] width 33 height 3
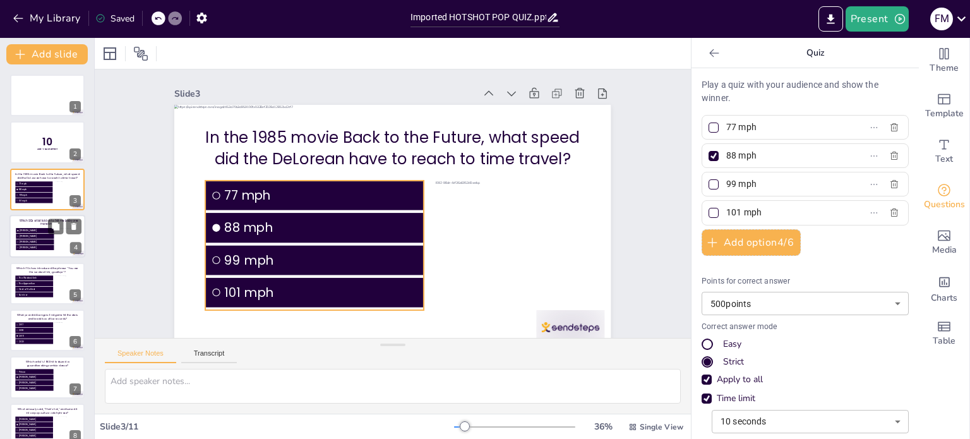
click at [388, 227] on span "88 mph" at bounding box center [318, 212] width 193 height 59
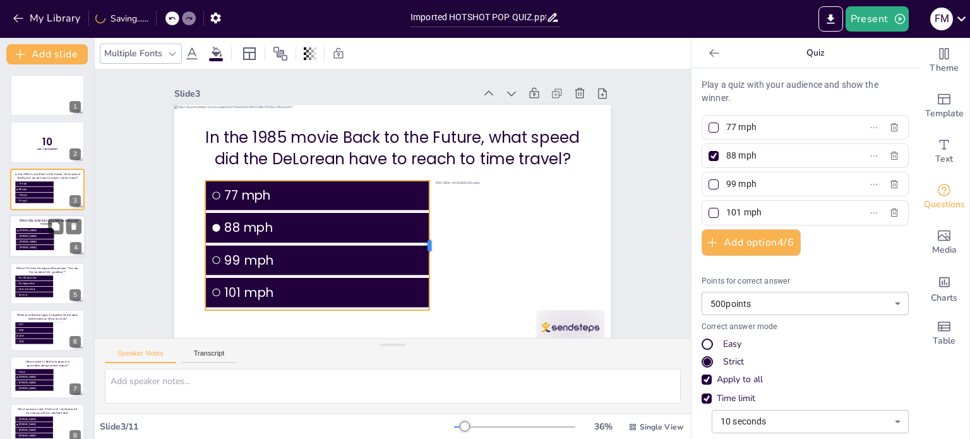
click at [421, 245] on div at bounding box center [425, 253] width 37 height 129
click at [28, 126] on div at bounding box center [47, 142] width 76 height 43
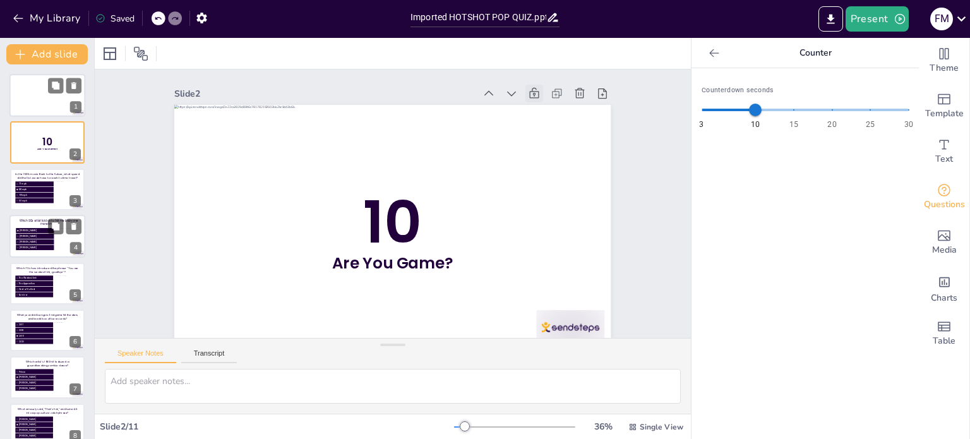
click at [33, 97] on div at bounding box center [47, 95] width 76 height 43
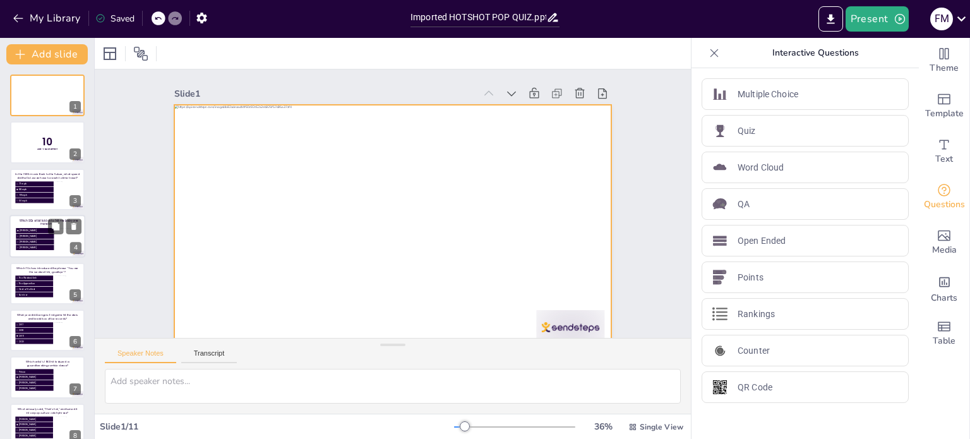
click at [278, 123] on div at bounding box center [383, 226] width 498 height 402
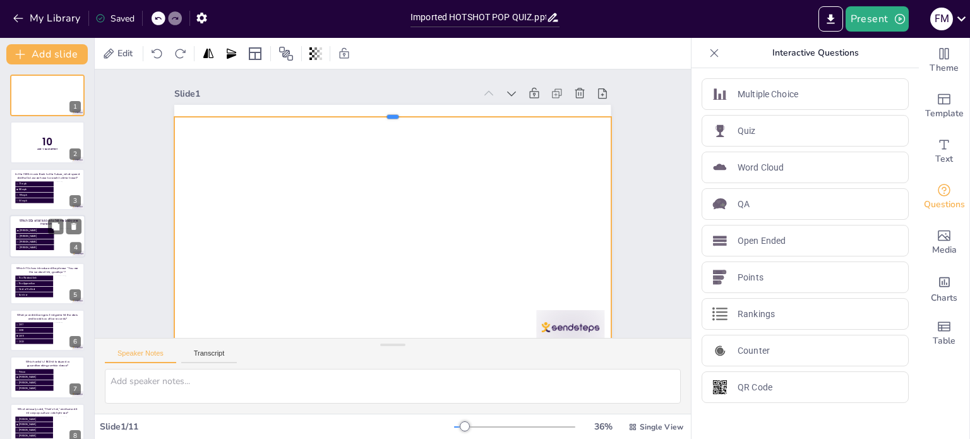
drag, startPoint x: 386, startPoint y: 106, endPoint x: 511, endPoint y: 202, distance: 157.3
click at [389, 116] on div at bounding box center [460, 142] width 299 height 331
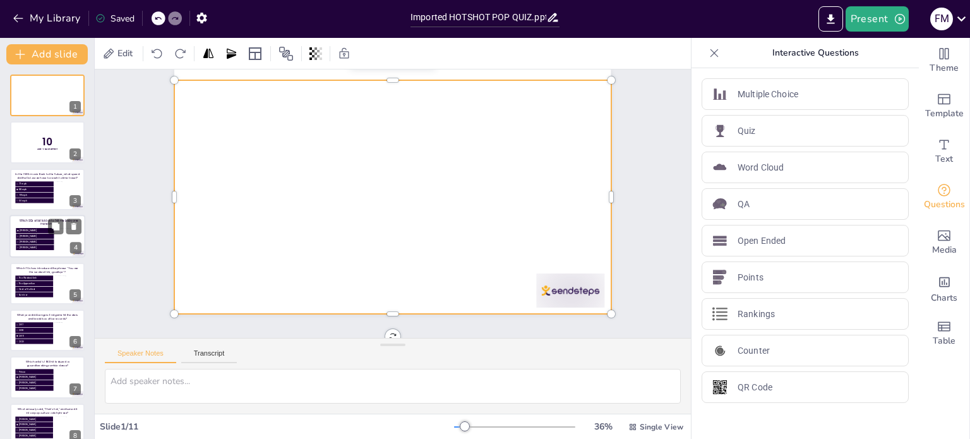
scroll to position [52, 0]
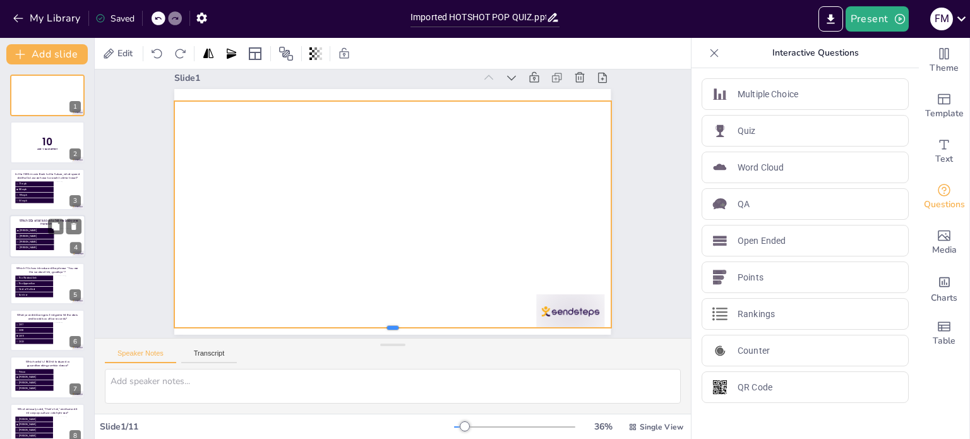
drag, startPoint x: 382, startPoint y: 299, endPoint x: 386, endPoint y: 292, distance: 7.9
click at [386, 292] on div at bounding box center [391, 211] width 478 height 331
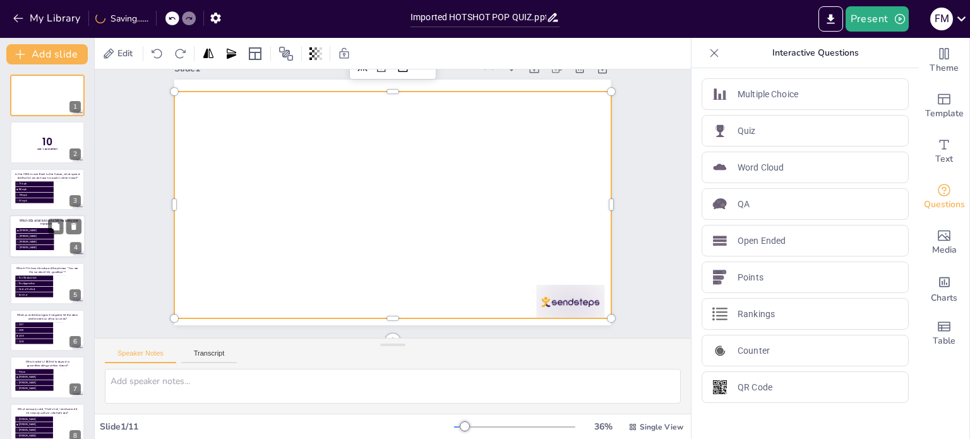
scroll to position [45, 0]
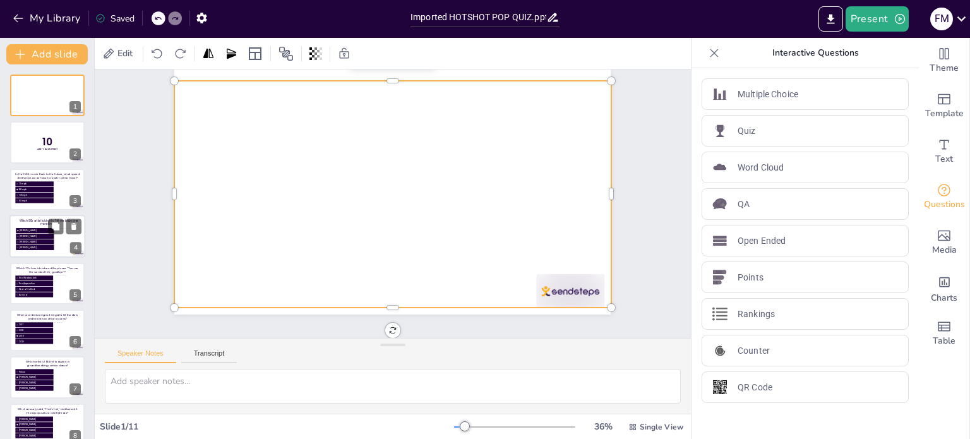
click at [155, 20] on div at bounding box center [159, 18] width 14 height 14
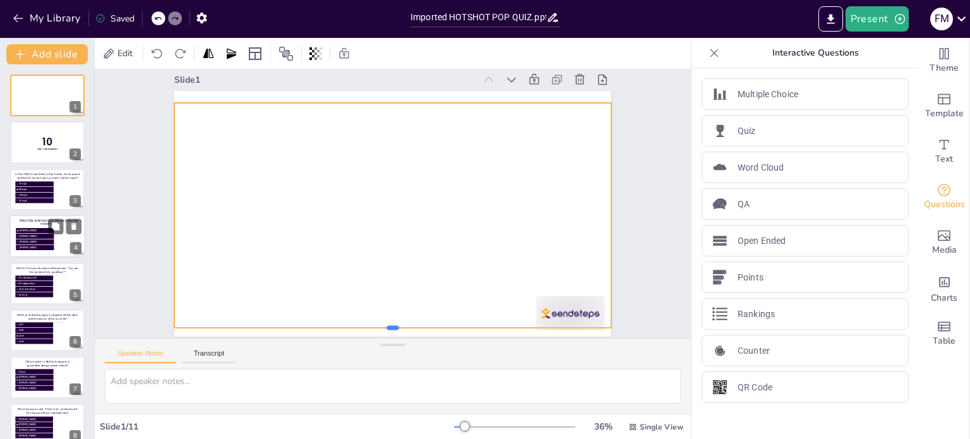
drag, startPoint x: 382, startPoint y: 300, endPoint x: 387, endPoint y: 291, distance: 10.7
click at [384, 292] on div at bounding box center [383, 206] width 368 height 491
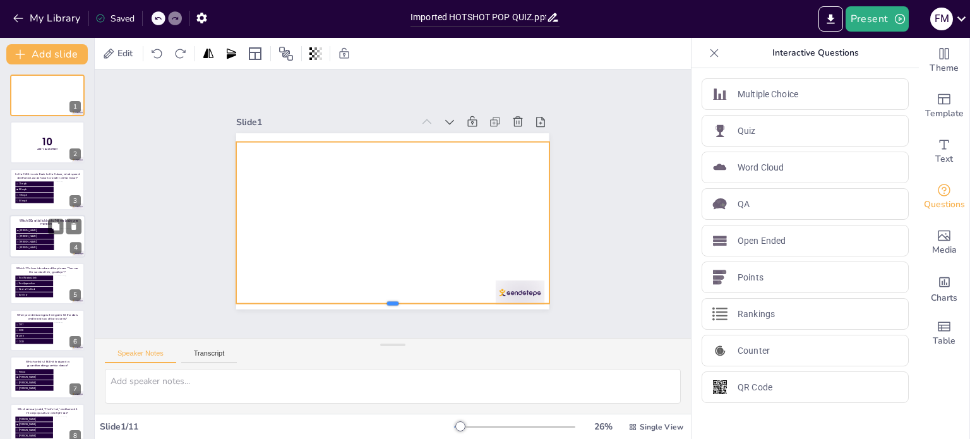
scroll to position [0, 0]
click at [382, 297] on div at bounding box center [371, 305] width 308 height 75
click at [584, 176] on div "Slide 1 Slide 2 10 Are You Game? Slide 3 In the 1985 movie Back to the Future, …" at bounding box center [393, 204] width 650 height 440
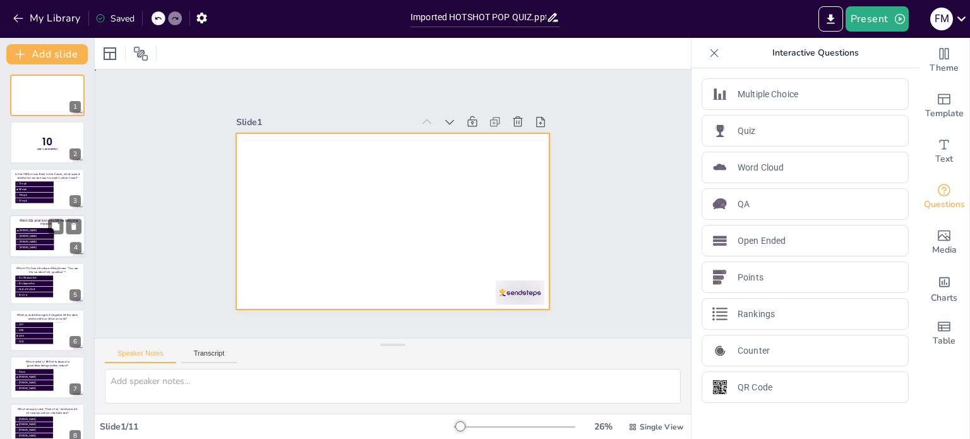
click at [406, 131] on div at bounding box center [388, 220] width 352 height 264
click at [111, 57] on div at bounding box center [109, 53] width 15 height 15
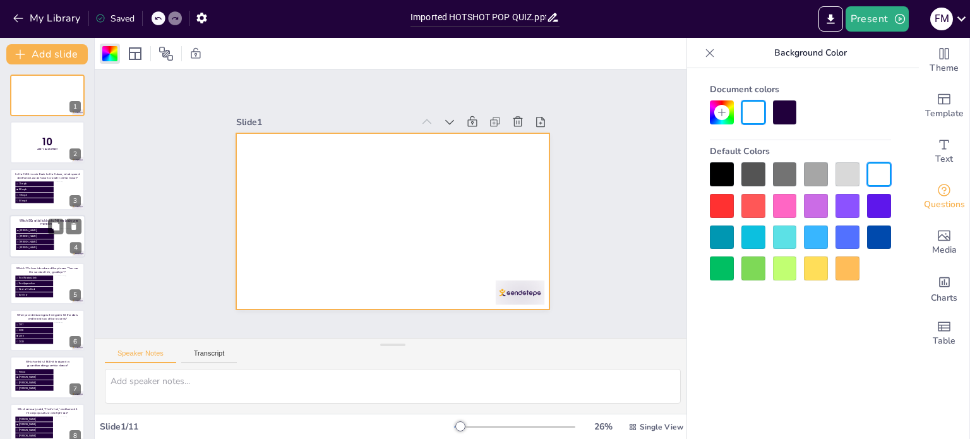
click at [817, 270] on div at bounding box center [816, 268] width 24 height 24
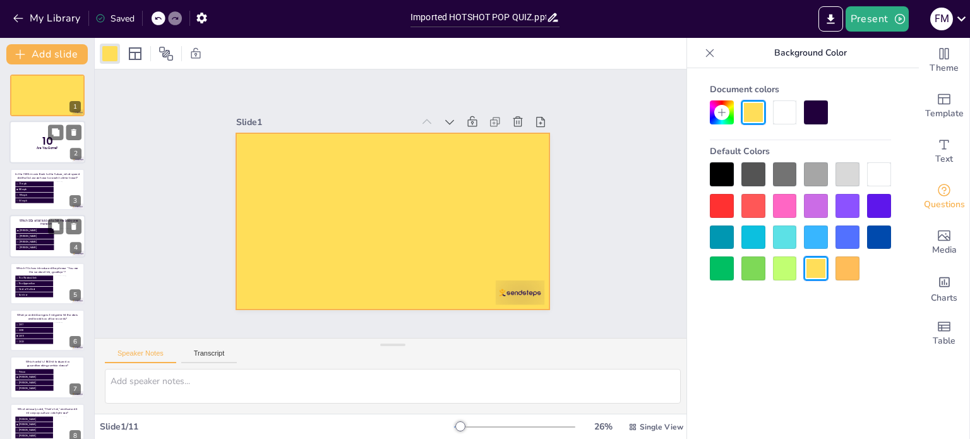
click at [19, 136] on div at bounding box center [47, 142] width 76 height 43
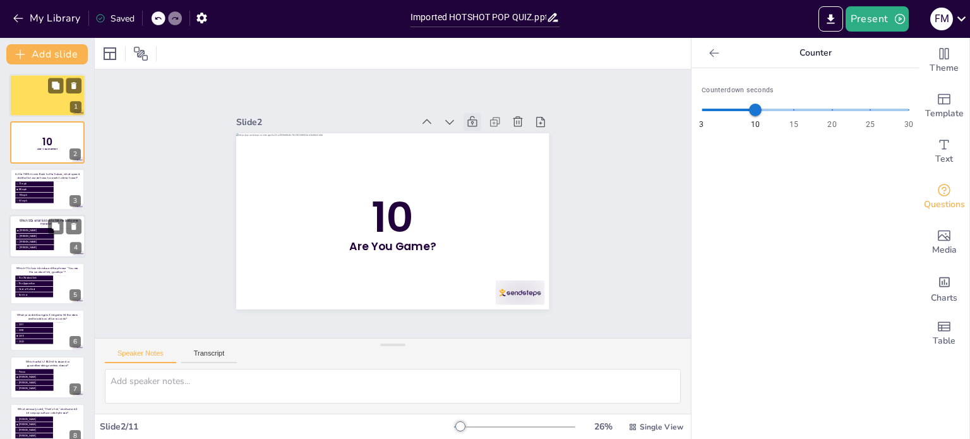
click at [25, 86] on div at bounding box center [47, 95] width 76 height 43
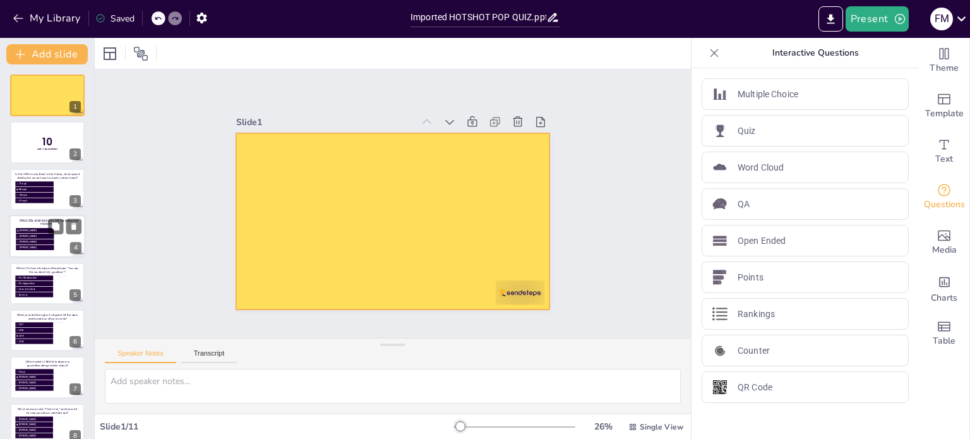
click at [376, 131] on div at bounding box center [384, 218] width 359 height 309
click at [113, 51] on div at bounding box center [109, 53] width 15 height 15
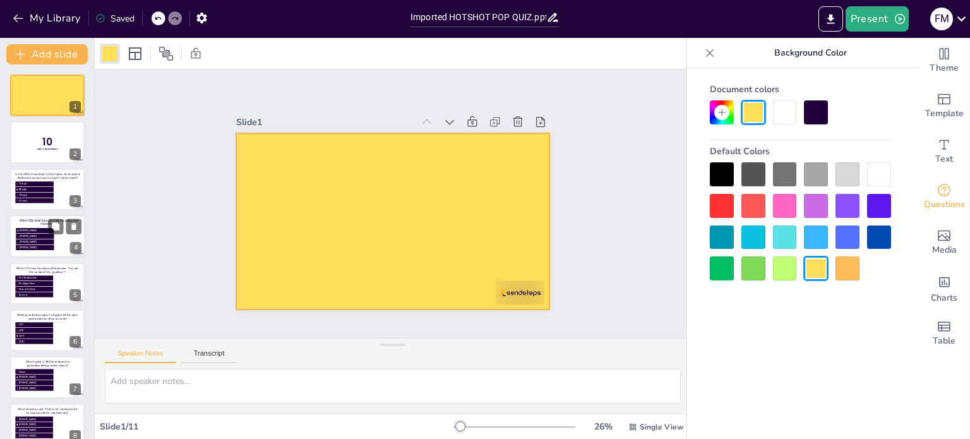
click at [721, 112] on icon at bounding box center [722, 113] width 8 height 8
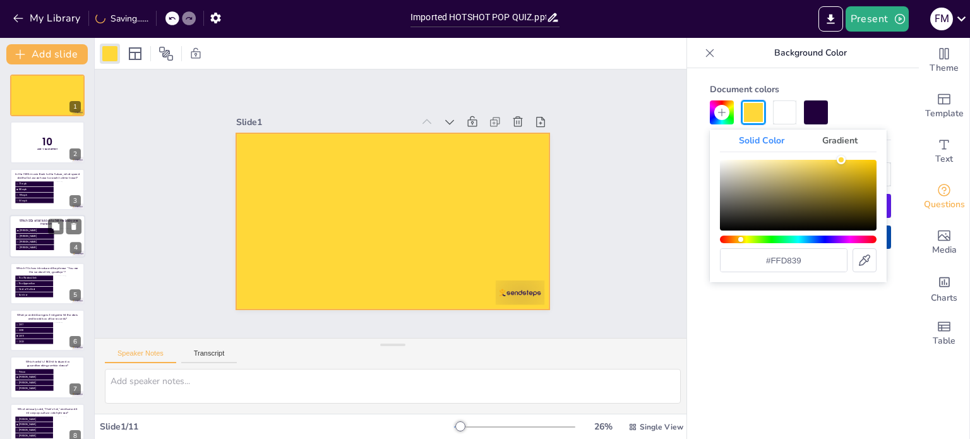
drag, startPoint x: 826, startPoint y: 158, endPoint x: 841, endPoint y: 156, distance: 15.3
click at [841, 156] on div "Color" at bounding box center [841, 159] width 9 height 9
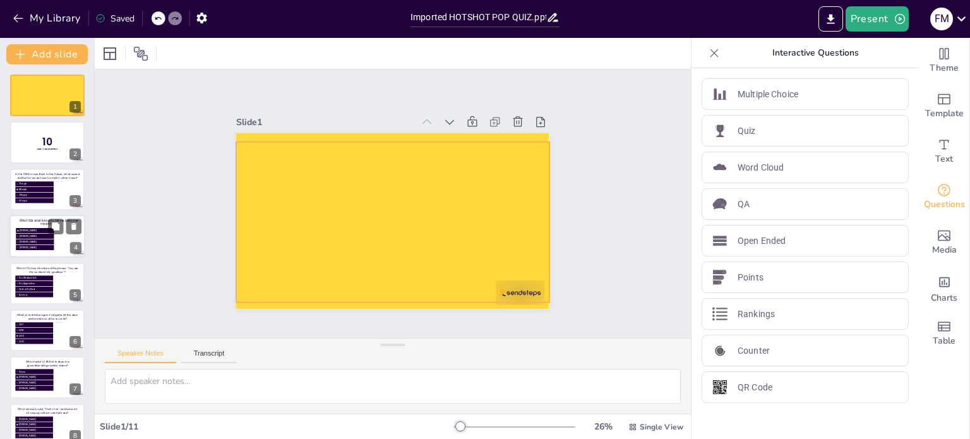
click at [490, 290] on div at bounding box center [386, 220] width 358 height 288
drag, startPoint x: 493, startPoint y: 298, endPoint x: 503, endPoint y: 298, distance: 10.1
click at [503, 298] on div at bounding box center [382, 307] width 312 height 43
click at [566, 227] on div "Slide 1 Slide 2 10 Are You Game? Slide 3 In the 1985 movie Back to the Future, …" at bounding box center [393, 203] width 436 height 349
click at [340, 179] on div at bounding box center [389, 220] width 342 height 237
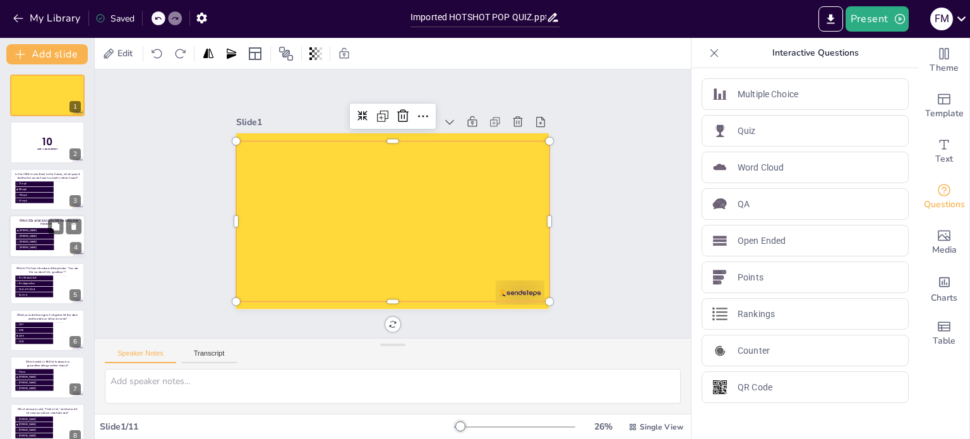
click at [391, 222] on div at bounding box center [386, 219] width 358 height 288
click at [392, 222] on div at bounding box center [378, 211] width 288 height 358
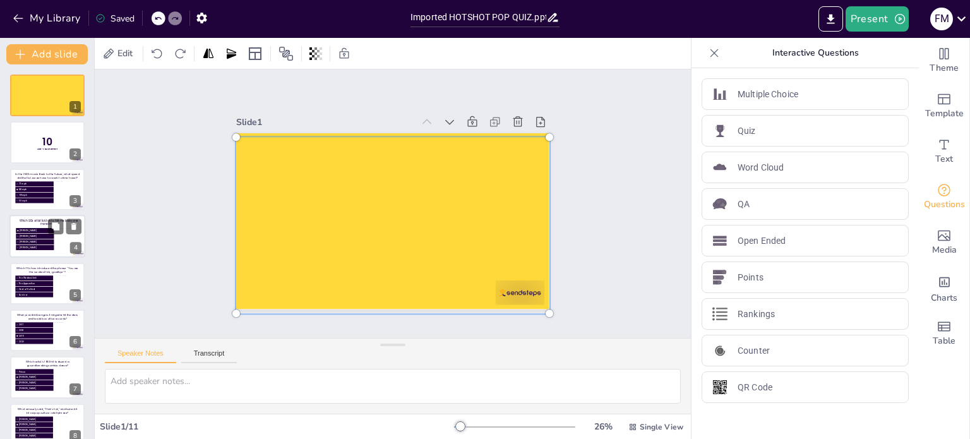
drag, startPoint x: 438, startPoint y: 248, endPoint x: 448, endPoint y: 250, distance: 10.2
click at [448, 250] on div at bounding box center [391, 225] width 346 height 224
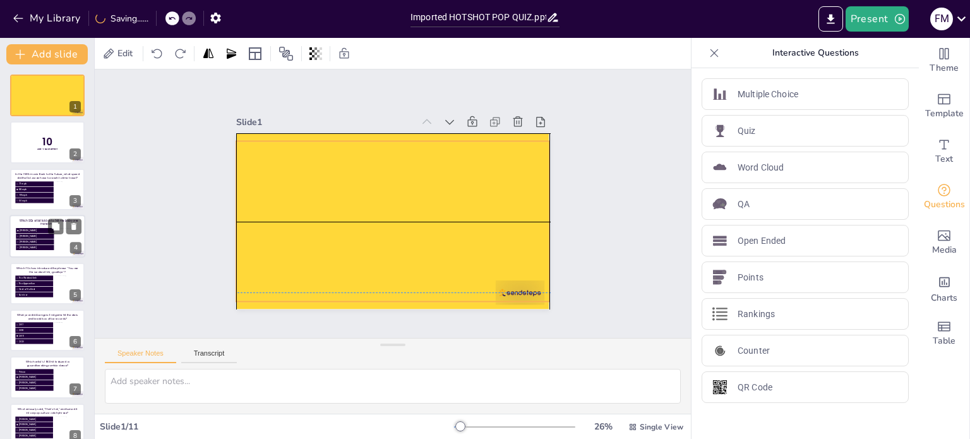
drag, startPoint x: 466, startPoint y: 212, endPoint x: 467, endPoint y: 204, distance: 7.7
click at [467, 204] on div at bounding box center [389, 221] width 342 height 237
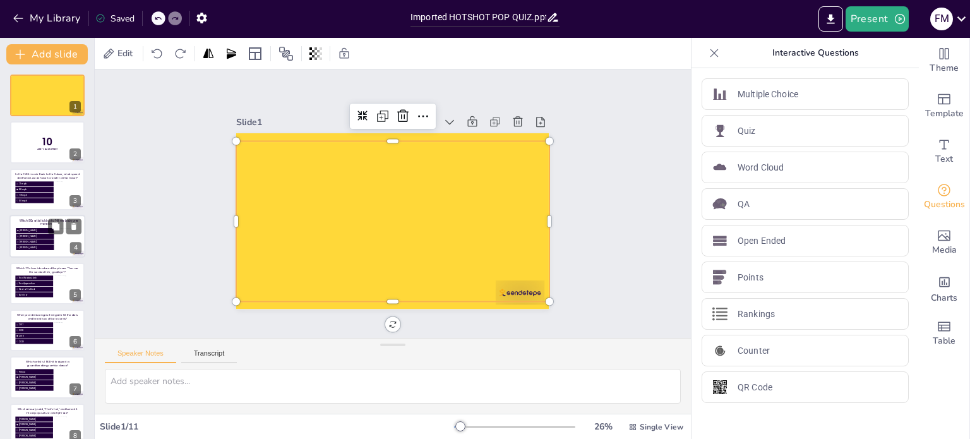
click at [667, 220] on div "Slide 1 Slide 2 10 Are You Game? Slide 3 In the 1985 movie Back to the Future, …" at bounding box center [392, 203] width 639 height 387
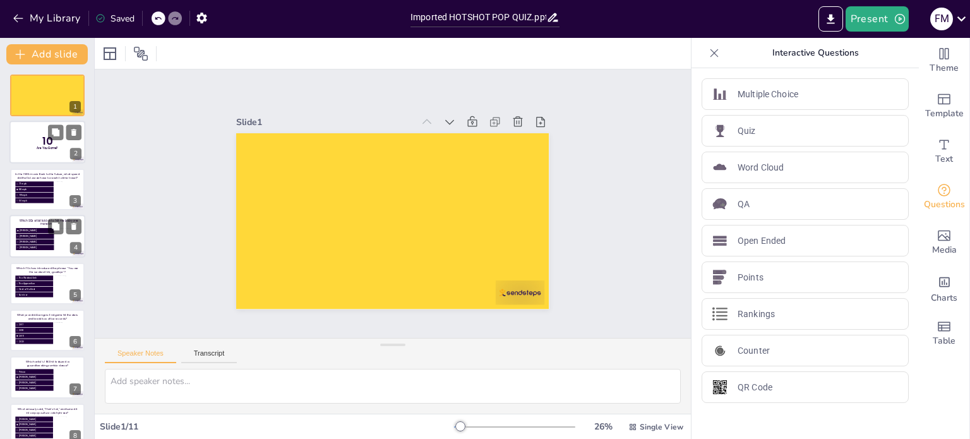
click at [30, 140] on div at bounding box center [47, 142] width 76 height 43
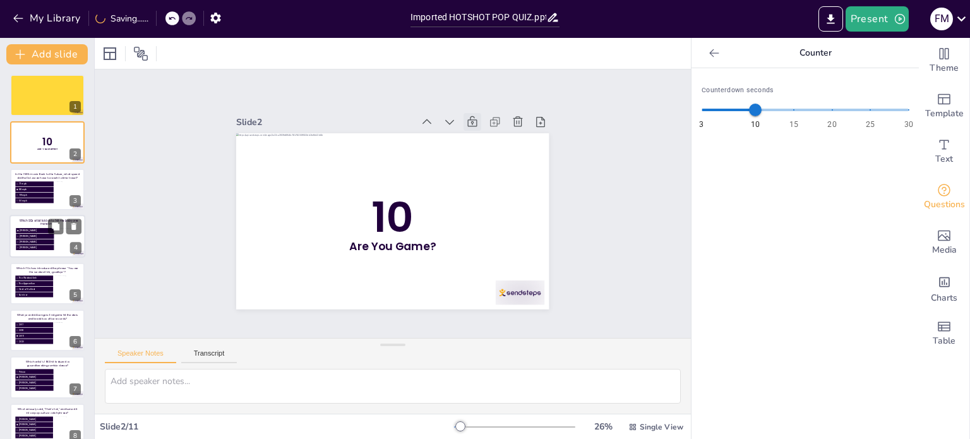
scroll to position [157, 0]
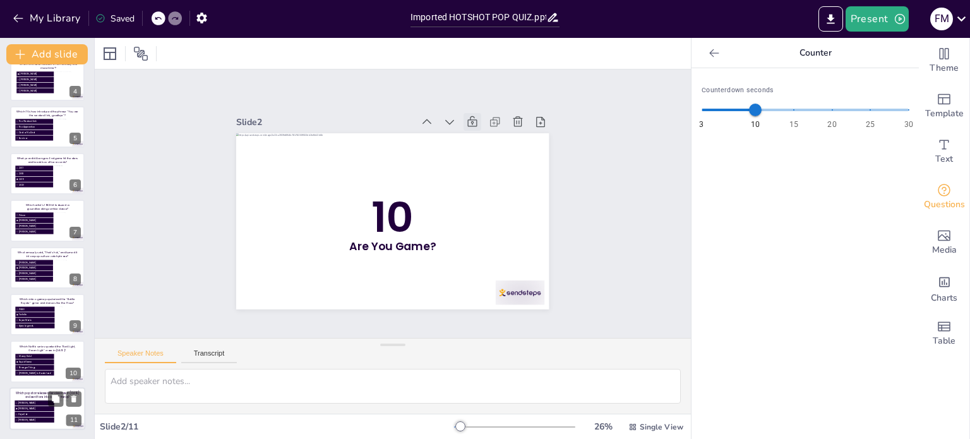
click at [16, 392] on p "Which pop star released Renaissance in [DATE] and sent fans into a disco frenzy?" at bounding box center [47, 395] width 65 height 8
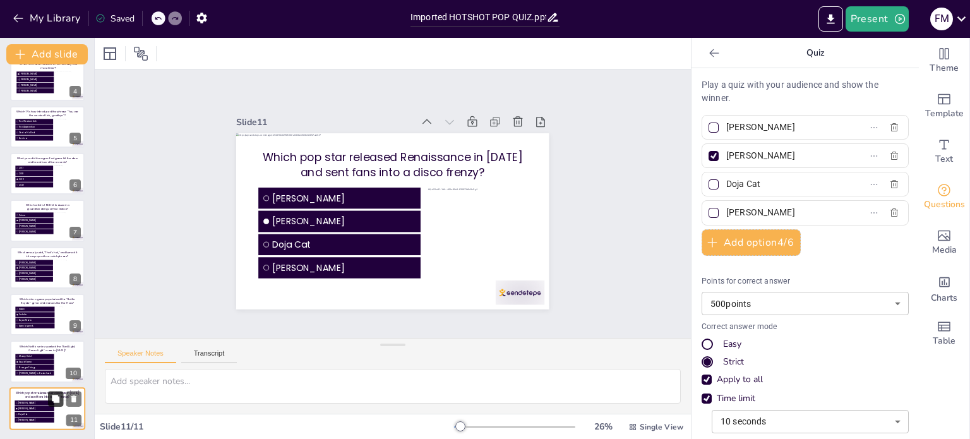
click at [56, 396] on icon at bounding box center [56, 399] width 8 height 8
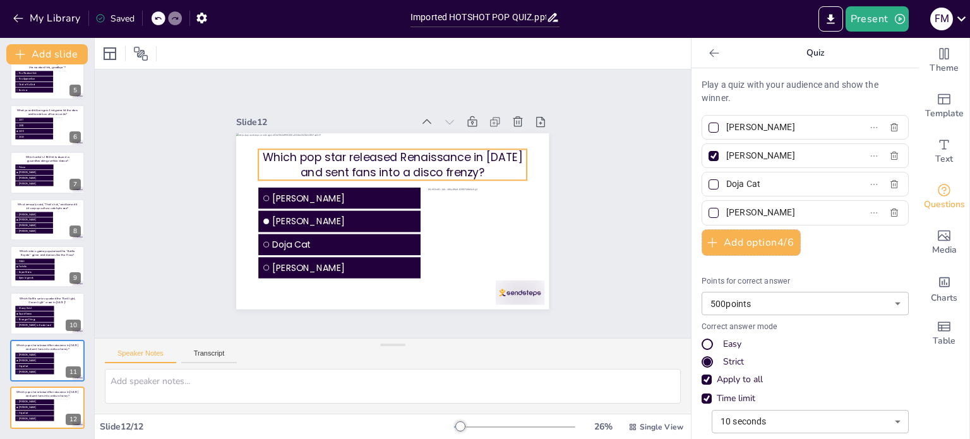
click at [321, 155] on p "Which pop star released Renaissance in [DATE] and sent fans into a disco frenzy?" at bounding box center [404, 167] width 265 height 112
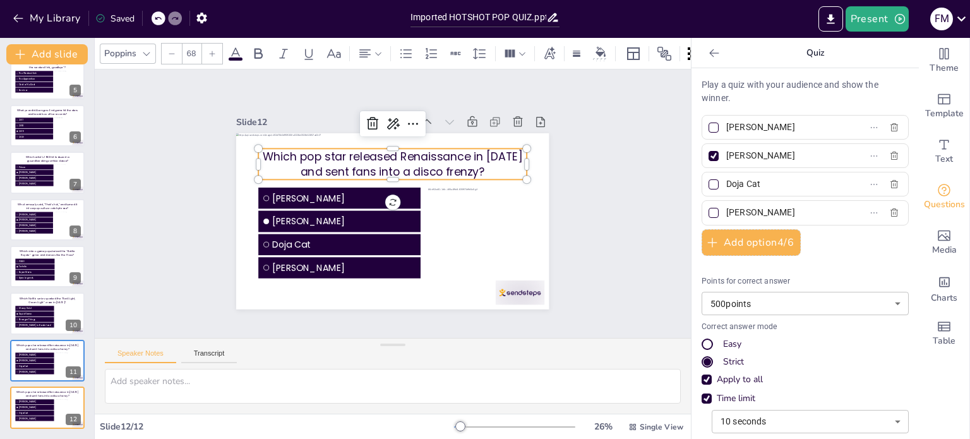
click at [321, 155] on p "Which pop star released Renaissance in [DATE] and sent fans into a disco frenzy?" at bounding box center [405, 166] width 265 height 112
click at [321, 155] on p "Which pop star released Renaissance in [DATE] and sent fans into a disco frenzy?" at bounding box center [401, 165] width 269 height 86
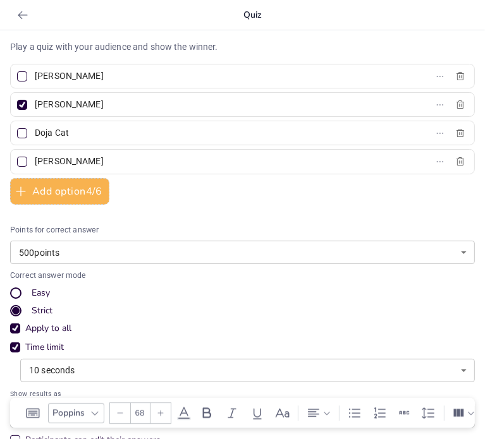
click at [84, 75] on input "[PERSON_NAME]" at bounding box center [93, 76] width 117 height 18
click at [87, 79] on input "NeonMusie" at bounding box center [93, 76] width 117 height 18
click at [21, 76] on div at bounding box center [22, 76] width 10 height 10
click at [35, 76] on input "NeonMuse" at bounding box center [93, 76] width 117 height 18
click at [21, 103] on div at bounding box center [22, 105] width 10 height 10
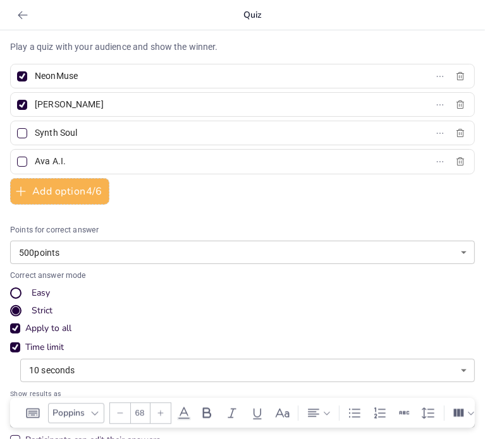
click at [35, 103] on input "[PERSON_NAME]" at bounding box center [93, 104] width 117 height 18
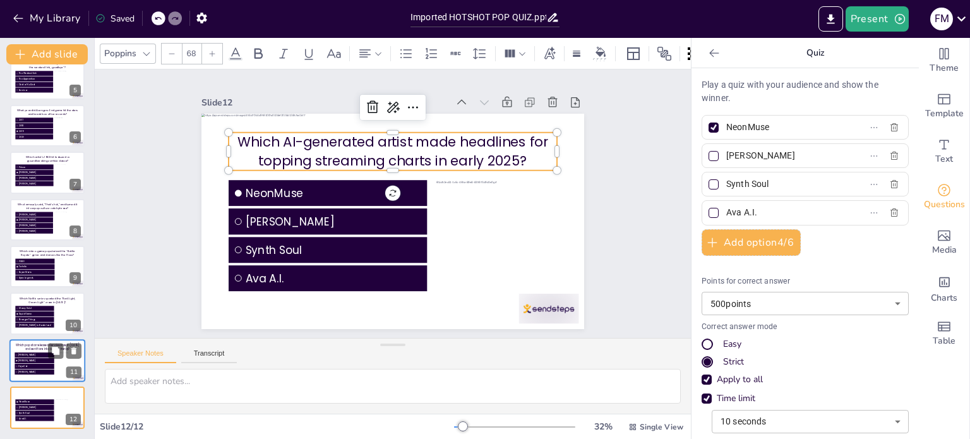
click at [29, 345] on p "Which pop star released Renaissance in [DATE] and sent fans into a disco frenzy?" at bounding box center [47, 347] width 65 height 8
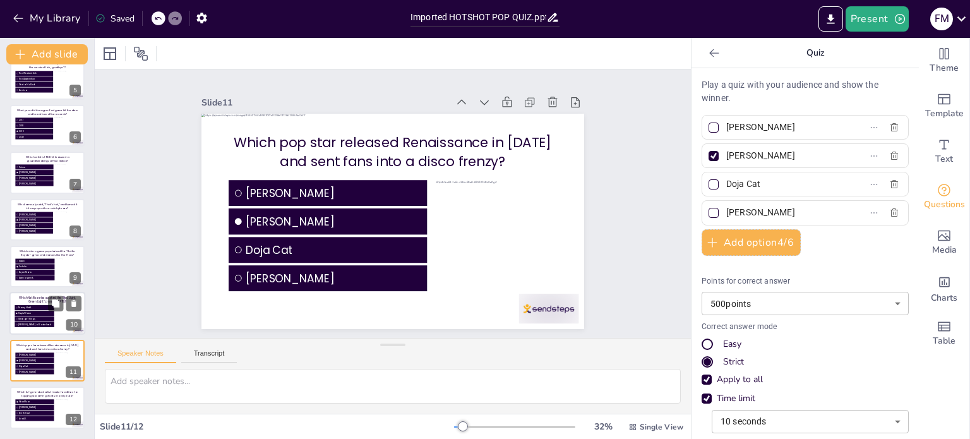
click at [25, 298] on p "Which Netflix series sparked the “Red Light, Green Light” craze in [DATE]?" at bounding box center [47, 300] width 65 height 8
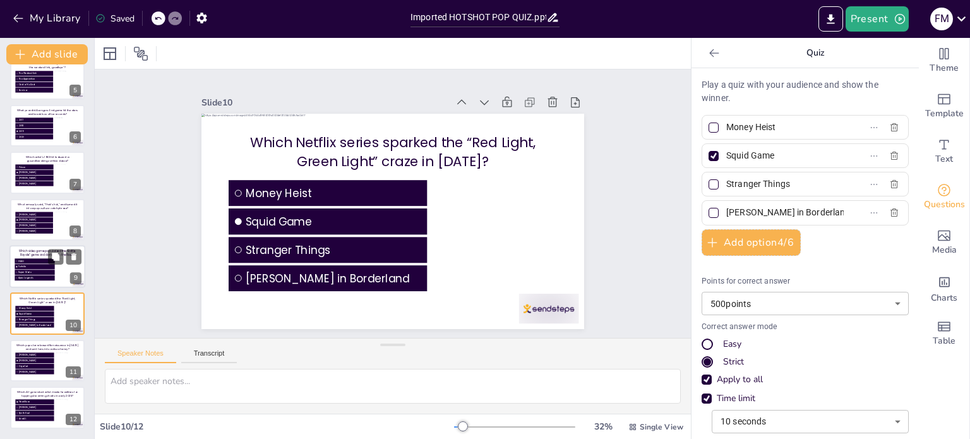
click at [33, 251] on p "Which video game popularized the “Battle Royale” genre and dances like the Flos…" at bounding box center [47, 253] width 65 height 8
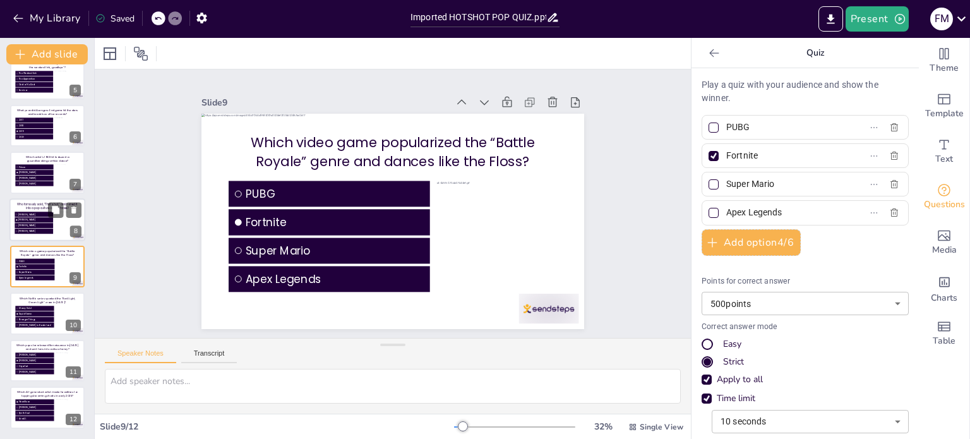
click at [36, 204] on p "Who famously said, “That’s hot,” and turned it into a pop culture catchphrase?" at bounding box center [47, 206] width 65 height 8
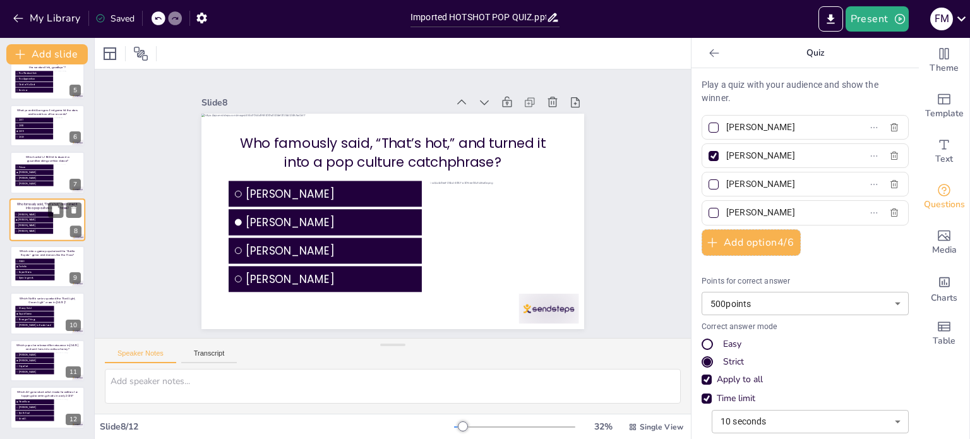
scroll to position [172, 0]
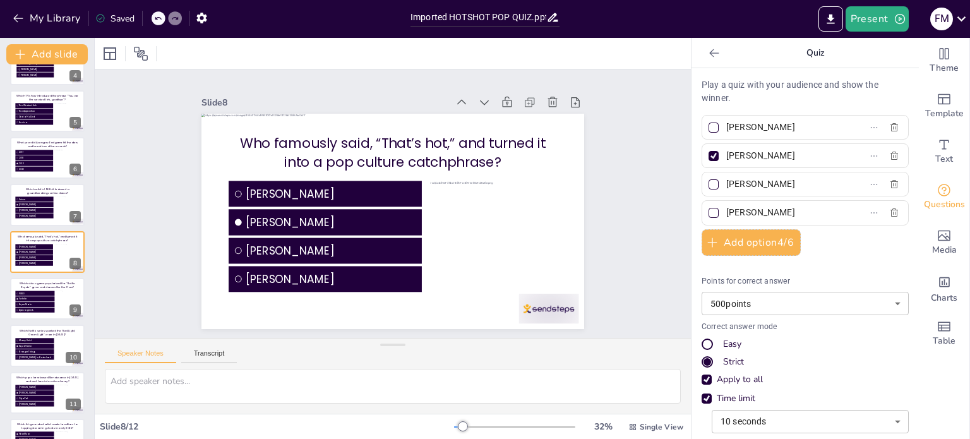
drag, startPoint x: 821, startPoint y: 152, endPoint x: 840, endPoint y: 150, distance: 18.5
click at [822, 152] on input "[PERSON_NAME]" at bounding box center [784, 156] width 117 height 18
click at [852, 199] on div "Play a quiz with your audience and show the winner. Kim Kardashian Paris Hilton…" at bounding box center [805, 300] width 207 height 445
click at [33, 188] on p "Which artist’s 1983 hit featured a groundbreaking zombie dance?" at bounding box center [47, 192] width 65 height 8
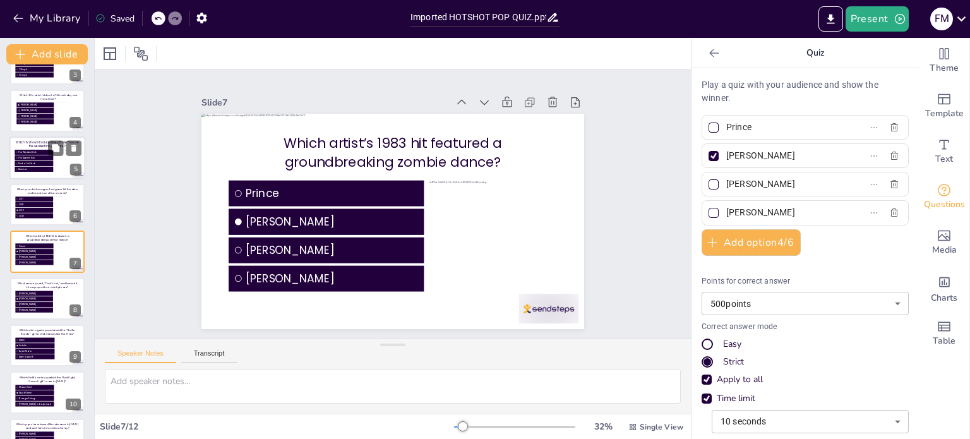
click at [28, 141] on p "Which TV show introduced the phrase “You are the weakest link, goodbye”?" at bounding box center [47, 144] width 65 height 8
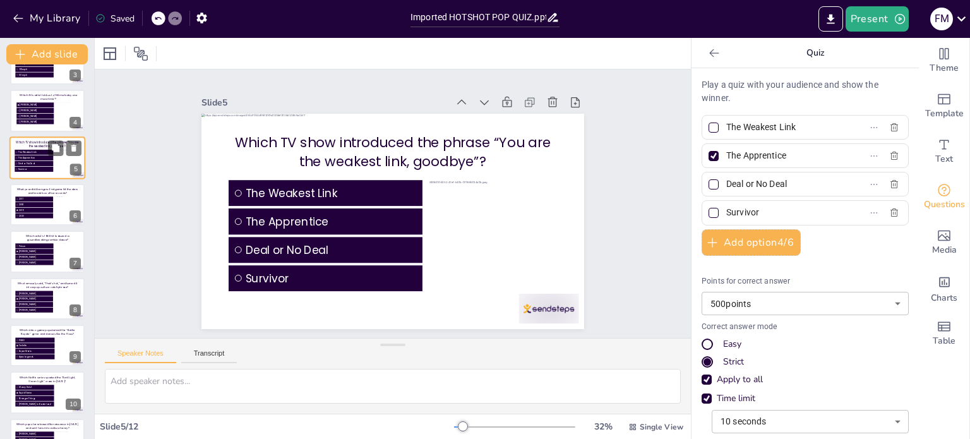
scroll to position [32, 0]
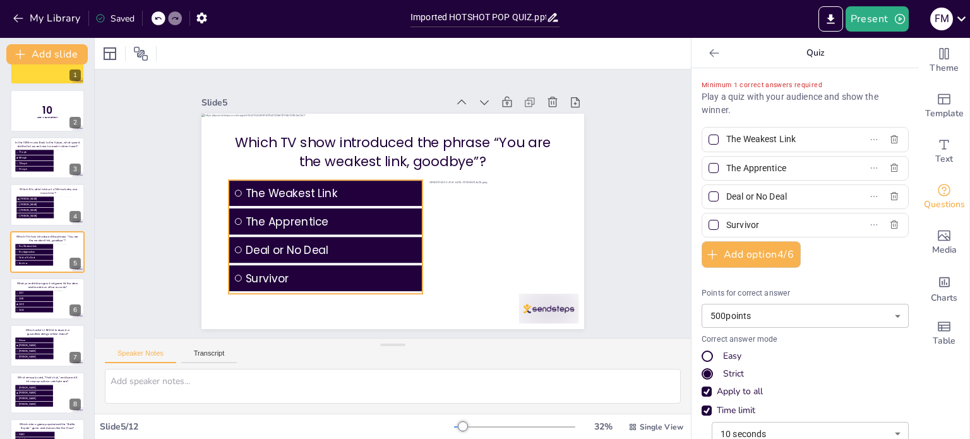
click at [383, 52] on input "checkbox" at bounding box center [387, 49] width 8 height 8
click at [336, 232] on ul "The Weakest Link The Apprentice Deal or No Deal Survivor" at bounding box center [321, 229] width 202 height 133
click at [414, 230] on div at bounding box center [401, 252] width 75 height 98
drag, startPoint x: 774, startPoint y: 140, endPoint x: 725, endPoint y: 140, distance: 48.6
click at [726, 140] on input "The Weakest Link" at bounding box center [784, 139] width 117 height 18
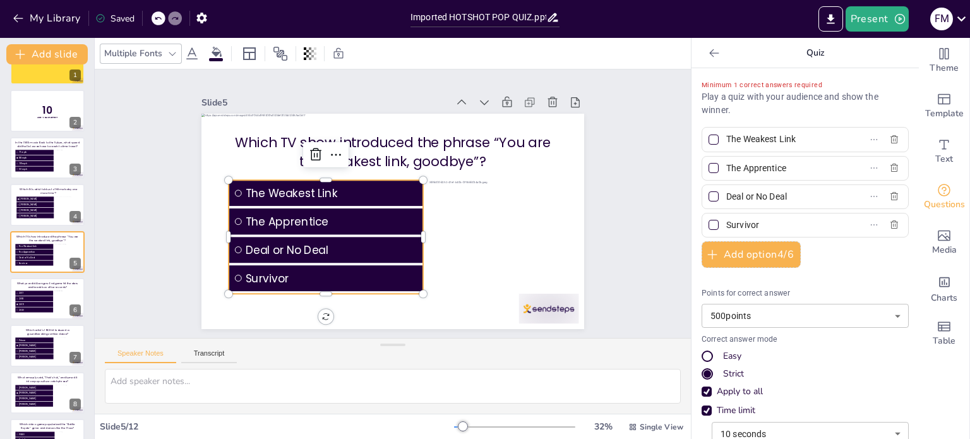
click at [802, 137] on input "The Weakest Link" at bounding box center [784, 139] width 117 height 18
click at [711, 141] on div at bounding box center [714, 139] width 6 height 6
click at [726, 141] on input "The Weakest Link" at bounding box center [784, 139] width 117 height 18
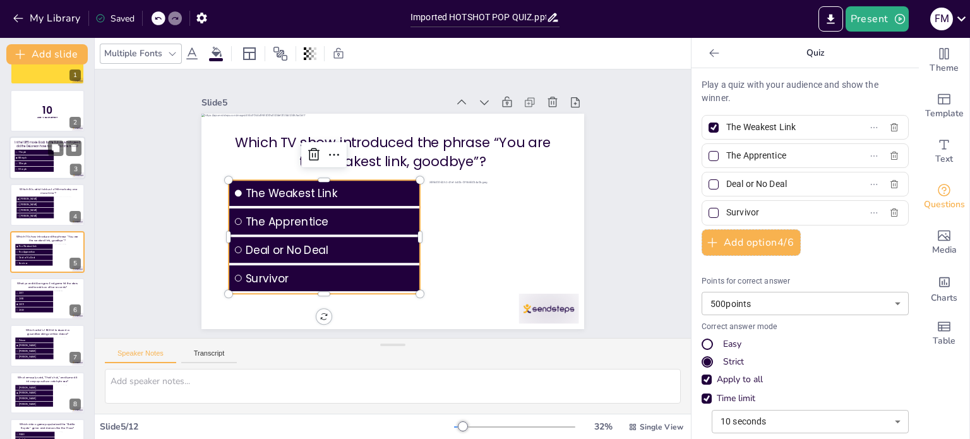
click at [26, 140] on p "In the 1985 movie Back to the Future, what speed did the DeLorean have to reach…" at bounding box center [47, 144] width 65 height 8
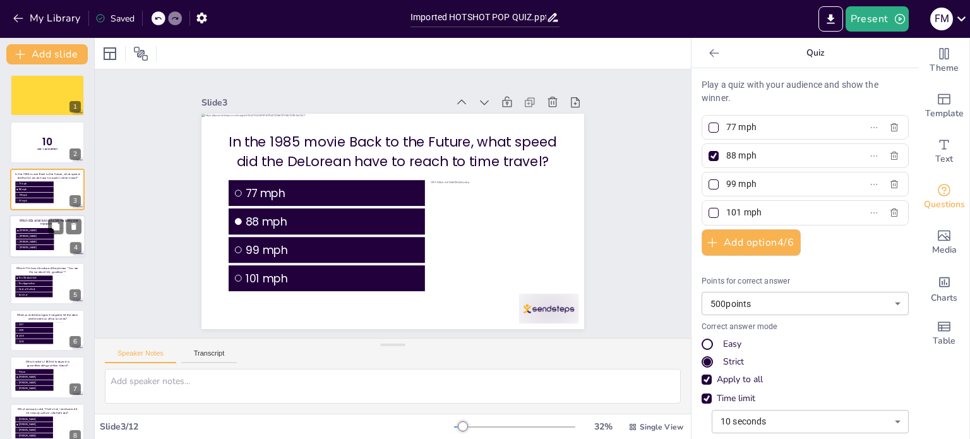
click at [33, 222] on p "Which 90s artist told us to “Hit me baby one more time”?" at bounding box center [48, 223] width 65 height 8
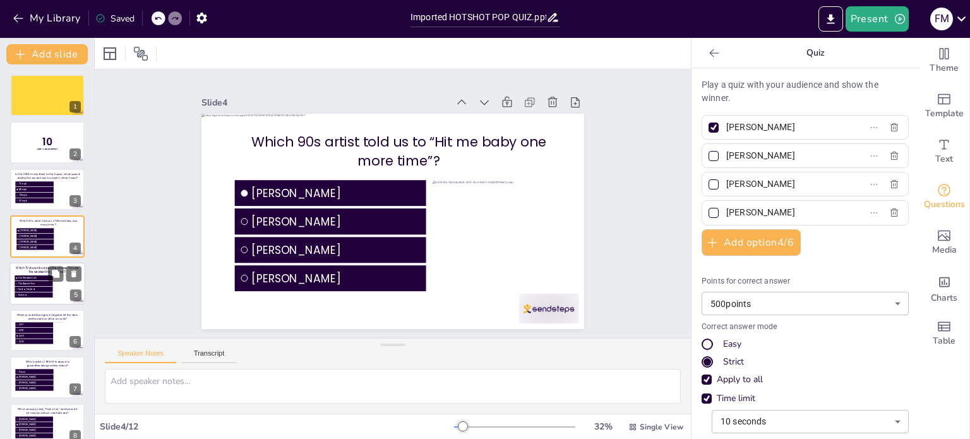
click at [20, 266] on p "Which TV show introduced the phrase “You are the weakest link, goodbye”?" at bounding box center [47, 270] width 65 height 8
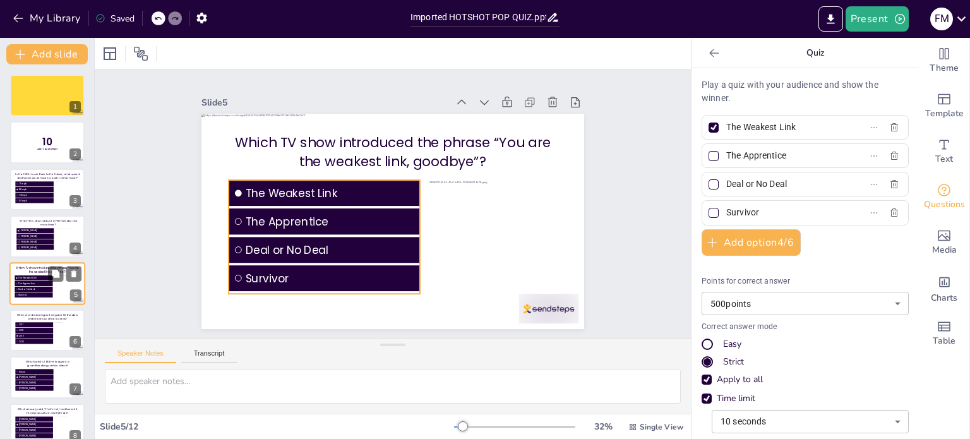
scroll to position [32, 0]
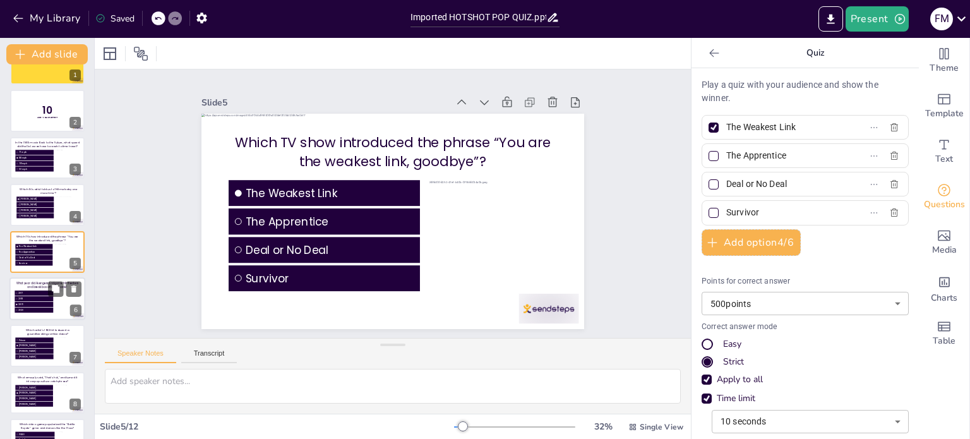
click at [23, 287] on p "What year did Avengers: Endgame hit theaters and break box office records?" at bounding box center [47, 285] width 65 height 8
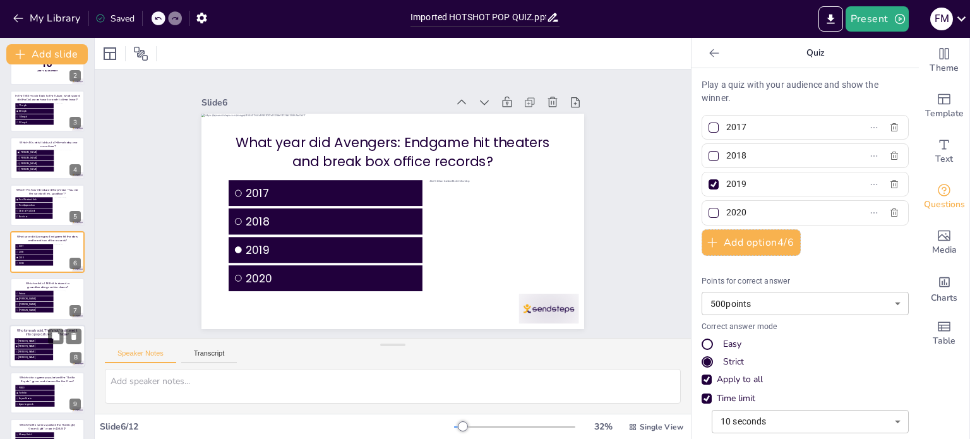
click at [32, 328] on p "Who famously said, “That’s hot,” and turned it into a pop culture catchphrase?" at bounding box center [47, 332] width 65 height 8
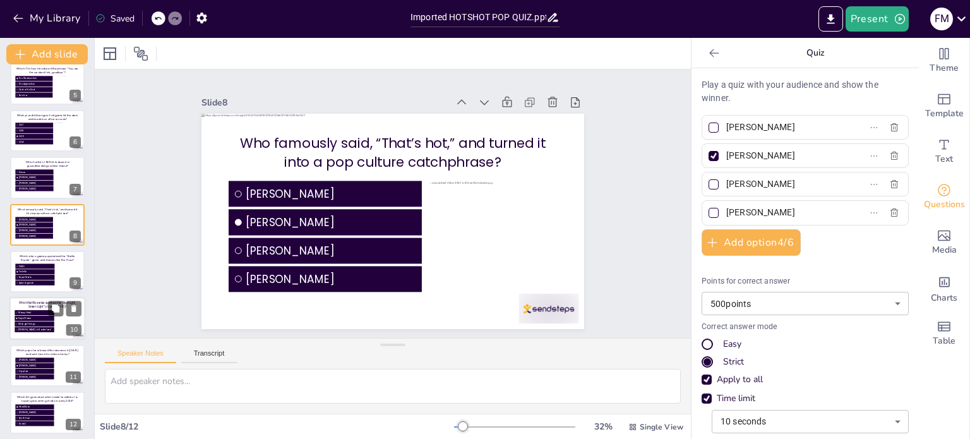
scroll to position [204, 0]
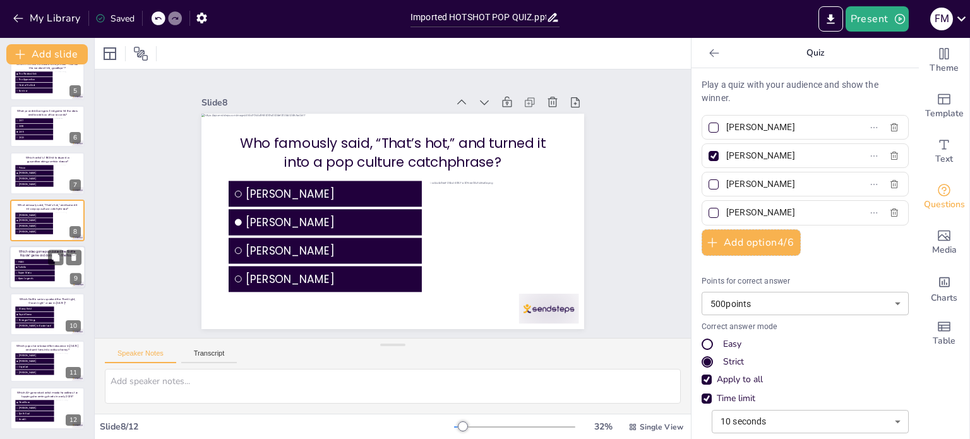
click at [30, 251] on p "Which video game popularized the “Battle Royale” genre and dances like the Flos…" at bounding box center [47, 254] width 65 height 8
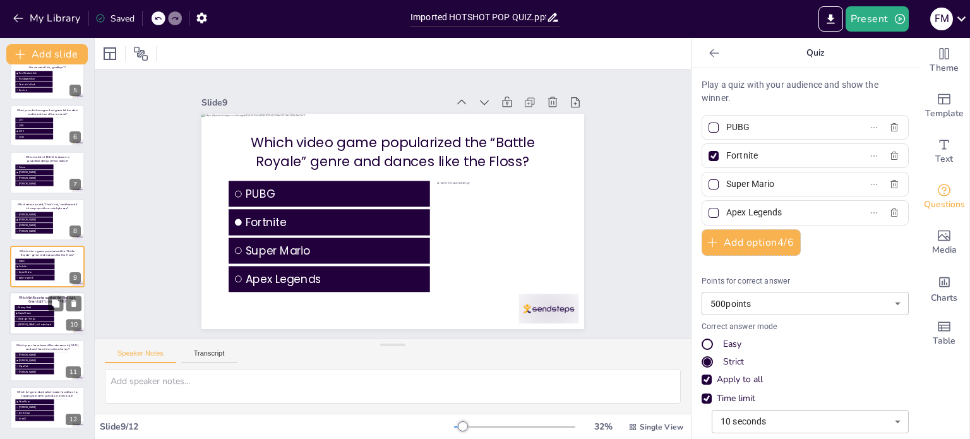
click at [29, 298] on p "Which Netflix series sparked the “Red Light, Green Light” craze in [DATE]?" at bounding box center [47, 300] width 65 height 8
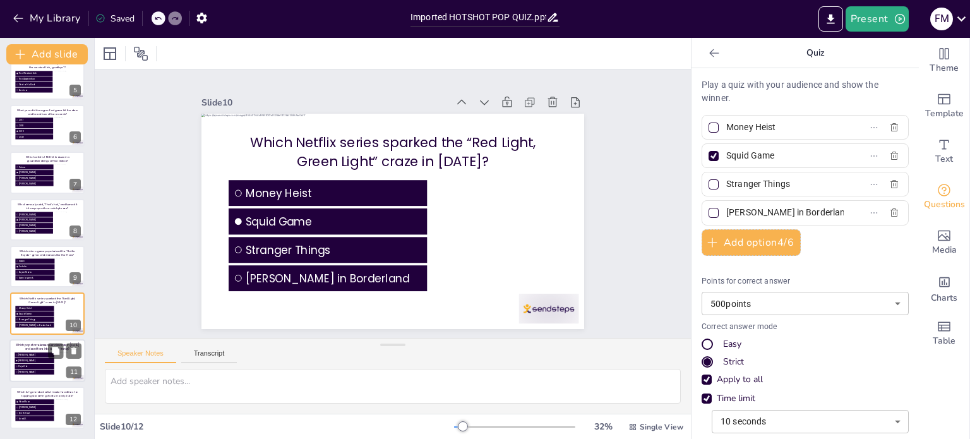
click at [29, 345] on p "Which pop star released Renaissance in [DATE] and sent fans into a disco frenzy?" at bounding box center [47, 347] width 65 height 8
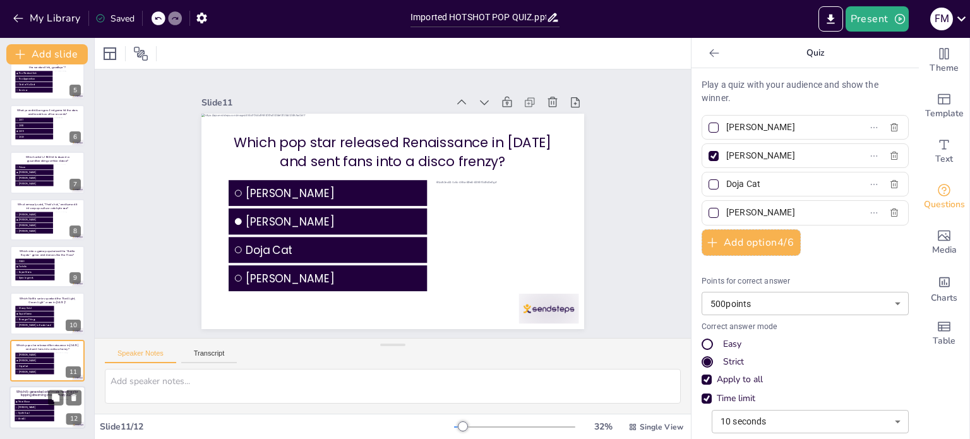
click at [25, 386] on div "Which AI-generated artist made headlines for topping streaming charts in early …" at bounding box center [47, 386] width 76 height 0
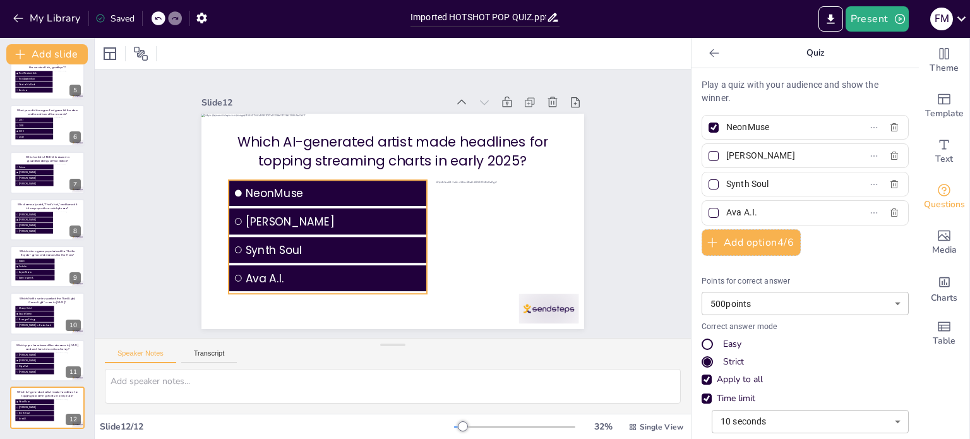
click at [253, 217] on span "[PERSON_NAME]" at bounding box center [333, 215] width 178 height 35
drag, startPoint x: 412, startPoint y: 231, endPoint x: 421, endPoint y: 232, distance: 8.9
click at [421, 232] on div at bounding box center [417, 251] width 56 height 108
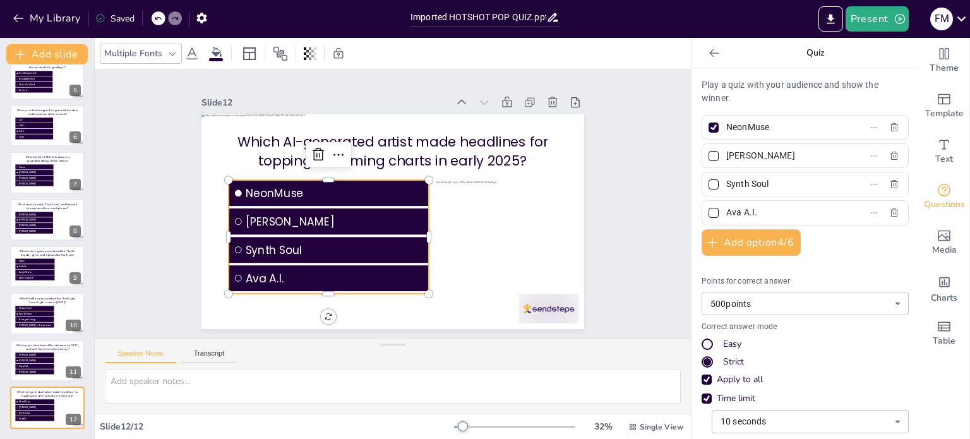
drag, startPoint x: 769, startPoint y: 129, endPoint x: 717, endPoint y: 128, distance: 52.4
click at [726, 128] on input "NeonMuse" at bounding box center [784, 127] width 117 height 18
click at [622, 266] on div "Slide 1 Slide 2 10 Are You Game? Slide 3 In the 1985 movie Back to the Future, …" at bounding box center [393, 203] width 651 height 531
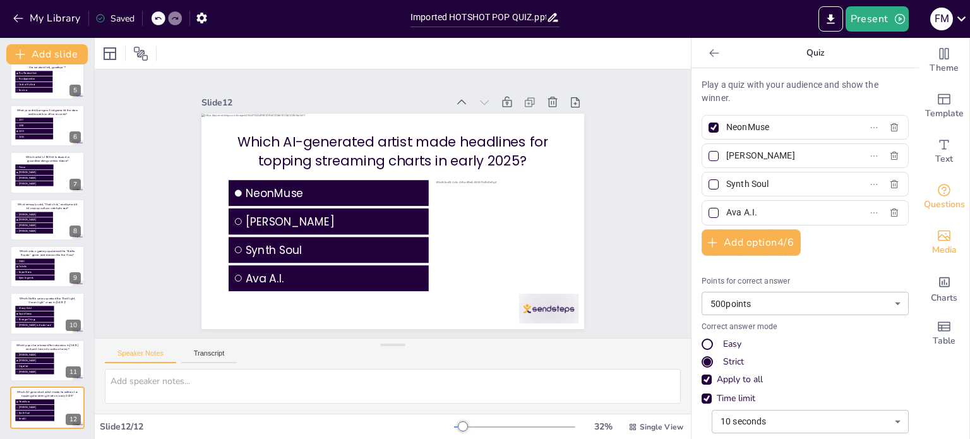
click at [932, 255] on span "Media" at bounding box center [944, 250] width 25 height 14
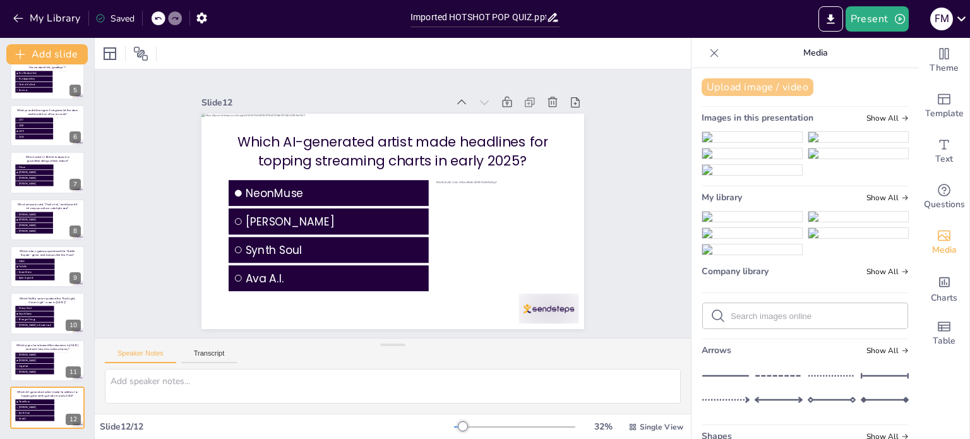
click at [760, 83] on button "Upload image / video" at bounding box center [758, 87] width 112 height 18
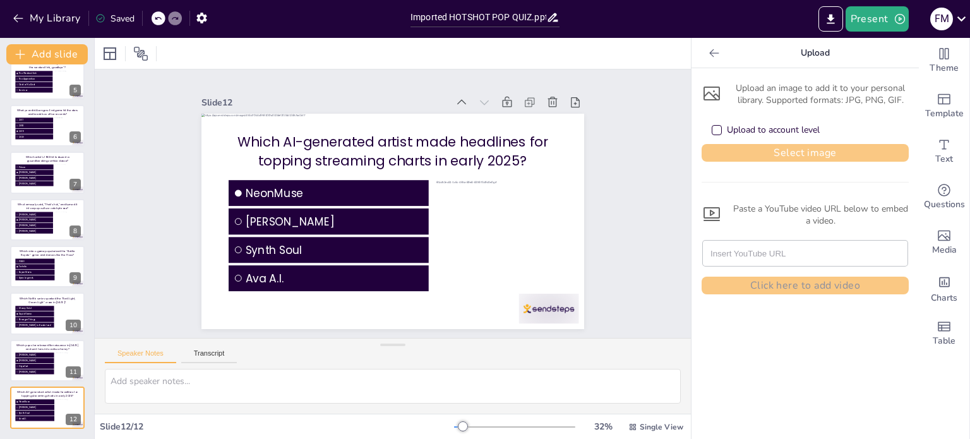
click at [733, 149] on button "Select image" at bounding box center [805, 153] width 207 height 18
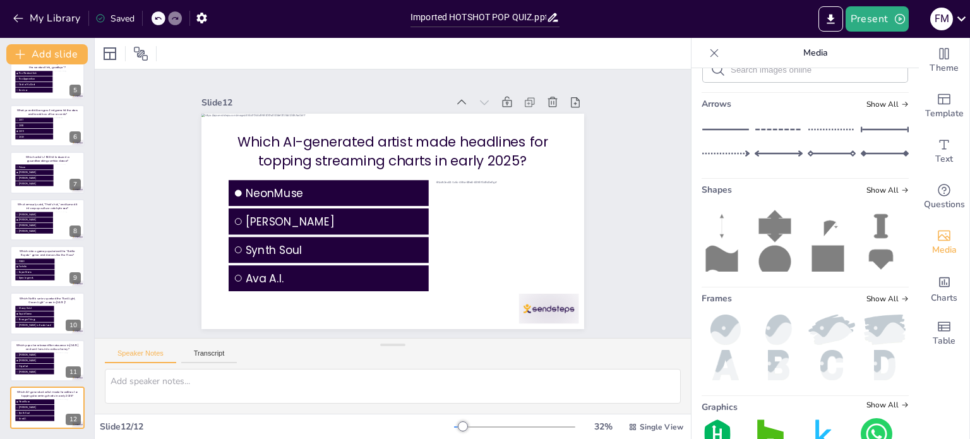
scroll to position [379, 0]
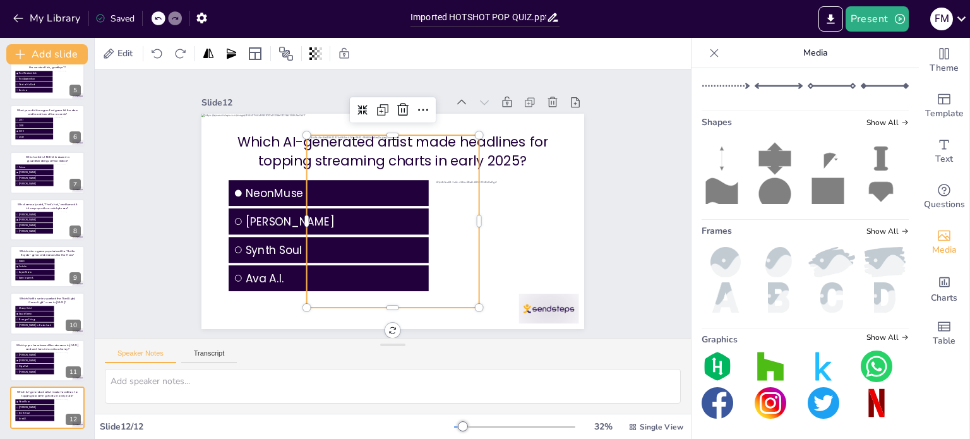
scroll to position [318, 0]
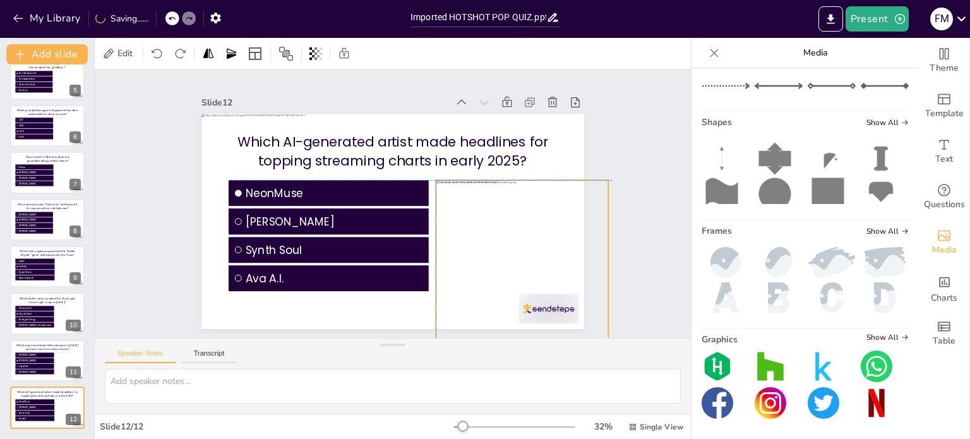
drag, startPoint x: 369, startPoint y: 198, endPoint x: 502, endPoint y: 244, distance: 141.2
click at [502, 244] on div at bounding box center [506, 292] width 204 height 204
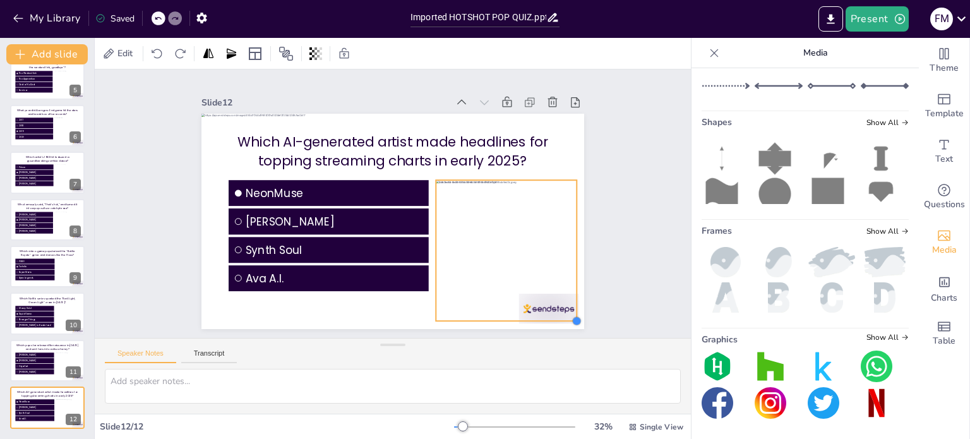
scroll to position [0, 0]
drag, startPoint x: 601, startPoint y: 299, endPoint x: 524, endPoint y: 238, distance: 98.6
click at [524, 238] on div "Which AI-generated artist made headlines for topping streaming charts in early …" at bounding box center [385, 220] width 437 height 352
click at [541, 232] on div at bounding box center [537, 284] width 44 height 109
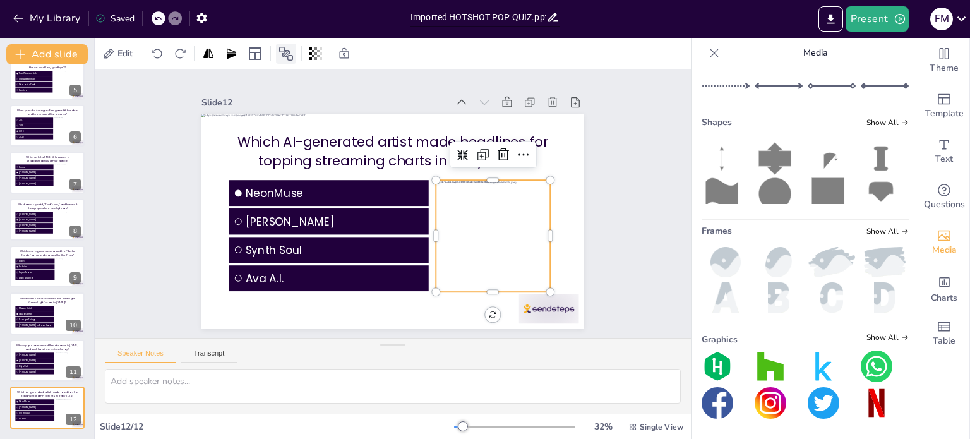
click at [287, 52] on icon at bounding box center [286, 53] width 15 height 15
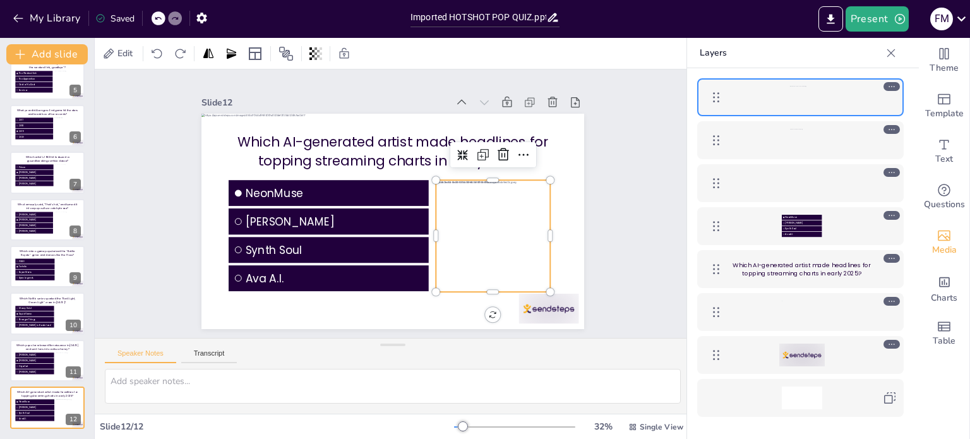
drag, startPoint x: 783, startPoint y: 136, endPoint x: 778, endPoint y: 113, distance: 23.3
click at [780, 84] on div "NeonMuse Xania Monet Synth Soul Ava A.I. Which AI-generated artist made headlin…" at bounding box center [800, 247] width 227 height 359
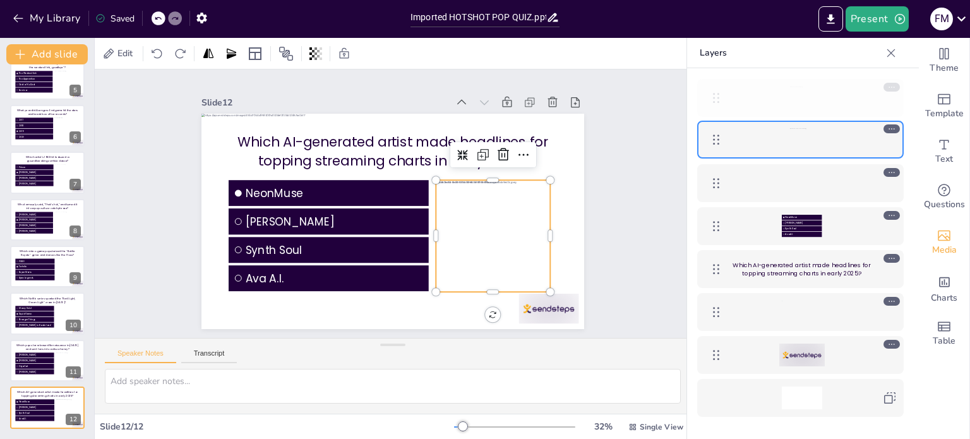
drag, startPoint x: 713, startPoint y: 141, endPoint x: 715, endPoint y: 84, distance: 56.9
click at [715, 85] on div at bounding box center [716, 97] width 25 height 25
click at [789, 101] on div at bounding box center [802, 97] width 146 height 23
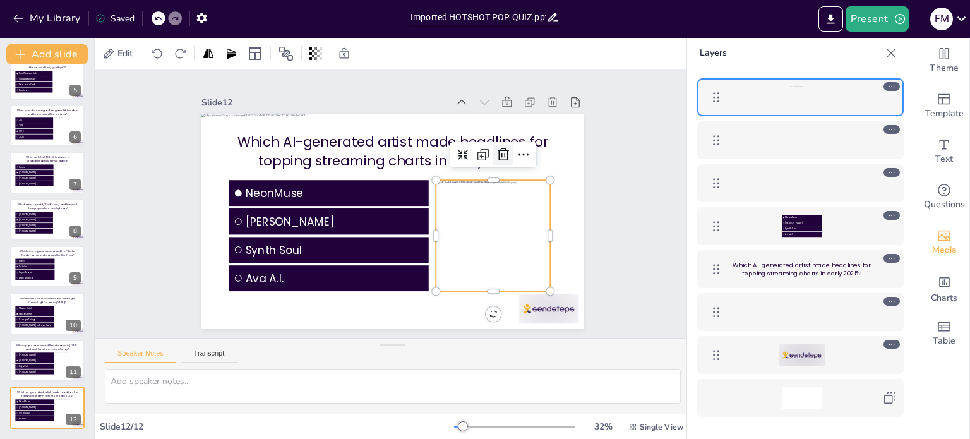
click at [502, 170] on icon at bounding box center [511, 179] width 18 height 18
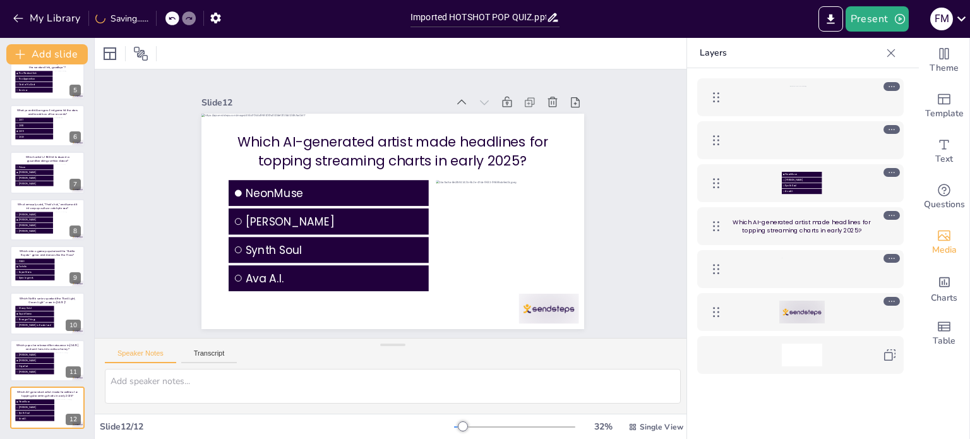
click at [893, 52] on icon at bounding box center [891, 53] width 13 height 13
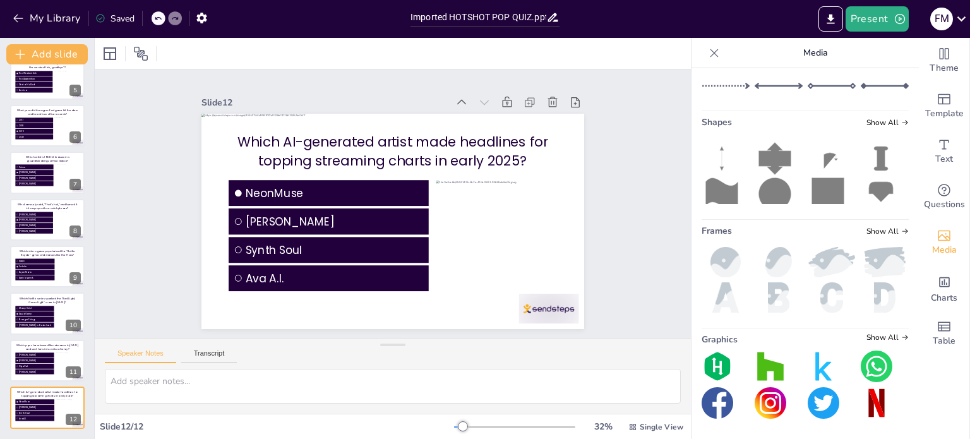
click at [708, 52] on icon at bounding box center [714, 53] width 13 height 13
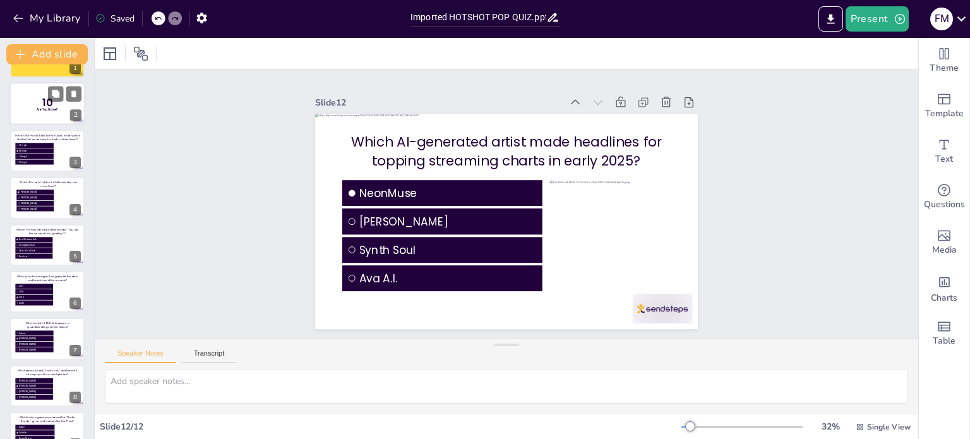
scroll to position [204, 0]
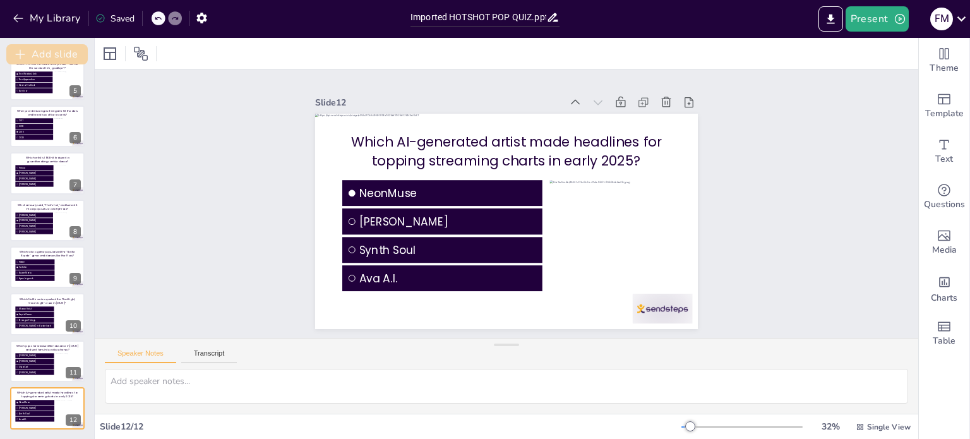
click at [37, 50] on button "Add slide" at bounding box center [46, 54] width 81 height 20
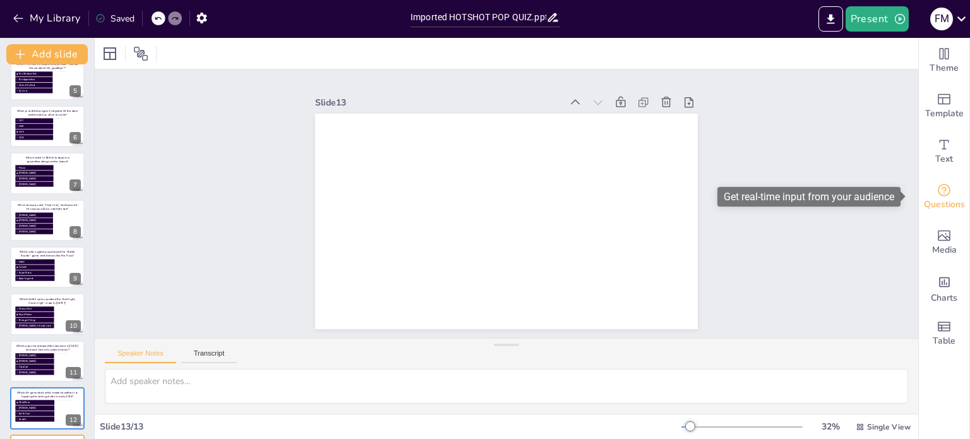
click at [932, 198] on span "Questions" at bounding box center [944, 205] width 41 height 14
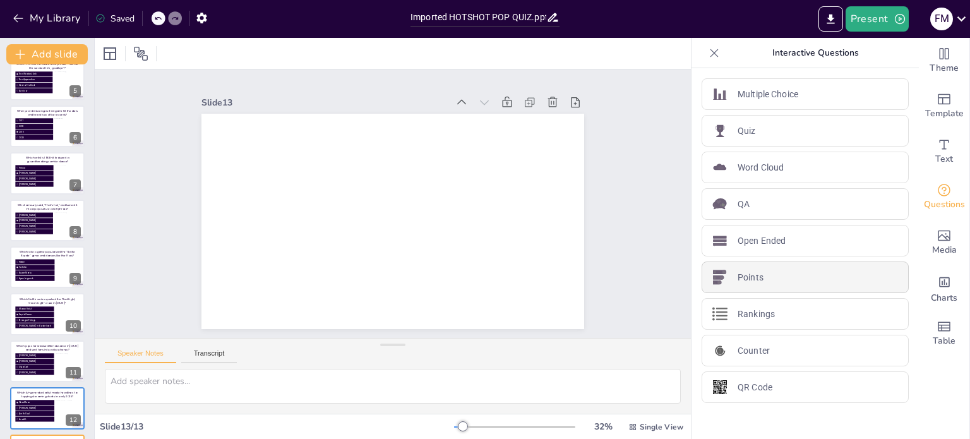
click at [738, 274] on p "Points" at bounding box center [751, 277] width 26 height 13
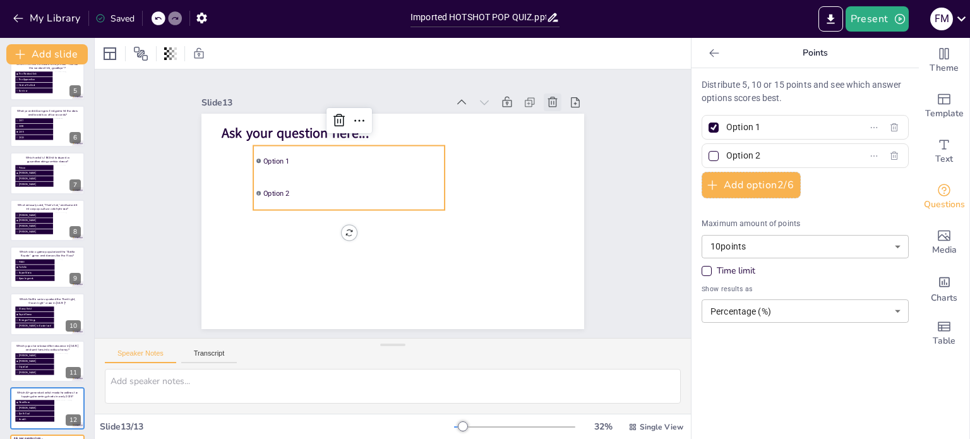
click at [555, 112] on icon at bounding box center [562, 119] width 14 height 14
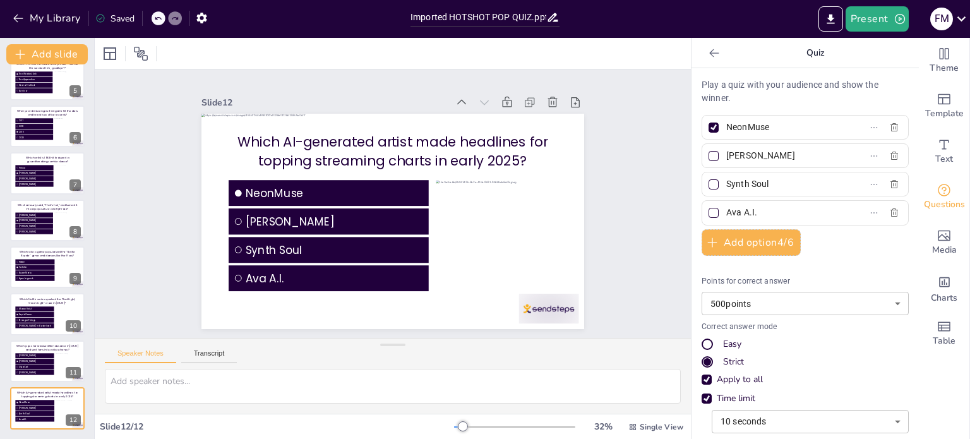
click at [709, 52] on icon at bounding box center [713, 53] width 9 height 8
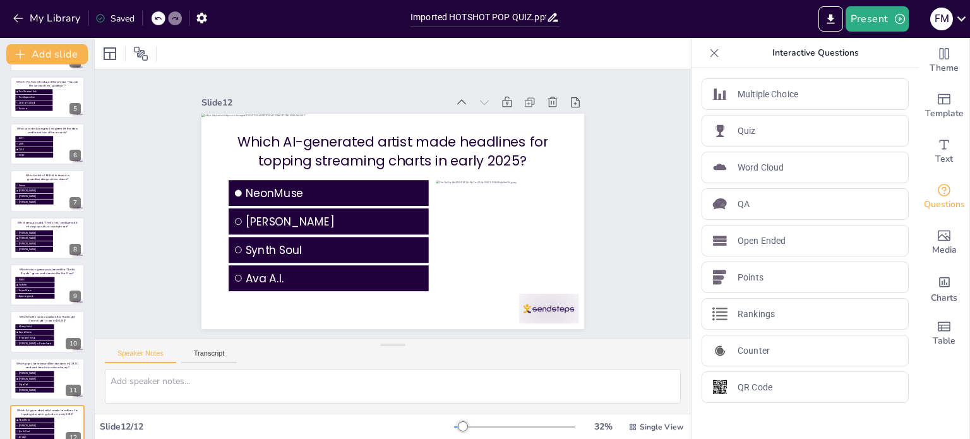
scroll to position [0, 0]
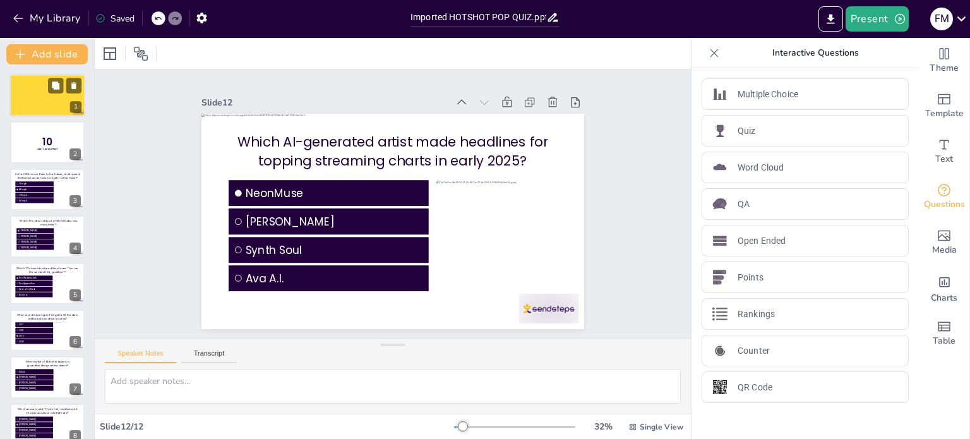
click at [27, 93] on div at bounding box center [47, 96] width 76 height 43
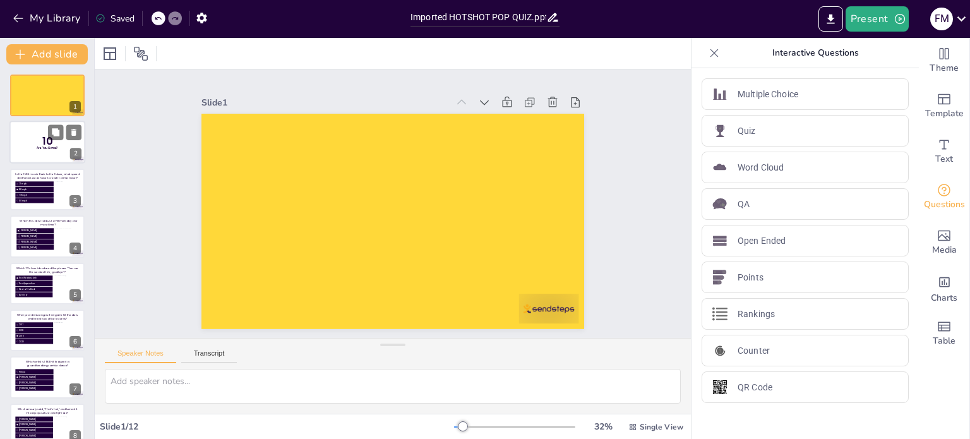
click at [28, 130] on div at bounding box center [47, 142] width 76 height 43
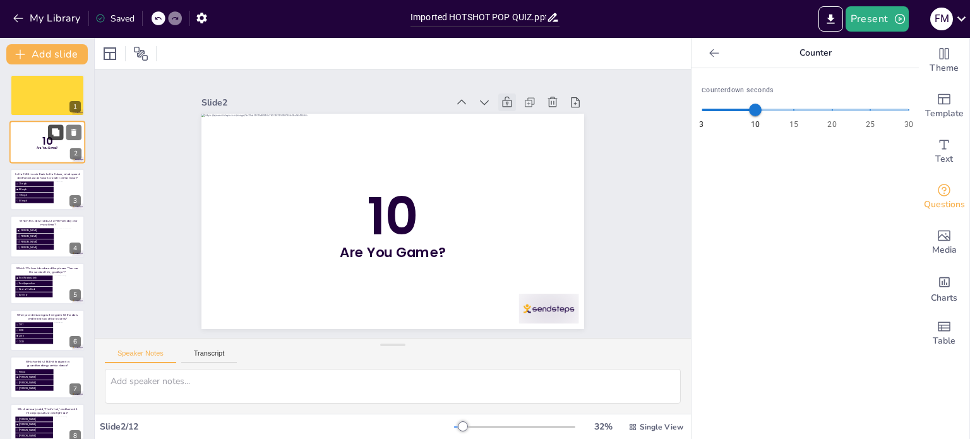
click at [51, 131] on icon at bounding box center [55, 132] width 9 height 9
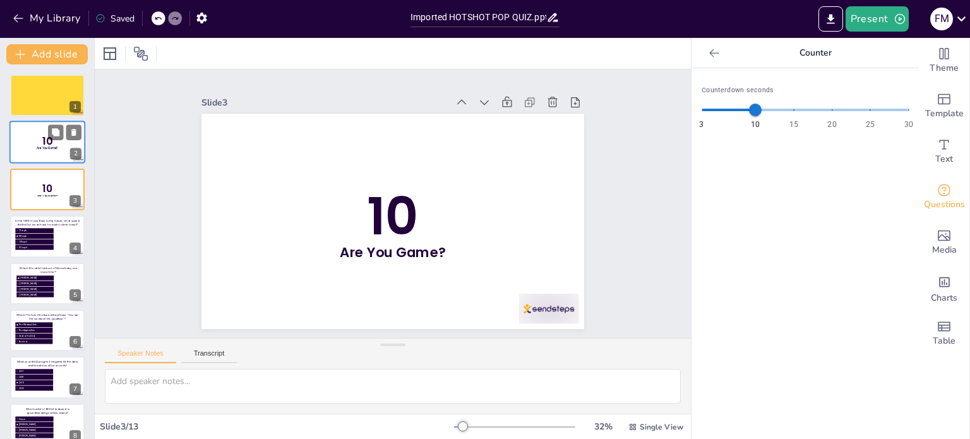
click at [33, 147] on p "Are You Game?" at bounding box center [47, 149] width 33 height 4
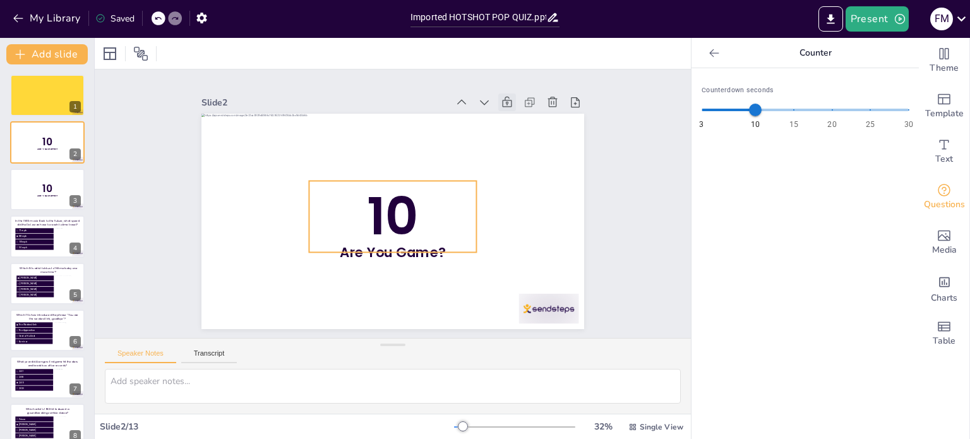
click at [346, 195] on p "10" at bounding box center [391, 216] width 174 height 88
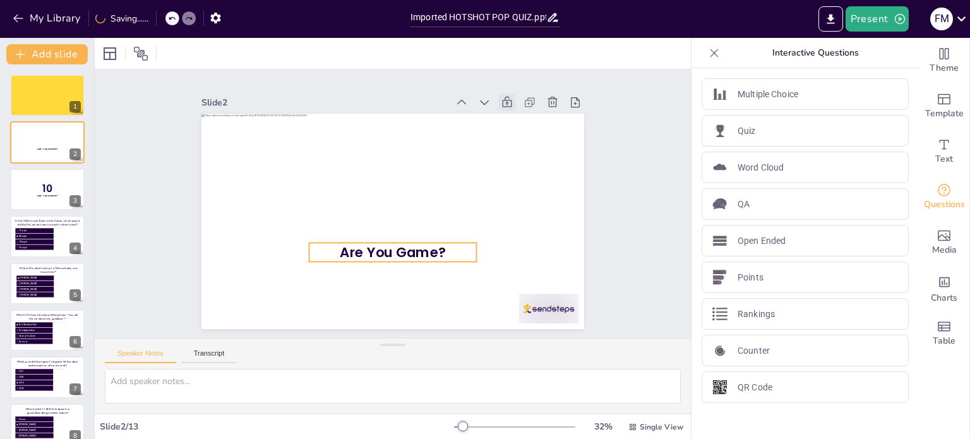
click at [392, 243] on span "Are You Game?" at bounding box center [378, 250] width 107 height 51
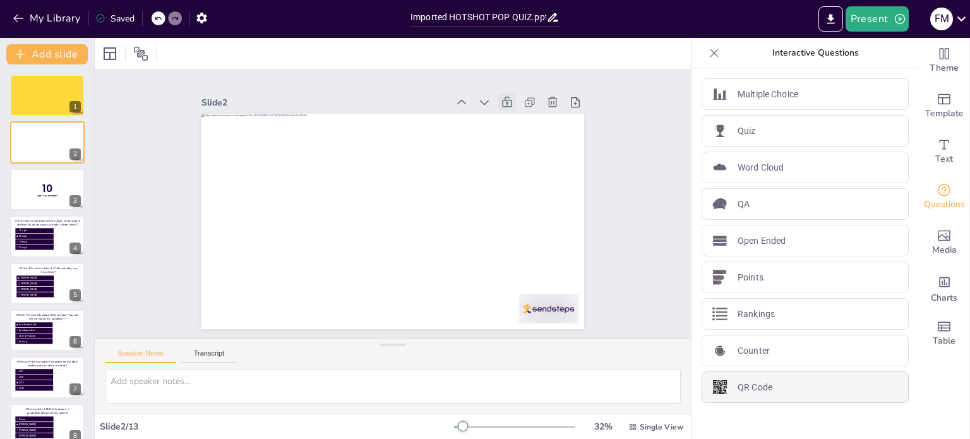
click at [762, 388] on p "QR Code" at bounding box center [755, 387] width 35 height 13
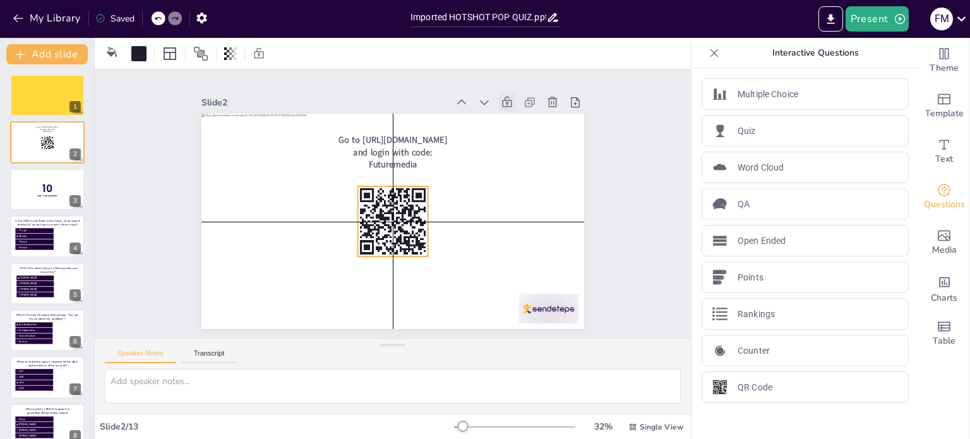
drag, startPoint x: 244, startPoint y: 169, endPoint x: 389, endPoint y: 213, distance: 151.7
click at [389, 213] on icon at bounding box center [393, 221] width 70 height 70
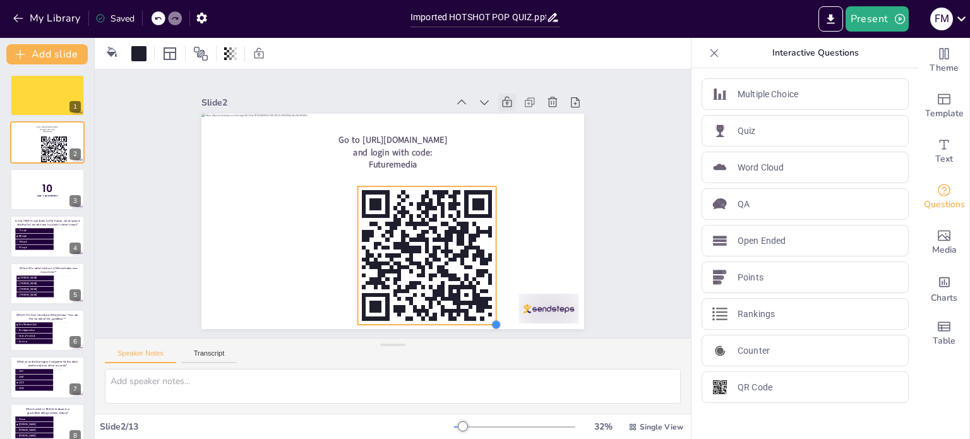
drag, startPoint x: 418, startPoint y: 252, endPoint x: 486, endPoint y: 292, distance: 79.3
click at [486, 292] on div "Go to https://sendsteps.me and login with code: Futuremedia" at bounding box center [391, 221] width 403 height 254
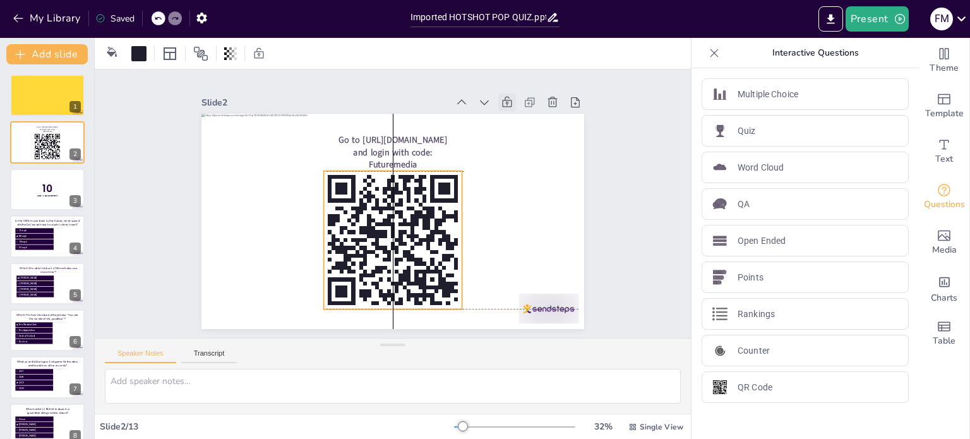
drag, startPoint x: 419, startPoint y: 234, endPoint x: 387, endPoint y: 222, distance: 33.8
click at [387, 222] on icon at bounding box center [381, 238] width 174 height 174
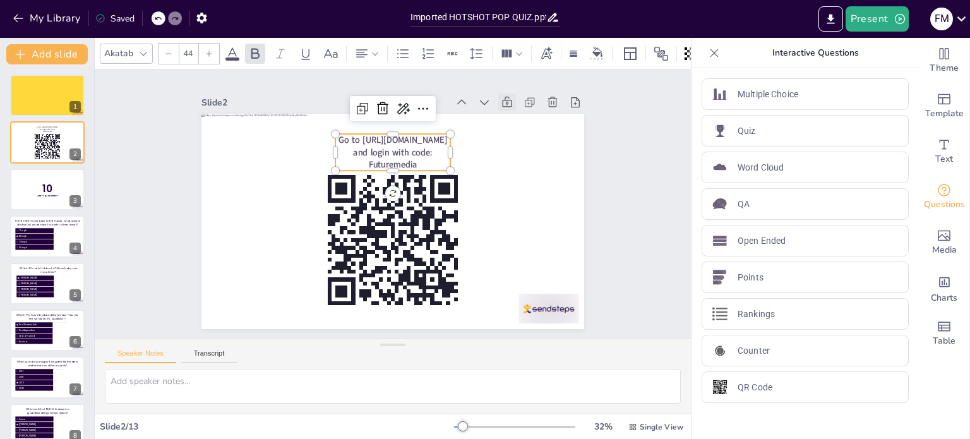
click at [436, 138] on p "Go to https://sendsteps.me and login with code: Futuremedia" at bounding box center [398, 152] width 118 height 49
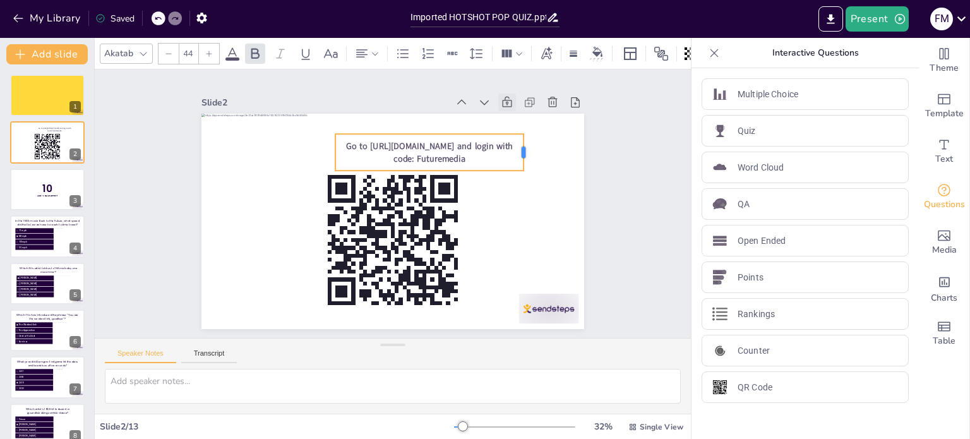
drag, startPoint x: 448, startPoint y: 146, endPoint x: 515, endPoint y: 146, distance: 67.0
click at [527, 163] on div at bounding box center [536, 182] width 18 height 38
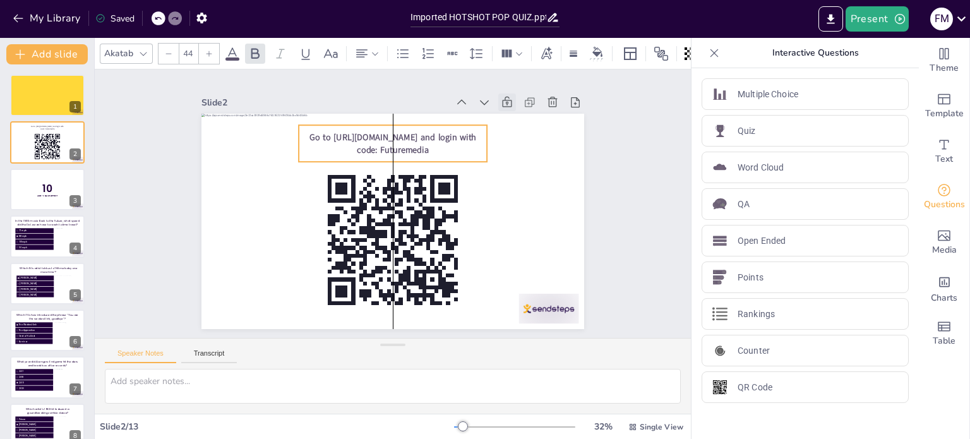
drag, startPoint x: 460, startPoint y: 141, endPoint x: 426, endPoint y: 132, distance: 35.2
click at [426, 132] on span "Go to https://sendsteps.me and login with code: Futuremedia" at bounding box center [399, 141] width 167 height 37
click at [390, 133] on span "Go to https://sendsteps.me and login with code: Futuremedia" at bounding box center [399, 141] width 167 height 37
click at [390, 133] on span "Go to https://sendsteps.me and login with code: Futuremedia" at bounding box center [407, 140] width 166 height 49
click at [324, 131] on span "Go to https://sendsteps.me and login with code: Futuremedia" at bounding box center [407, 139] width 166 height 49
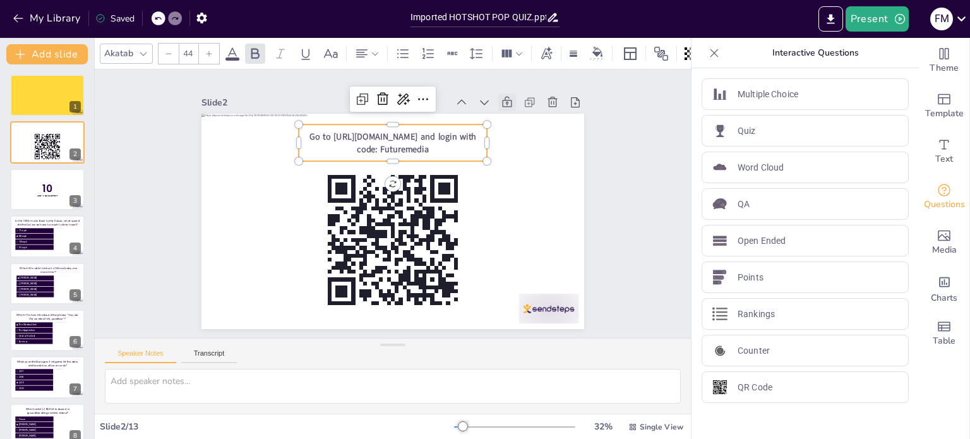
click at [351, 131] on span "Go to https://sendsteps.me and login with code: Futuremedia" at bounding box center [407, 139] width 166 height 49
click at [396, 132] on span "Go to https://sendsteps.me and login with code: Futuremedia" at bounding box center [399, 141] width 167 height 37
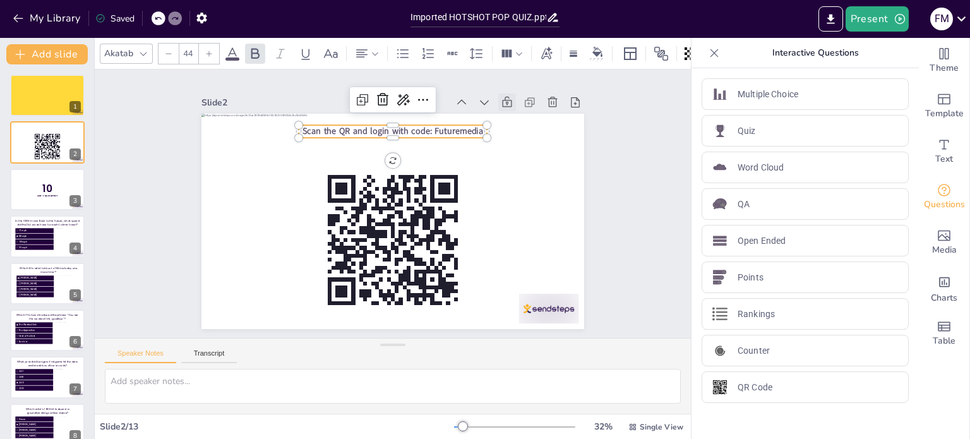
click at [424, 128] on span "Scan the QR and login with code: Futuremedia" at bounding box center [407, 132] width 179 height 49
click at [642, 183] on div "Slide 1 Slide 2 Scan the QR and login with code: Futuremedia Slide 3 10 Are You…" at bounding box center [392, 203] width 621 height 329
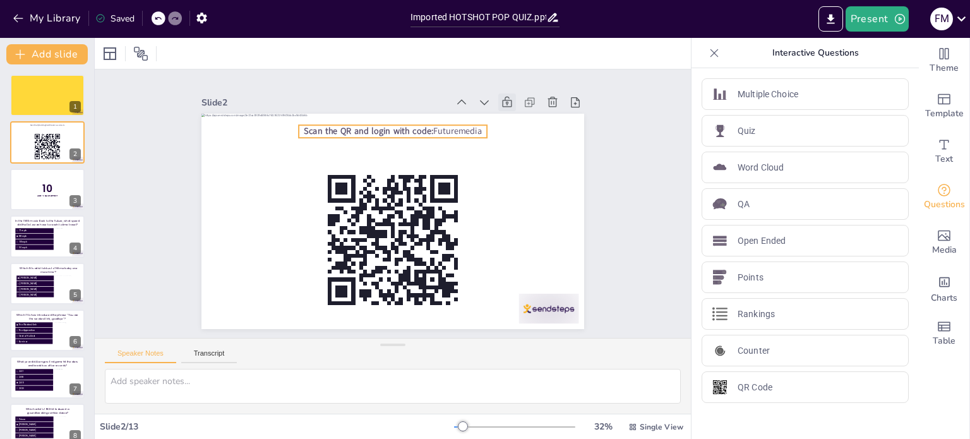
click at [344, 130] on span "Scan the QR and login with code:" at bounding box center [391, 127] width 127 height 51
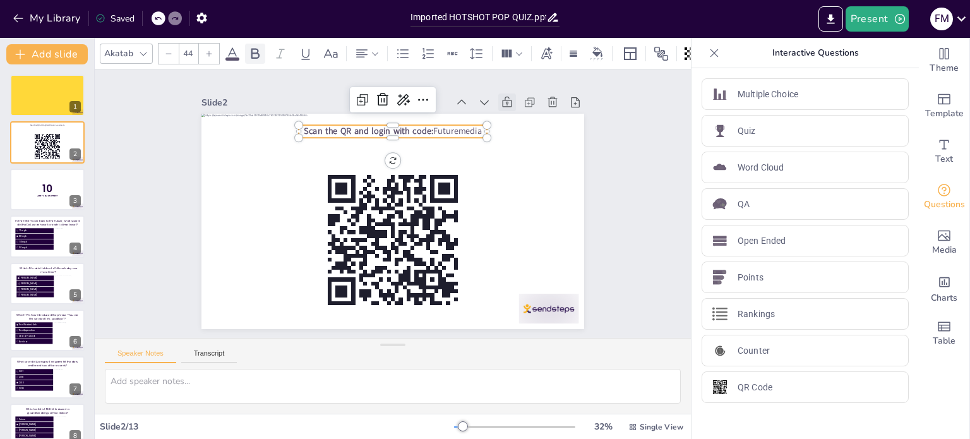
click at [250, 46] on icon at bounding box center [255, 53] width 15 height 15
click at [255, 48] on icon at bounding box center [255, 53] width 8 height 11
click at [129, 51] on div "Akatab" at bounding box center [119, 53] width 34 height 17
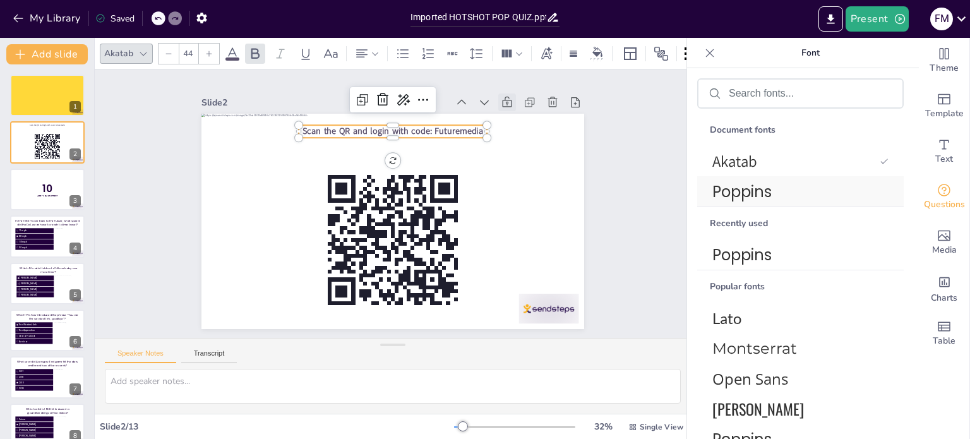
click at [718, 193] on span "Poppins" at bounding box center [798, 192] width 171 height 22
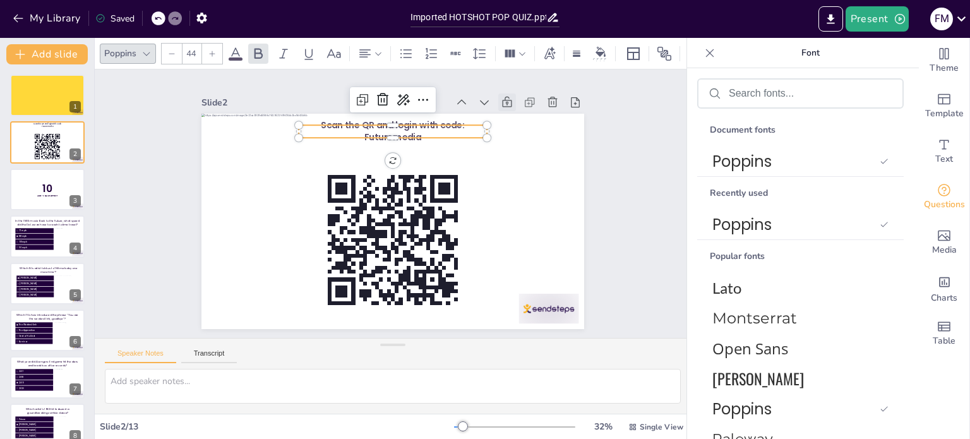
click at [217, 47] on div at bounding box center [212, 54] width 20 height 20
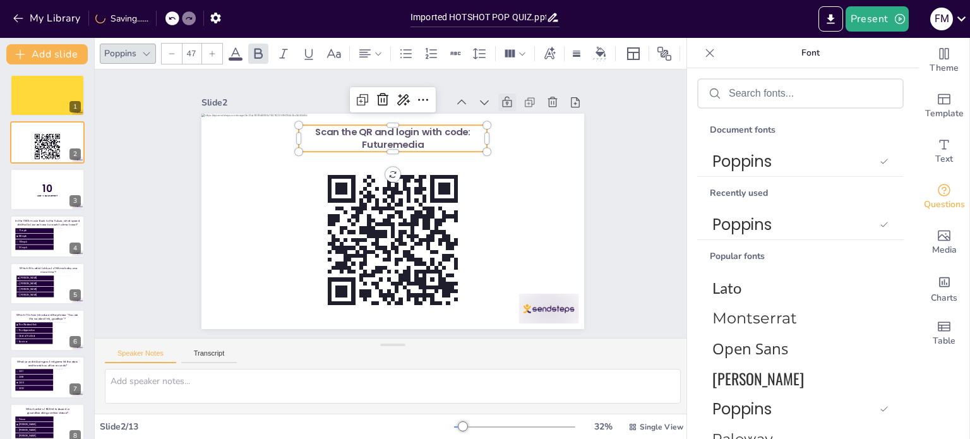
click at [217, 47] on div at bounding box center [212, 54] width 20 height 20
click at [449, 128] on span "Scan the QR and login with code: Futuremedia" at bounding box center [421, 138] width 161 height 82
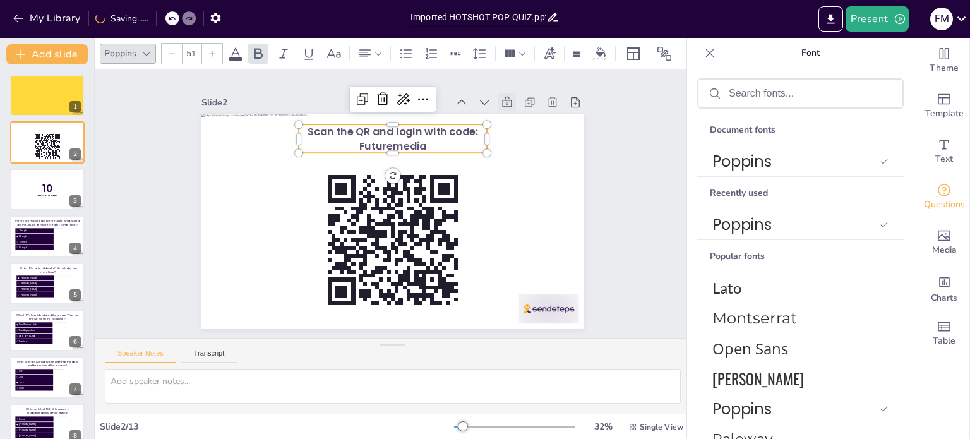
click at [440, 126] on span "Scan the QR and login with code: Futuremedia" at bounding box center [400, 136] width 171 height 41
click at [339, 128] on span "Scan the QR and login with code: Futuremedia" at bounding box center [407, 135] width 169 height 52
click at [423, 141] on p "Scan the QR and login with code: Futuremedia" at bounding box center [406, 140] width 190 height 67
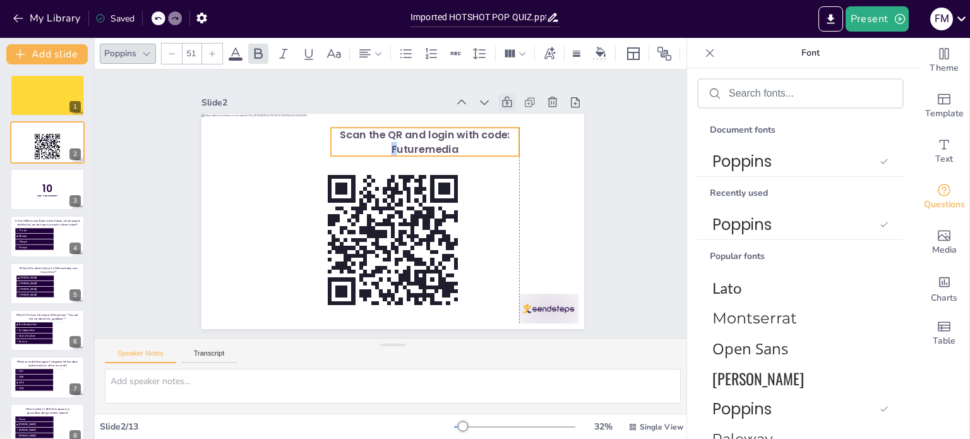
drag, startPoint x: 351, startPoint y: 141, endPoint x: 387, endPoint y: 144, distance: 35.5
click at [387, 144] on span "Scan the QR and login with code: Futuremedia" at bounding box center [445, 148] width 166 height 66
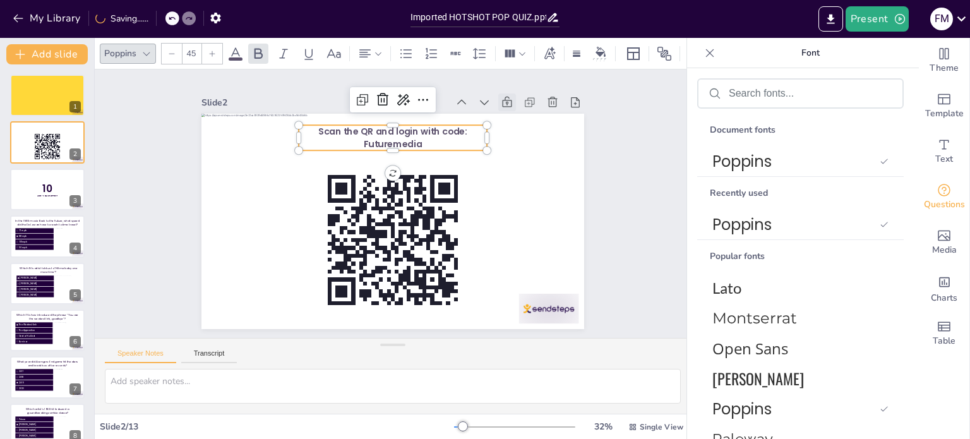
click at [385, 141] on span "Scan the QR and login with code: Futuremedia" at bounding box center [408, 135] width 148 height 46
click at [416, 140] on p "Scan the QR and login with code: Futuremedia" at bounding box center [407, 139] width 190 height 64
click at [453, 47] on icon at bounding box center [455, 53] width 13 height 13
click at [208, 52] on div at bounding box center [212, 54] width 20 height 20
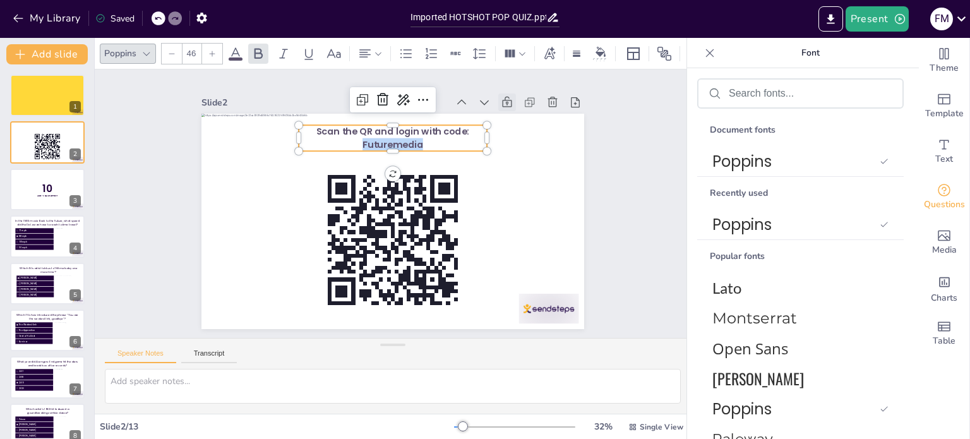
click at [210, 52] on div at bounding box center [212, 54] width 20 height 20
click at [612, 194] on div "Slide 1 Slide 2 Scan the QR and login with code: Futuremedia Slide 3 10 Are You…" at bounding box center [392, 204] width 639 height 387
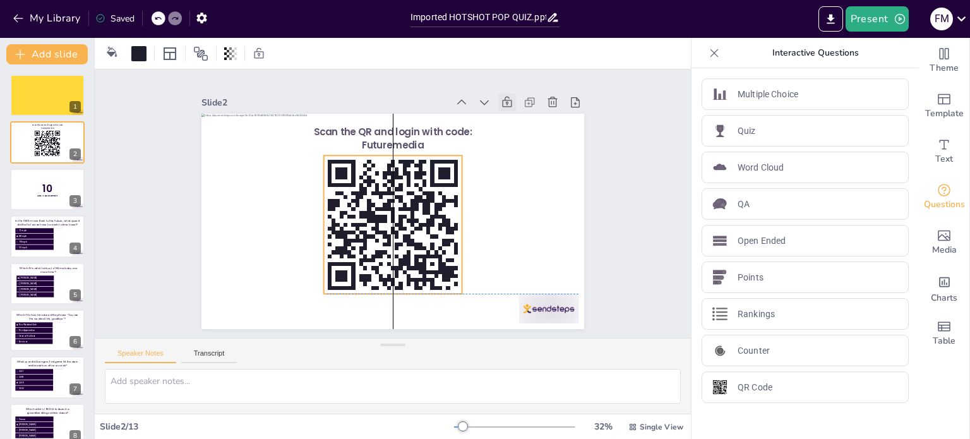
drag, startPoint x: 351, startPoint y: 214, endPoint x: 352, endPoint y: 201, distance: 13.3
click at [352, 201] on rect at bounding box center [386, 223] width 174 height 174
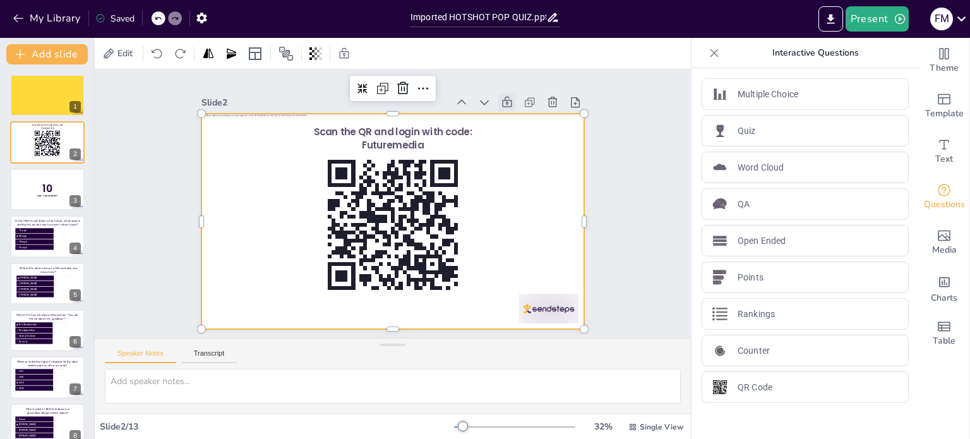
click at [352, 303] on div at bounding box center [388, 221] width 419 height 290
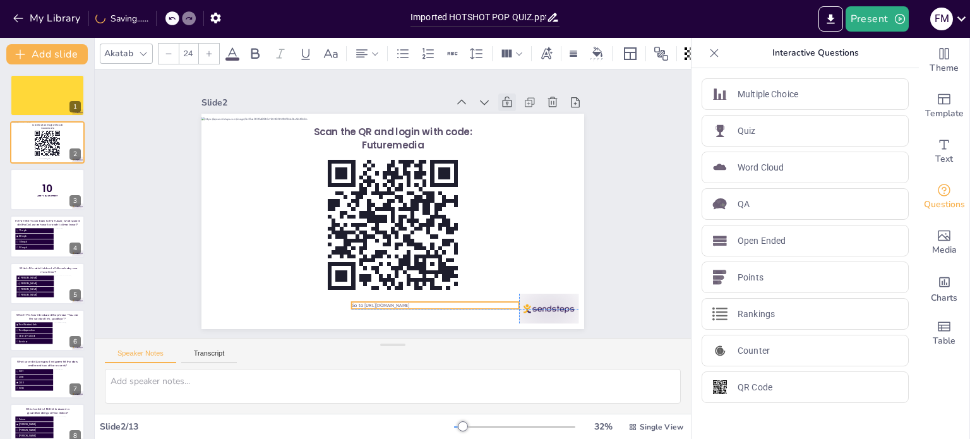
drag, startPoint x: 250, startPoint y: 132, endPoint x: 380, endPoint y: 298, distance: 210.5
click at [379, 298] on span "Go to https://sendsteps.me" at bounding box center [350, 296] width 57 height 24
click at [368, 300] on span "Go to https://sendsteps.me" at bounding box center [341, 292] width 56 height 30
click at [372, 134] on div "Scan the QR and login with code: Futuremedia Go to https://sendsteps.me" at bounding box center [402, 114] width 381 height 40
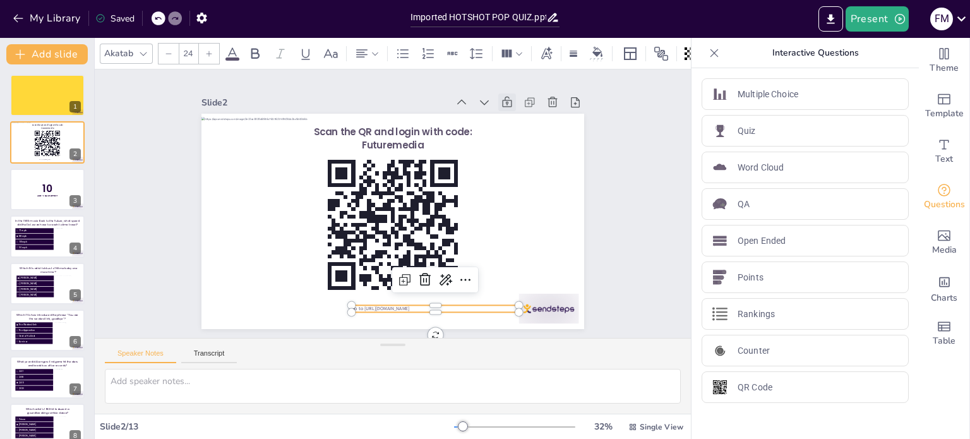
click at [372, 300] on div at bounding box center [381, 308] width 150 height 92
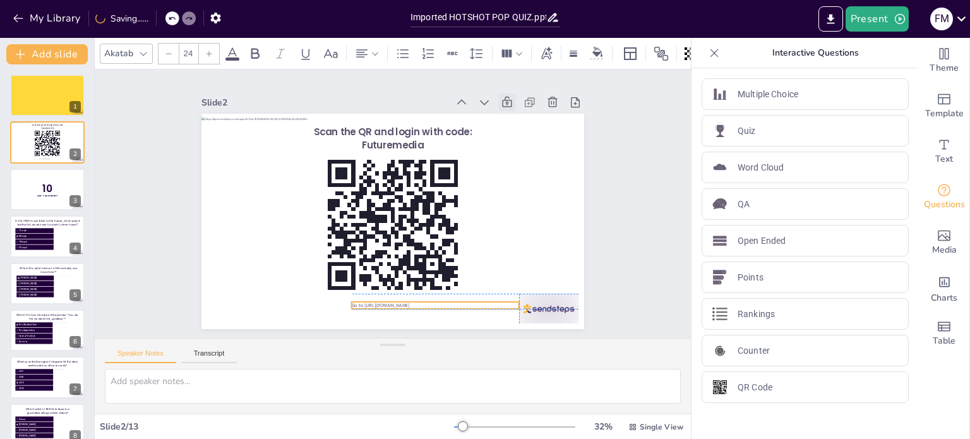
drag, startPoint x: 371, startPoint y: 304, endPoint x: 371, endPoint y: 298, distance: 7.0
click at [371, 298] on span "Go to https://sendsteps.me" at bounding box center [360, 300] width 58 height 18
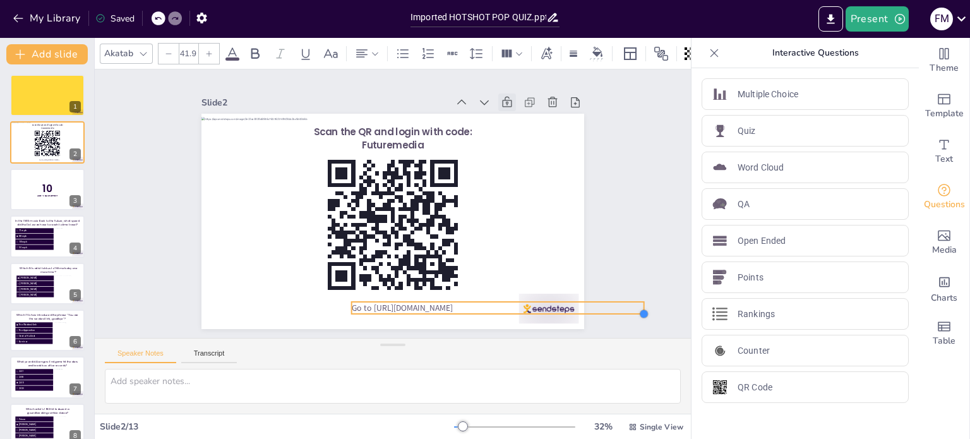
click at [510, 308] on div "Scan the QR and login with code: Futuremedia Go to https://sendsteps.me" at bounding box center [385, 220] width 437 height 352
click at [440, 303] on span "Go to https://sendsteps.me" at bounding box center [391, 308] width 102 height 22
click at [435, 304] on span "Go to https://sendsteps.me" at bounding box center [392, 309] width 102 height 22
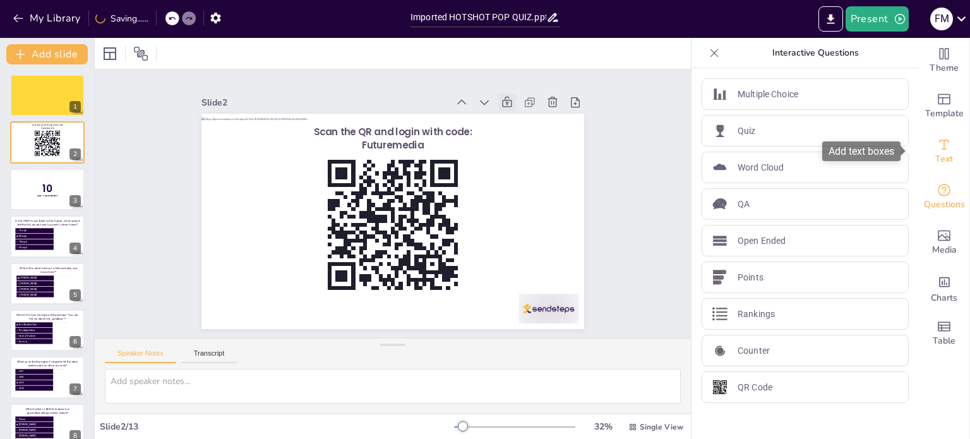
click at [927, 147] on div "Text" at bounding box center [944, 151] width 51 height 45
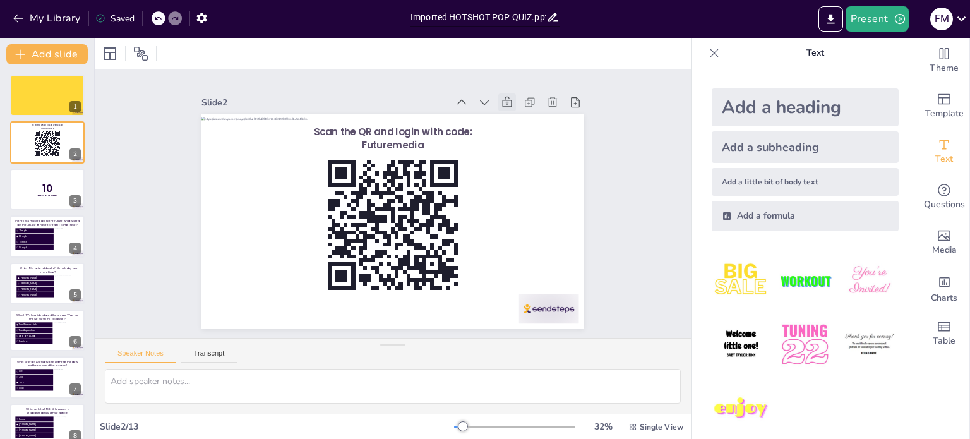
click at [758, 179] on div "Add a little bit of body text" at bounding box center [805, 182] width 187 height 28
click at [155, 16] on div at bounding box center [159, 18] width 14 height 14
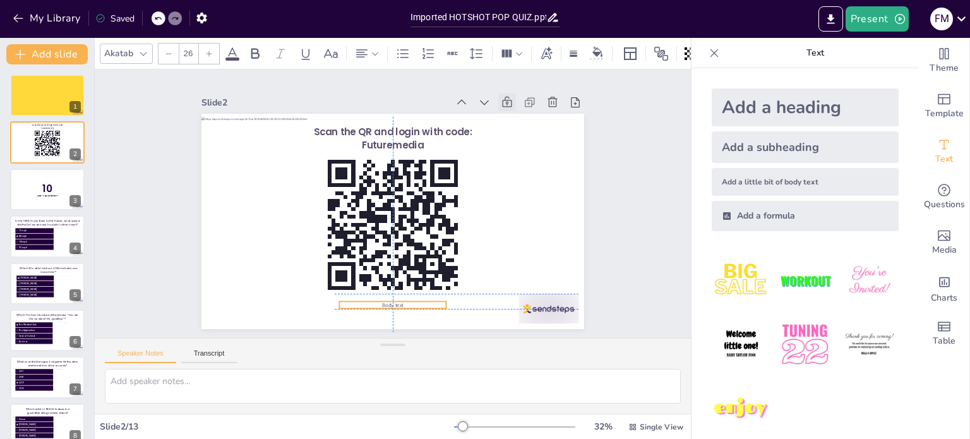
drag, startPoint x: 393, startPoint y: 217, endPoint x: 388, endPoint y: 298, distance: 81.0
click at [373, 298] on span "Body text" at bounding box center [361, 299] width 23 height 13
click at [397, 300] on p "Body text" at bounding box center [362, 300] width 104 height 40
click at [395, 300] on p "Body text" at bounding box center [362, 300] width 104 height 40
click at [383, 300] on span "Body text" at bounding box center [372, 302] width 23 height 11
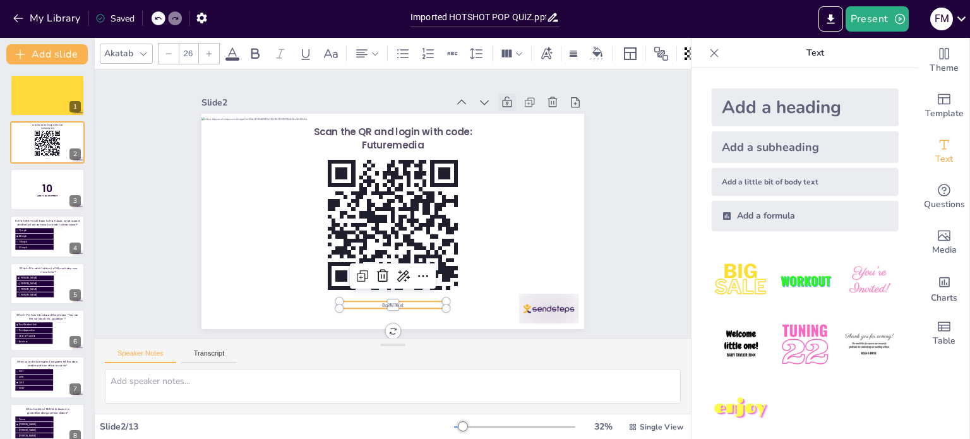
click at [373, 300] on span "Body text" at bounding box center [361, 299] width 23 height 13
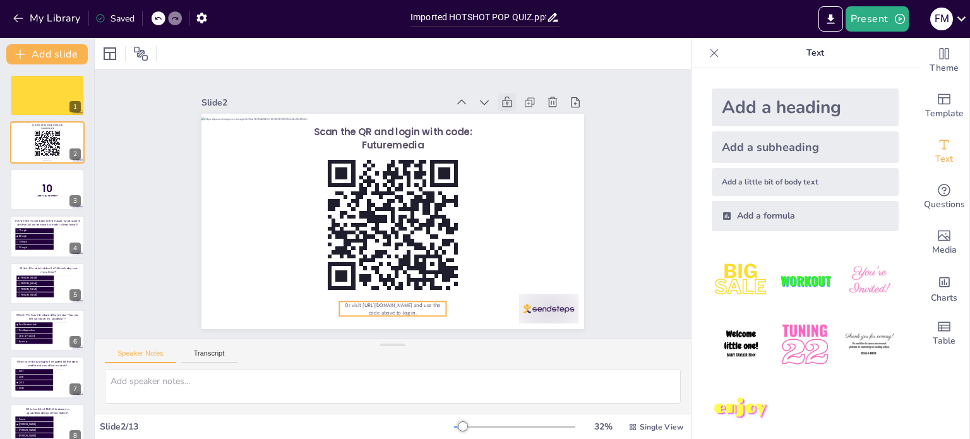
click at [394, 307] on span "Or visit [URL][DOMAIN_NAME] and use the code above to log in." at bounding box center [372, 303] width 95 height 29
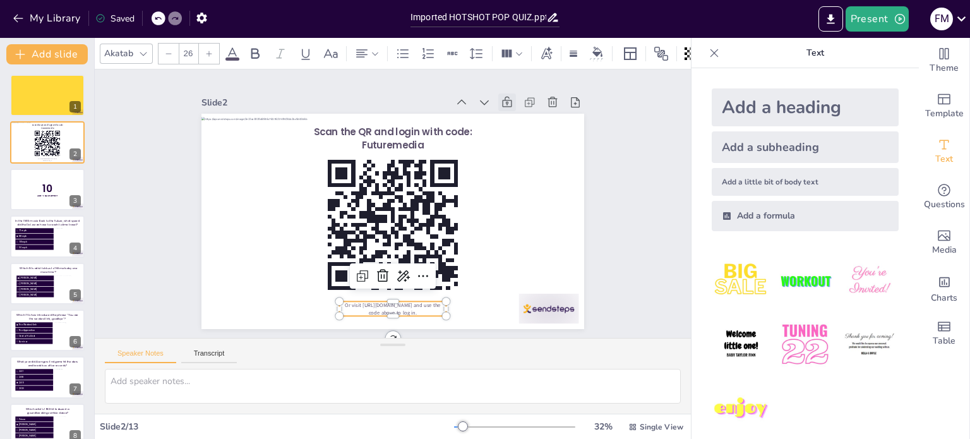
click at [131, 45] on div "Akatab" at bounding box center [119, 53] width 34 height 17
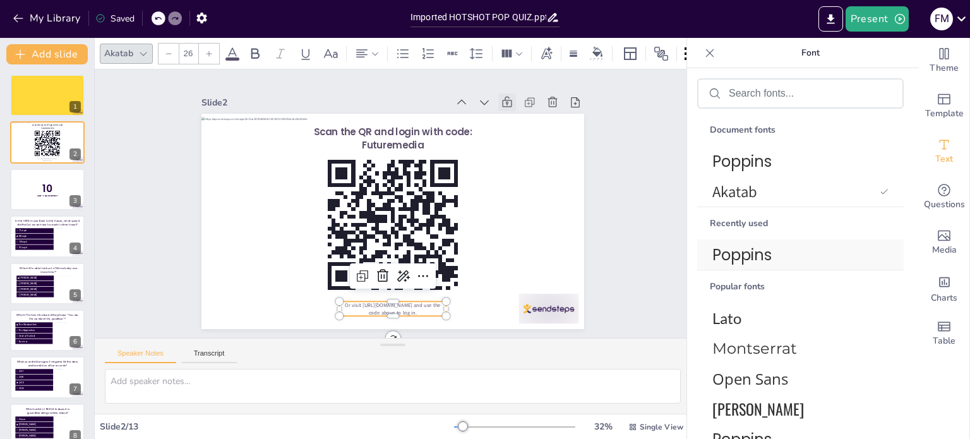
click at [776, 250] on span "Poppins" at bounding box center [798, 255] width 171 height 22
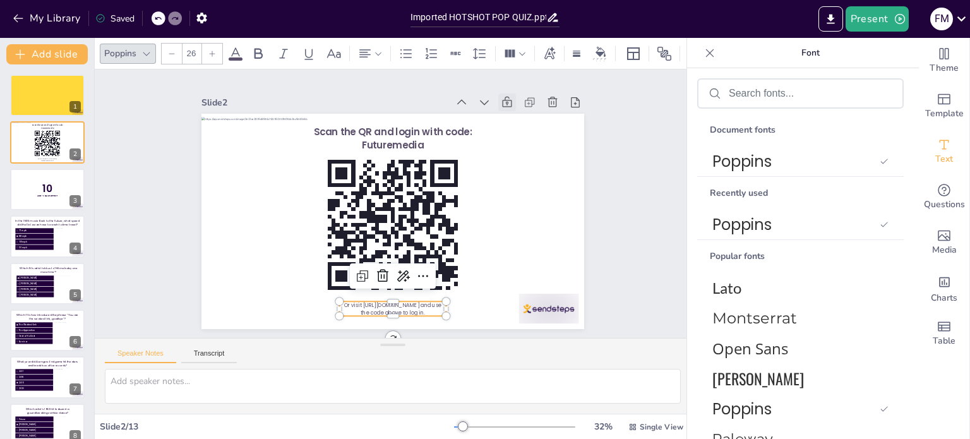
click at [214, 50] on icon at bounding box center [212, 54] width 8 height 8
click at [261, 47] on icon at bounding box center [258, 53] width 15 height 15
click at [207, 49] on div at bounding box center [212, 54] width 20 height 20
click at [208, 49] on div at bounding box center [212, 54] width 20 height 20
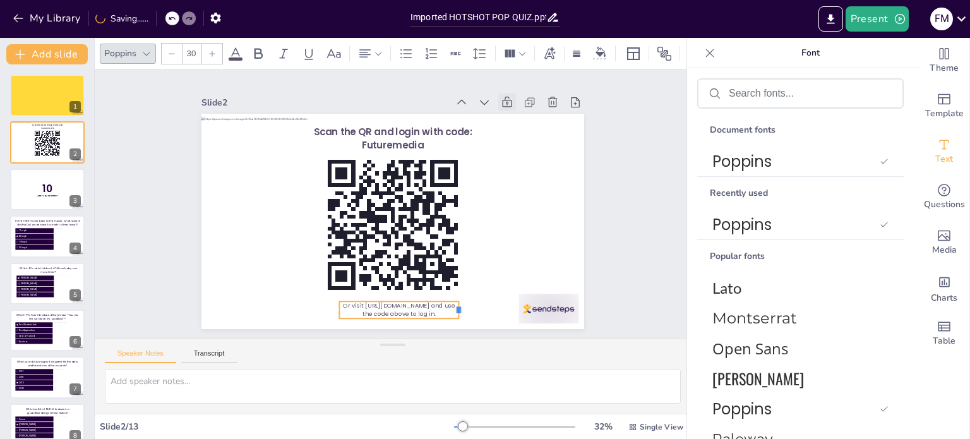
drag, startPoint x: 440, startPoint y: 305, endPoint x: 450, endPoint y: 305, distance: 10.7
click at [450, 308] on div at bounding box center [453, 317] width 12 height 18
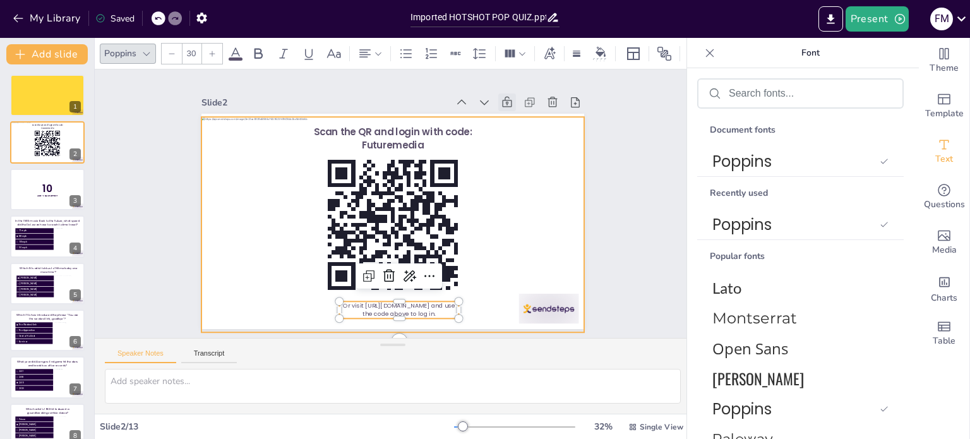
click at [491, 295] on div at bounding box center [390, 224] width 403 height 254
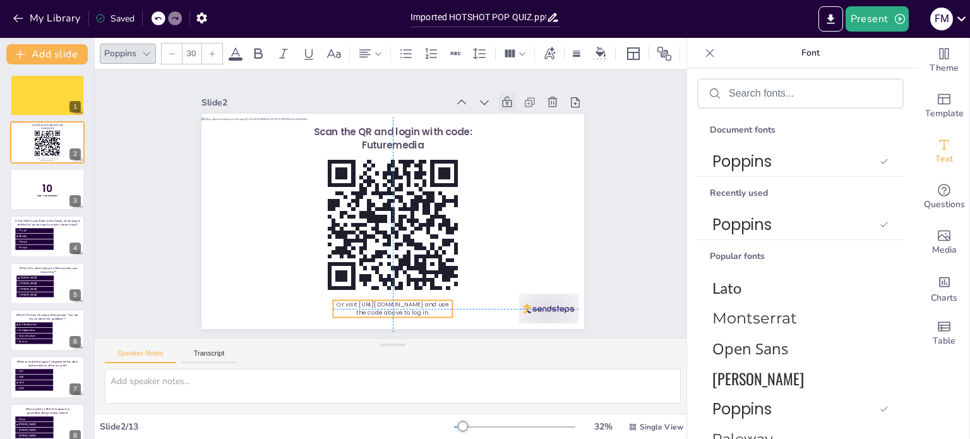
click at [404, 303] on span "Or visit [URL][DOMAIN_NAME] and use the code above to log in." at bounding box center [371, 304] width 111 height 36
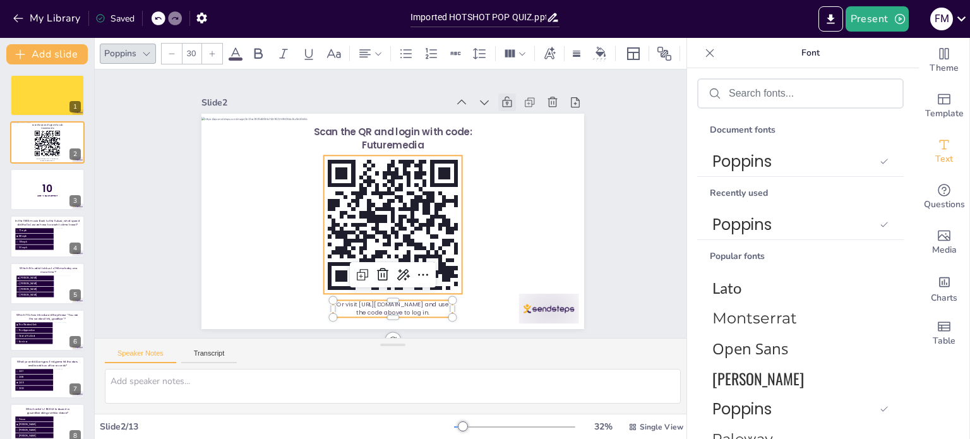
click at [409, 244] on rect at bounding box center [413, 248] width 9 height 9
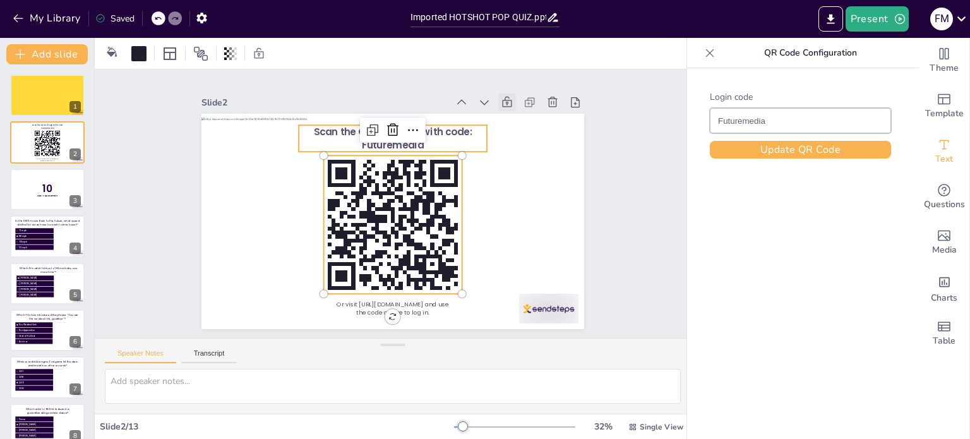
click at [404, 141] on span "Scan the QR and login with code: Futuremedia" at bounding box center [415, 136] width 155 height 62
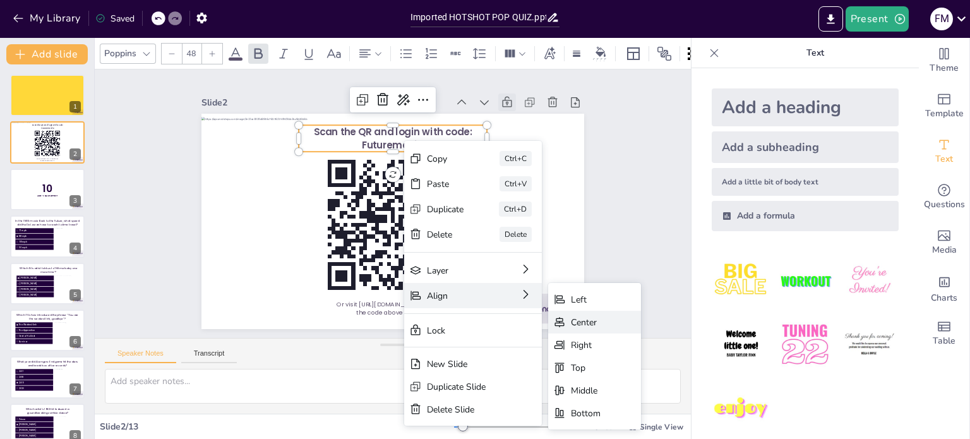
click at [620, 438] on div "Center" at bounding box center [636, 447] width 32 height 18
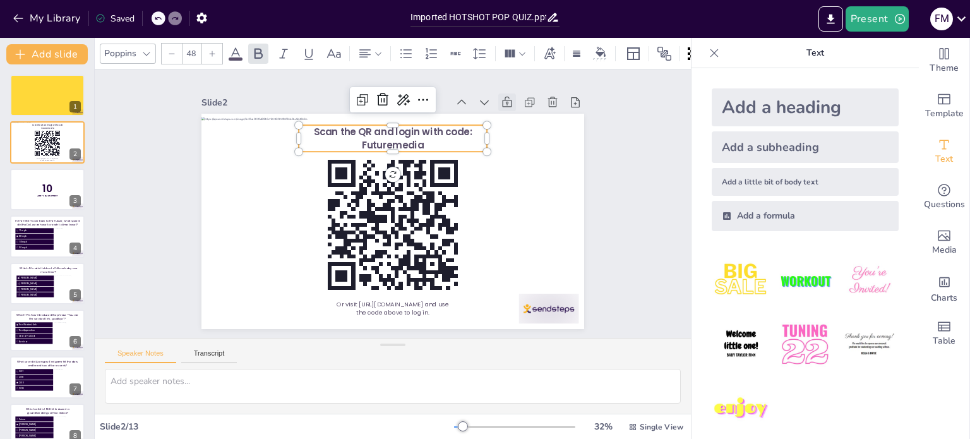
click at [596, 179] on div "Slide 1 Slide 2 Scan the QR and login with code: Futuremedia Or visit https://s…" at bounding box center [392, 204] width 509 height 378
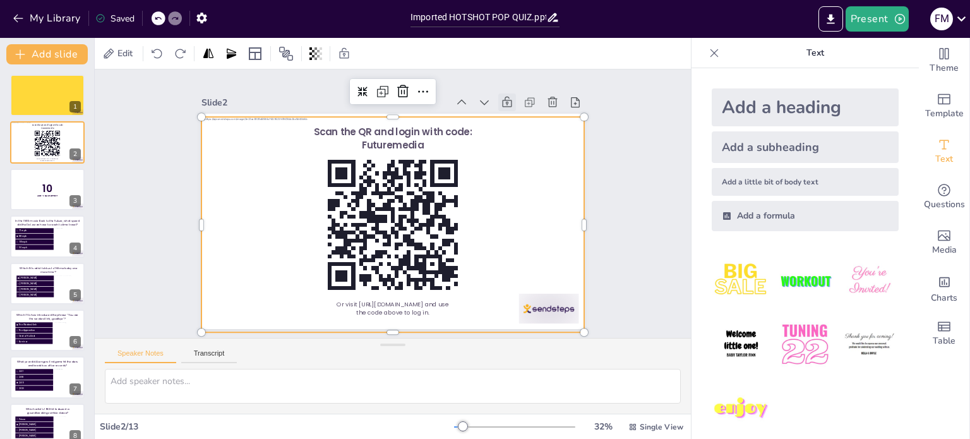
click at [217, 184] on div at bounding box center [388, 224] width 419 height 291
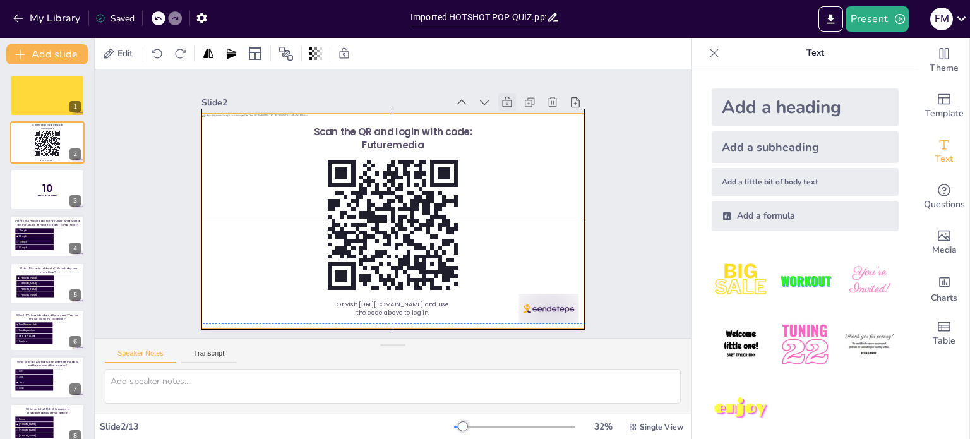
drag, startPoint x: 217, startPoint y: 181, endPoint x: 219, endPoint y: 173, distance: 7.7
click at [219, 173] on div at bounding box center [388, 221] width 419 height 291
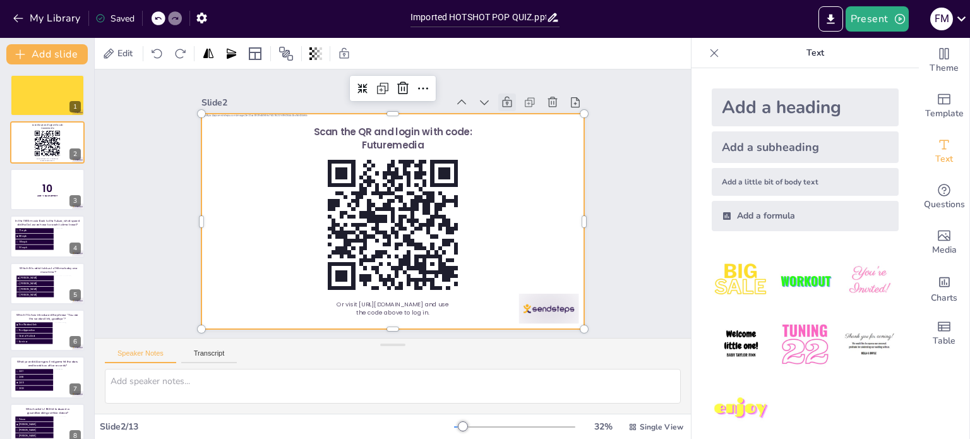
click at [149, 205] on div "Slide 1 Slide 2 Scan the QR and login with code: Futuremedia Or visit https://s…" at bounding box center [393, 204] width 650 height 440
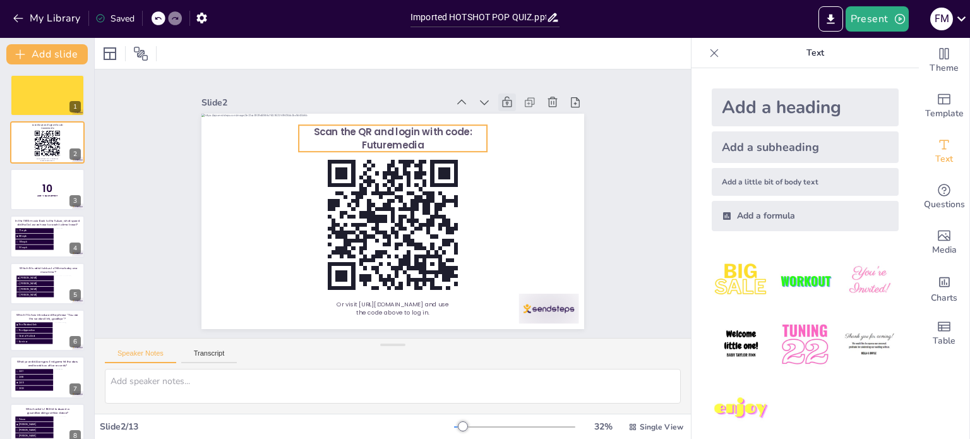
click at [383, 131] on span "Scan the QR and login with code: Futuremedia" at bounding box center [408, 135] width 158 height 49
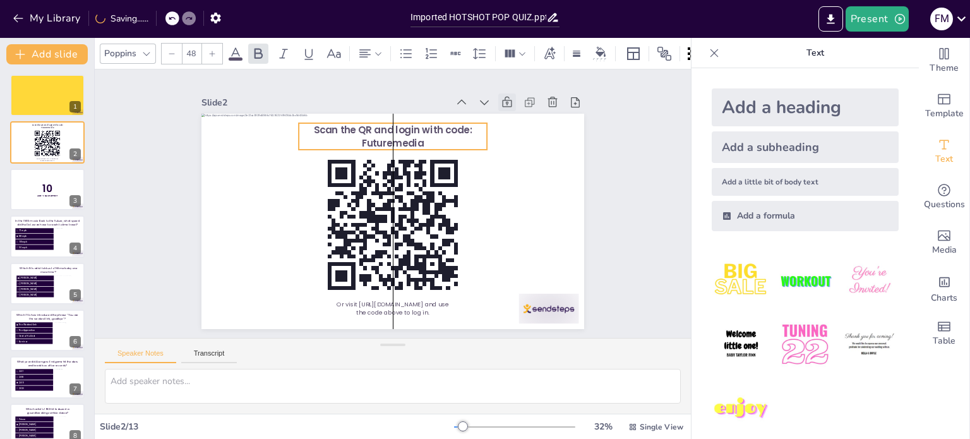
click at [411, 126] on span "Scan the QR and login with code: Futuremedia" at bounding box center [456, 167] width 91 height 144
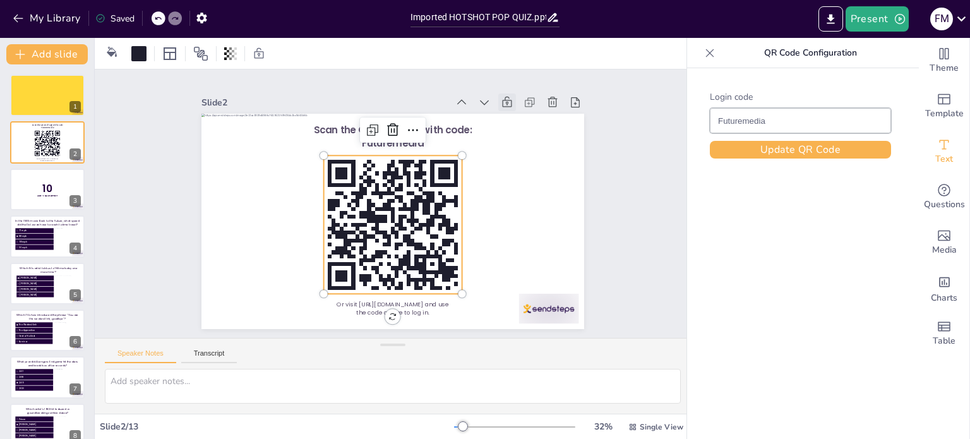
click at [393, 191] on rect at bounding box center [395, 193] width 4 height 4
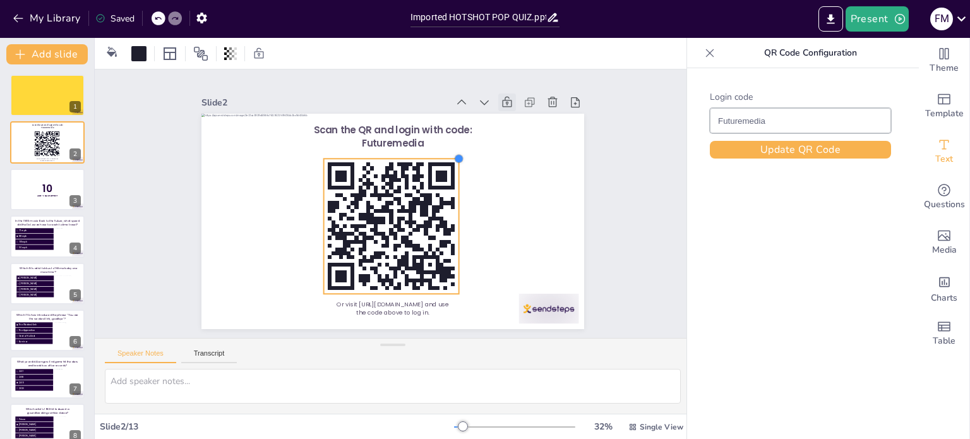
drag, startPoint x: 454, startPoint y: 147, endPoint x: 447, endPoint y: 157, distance: 12.3
click at [460, 167] on div at bounding box center [466, 173] width 12 height 12
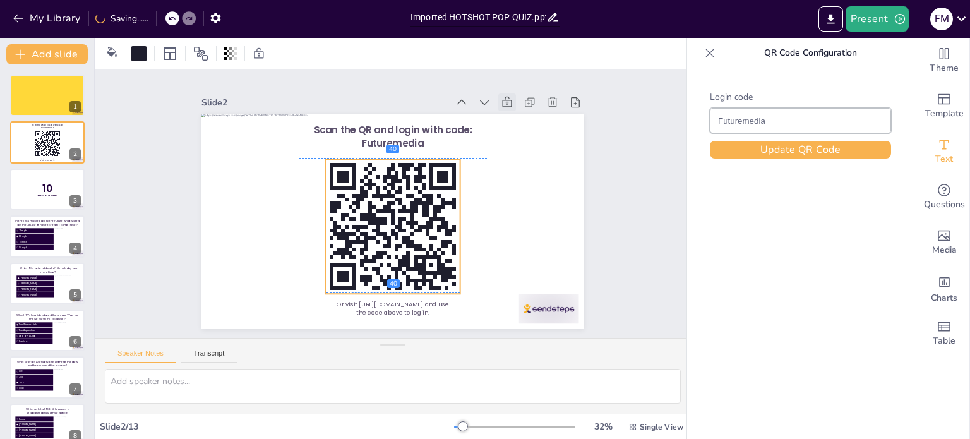
click at [397, 200] on rect at bounding box center [385, 225] width 169 height 169
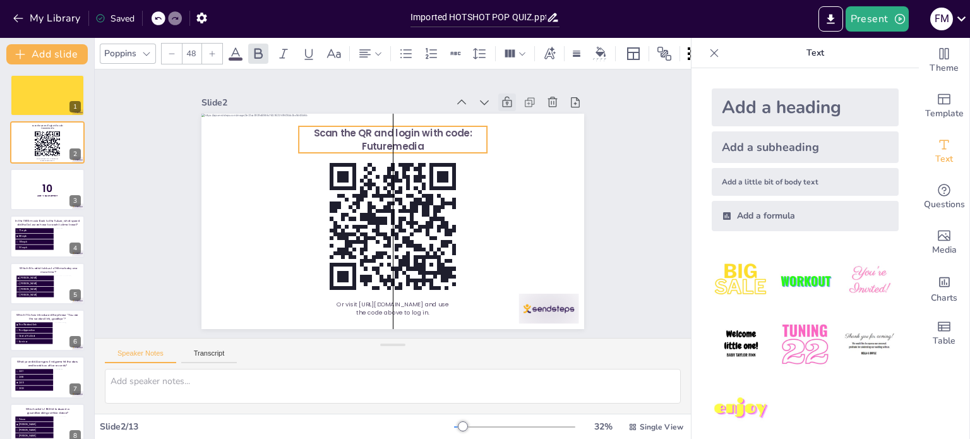
click at [438, 131] on span "Scan the QR and login with code: Futuremedia" at bounding box center [400, 138] width 159 height 38
click at [214, 50] on icon at bounding box center [212, 54] width 8 height 8
click at [364, 126] on span "Scan the QR and login with code: Futuremedia" at bounding box center [400, 137] width 163 height 39
drag, startPoint x: 481, startPoint y: 136, endPoint x: 499, endPoint y: 135, distance: 17.7
click at [510, 138] on div at bounding box center [516, 152] width 13 height 28
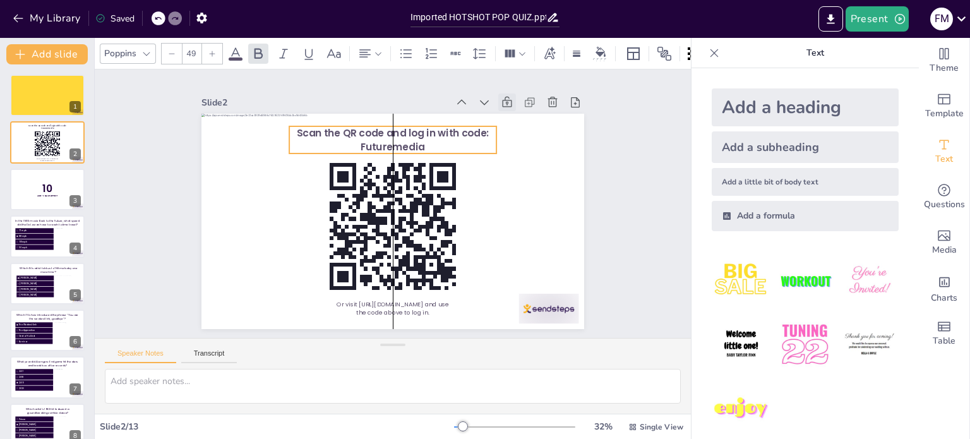
click at [382, 138] on span "Scan the QR code and log in with code: Futuremedia" at bounding box center [429, 142] width 174 height 108
click at [308, 46] on icon at bounding box center [308, 53] width 15 height 15
click at [358, 142] on span "Scan the QR code and log in with code: Futuremedia" at bounding box center [400, 137] width 193 height 40
click at [358, 143] on span "Scan the QR code and log in with code: Futuremedia" at bounding box center [414, 136] width 187 height 72
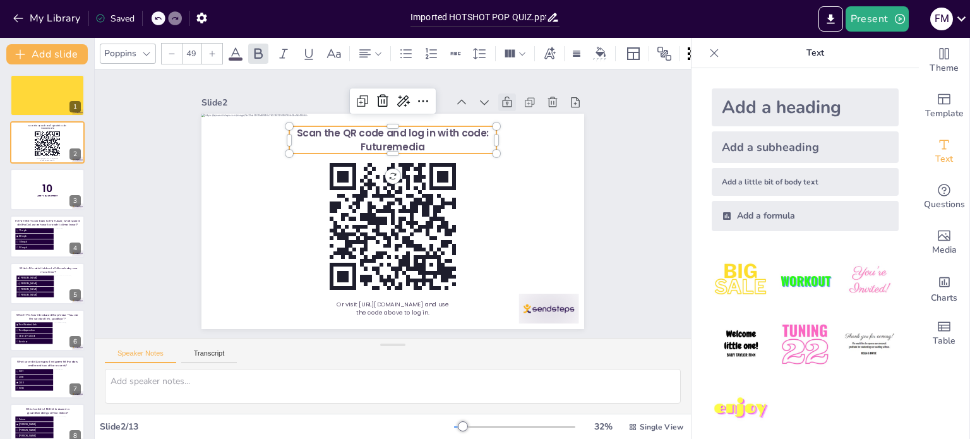
click at [358, 143] on span "Scan the QR code and log in with code: Futuremedia" at bounding box center [421, 139] width 181 height 90
click at [358, 143] on span "Scan the QR code and log in with code: Futuremedia" at bounding box center [407, 134] width 191 height 53
click at [399, 143] on span "Scan the QR code and log in with code: Futuremedia" at bounding box center [414, 136] width 187 height 73
click at [412, 141] on span "Scan the QR code and log in with code: Futuremedia" at bounding box center [407, 134] width 191 height 53
click at [412, 141] on span "Scan the QR code and log in with code: Futuremedia" at bounding box center [414, 136] width 187 height 73
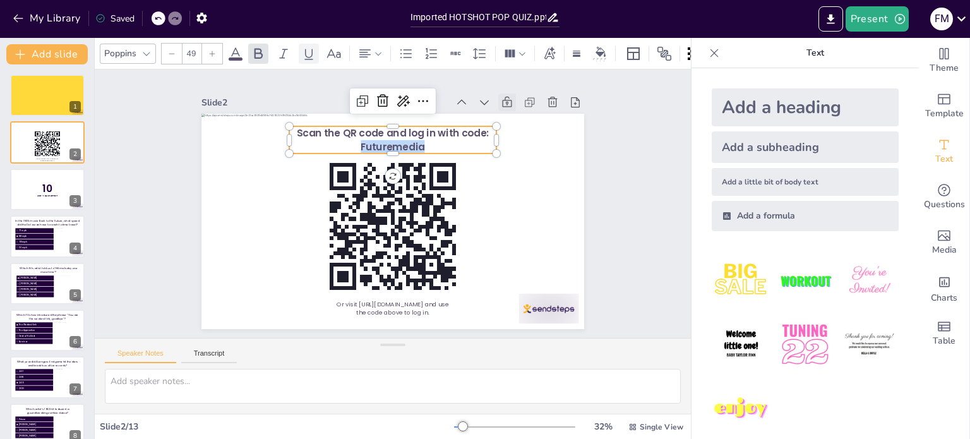
click at [308, 46] on icon at bounding box center [308, 53] width 15 height 15
click at [611, 207] on div "Slide 1 Slide 2 Or visit https://sendsteps.me and use the code above to log in.…" at bounding box center [392, 204] width 639 height 387
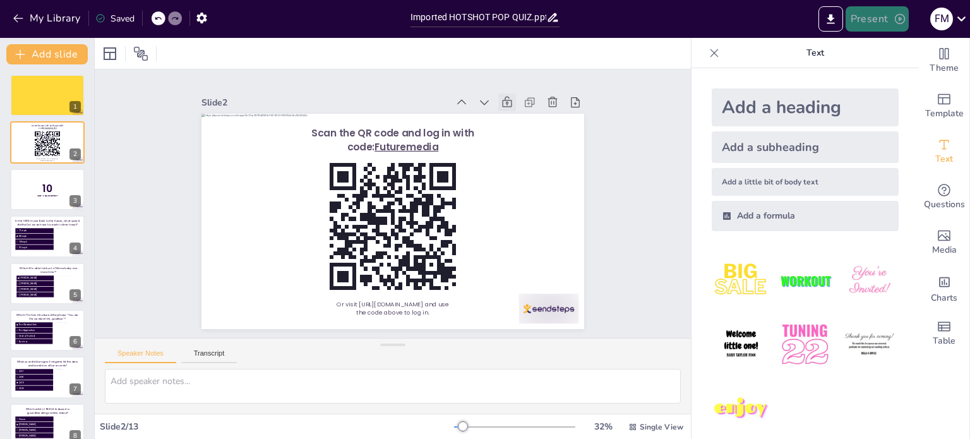
click at [891, 23] on button "Present" at bounding box center [877, 18] width 63 height 25
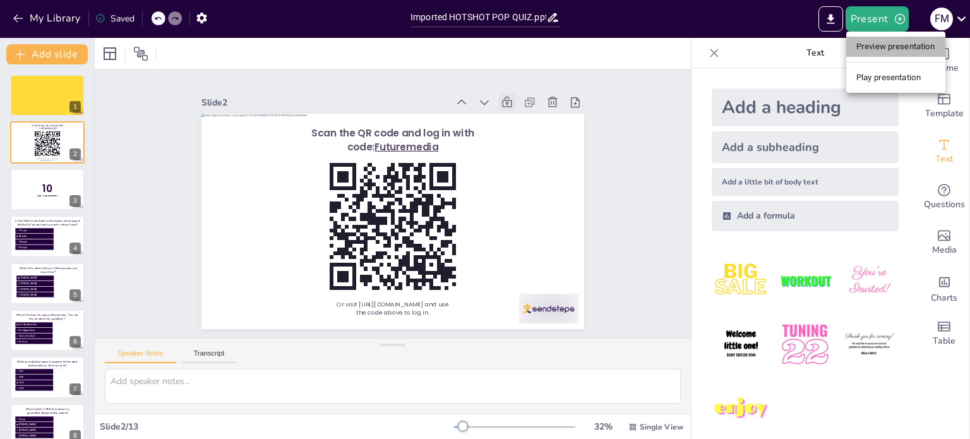
click at [888, 49] on li "Preview presentation" at bounding box center [895, 47] width 99 height 20
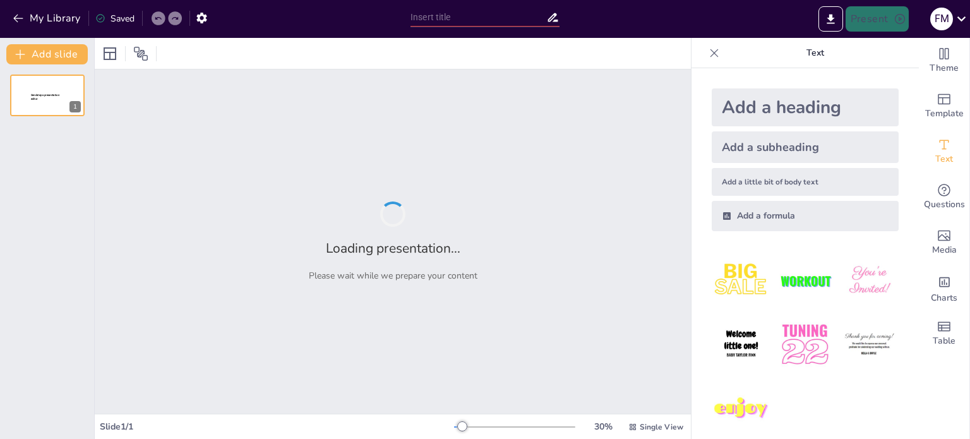
type input "Imported HOTSHOT POP QUIZ.pptx"
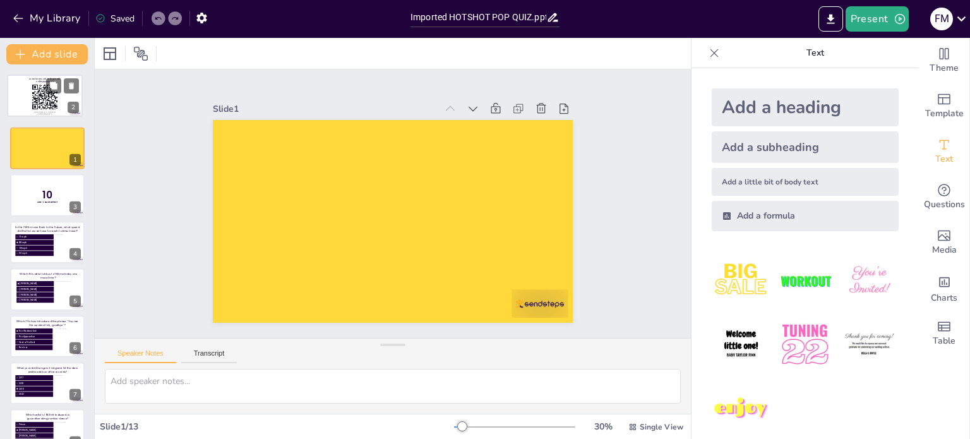
drag, startPoint x: 30, startPoint y: 160, endPoint x: 28, endPoint y: 111, distance: 50.0
click at [28, 111] on div at bounding box center [45, 96] width 75 height 42
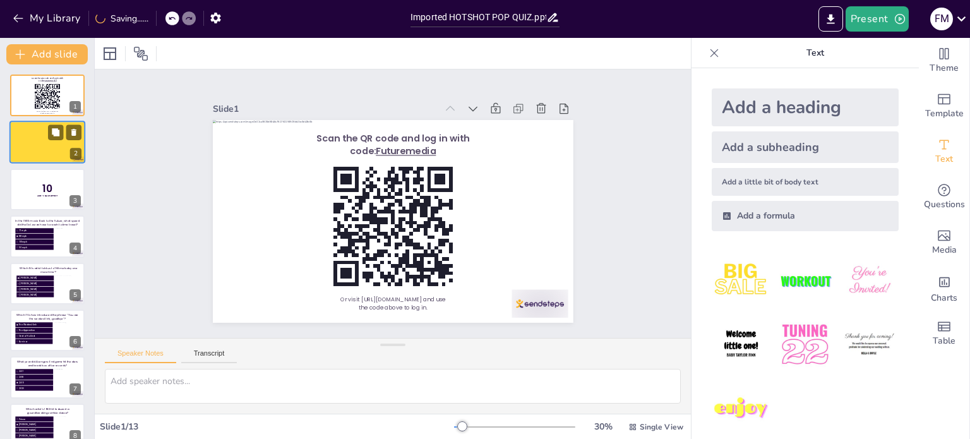
click at [40, 146] on div at bounding box center [47, 142] width 76 height 43
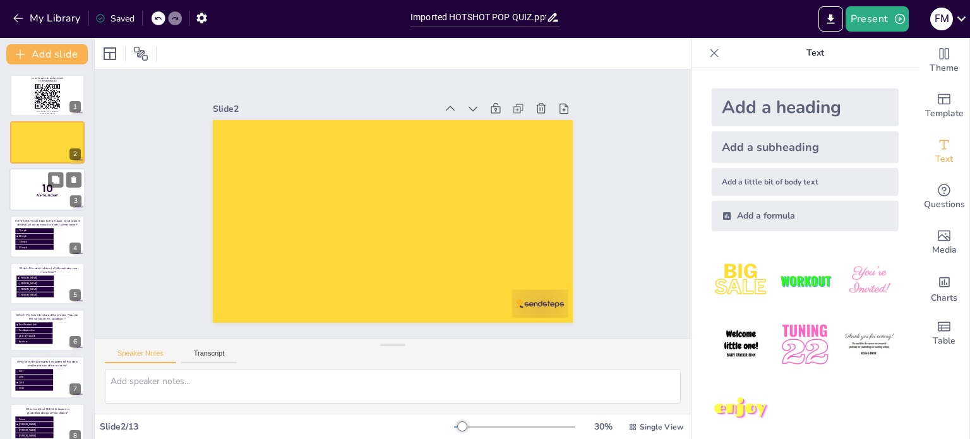
click at [45, 187] on span "10" at bounding box center [47, 188] width 10 height 15
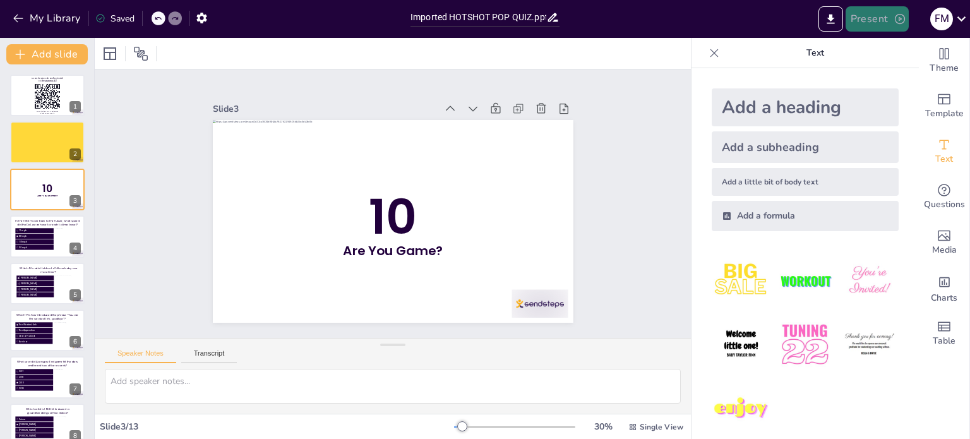
click at [881, 20] on button "Present" at bounding box center [877, 18] width 63 height 25
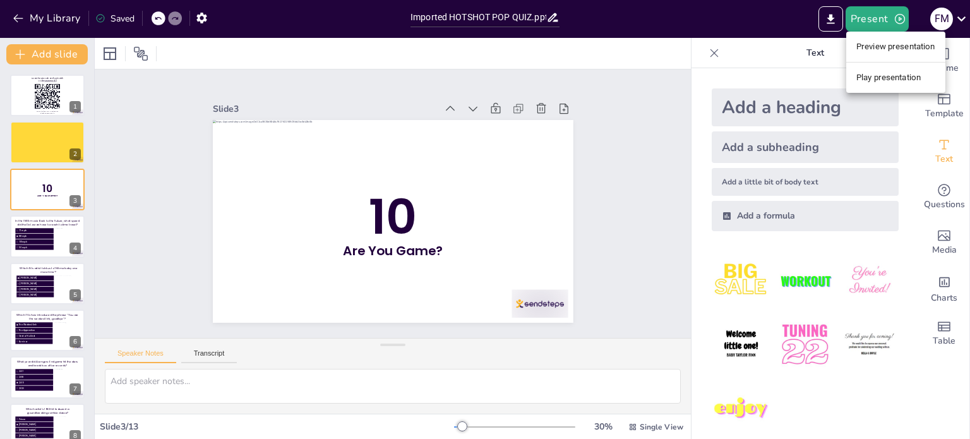
click at [872, 47] on li "Preview presentation" at bounding box center [895, 47] width 99 height 20
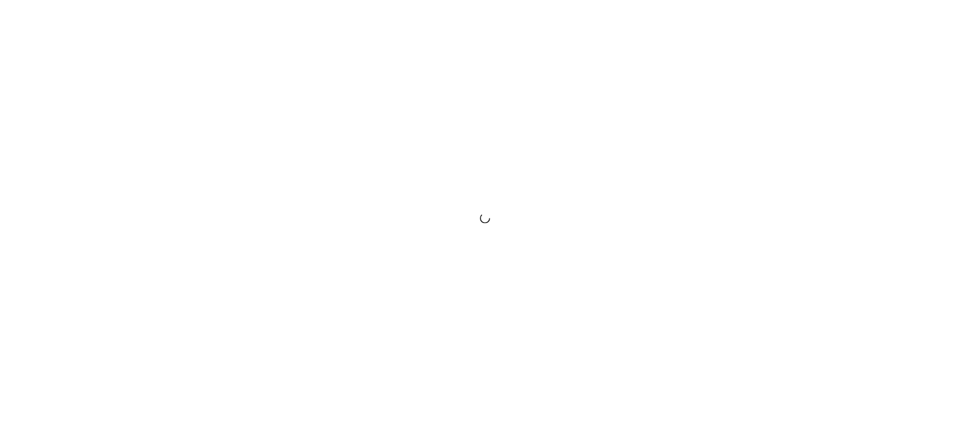
click at [594, 270] on div at bounding box center [485, 219] width 970 height 439
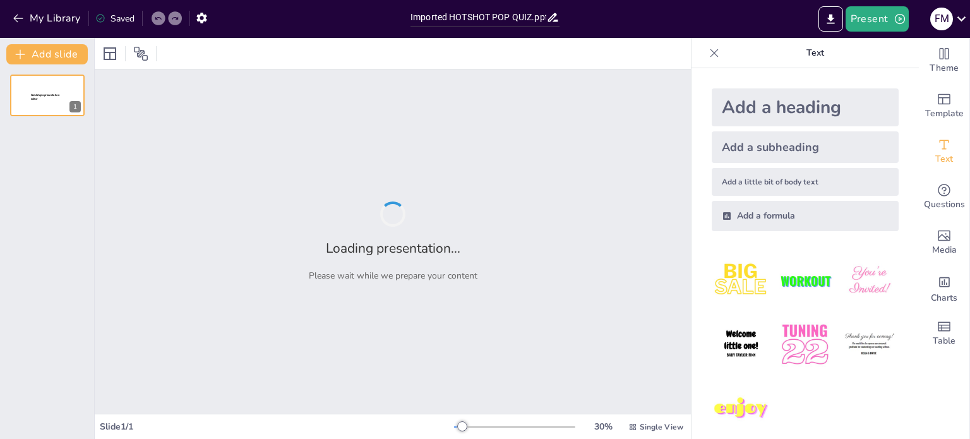
type input "Imported HOTSHOT POP QUIZ.pptx"
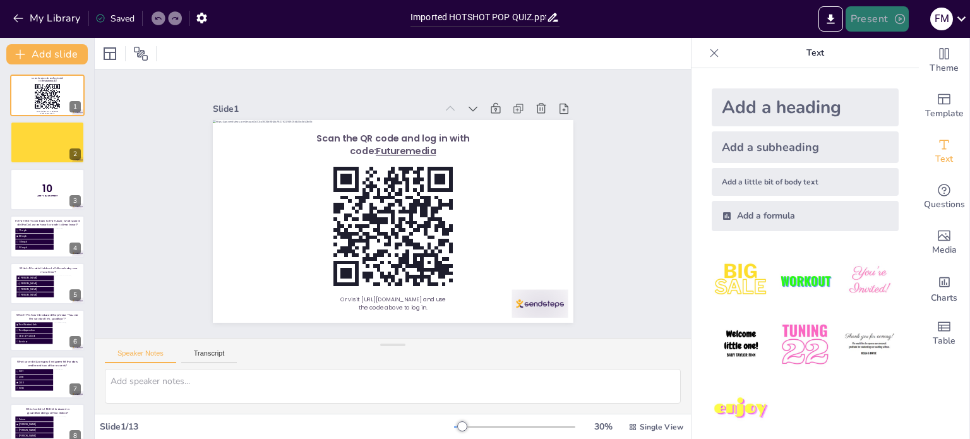
click at [862, 27] on button "Present" at bounding box center [877, 18] width 63 height 25
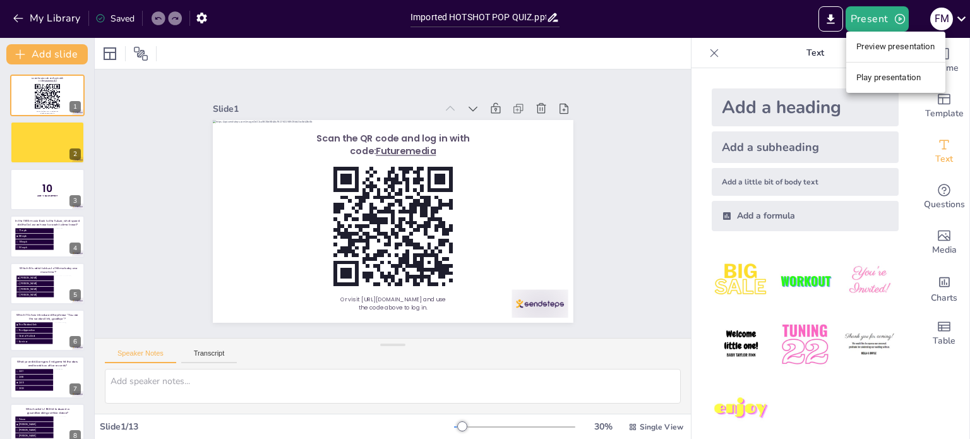
click at [860, 80] on li "Play presentation" at bounding box center [895, 78] width 99 height 20
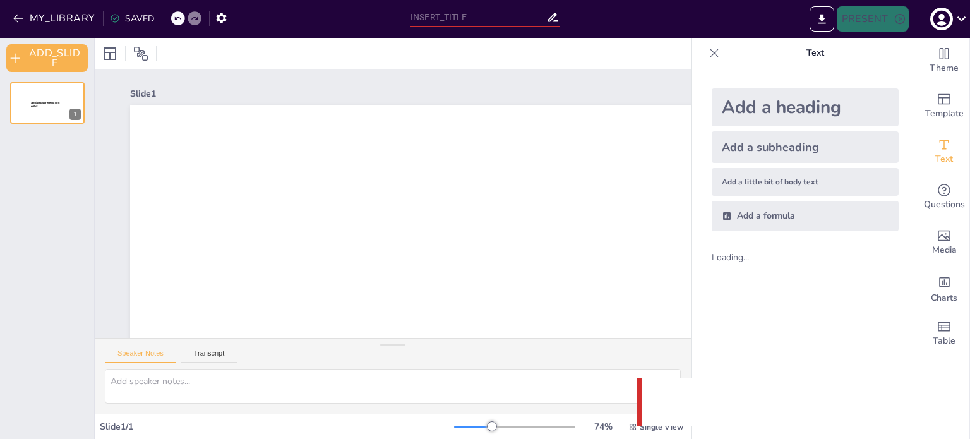
type input "Imported HOTSHOT POP QUIZ.pptx"
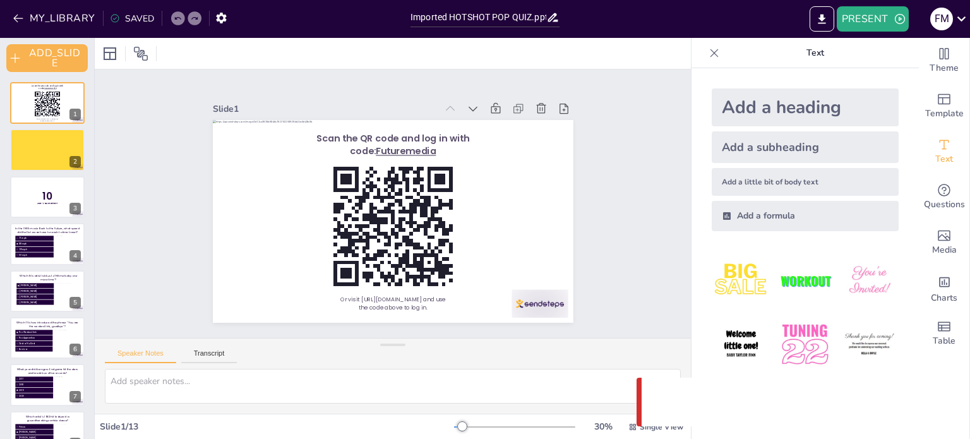
click at [708, 54] on icon at bounding box center [714, 53] width 13 height 13
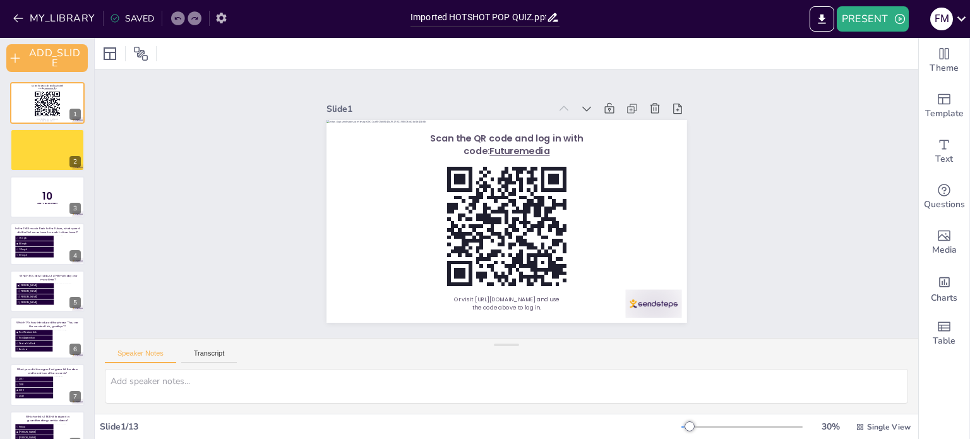
click at [216, 18] on icon "button" at bounding box center [221, 18] width 10 height 11
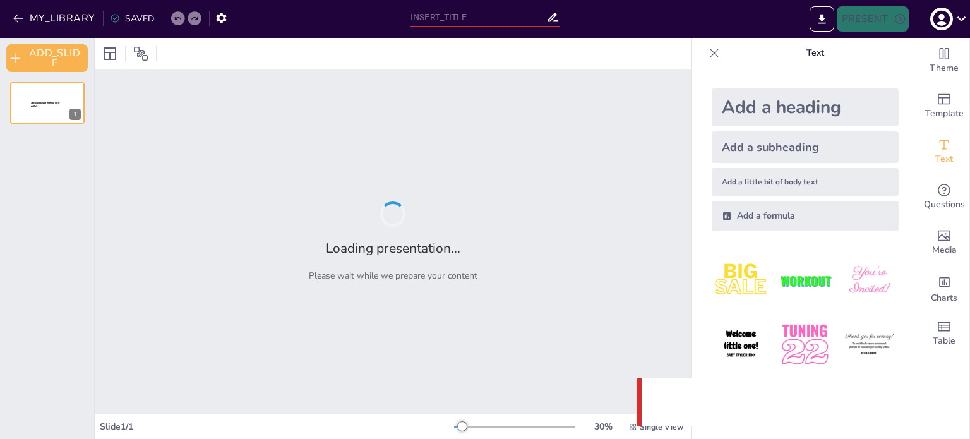
type input "Imported HOTSHOT POP QUIZ.pptx"
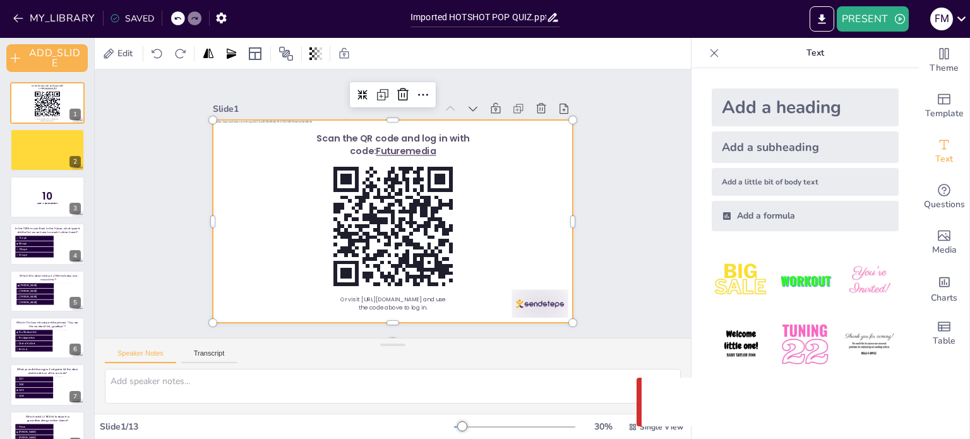
click at [549, 222] on div at bounding box center [393, 221] width 361 height 203
click at [290, 54] on icon at bounding box center [286, 54] width 14 height 14
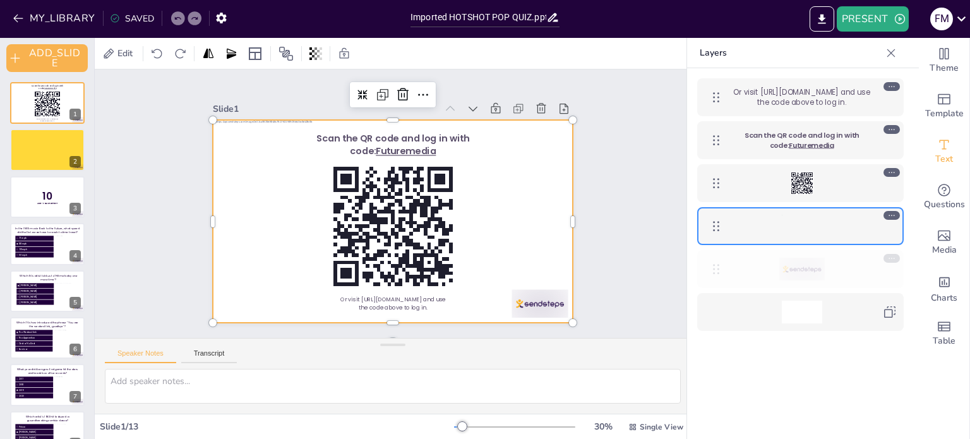
click at [713, 267] on icon at bounding box center [716, 269] width 6 height 10
click at [891, 258] on icon at bounding box center [892, 258] width 9 height 9
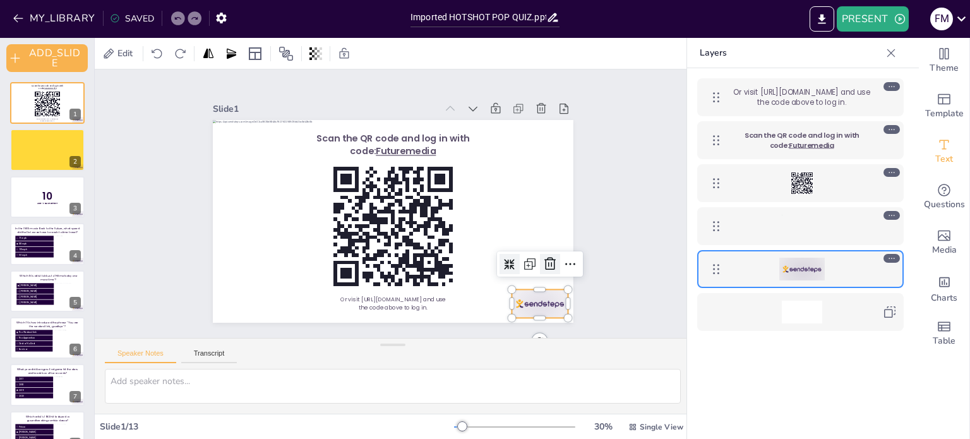
click at [522, 313] on icon at bounding box center [512, 323] width 20 height 20
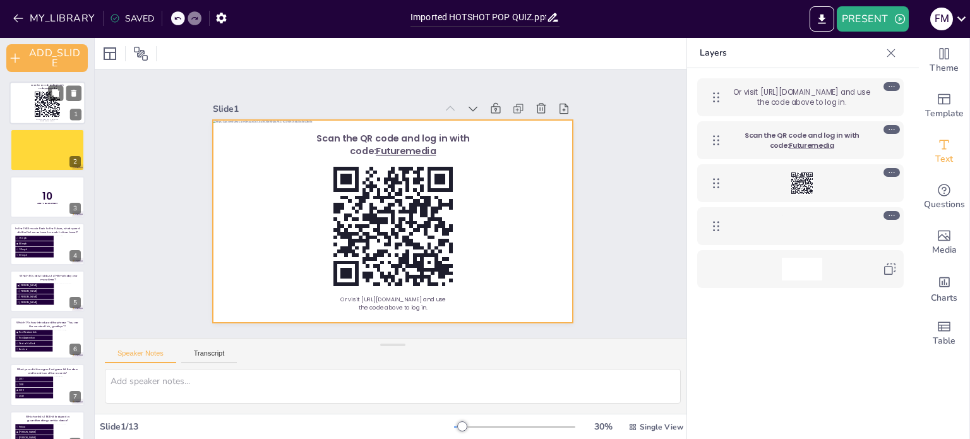
click at [23, 90] on div at bounding box center [47, 102] width 76 height 43
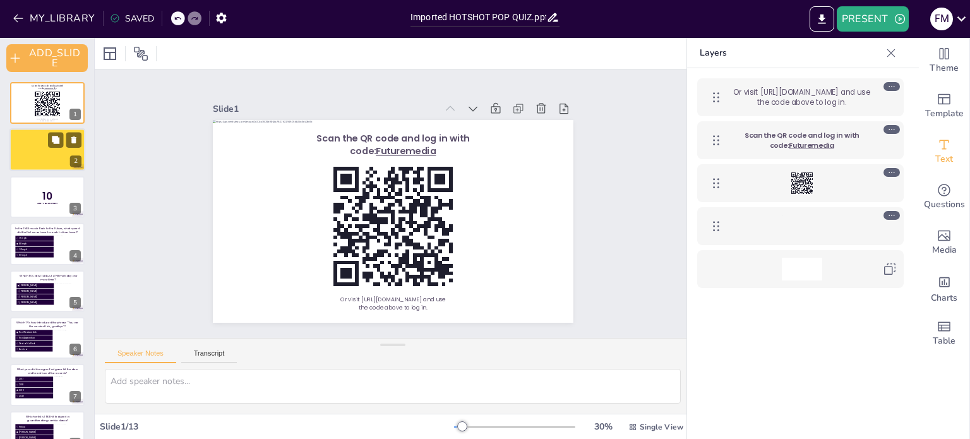
click at [30, 131] on div at bounding box center [47, 150] width 76 height 43
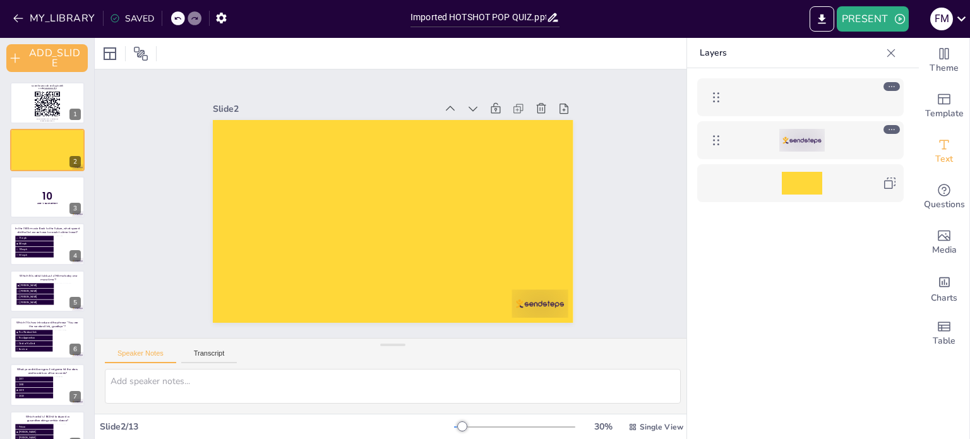
click at [891, 129] on icon at bounding box center [892, 129] width 9 height 9
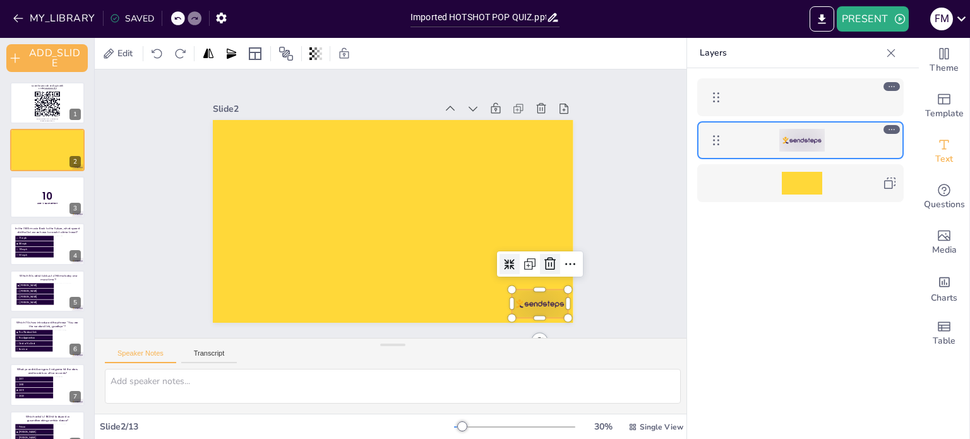
click at [495, 334] on icon at bounding box center [484, 344] width 21 height 21
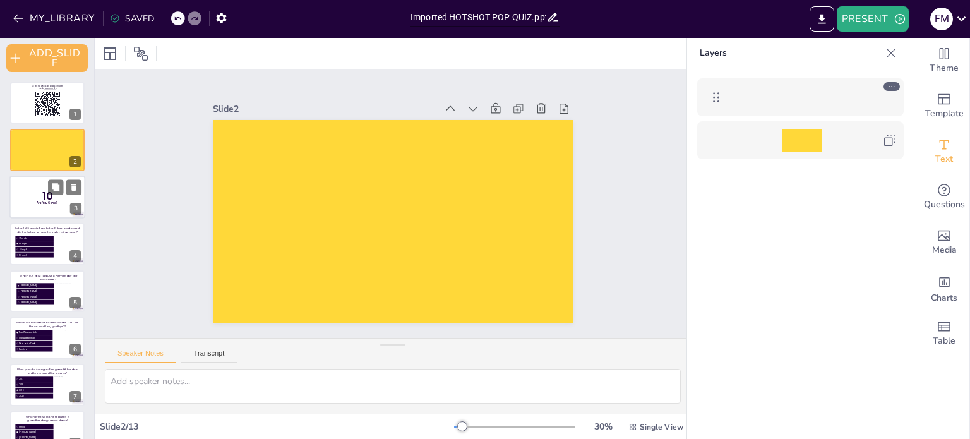
click at [25, 191] on div at bounding box center [47, 197] width 76 height 43
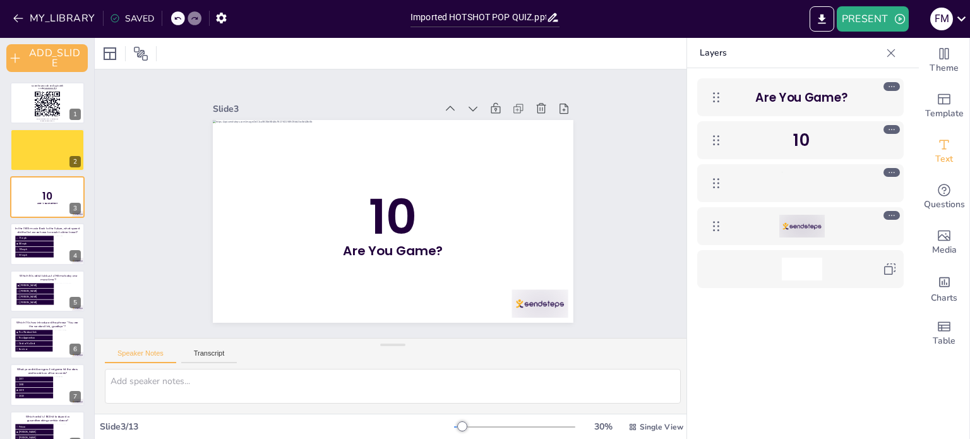
click at [889, 213] on icon at bounding box center [892, 215] width 9 height 9
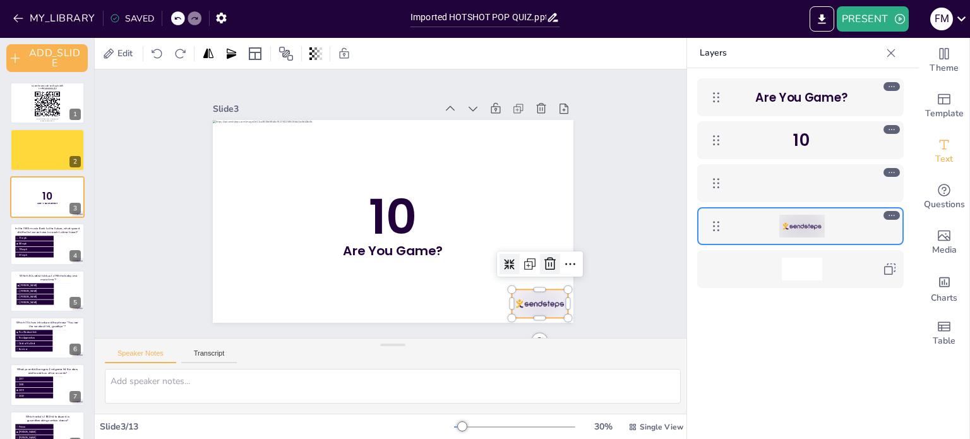
click at [412, 362] on icon at bounding box center [402, 372] width 20 height 20
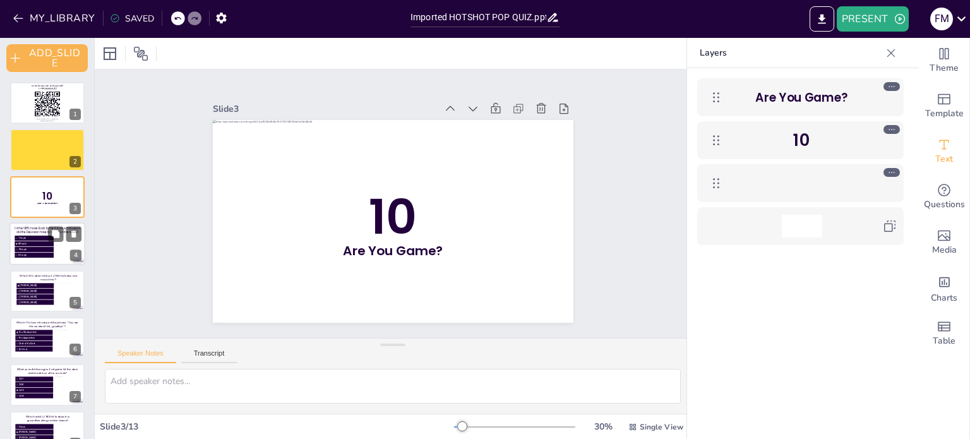
click at [32, 251] on li "99 mph" at bounding box center [34, 249] width 39 height 5
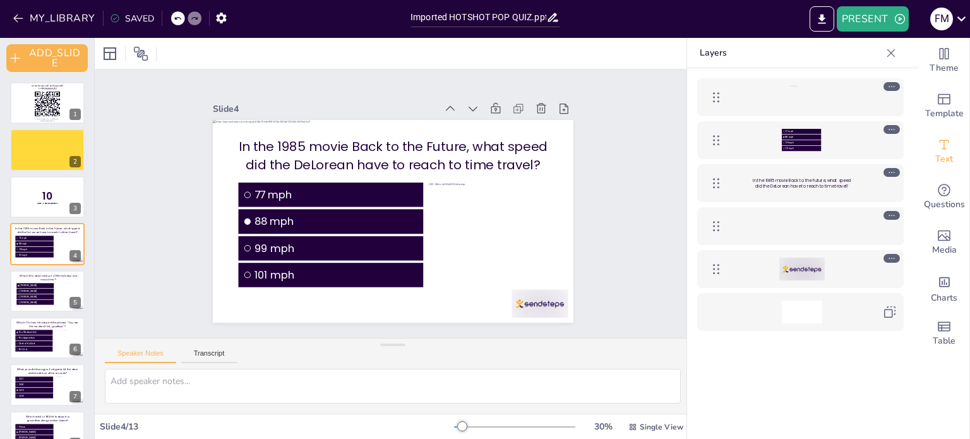
click at [888, 254] on icon at bounding box center [892, 258] width 9 height 9
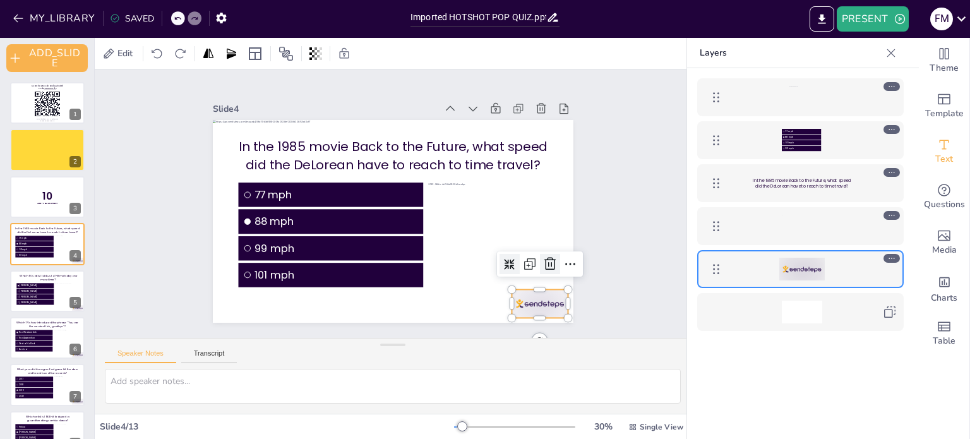
click at [507, 326] on icon at bounding box center [499, 334] width 16 height 16
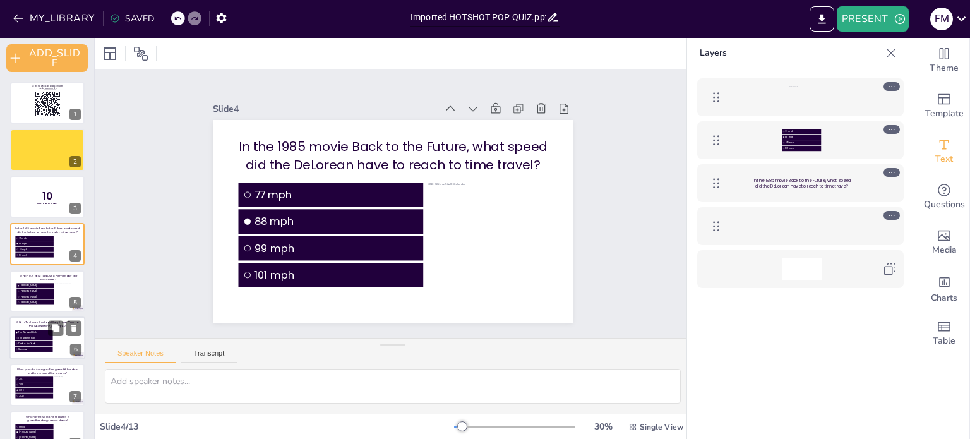
click at [42, 290] on span "[PERSON_NAME]" at bounding box center [36, 290] width 33 height 3
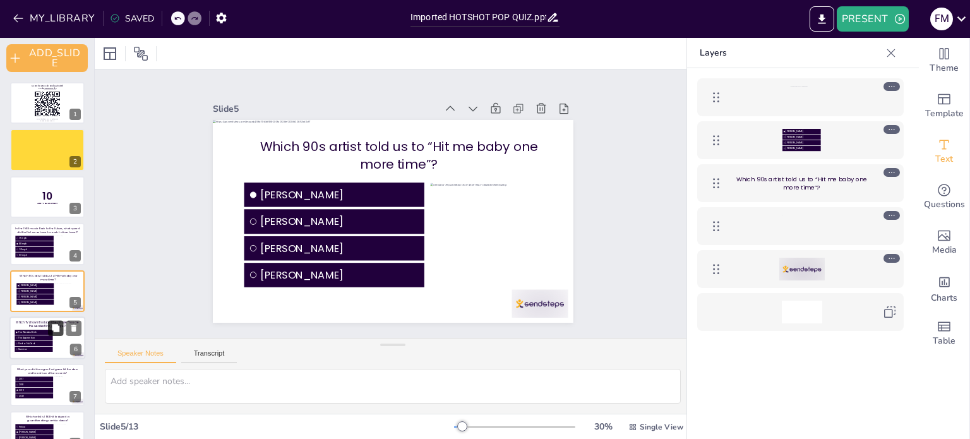
scroll to position [35, 0]
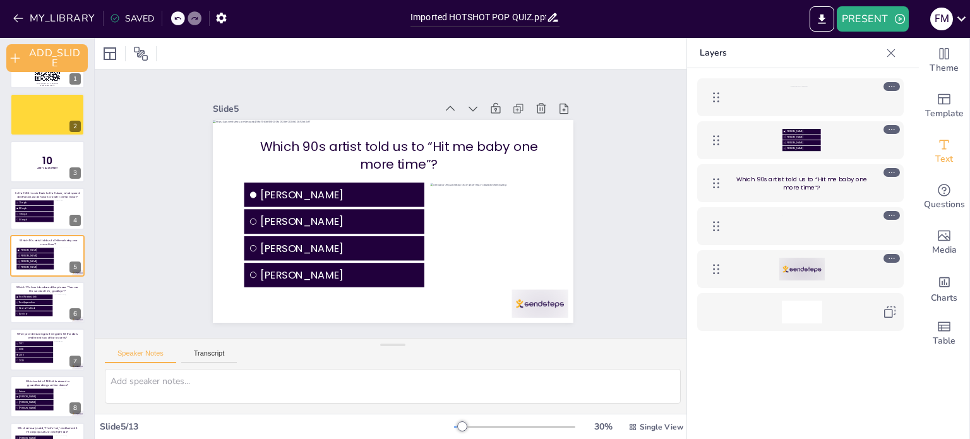
click at [886, 256] on div at bounding box center [892, 258] width 16 height 9
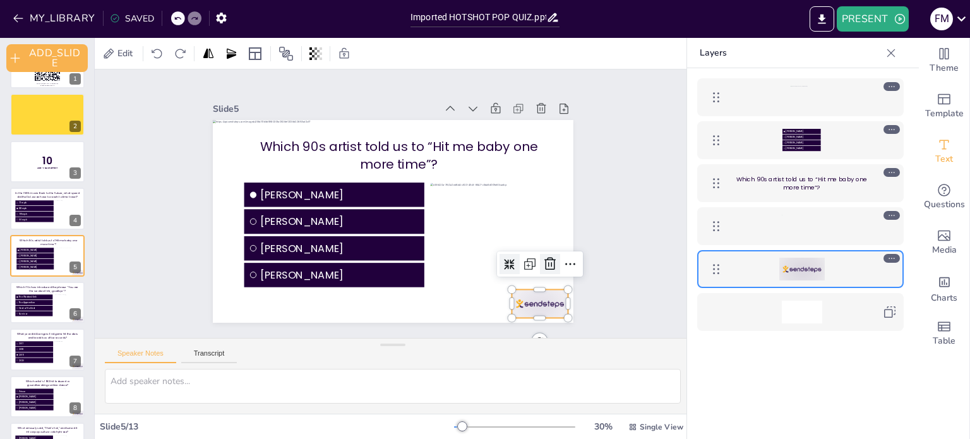
click at [533, 300] on icon at bounding box center [523, 309] width 19 height 19
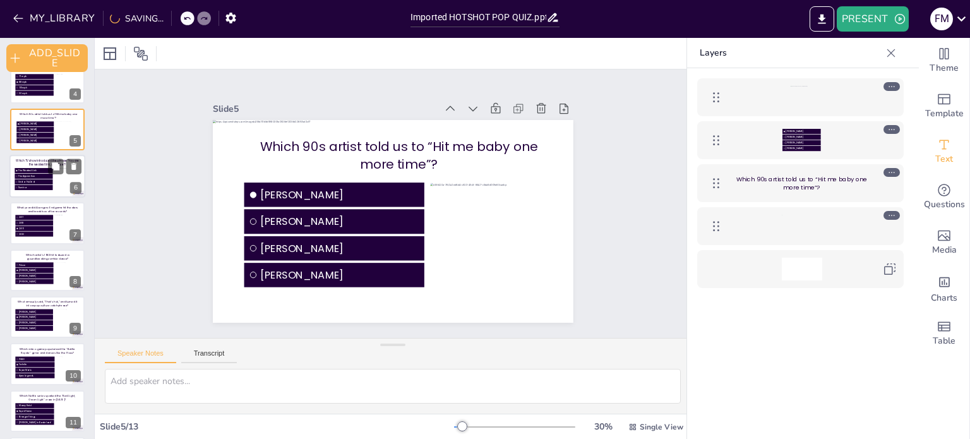
click at [26, 181] on span "Deal or No Deal" at bounding box center [34, 181] width 33 height 3
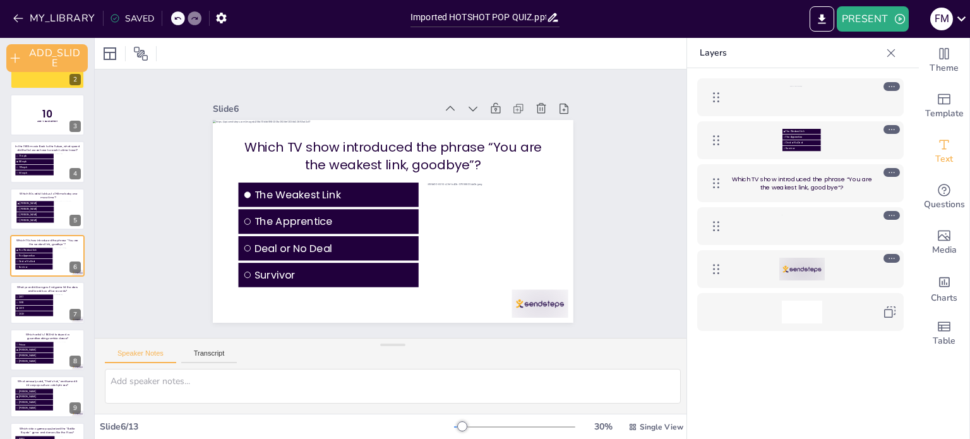
click at [893, 255] on icon at bounding box center [892, 258] width 9 height 9
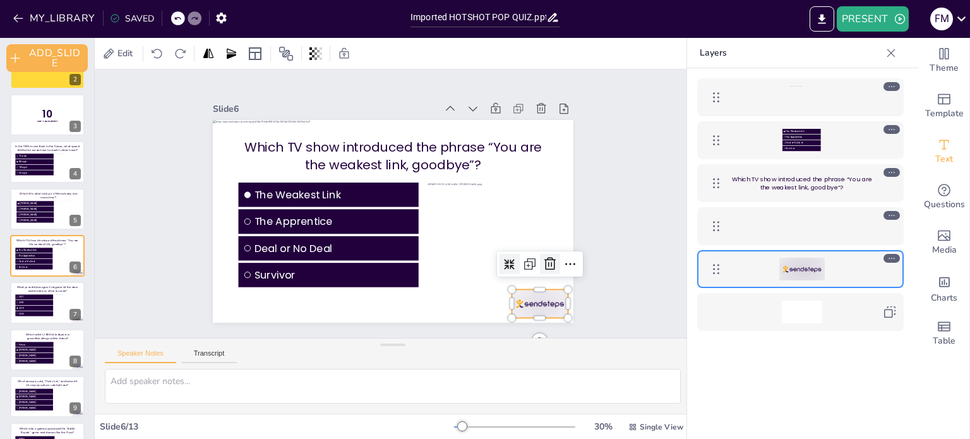
click at [237, 241] on icon at bounding box center [226, 230] width 21 height 21
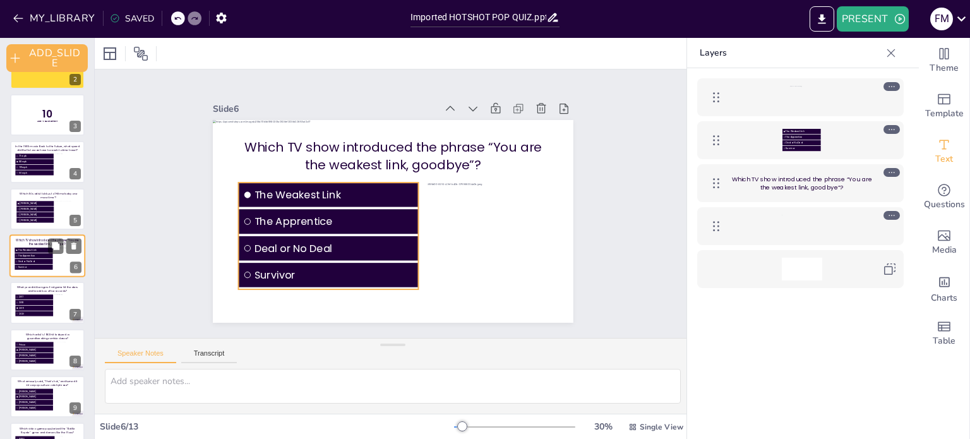
click at [15, 259] on li "Deal or No Deal" at bounding box center [34, 261] width 38 height 5
click at [27, 259] on li "Deal or No Deal" at bounding box center [34, 261] width 38 height 5
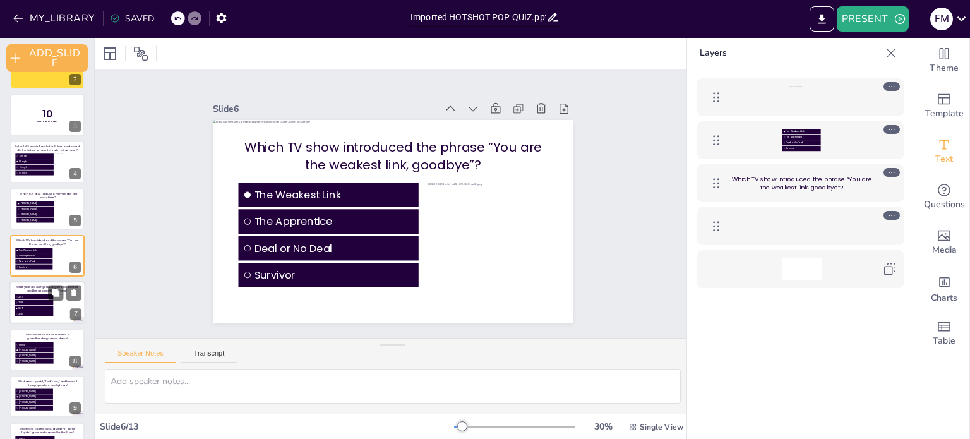
click at [33, 292] on div at bounding box center [47, 303] width 76 height 43
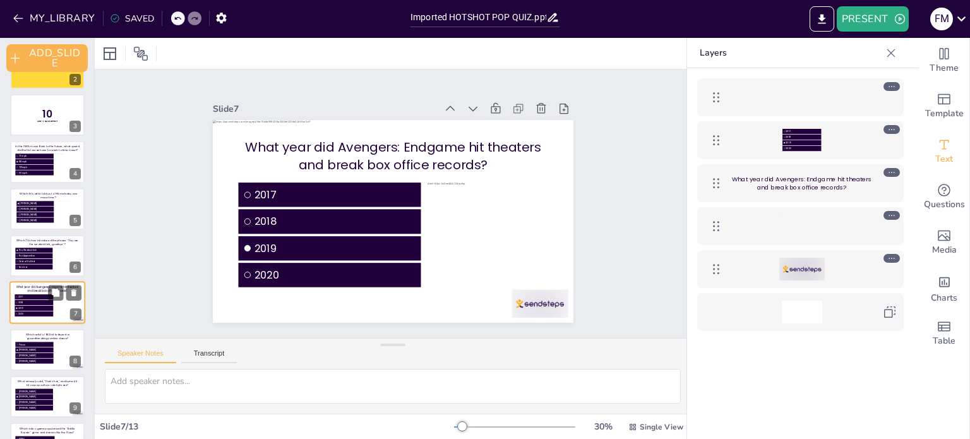
scroll to position [129, 0]
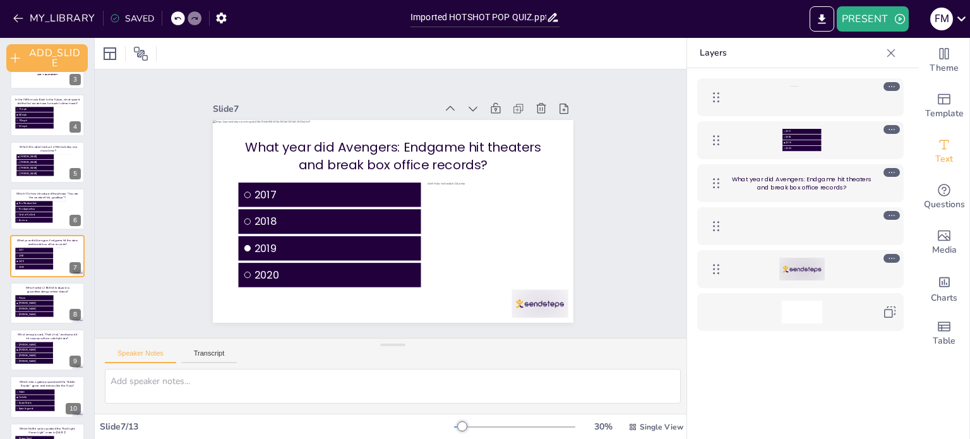
click at [894, 258] on icon at bounding box center [892, 258] width 9 height 9
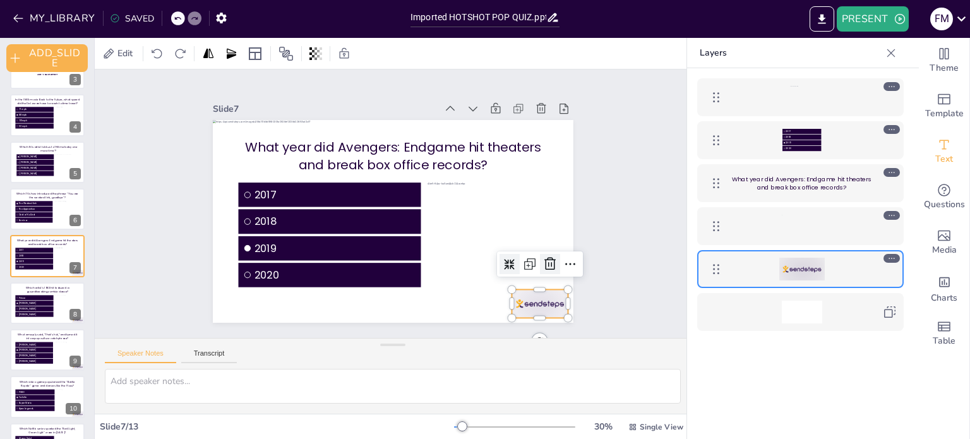
click at [522, 313] on icon at bounding box center [512, 323] width 20 height 20
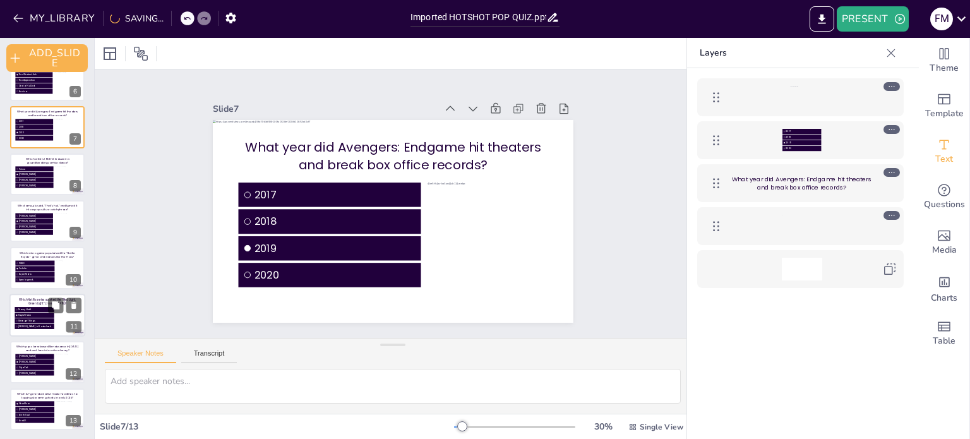
scroll to position [258, 0]
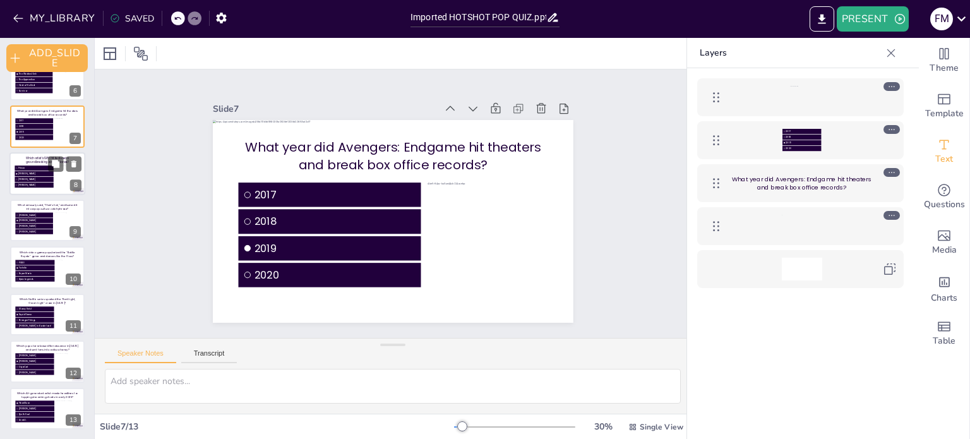
click at [19, 169] on li "Prince" at bounding box center [34, 168] width 39 height 5
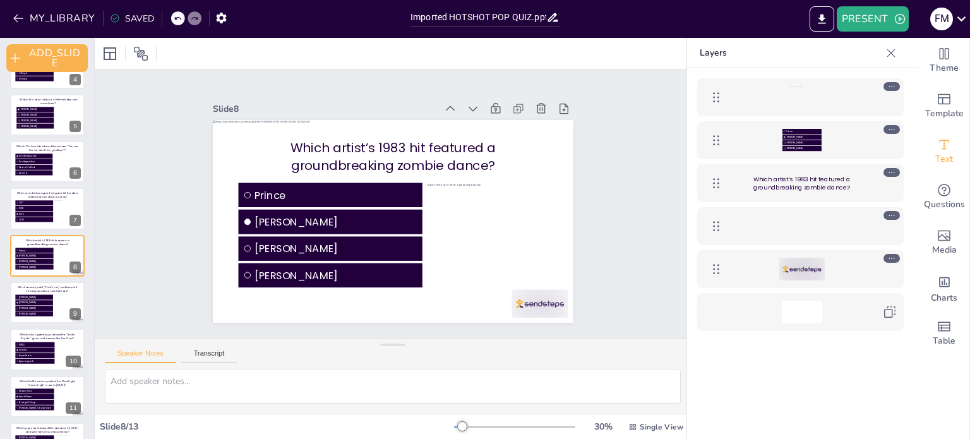
click at [889, 255] on icon at bounding box center [892, 258] width 9 height 9
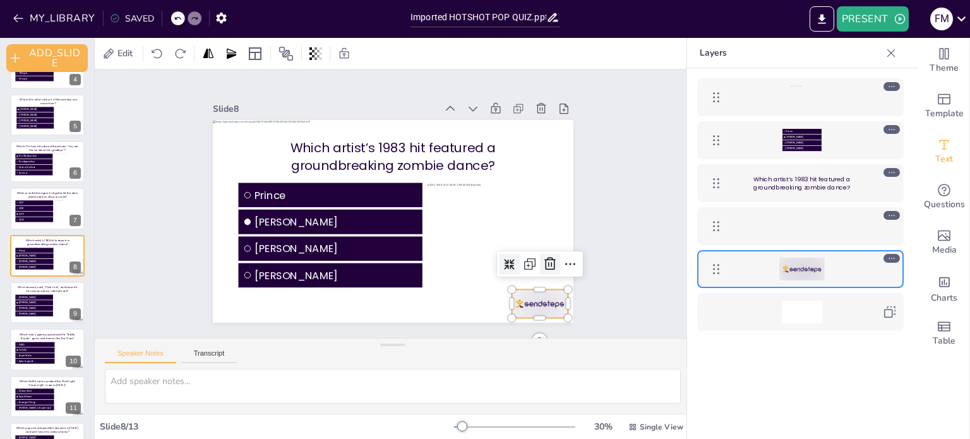
click at [340, 353] on icon at bounding box center [332, 360] width 15 height 15
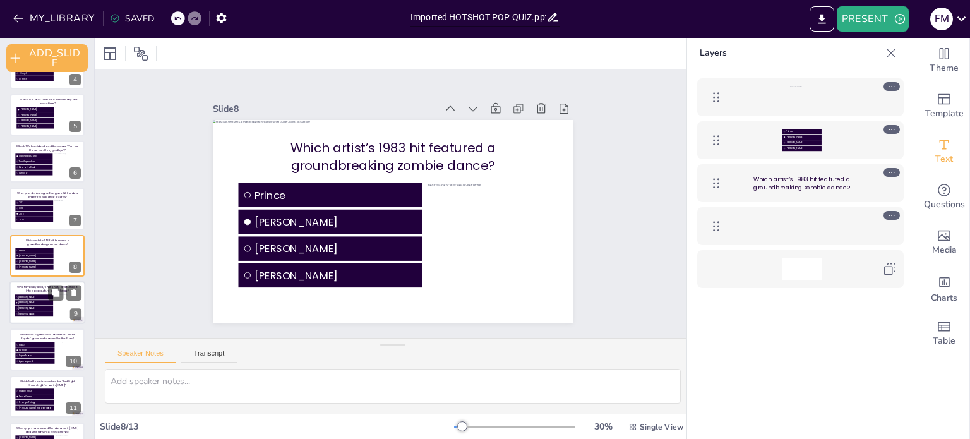
click at [25, 296] on span "[PERSON_NAME]" at bounding box center [35, 297] width 34 height 3
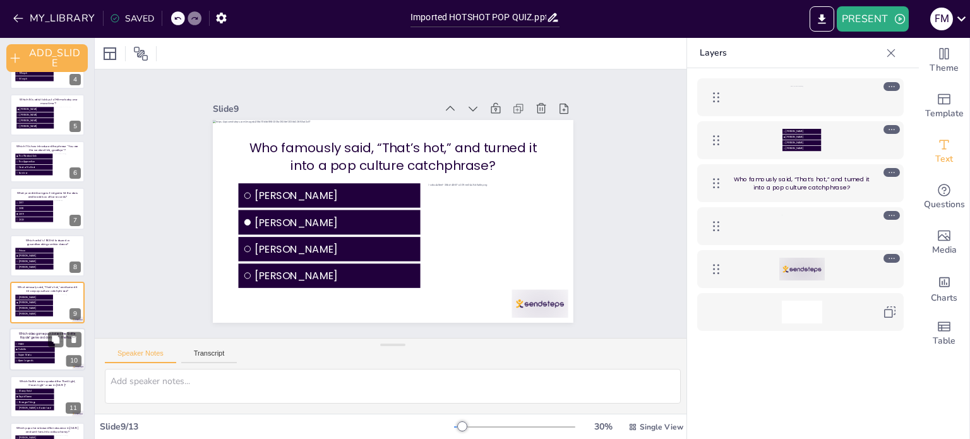
scroll to position [223, 0]
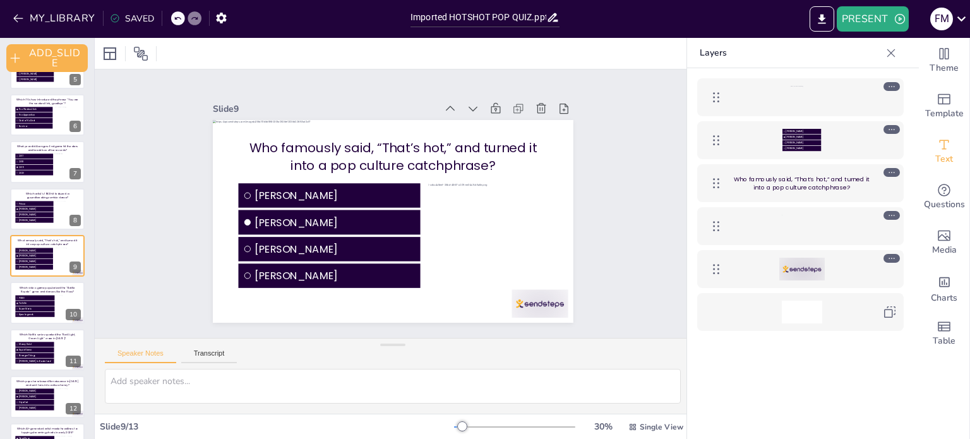
click at [889, 255] on icon at bounding box center [892, 258] width 9 height 9
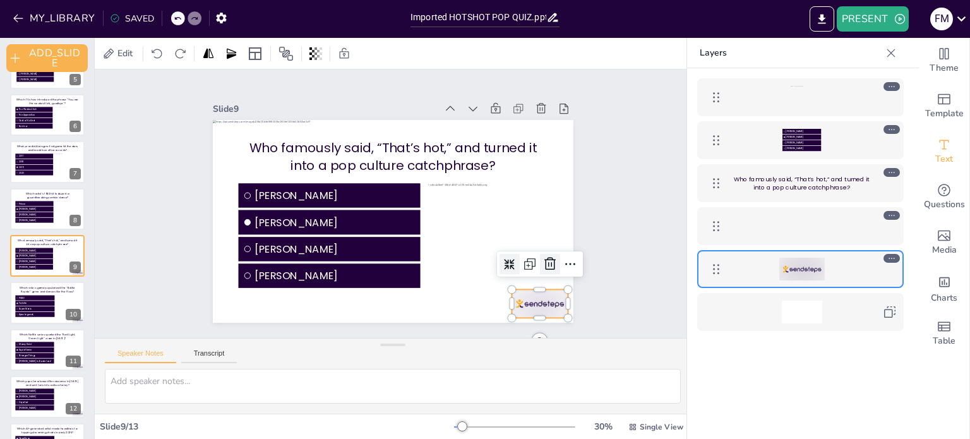
click at [519, 315] on icon at bounding box center [511, 323] width 15 height 16
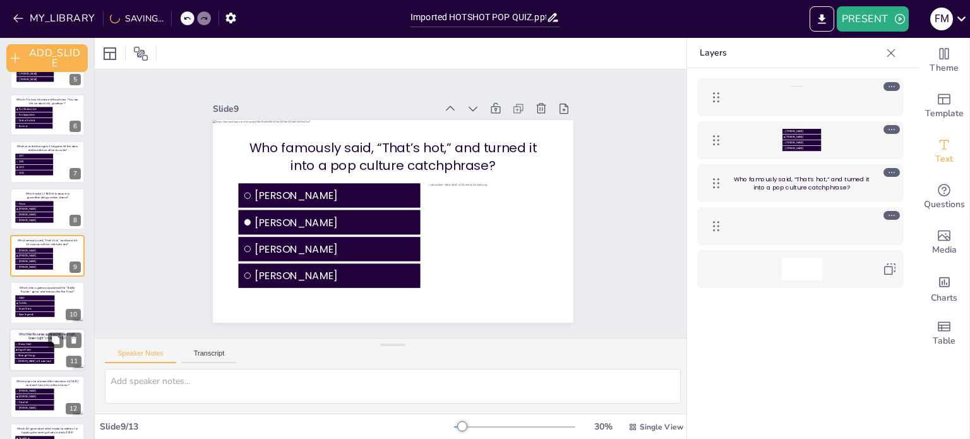
click at [26, 296] on span "PUBG" at bounding box center [36, 297] width 35 height 3
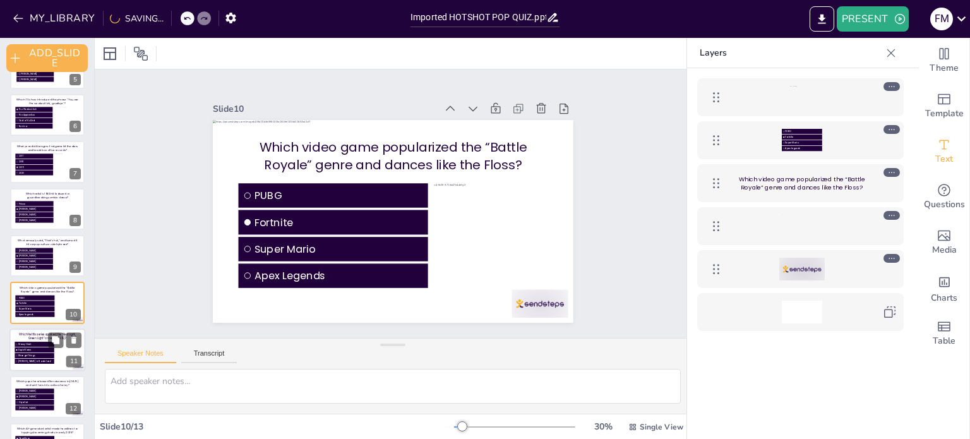
scroll to position [259, 0]
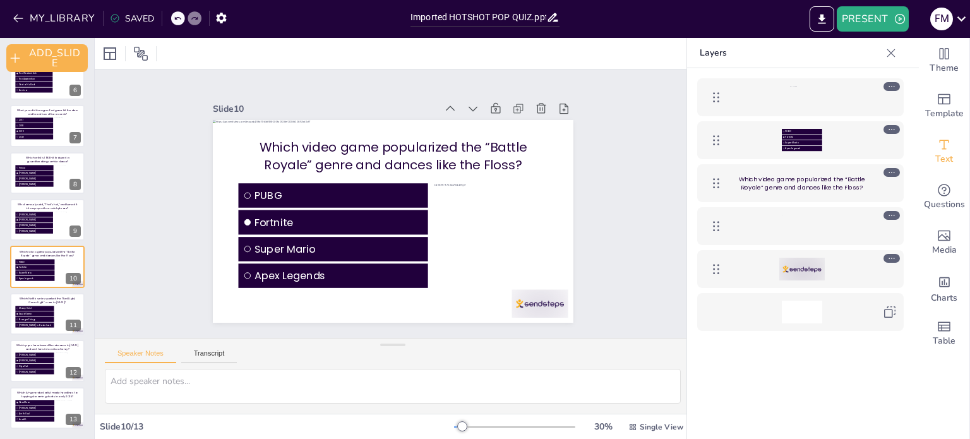
click at [890, 256] on icon at bounding box center [892, 258] width 9 height 9
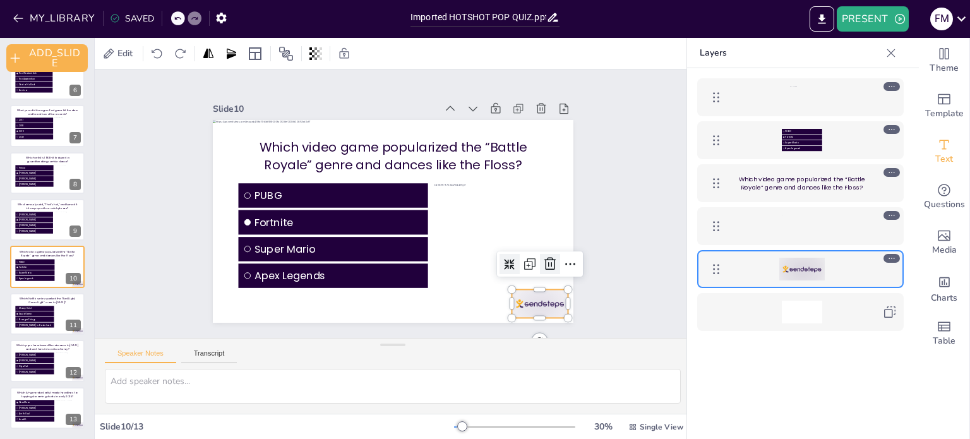
click at [253, 269] on icon at bounding box center [242, 279] width 21 height 21
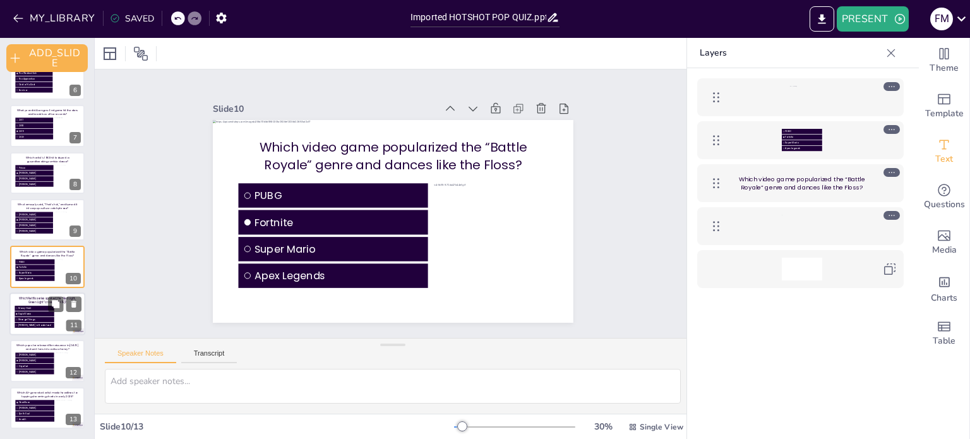
click at [30, 310] on li "Money Heist" at bounding box center [34, 308] width 39 height 5
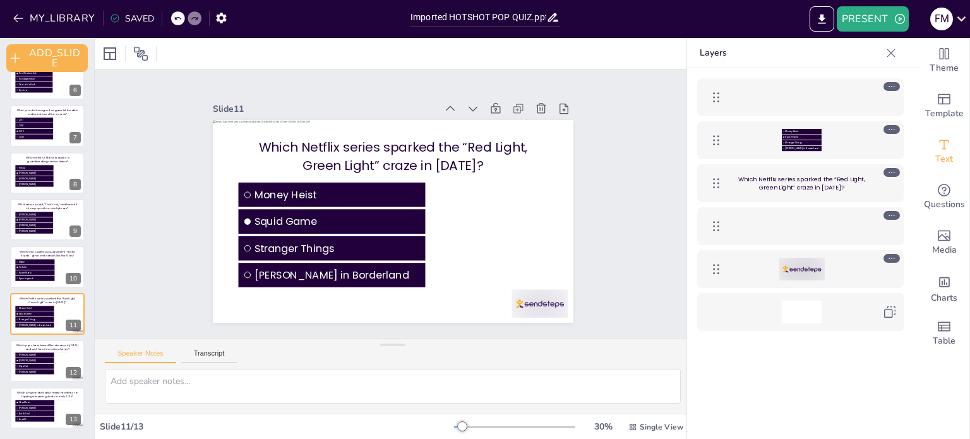
click at [897, 254] on div at bounding box center [892, 258] width 16 height 9
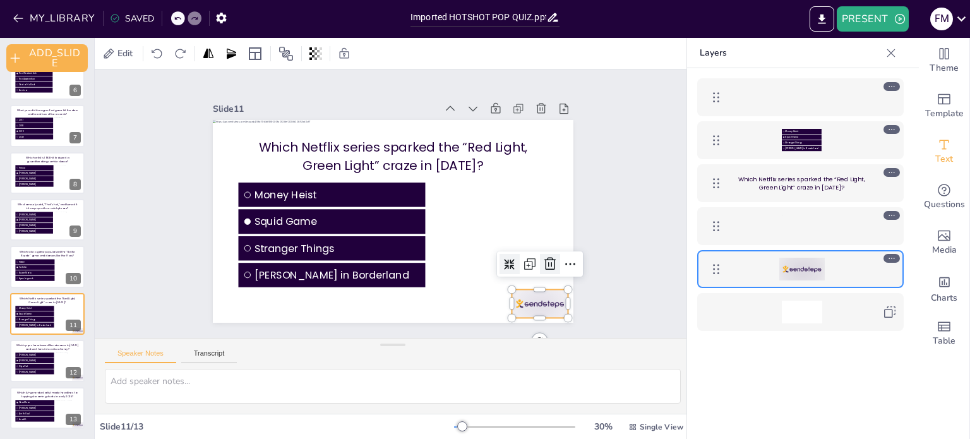
click at [522, 313] on icon at bounding box center [512, 323] width 20 height 20
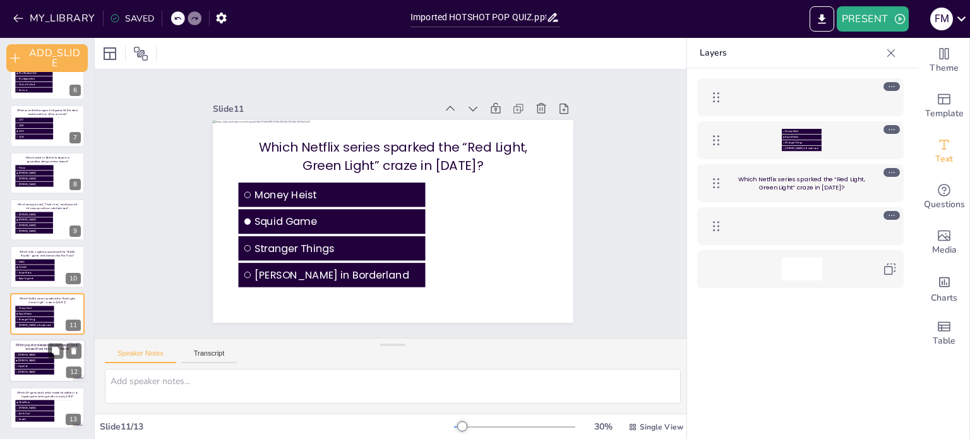
click at [30, 356] on li "[PERSON_NAME]" at bounding box center [34, 354] width 39 height 5
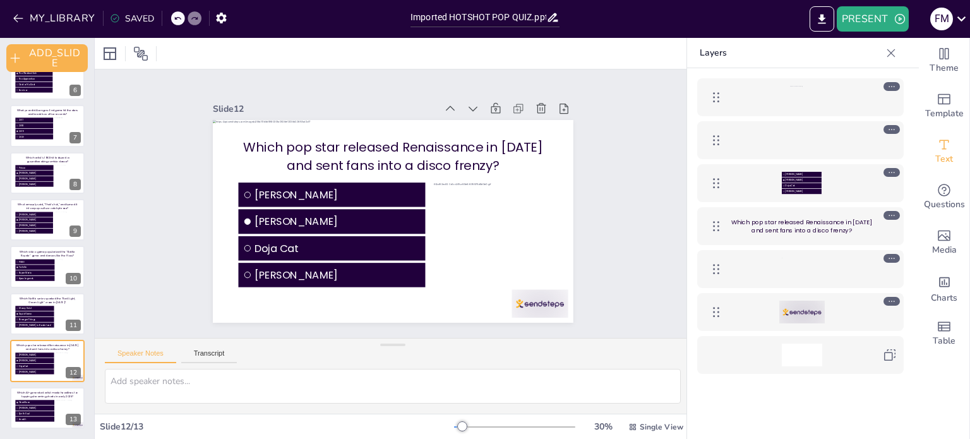
click at [889, 298] on icon at bounding box center [892, 301] width 9 height 9
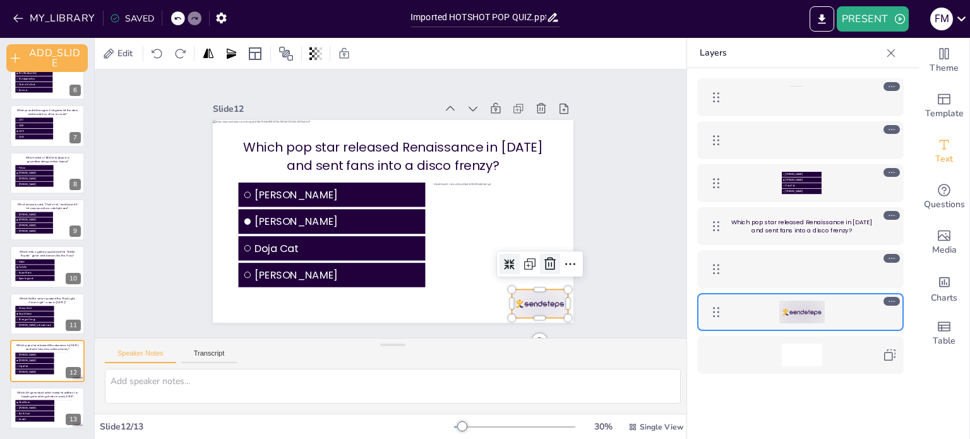
click at [480, 343] on icon at bounding box center [469, 353] width 21 height 21
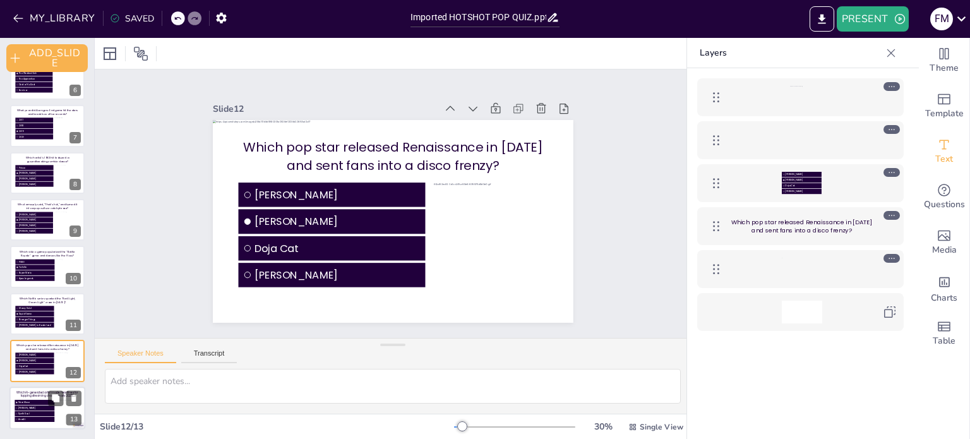
click at [17, 397] on p "Which AI-generated artist made headlines for topping streaming charts in early …" at bounding box center [47, 394] width 65 height 8
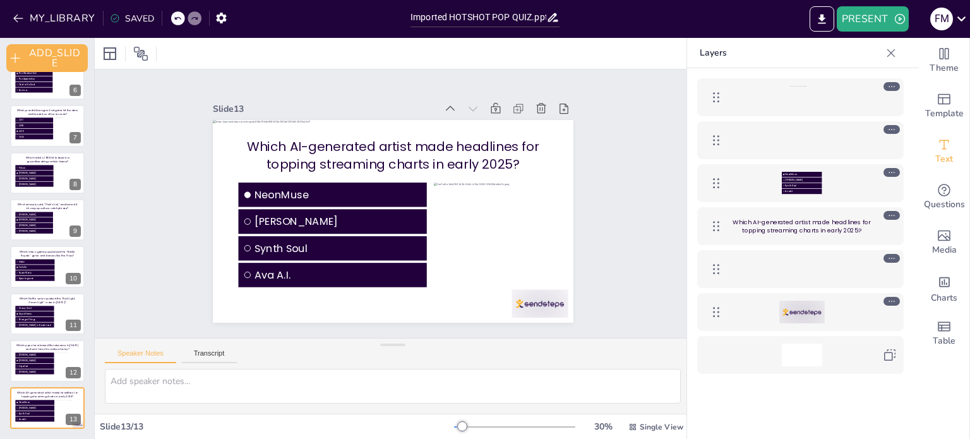
click at [893, 298] on icon at bounding box center [892, 301] width 9 height 9
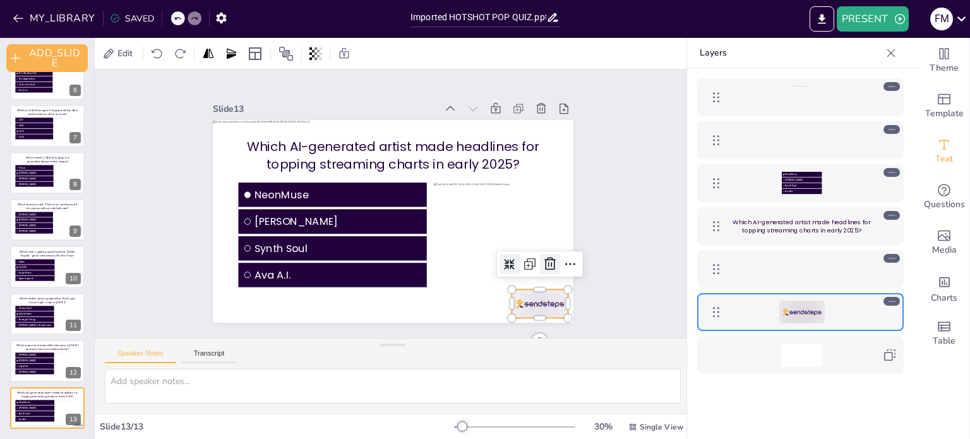
click at [522, 313] on icon at bounding box center [512, 323] width 20 height 20
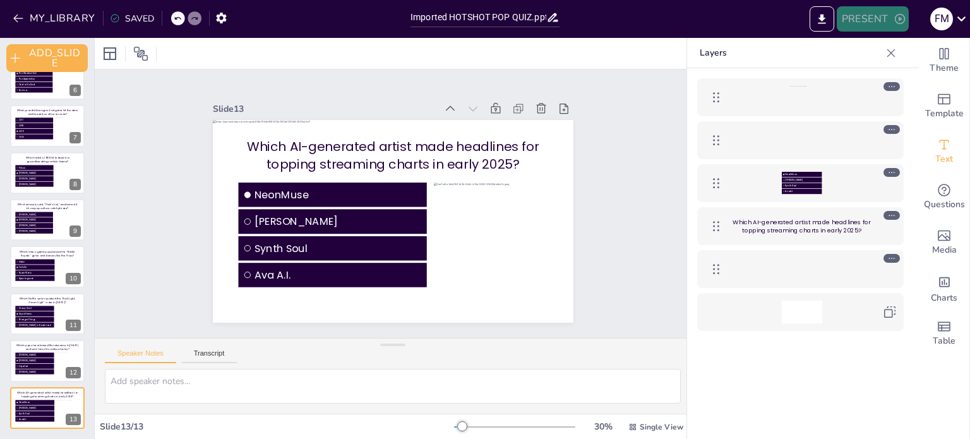
click at [884, 21] on button "PRESENT" at bounding box center [873, 18] width 72 height 25
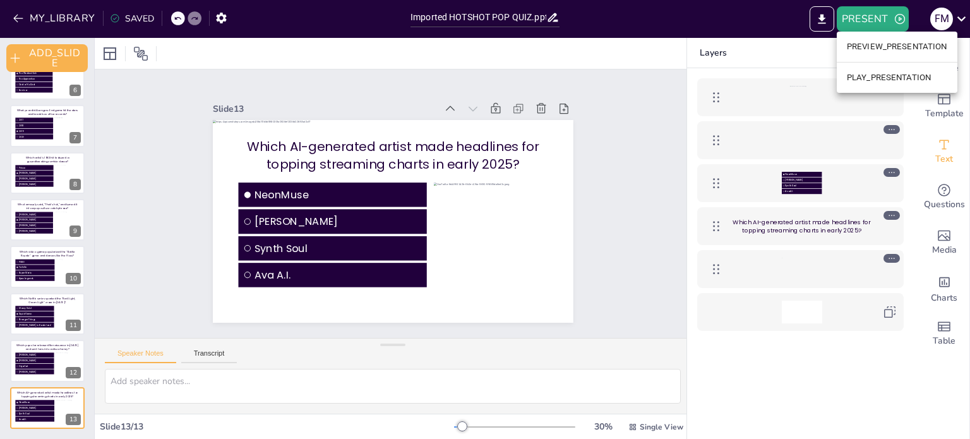
click at [879, 49] on li "PREVIEW_PRESENTATION" at bounding box center [897, 47] width 121 height 20
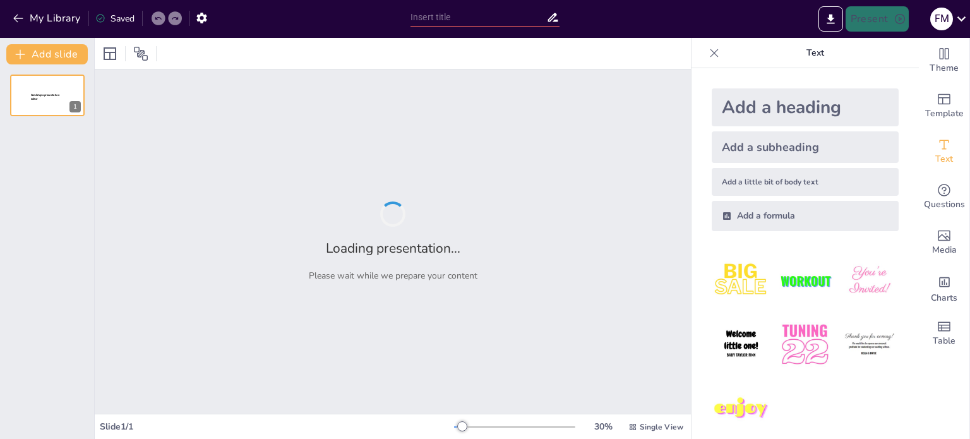
type input "Imported HOTSHOT POP QUIZ.pptx"
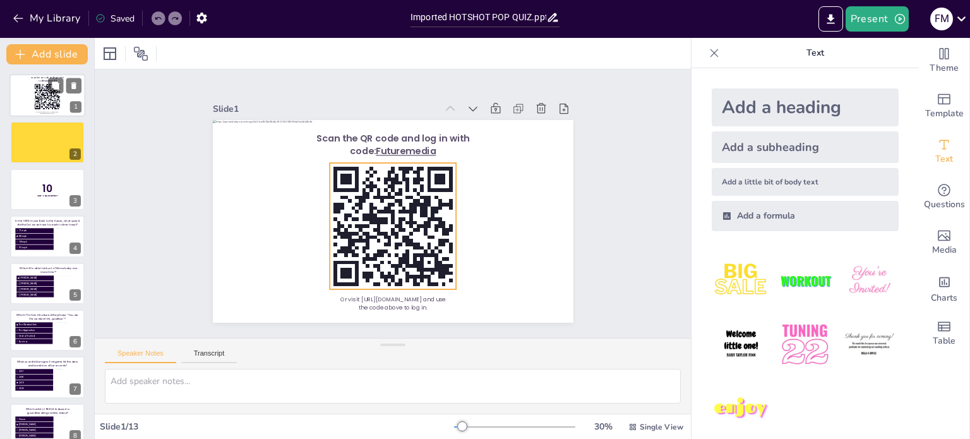
click at [38, 93] on rect at bounding box center [47, 96] width 27 height 27
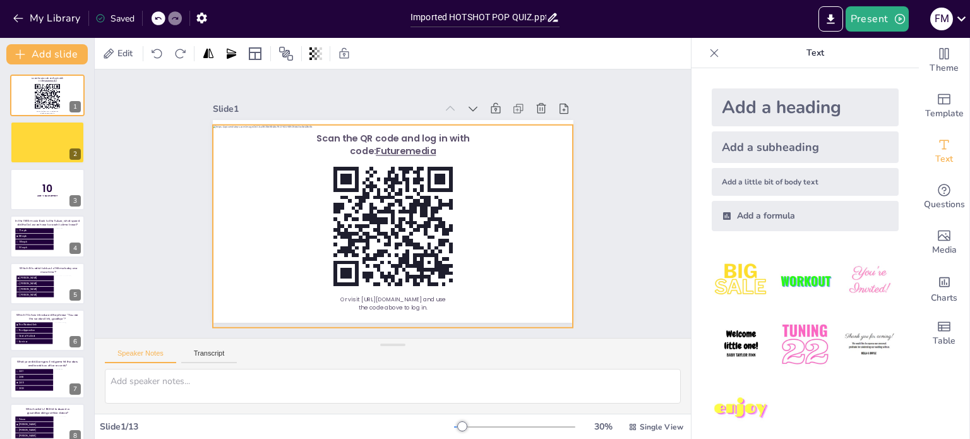
click at [498, 150] on div at bounding box center [410, 219] width 392 height 404
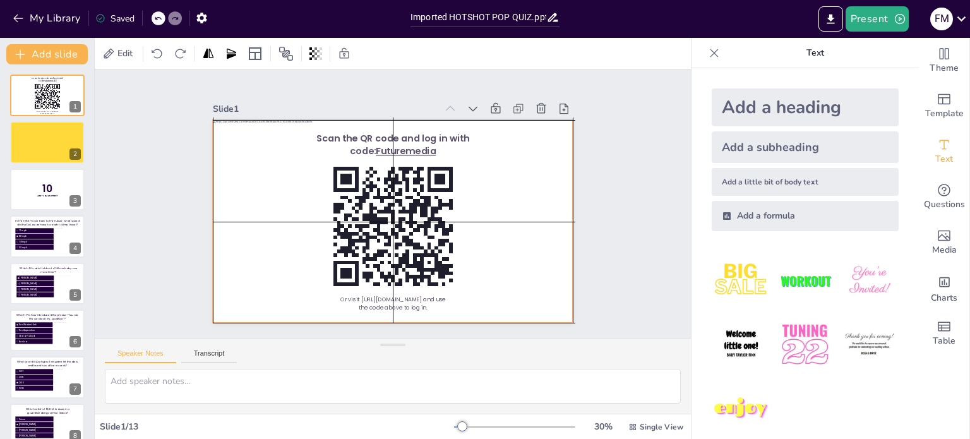
drag, startPoint x: 498, startPoint y: 149, endPoint x: 500, endPoint y: 142, distance: 7.4
click at [500, 142] on div at bounding box center [400, 187] width 412 height 332
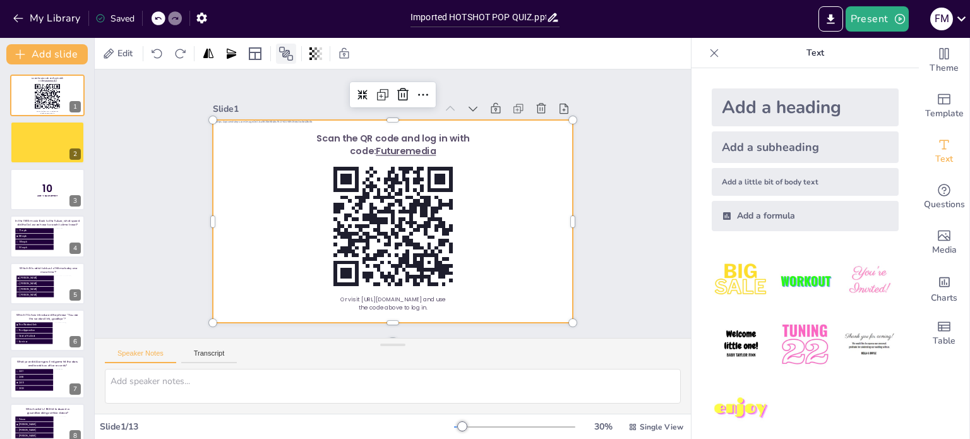
drag, startPoint x: 286, startPoint y: 48, endPoint x: 293, endPoint y: 49, distance: 7.6
click at [287, 49] on icon at bounding box center [286, 53] width 15 height 15
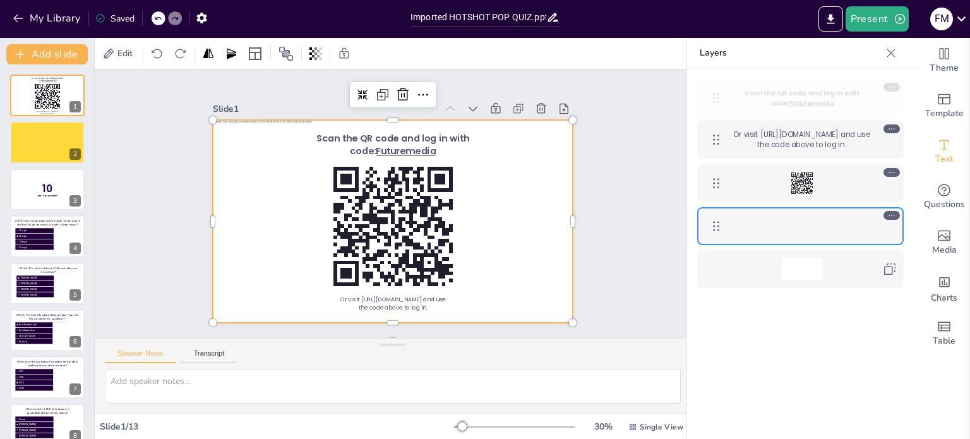
drag, startPoint x: 714, startPoint y: 136, endPoint x: 714, endPoint y: 85, distance: 50.5
click at [714, 85] on div at bounding box center [716, 97] width 25 height 25
click at [619, 173] on div "Slide 1 Or visit [URL][DOMAIN_NAME] and use the code above to log in. Scan the …" at bounding box center [393, 203] width 651 height 531
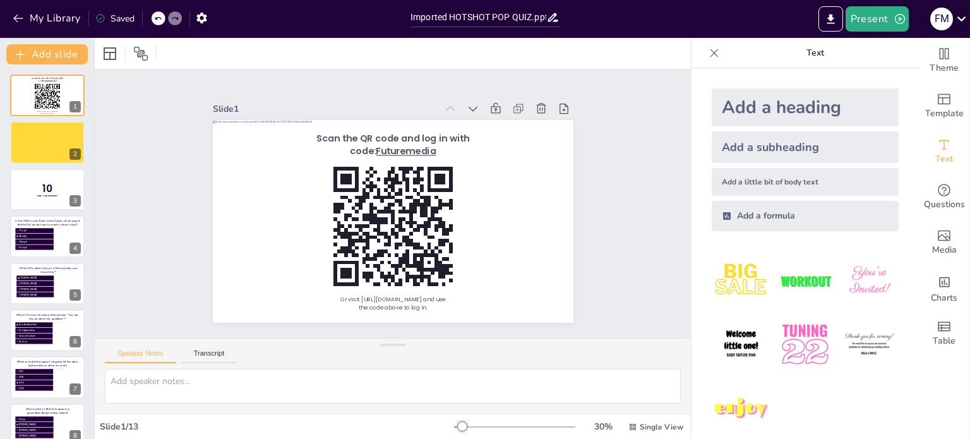
click at [953, 18] on div "F M" at bounding box center [941, 19] width 23 height 23
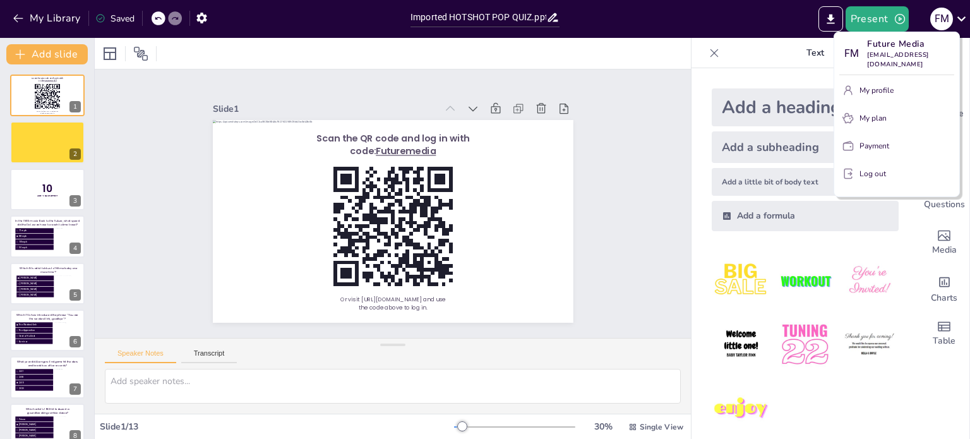
click at [28, 15] on div at bounding box center [485, 219] width 970 height 439
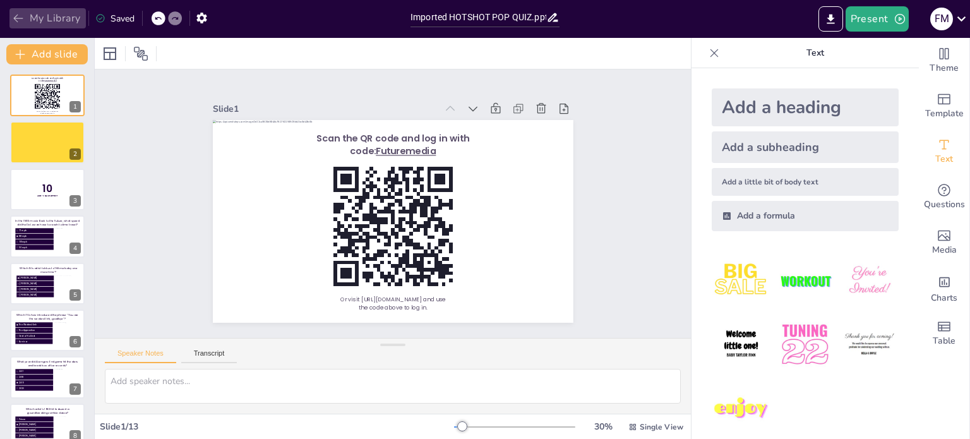
click at [29, 20] on button "My Library" at bounding box center [47, 18] width 76 height 20
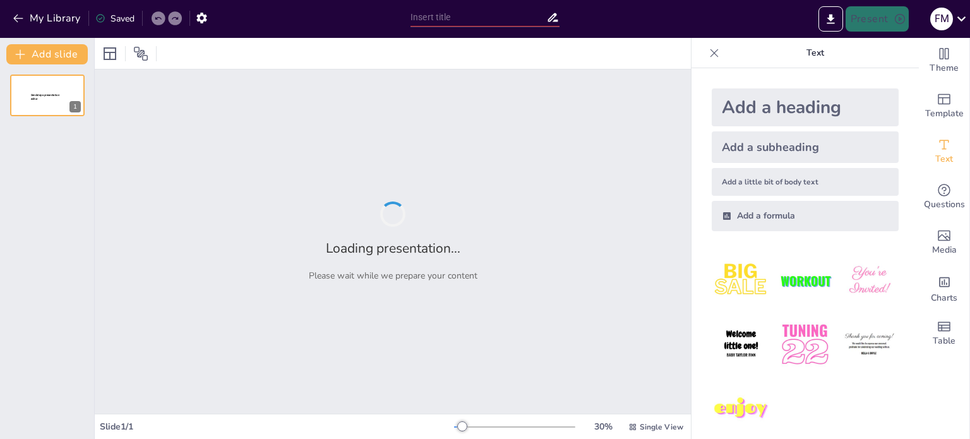
type input "Imported HOTSHOT POP QUIZ.pptx"
click at [18, 21] on icon "button" at bounding box center [18, 18] width 13 height 13
type input "Imported HOTSHOT POP QUIZ.pptx"
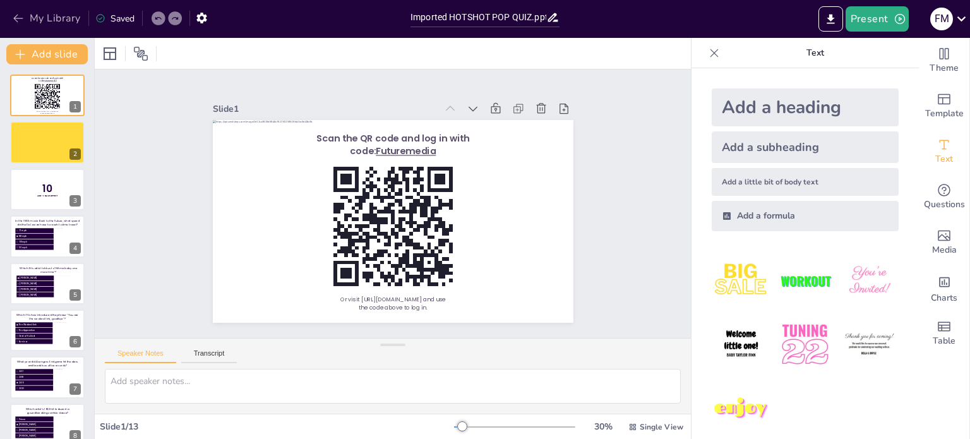
click at [45, 15] on button "My Library" at bounding box center [47, 18] width 76 height 20
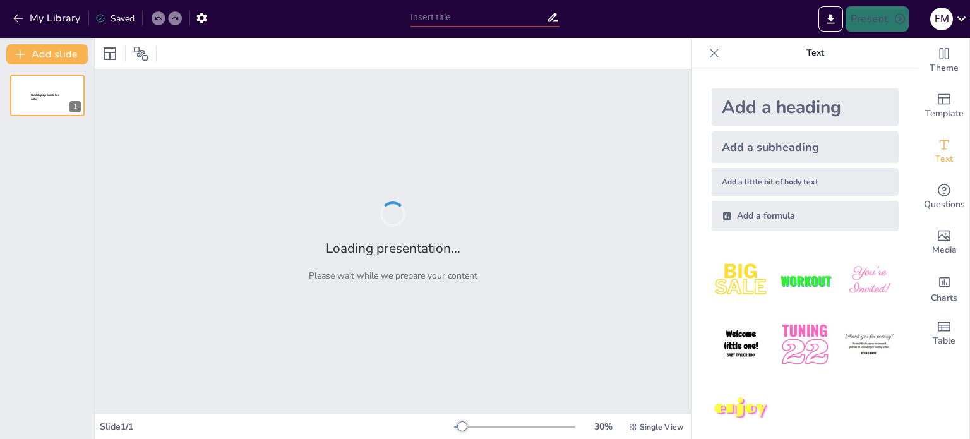
type input "Imported HOTSHOT POP QUIZ.pptx"
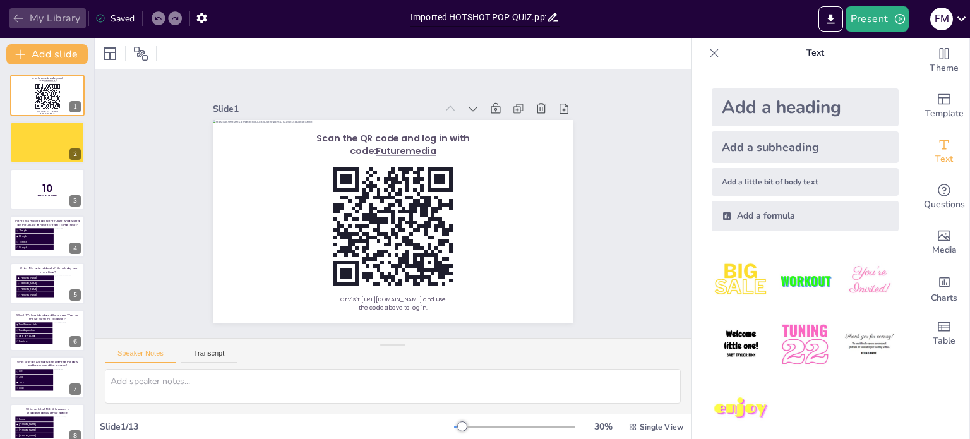
click at [35, 15] on button "My Library" at bounding box center [47, 18] width 76 height 20
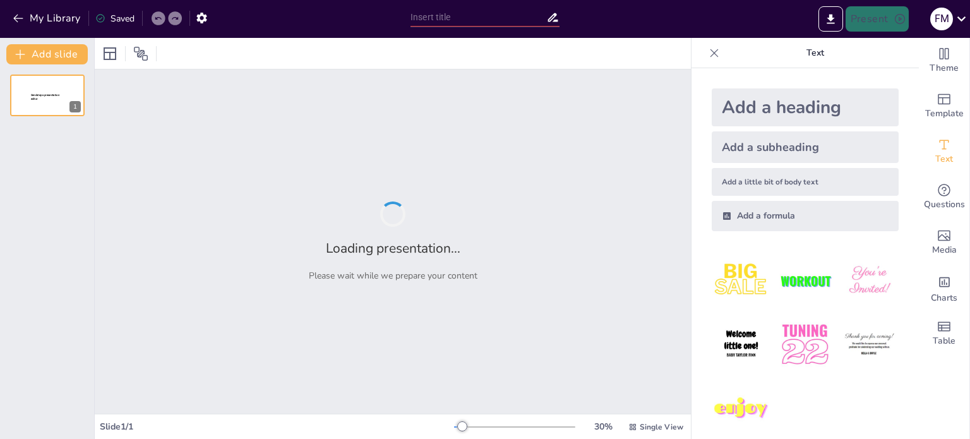
type input "Imported HOTSHOT POP QUIZ.pptx"
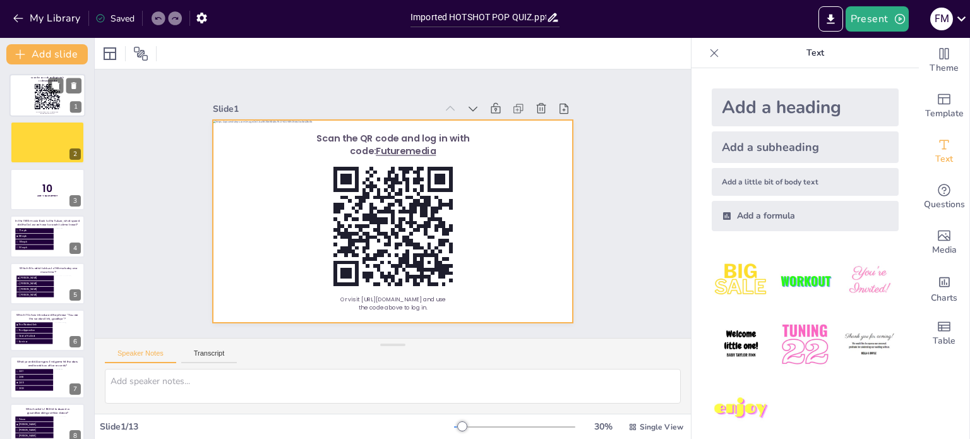
click at [16, 81] on div at bounding box center [47, 95] width 76 height 43
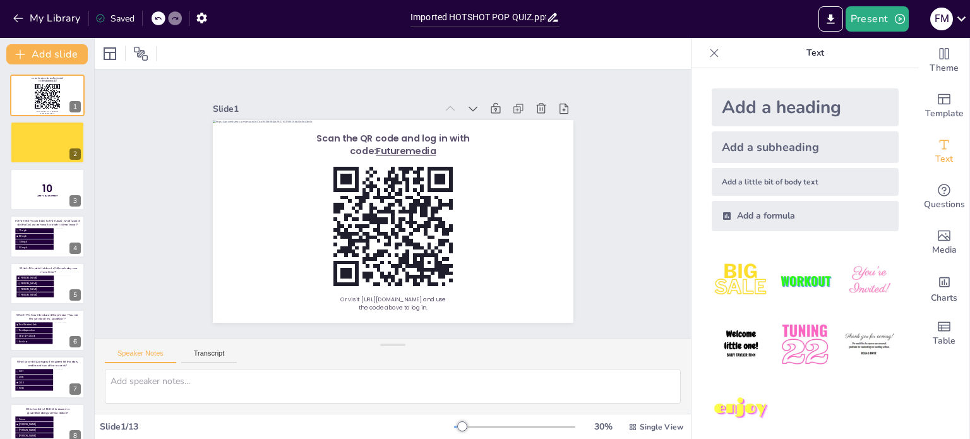
scroll to position [13, 0]
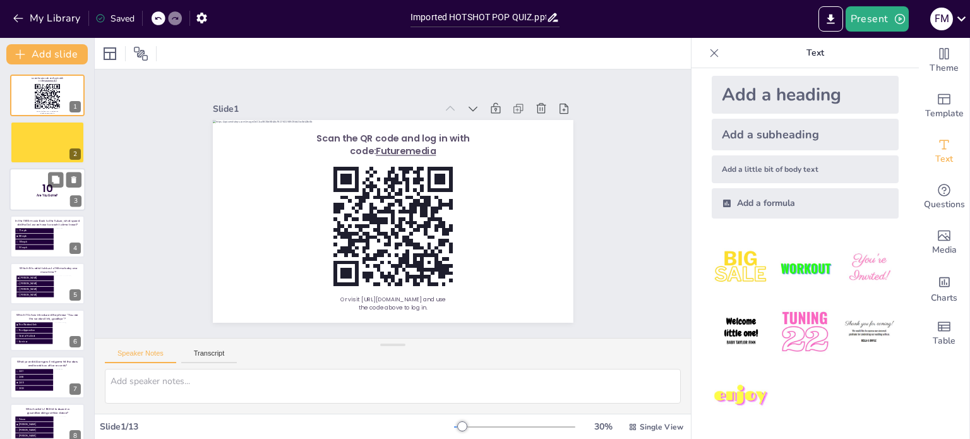
click at [28, 188] on div at bounding box center [47, 189] width 76 height 43
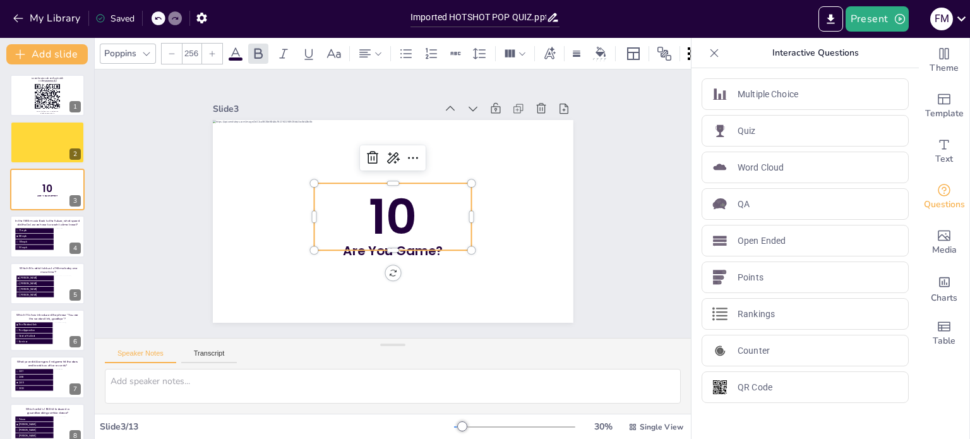
click at [381, 215] on span "10" at bounding box center [380, 207] width 79 height 67
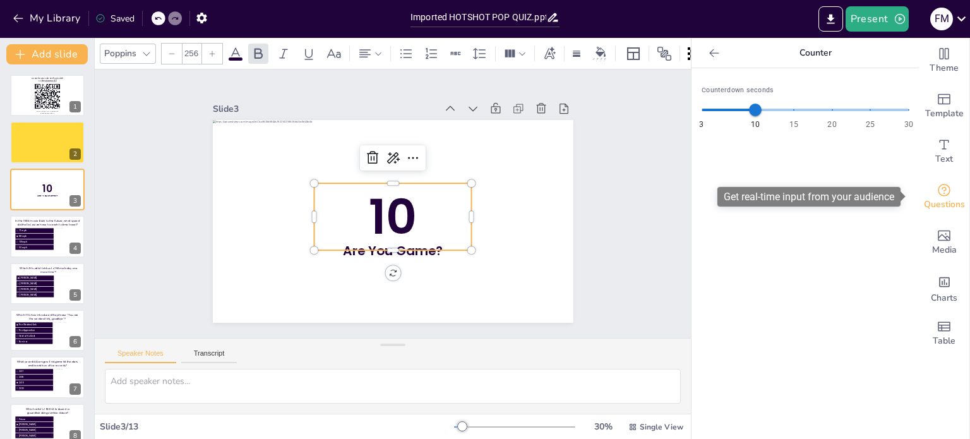
click at [939, 202] on span "Questions" at bounding box center [944, 205] width 41 height 14
click at [708, 50] on icon at bounding box center [714, 53] width 13 height 13
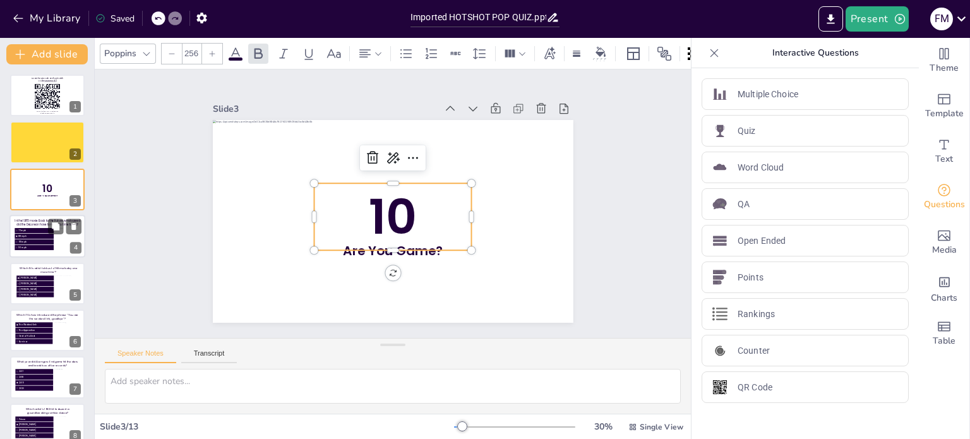
click at [23, 217] on div "In the 1985 movie Back to the Future, what speed did the DeLorean have to reach…" at bounding box center [47, 222] width 65 height 15
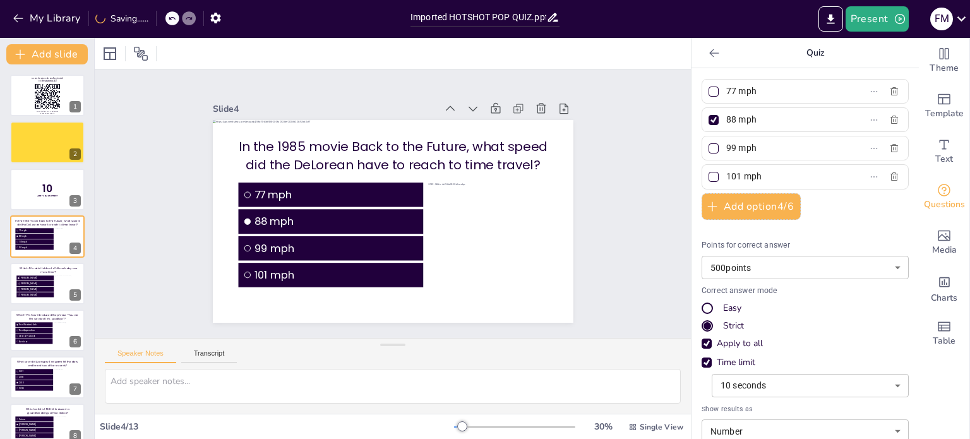
scroll to position [93, 0]
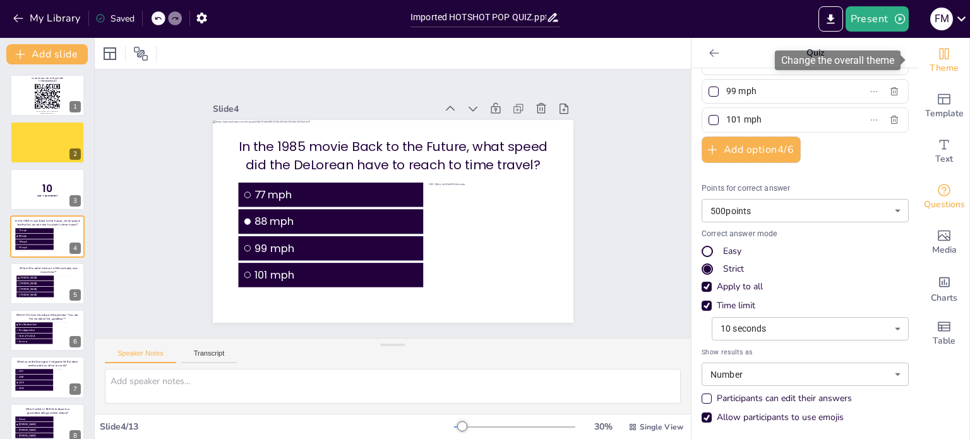
click at [938, 71] on span "Theme" at bounding box center [944, 68] width 29 height 14
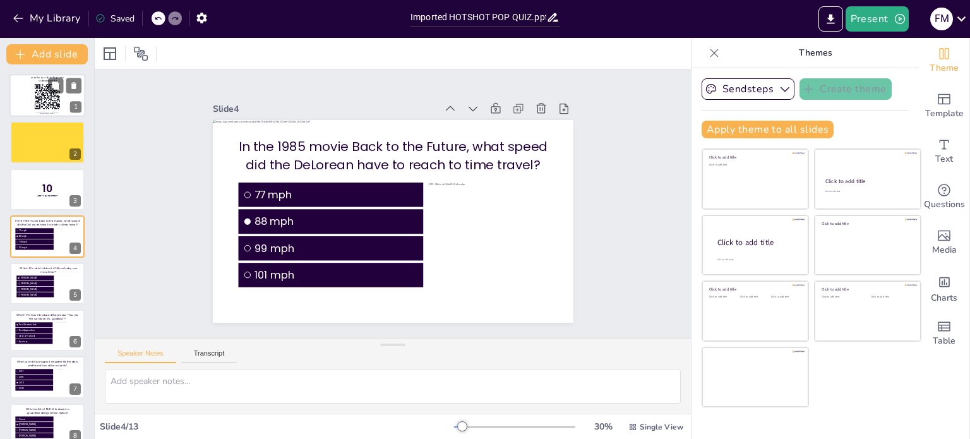
click at [23, 86] on div at bounding box center [47, 95] width 76 height 43
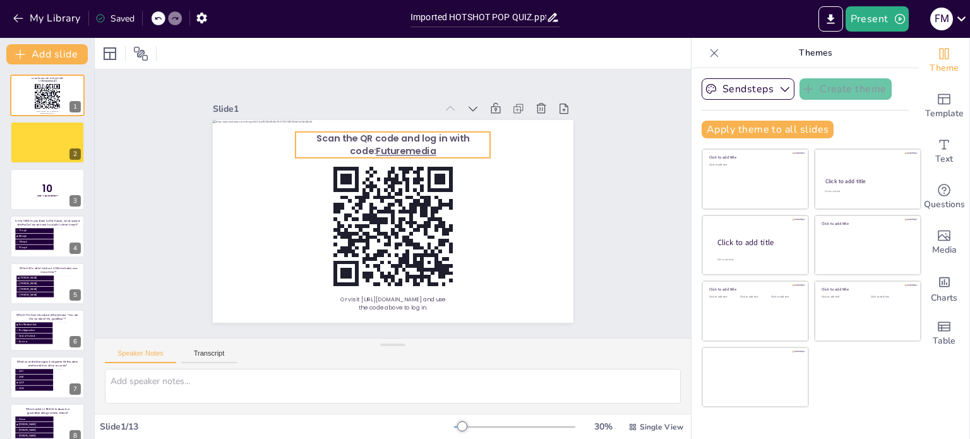
click at [402, 131] on span "Scan the QR code and log in with code:" at bounding box center [419, 144] width 145 height 74
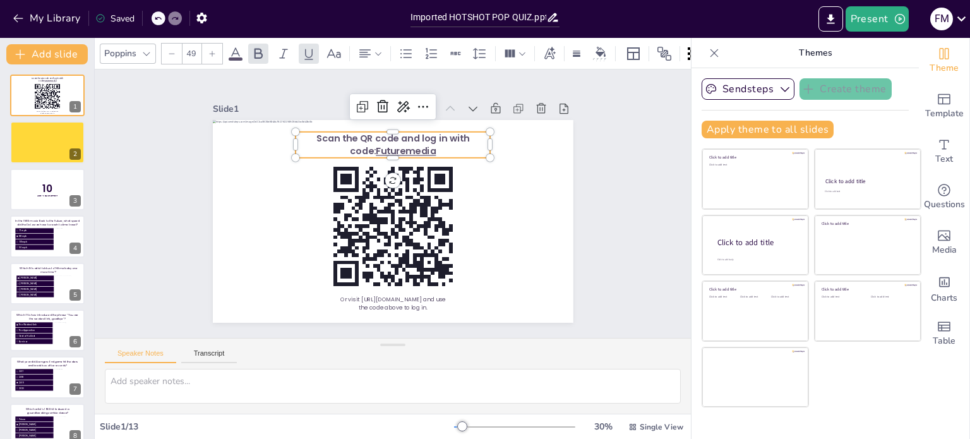
click at [215, 50] on icon at bounding box center [212, 54] width 8 height 8
type input "51"
click at [235, 57] on span at bounding box center [236, 58] width 14 height 3
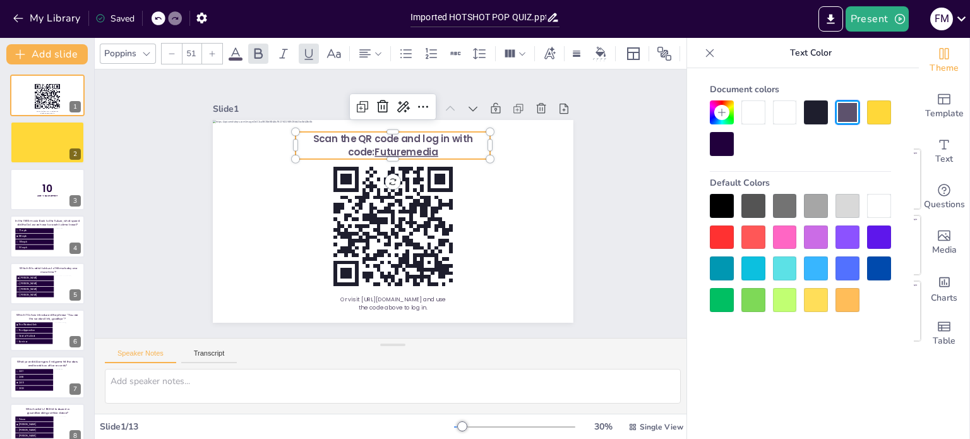
click at [724, 141] on div at bounding box center [722, 144] width 24 height 24
click at [723, 150] on div at bounding box center [722, 144] width 24 height 24
click at [591, 153] on div "Slide 1 Or visit [URL][DOMAIN_NAME] and use the code above to log in. Scan the …" at bounding box center [393, 203] width 484 height 359
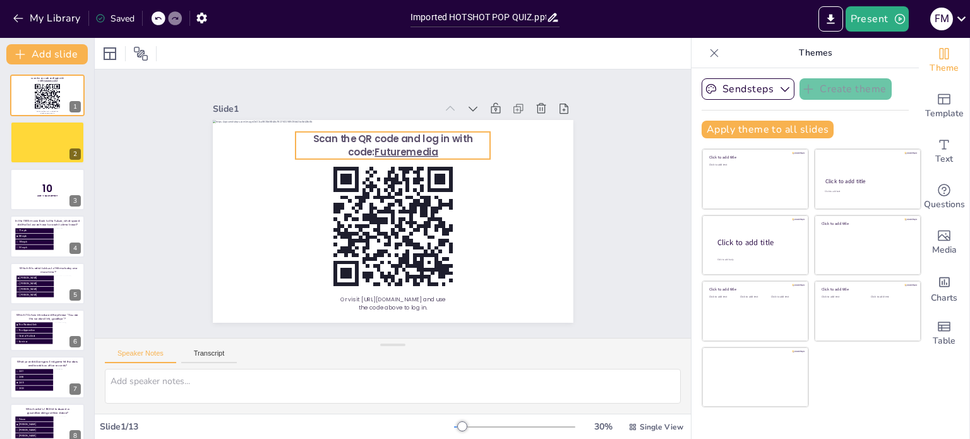
click at [454, 147] on p "Scan the QR code and log in with code: Futuremedia" at bounding box center [416, 151] width 189 height 104
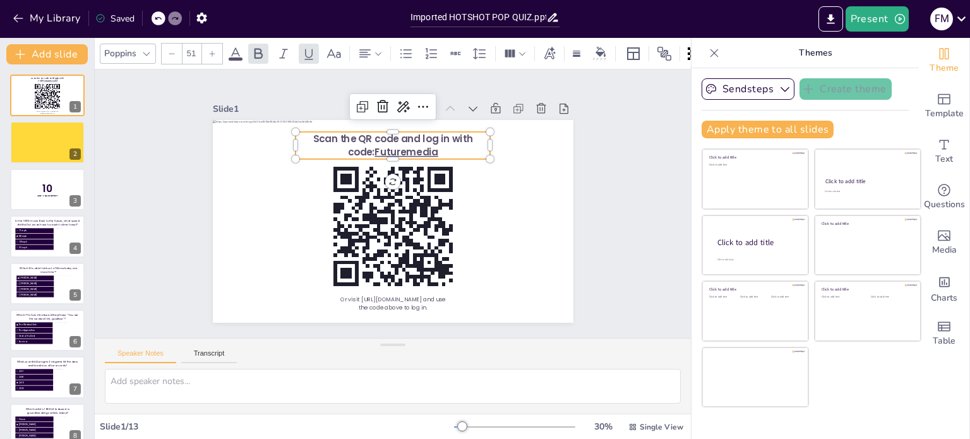
click at [236, 48] on icon at bounding box center [235, 53] width 11 height 12
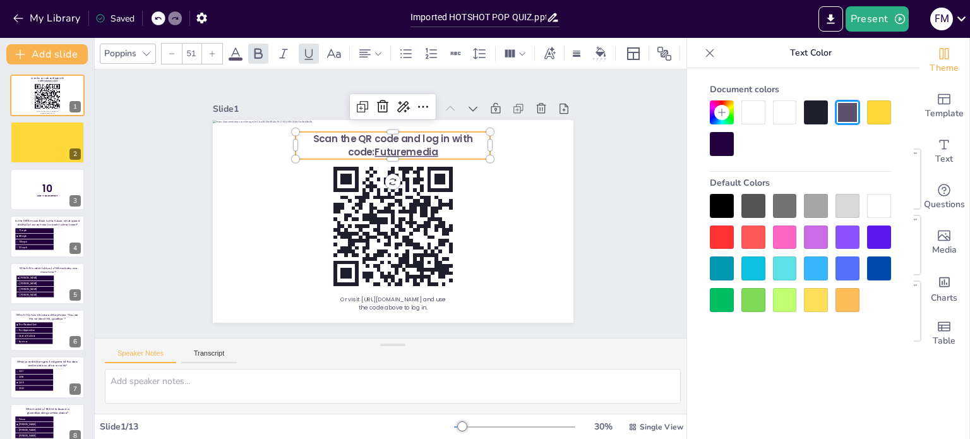
click at [721, 143] on div at bounding box center [722, 144] width 24 height 24
click at [453, 140] on span "Scan the QR code and log in with code:" at bounding box center [420, 144] width 152 height 78
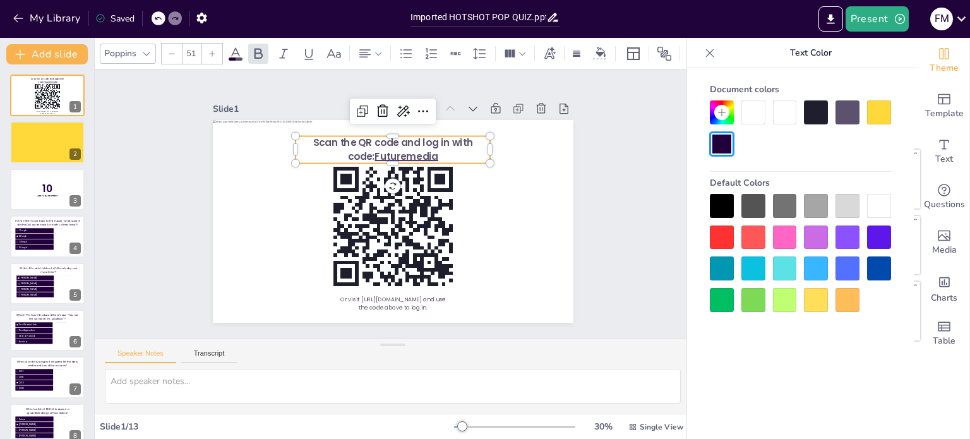
click at [454, 140] on span "Scan the QR code and log in with code:" at bounding box center [423, 151] width 145 height 92
click at [532, 153] on div at bounding box center [381, 217] width 404 height 392
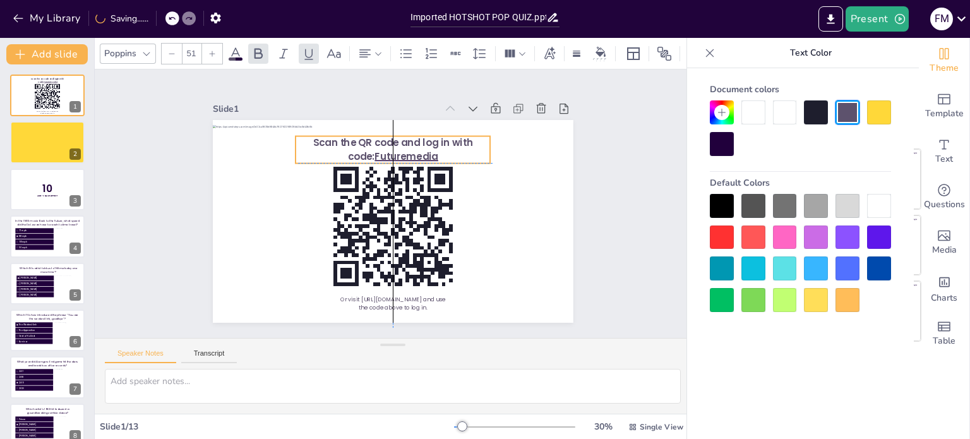
drag, startPoint x: 452, startPoint y: 146, endPoint x: 463, endPoint y: 146, distance: 10.7
click at [455, 143] on p "Scan the QR code and log in with code: Futuremedia" at bounding box center [445, 187] width 86 height 194
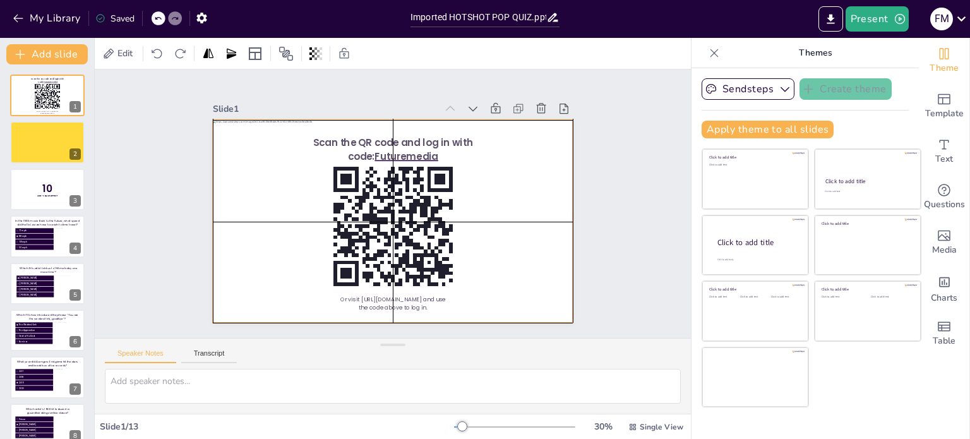
click at [502, 185] on div at bounding box center [387, 220] width 406 height 304
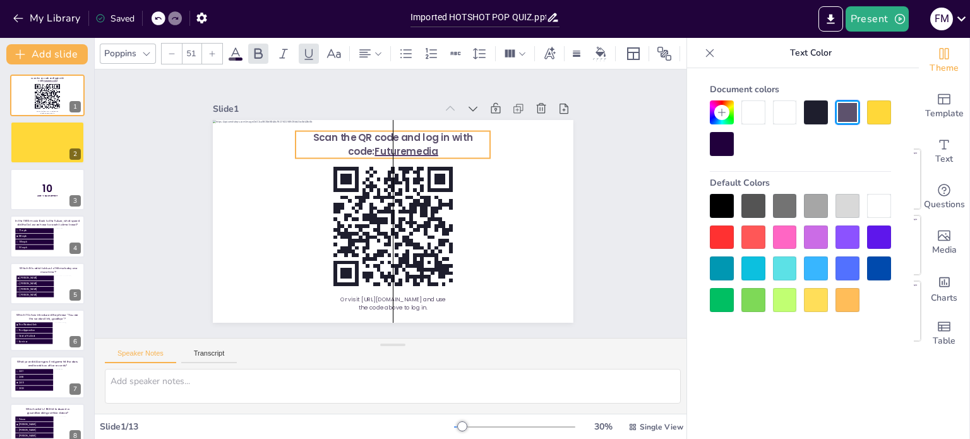
click at [428, 141] on p "Scan the QR code and log in with code: Futuremedia" at bounding box center [405, 145] width 196 height 67
click at [719, 147] on div at bounding box center [722, 144] width 24 height 24
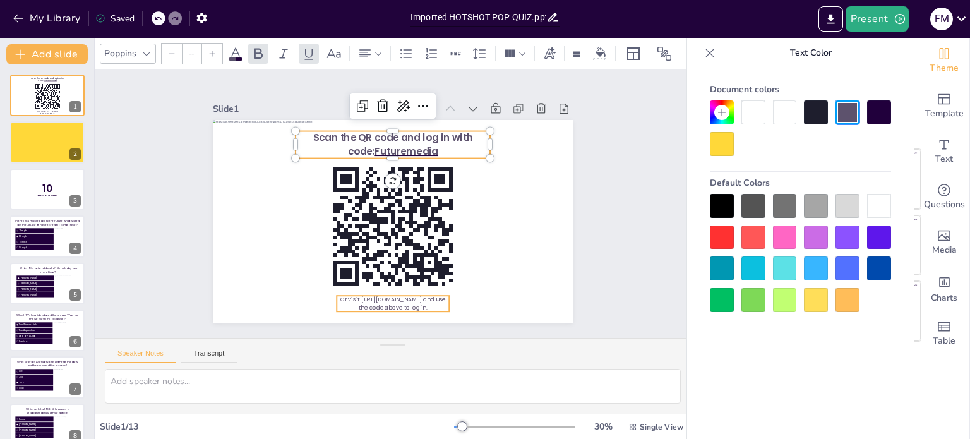
type input "30"
click at [393, 297] on span "Or visit [URL][DOMAIN_NAME] and use the code above to log in." at bounding box center [345, 286] width 95 height 59
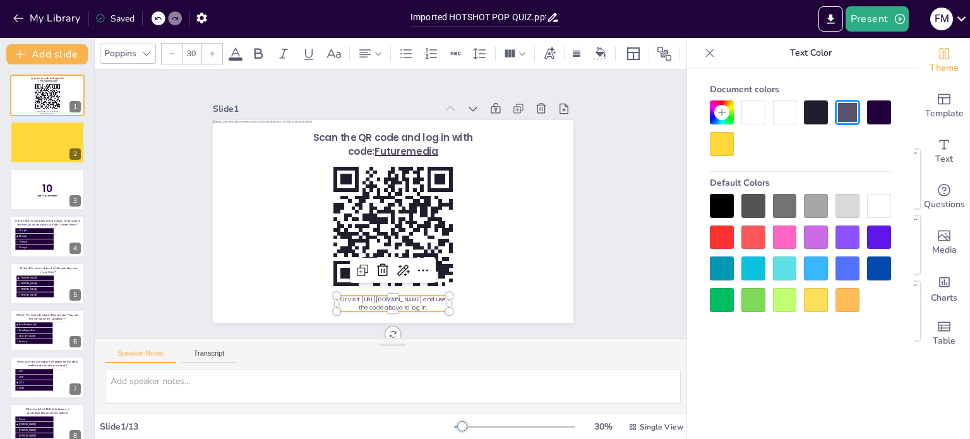
click at [879, 111] on div at bounding box center [879, 112] width 24 height 24
click at [585, 210] on div "Slide 1 Or visit [URL][DOMAIN_NAME] and use the code above to log in. Scan the …" at bounding box center [393, 203] width 484 height 359
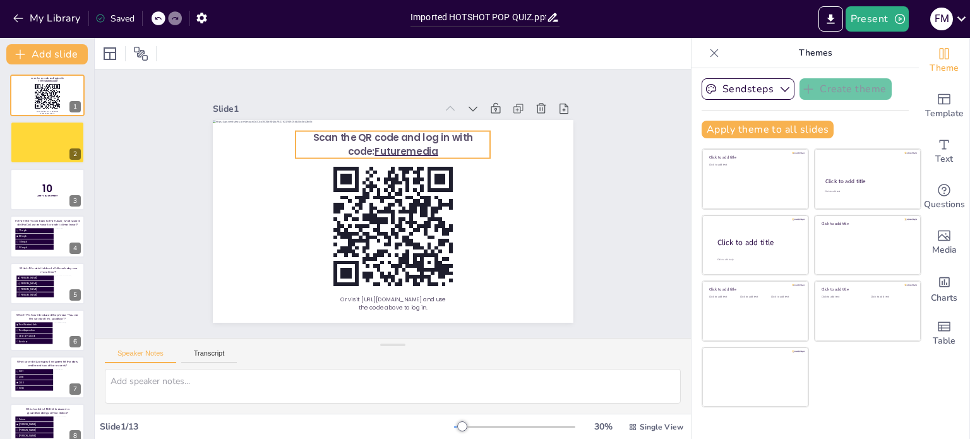
click at [371, 133] on span "Scan the QR code and log in with code:" at bounding box center [332, 177] width 77 height 152
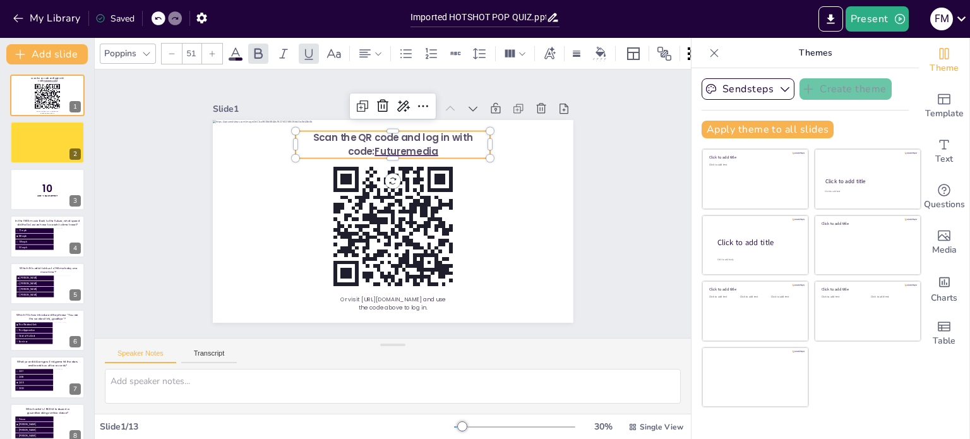
click at [239, 46] on icon at bounding box center [235, 53] width 15 height 15
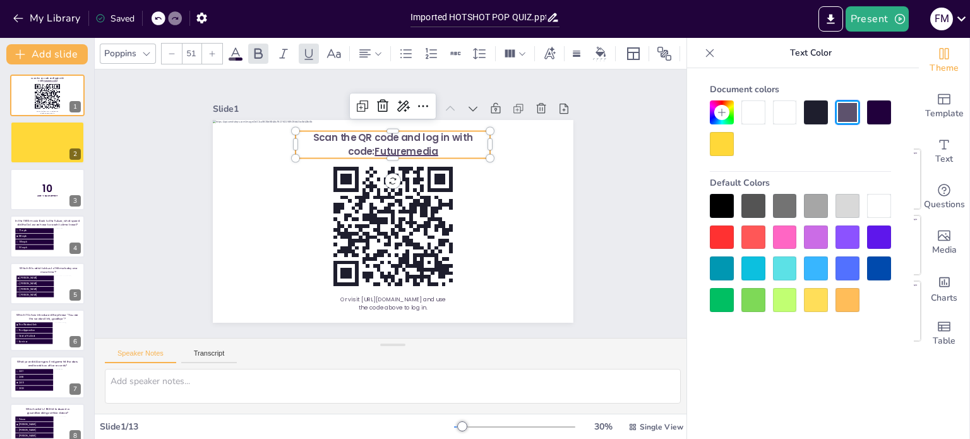
click at [872, 114] on div at bounding box center [879, 112] width 24 height 24
click at [876, 115] on div at bounding box center [879, 112] width 24 height 24
click at [876, 116] on div at bounding box center [879, 112] width 24 height 24
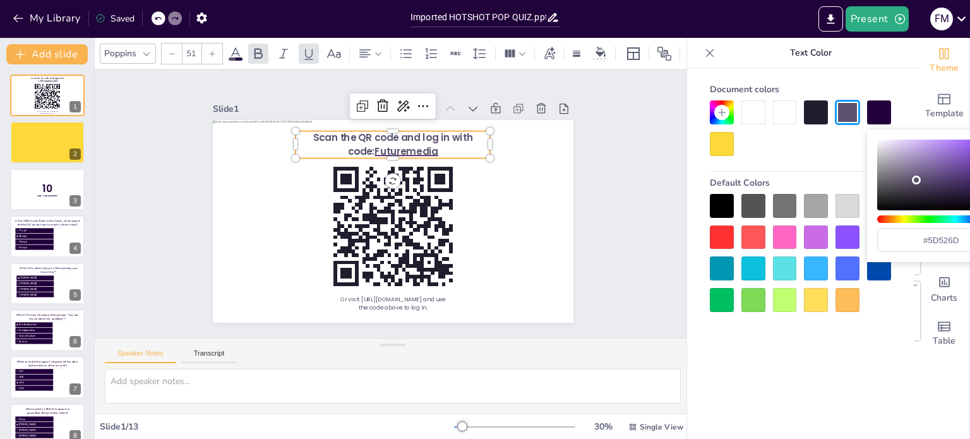
click at [876, 116] on div at bounding box center [879, 112] width 24 height 24
click at [796, 148] on div at bounding box center [800, 128] width 181 height 56
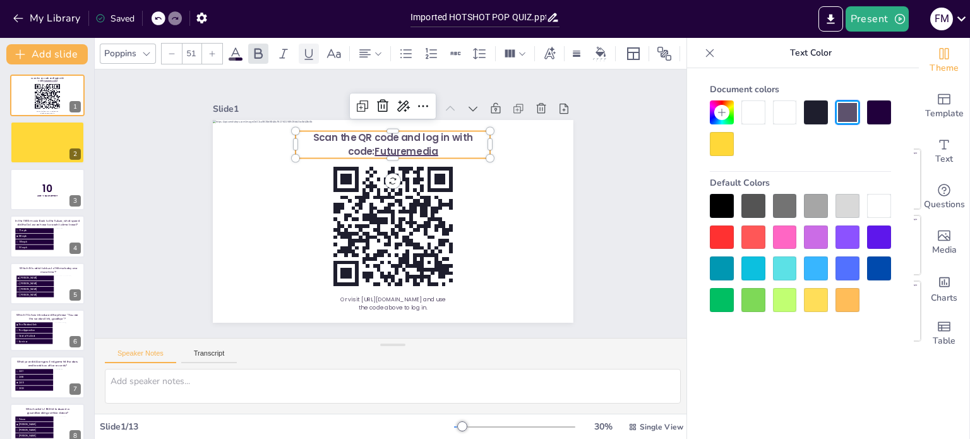
click at [308, 50] on icon at bounding box center [308, 53] width 15 height 15
click at [880, 116] on div at bounding box center [879, 112] width 24 height 24
click at [239, 51] on icon at bounding box center [235, 53] width 15 height 15
click at [232, 52] on icon at bounding box center [235, 53] width 15 height 15
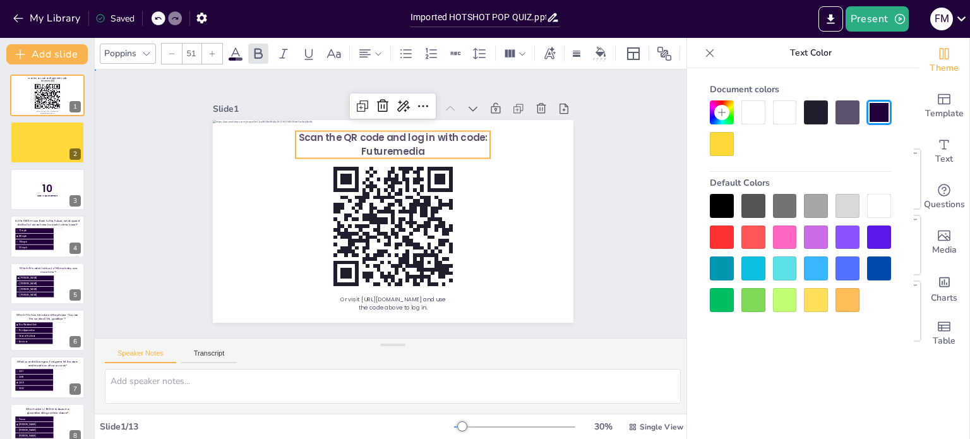
click at [594, 160] on div "Slide 1 Or visit [URL][DOMAIN_NAME] and use the code above to log in. Scan the …" at bounding box center [393, 204] width 422 height 493
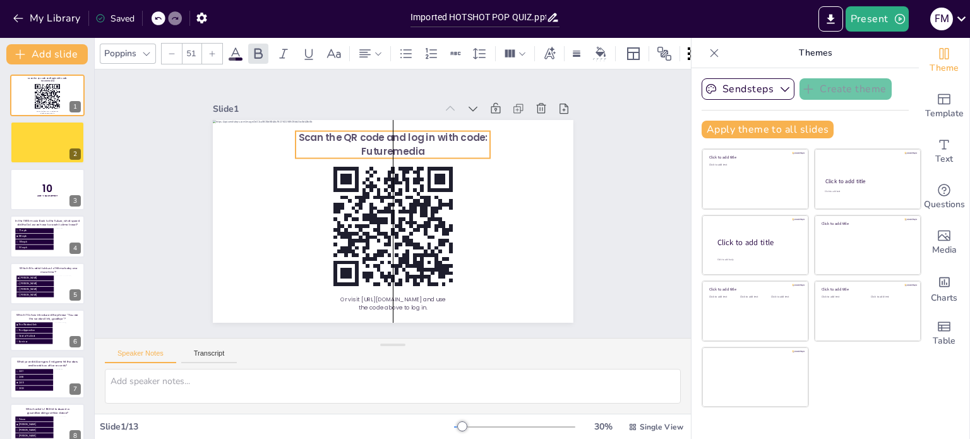
click at [397, 139] on span "Scan the QR code and log in with code: Futuremedia" at bounding box center [414, 140] width 184 height 71
click at [238, 57] on span at bounding box center [236, 58] width 14 height 3
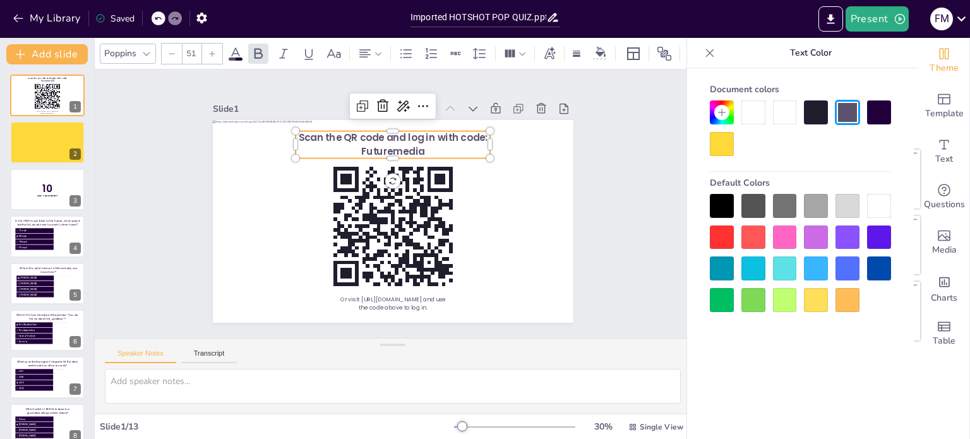
click at [876, 116] on div at bounding box center [879, 112] width 24 height 24
drag, startPoint x: 821, startPoint y: 116, endPoint x: 846, endPoint y: 113, distance: 26.0
click at [821, 116] on div at bounding box center [816, 112] width 24 height 24
click at [879, 113] on div at bounding box center [879, 112] width 24 height 24
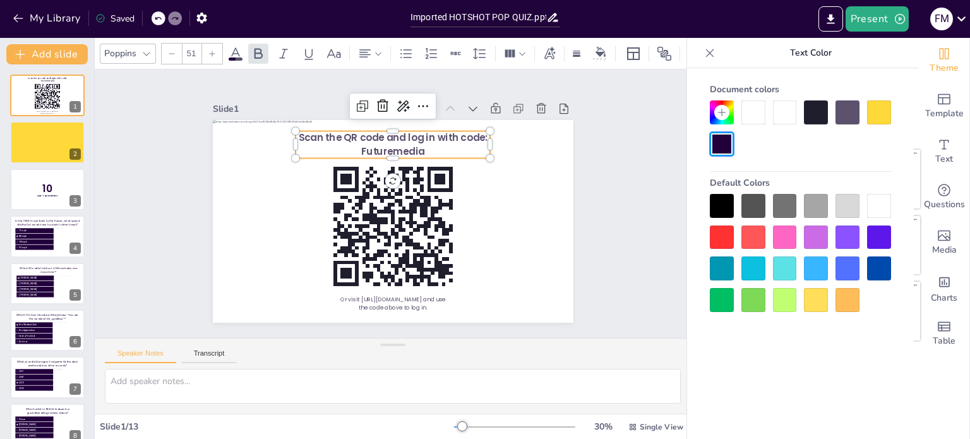
click at [723, 143] on div at bounding box center [722, 144] width 24 height 24
click at [614, 168] on div "Slide 1 Or visit https://sendsteps.me and use the code above to log in. Scan th…" at bounding box center [392, 204] width 639 height 387
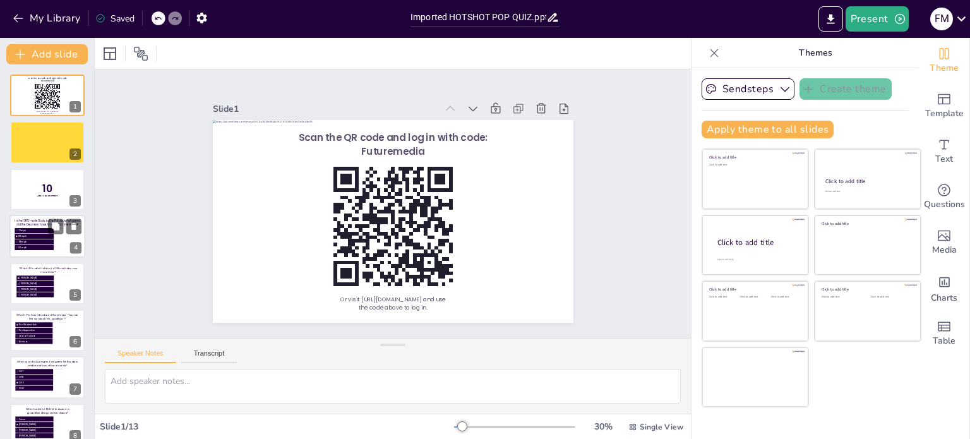
click at [32, 220] on p "In the 1985 movie Back to the Future, what speed did the DeLorean have to reach…" at bounding box center [47, 223] width 65 height 8
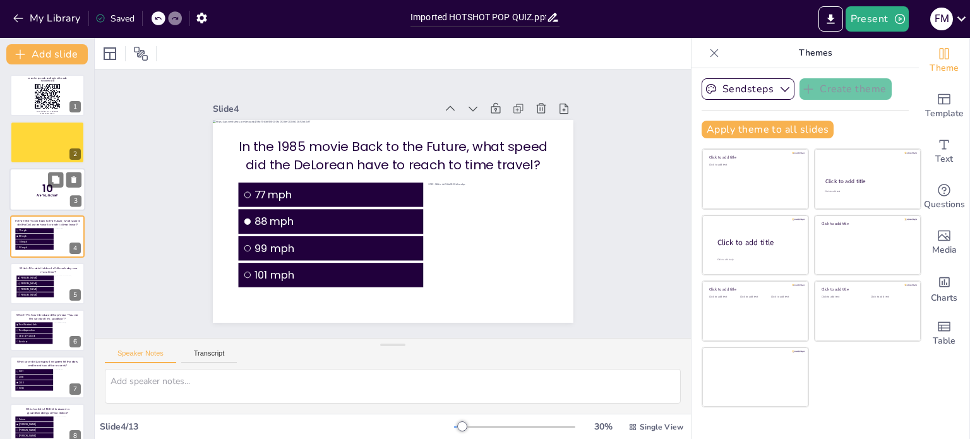
click at [32, 195] on p "Are You Game?" at bounding box center [47, 196] width 33 height 4
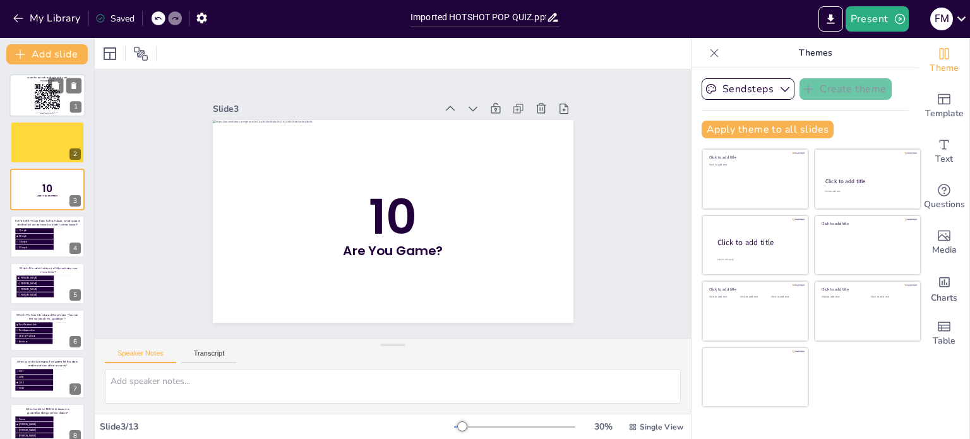
click at [25, 93] on div at bounding box center [47, 95] width 76 height 43
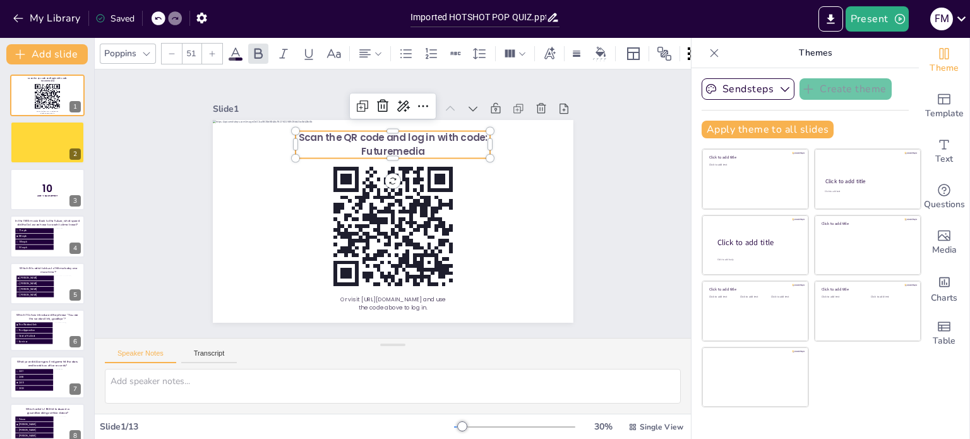
click at [383, 129] on span "Scan the QR code and log in with code: Futuremedia" at bounding box center [414, 140] width 184 height 71
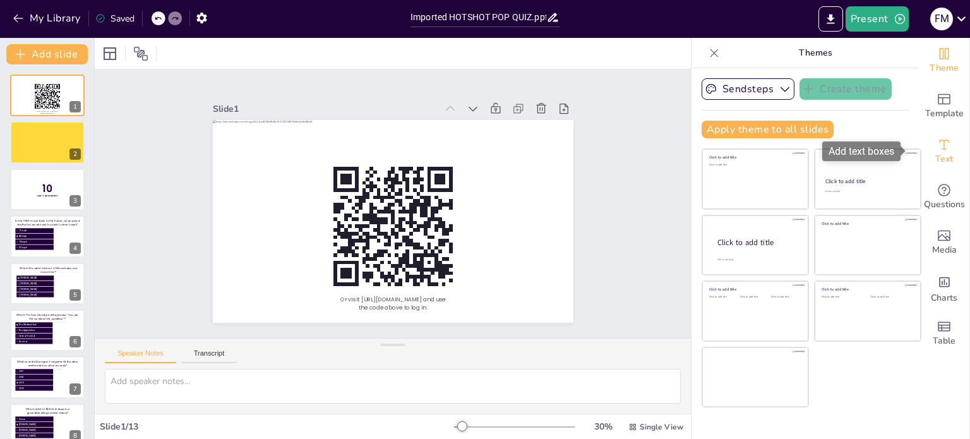
click at [937, 146] on icon "Add text boxes" at bounding box center [944, 144] width 15 height 15
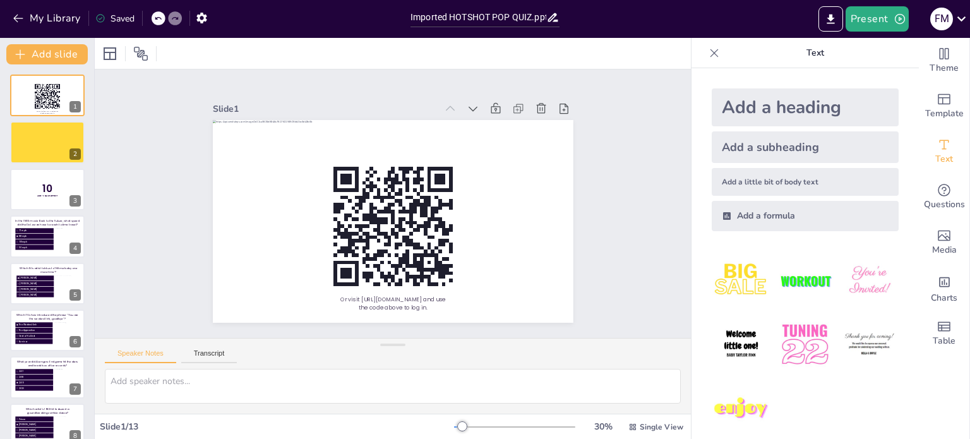
click at [776, 116] on div "Add a heading" at bounding box center [805, 107] width 187 height 38
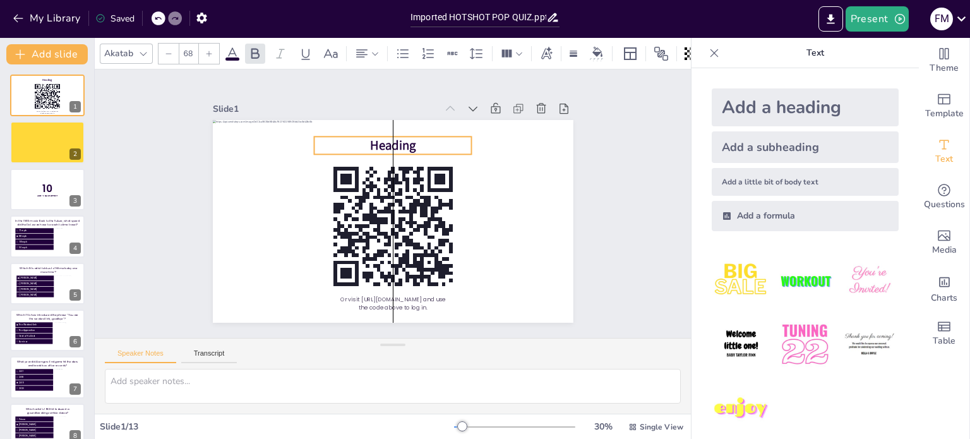
drag, startPoint x: 421, startPoint y: 209, endPoint x: 419, endPoint y: 133, distance: 75.8
click at [419, 178] on p "Heading" at bounding box center [435, 242] width 119 height 129
drag, startPoint x: 119, startPoint y: 49, endPoint x: 465, endPoint y: 104, distance: 349.8
click at [120, 49] on div "Akatab" at bounding box center [119, 53] width 34 height 17
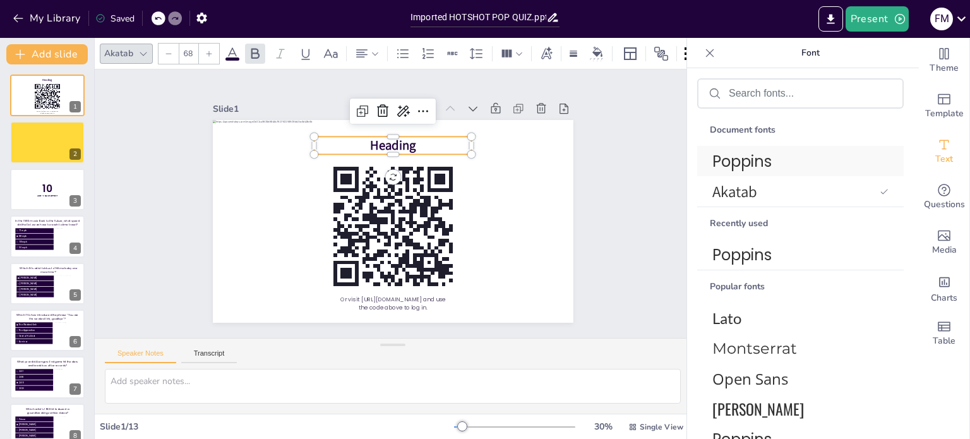
drag, startPoint x: 742, startPoint y: 160, endPoint x: 718, endPoint y: 155, distance: 23.8
click at [742, 159] on span "Poppins" at bounding box center [798, 161] width 171 height 22
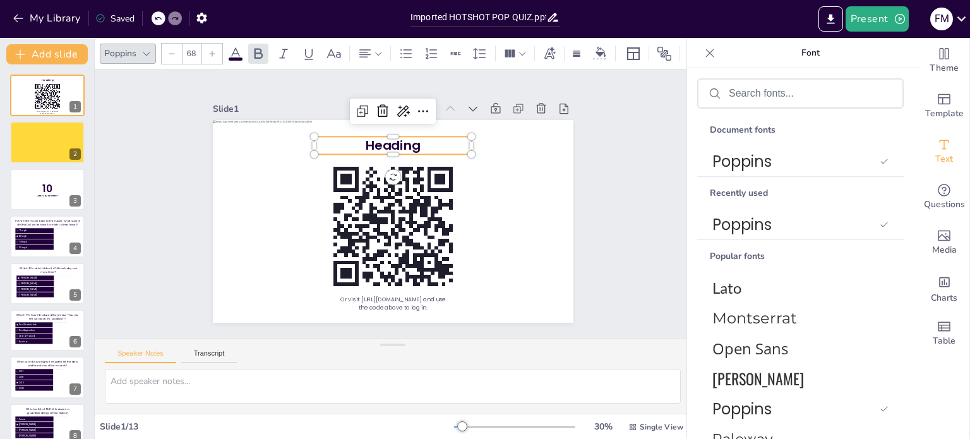
click at [442, 176] on span "Heading" at bounding box center [451, 203] width 18 height 55
click at [400, 141] on span "Heading" at bounding box center [416, 150] width 57 height 39
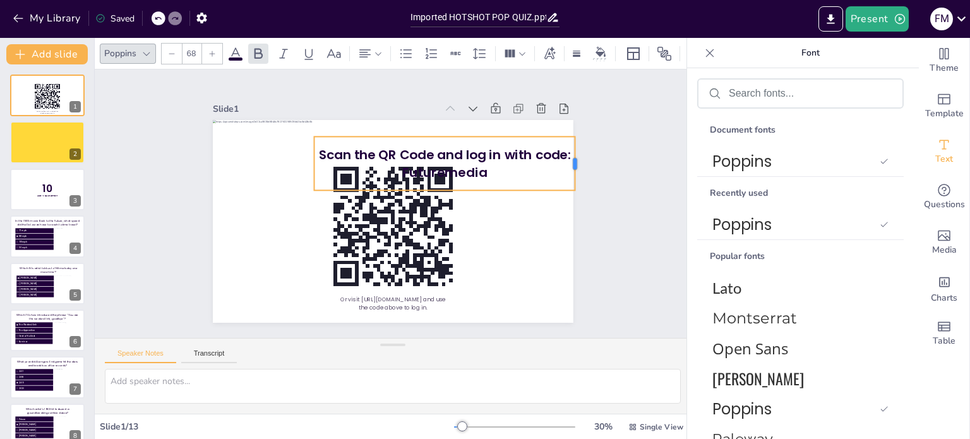
drag, startPoint x: 462, startPoint y: 157, endPoint x: 548, endPoint y: 141, distance: 87.2
click at [570, 196] on div at bounding box center [583, 223] width 26 height 54
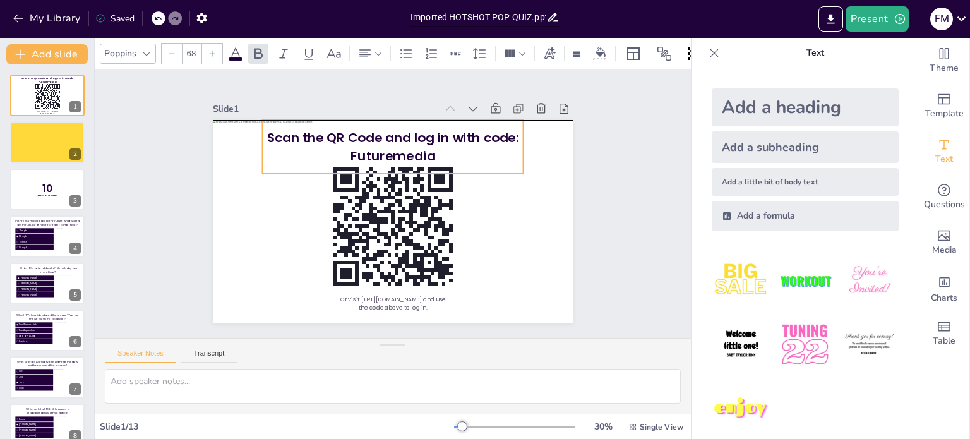
drag, startPoint x: 472, startPoint y: 151, endPoint x: 424, endPoint y: 129, distance: 53.2
click at [424, 129] on span "Scan the QR Code and log in with code:" at bounding box center [414, 140] width 246 height 95
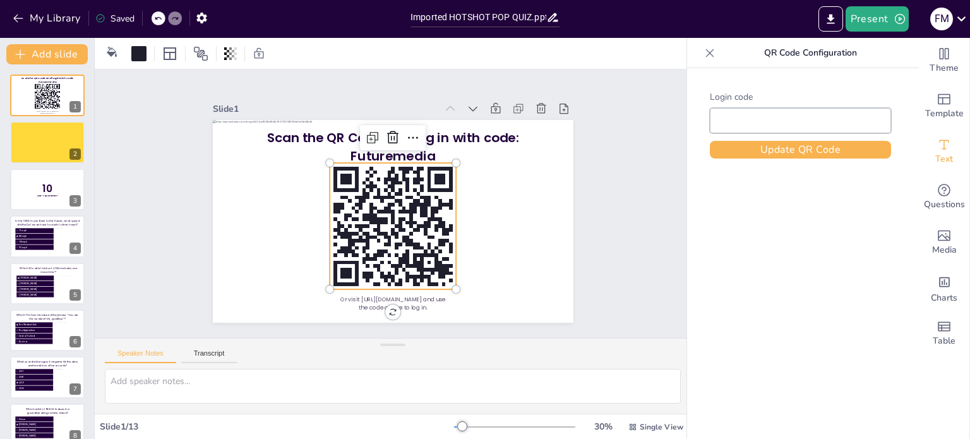
type input "Futuremedia"
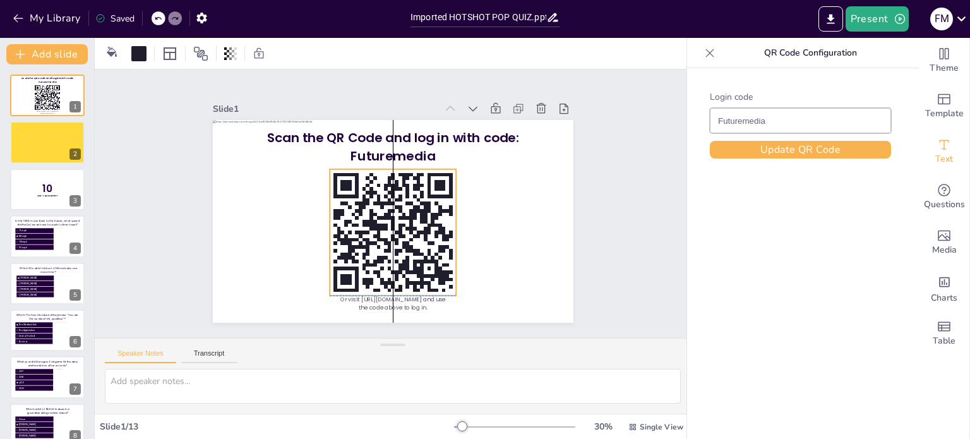
click at [394, 207] on icon at bounding box center [378, 228] width 173 height 173
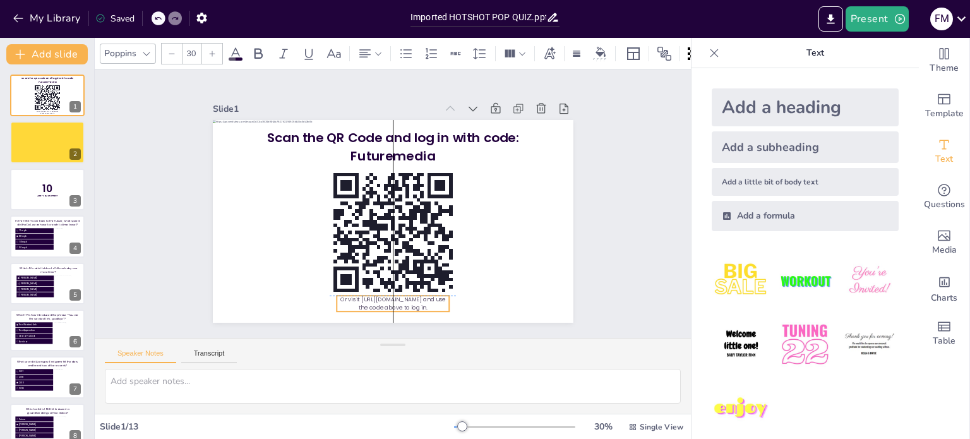
click at [426, 181] on span "Or visit [URL][DOMAIN_NAME] and use the code above to log in." at bounding box center [464, 139] width 76 height 83
click at [346, 306] on span "Or visit [URL][DOMAIN_NAME] and use the code above to log in." at bounding box center [311, 263] width 68 height 90
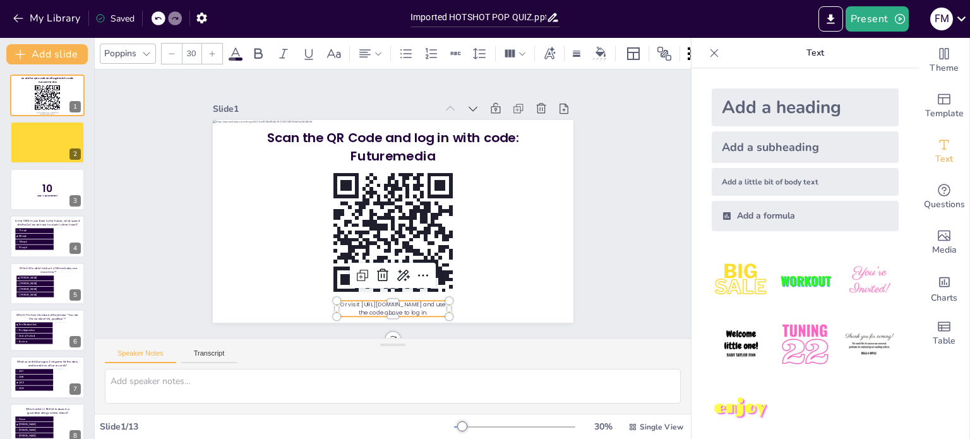
click at [210, 50] on icon at bounding box center [212, 54] width 8 height 8
click at [211, 50] on icon at bounding box center [212, 54] width 8 height 8
click at [212, 50] on icon at bounding box center [212, 54] width 8 height 8
type input "33"
click at [238, 57] on span at bounding box center [236, 58] width 14 height 3
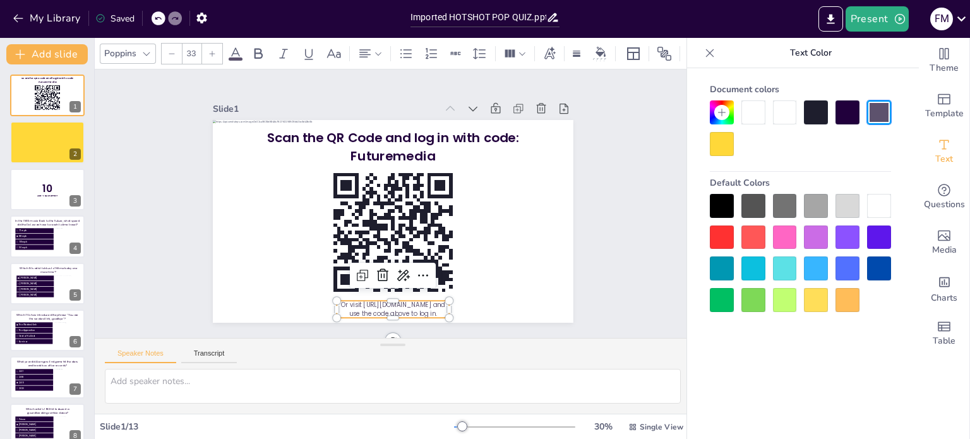
click at [852, 109] on div at bounding box center [848, 112] width 24 height 24
click at [440, 189] on span "Or visit [URL][DOMAIN_NAME] and use the code above to log in." at bounding box center [475, 144] width 71 height 90
click at [407, 305] on span "Or visit [URL][DOMAIN_NAME] and use the code above to log in." at bounding box center [372, 305] width 104 height 37
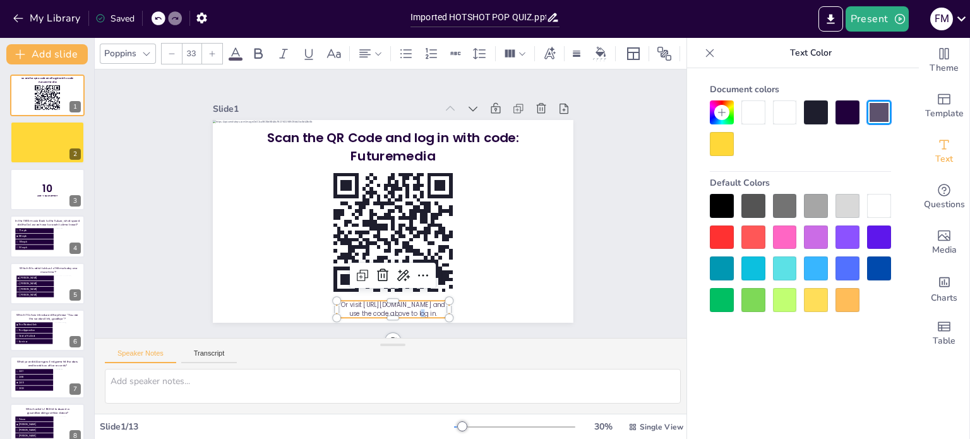
click at [401, 305] on span "Or visit [URL][DOMAIN_NAME] and use the code above to log in." at bounding box center [351, 298] width 99 height 55
click at [848, 117] on div at bounding box center [848, 112] width 24 height 24
click at [600, 227] on div "Slide 1 Scan the QR Code and log in with code: Futuremedia Or visit https://sen…" at bounding box center [392, 203] width 621 height 329
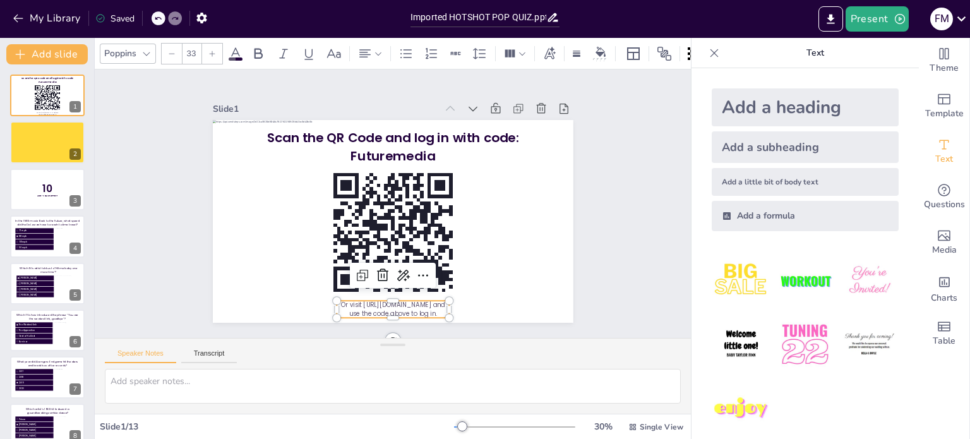
click at [373, 301] on span "Or visit [URL][DOMAIN_NAME] and use the code above to log in." at bounding box center [372, 305] width 104 height 37
click at [615, 217] on div "Slide 1 Or visit https://sendsteps.me and use the code above to log in. Scan th…" at bounding box center [393, 204] width 640 height 568
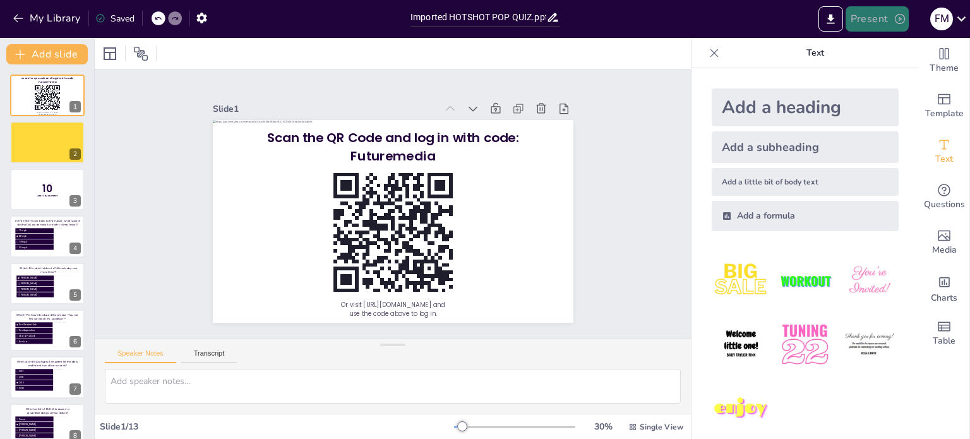
click at [877, 25] on button "Present" at bounding box center [877, 18] width 63 height 25
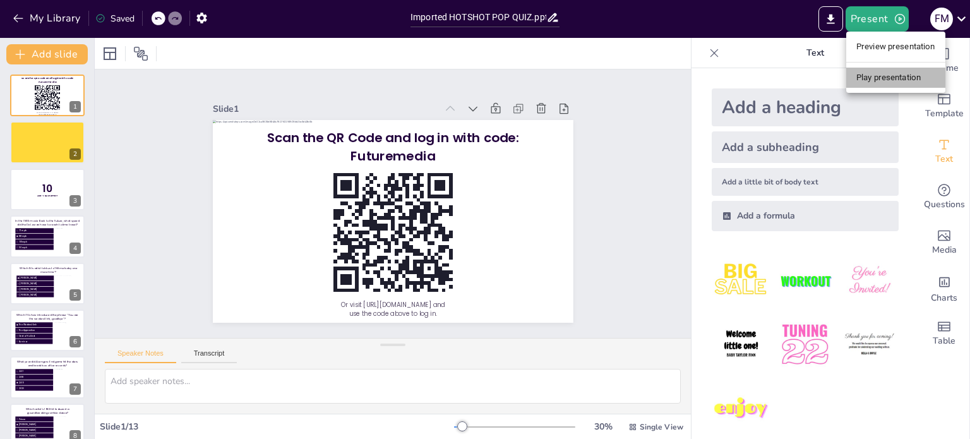
click at [872, 75] on li "Play presentation" at bounding box center [895, 78] width 99 height 20
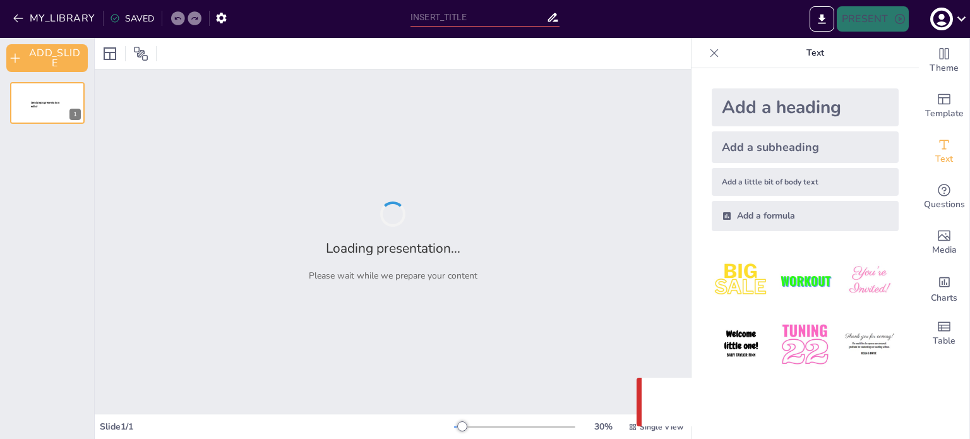
type input "Imported HOTSHOT POP QUIZ.pptx"
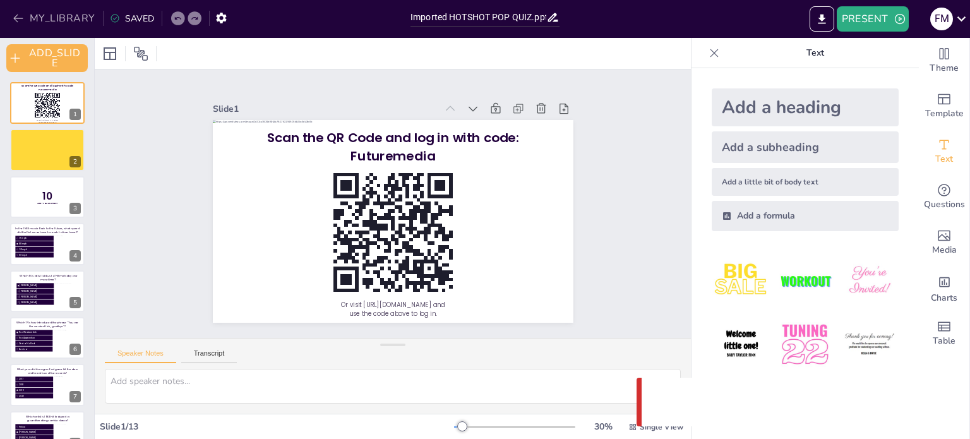
click at [35, 17] on button "MY_LIBRARY" at bounding box center [54, 18] width 91 height 20
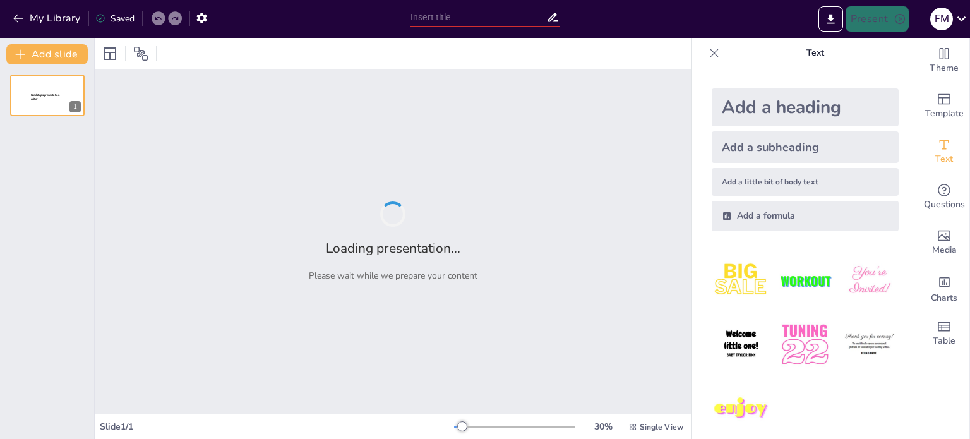
type input "Imported HOTSHOT POP QUIZ.pptx"
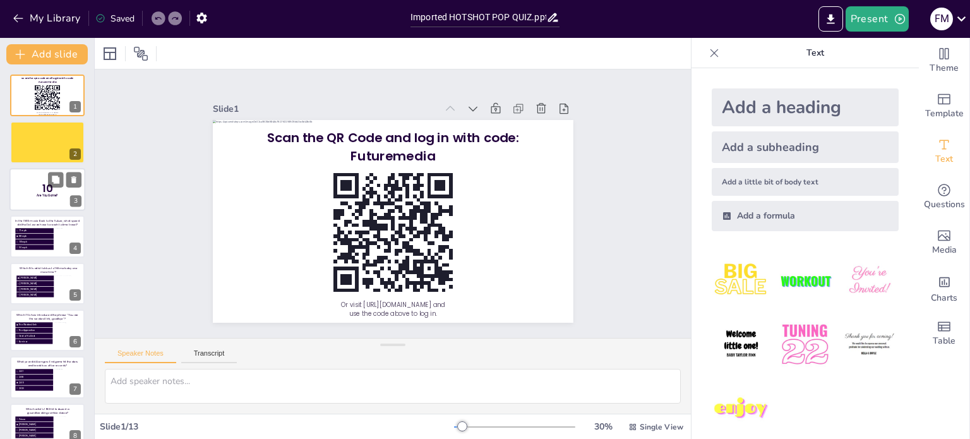
click at [35, 190] on p "10" at bounding box center [47, 188] width 33 height 14
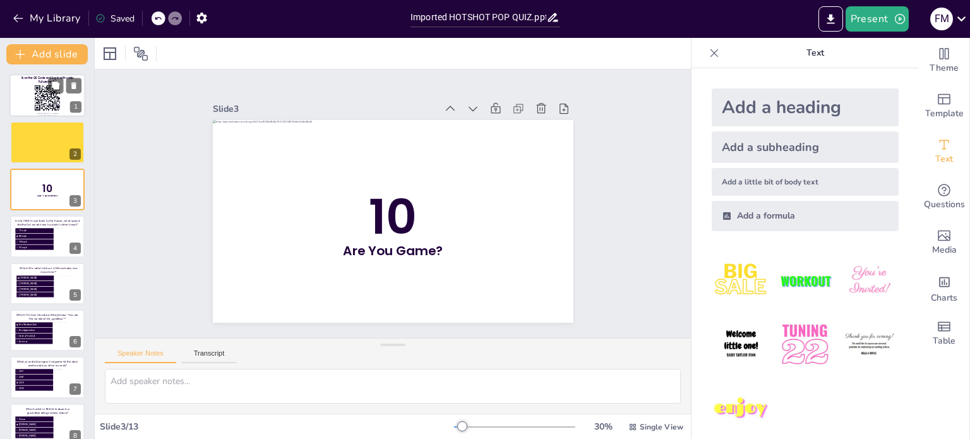
click at [17, 87] on div at bounding box center [47, 95] width 76 height 43
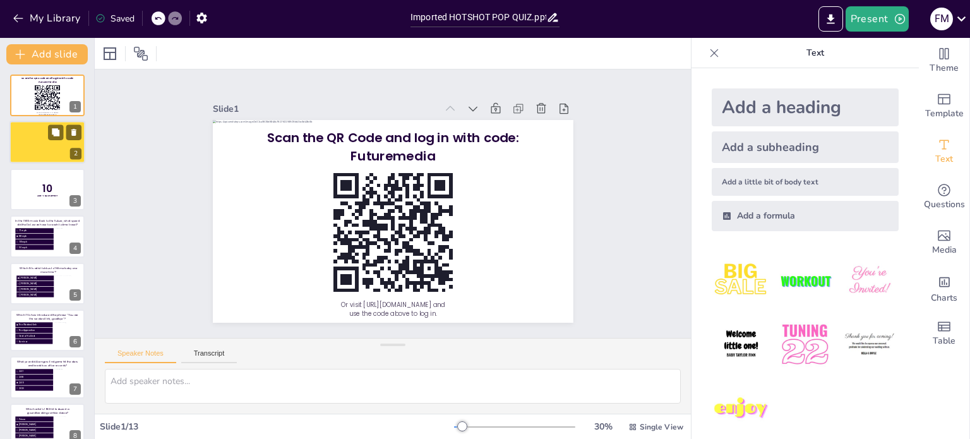
click at [18, 136] on div at bounding box center [47, 142] width 76 height 43
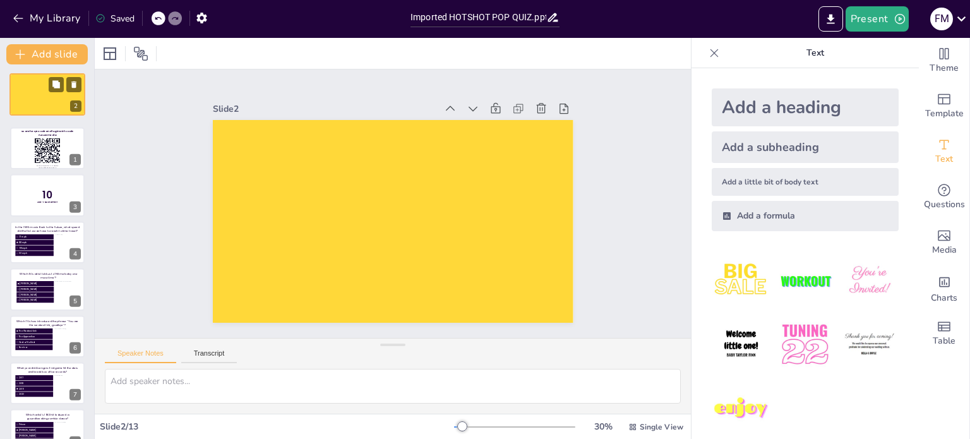
drag, startPoint x: 23, startPoint y: 145, endPoint x: 23, endPoint y: 90, distance: 54.3
click at [23, 90] on div at bounding box center [47, 95] width 75 height 42
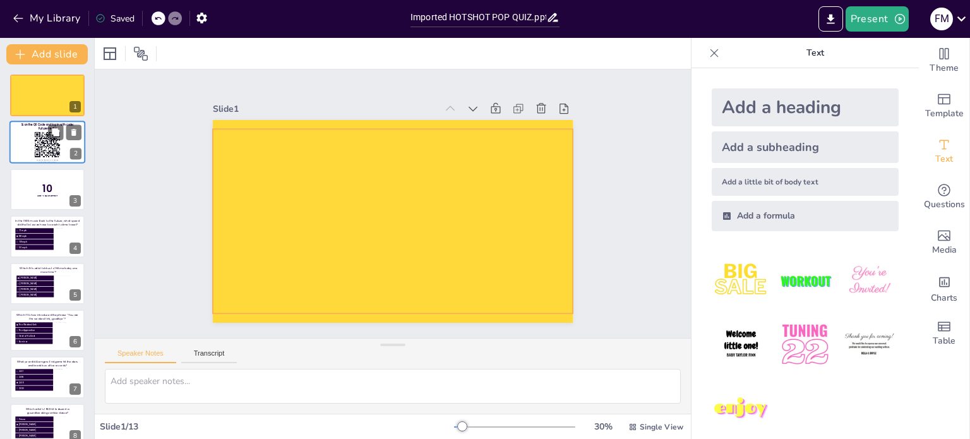
click at [274, 174] on div at bounding box center [395, 185] width 380 height 239
drag, startPoint x: 385, startPoint y: 123, endPoint x: 395, endPoint y: 127, distance: 11.4
click at [385, 124] on div at bounding box center [445, 145] width 275 height 249
click at [605, 164] on div "Slide 1 Slide 2 Or visit [URL][DOMAIN_NAME] and use the code above to log in. S…" at bounding box center [393, 203] width 531 height 651
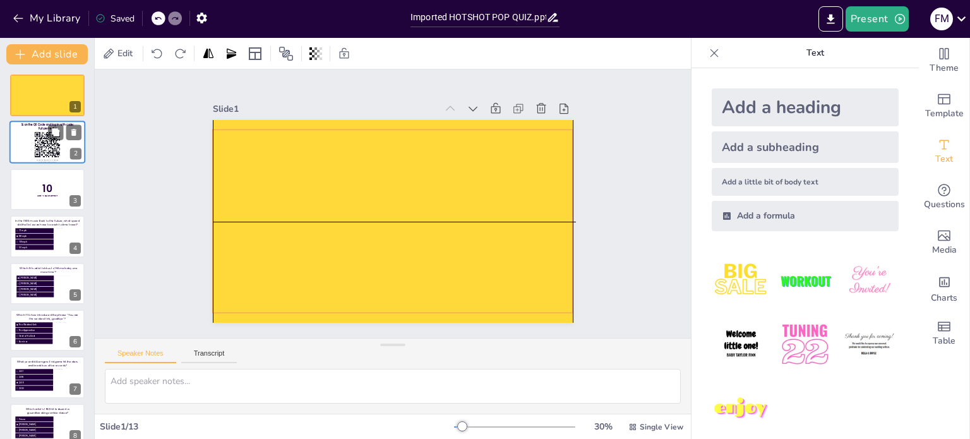
click at [541, 191] on div at bounding box center [395, 186] width 380 height 239
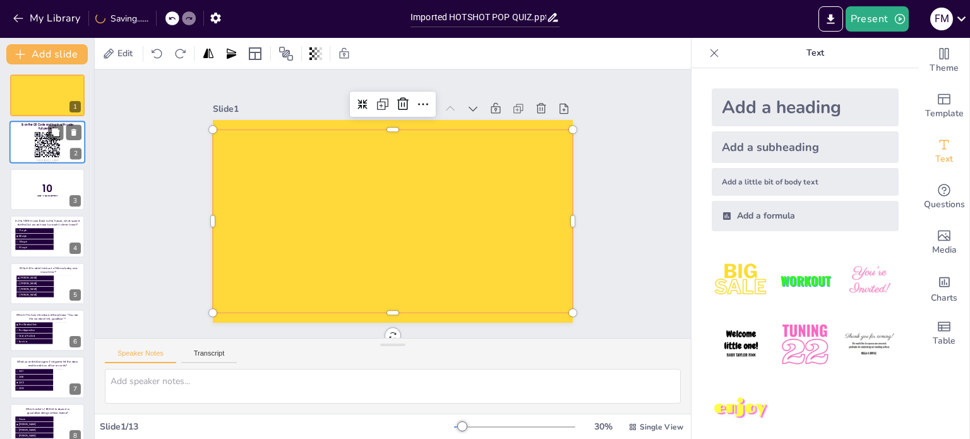
click at [528, 192] on div at bounding box center [379, 214] width 376 height 411
click at [246, 48] on div at bounding box center [336, 24] width 181 height 48
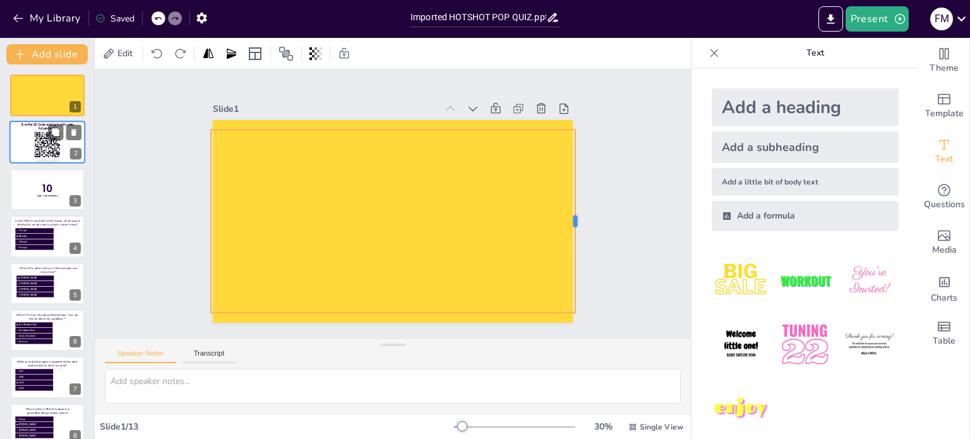
click at [447, 374] on div at bounding box center [355, 388] width 183 height 29
click at [483, 207] on div at bounding box center [415, 201] width 248 height 385
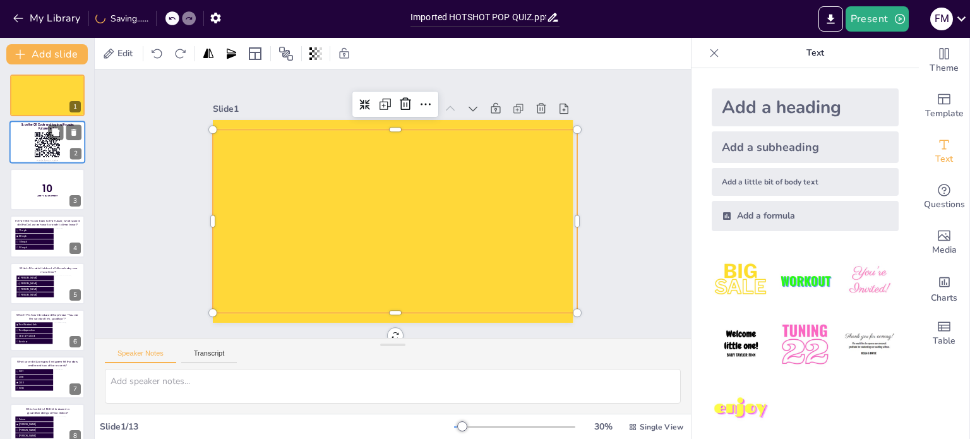
click at [483, 207] on div at bounding box center [410, 190] width 365 height 421
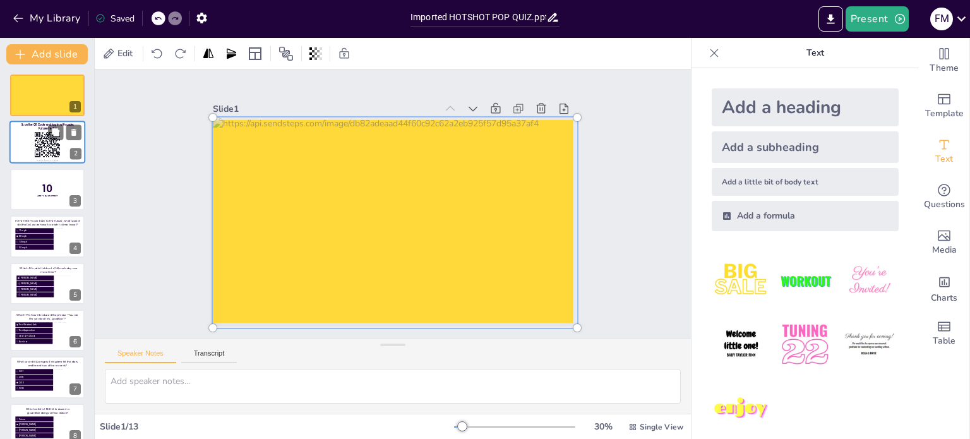
click at [468, 204] on div at bounding box center [376, 213] width 361 height 439
click at [658, 231] on div "Slide 1 Slide 2 Or visit https://sendsteps.me and use the code above to log in.…" at bounding box center [393, 203] width 531 height 651
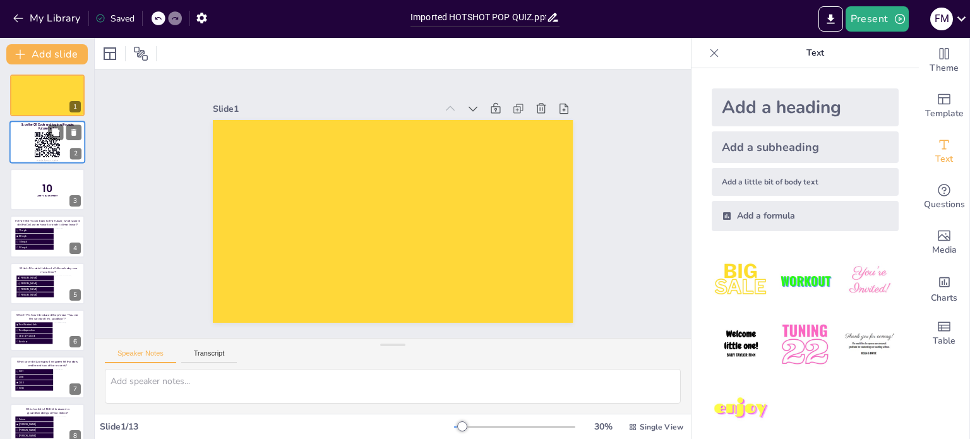
click at [23, 152] on div at bounding box center [47, 142] width 76 height 43
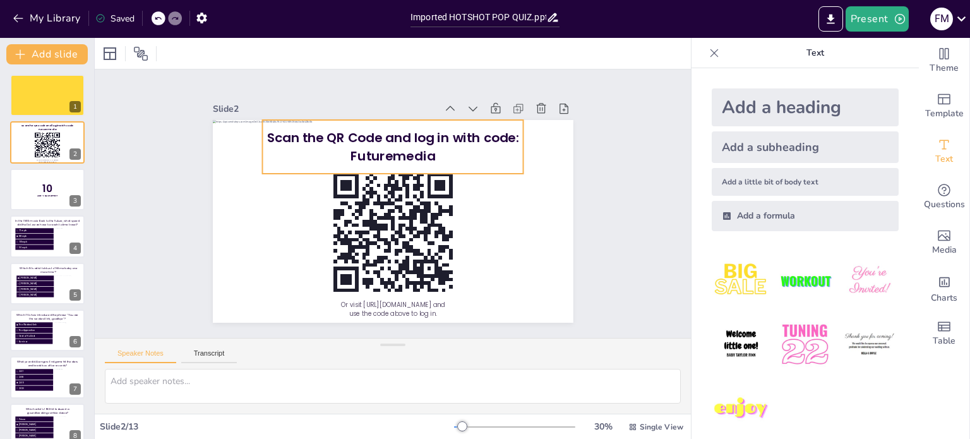
click at [347, 133] on span "Scan the QR Code and log in with code:" at bounding box center [437, 155] width 200 height 182
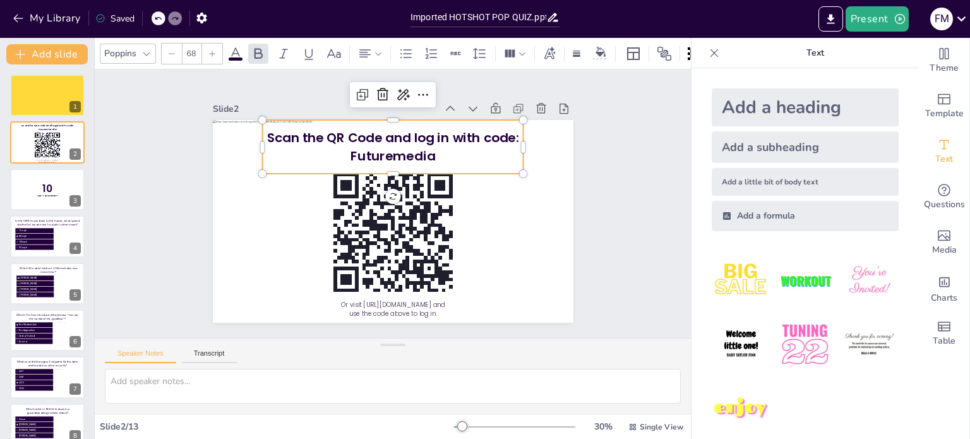
click at [336, 133] on span "Scan the QR Code and log in with code:" at bounding box center [327, 204] width 18 height 253
click at [364, 133] on span "Scan the QR Code and log in with code:" at bounding box center [445, 164] width 163 height 215
click at [351, 133] on span "Scan the QR Code and log in with code:" at bounding box center [442, 160] width 182 height 200
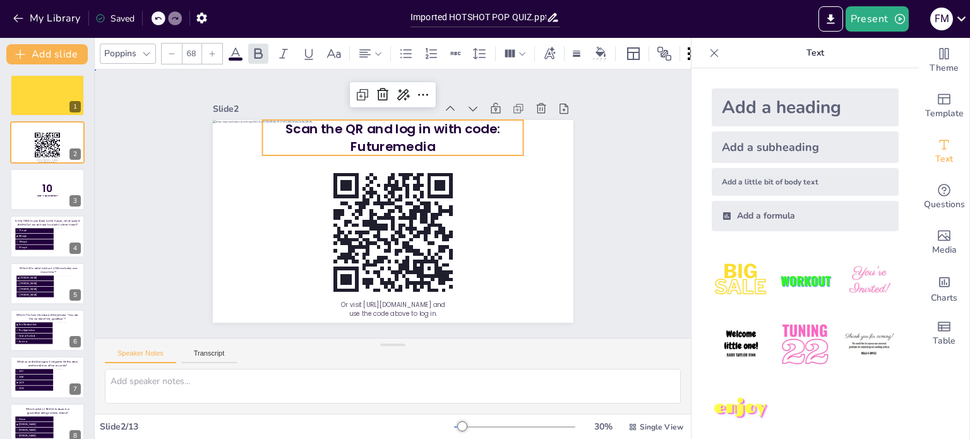
click at [635, 207] on div "Slide 1 Slide 2 Or visit https://sendsteps.me and use the code above to log in.…" at bounding box center [393, 204] width 488 height 654
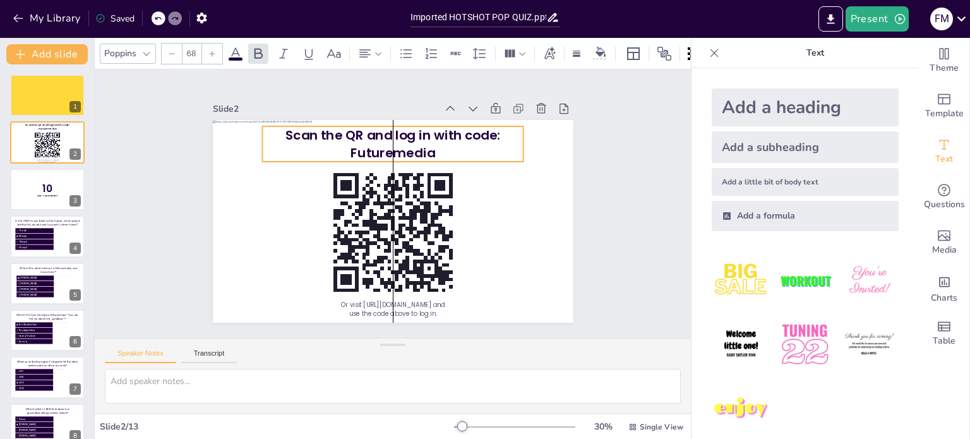
drag, startPoint x: 435, startPoint y: 141, endPoint x: 432, endPoint y: 147, distance: 6.8
click at [432, 147] on p "Futuremedia" at bounding box center [434, 174] width 168 height 222
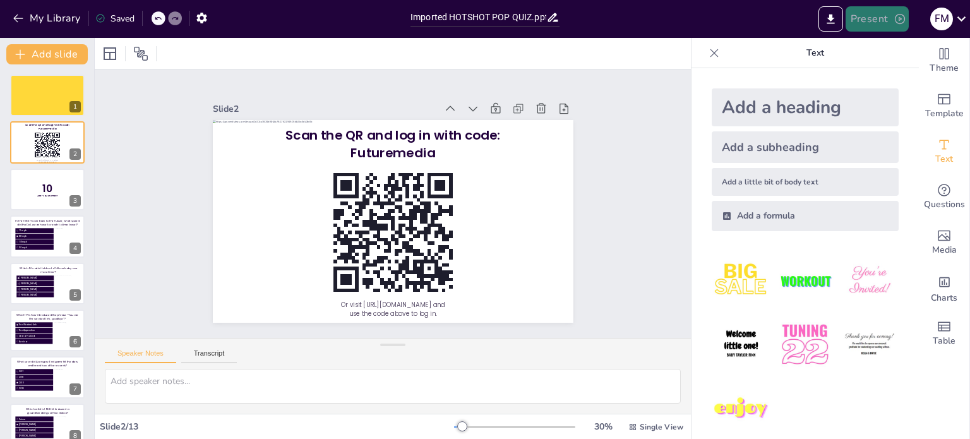
click at [863, 21] on button "Present" at bounding box center [877, 18] width 63 height 25
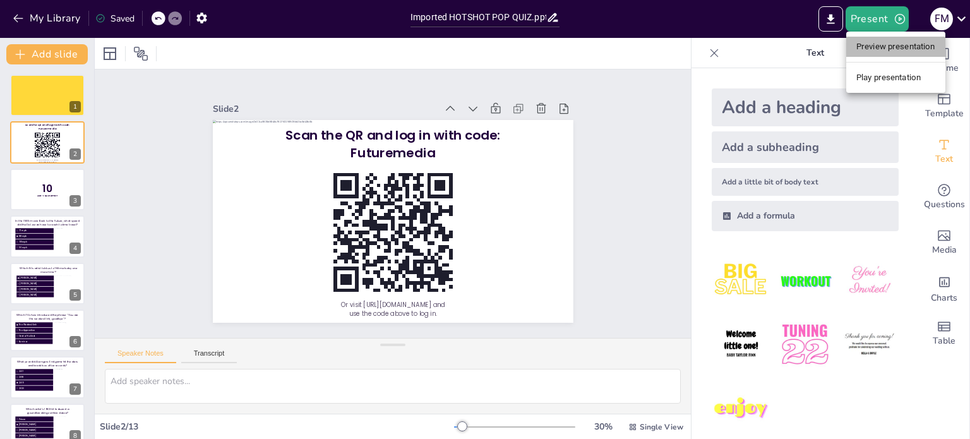
click at [867, 44] on li "Preview presentation" at bounding box center [895, 47] width 99 height 20
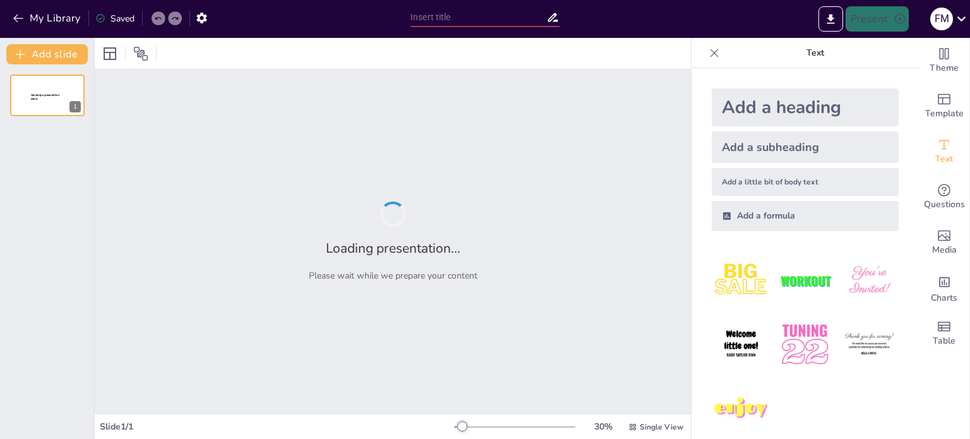
type input "Imported HOTSHOT POP QUIZ.pptx"
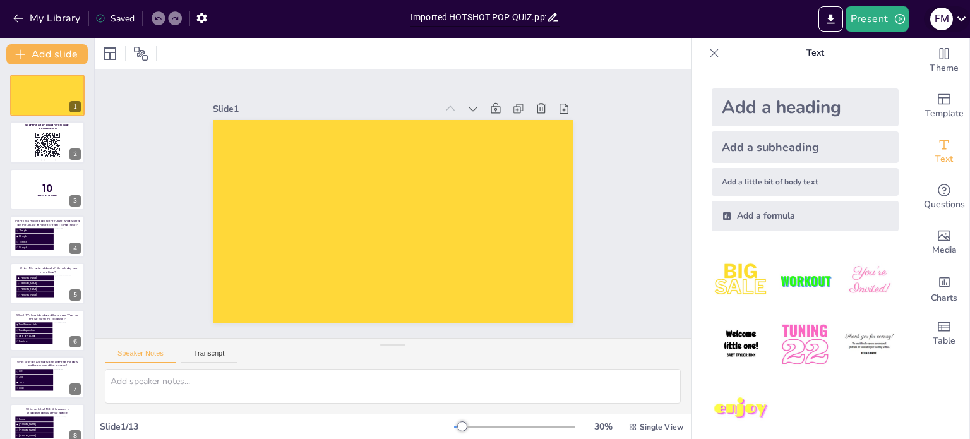
click at [954, 18] on icon at bounding box center [961, 18] width 17 height 17
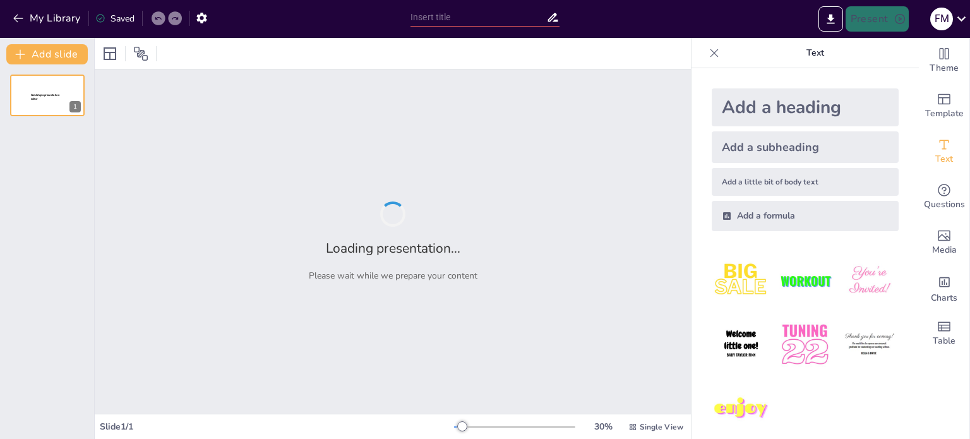
type input "Imported HOTSHOT POP QUIZ.pptx"
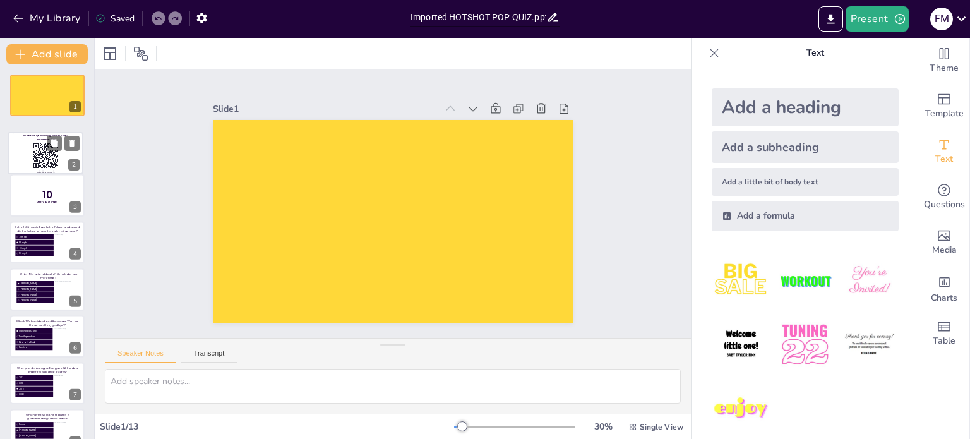
drag, startPoint x: 16, startPoint y: 148, endPoint x: 17, endPoint y: 156, distance: 8.3
click at [17, 156] on div at bounding box center [45, 153] width 75 height 42
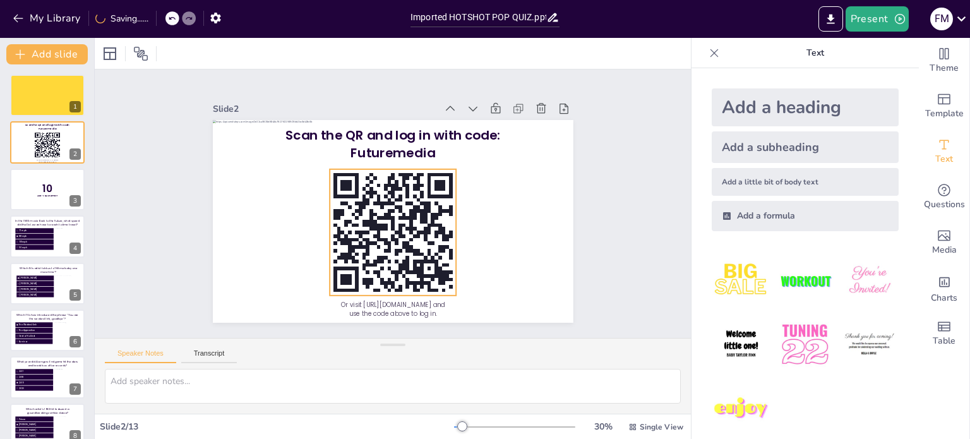
click at [371, 207] on rect at bounding box center [383, 231] width 159 height 159
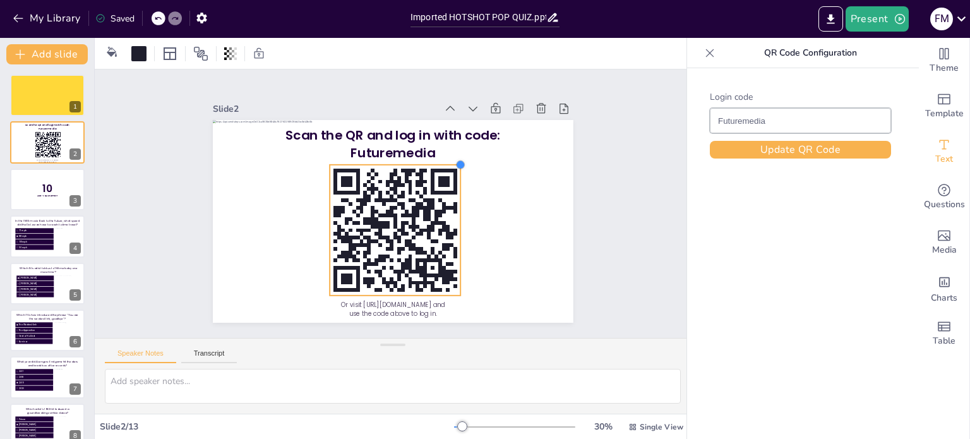
click at [461, 174] on div at bounding box center [467, 180] width 12 height 12
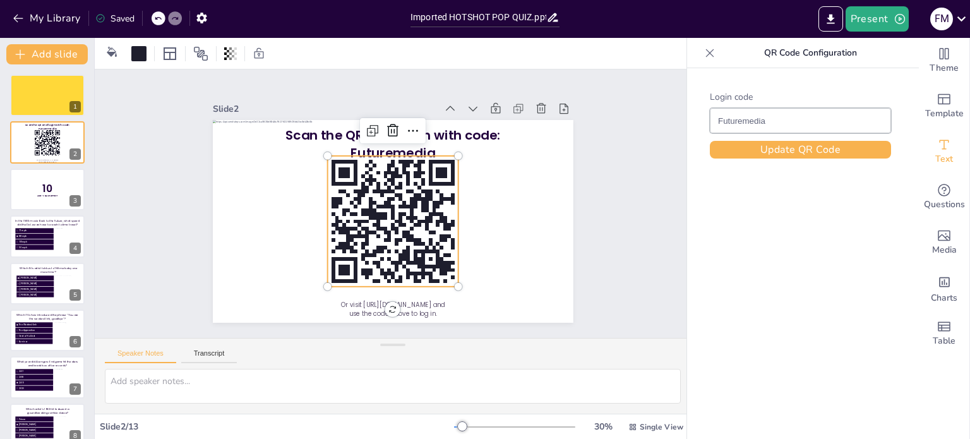
click at [159, 19] on icon at bounding box center [158, 19] width 8 height 8
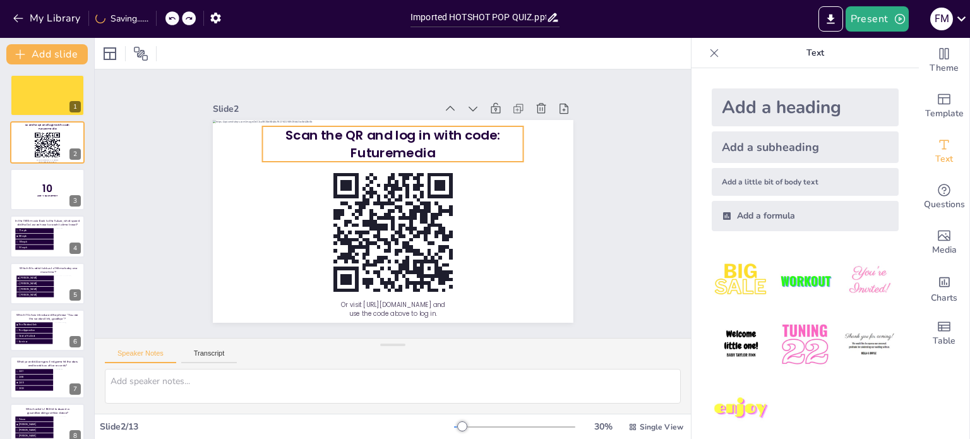
click at [339, 141] on p "Futuremedia" at bounding box center [409, 156] width 254 height 98
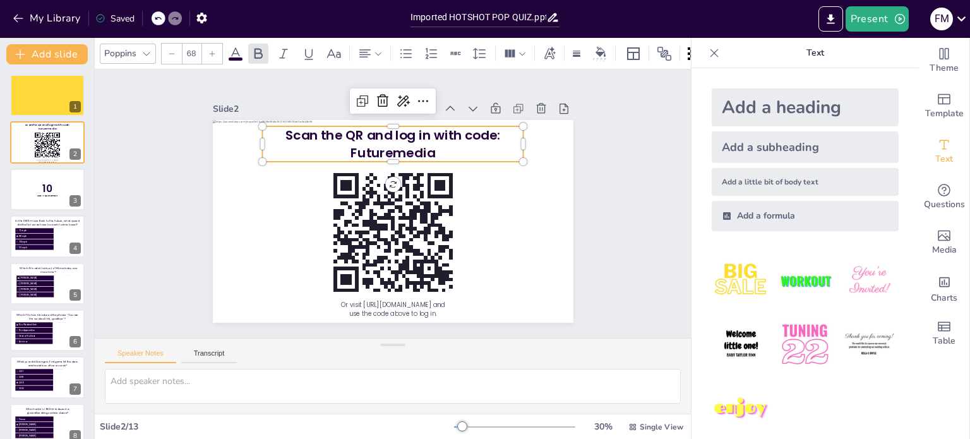
click at [128, 177] on div "Slide 1 Slide 2 Or visit [URL][DOMAIN_NAME] and use the code above to log in. S…" at bounding box center [392, 203] width 639 height 387
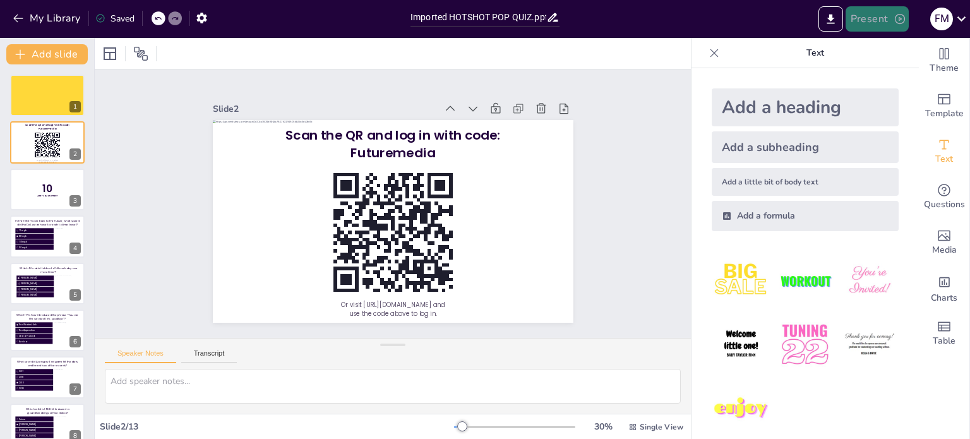
click at [873, 27] on button "Present" at bounding box center [877, 18] width 63 height 25
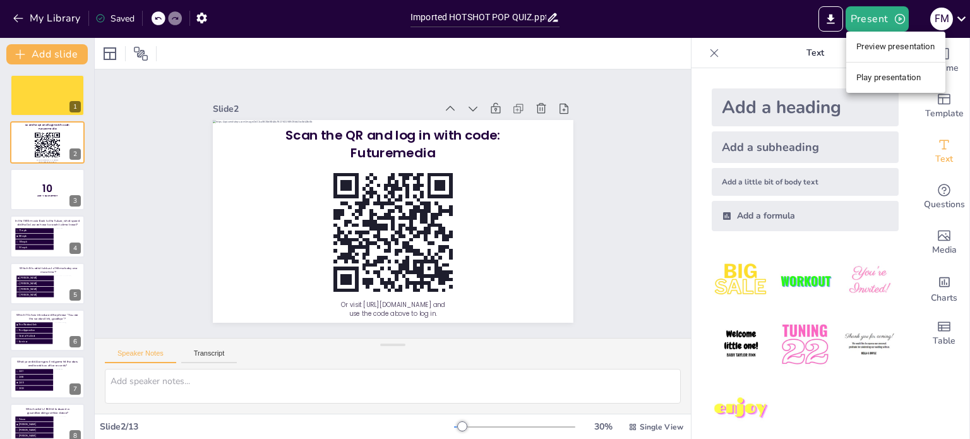
click at [875, 49] on li "Preview presentation" at bounding box center [895, 47] width 99 height 20
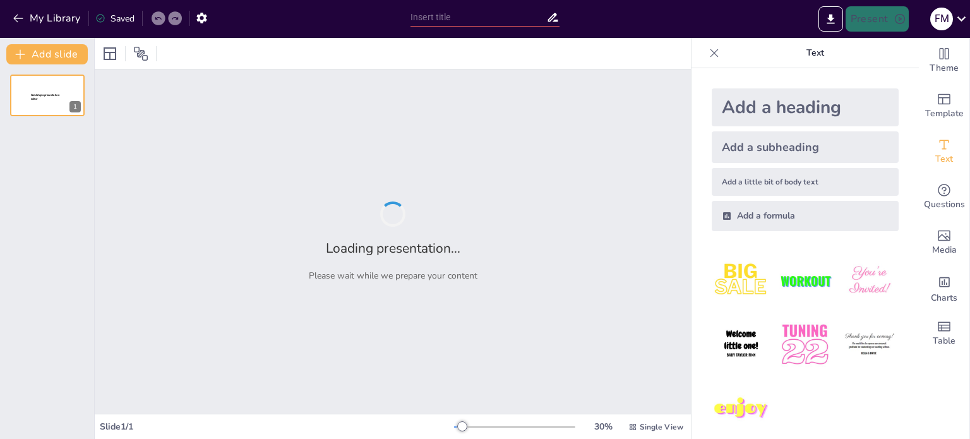
type input "Imported HOTSHOT POP QUIZ.pptx"
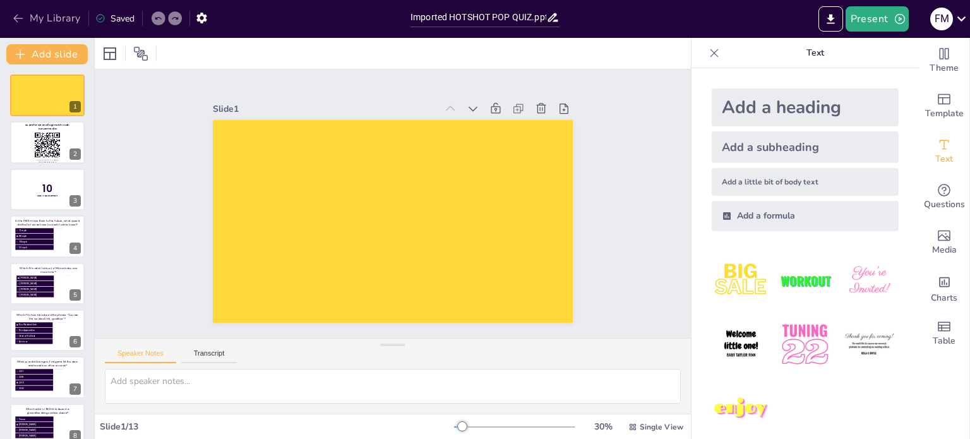
click at [13, 17] on icon "button" at bounding box center [18, 18] width 13 height 13
